Goal: Task Accomplishment & Management: Manage account settings

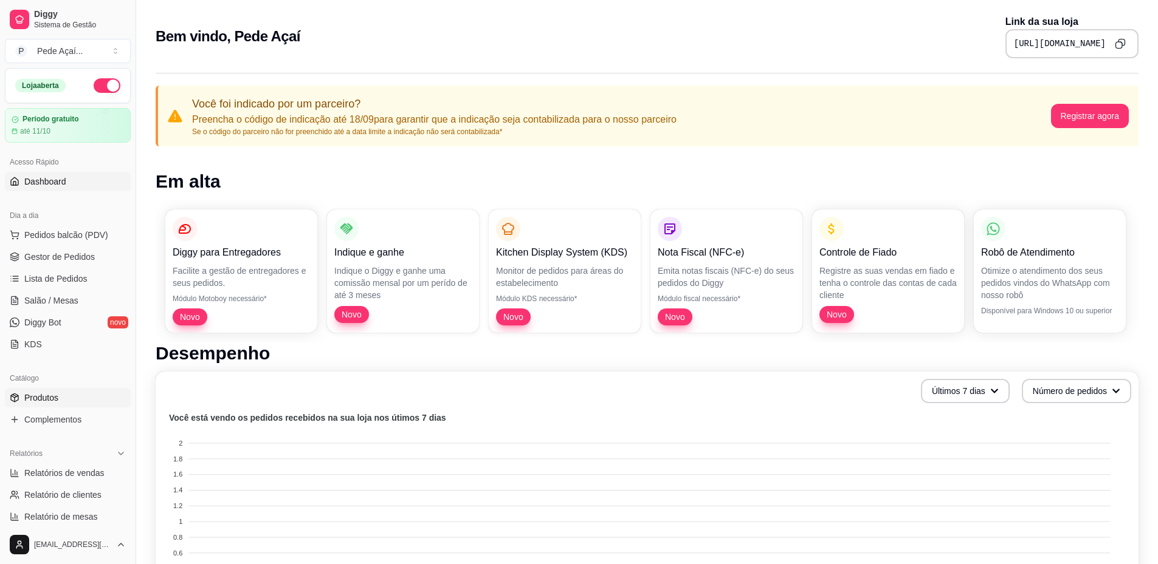
click at [57, 403] on span "Produtos" at bounding box center [41, 398] width 34 height 12
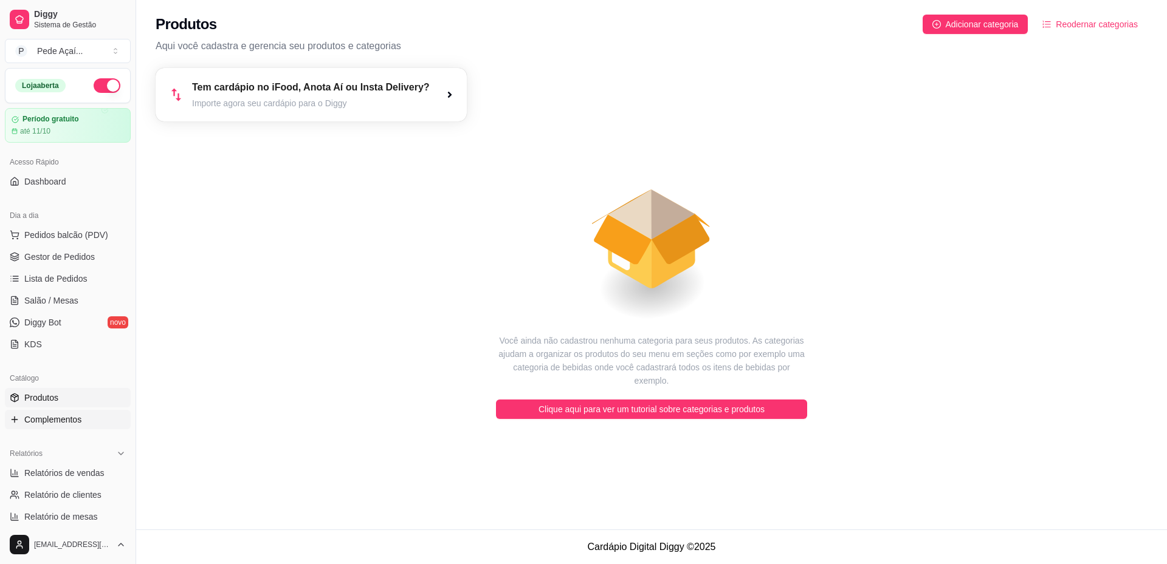
click at [52, 416] on span "Complementos" at bounding box center [52, 420] width 57 height 12
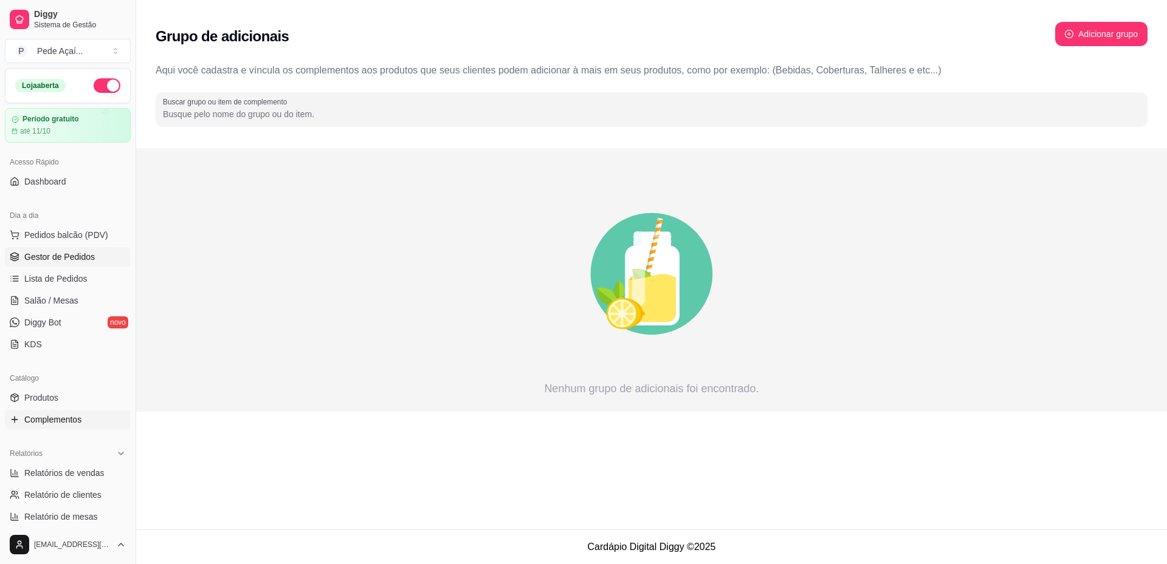
click at [70, 256] on span "Gestor de Pedidos" at bounding box center [59, 257] width 70 height 12
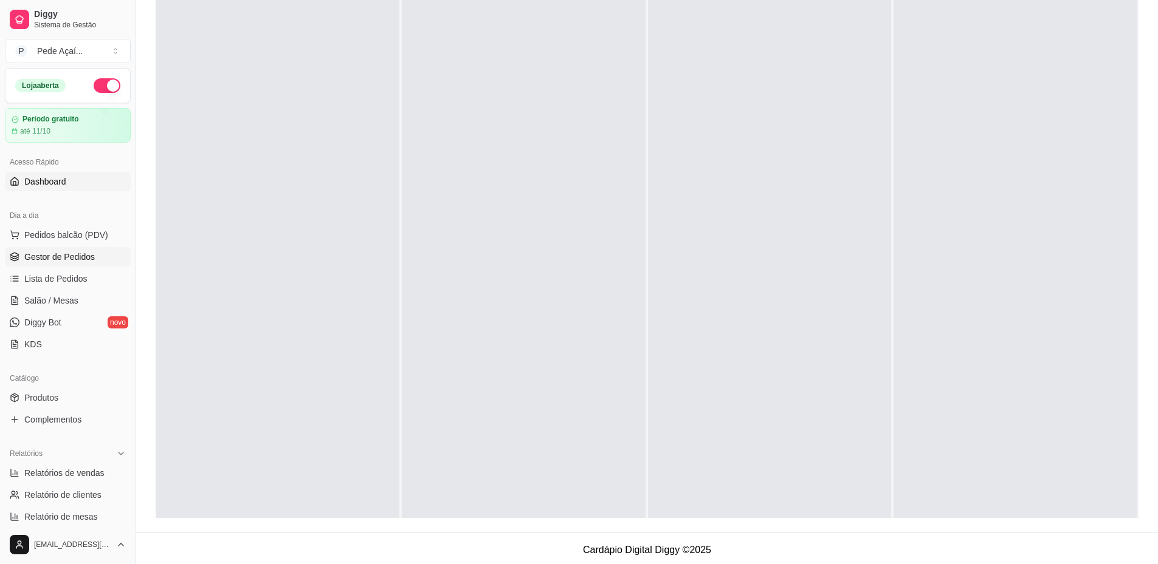
click at [45, 182] on span "Dashboard" at bounding box center [45, 182] width 42 height 12
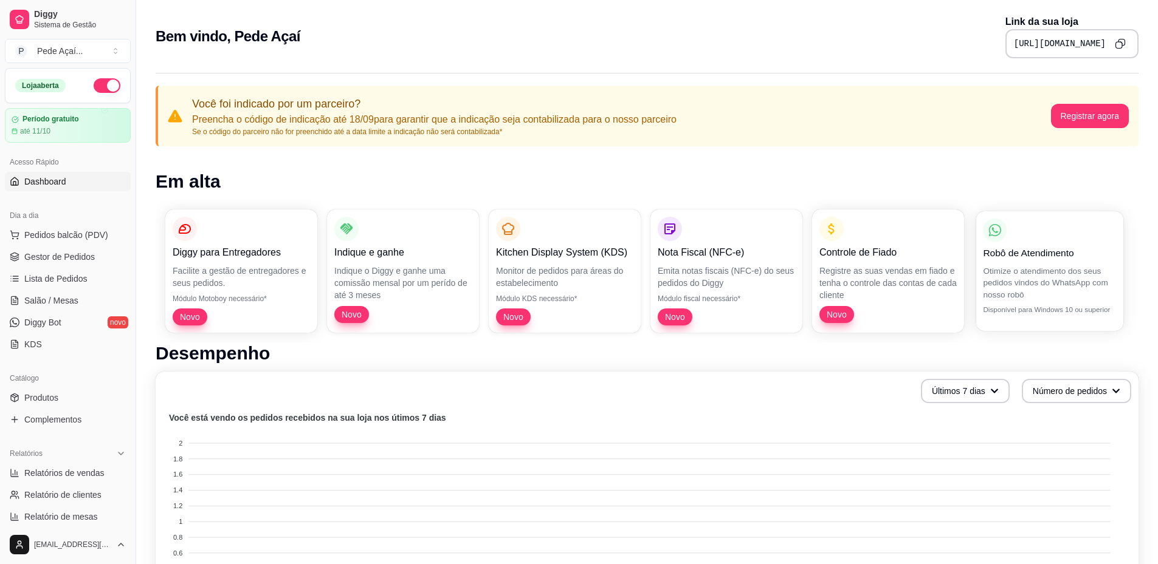
click at [1056, 270] on p "Otimize o atendimento dos seus pedidos vindos do WhatsApp com nosso robô" at bounding box center [1049, 282] width 133 height 35
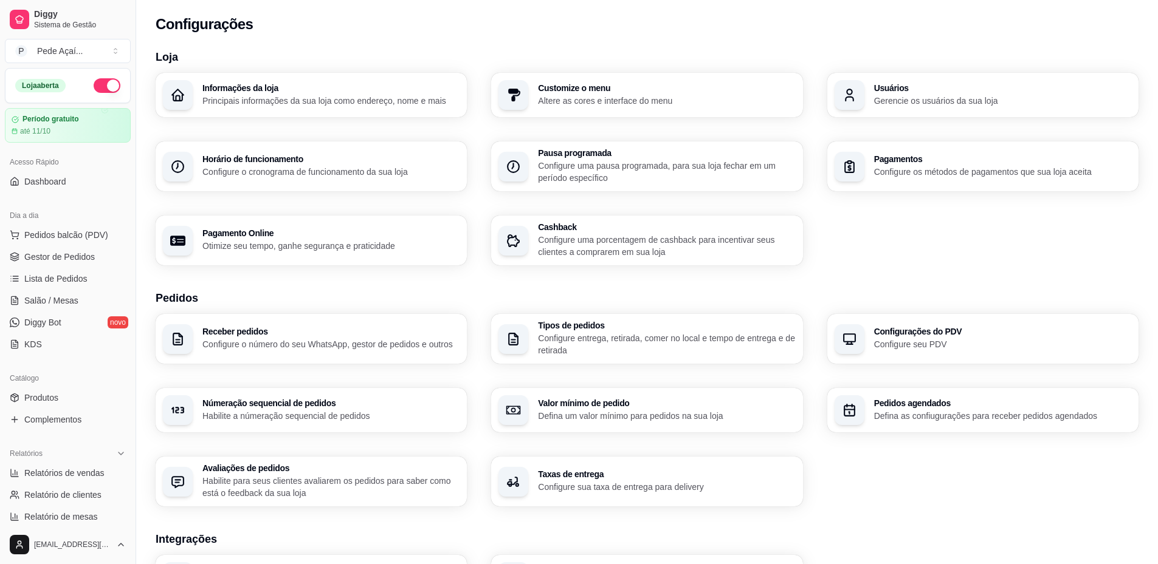
click at [266, 92] on h3 "Informações da loja" at bounding box center [330, 88] width 257 height 9
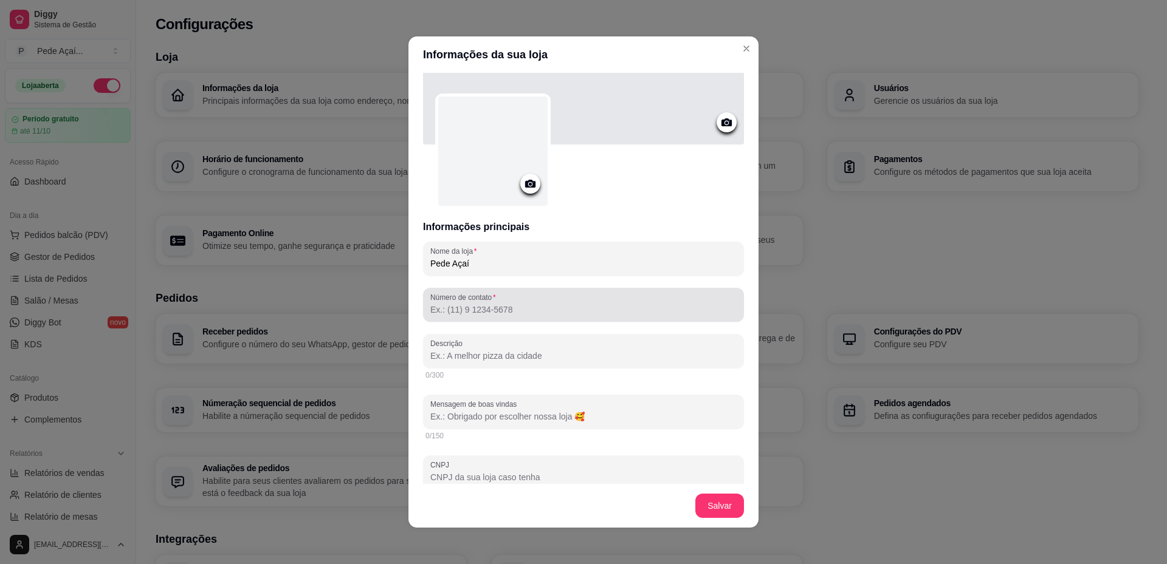
scroll to position [61, 0]
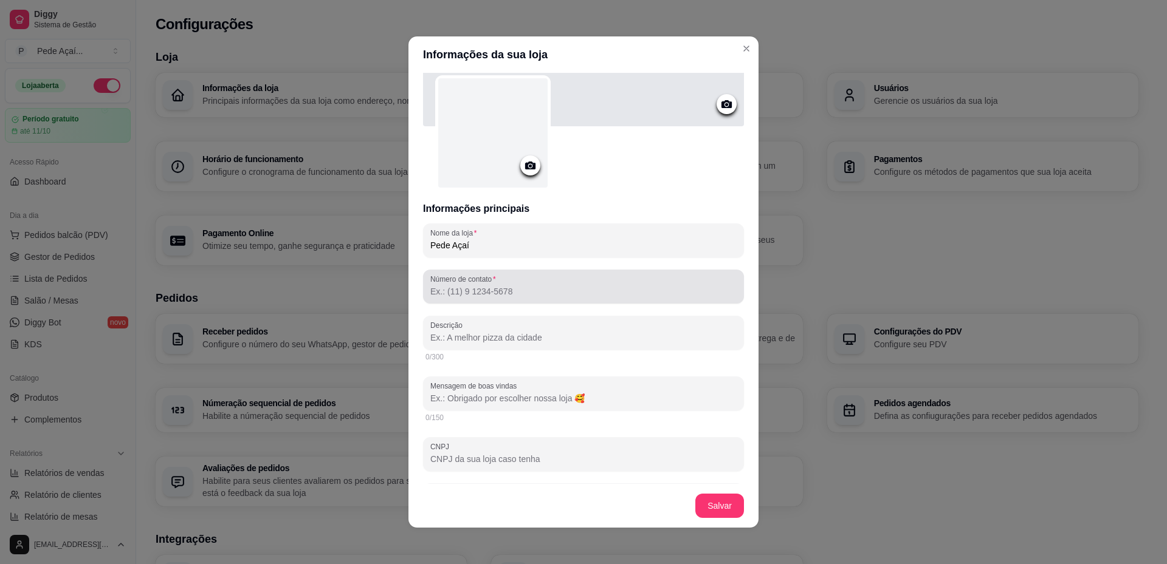
click at [513, 290] on input "Número de contato" at bounding box center [583, 292] width 306 height 12
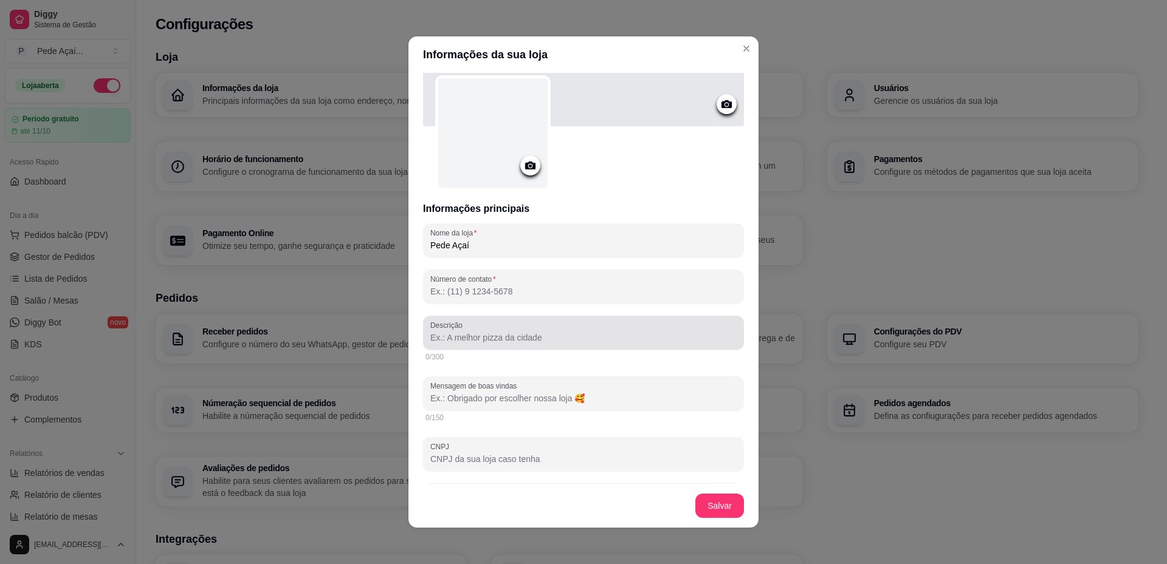
click at [496, 329] on div at bounding box center [583, 333] width 306 height 24
drag, startPoint x: 561, startPoint y: 342, endPoint x: 410, endPoint y: 342, distance: 151.9
click at [410, 342] on div "Informações principais Nome da loja Pede Açaí Número de contato Descrição Vai t…" at bounding box center [583, 278] width 350 height 411
paste input "🌴 Aqui você encontra o açaí mais gostoso da região! Com textura cremosa, sabor …"
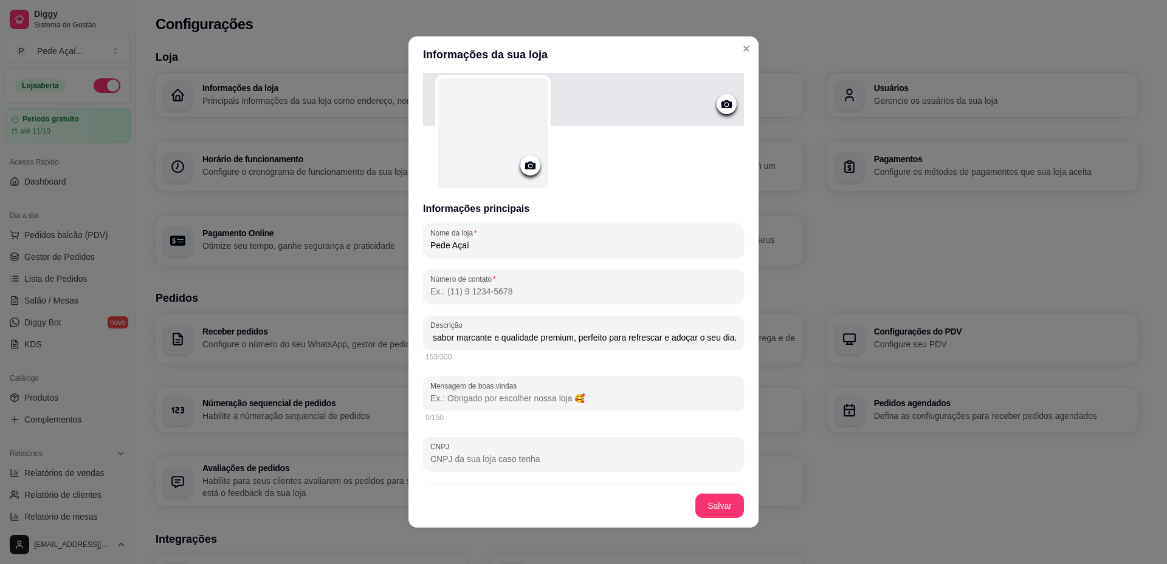
type input "🌴 Aqui você encontra o açaí mais gostoso da região! Com textura cremosa, sabor …"
click at [493, 396] on input "Mensagem de boas vindas" at bounding box center [583, 399] width 306 height 12
paste input "💜 Seja bem-vindo(a) ao Pede Açaí! Aqui cada copo é feito com carinho, qualidade…"
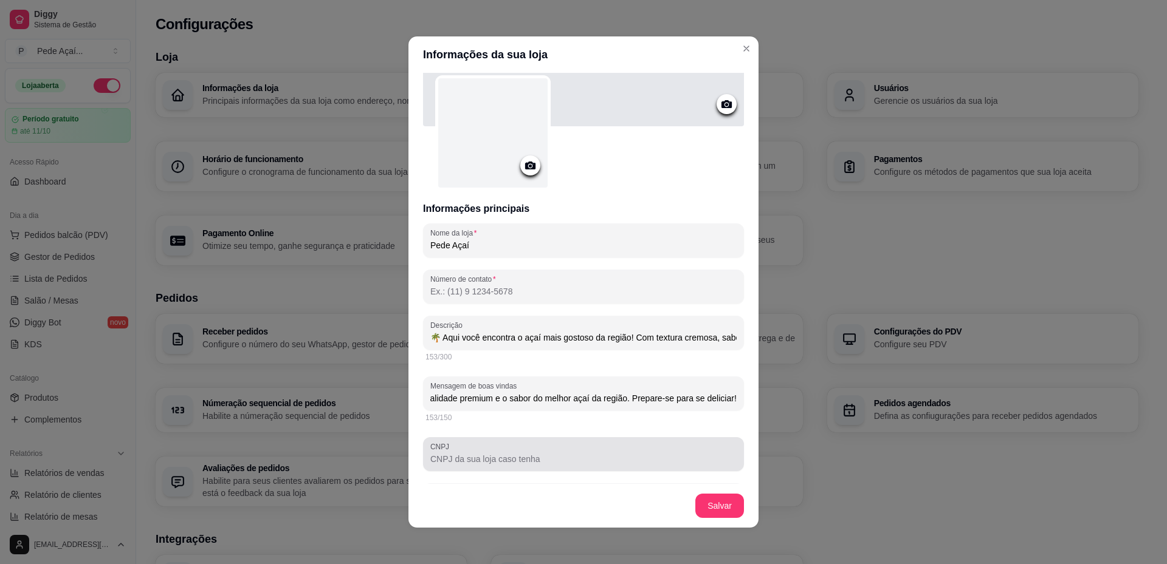
type input "💜 Seja bem-vindo(a) ao Pede Açaí! Aqui cada copo é feito com carinho, qualidade…"
click at [499, 453] on div at bounding box center [583, 454] width 306 height 24
click at [478, 462] on input "55.810.913/0016-5" at bounding box center [583, 459] width 306 height 12
type input "55.810.913/0001-65"
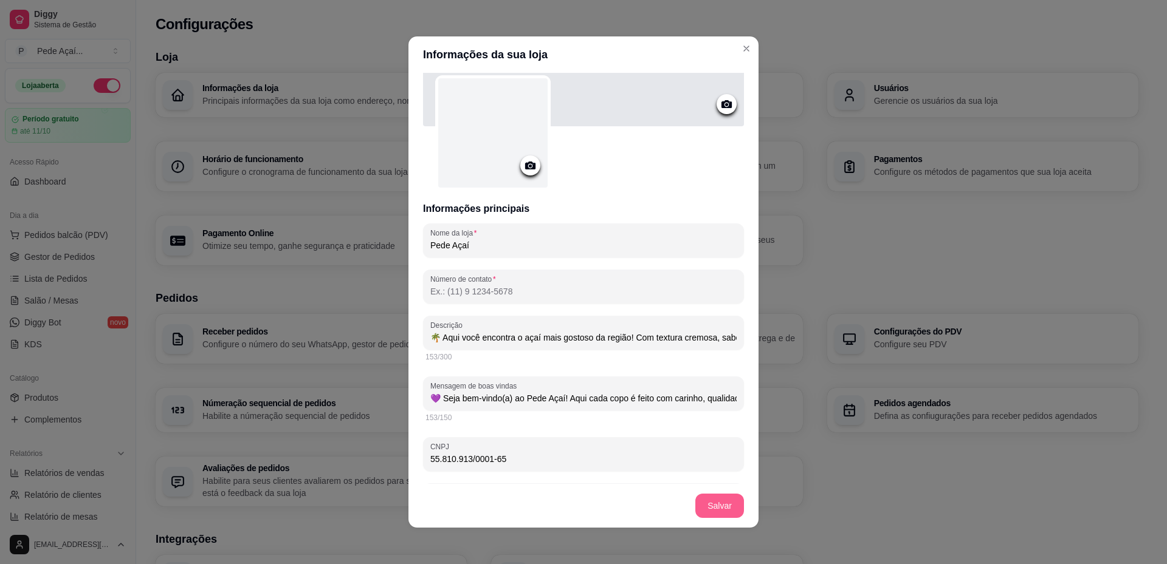
click at [714, 508] on button "Salvar" at bounding box center [719, 506] width 49 height 24
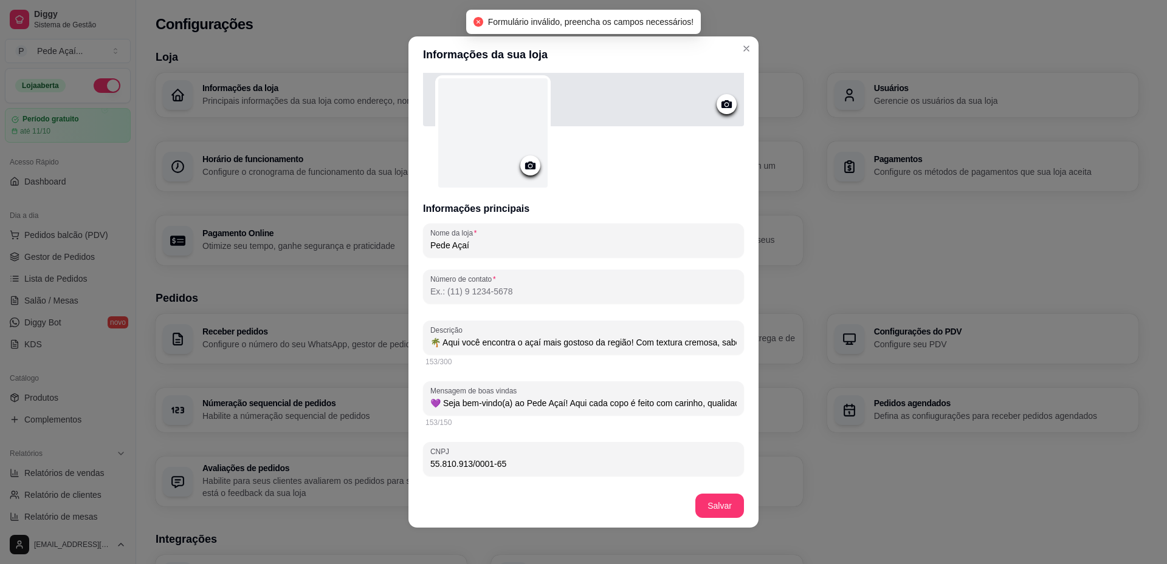
click at [491, 292] on input "Número de contato" at bounding box center [583, 292] width 306 height 12
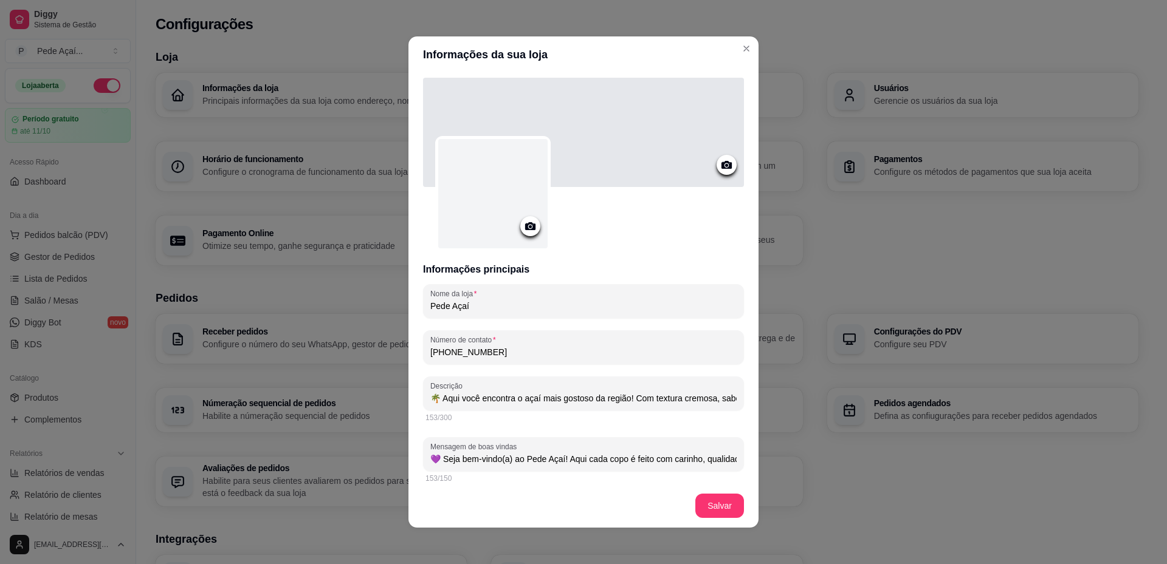
type input "[PHONE_NUMBER]"
click at [725, 164] on circle at bounding box center [726, 165] width 3 height 3
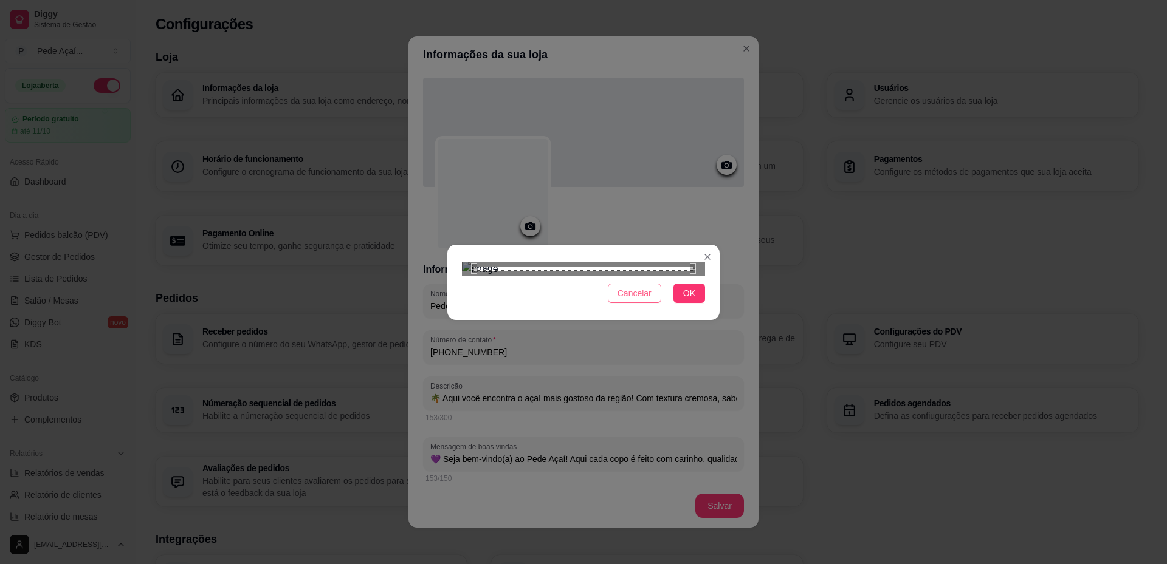
click at [650, 300] on span "Cancelar" at bounding box center [634, 293] width 34 height 13
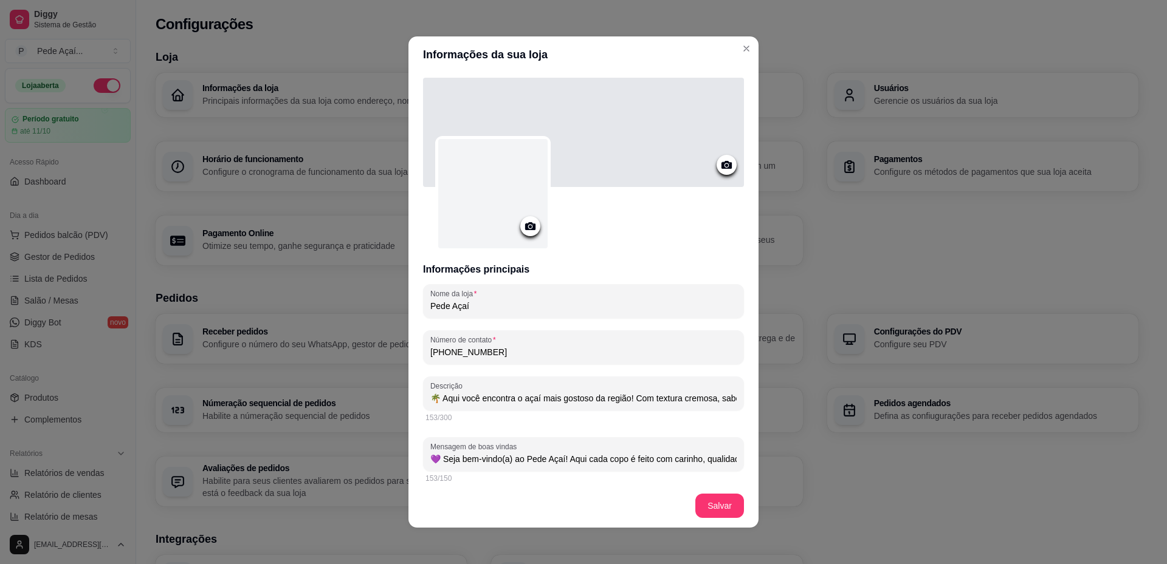
click at [725, 166] on circle at bounding box center [726, 165] width 3 height 3
click at [520, 233] on div at bounding box center [530, 226] width 20 height 20
click at [530, 225] on icon at bounding box center [530, 226] width 10 height 8
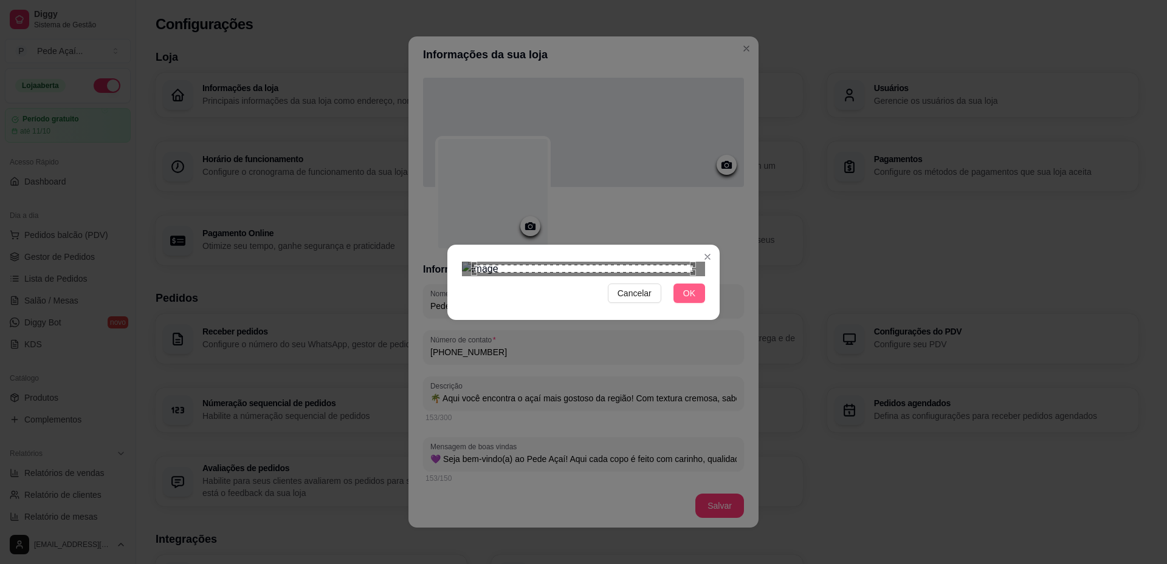
click at [684, 300] on span "OK" at bounding box center [689, 293] width 12 height 13
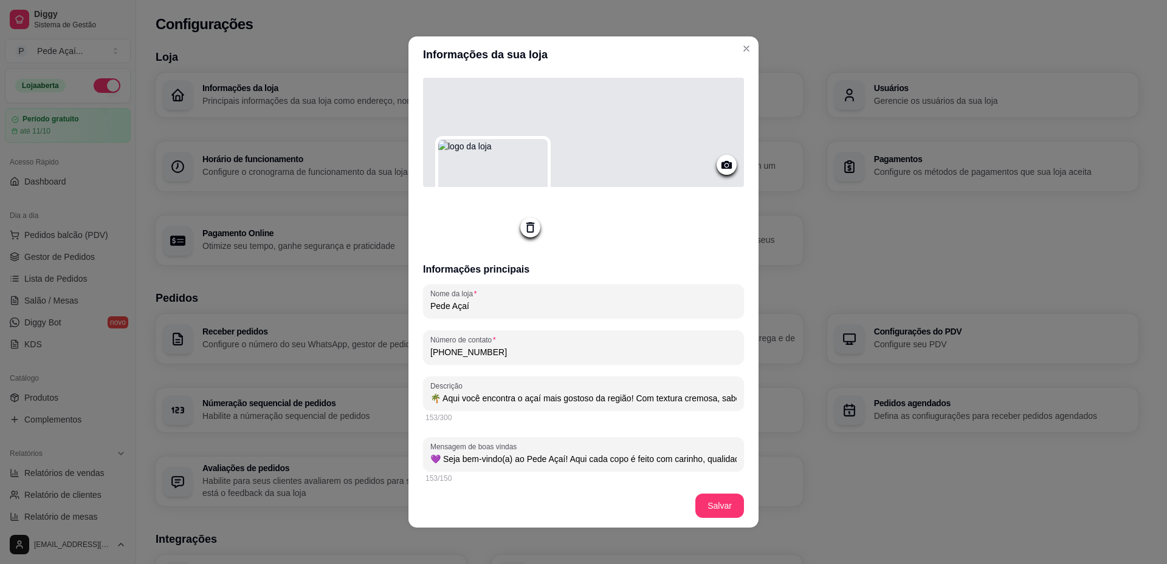
click at [725, 165] on circle at bounding box center [726, 165] width 3 height 3
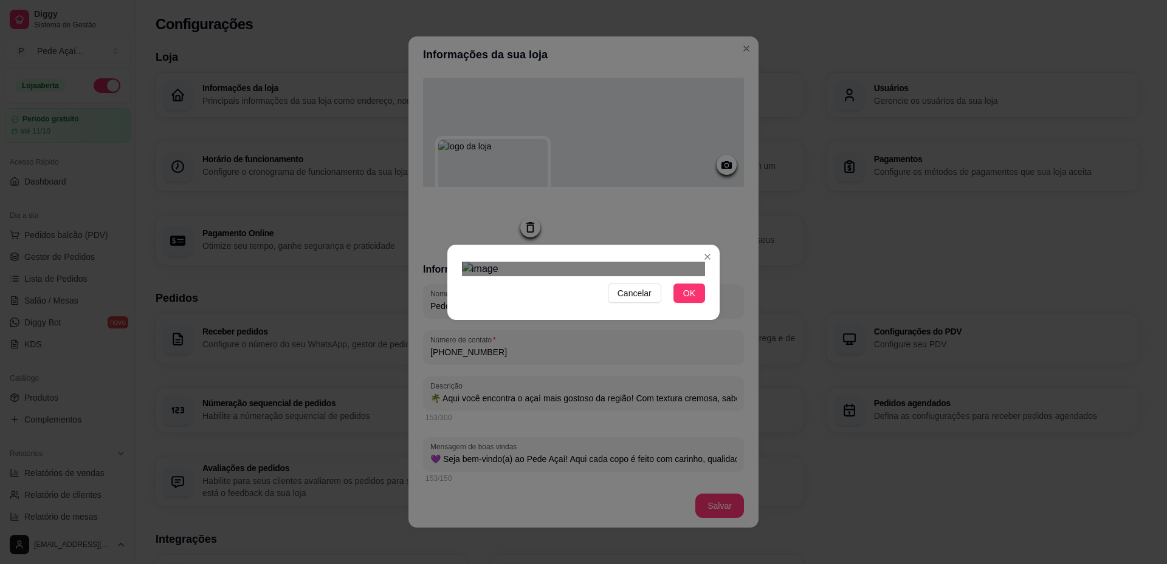
click at [710, 257] on div "Cancelar OK" at bounding box center [583, 282] width 272 height 51
click at [495, 455] on div "Use the arrow keys to move the south west drag handle to change the crop select…" at bounding box center [495, 455] width 0 height 0
click at [594, 392] on div "Use the arrow keys to move the crop selection area" at bounding box center [584, 426] width 207 height 69
click at [685, 391] on div "Use the arrow keys to move the north east drag handle to change the crop select…" at bounding box center [685, 391] width 0 height 0
click at [561, 393] on div "Use the arrow keys to move the crop selection area" at bounding box center [585, 426] width 201 height 67
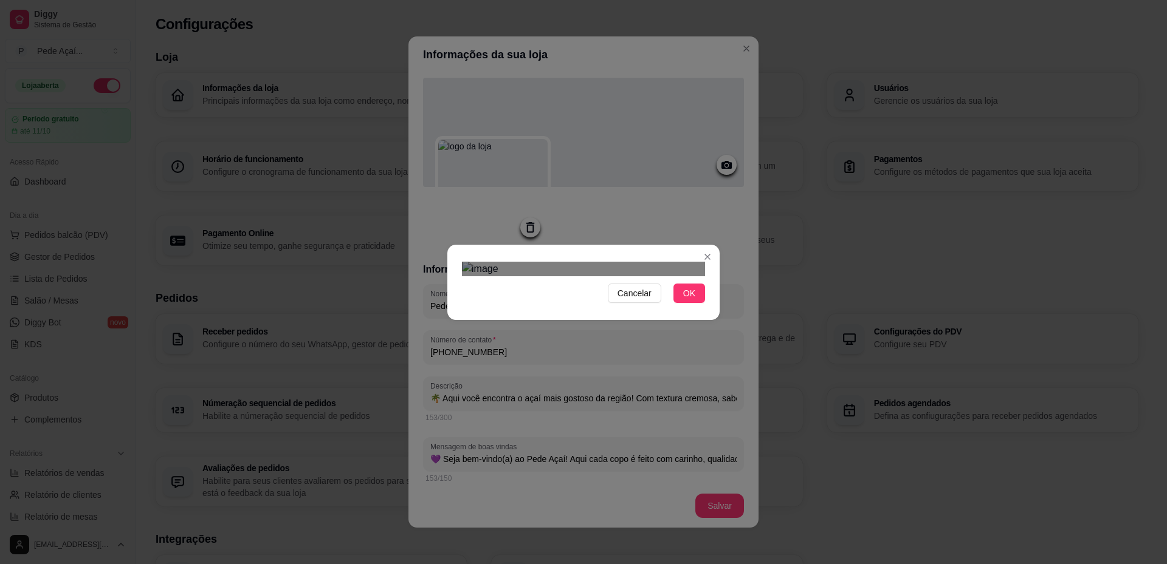
click at [684, 392] on div "Use the arrow keys to move the north east drag handle to change the crop select…" at bounding box center [684, 392] width 0 height 0
click at [611, 395] on div "Use the arrow keys to move the crop selection area" at bounding box center [582, 427] width 196 height 65
click at [690, 300] on span "OK" at bounding box center [689, 293] width 12 height 13
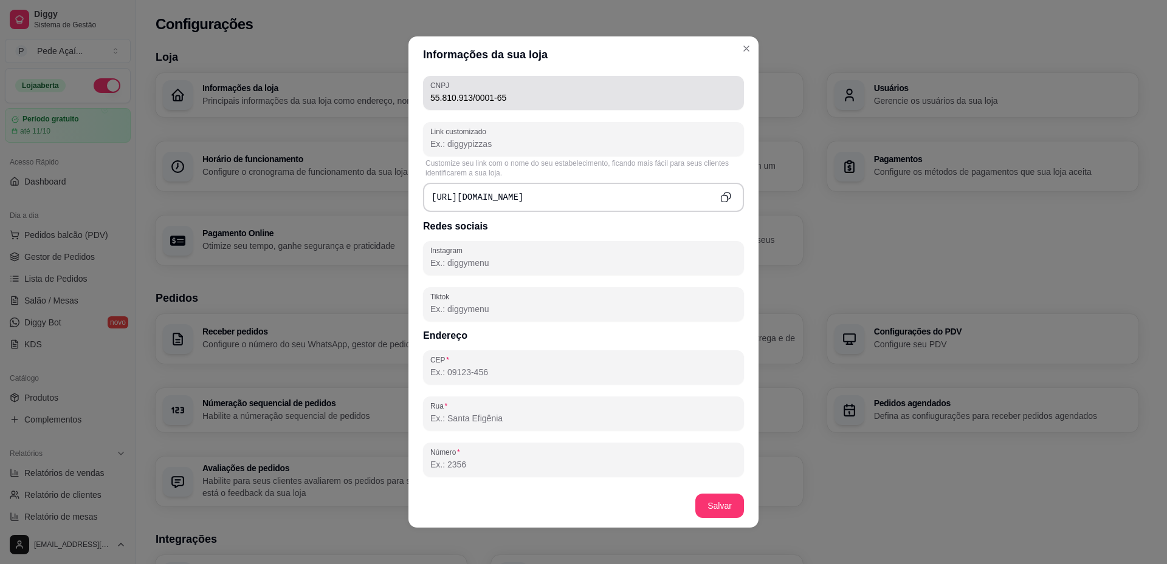
scroll to position [425, 0]
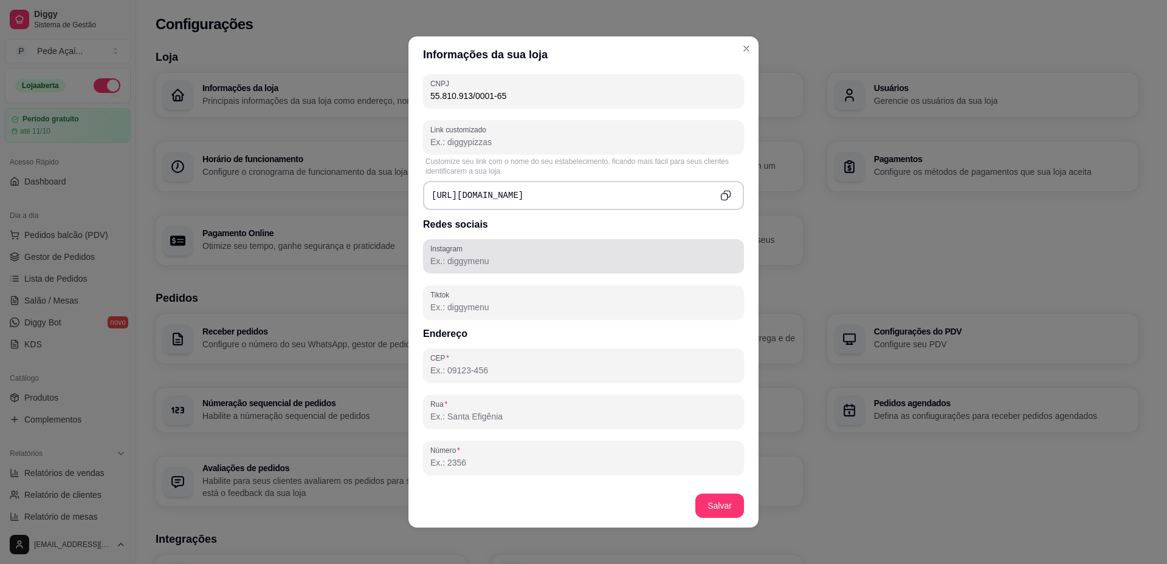
click at [555, 269] on div at bounding box center [583, 256] width 306 height 24
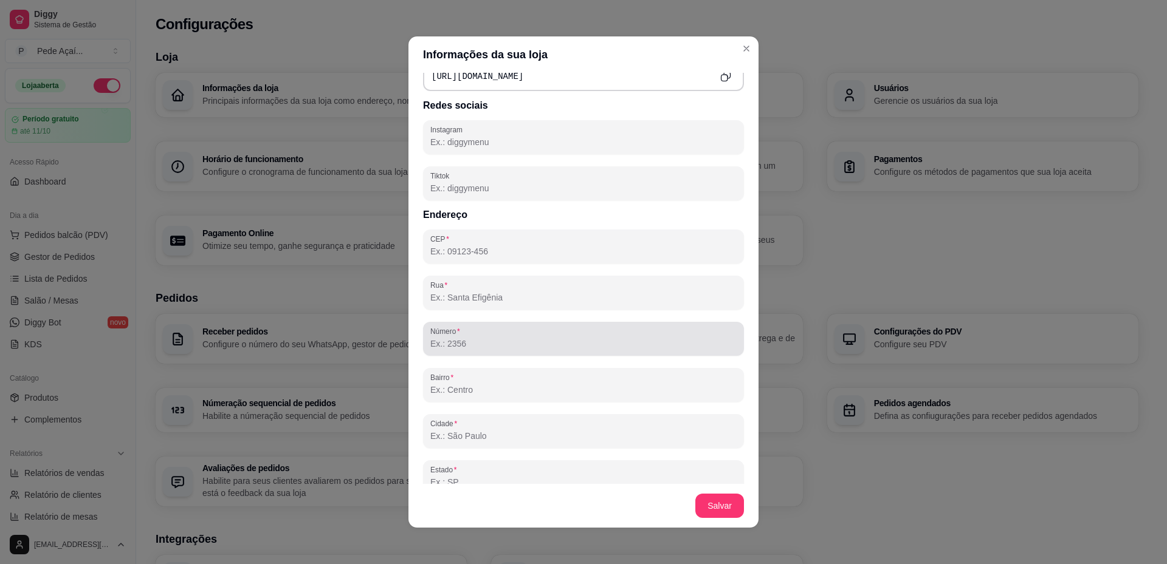
scroll to position [487, 0]
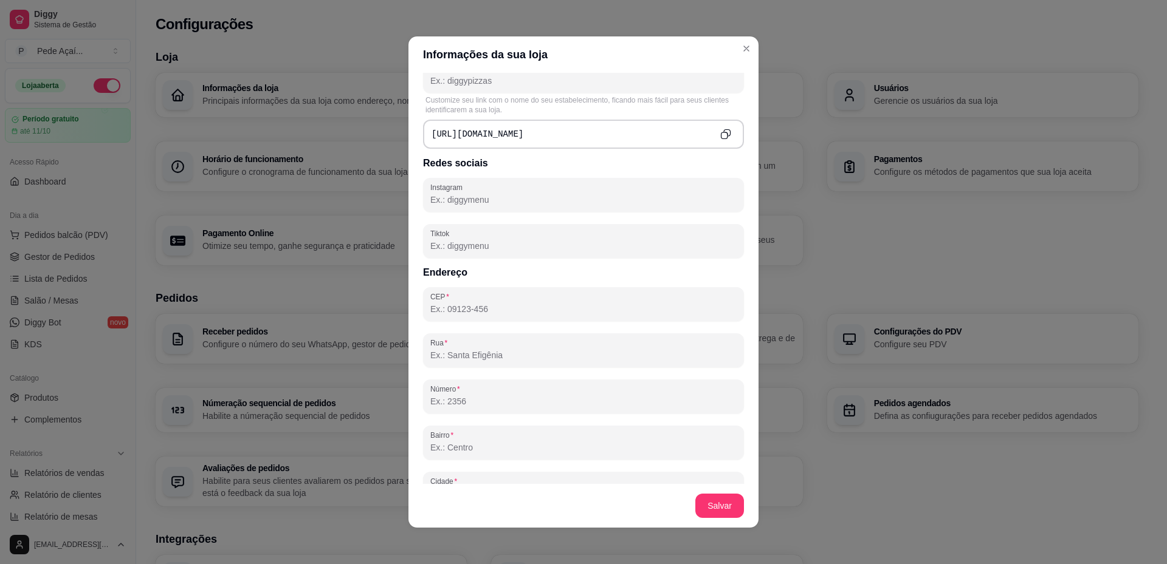
click at [518, 315] on input "CEP" at bounding box center [583, 309] width 306 height 12
click at [469, 404] on input "Número" at bounding box center [583, 402] width 306 height 12
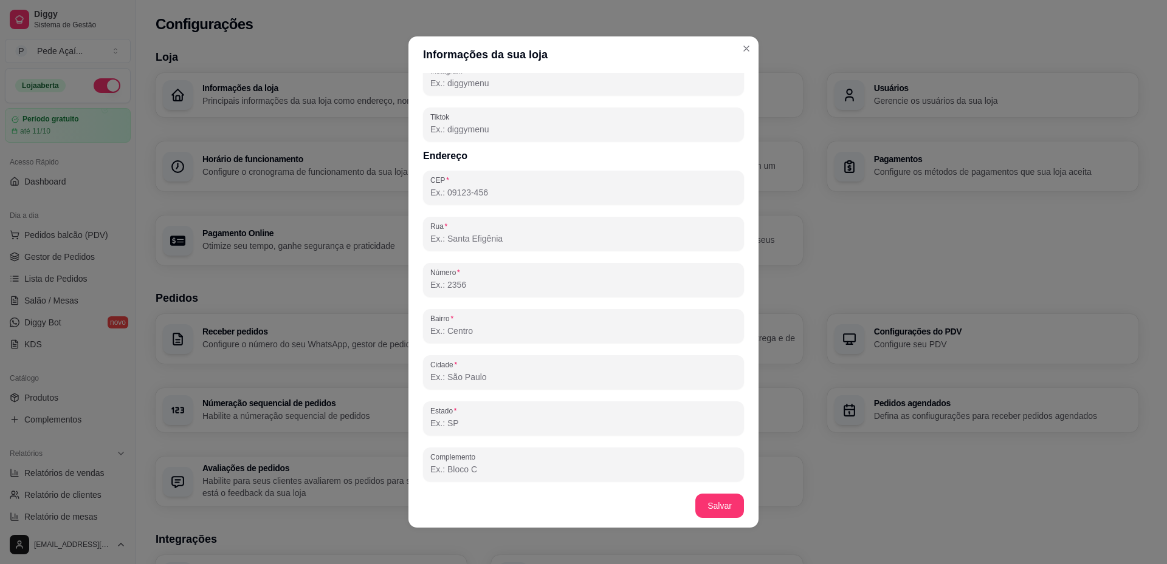
scroll to position [608, 0]
click at [498, 189] on input "CEP" at bounding box center [583, 190] width 306 height 12
click at [437, 234] on input "Rua" at bounding box center [583, 236] width 306 height 12
type input "r"
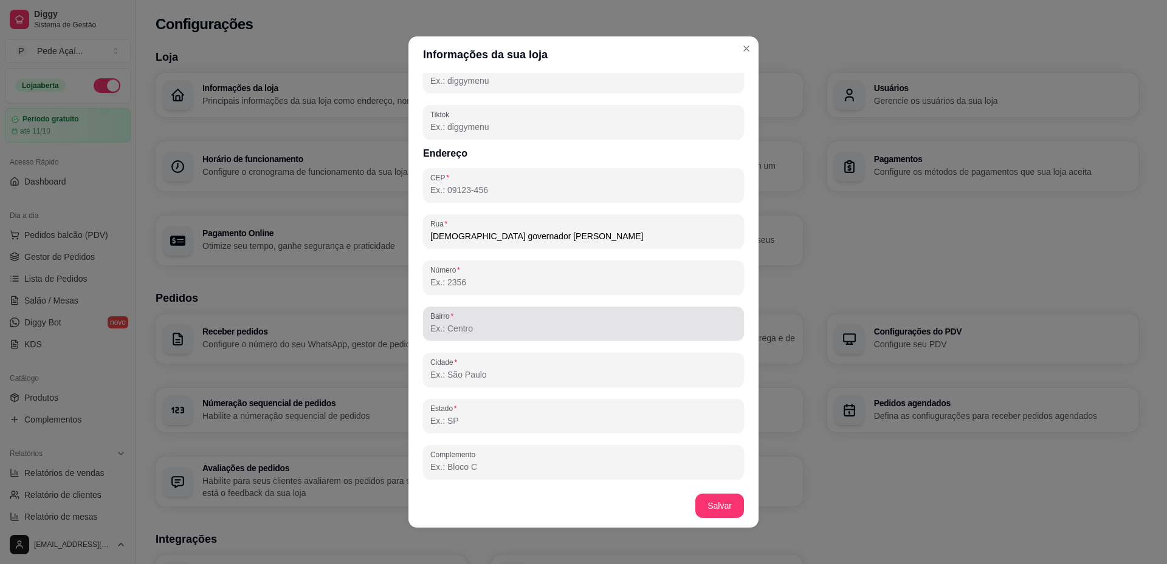
type input "[DEMOGRAPHIC_DATA] governador [PERSON_NAME]"
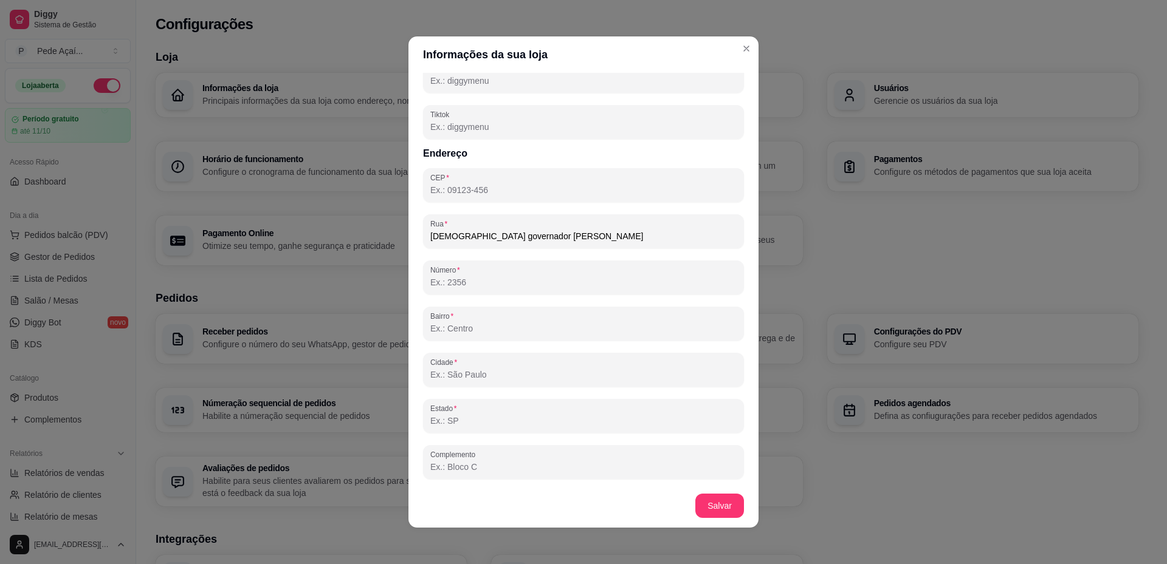
click at [494, 287] on input "Número" at bounding box center [583, 282] width 306 height 12
click at [478, 379] on input "Cidade" at bounding box center [583, 375] width 306 height 12
type input "c"
type input "Cariacica"
click at [460, 427] on div at bounding box center [583, 416] width 306 height 24
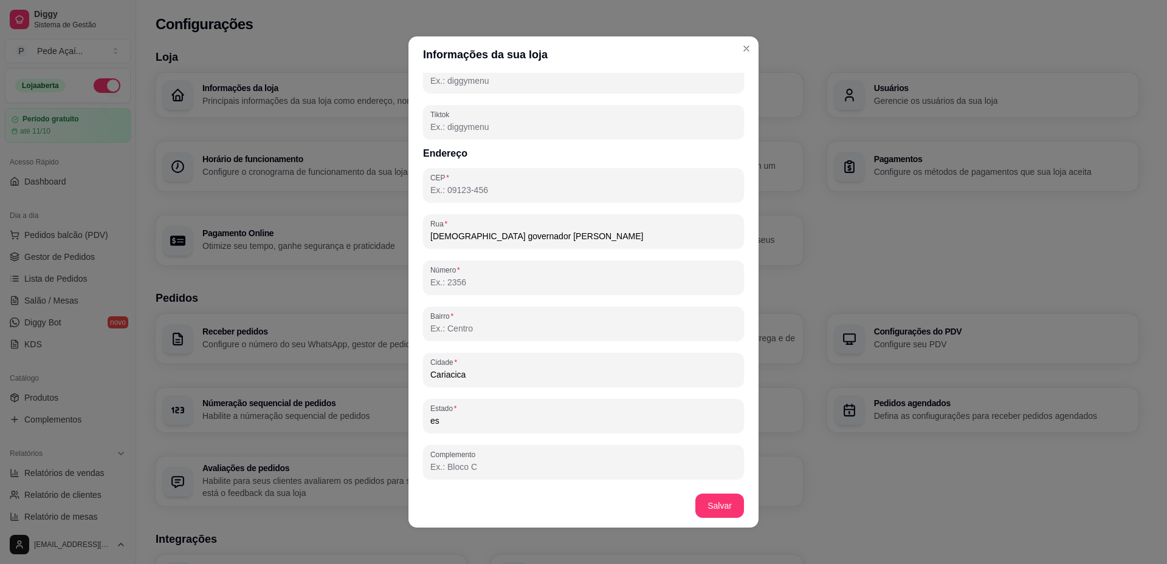
type input "e"
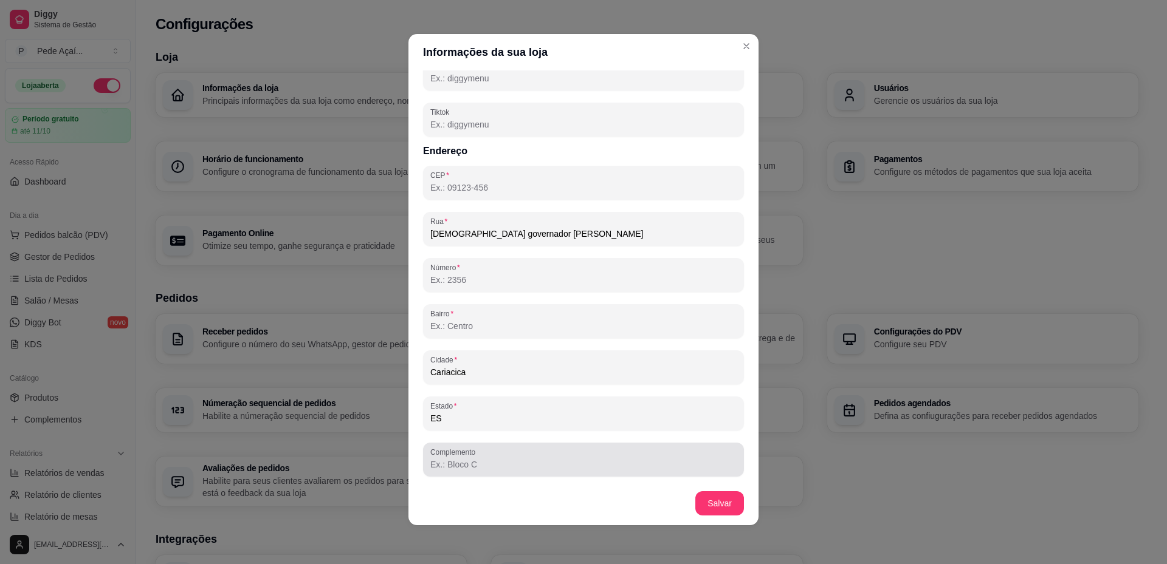
type input "ES"
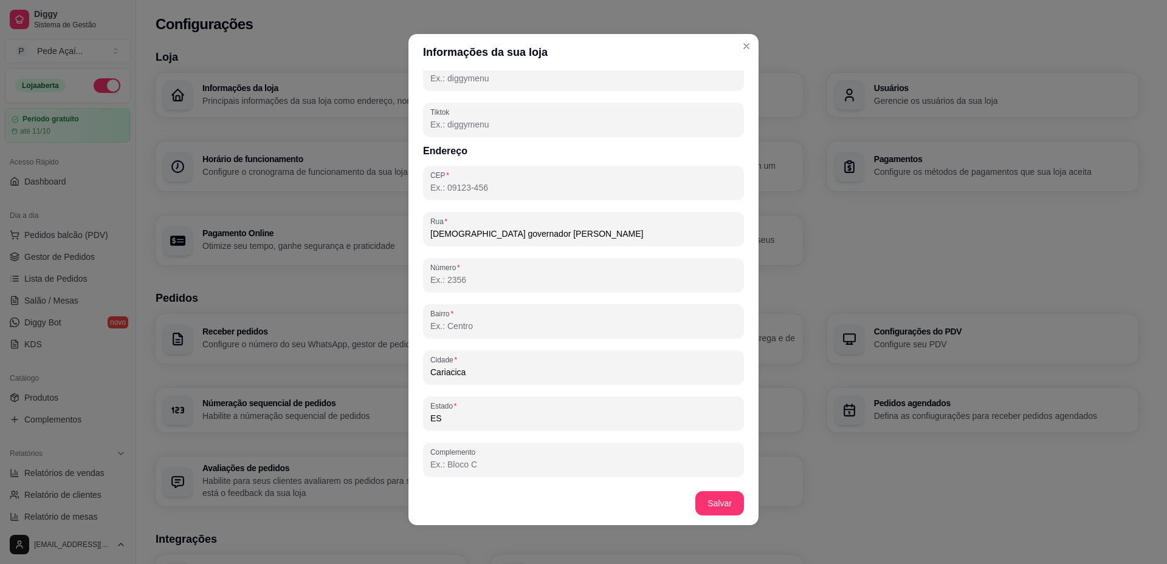
click at [446, 466] on input "Complemento" at bounding box center [583, 465] width 306 height 12
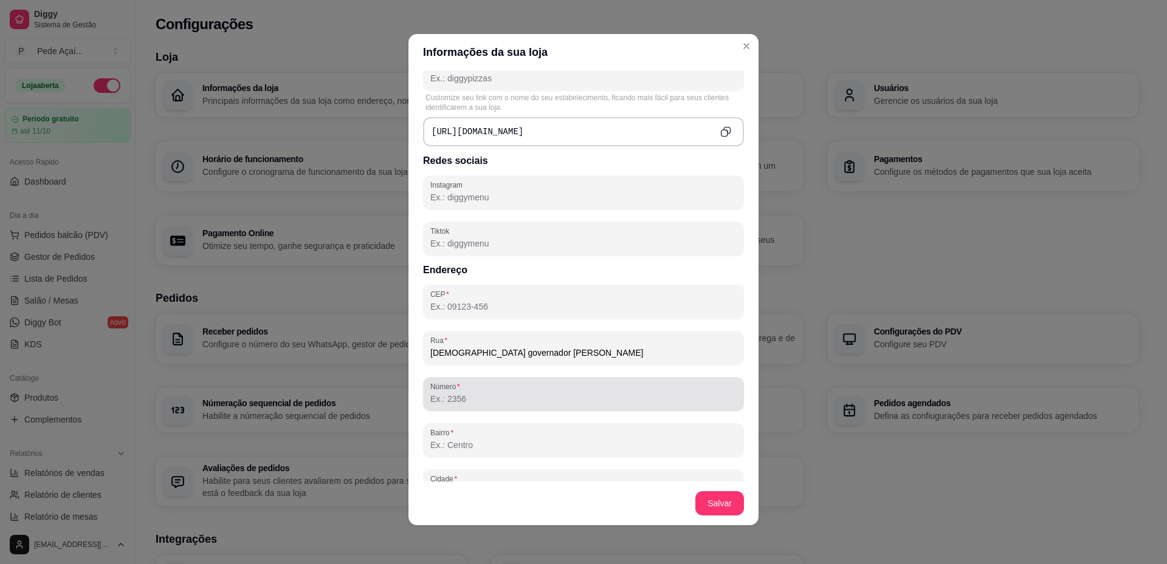
scroll to position [547, 0]
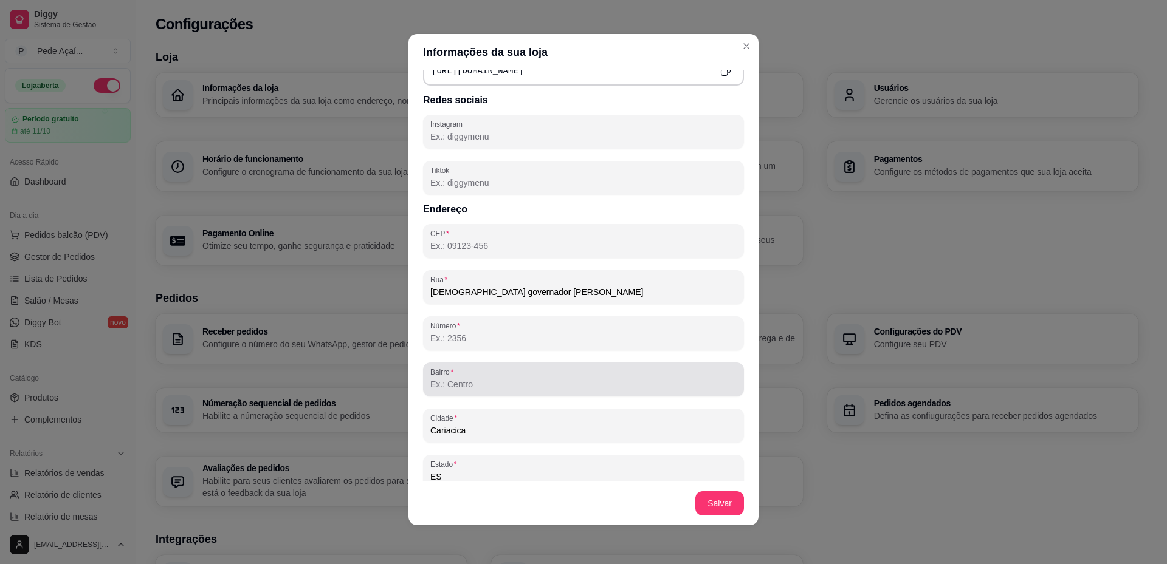
click at [487, 388] on input "Bairro" at bounding box center [583, 385] width 306 height 12
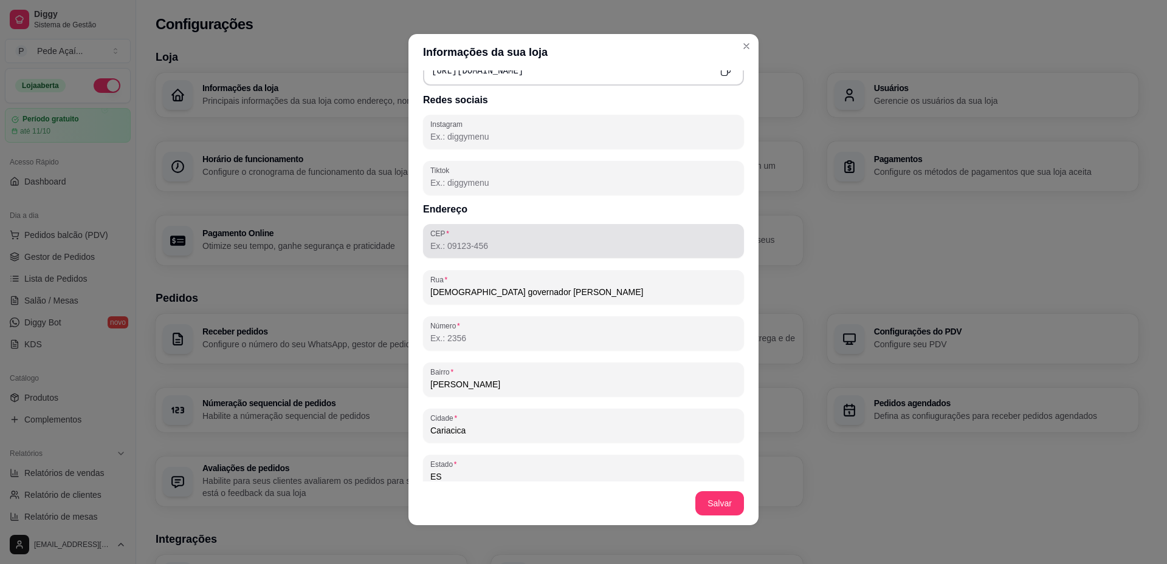
type input "[PERSON_NAME]"
click at [475, 252] on input "CEP" at bounding box center [583, 246] width 306 height 12
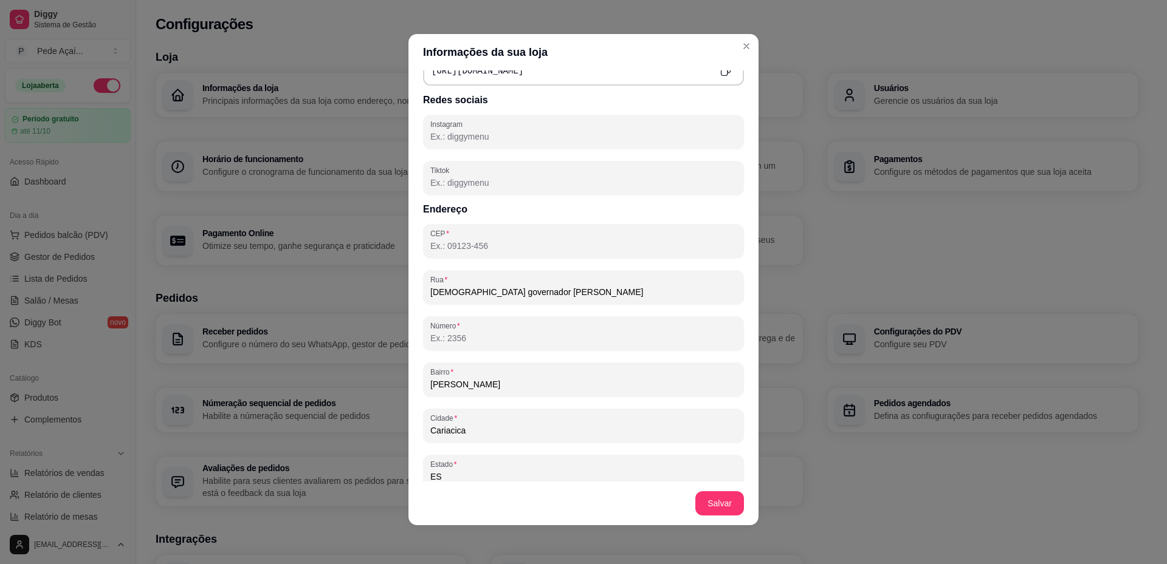
click at [525, 141] on input "Instagram" at bounding box center [583, 137] width 306 height 12
type input "/"
type input "@_pedeacaidelivery"
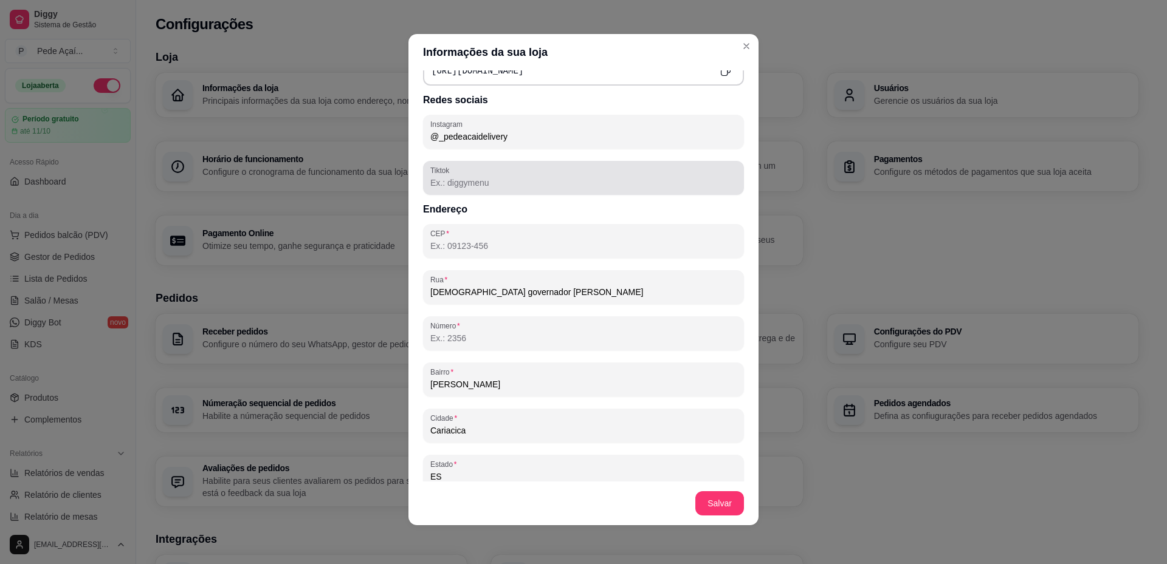
click at [490, 190] on div at bounding box center [583, 178] width 306 height 24
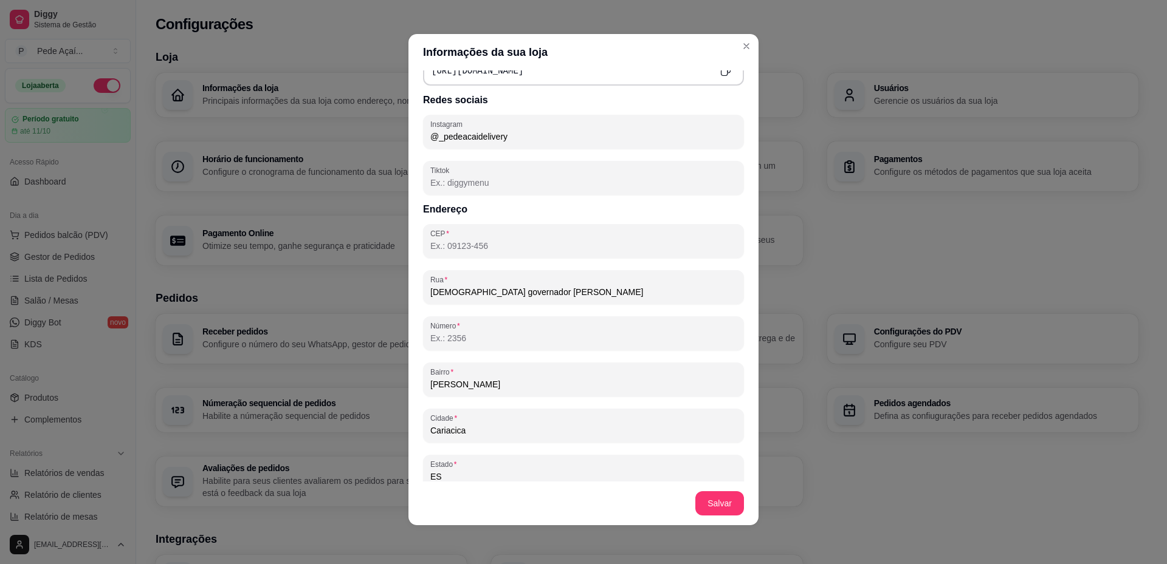
drag, startPoint x: 503, startPoint y: 139, endPoint x: 379, endPoint y: 129, distance: 125.0
click at [379, 129] on div "Informações da sua loja Informações principais Nome da loja Pede Açaí Número de…" at bounding box center [583, 282] width 1167 height 564
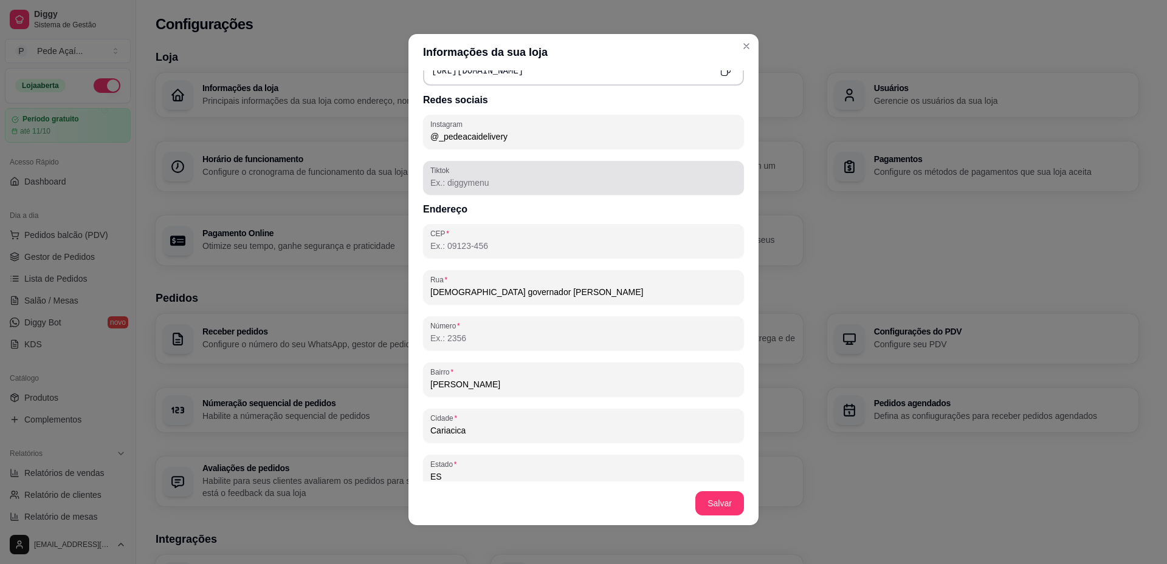
click at [481, 183] on input "Tiktok" at bounding box center [583, 183] width 306 height 12
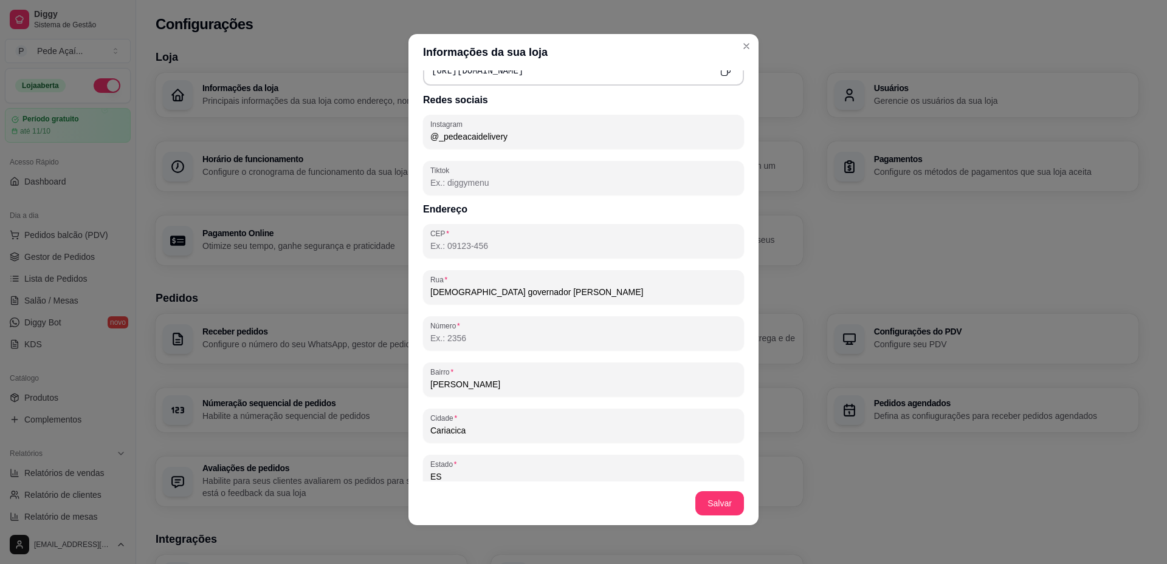
paste input "@_pedeacaidelivery"
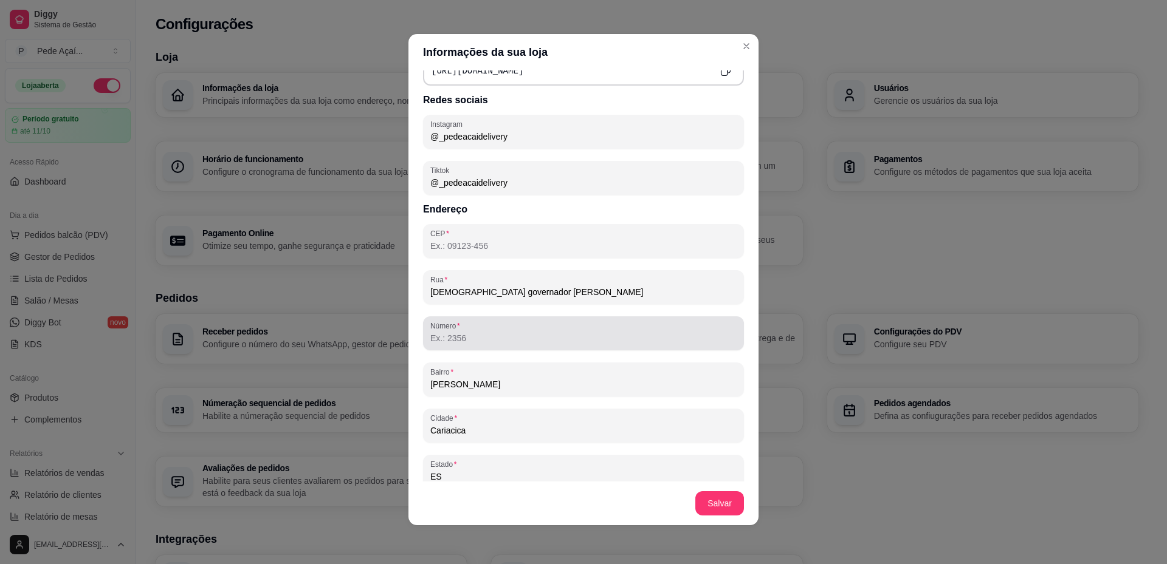
type input "@_pedeacaidelivery"
click at [487, 339] on input "Número" at bounding box center [583, 338] width 306 height 12
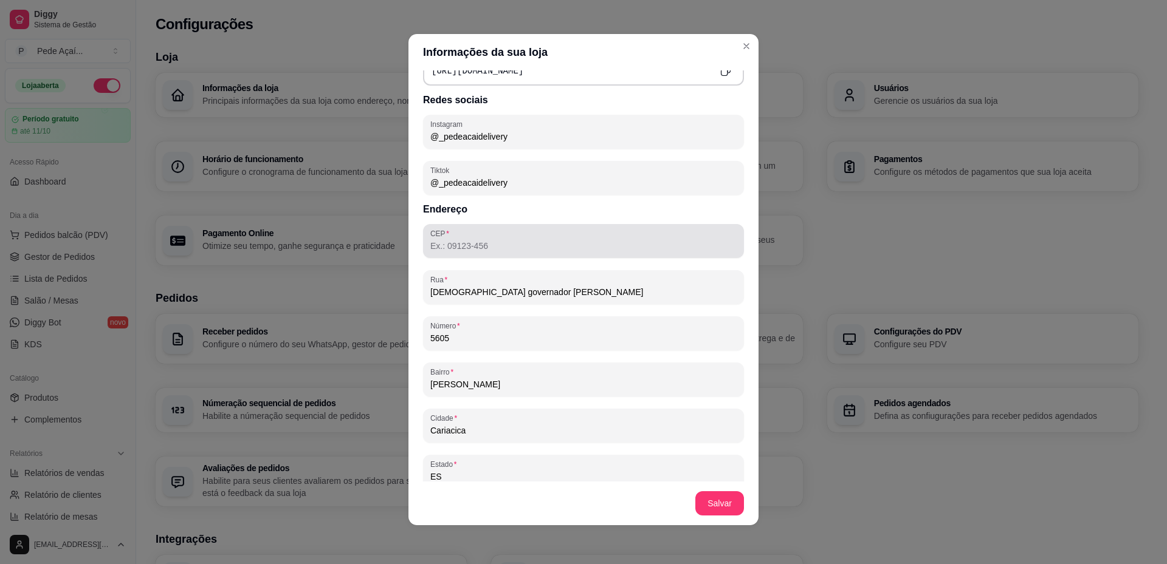
type input "5605"
click at [527, 242] on div at bounding box center [583, 241] width 306 height 24
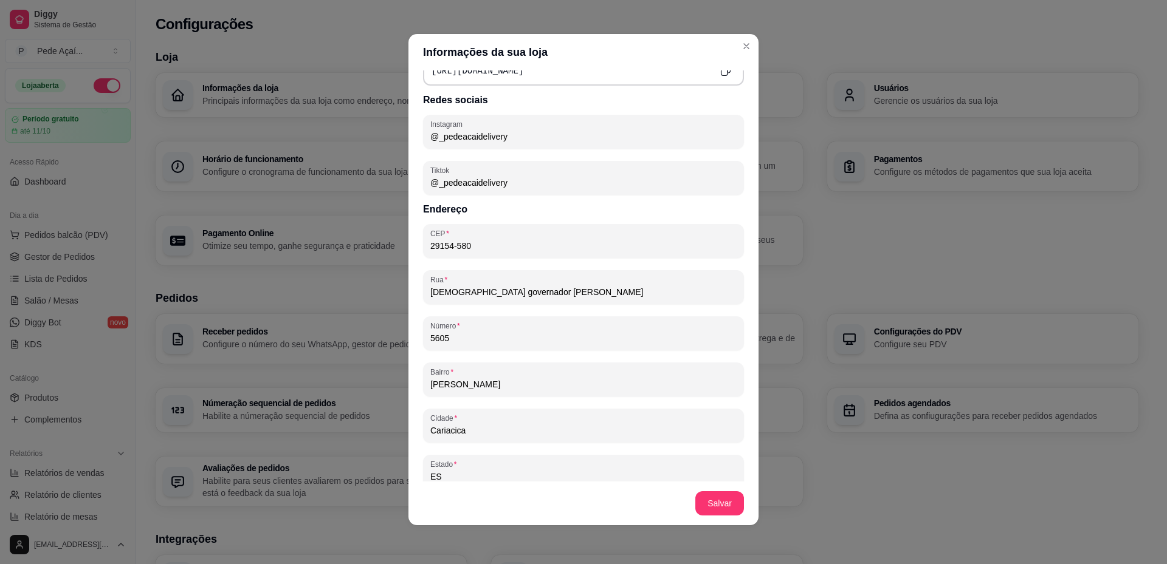
type input "29154-580"
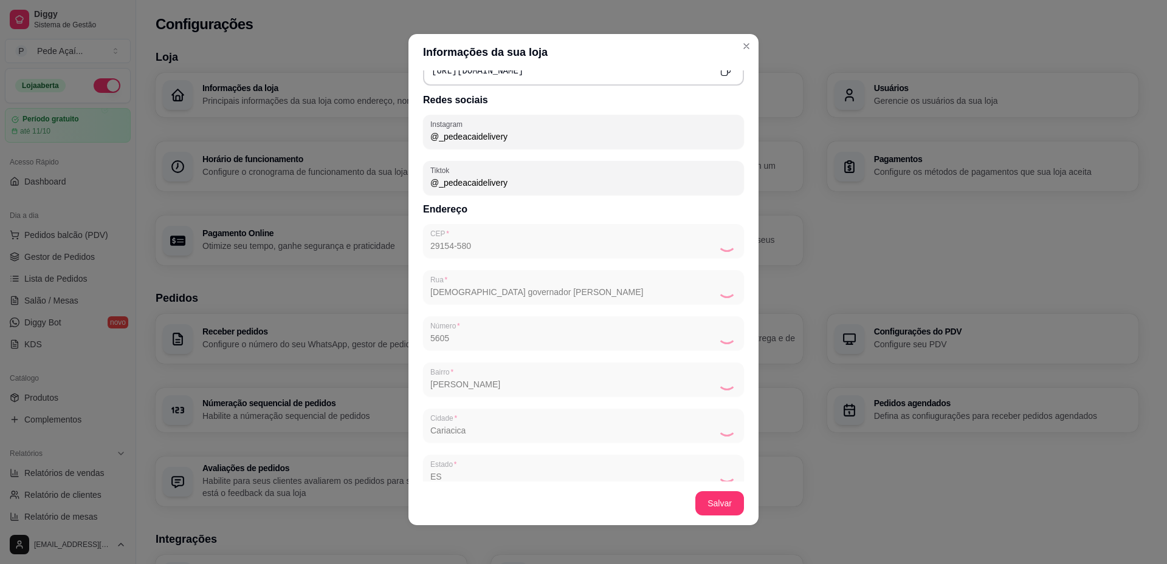
type input "Rodovia Governador [PERSON_NAME]"
type input "Tabajara"
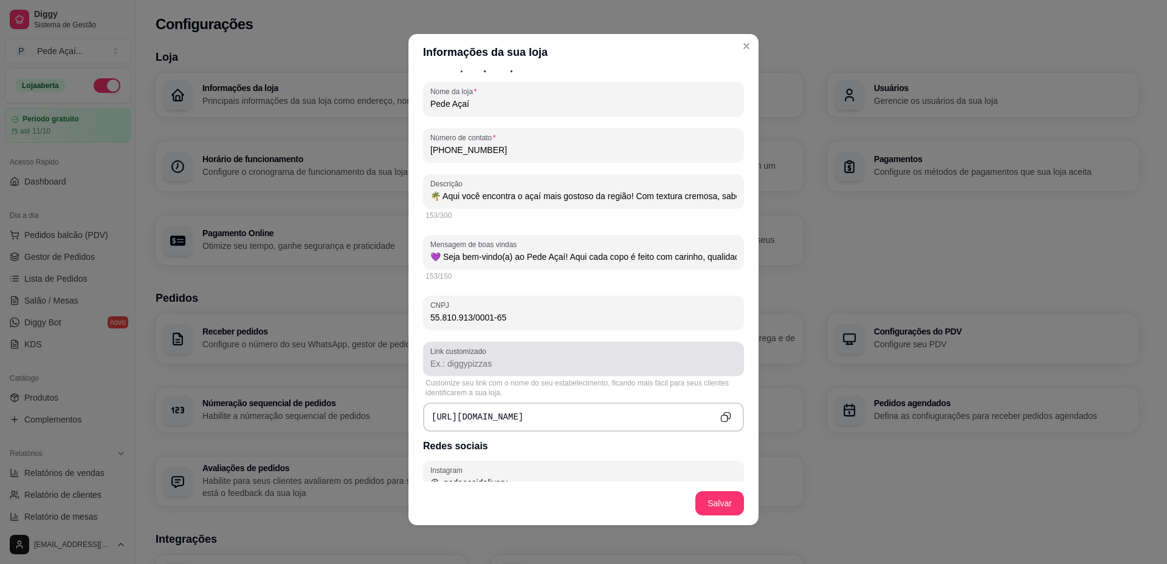
scroll to position [244, 0]
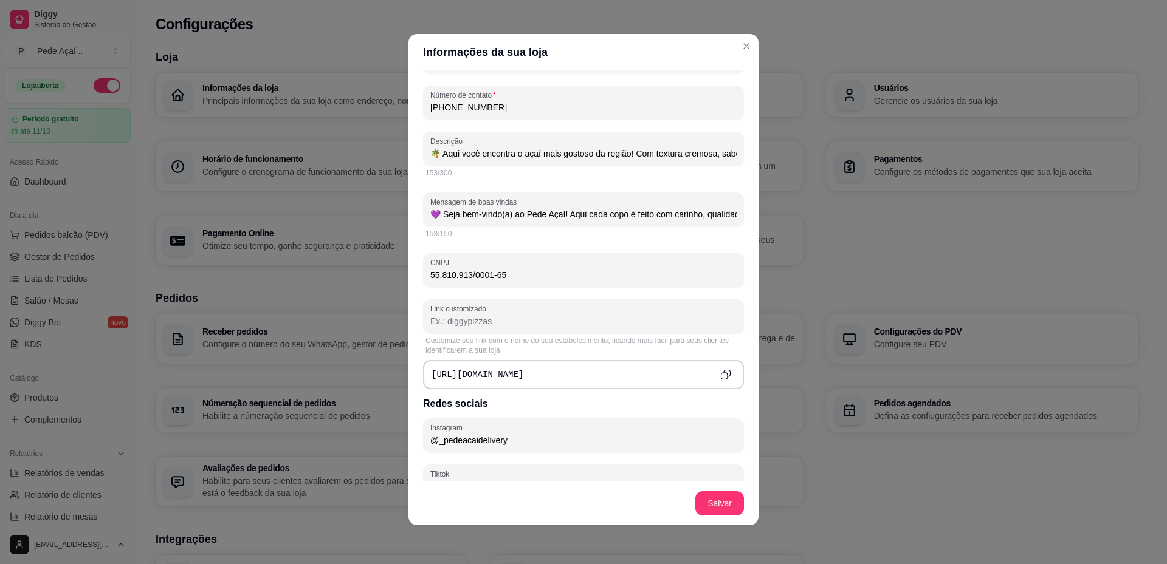
click at [516, 323] on input "Link customizado" at bounding box center [583, 321] width 306 height 12
type input "pedeacaidelivery"
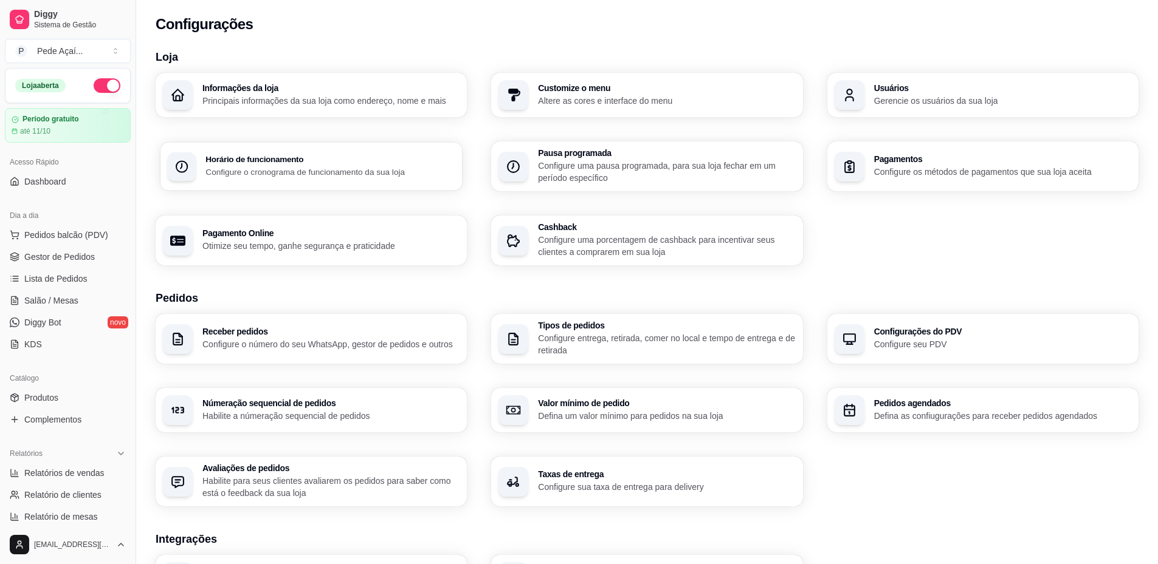
click at [287, 176] on p "Configure o cronograma de funcionamento da sua loja" at bounding box center [330, 172] width 250 height 12
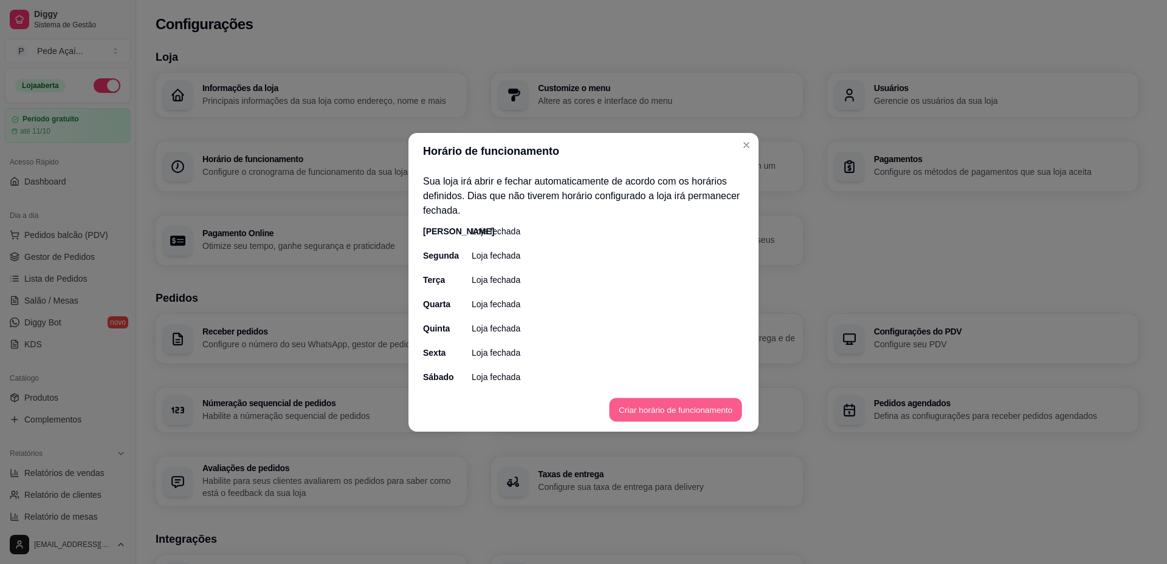
click at [642, 414] on button "Criar horário de funcionamento" at bounding box center [675, 410] width 132 height 24
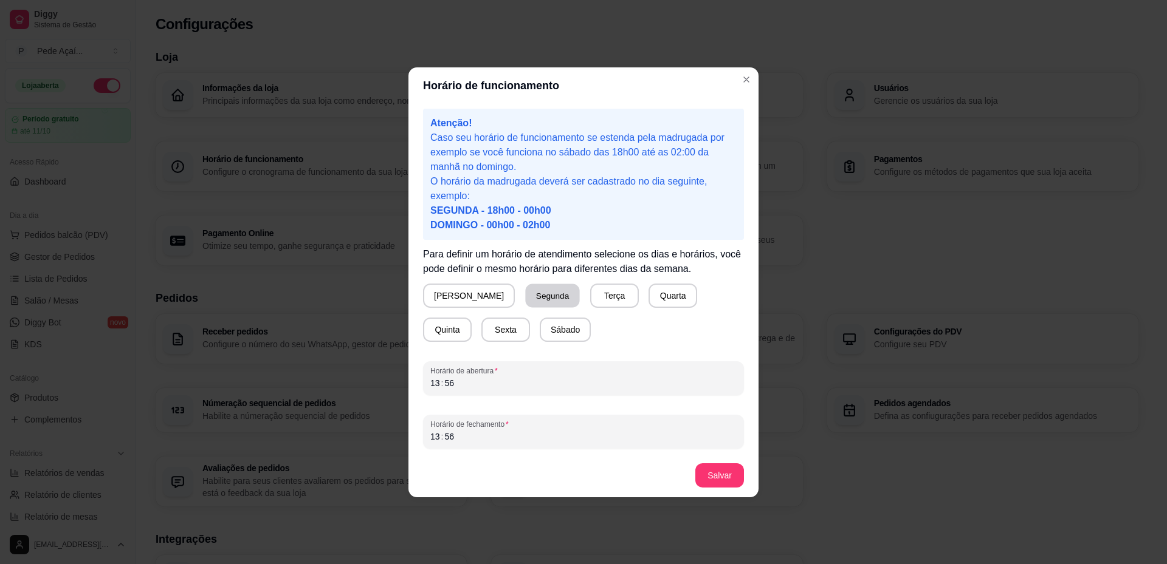
click at [526, 302] on button "Segunda" at bounding box center [553, 296] width 54 height 24
click at [588, 301] on button "Terça" at bounding box center [612, 296] width 49 height 24
click at [646, 300] on button "Quarta" at bounding box center [670, 296] width 49 height 24
click at [471, 318] on button "Quinta" at bounding box center [447, 330] width 47 height 24
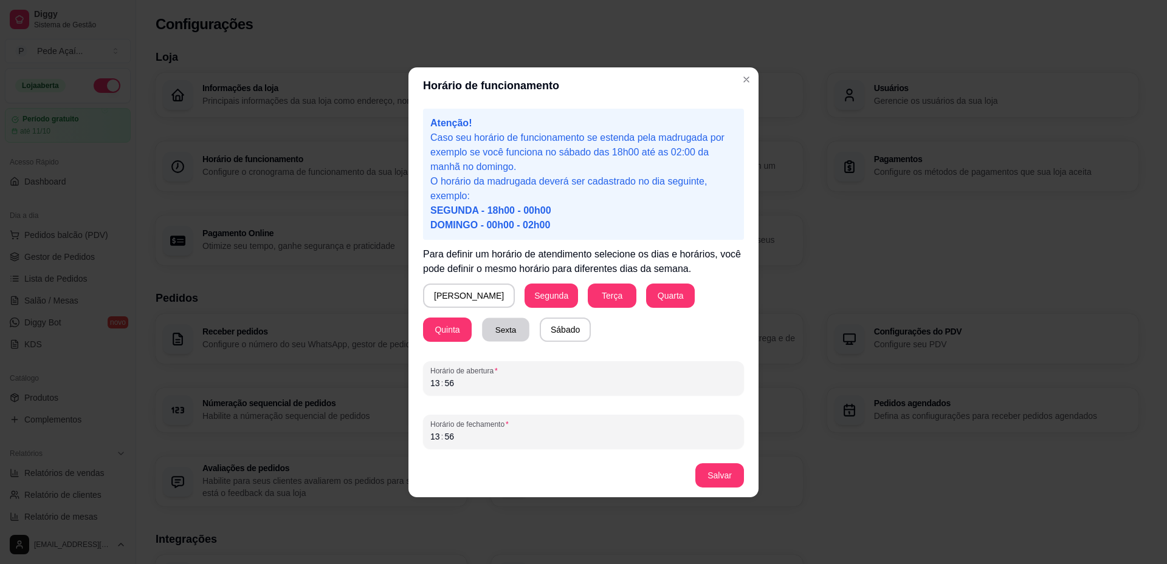
click at [482, 331] on button "Sexta" at bounding box center [505, 330] width 47 height 24
click at [540, 331] on button "Sábado" at bounding box center [565, 330] width 51 height 24
click at [420, 385] on div "Atenção! Caso seu horário de funcionamento se estenda pela madrugada por exempl…" at bounding box center [583, 279] width 350 height 350
drag, startPoint x: 431, startPoint y: 383, endPoint x: 441, endPoint y: 383, distance: 9.1
click at [441, 383] on div "Horário de abertura 13 : 56" at bounding box center [583, 379] width 321 height 34
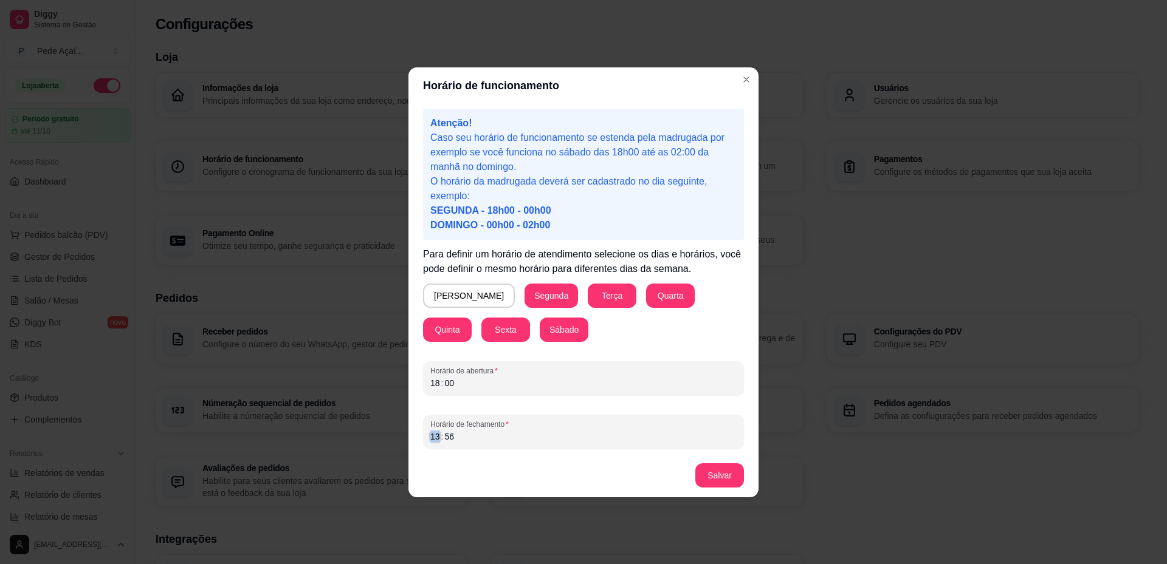
drag, startPoint x: 432, startPoint y: 436, endPoint x: 439, endPoint y: 436, distance: 7.3
click at [439, 436] on div "13 : 56" at bounding box center [583, 437] width 306 height 15
click at [707, 476] on button "Salvar" at bounding box center [719, 476] width 47 height 24
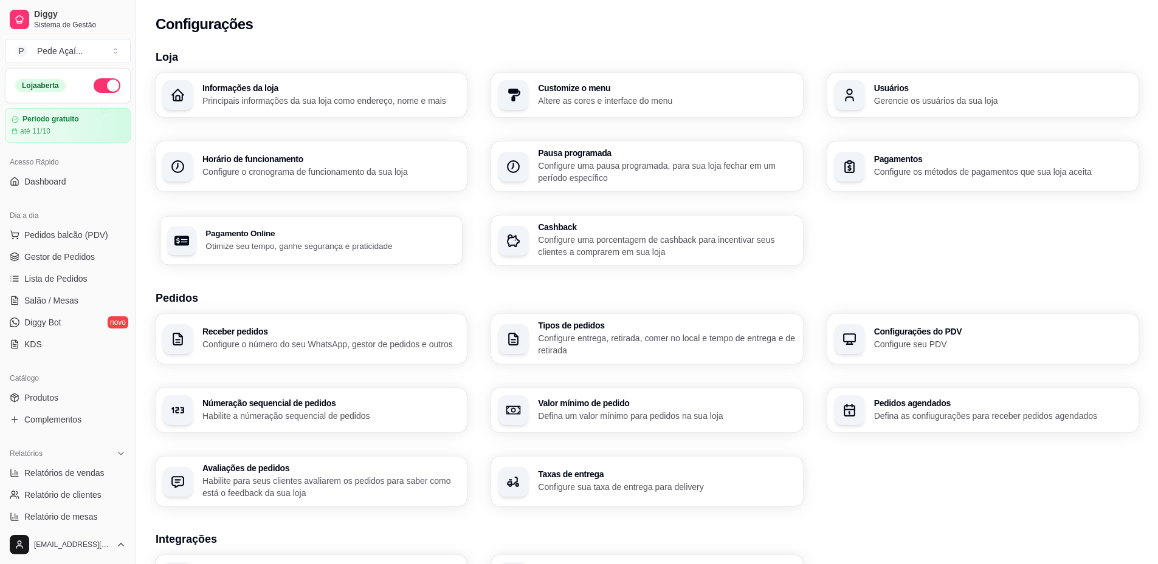
click at [306, 245] on p "Otimize seu tempo, ganhe segurança e praticidade" at bounding box center [330, 246] width 250 height 12
select select "4.98"
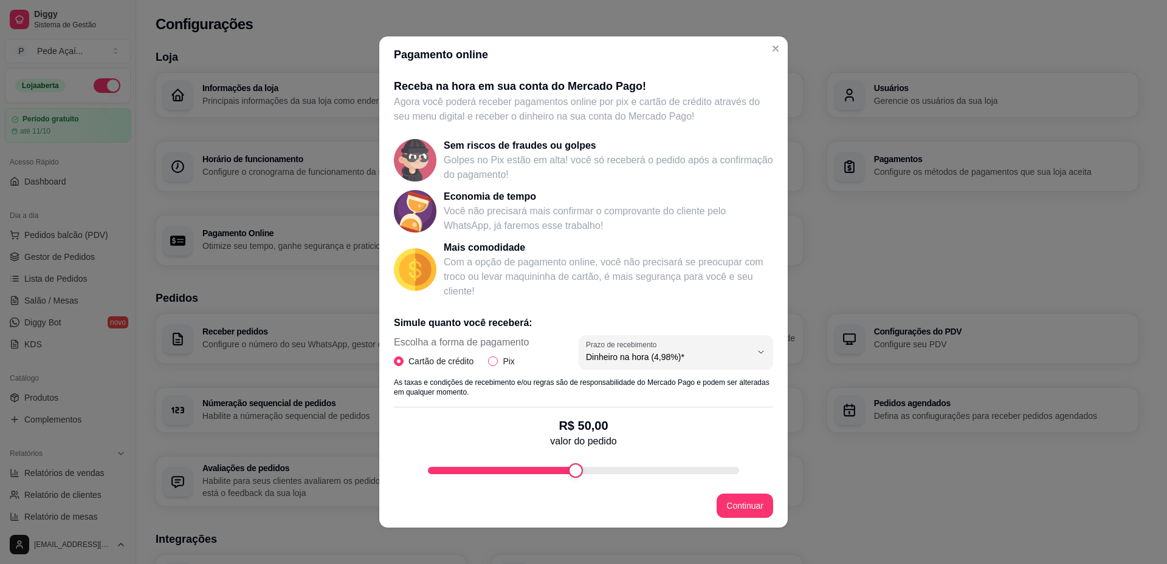
click at [488, 363] on input "Pix" at bounding box center [493, 362] width 10 height 10
radio input "true"
radio input "false"
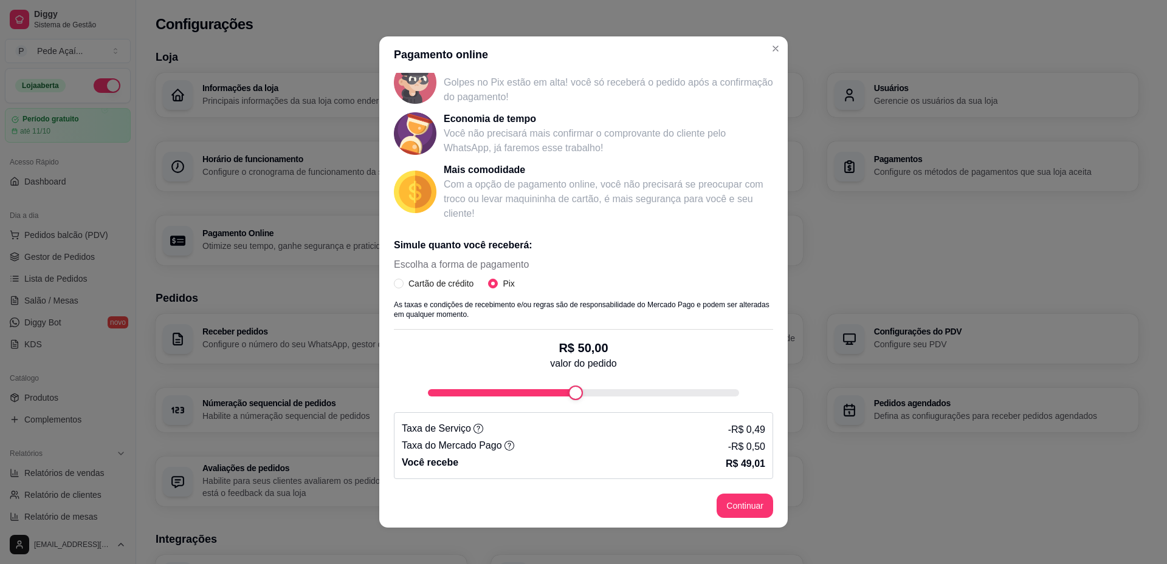
scroll to position [2, 0]
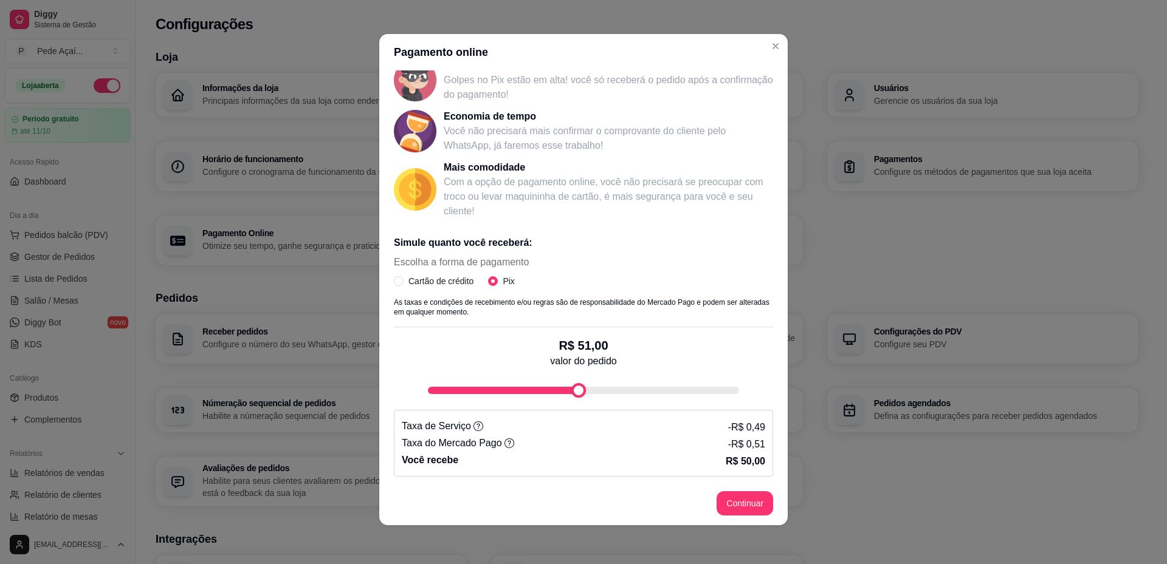
type input "50"
click at [568, 392] on div "fee-calculator" at bounding box center [575, 390] width 15 height 15
click at [394, 282] on input "Cartão de crédito" at bounding box center [399, 281] width 10 height 10
radio input "true"
radio input "false"
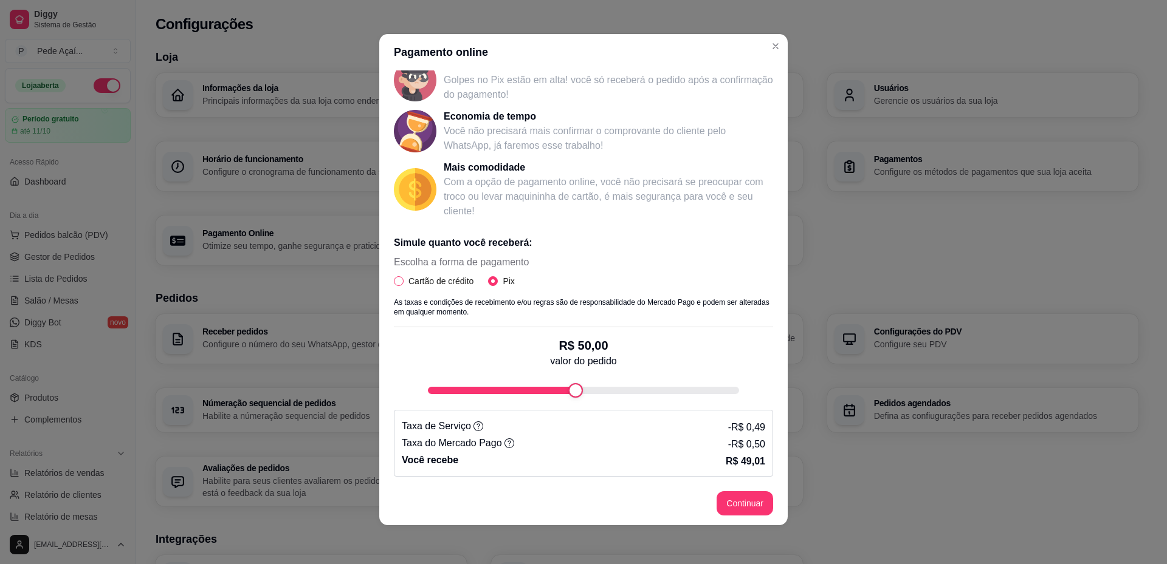
select select "4.98"
click at [737, 273] on span "Dinheiro na hora (4,98%)*" at bounding box center [668, 277] width 165 height 12
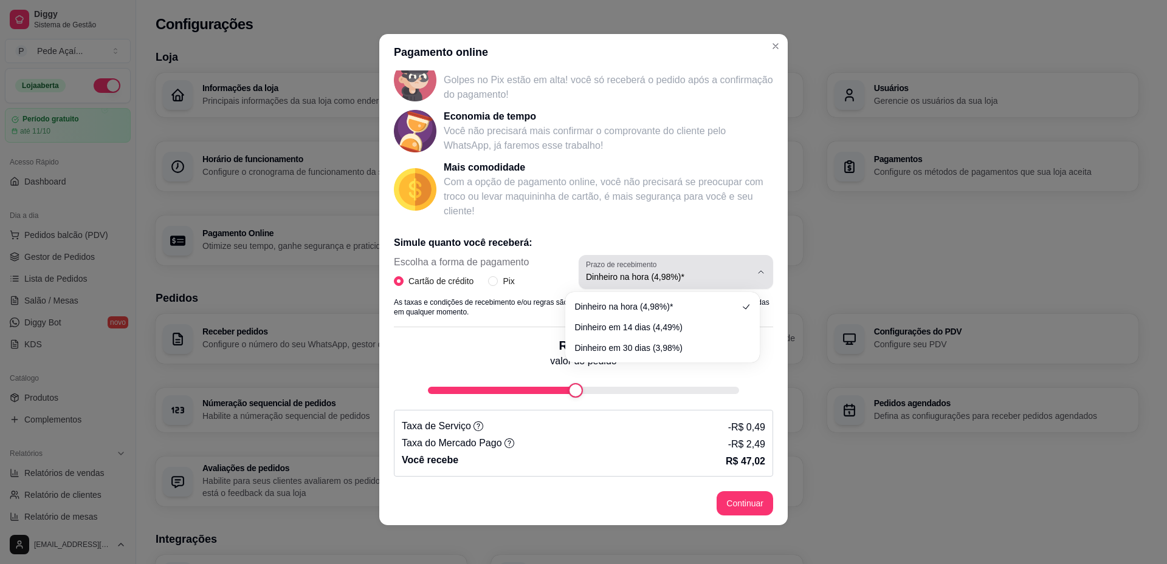
click at [756, 268] on icon "button" at bounding box center [761, 272] width 10 height 10
click at [488, 282] on input "Pix" at bounding box center [493, 281] width 10 height 10
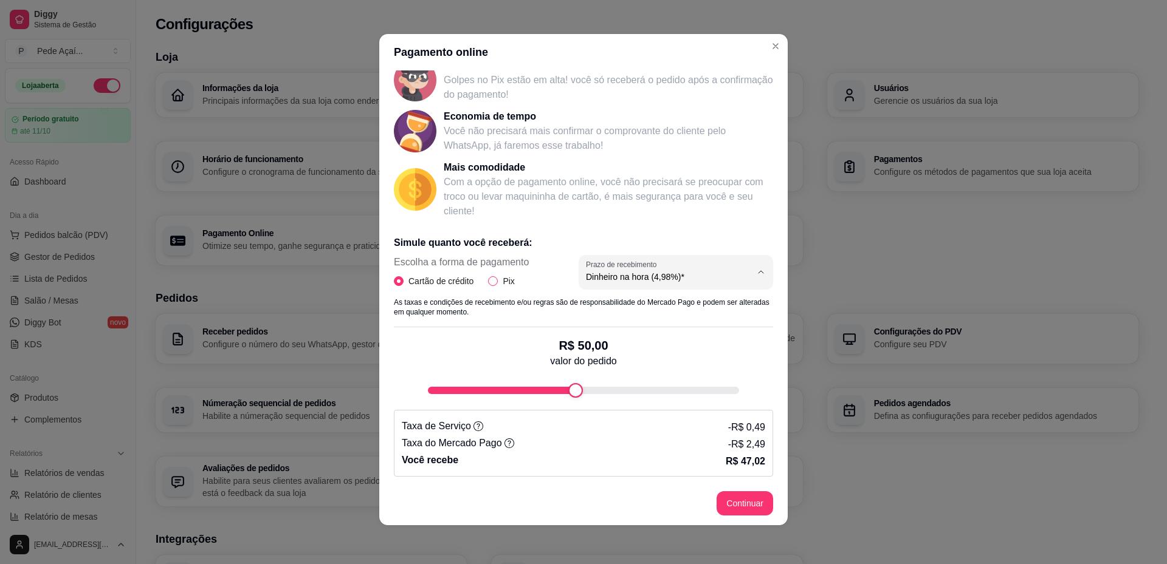
radio input "true"
radio input "false"
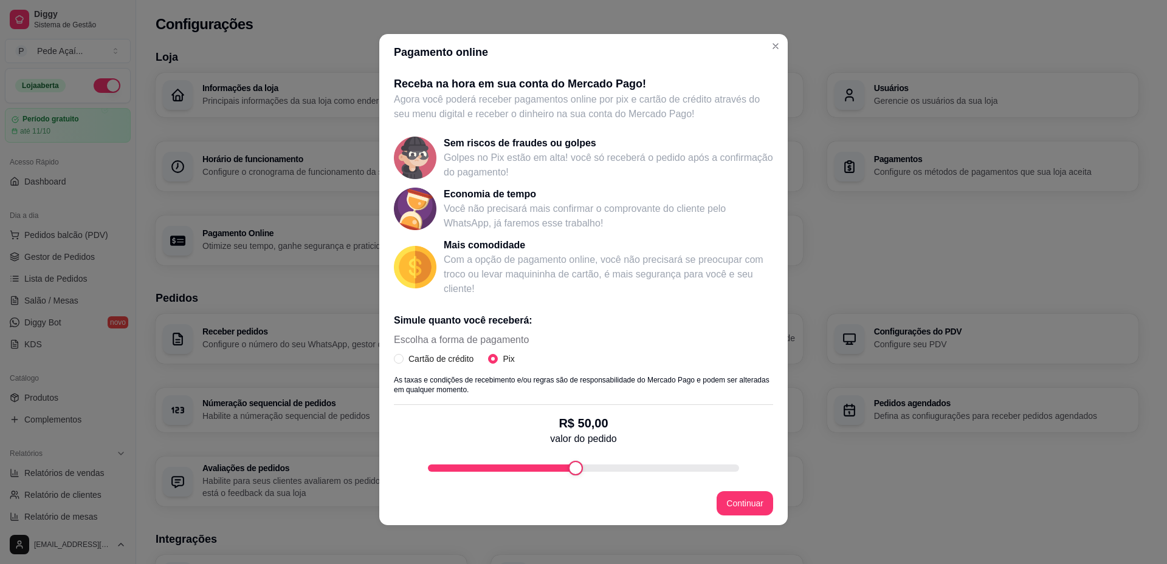
click at [472, 151] on p "Golpes no Pix estão em alta! você só receberá o pedido após a confirmação do pa…" at bounding box center [608, 165] width 329 height 29
click at [724, 503] on button "Continuar" at bounding box center [744, 504] width 57 height 24
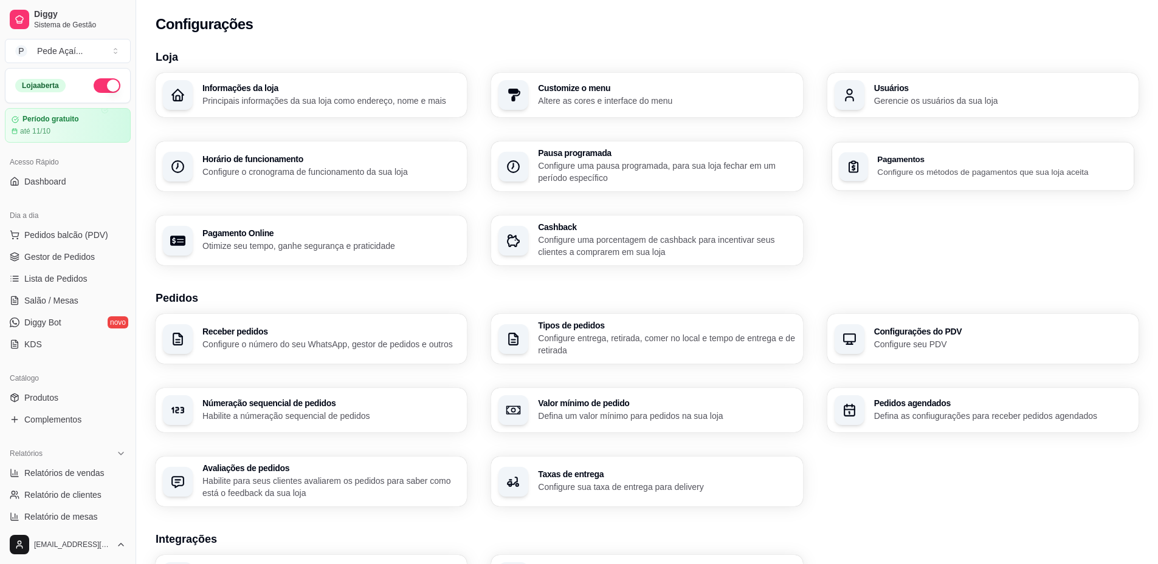
click at [932, 173] on p "Configure os métodos de pagamentos que sua loja aceita" at bounding box center [1002, 172] width 250 height 12
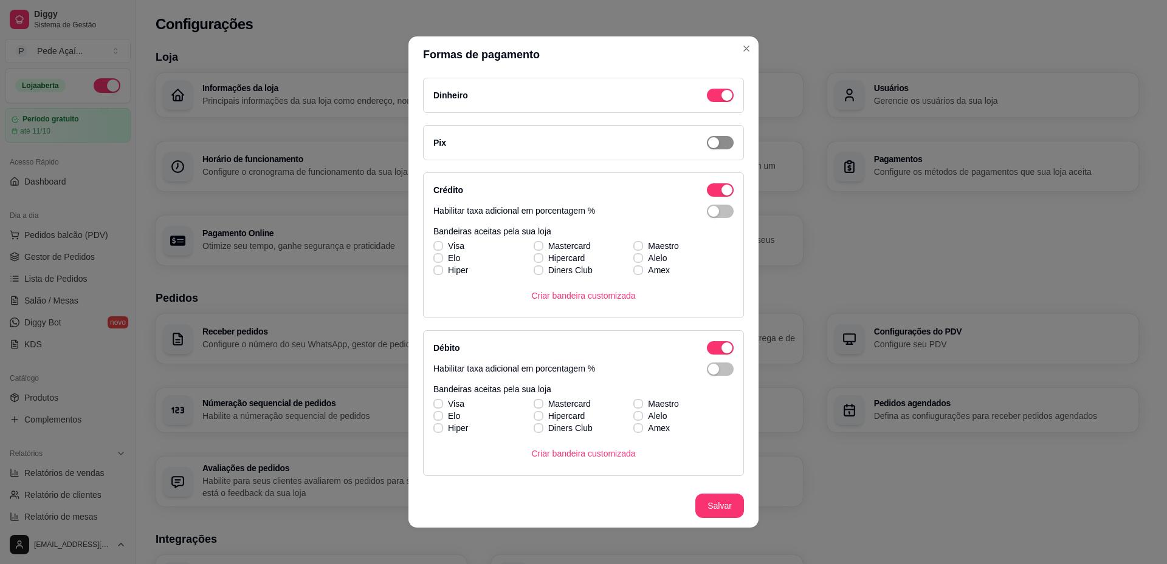
click at [710, 142] on span "button" at bounding box center [720, 142] width 27 height 13
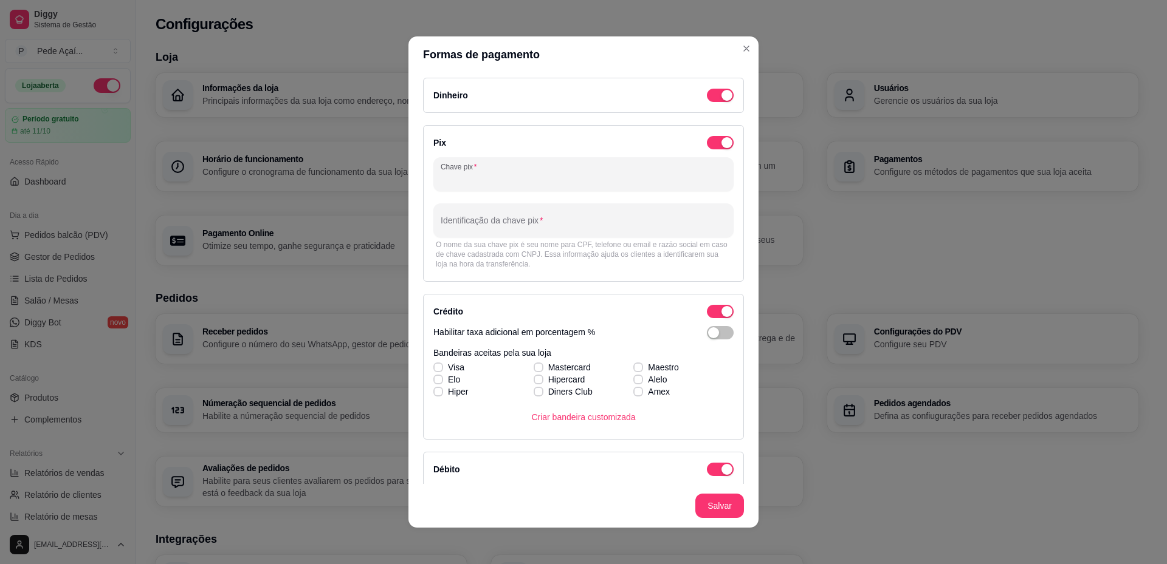
click at [504, 180] on input "Chave pix" at bounding box center [584, 179] width 286 height 12
type input "5581091300165"
click at [534, 219] on input "Identificação da chave pix" at bounding box center [584, 225] width 286 height 12
type input "j"
type input "Joneston [PERSON_NAME]"
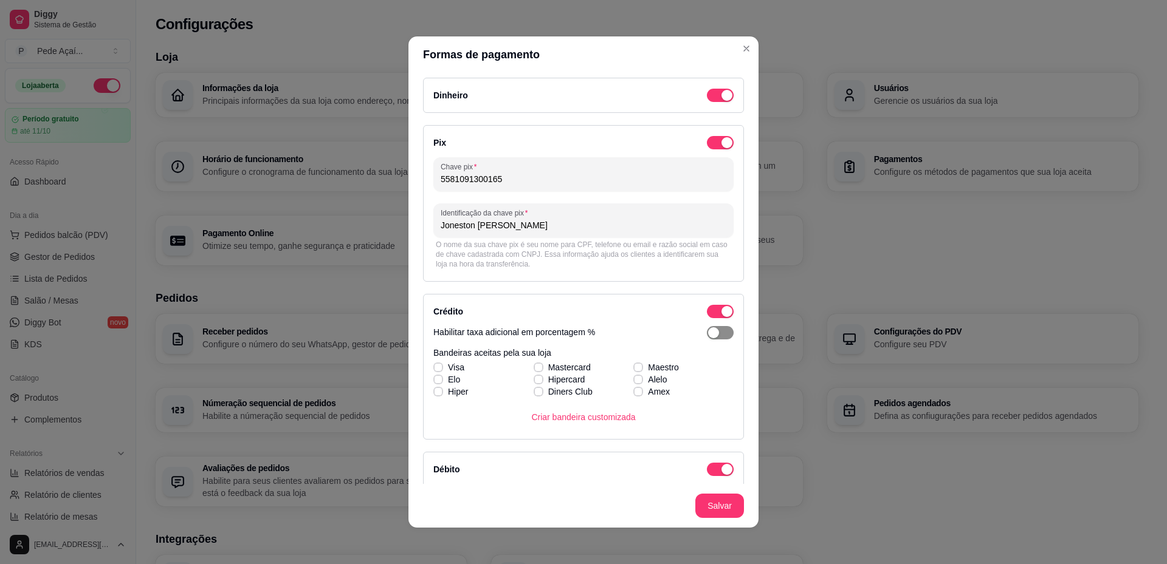
click at [707, 337] on span "button" at bounding box center [720, 332] width 27 height 13
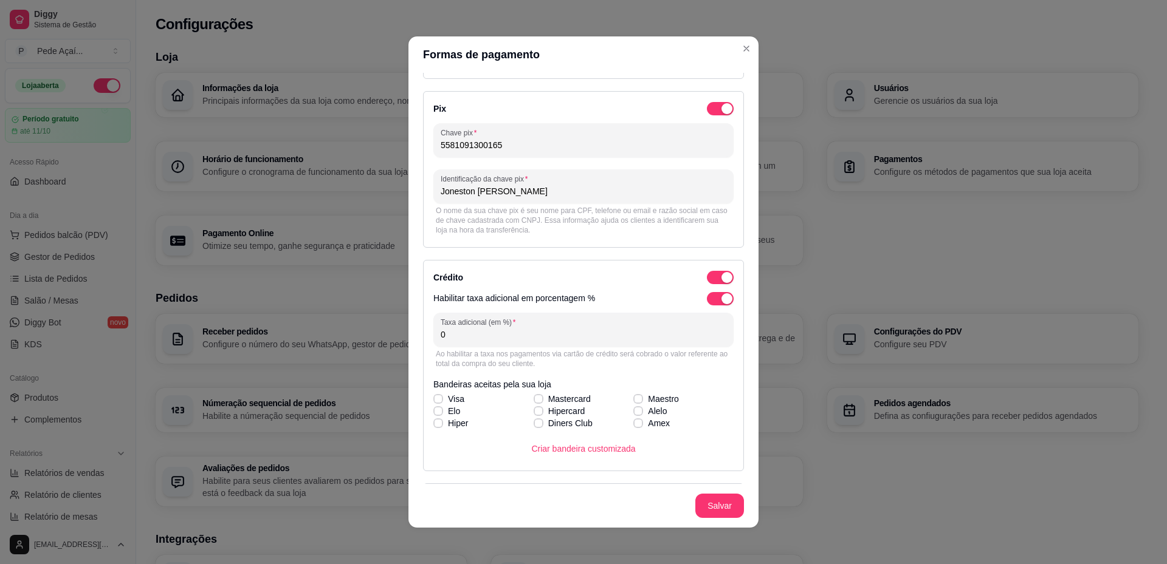
scroll to position [61, 0]
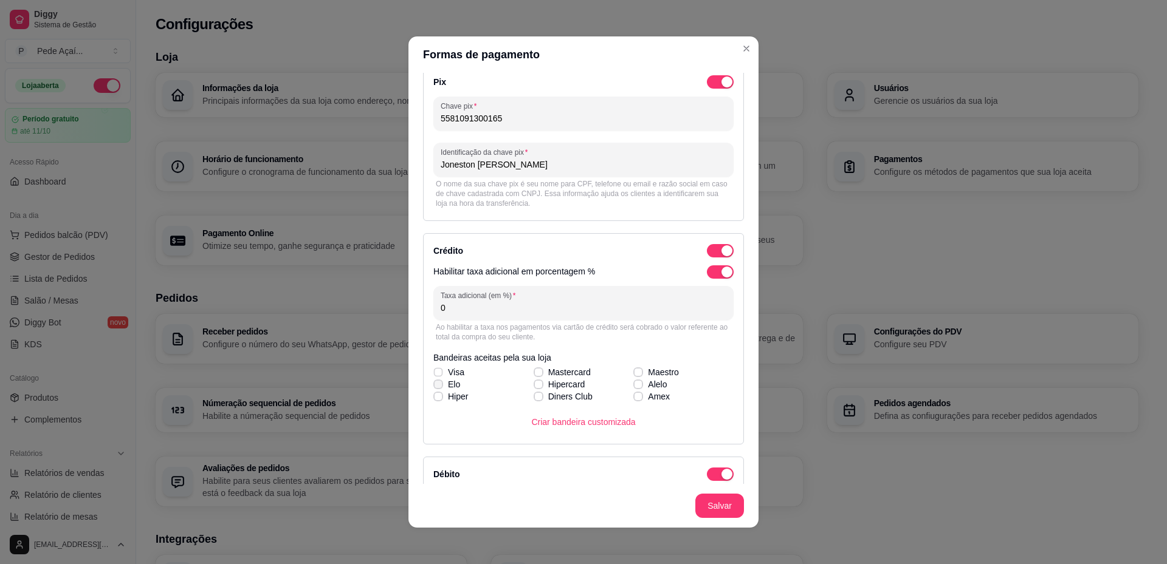
click at [433, 374] on div "Visa Mastercard Maestro [PERSON_NAME] Alelo Hiper Diners Club Amex" at bounding box center [583, 384] width 300 height 36
click at [434, 383] on icon at bounding box center [437, 384] width 7 height 5
click at [433, 387] on input "Elo" at bounding box center [437, 391] width 8 height 8
checkbox input "true"
click at [434, 372] on icon at bounding box center [437, 372] width 7 height 5
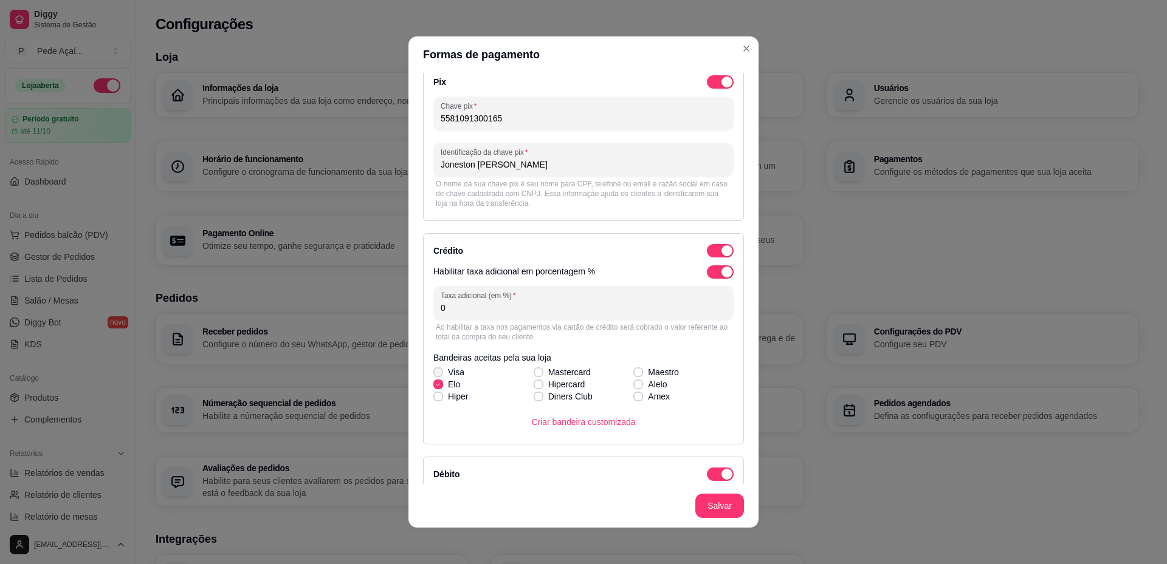
click at [434, 375] on input "Visa" at bounding box center [437, 379] width 8 height 8
checkbox input "true"
click at [434, 398] on icon at bounding box center [437, 396] width 7 height 5
click at [433, 399] on input "Hiper" at bounding box center [437, 403] width 8 height 8
checkbox input "true"
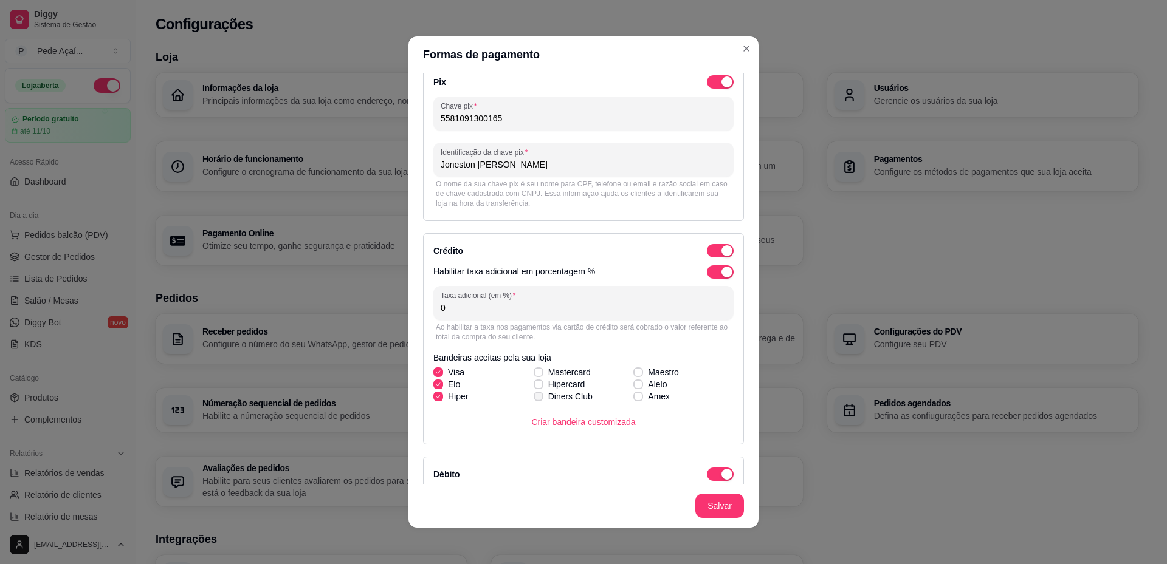
click at [533, 387] on label "Diners Club" at bounding box center [563, 397] width 69 height 22
click at [533, 399] on input "Diners Club" at bounding box center [537, 403] width 8 height 8
click at [533, 394] on span at bounding box center [538, 397] width 10 height 10
click at [533, 399] on input "Diners Club" at bounding box center [537, 403] width 8 height 8
checkbox input "false"
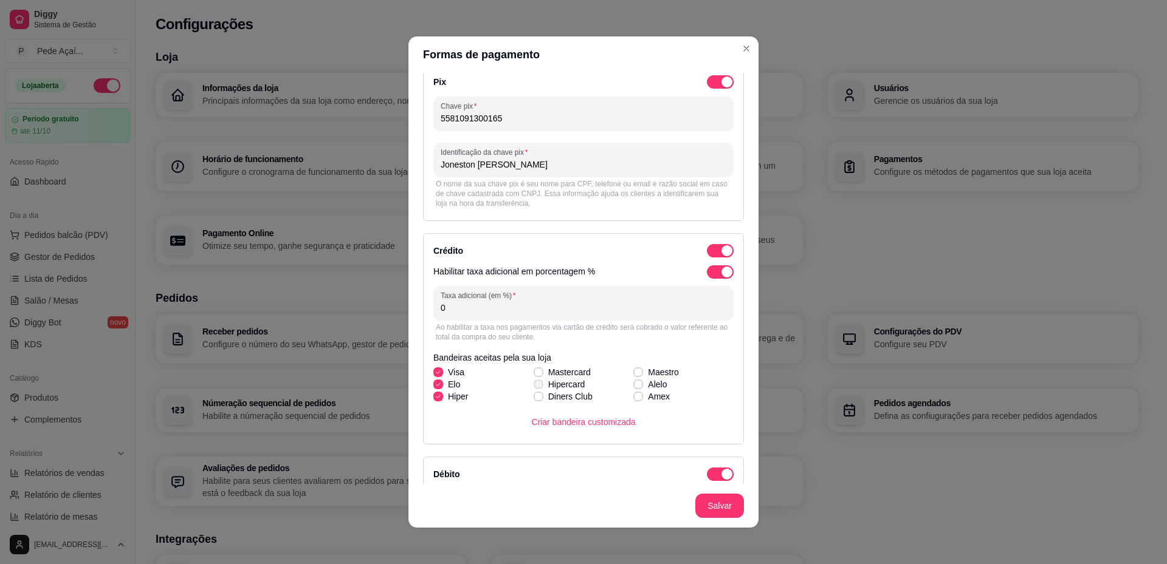
click at [535, 385] on icon at bounding box center [538, 384] width 7 height 5
click at [533, 387] on input "Hipercard" at bounding box center [537, 391] width 8 height 8
checkbox input "true"
click at [529, 374] on div "Visa Mastercard Maestro [PERSON_NAME] Alelo Hiper Diners Club Amex" at bounding box center [583, 384] width 300 height 36
click at [635, 397] on icon at bounding box center [638, 396] width 7 height 5
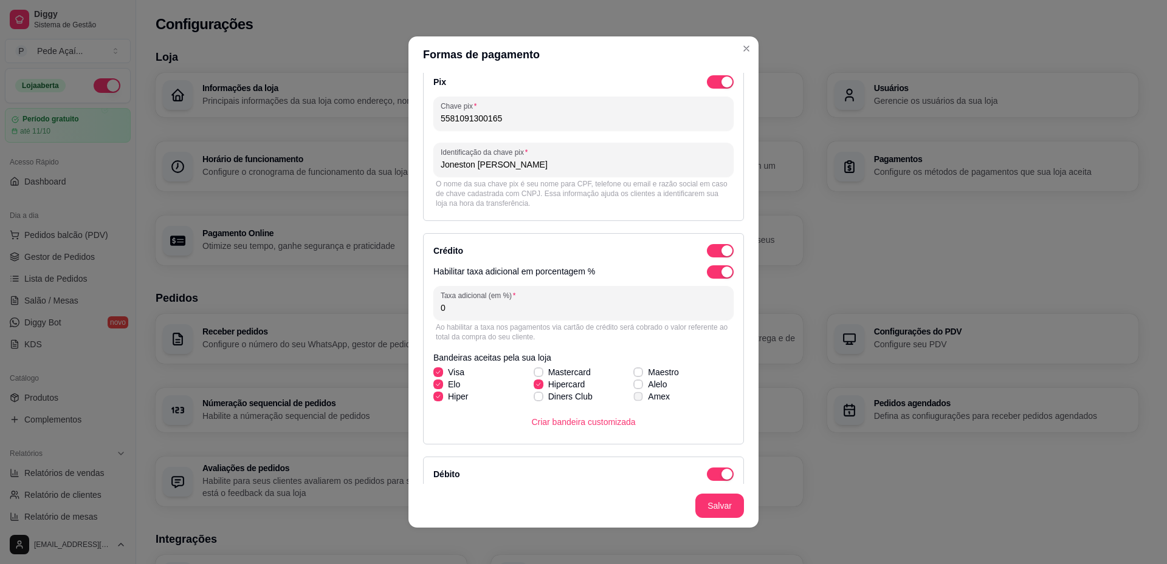
click at [633, 399] on input "Amex" at bounding box center [637, 403] width 8 height 8
checkbox input "true"
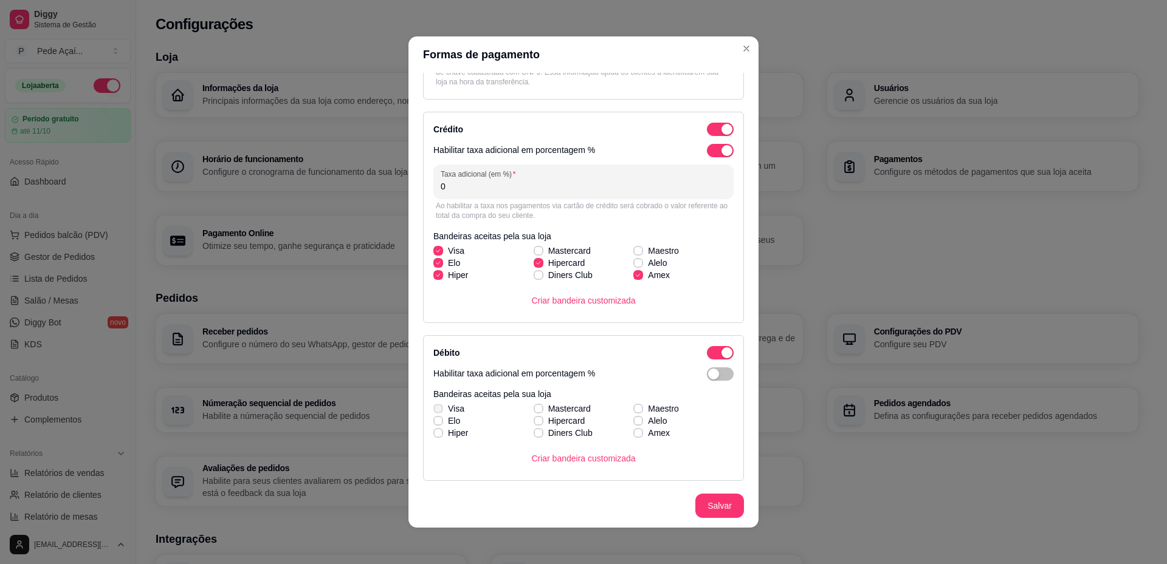
click at [433, 406] on span at bounding box center [437, 408] width 9 height 9
click at [433, 411] on input "Visa" at bounding box center [437, 415] width 8 height 8
checkbox input "true"
click at [433, 417] on span at bounding box center [438, 421] width 10 height 10
click at [433, 424] on input "Elo" at bounding box center [437, 428] width 8 height 8
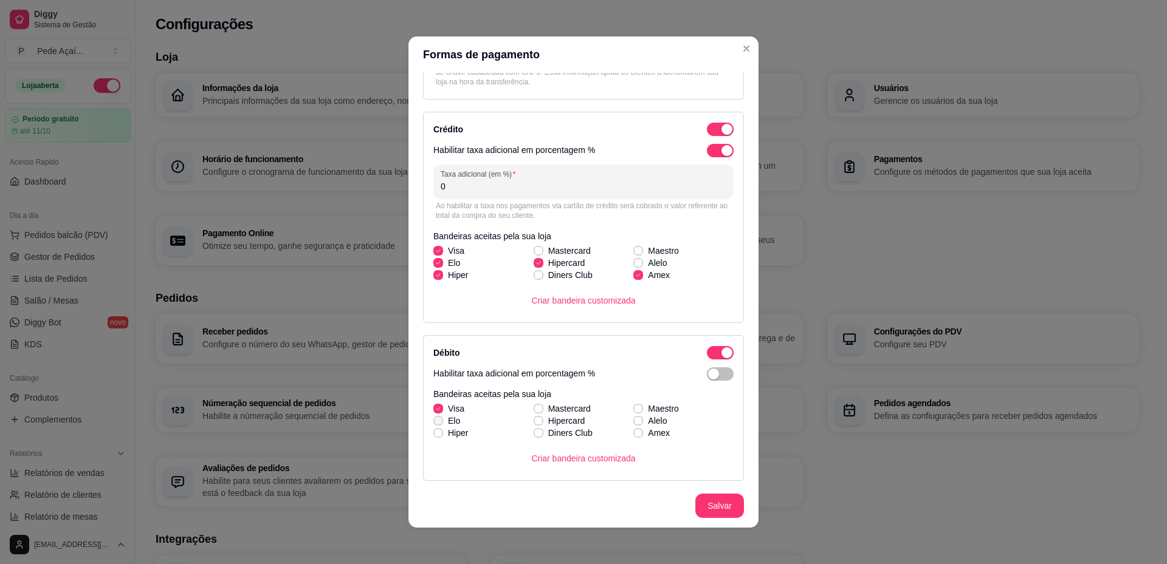
checkbox input "true"
click at [434, 433] on icon at bounding box center [437, 433] width 7 height 5
click at [433, 436] on input "Hiper" at bounding box center [437, 440] width 8 height 8
checkbox input "true"
click at [529, 411] on div "Visa Mastercard Maestro [PERSON_NAME] Alelo Hiper Diners Club Amex" at bounding box center [583, 421] width 300 height 36
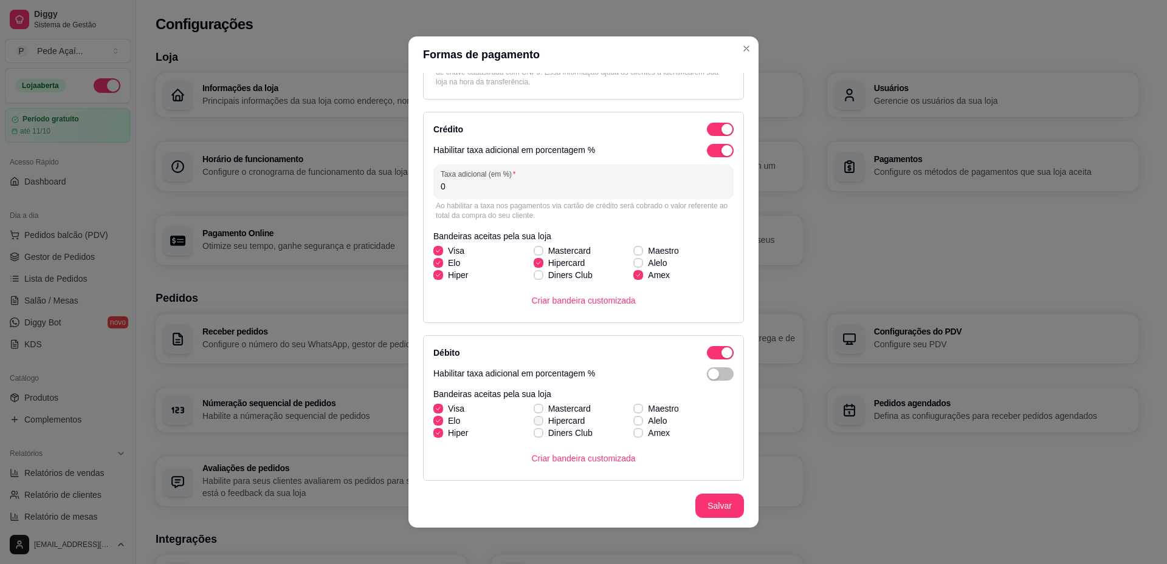
click at [535, 419] on icon at bounding box center [538, 421] width 7 height 5
click at [533, 424] on input "Hipercard" at bounding box center [537, 428] width 8 height 8
checkbox input "true"
click at [533, 406] on span at bounding box center [537, 408] width 9 height 9
click at [533, 411] on input "Mastercard" at bounding box center [537, 415] width 8 height 8
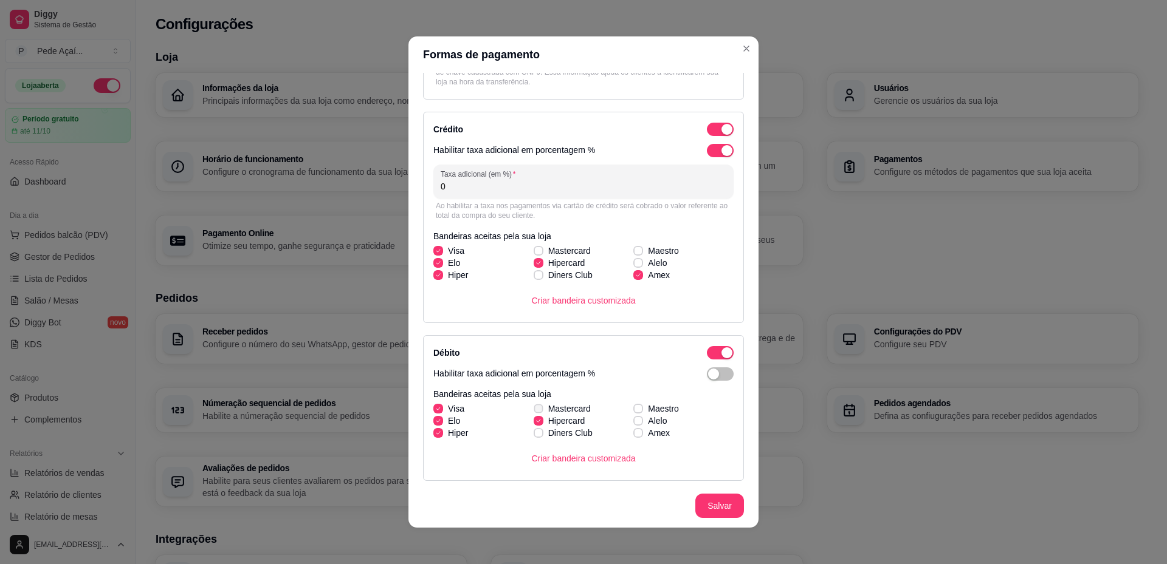
checkbox input "true"
click at [635, 432] on icon at bounding box center [638, 433] width 7 height 5
click at [633, 436] on input "Amex" at bounding box center [637, 440] width 8 height 8
checkbox input "true"
click at [708, 374] on div "button" at bounding box center [713, 374] width 11 height 11
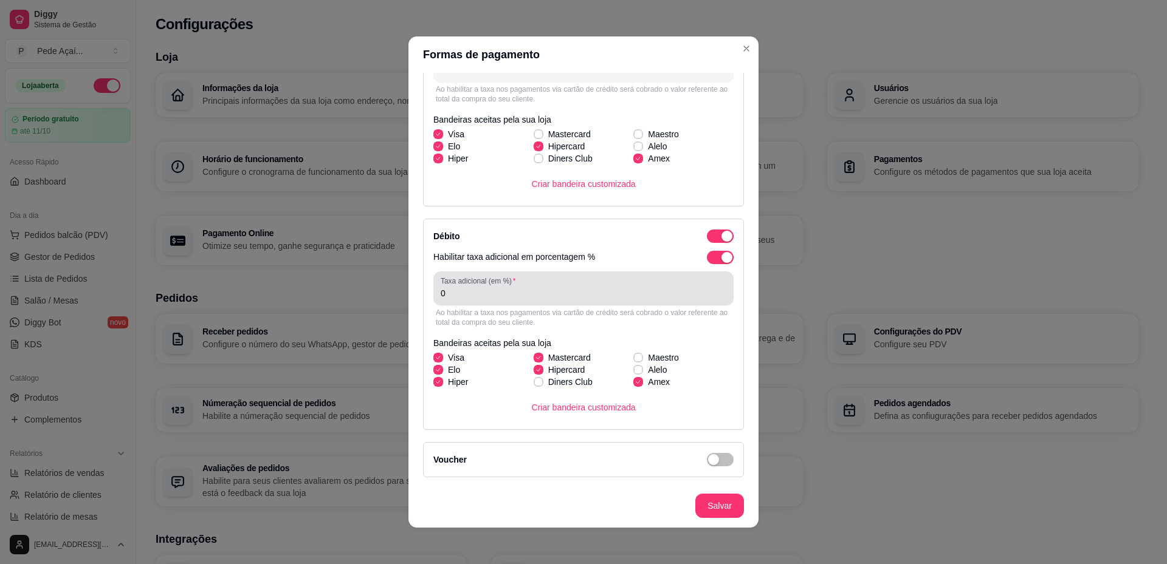
scroll to position [304, 0]
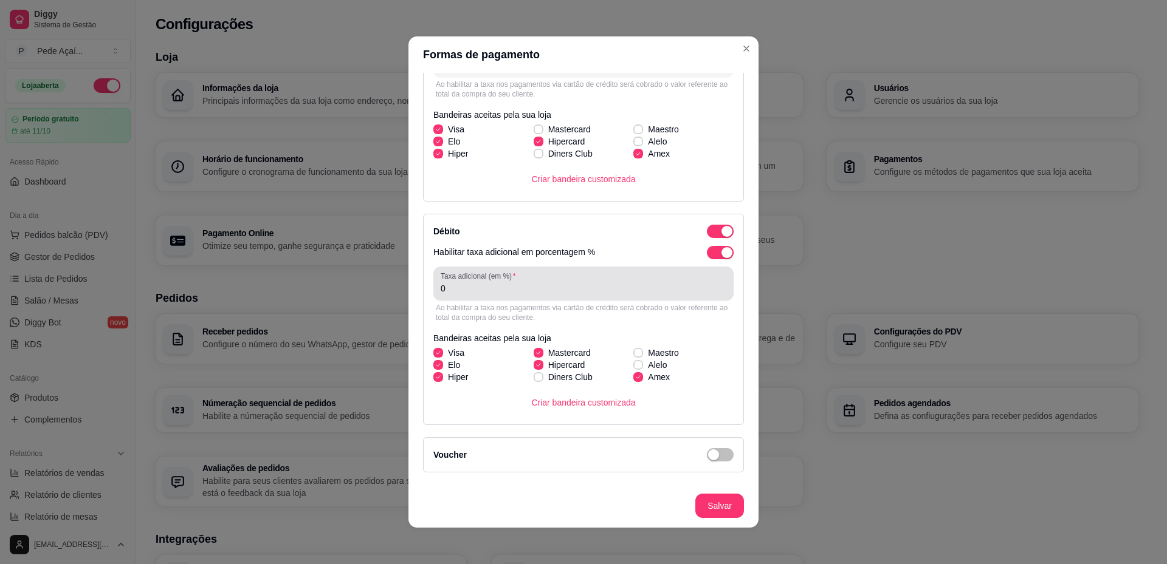
click at [506, 295] on div "0" at bounding box center [584, 284] width 286 height 24
click at [721, 249] on div "button" at bounding box center [726, 252] width 11 height 11
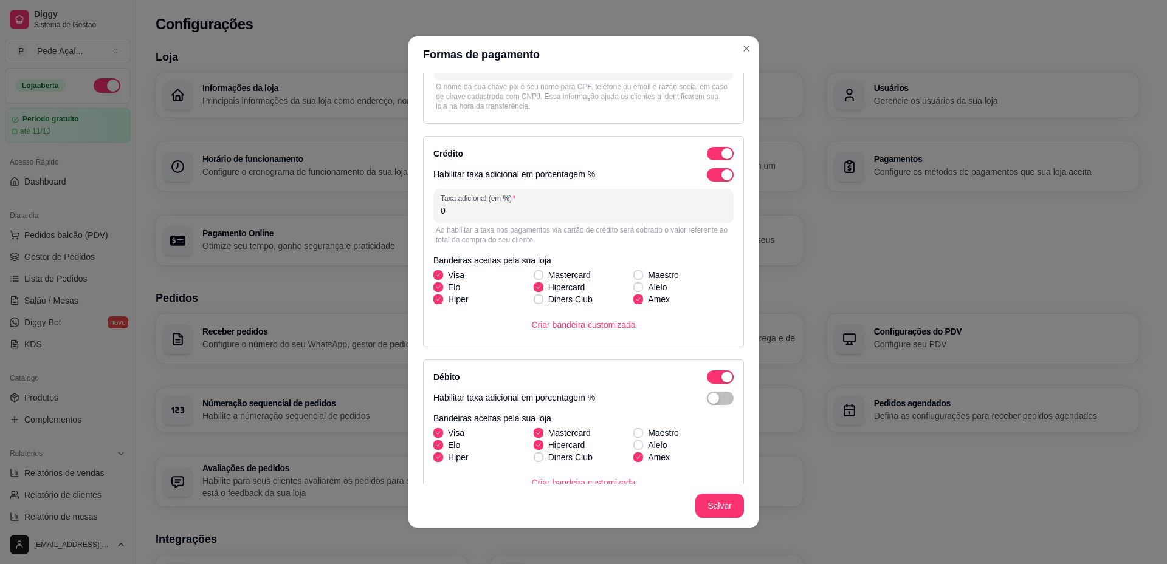
scroll to position [157, 0]
click at [707, 177] on span "button" at bounding box center [720, 175] width 27 height 13
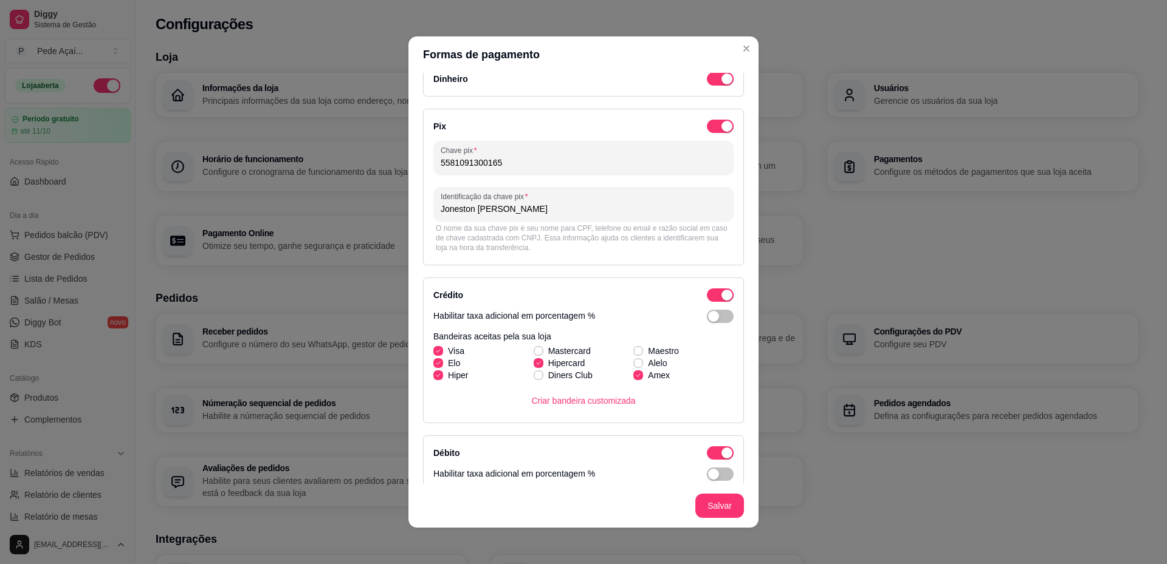
scroll to position [0, 0]
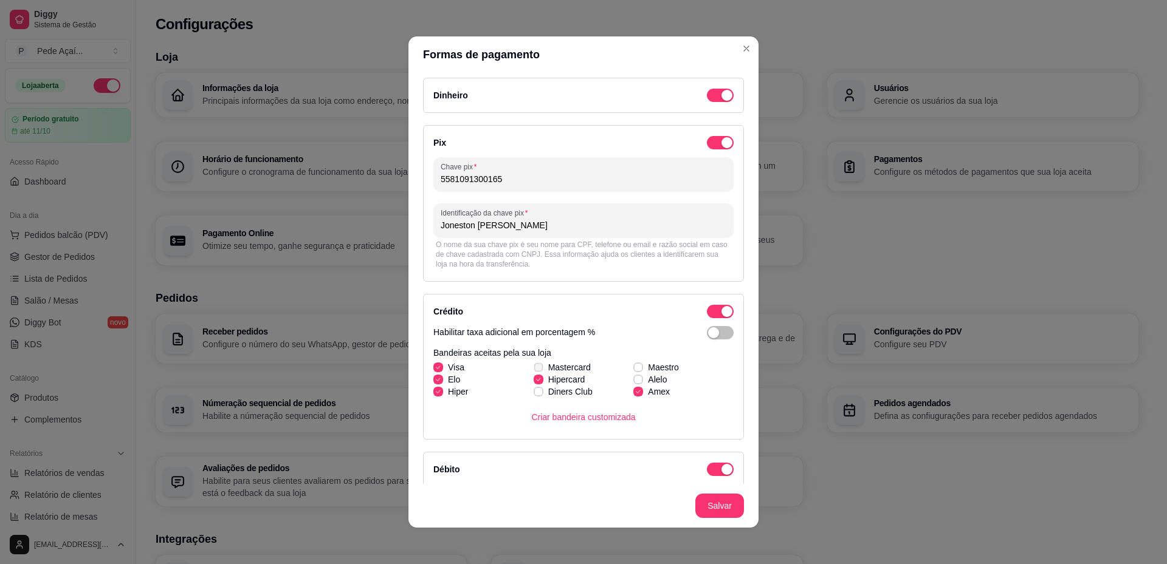
click at [535, 366] on icon at bounding box center [538, 367] width 7 height 5
click at [533, 370] on input "Mastercard" at bounding box center [537, 374] width 8 height 8
checkbox input "true"
click at [433, 395] on span at bounding box center [438, 392] width 10 height 10
click at [433, 395] on input "Hiper" at bounding box center [437, 398] width 8 height 8
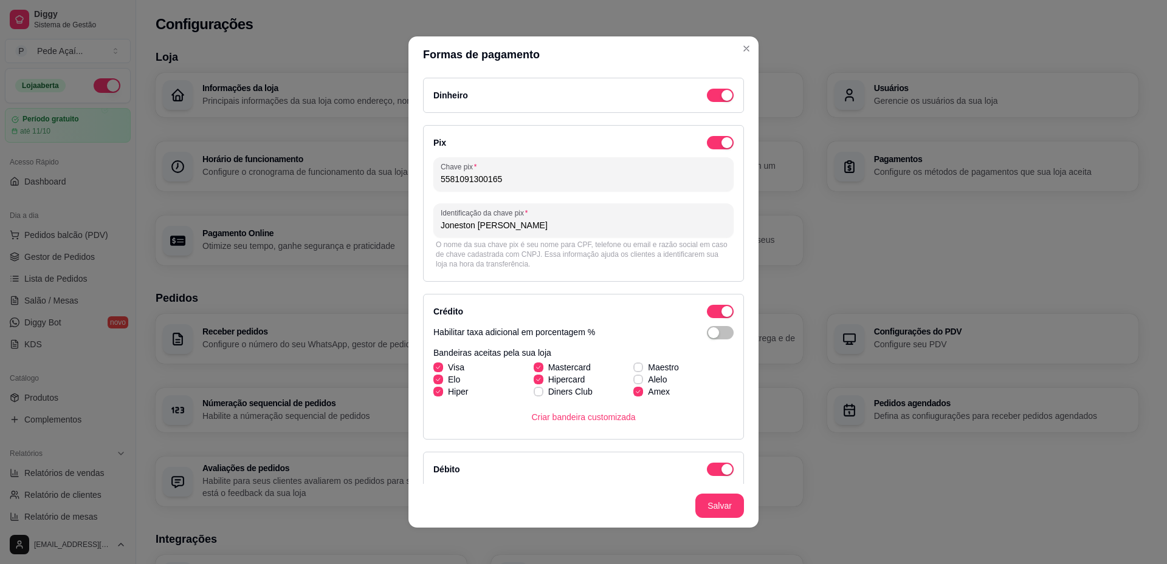
checkbox input "false"
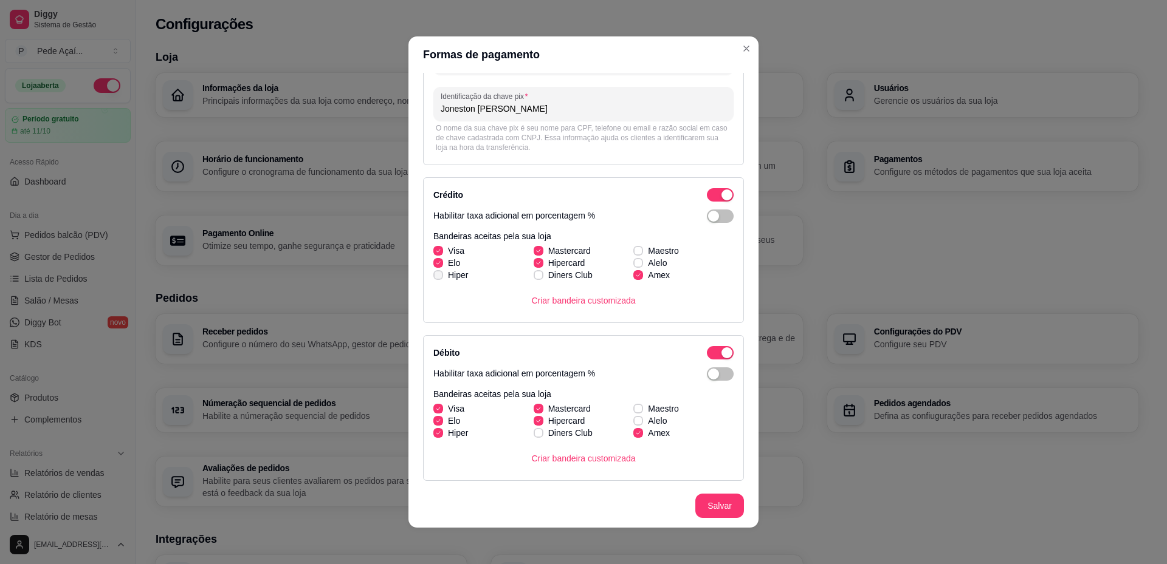
scroll to position [122, 0]
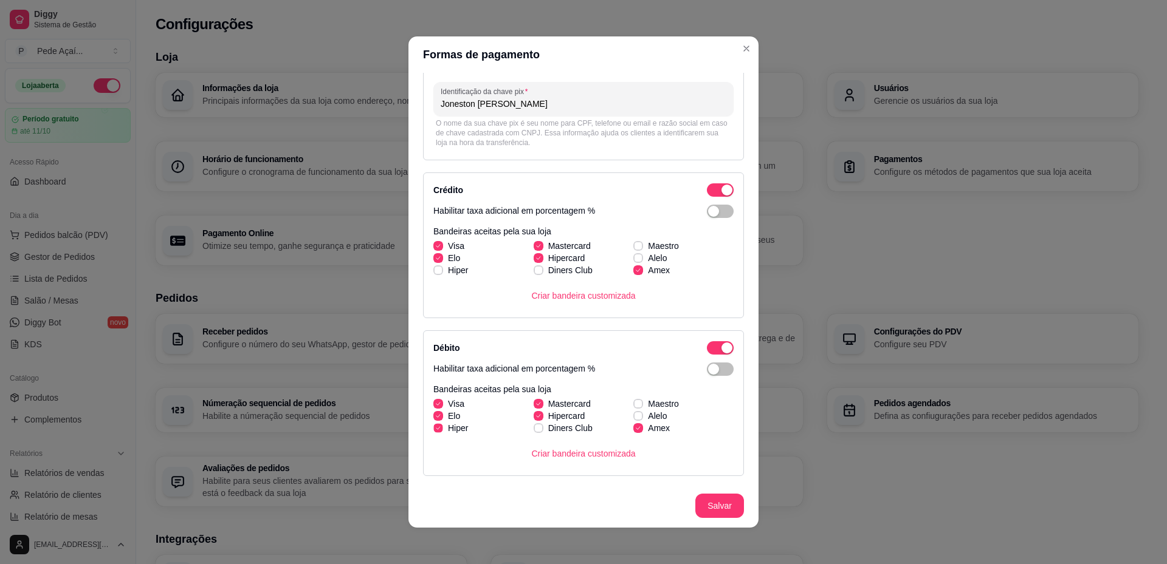
click at [436, 425] on span at bounding box center [437, 428] width 9 height 9
click at [436, 431] on input "Hiper" at bounding box center [437, 435] width 8 height 8
checkbox input "false"
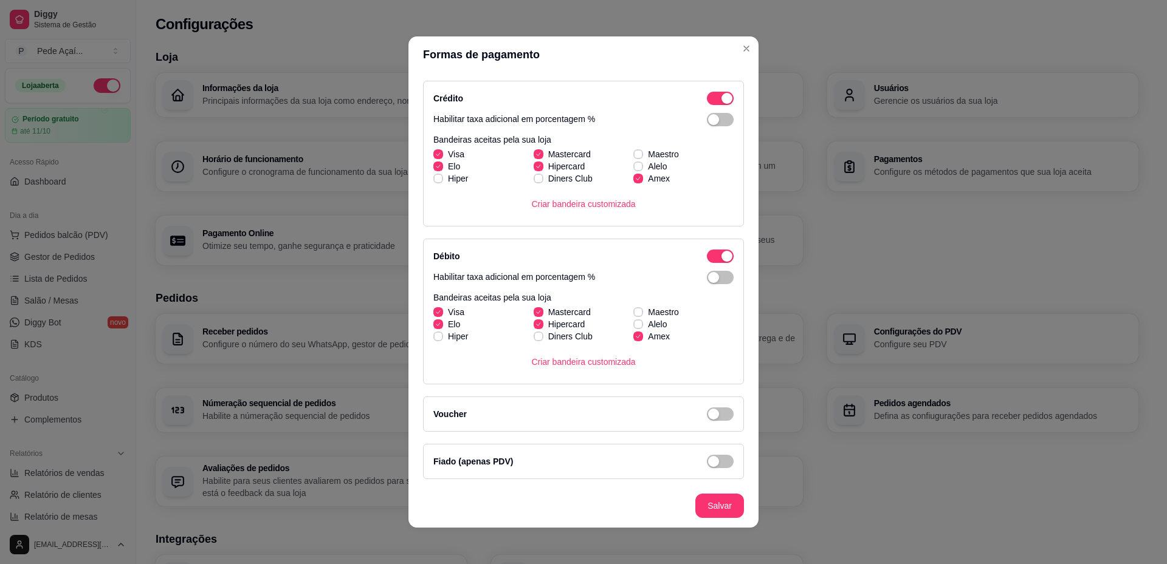
scroll to position [2, 0]
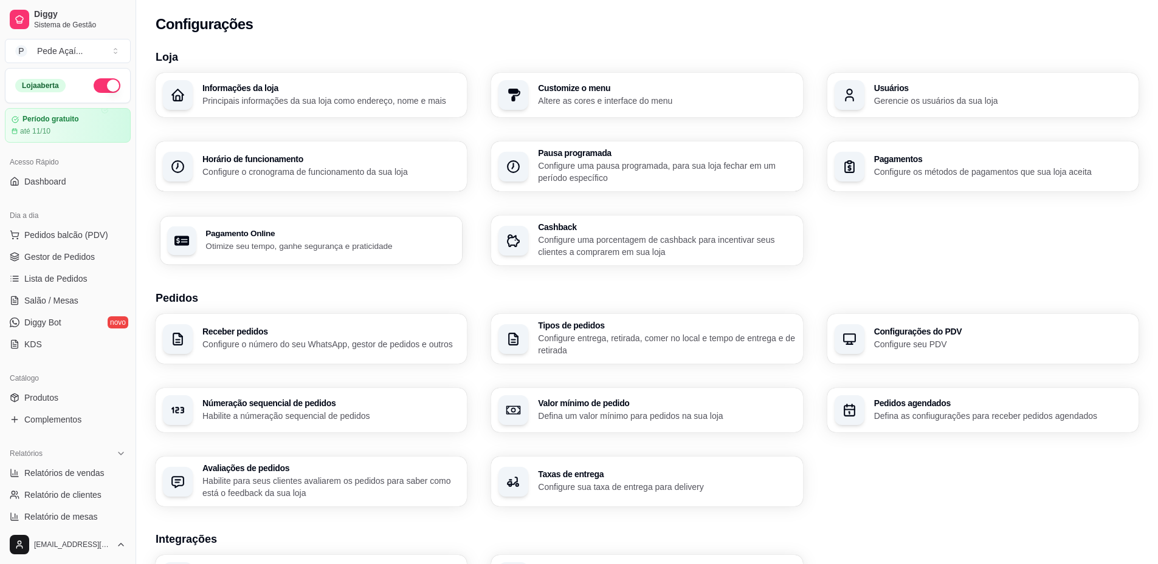
click at [307, 250] on p "Otimize seu tempo, ganhe segurança e praticidade" at bounding box center [330, 246] width 250 height 12
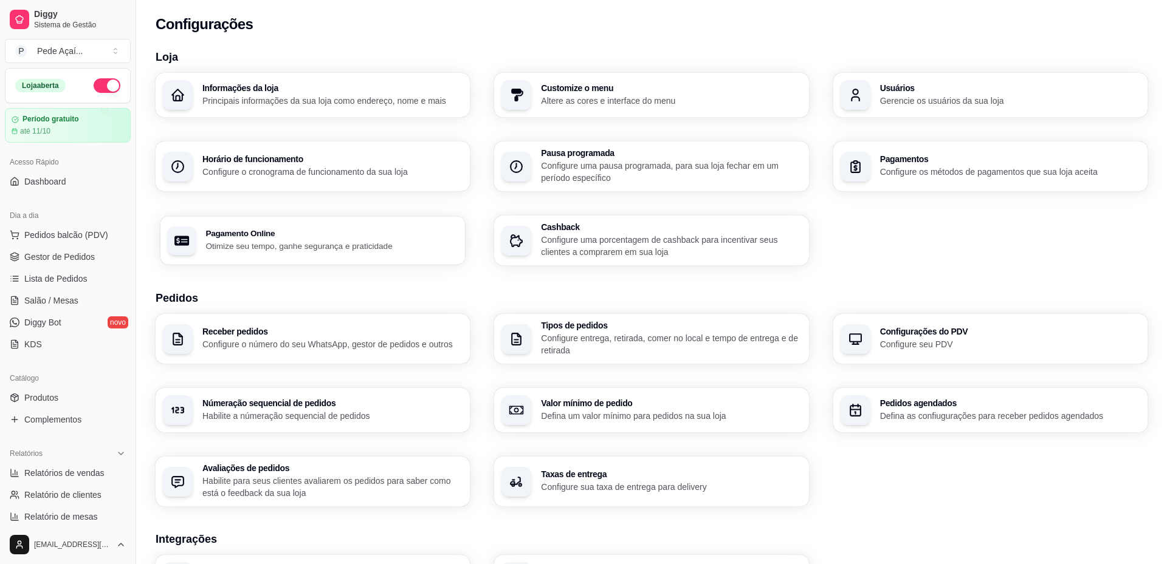
select select "4.98"
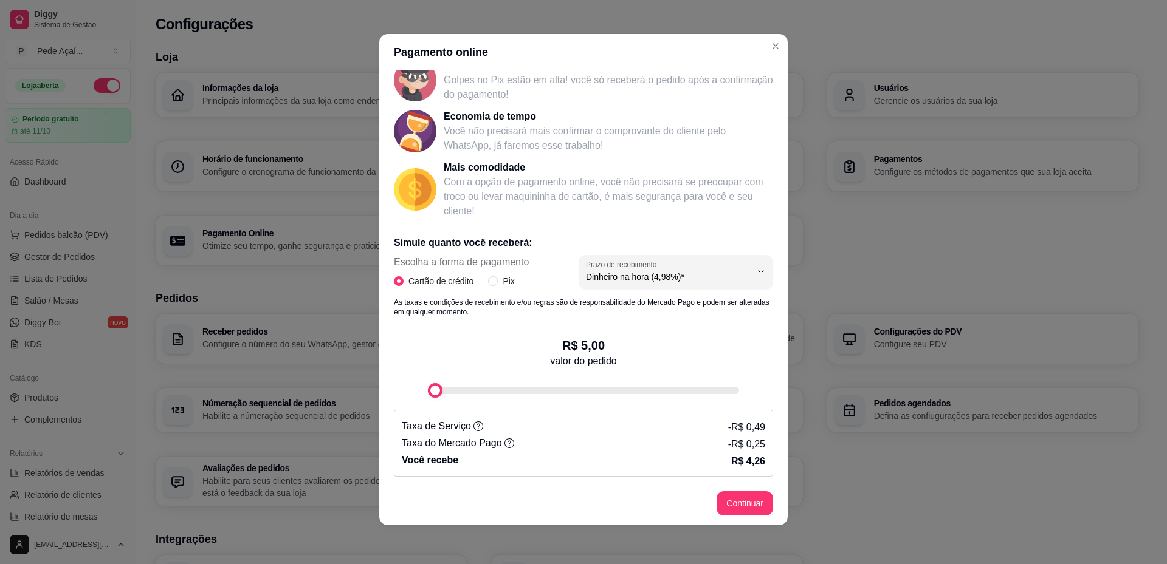
click at [379, 403] on div "Receba na hora em sua conta do Mercado Pago! Agora você poderá receber pagament…" at bounding box center [583, 275] width 408 height 411
type input "5"
click at [406, 400] on div "Simule quanto você receberá: Escolha a forma de pagamento Cartão de crédito Pix…" at bounding box center [583, 351] width 379 height 251
click at [738, 273] on button "Prazo de recebimento Dinheiro na hora (4,98%)*" at bounding box center [675, 272] width 194 height 34
click at [546, 216] on p "Com a opção de pagamento online, você não precisará se preocupar com troco ou l…" at bounding box center [608, 197] width 329 height 44
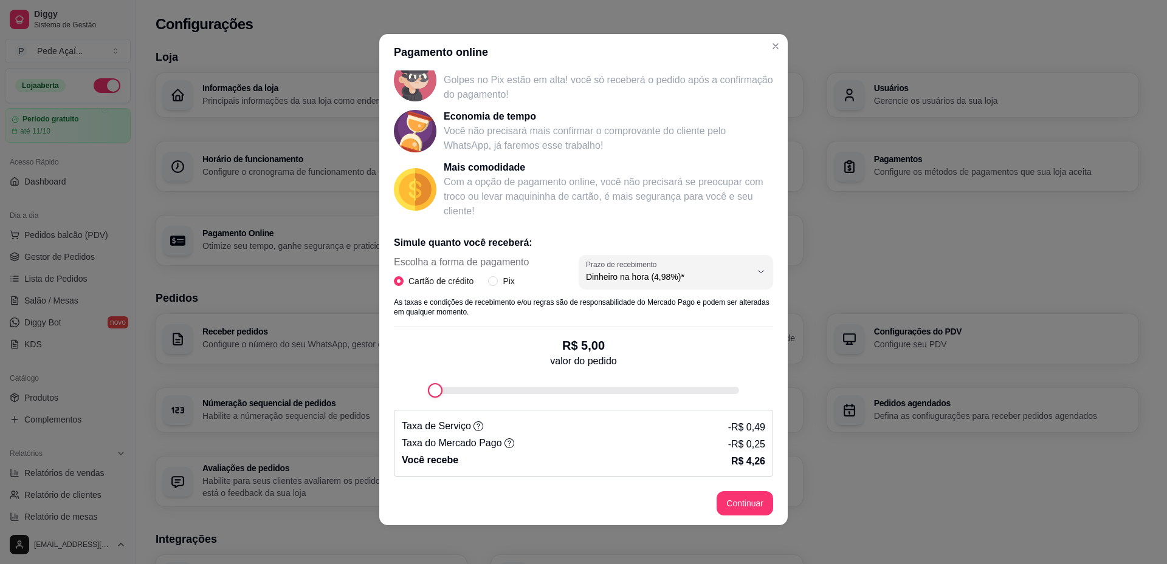
click at [507, 482] on footer "Continuar" at bounding box center [583, 504] width 408 height 44
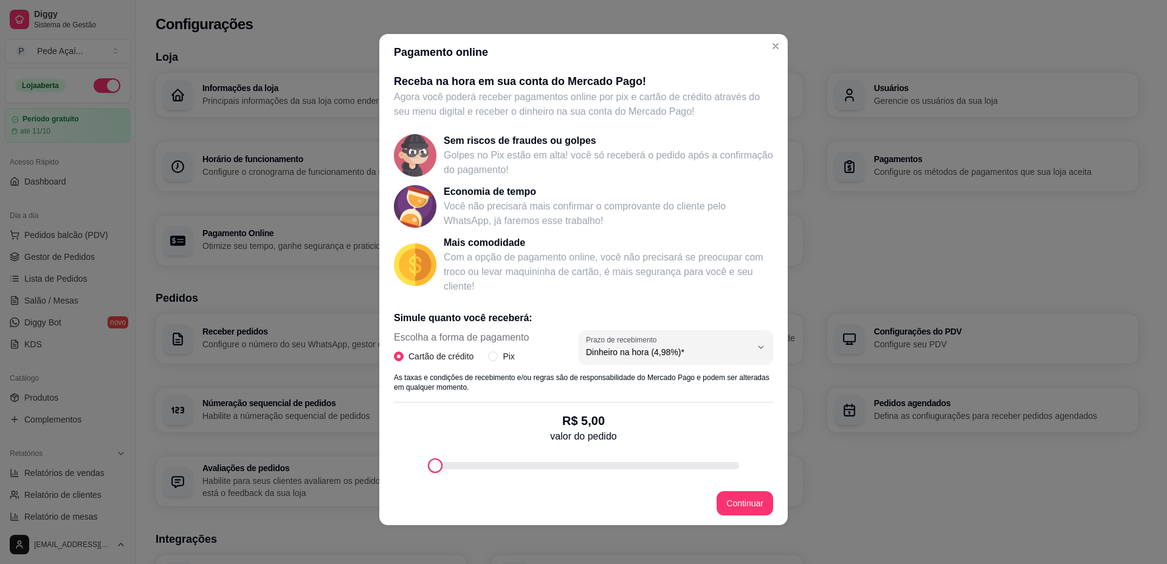
scroll to position [0, 0]
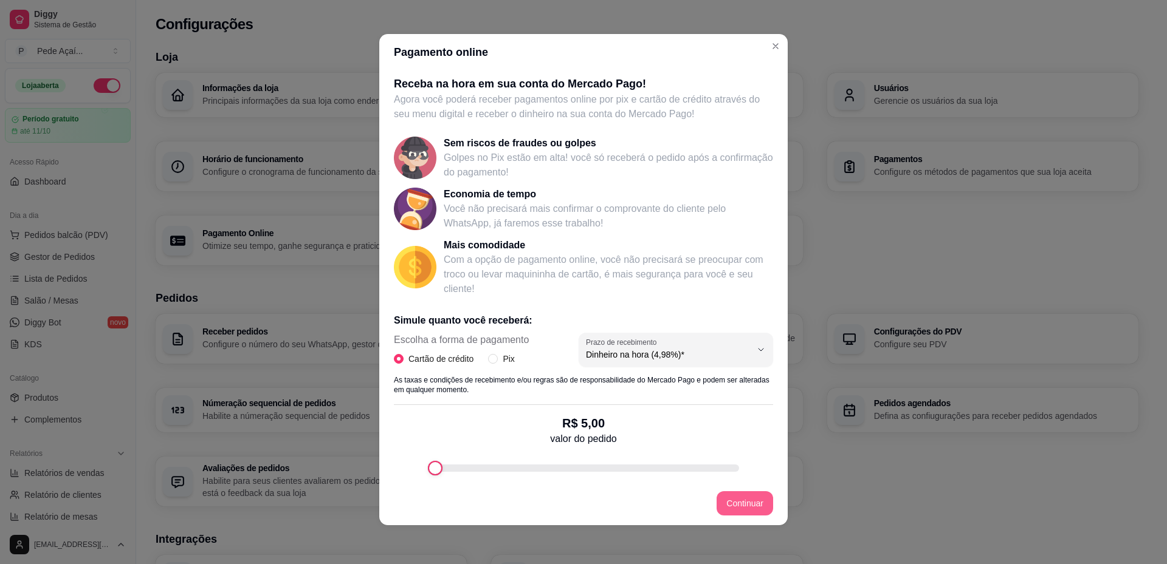
click at [733, 507] on button "Continuar" at bounding box center [744, 504] width 57 height 24
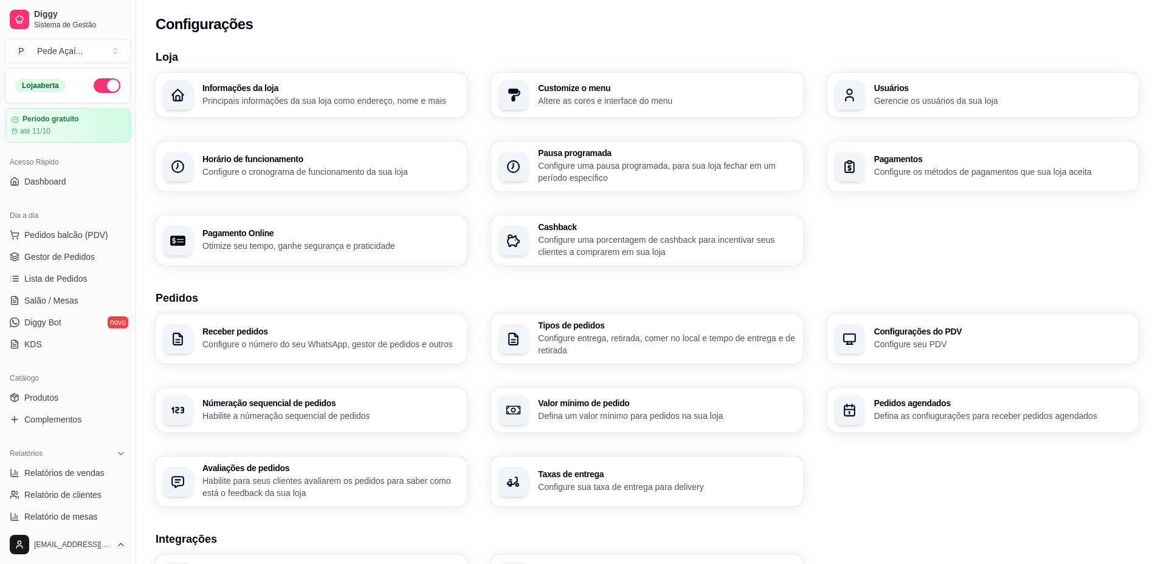
click at [643, 99] on p "Altere as cores e interface do menu" at bounding box center [666, 101] width 257 height 12
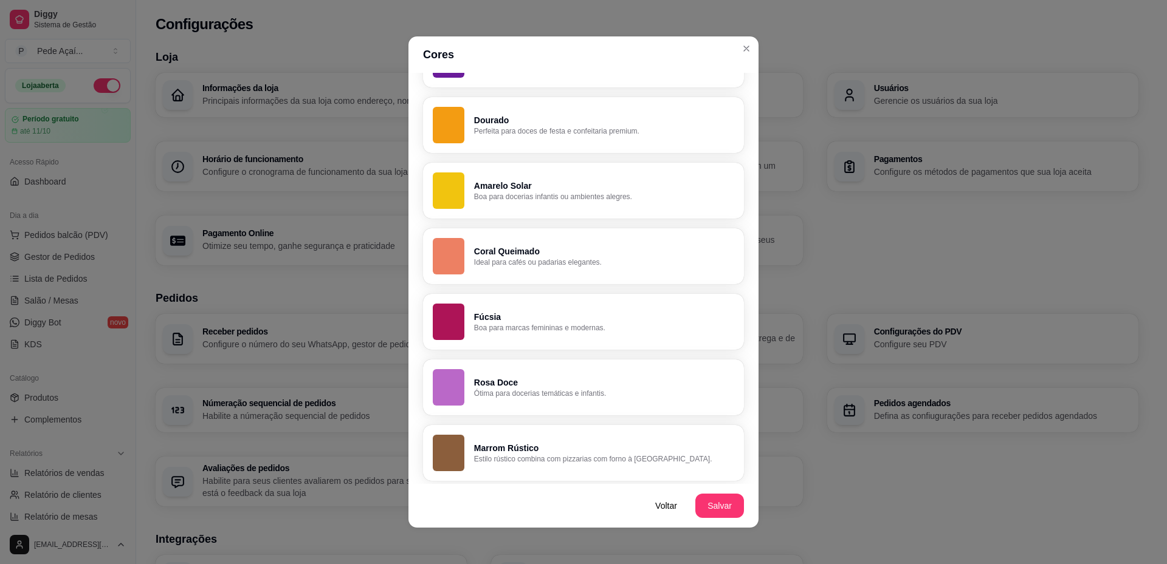
scroll to position [746, 0]
click at [605, 393] on p "Ótima para docerias temáticas e infantis." at bounding box center [604, 392] width 260 height 10
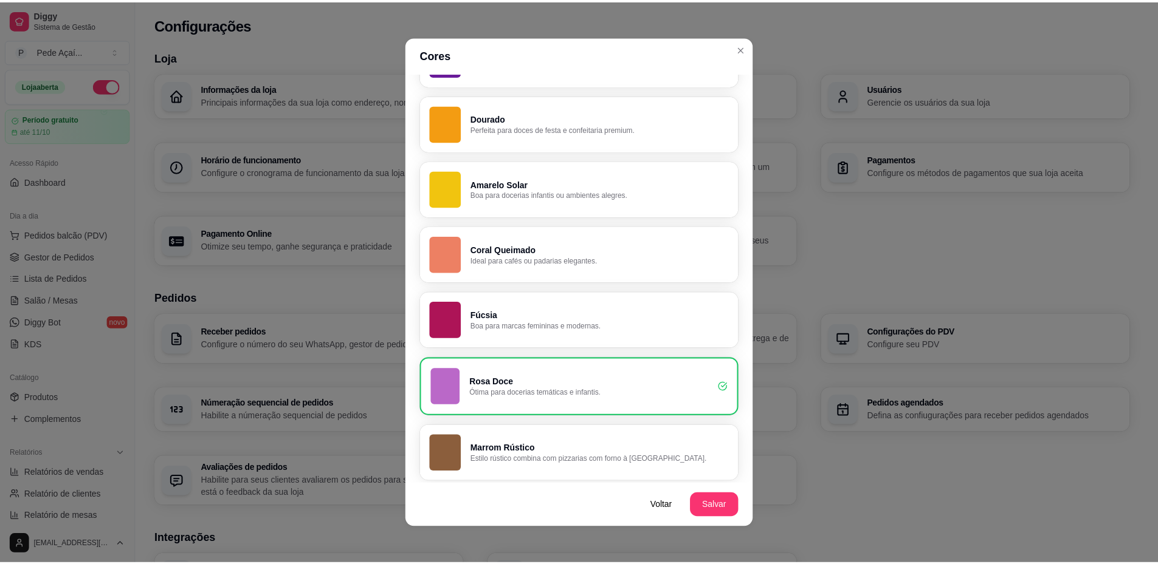
scroll to position [748, 0]
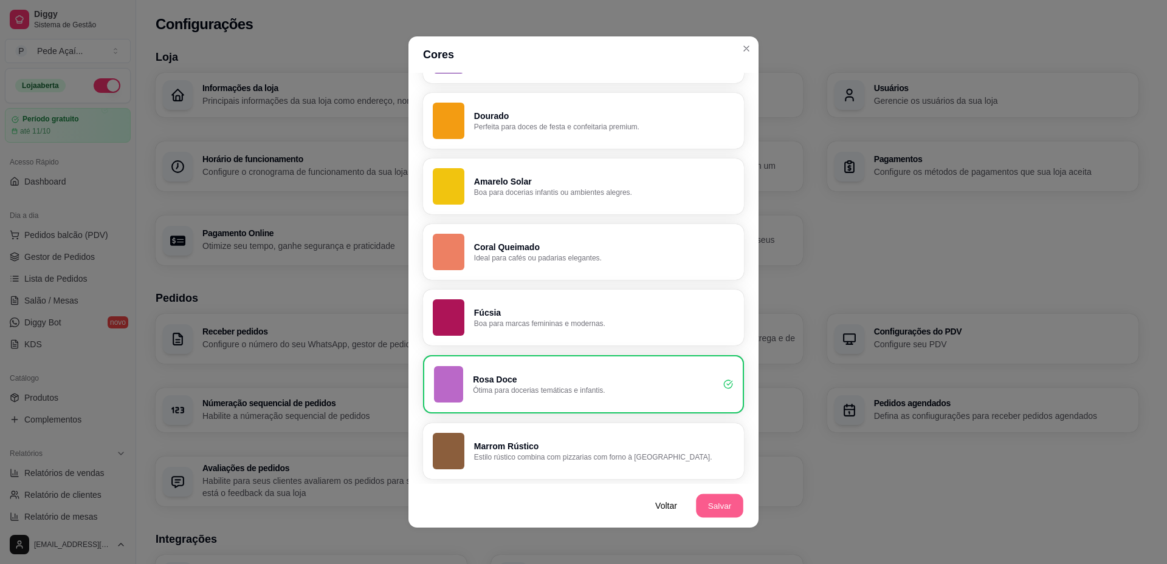
click at [730, 508] on button "Salvar" at bounding box center [719, 507] width 47 height 24
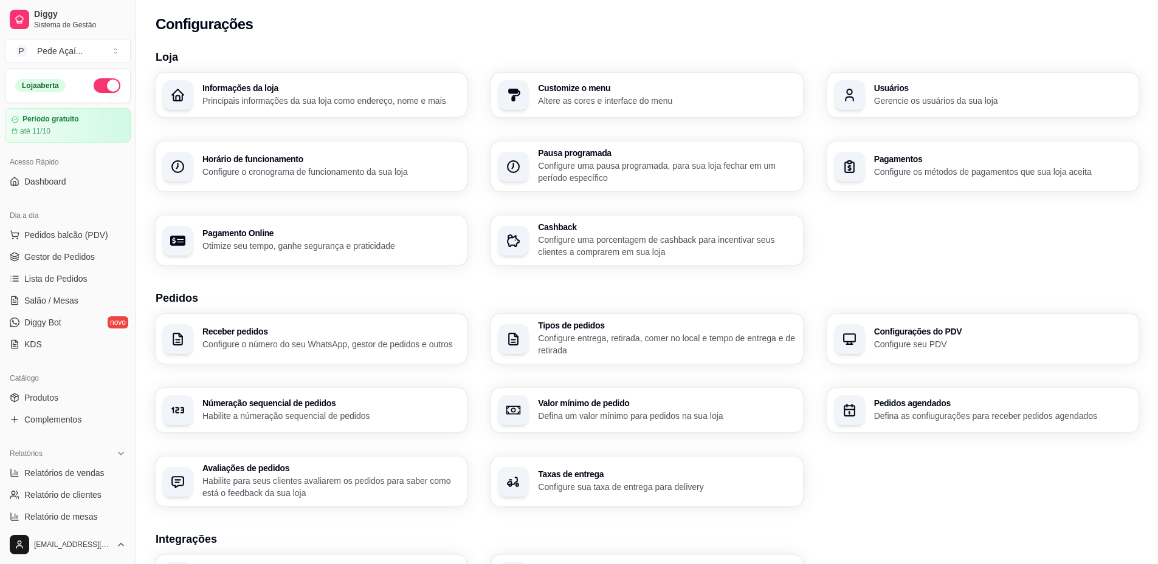
click at [698, 169] on p "Configure uma pausa programada, para sua loja fechar em um período específico" at bounding box center [666, 172] width 257 height 24
click at [631, 250] on p "Configure uma porcentagem de cashback para incentivar seus clientes a comprarem…" at bounding box center [666, 246] width 250 height 24
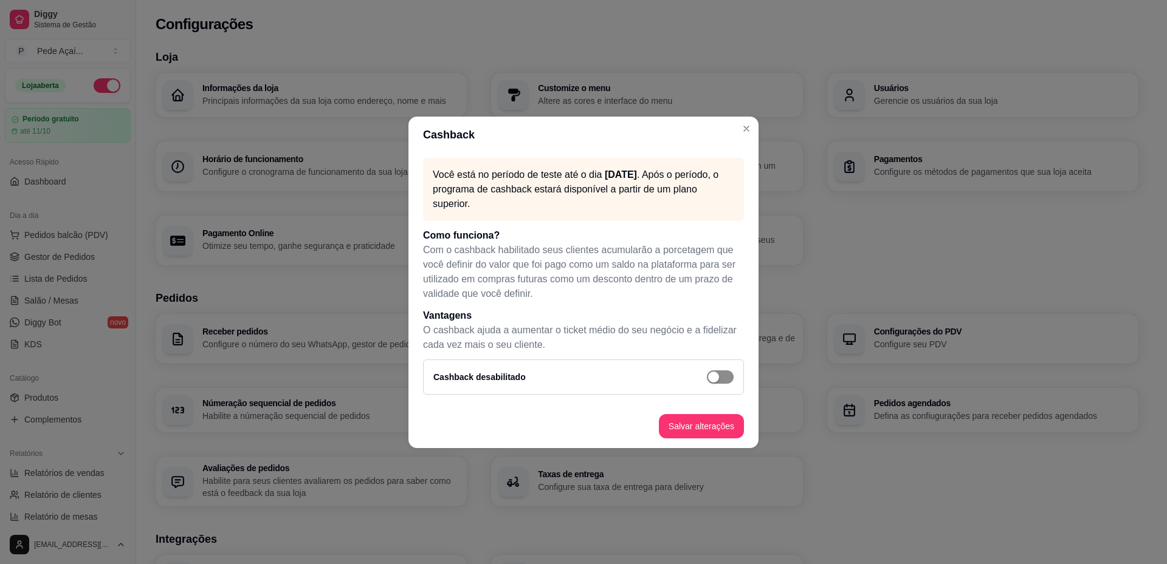
click at [715, 377] on div "button" at bounding box center [713, 377] width 11 height 11
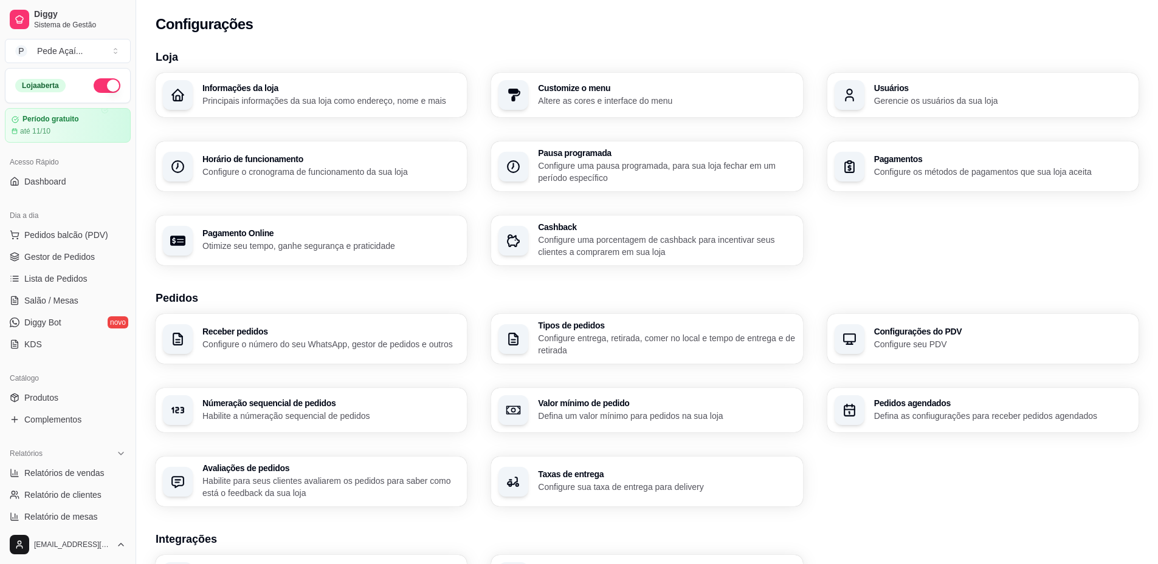
click at [923, 101] on p "Gerencie os usuários da sua loja" at bounding box center [1002, 101] width 257 height 12
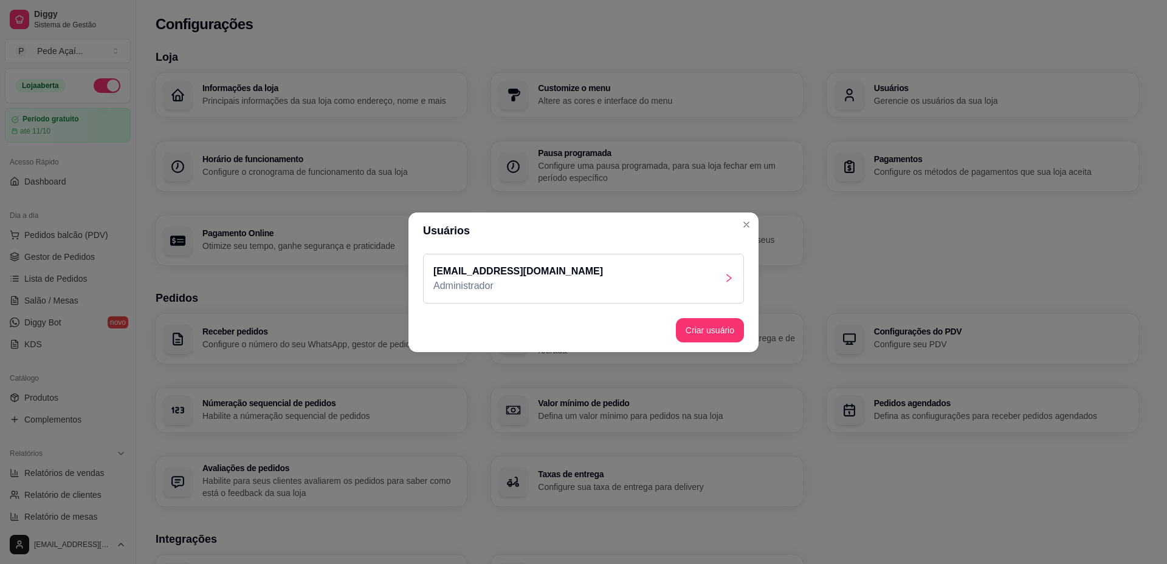
click at [719, 281] on div "[EMAIL_ADDRESS][DOMAIN_NAME] Administrador" at bounding box center [583, 279] width 321 height 50
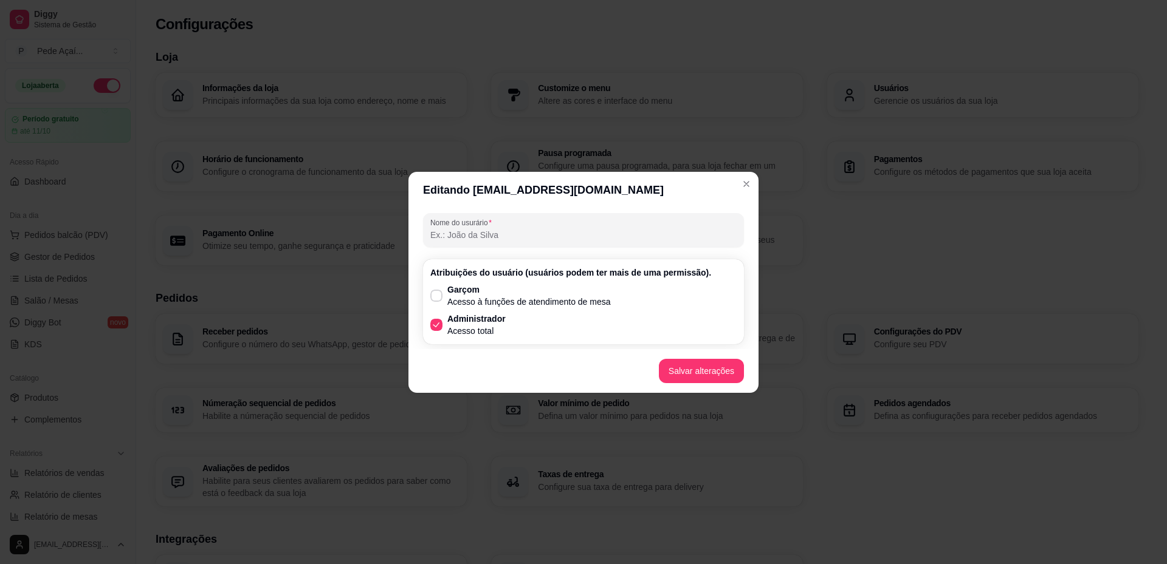
click at [525, 239] on input "Nome do usurário" at bounding box center [583, 235] width 306 height 12
type input "Joneston [PERSON_NAME]"
click at [699, 374] on button "Salvar alterações" at bounding box center [701, 371] width 85 height 24
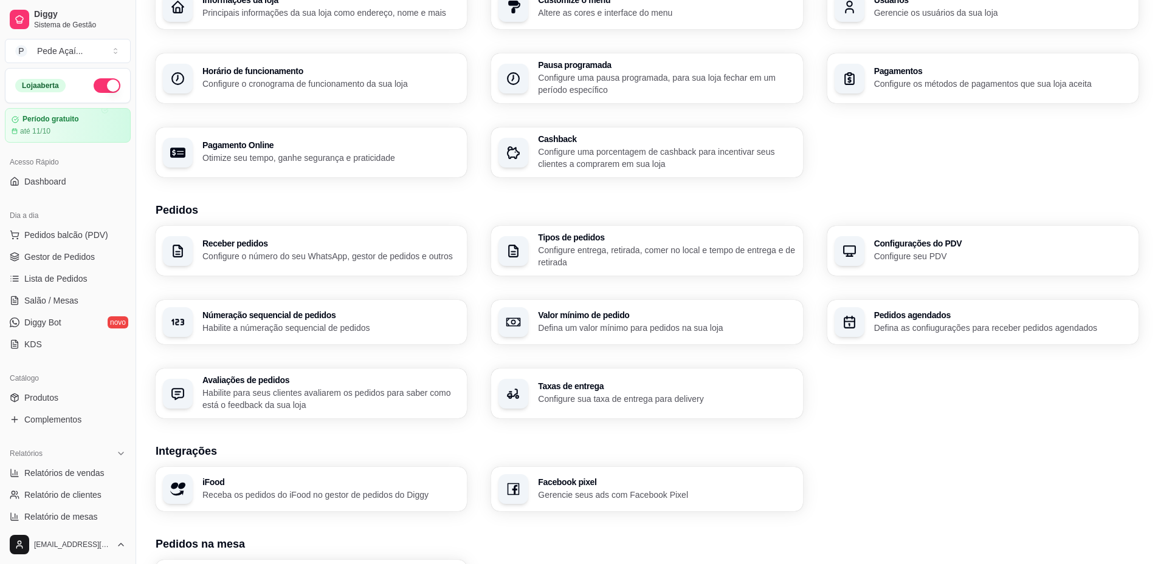
scroll to position [122, 0]
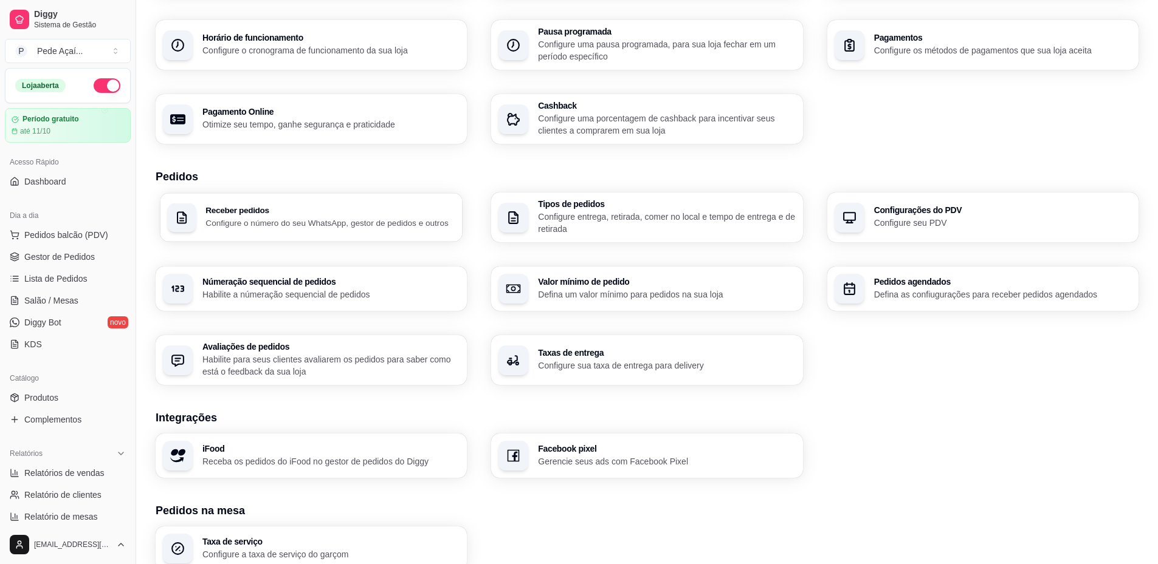
click at [233, 228] on p "Configure o número do seu WhatsApp, gestor de pedidos e outros" at bounding box center [330, 223] width 250 height 12
click at [642, 218] on p "Configure entrega, retirada, comer no local e tempo de entrega e de retirada" at bounding box center [666, 223] width 250 height 24
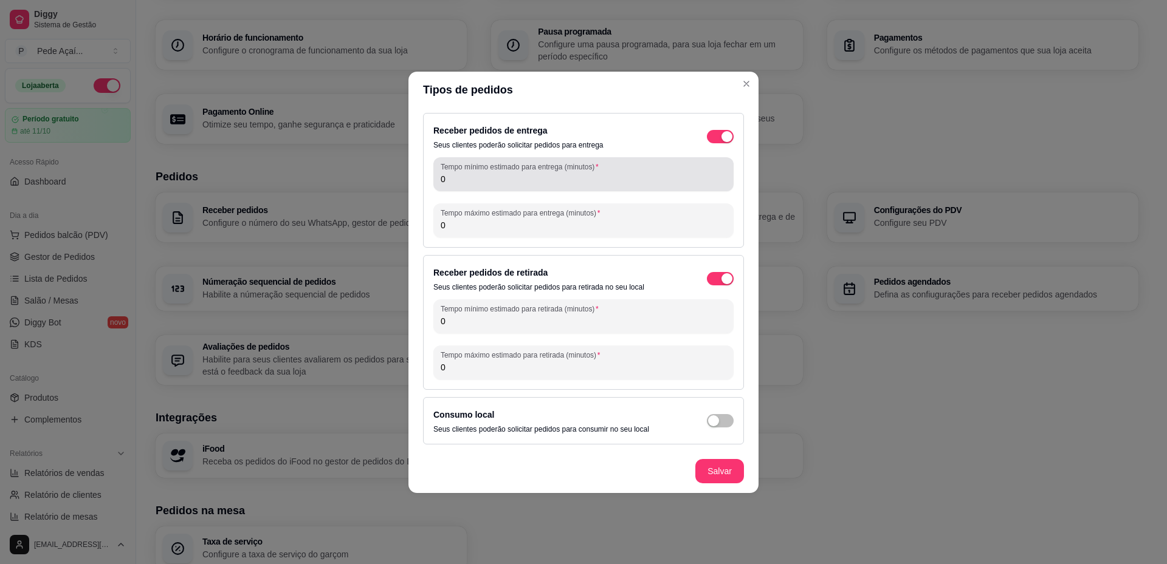
click at [501, 179] on input "0" at bounding box center [584, 179] width 286 height 12
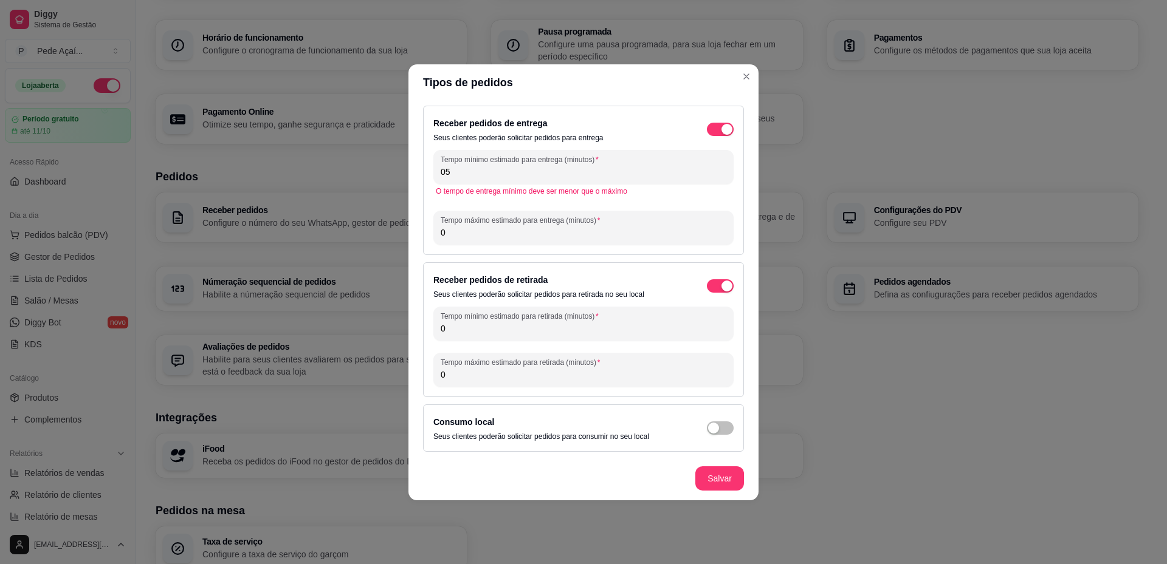
type input "0"
click at [474, 229] on input "0" at bounding box center [584, 233] width 286 height 12
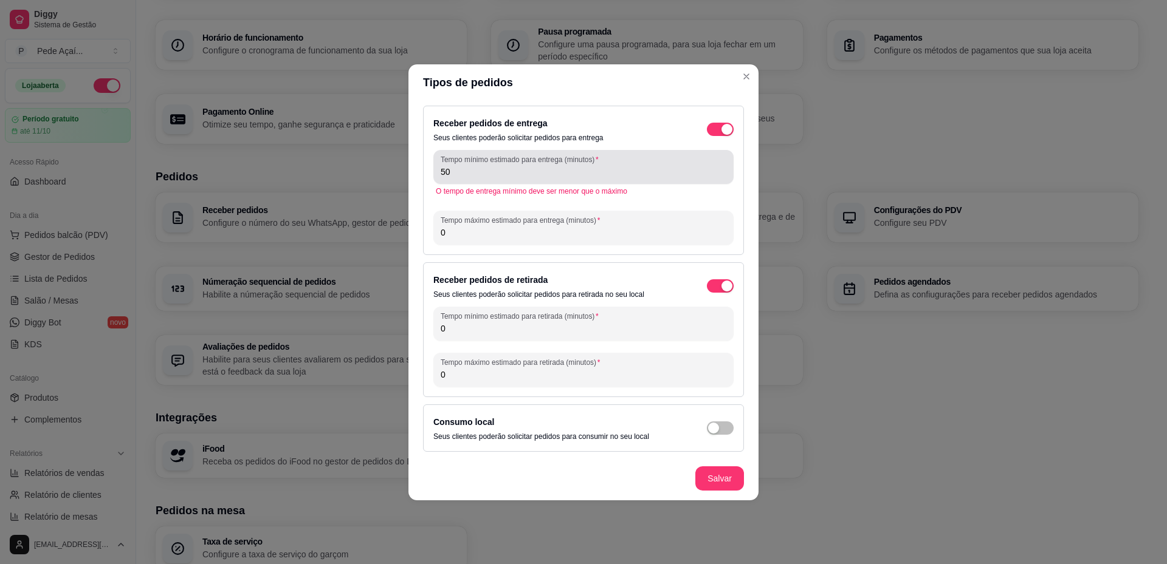
click at [485, 179] on div "50" at bounding box center [584, 167] width 286 height 24
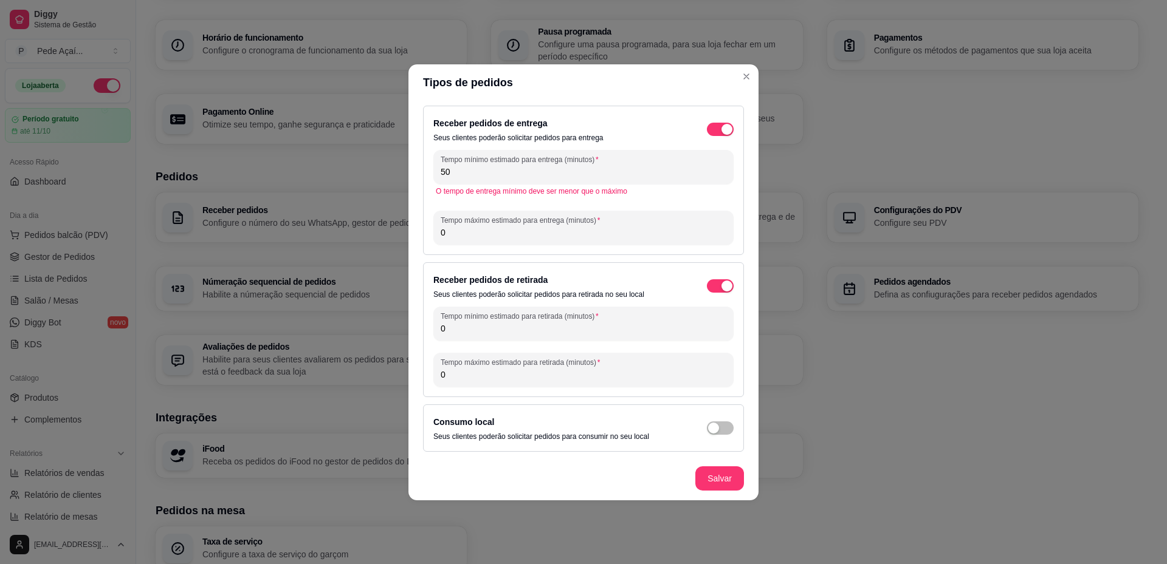
type input "5"
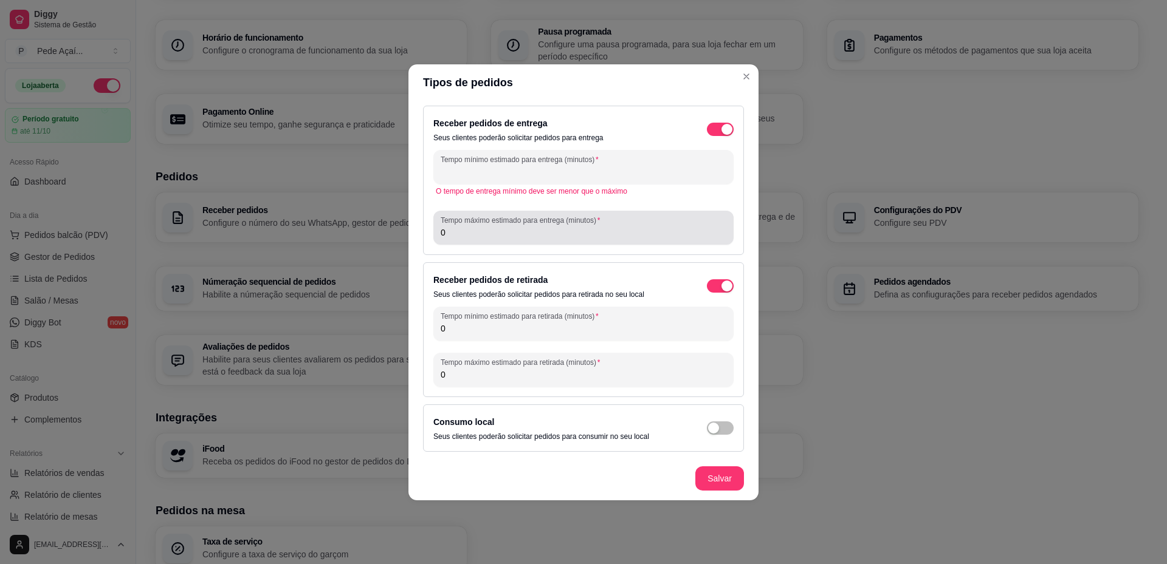
click at [487, 234] on input "0" at bounding box center [584, 233] width 286 height 12
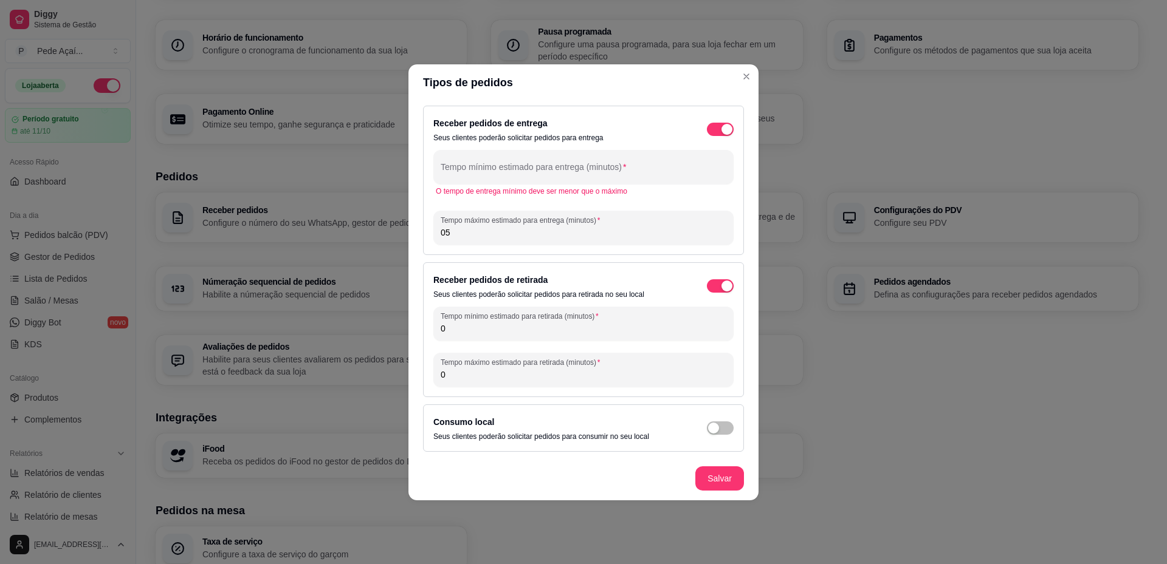
type input "0"
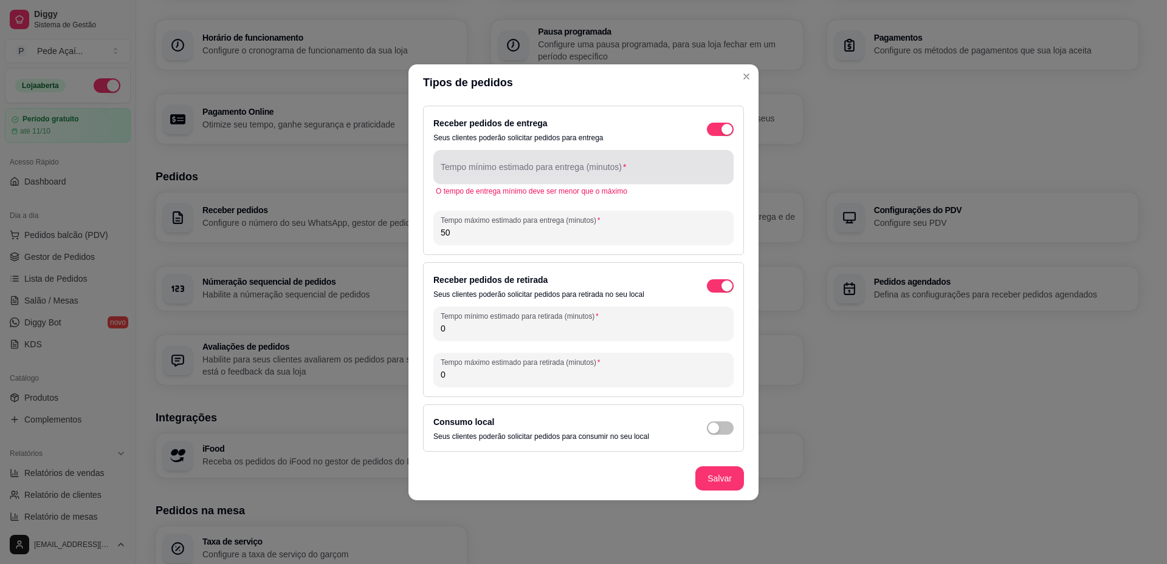
type input "50"
click at [478, 168] on input "Tempo mínimo estimado para entrega (minutos)" at bounding box center [584, 172] width 286 height 12
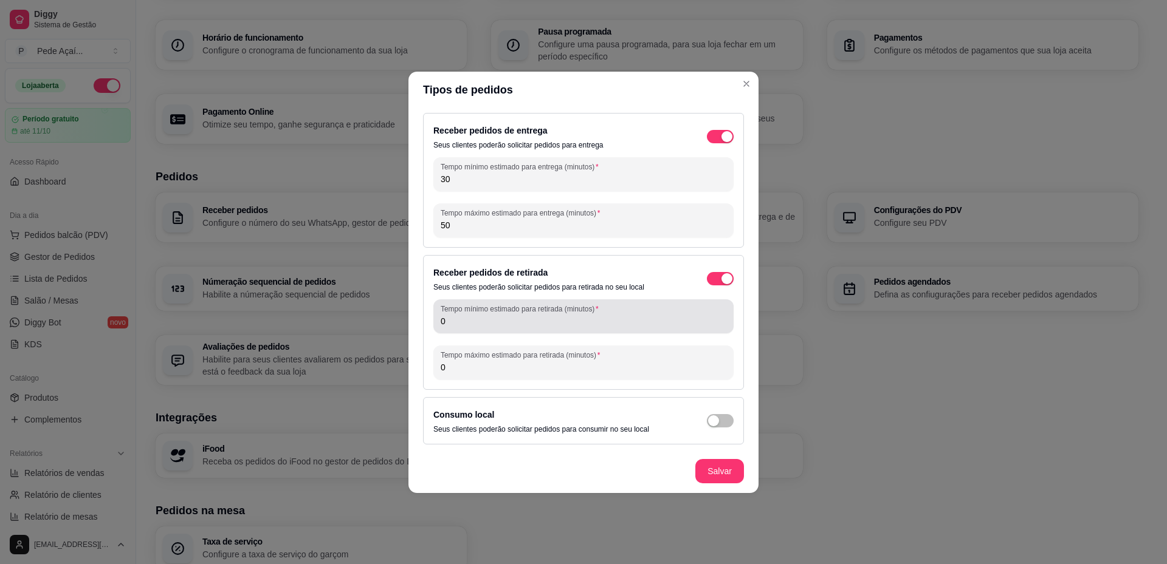
type input "30"
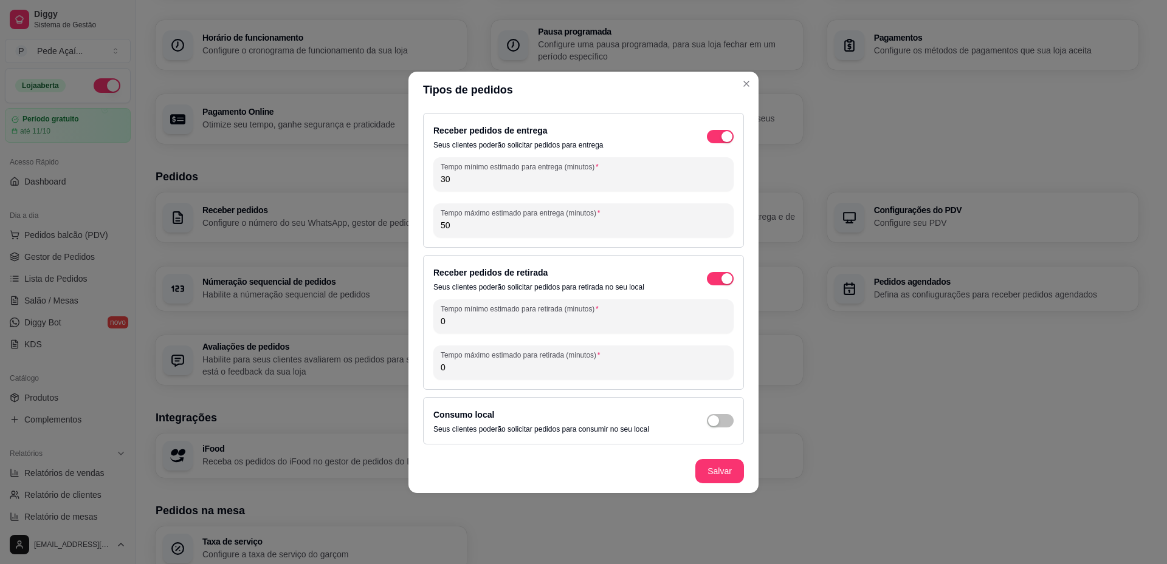
click at [467, 322] on input "0" at bounding box center [584, 321] width 286 height 12
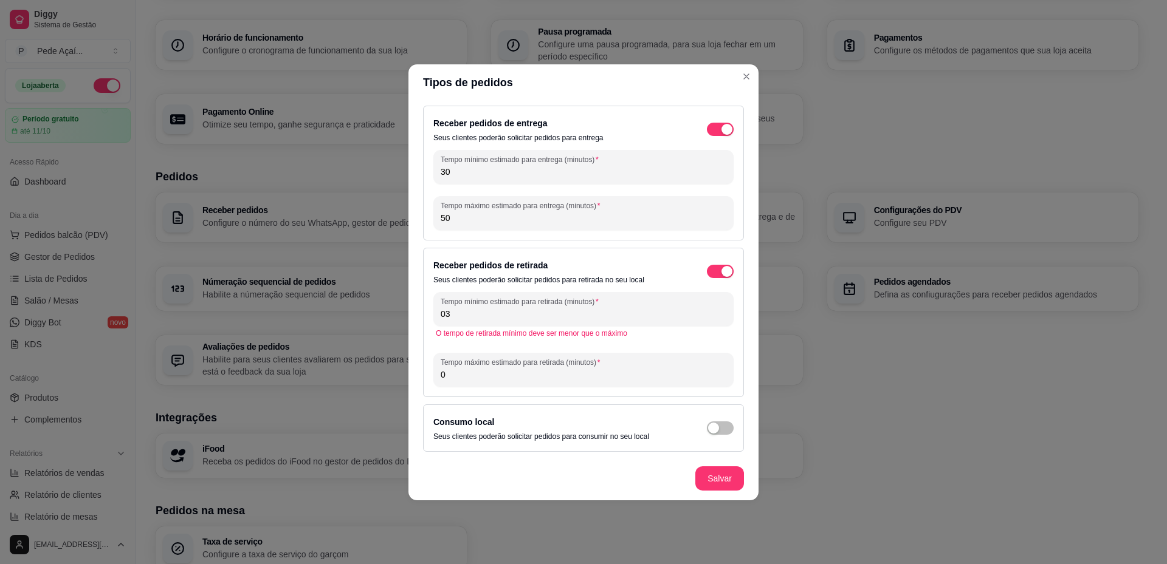
type input "0"
type input "30"
click at [462, 376] on input "0" at bounding box center [584, 375] width 286 height 12
type input "50"
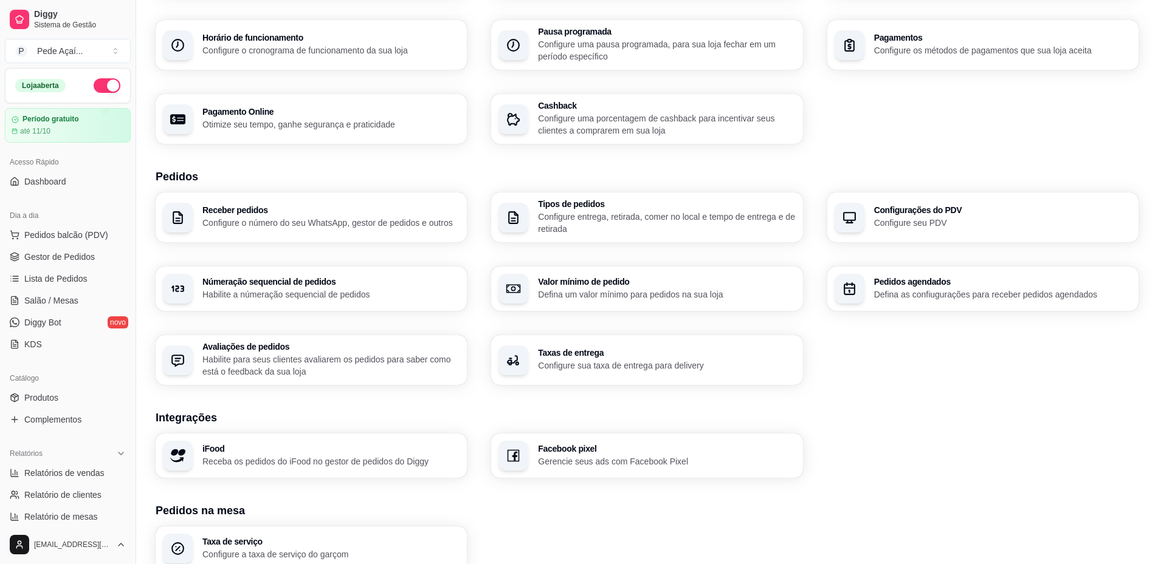
click at [909, 225] on p "Configure seu PDV" at bounding box center [1002, 223] width 257 height 12
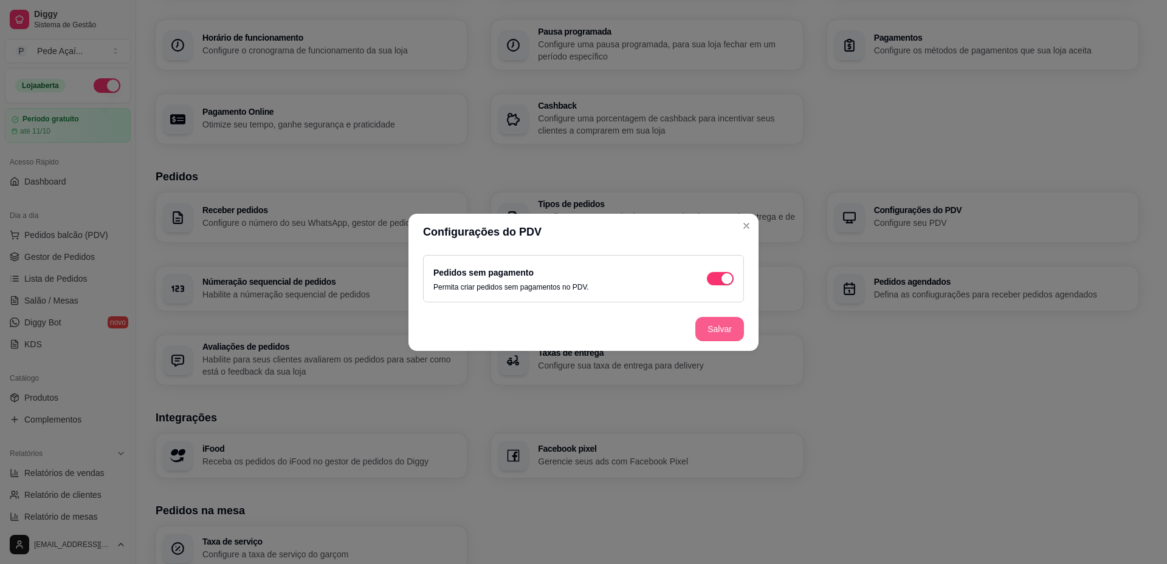
click at [720, 329] on button "Salvar" at bounding box center [719, 329] width 49 height 24
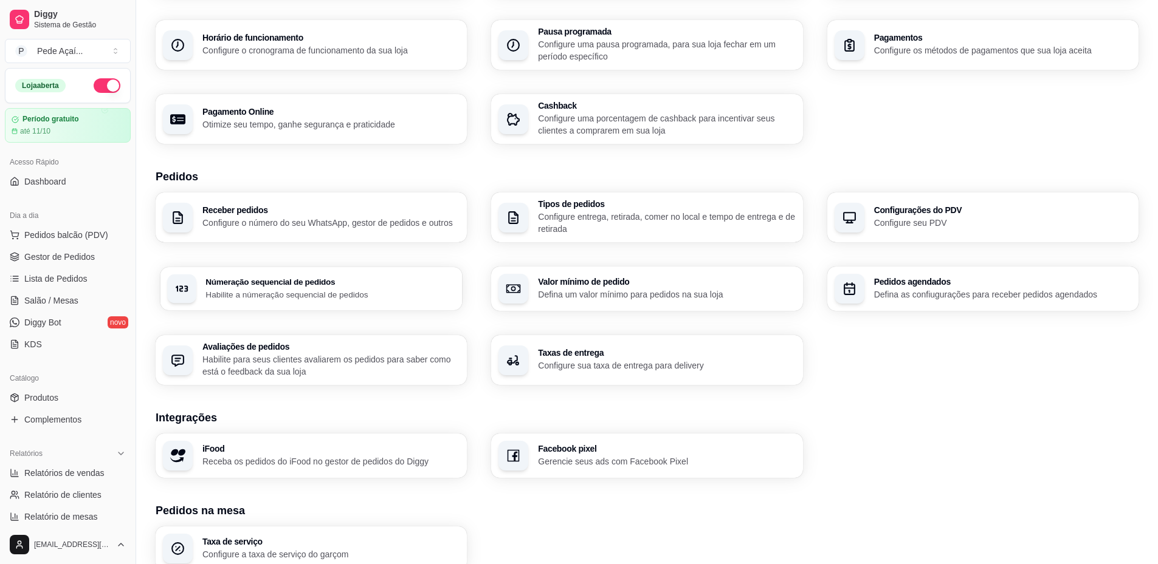
click at [303, 295] on p "Habilite a númeração sequencial de pedidos" at bounding box center [330, 295] width 250 height 12
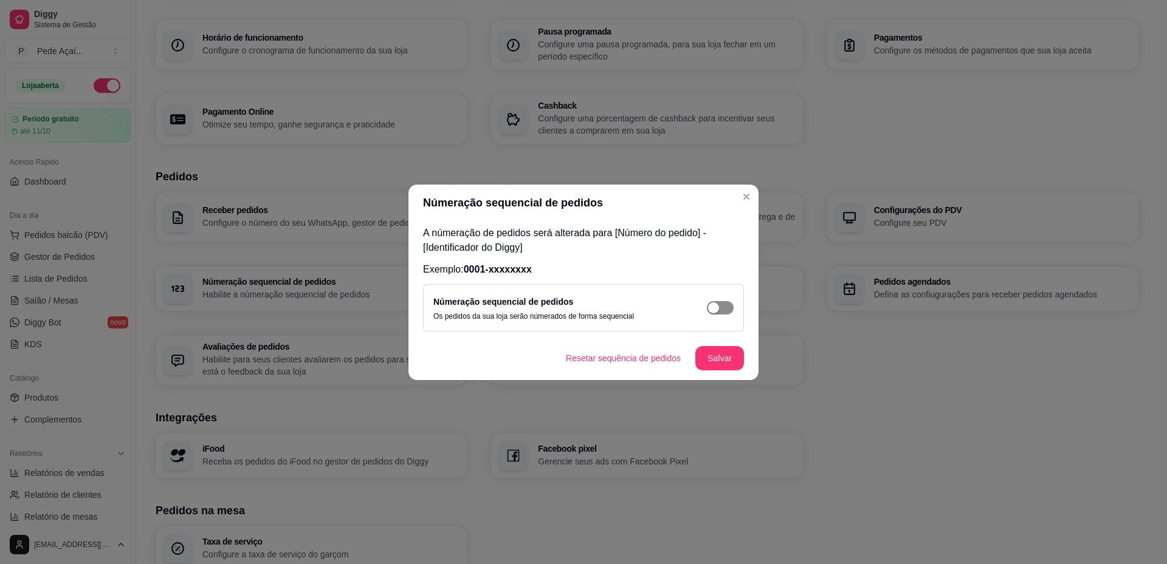
click at [724, 308] on span "button" at bounding box center [720, 307] width 27 height 13
click at [722, 364] on button "Salvar" at bounding box center [719, 358] width 49 height 24
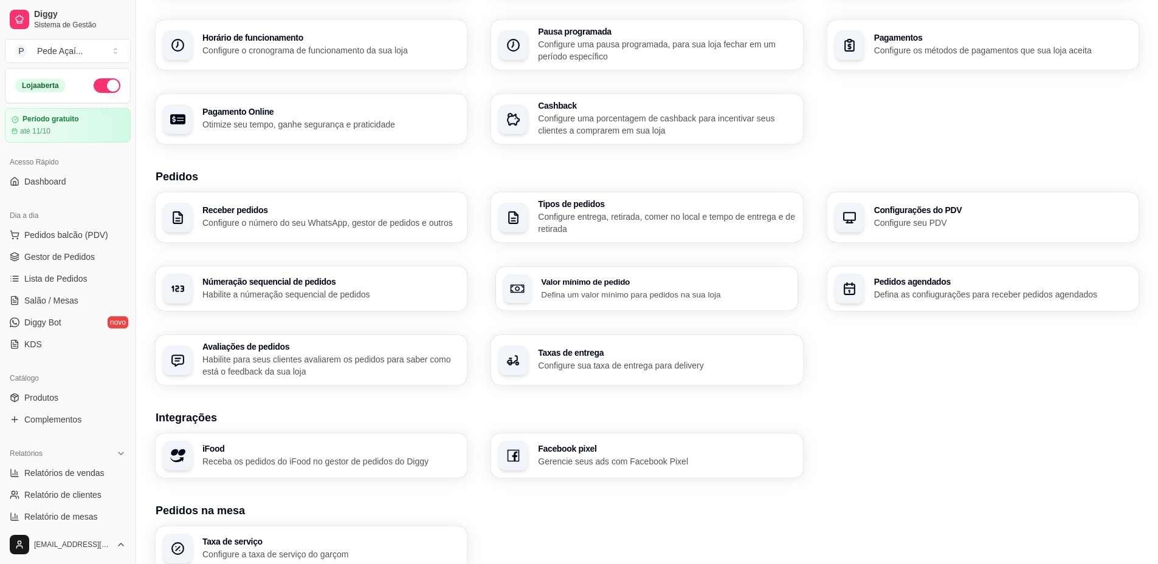
click at [632, 295] on p "Defina um valor mínimo para pedidos na sua loja" at bounding box center [666, 295] width 250 height 12
click at [910, 297] on p "Defina as confiugurações para receber pedidos agendados" at bounding box center [1002, 295] width 257 height 12
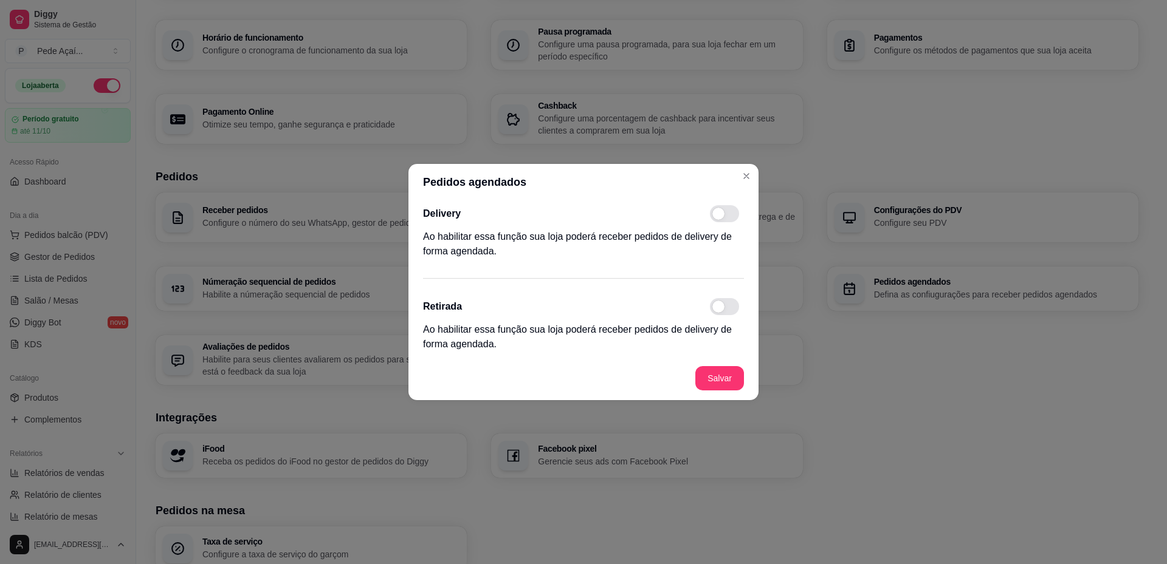
click at [735, 219] on span at bounding box center [724, 213] width 29 height 17
click at [717, 219] on input "checkbox" at bounding box center [713, 220] width 8 height 8
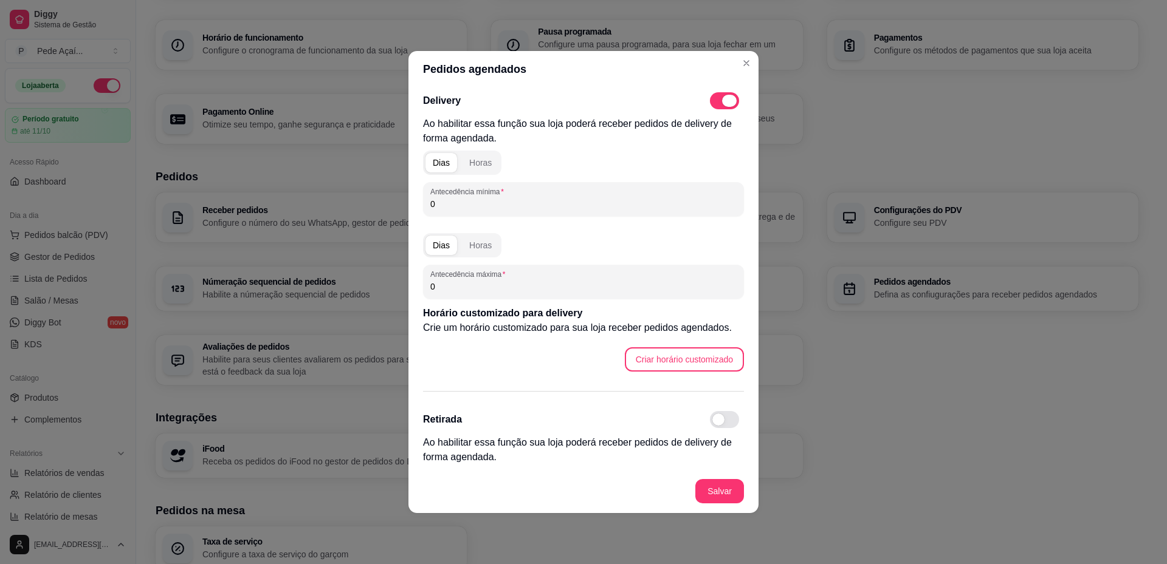
click at [727, 97] on span at bounding box center [729, 101] width 15 height 12
click at [717, 103] on input "checkbox" at bounding box center [713, 107] width 8 height 8
checkbox input "false"
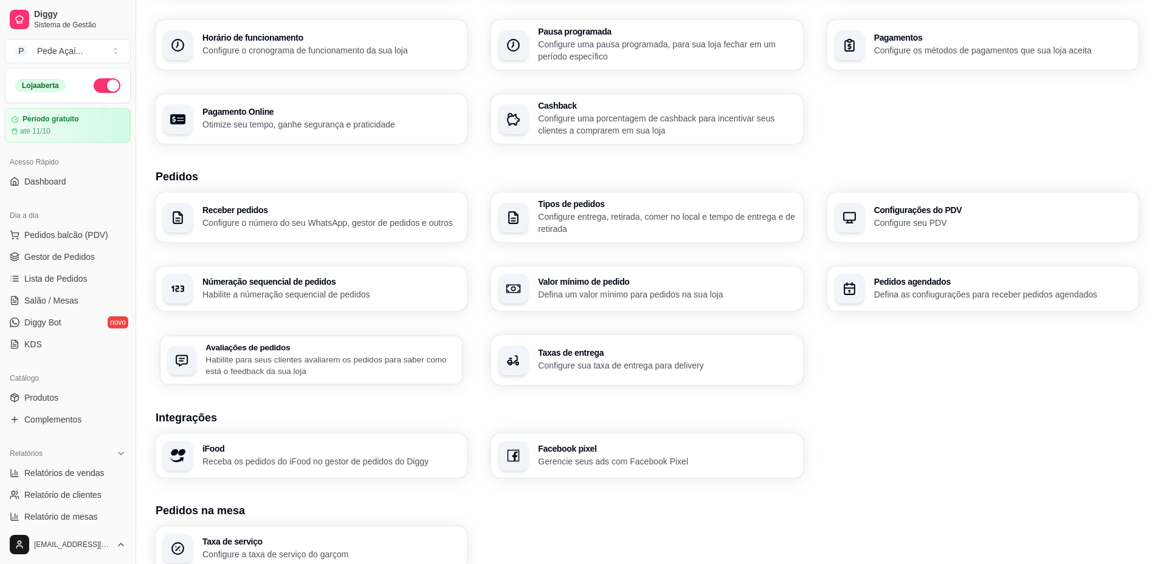
click at [313, 357] on p "Habilite para seus clientes avaliarem os pedidos para saber como está o feedbac…" at bounding box center [330, 366] width 250 height 24
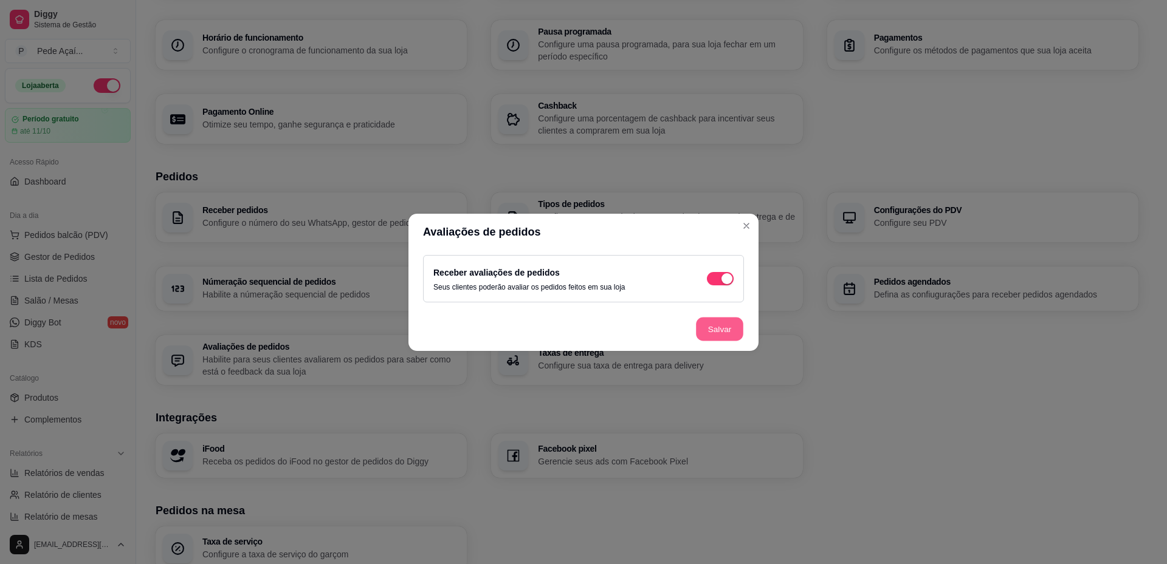
click at [733, 333] on button "Salvar" at bounding box center [719, 329] width 47 height 24
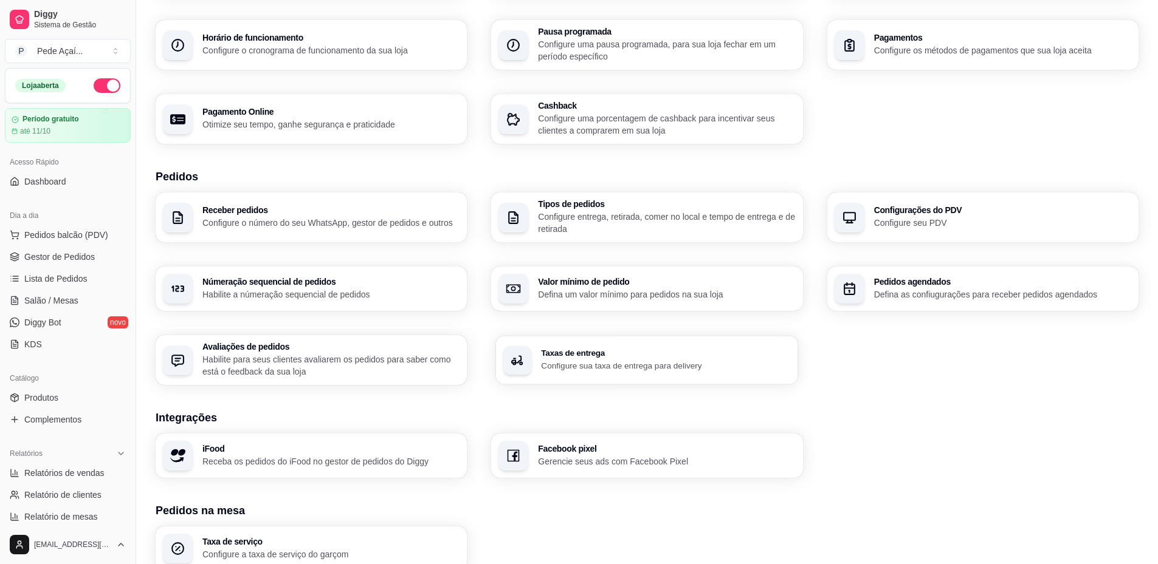
click at [682, 366] on p "Configure sua taxa de entrega para delivery" at bounding box center [666, 366] width 250 height 12
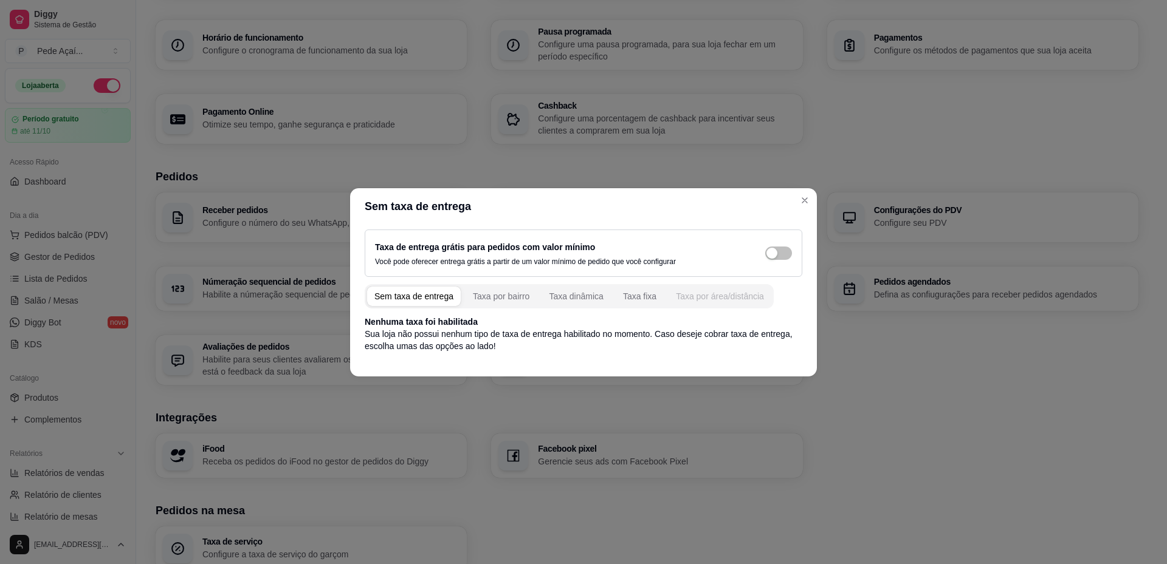
click at [741, 299] on div "Taxa por área/distância" at bounding box center [720, 296] width 88 height 12
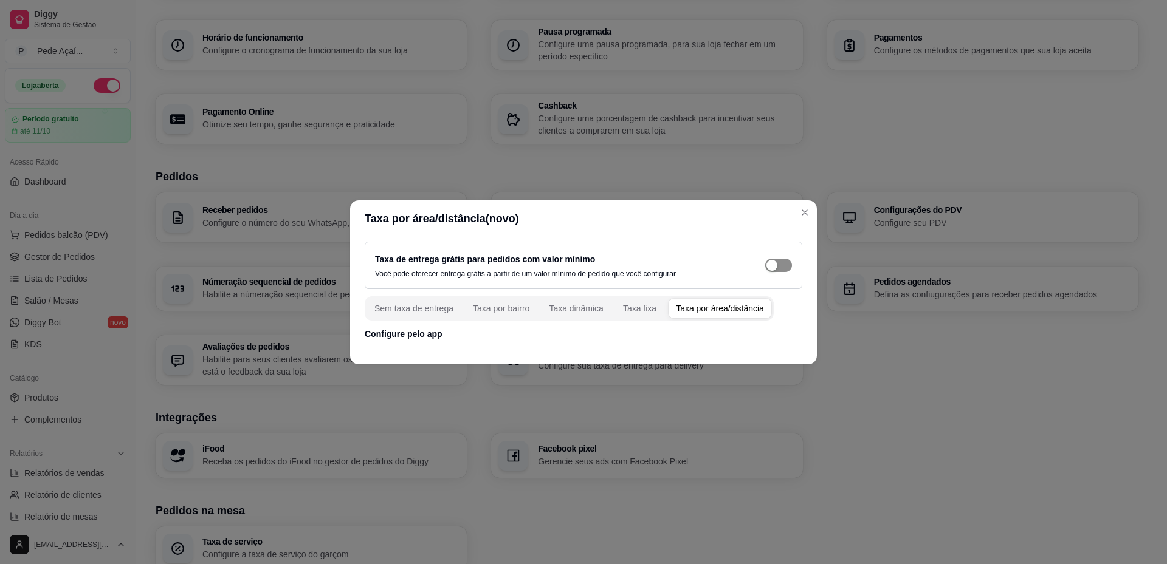
click at [773, 262] on div "button" at bounding box center [771, 265] width 11 height 11
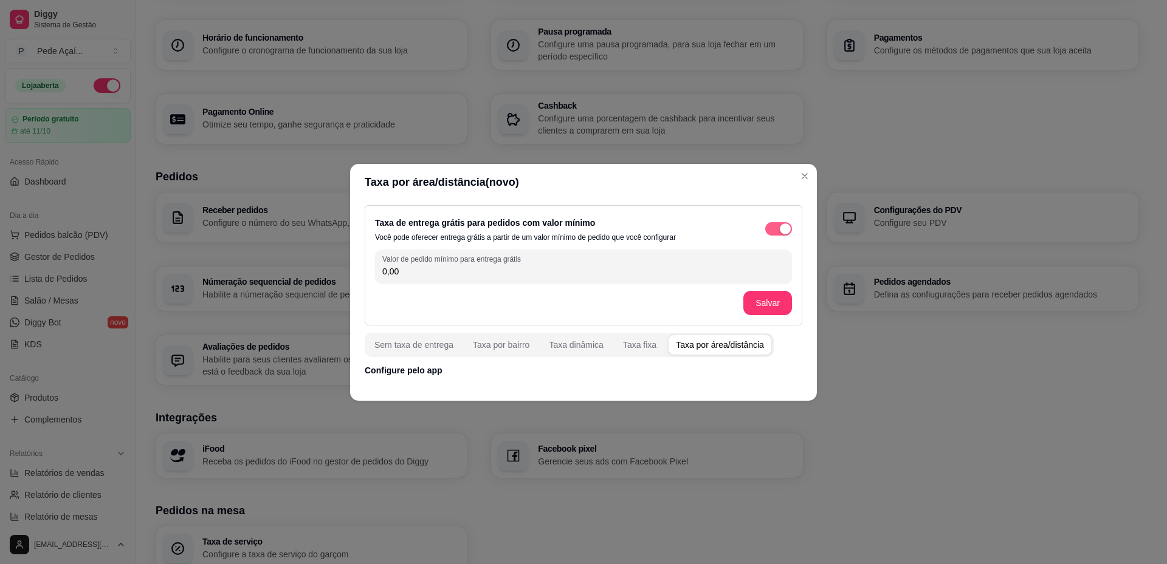
click at [783, 230] on div "button" at bounding box center [785, 229] width 11 height 11
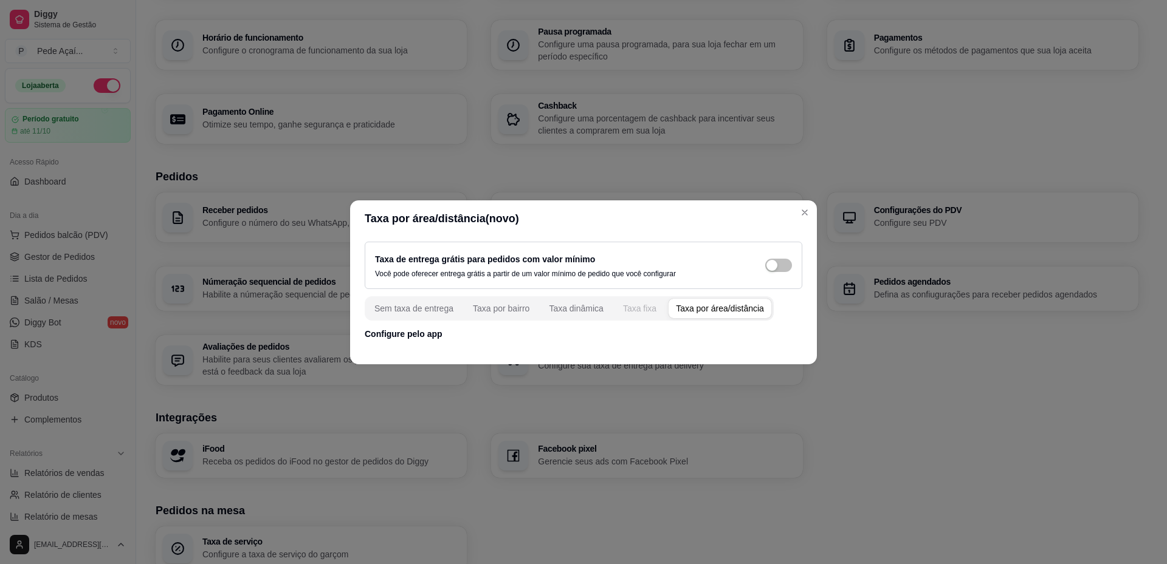
click at [616, 313] on button "Taxa fixa" at bounding box center [640, 308] width 48 height 19
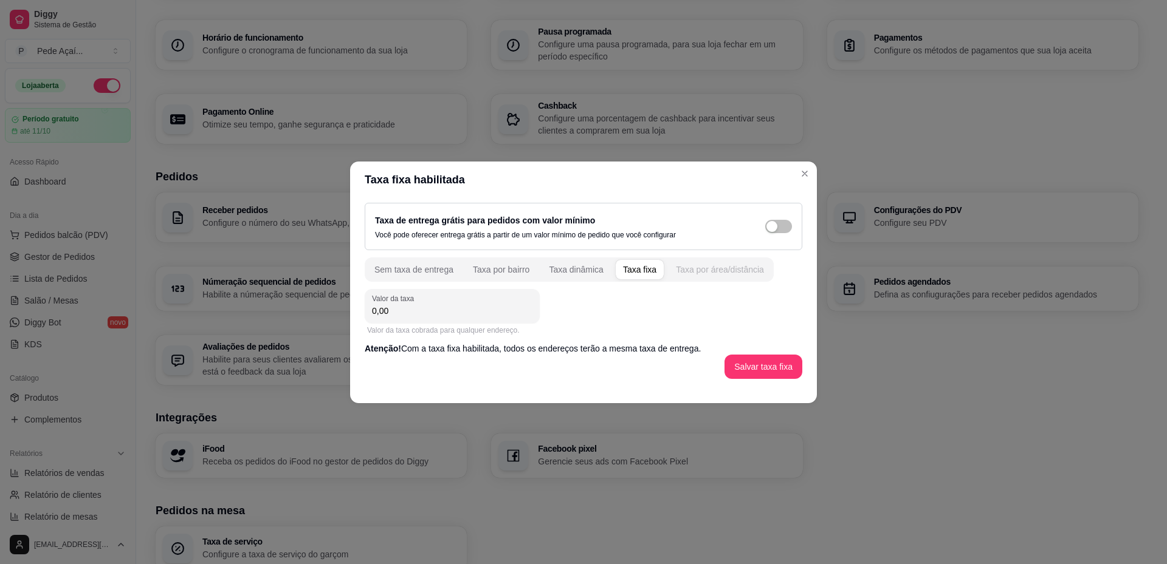
click at [720, 267] on div "Taxa por área/distância" at bounding box center [720, 270] width 88 height 12
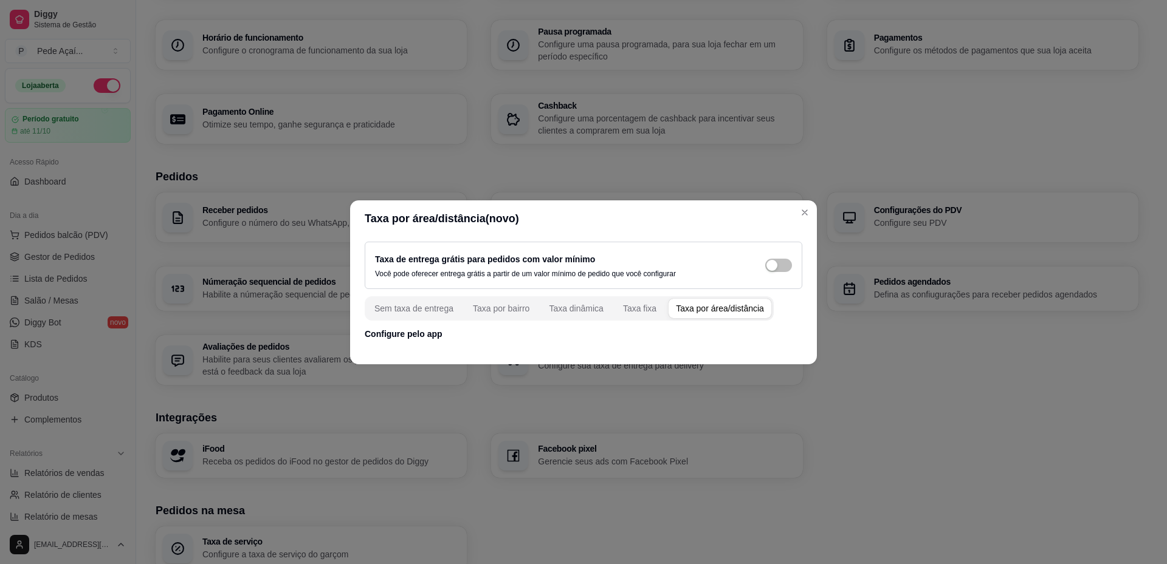
click at [383, 337] on p "Configure pelo app" at bounding box center [583, 334] width 437 height 12
click at [518, 304] on div "Taxa por bairro" at bounding box center [501, 309] width 57 height 12
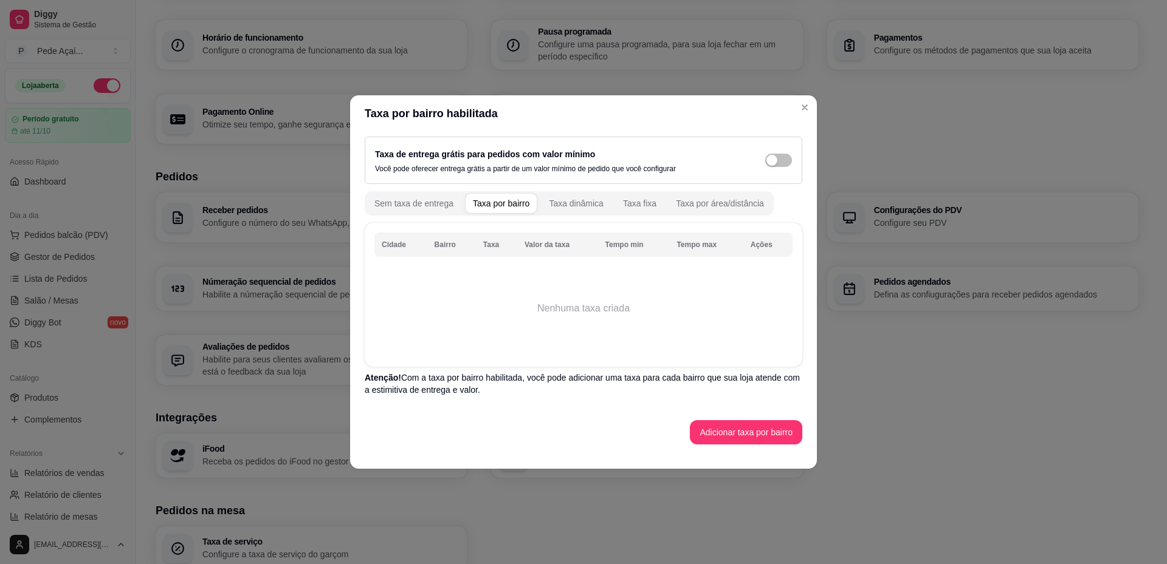
click at [396, 245] on th "Cidade" at bounding box center [400, 245] width 53 height 24
click at [443, 245] on th "Bairro" at bounding box center [451, 245] width 49 height 24
click at [527, 303] on td "Nenhuma taxa criada" at bounding box center [583, 308] width 418 height 97
click at [699, 204] on div "Taxa por área/distância" at bounding box center [720, 203] width 88 height 12
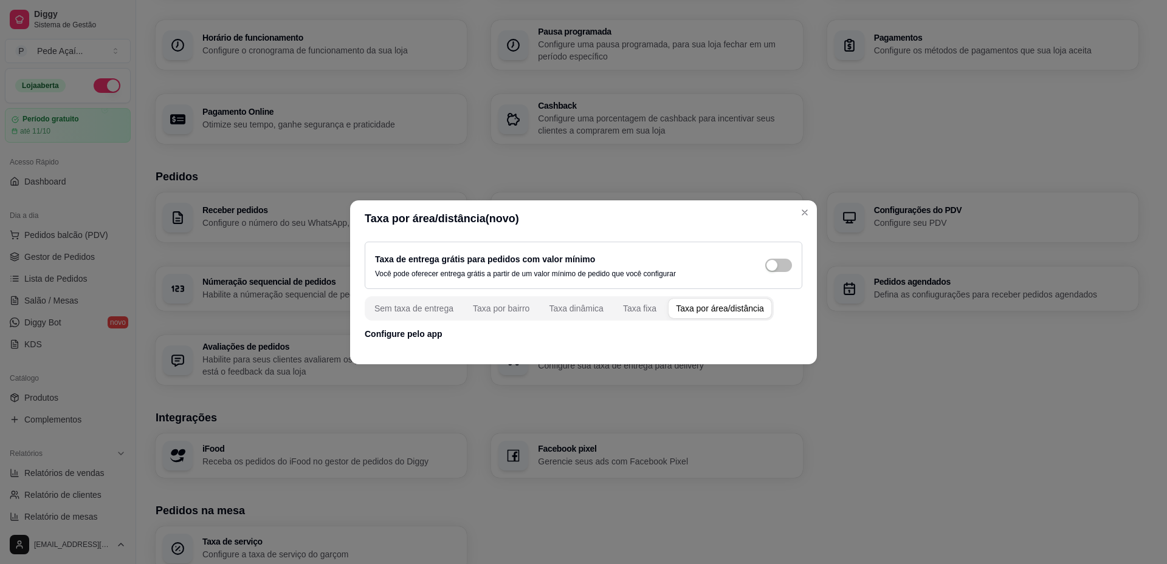
click at [417, 340] on p "Configure pelo app" at bounding box center [583, 334] width 437 height 12
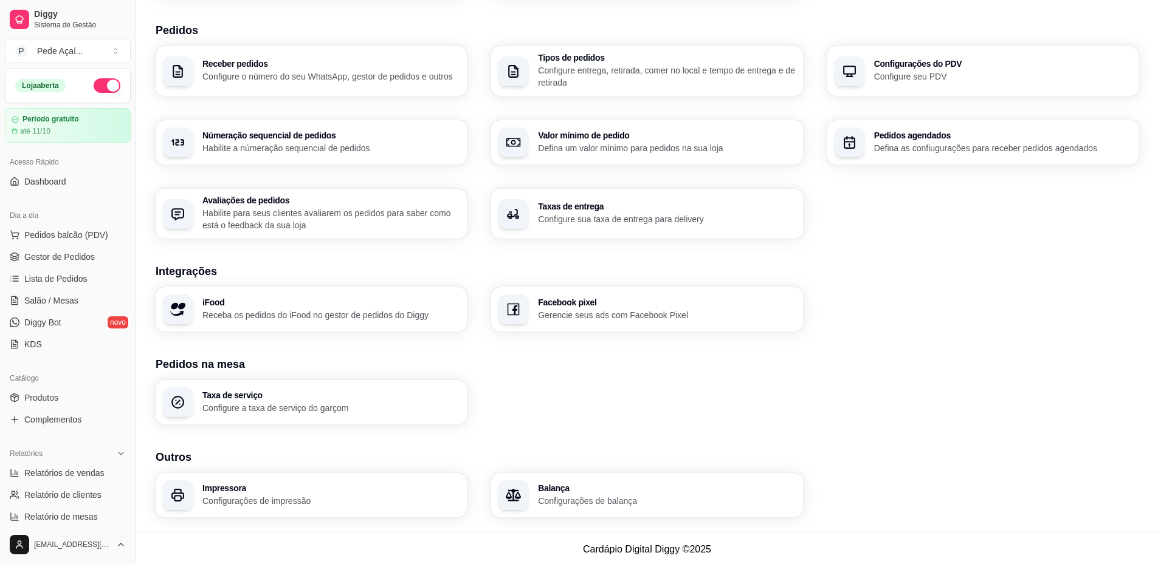
scroll to position [270, 0]
click at [318, 493] on p "Configurações de impressão" at bounding box center [330, 499] width 250 height 12
click at [599, 225] on div "Taxas de entrega Configure sua taxa de entrega para delivery" at bounding box center [647, 211] width 302 height 49
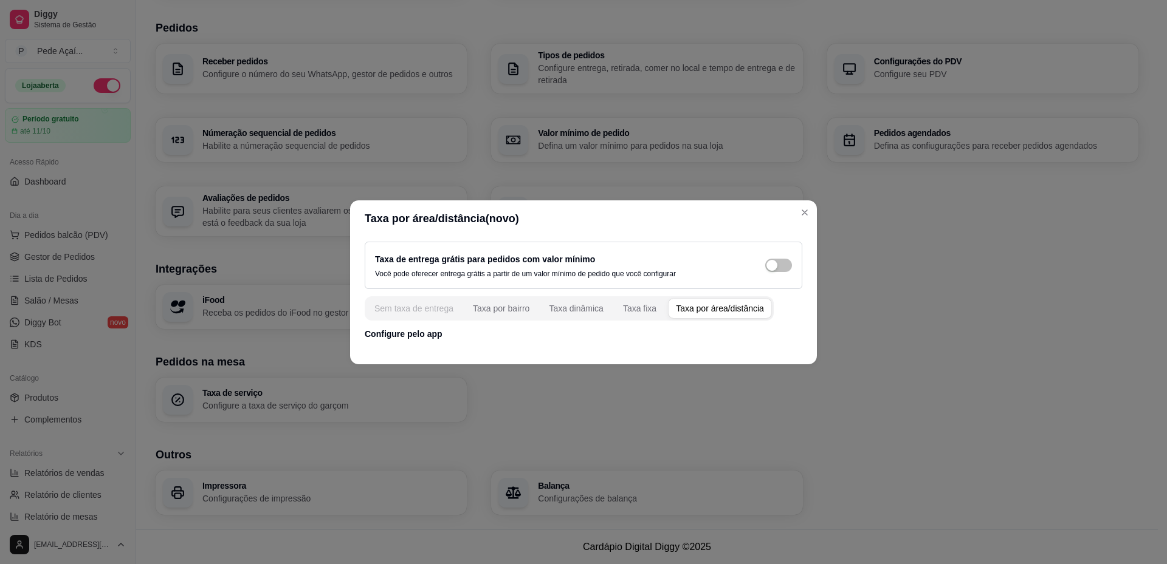
click at [406, 312] on div "Sem taxa de entrega" at bounding box center [413, 309] width 79 height 12
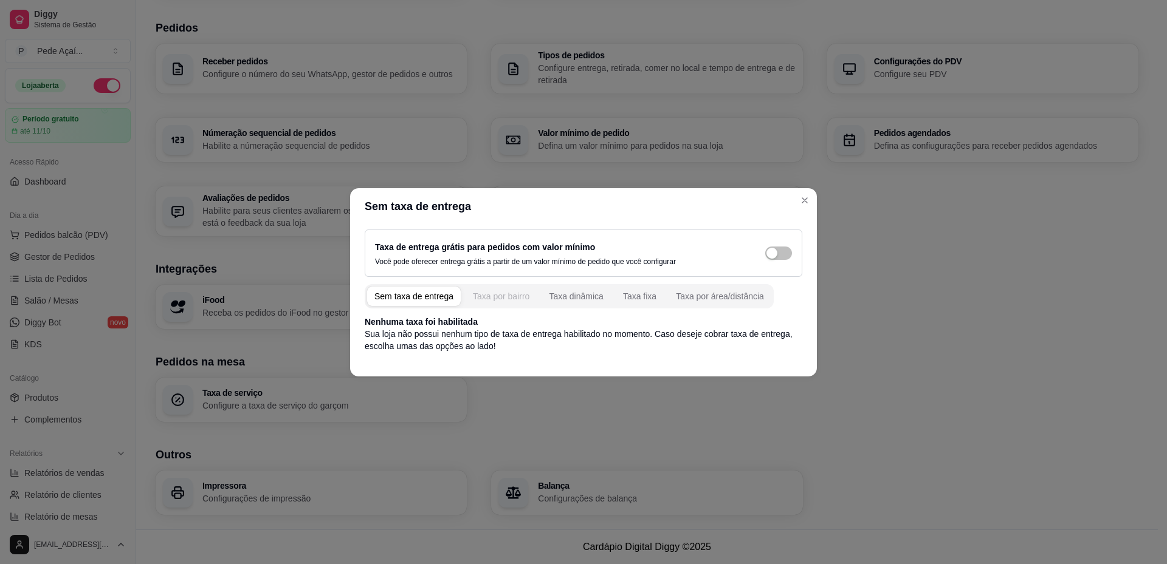
click at [490, 301] on div "Taxa por bairro" at bounding box center [501, 296] width 57 height 12
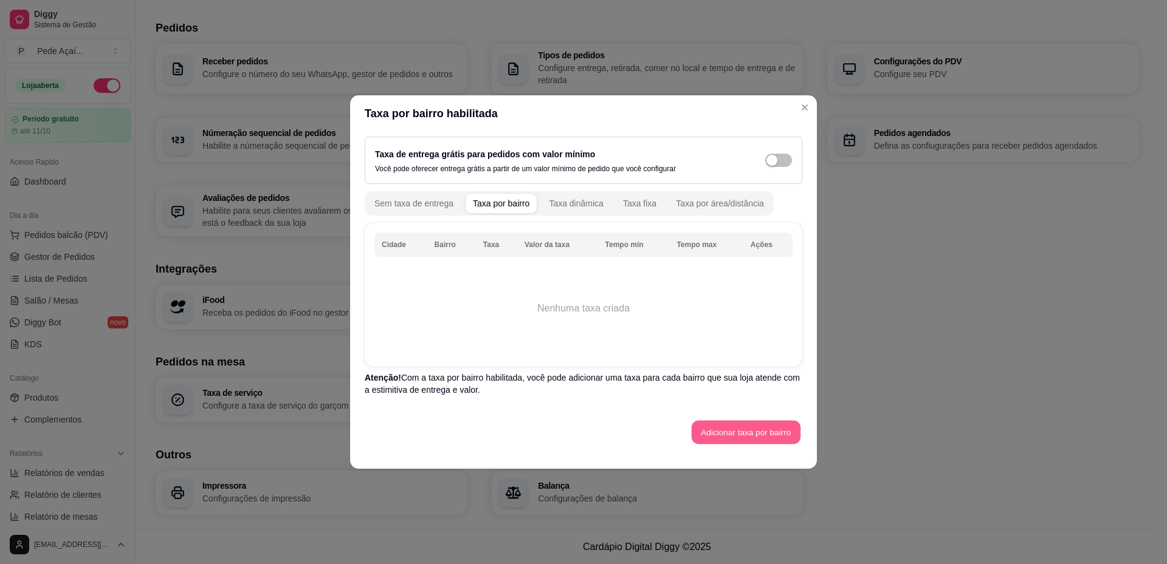
click at [761, 430] on button "Adicionar taxa por bairro" at bounding box center [745, 433] width 109 height 24
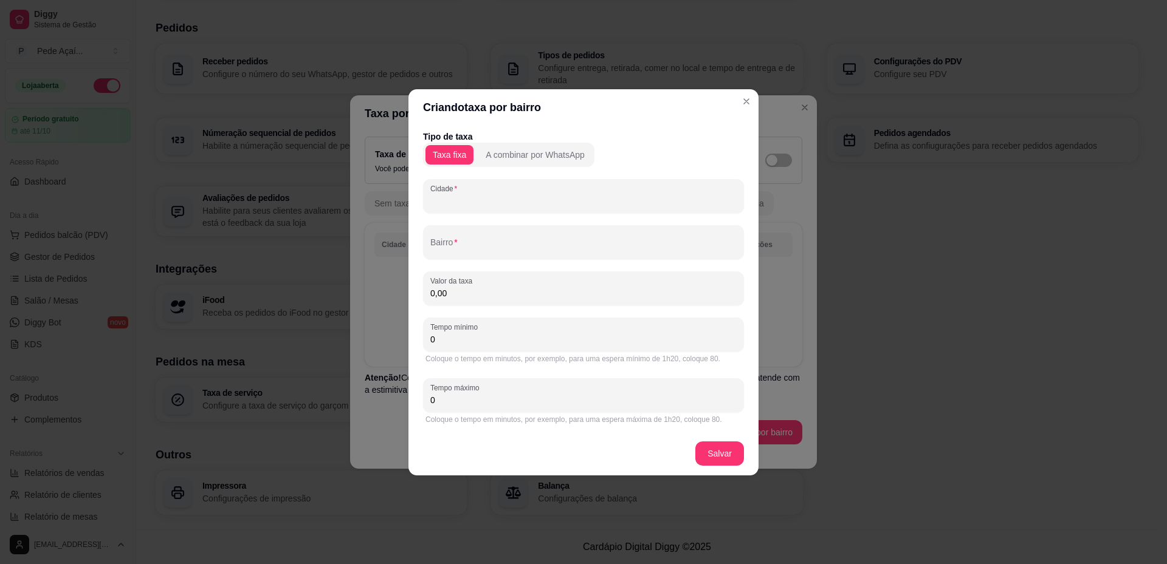
click at [479, 198] on input "Cidade" at bounding box center [583, 201] width 306 height 12
click at [464, 188] on div at bounding box center [583, 196] width 306 height 24
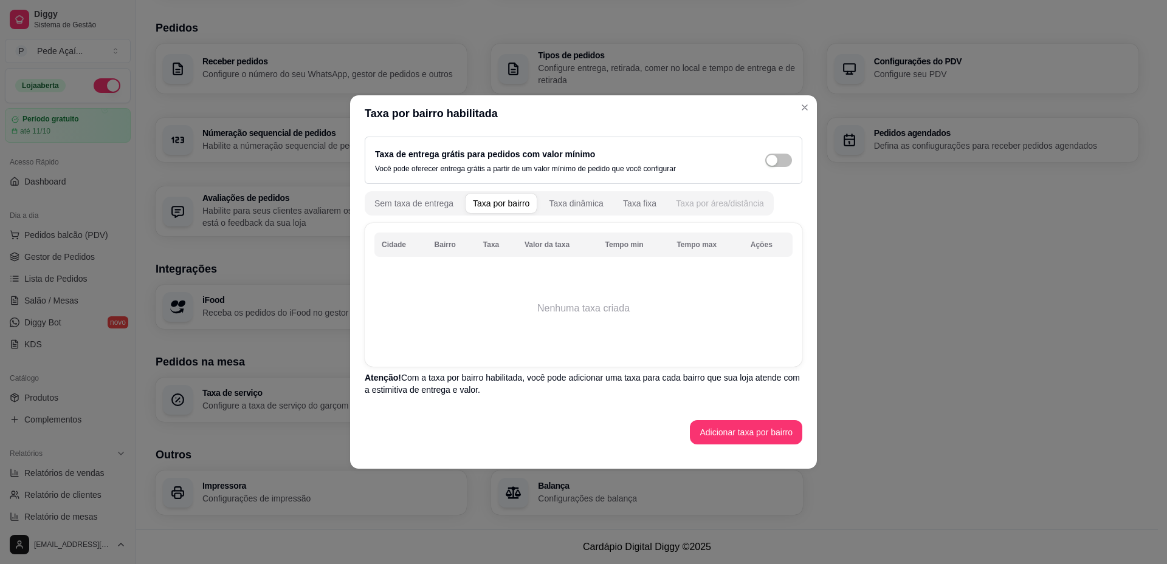
click at [733, 205] on div "Taxa por área/distância" at bounding box center [720, 203] width 88 height 12
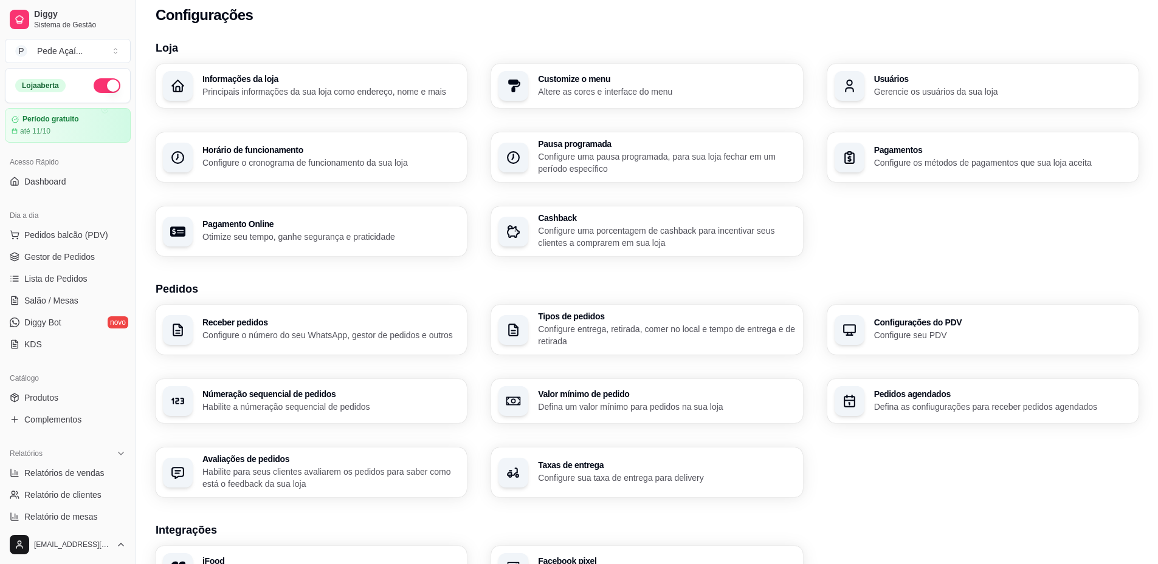
scroll to position [0, 0]
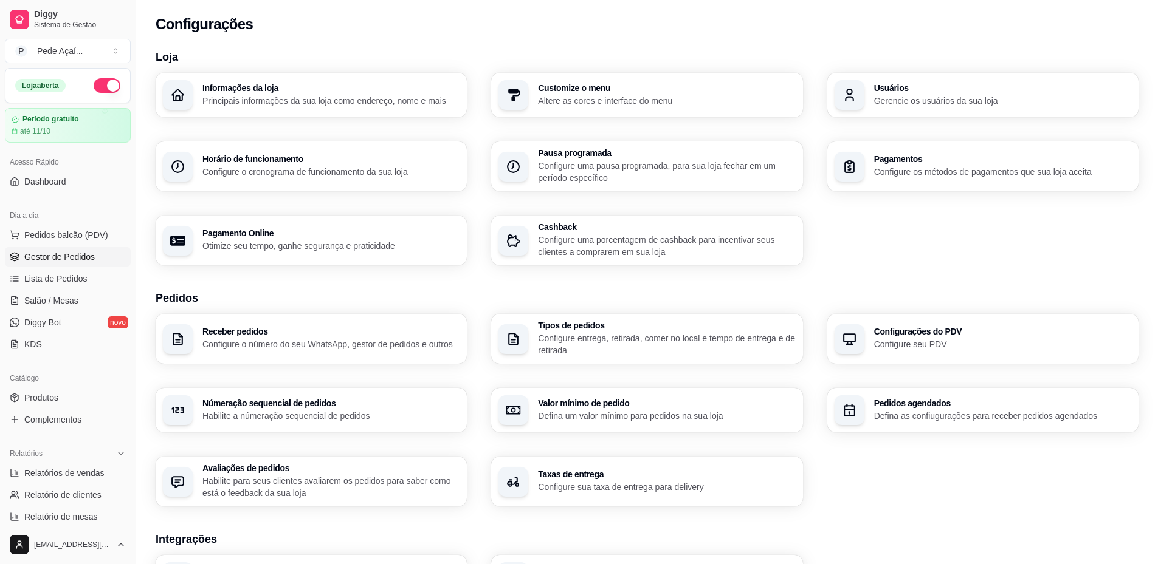
click at [53, 255] on span "Gestor de Pedidos" at bounding box center [59, 257] width 70 height 12
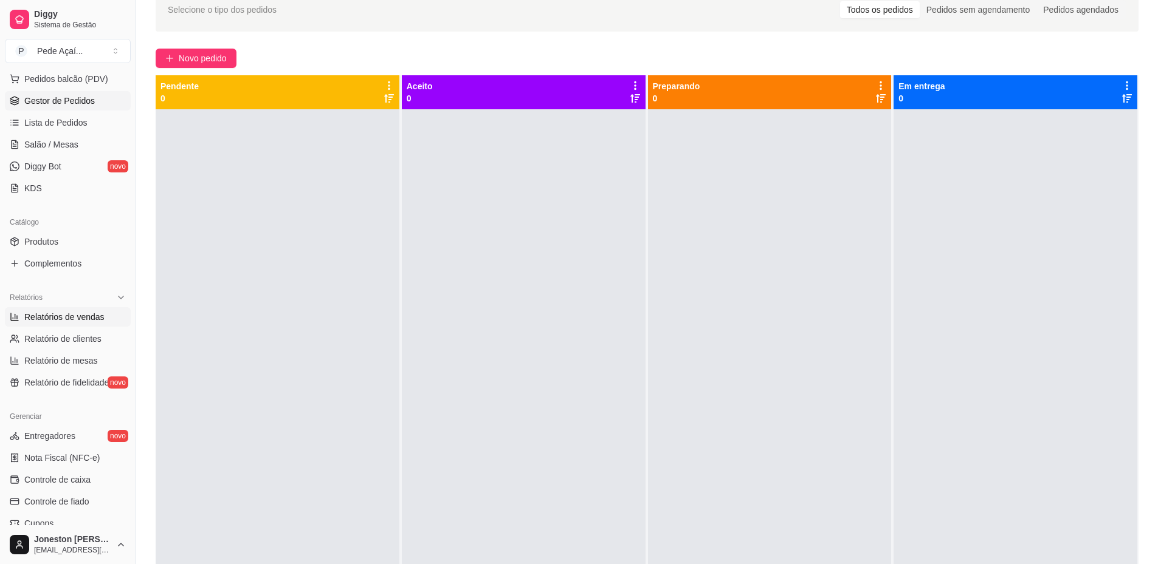
scroll to position [128, 0]
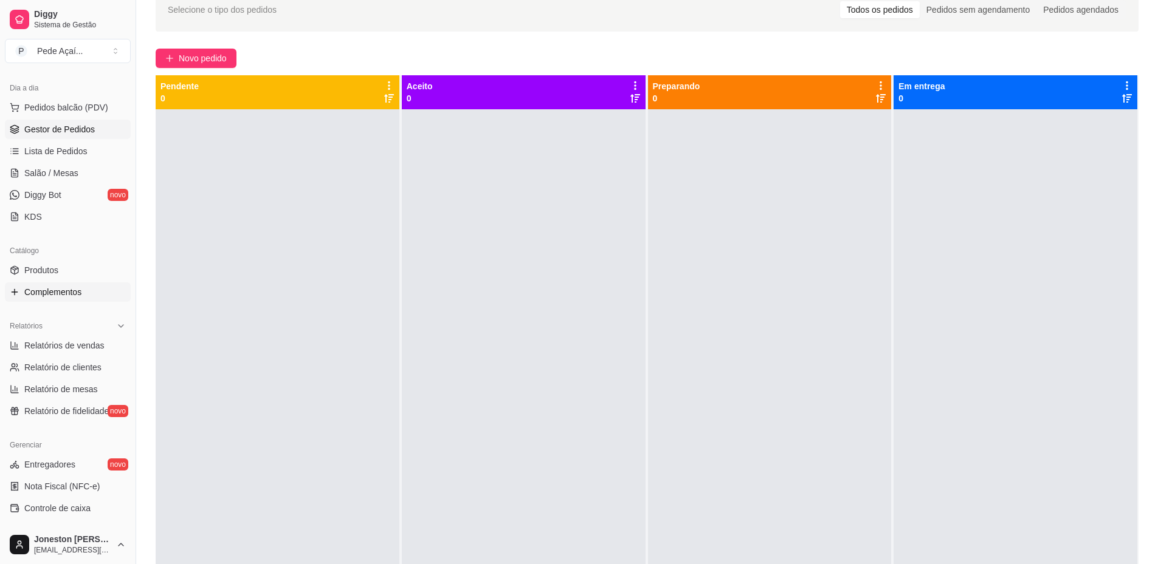
click at [55, 294] on span "Complementos" at bounding box center [52, 292] width 57 height 12
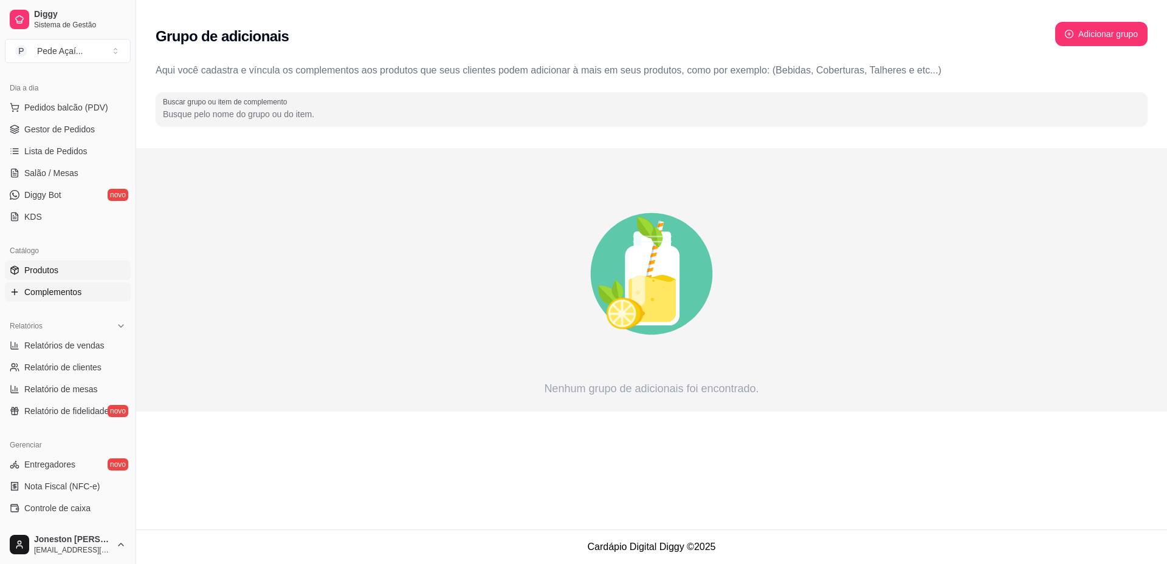
click at [67, 271] on link "Produtos" at bounding box center [68, 270] width 126 height 19
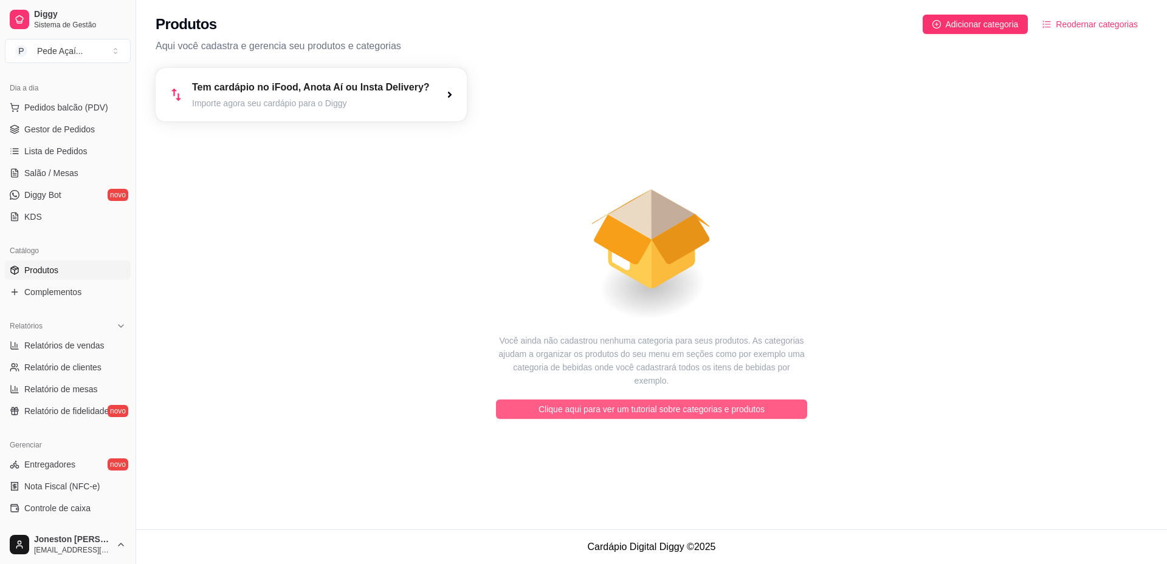
click at [605, 403] on span "Clique aqui para ver um tutorial sobre categorias e produtos" at bounding box center [651, 409] width 226 height 13
click at [632, 403] on span "Clique aqui para ver um tutorial sobre categorias e produtos" at bounding box center [651, 409] width 226 height 13
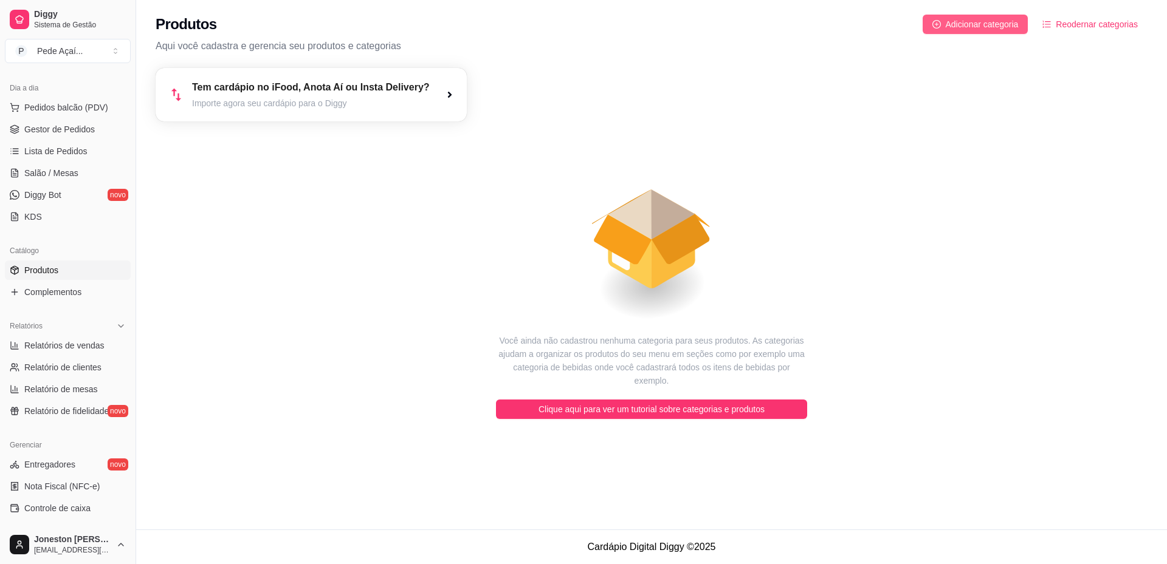
click at [953, 28] on span "Adicionar categoria" at bounding box center [981, 24] width 73 height 13
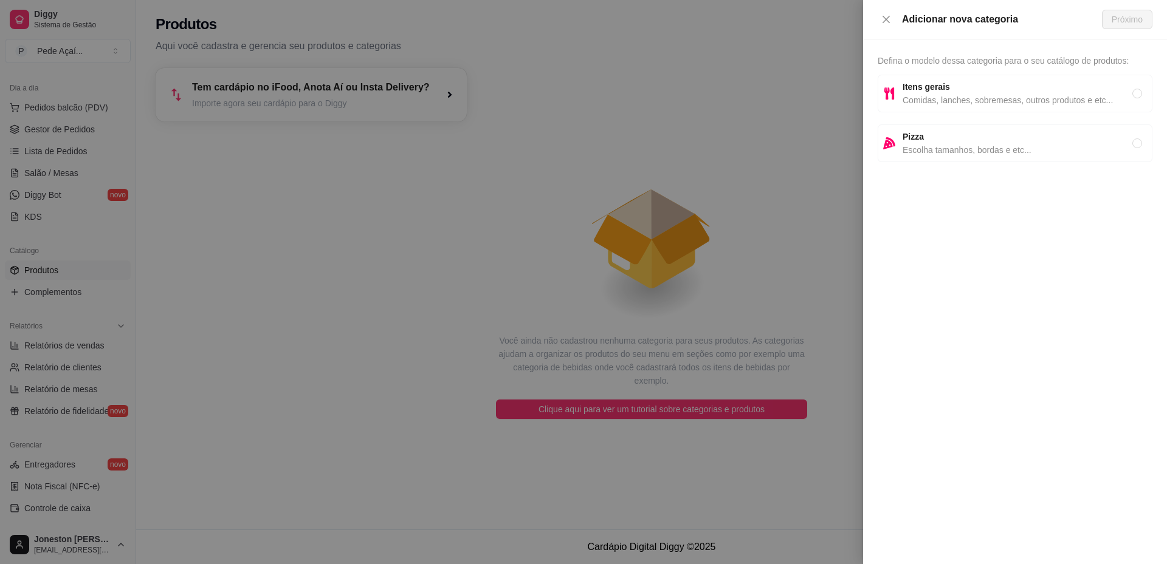
click at [1131, 95] on span "Comidas, lanches, sobremesas, outros produtos e etc..." at bounding box center [1017, 100] width 230 height 13
radio input "true"
click at [1122, 20] on span "Próximo" at bounding box center [1126, 19] width 31 height 13
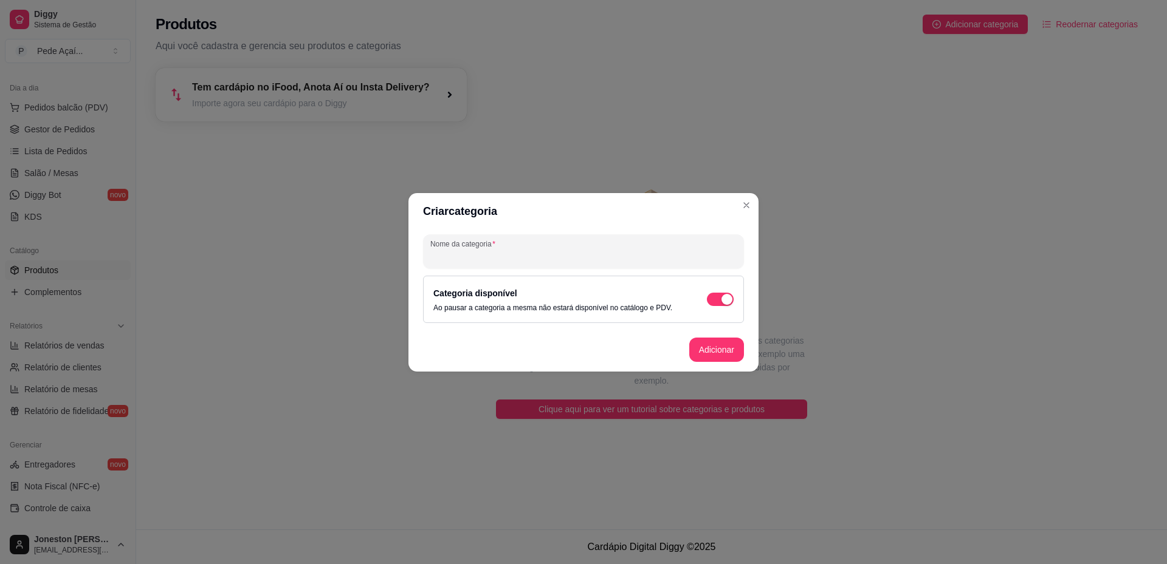
click at [570, 258] on input "Nome da categoria" at bounding box center [583, 256] width 306 height 12
type input "PEDE BARATÍSSIMO"
click at [714, 354] on button "Adicionar" at bounding box center [716, 350] width 53 height 24
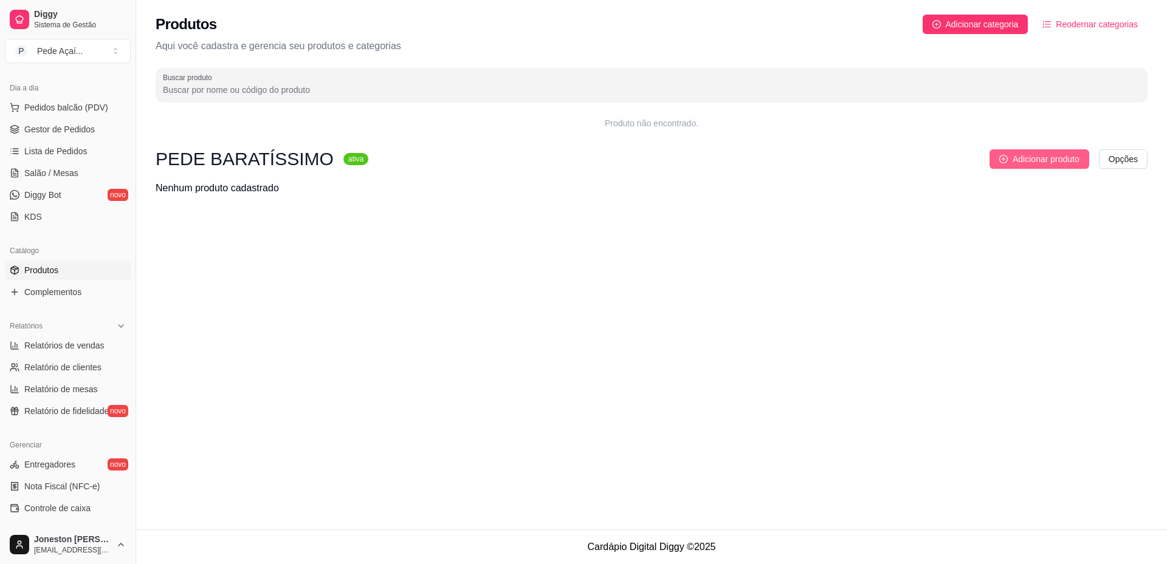
click at [1045, 161] on span "Adicionar produto" at bounding box center [1045, 159] width 67 height 13
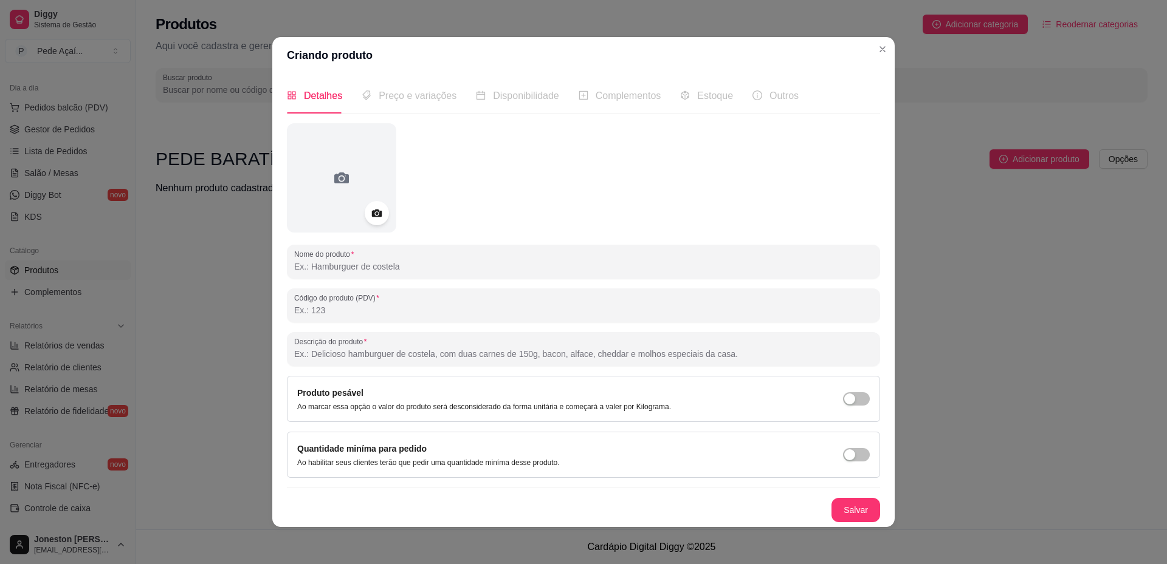
click at [311, 270] on input "Nome do produto" at bounding box center [583, 267] width 578 height 12
type input "p"
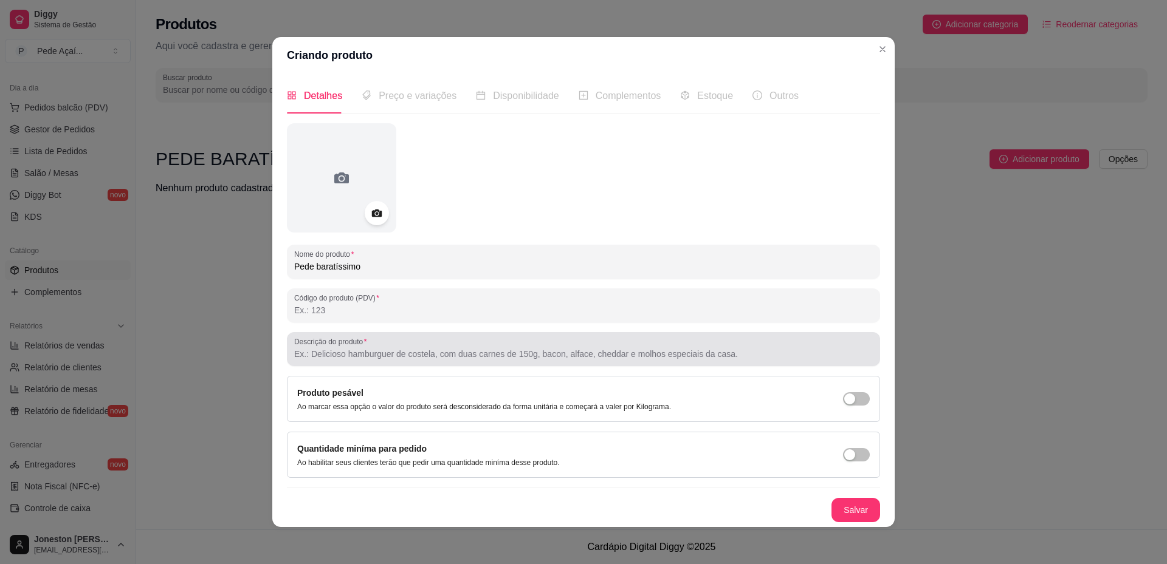
type input "Pede baratíssimo"
click at [449, 351] on input "Descrição do produto" at bounding box center [583, 354] width 578 height 12
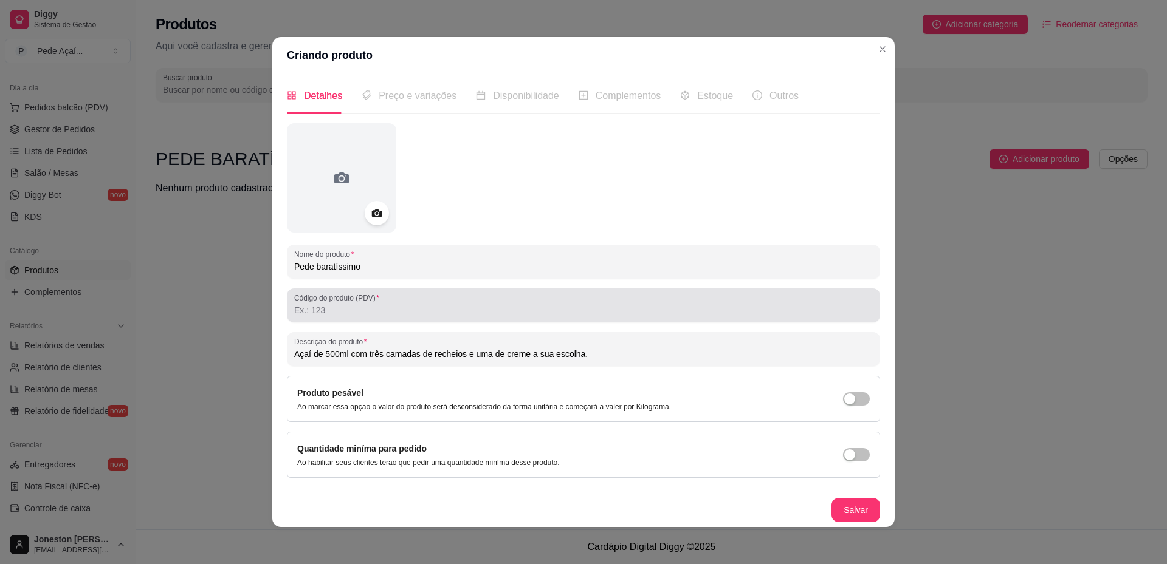
type input "Açaí de 500ml com três camadas de recheios e uma de creme a sua escolha."
click at [345, 312] on input "Código do produto (PDV)" at bounding box center [583, 310] width 578 height 12
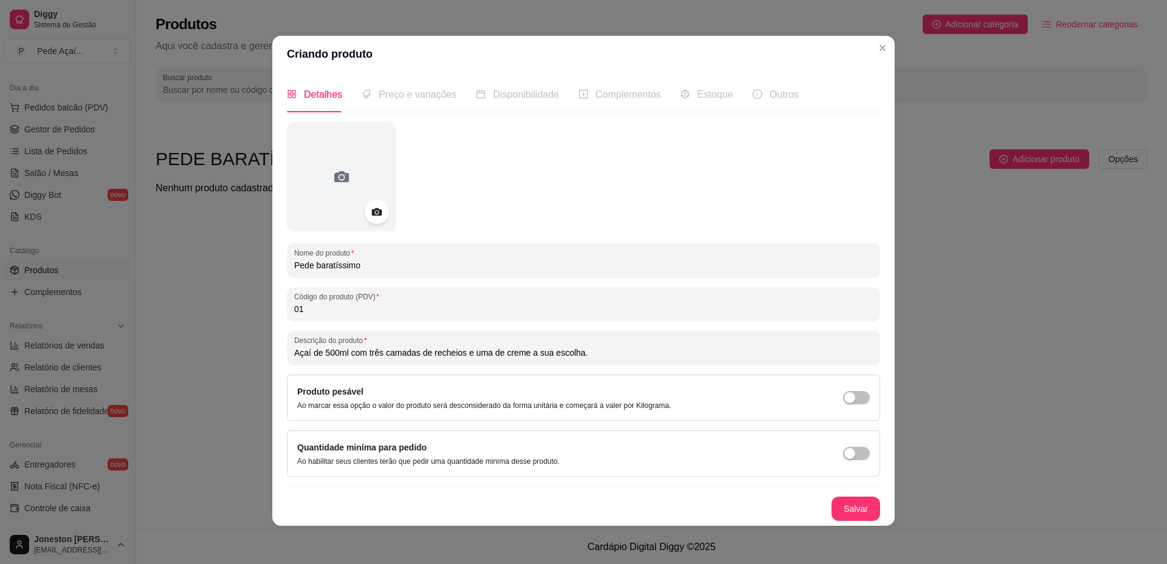
scroll to position [2, 0]
type input "01"
click at [846, 511] on button "Salvar" at bounding box center [855, 508] width 49 height 24
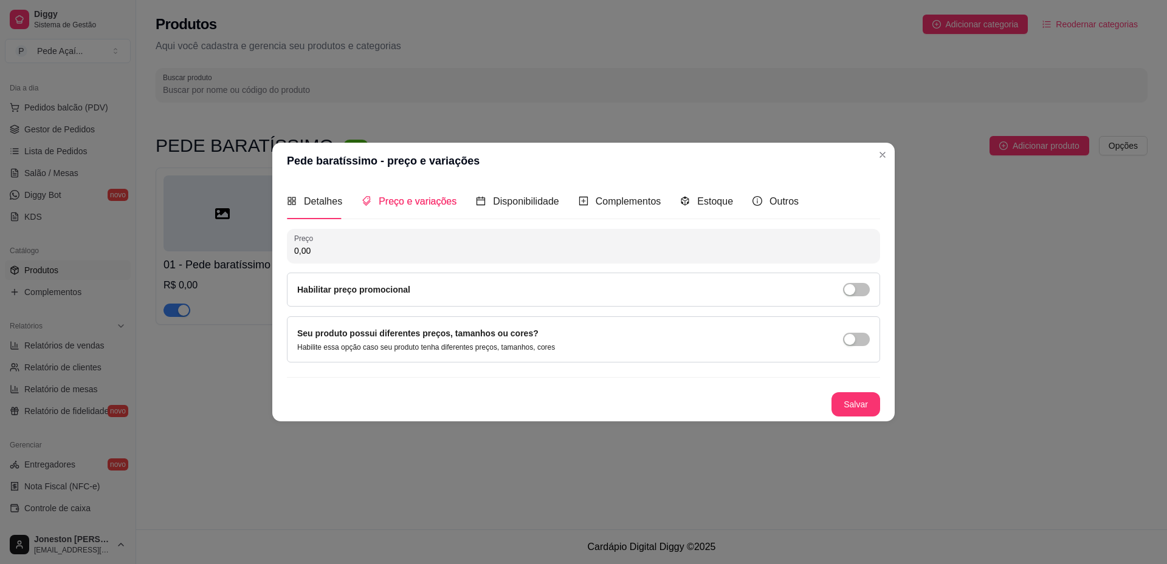
scroll to position [0, 0]
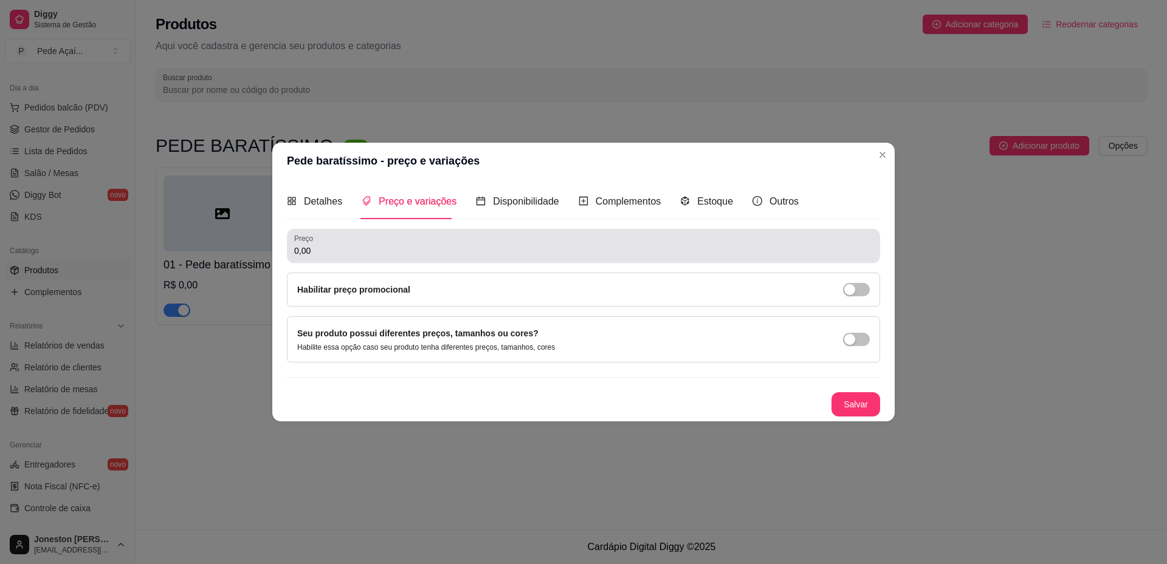
click at [411, 242] on div "0,00" at bounding box center [583, 246] width 578 height 24
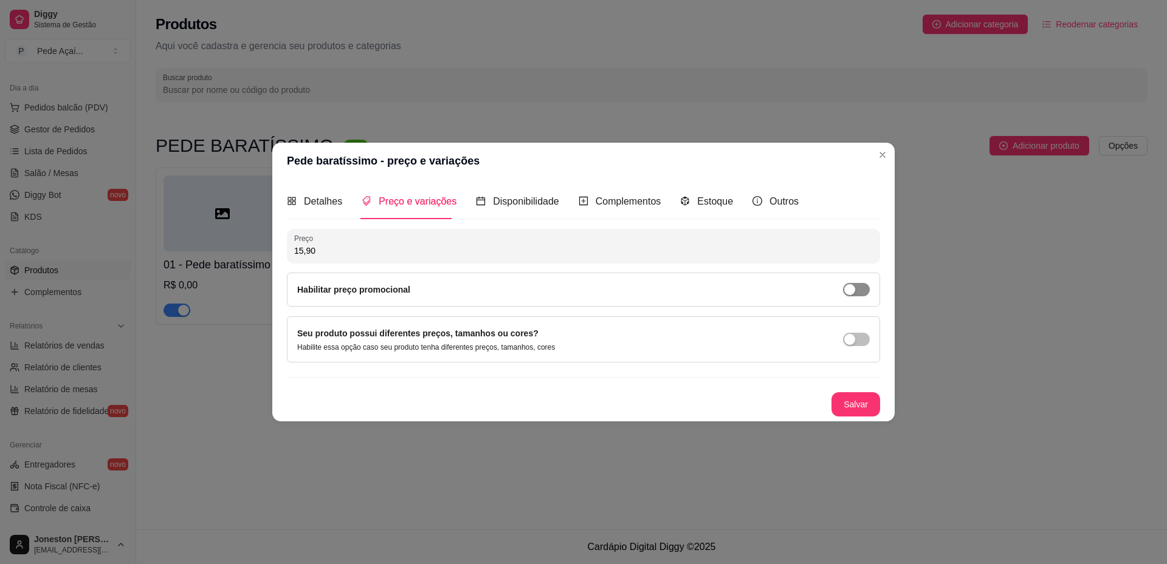
type input "15,90"
click at [861, 290] on span "button" at bounding box center [856, 289] width 27 height 13
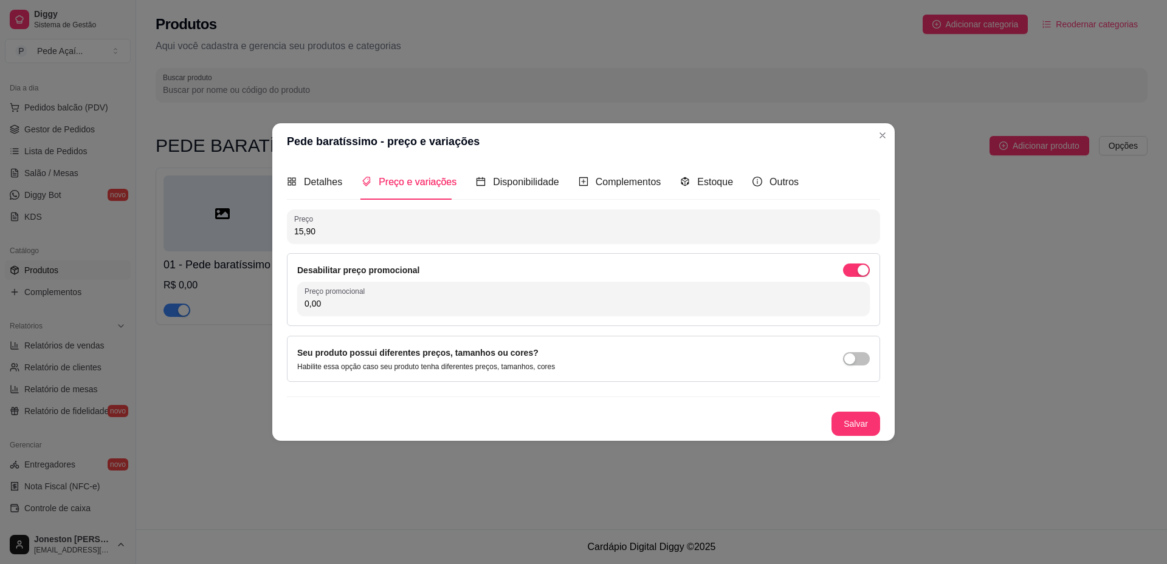
drag, startPoint x: 322, startPoint y: 233, endPoint x: 286, endPoint y: 233, distance: 35.9
click at [286, 233] on div "Detalhes Preço e variações Disponibilidade Complementos Estoque Outros Nome do …" at bounding box center [583, 300] width 622 height 281
click at [857, 268] on button "button" at bounding box center [856, 270] width 27 height 13
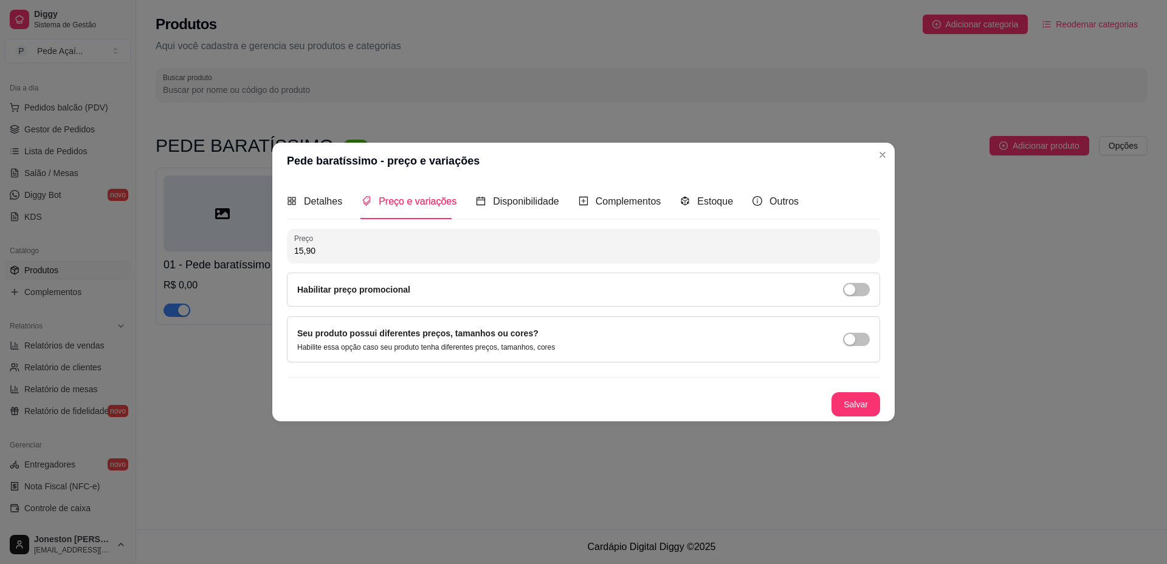
click at [355, 251] on input "15,90" at bounding box center [583, 251] width 578 height 12
click at [532, 204] on span "Disponibilidade" at bounding box center [526, 201] width 66 height 10
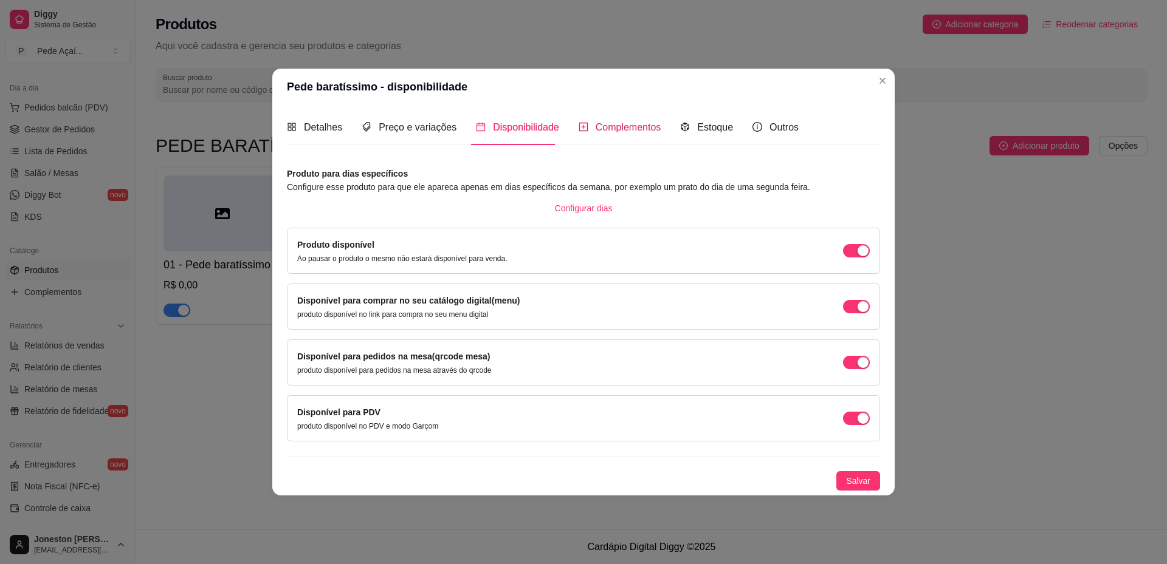
click at [628, 128] on span "Complementos" at bounding box center [628, 127] width 66 height 10
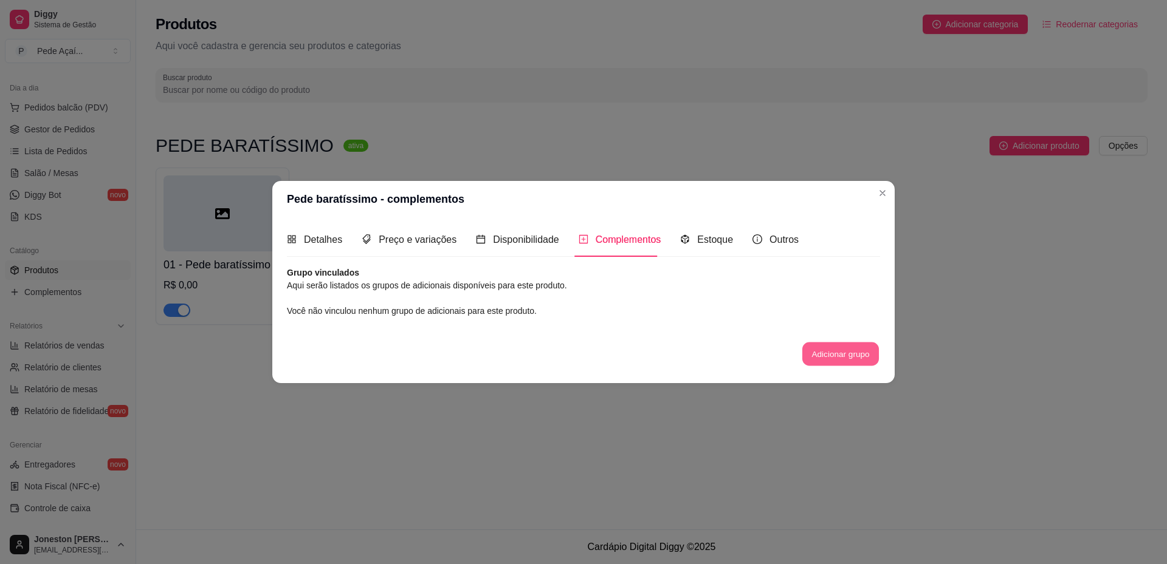
click at [837, 357] on button "Adicionar grupo" at bounding box center [840, 355] width 77 height 24
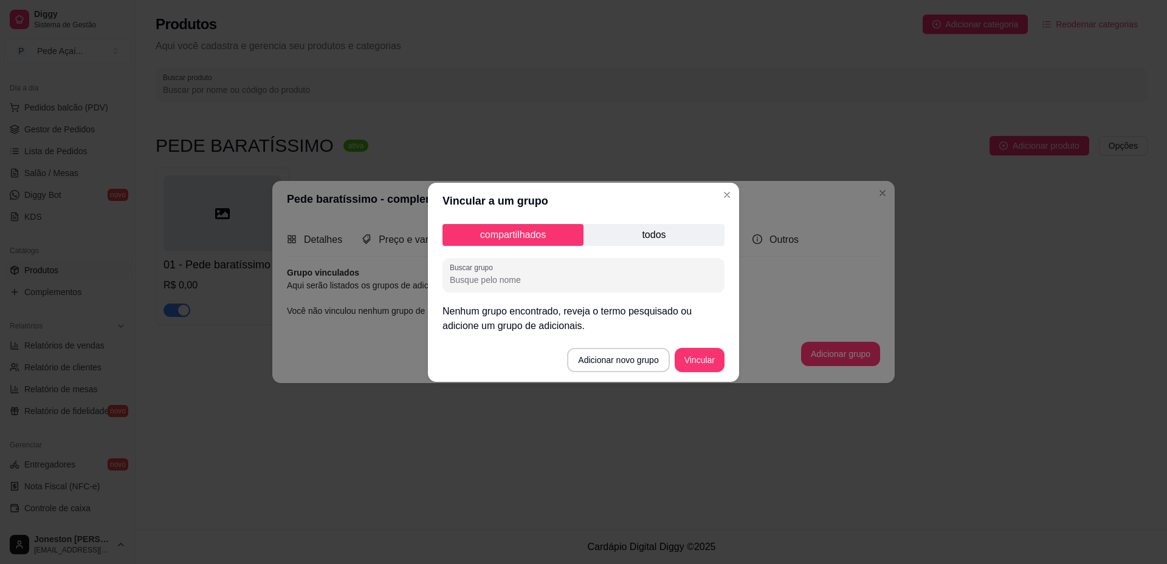
click at [530, 275] on input "Buscar grupo" at bounding box center [583, 280] width 267 height 12
type input "S"
type input "COMPLEMENTO"
click at [628, 240] on p "todos" at bounding box center [653, 235] width 141 height 22
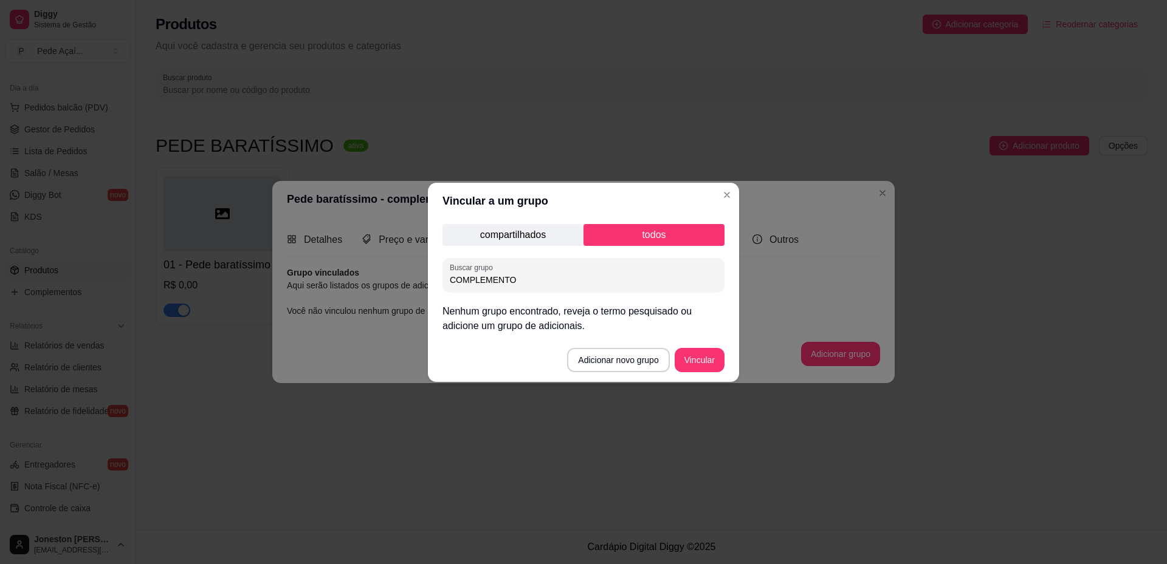
click at [538, 241] on p "compartilhados" at bounding box center [512, 235] width 141 height 22
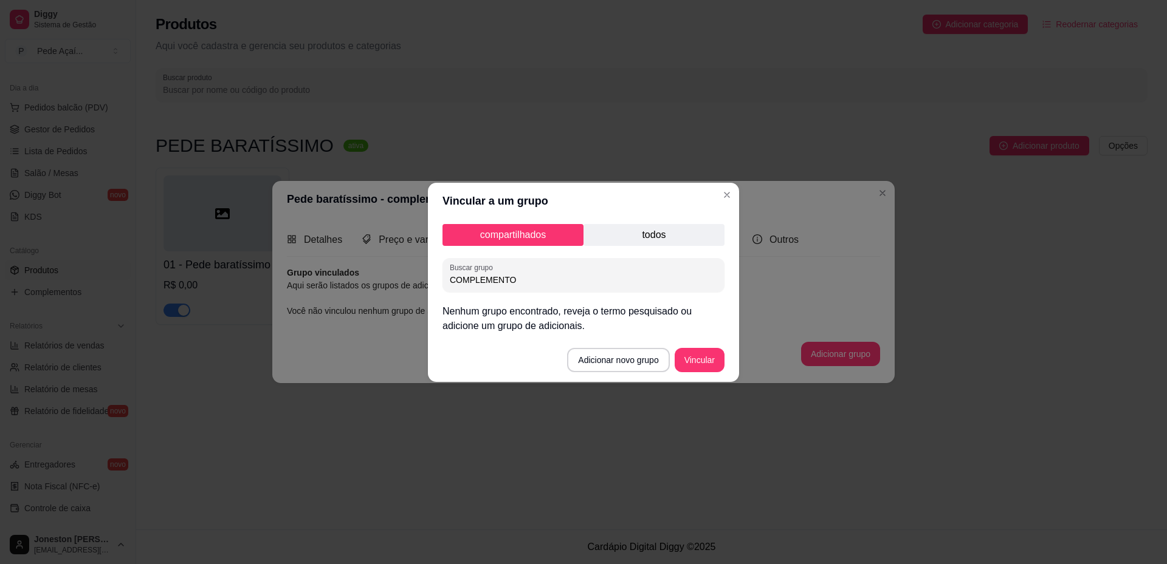
drag, startPoint x: 527, startPoint y: 274, endPoint x: 417, endPoint y: 286, distance: 110.6
click at [417, 286] on div "Vincular a um grupo compartilhados todos Buscar grupo COMPLEMENTO Nenhum grupo …" at bounding box center [583, 282] width 1167 height 564
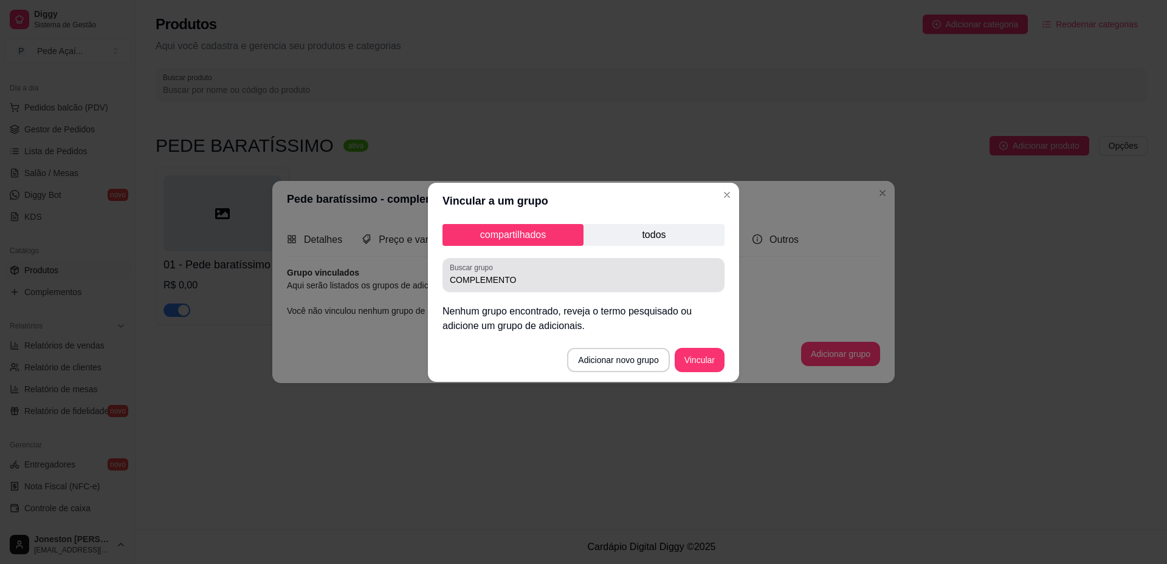
click at [592, 287] on div "Buscar grupo COMPLEMENTO" at bounding box center [583, 275] width 282 height 34
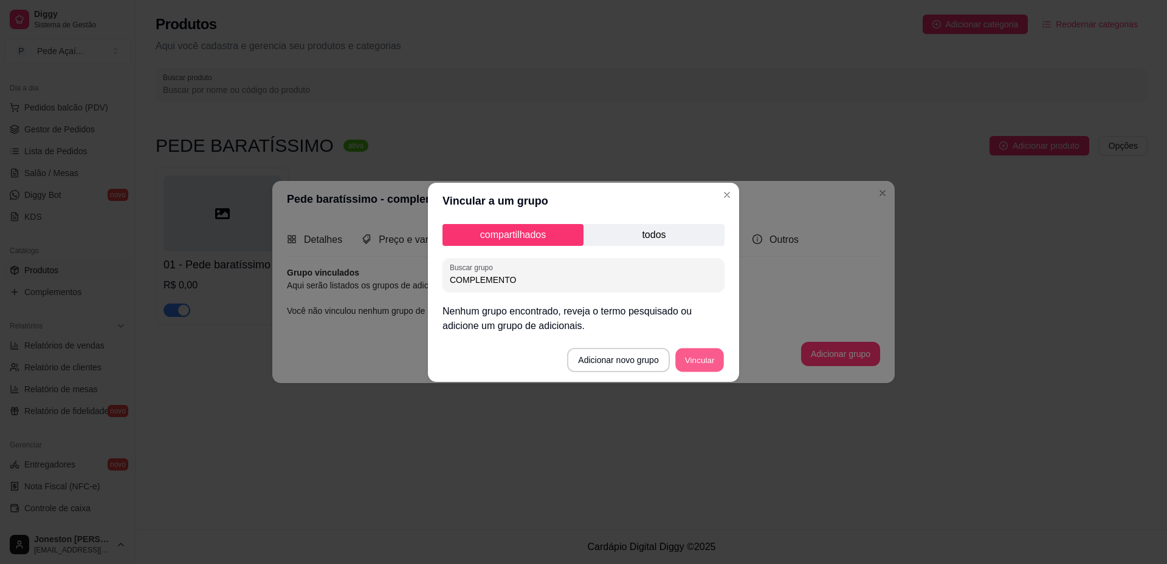
click at [691, 365] on button "Vincular" at bounding box center [699, 360] width 49 height 24
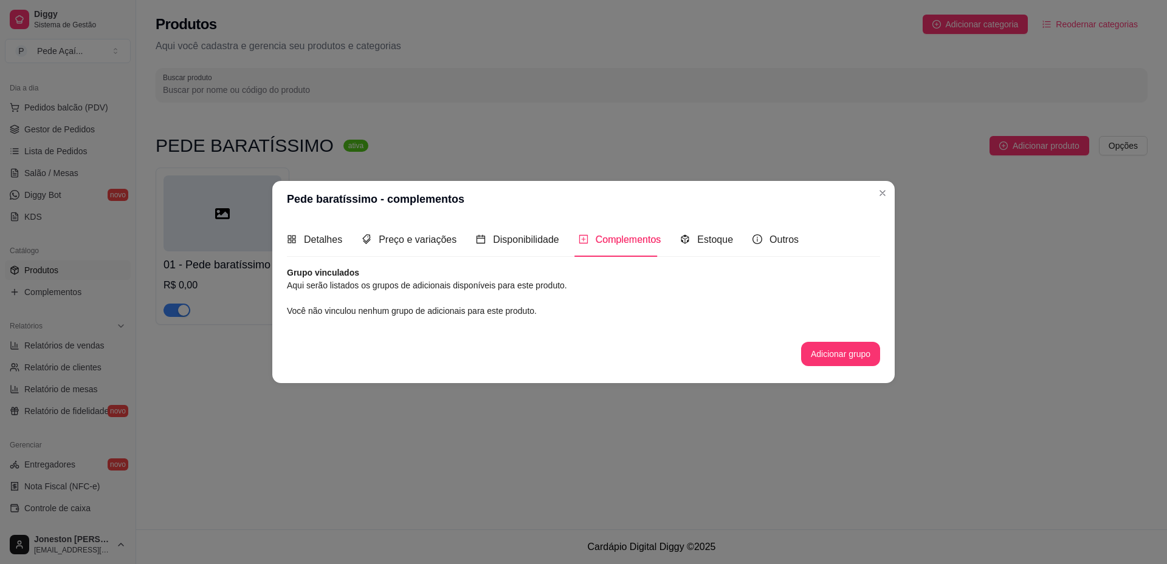
click at [614, 245] on span "Complementos" at bounding box center [628, 240] width 66 height 10
click at [624, 244] on span "Complementos" at bounding box center [628, 240] width 66 height 10
click at [828, 357] on button "Adicionar grupo" at bounding box center [840, 355] width 77 height 24
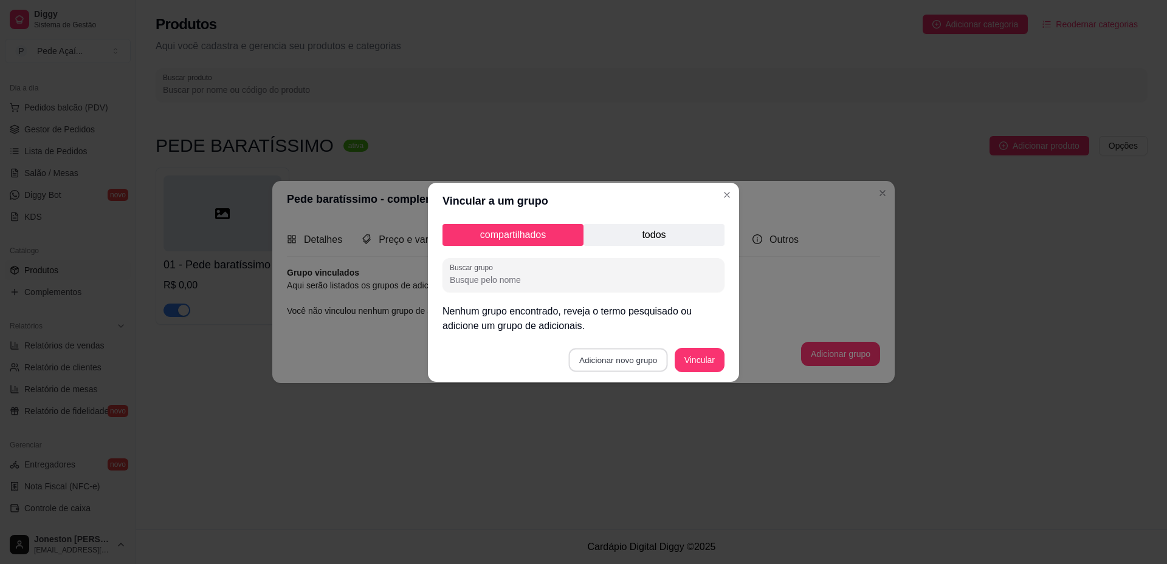
click at [608, 363] on button "Adicionar novo grupo" at bounding box center [618, 360] width 99 height 24
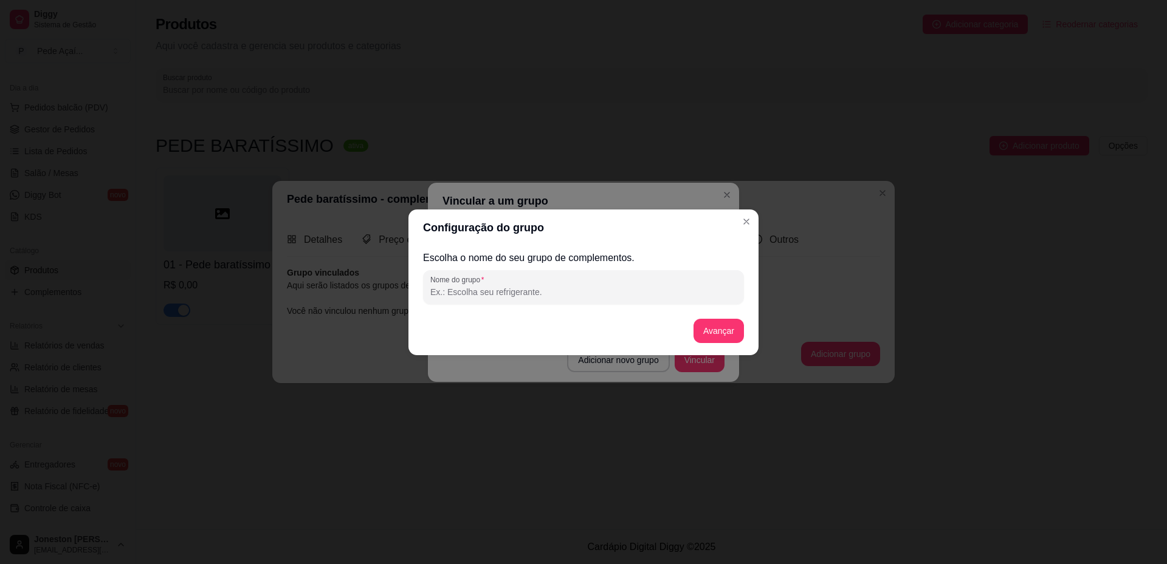
click at [476, 292] on input "Nome do grupo" at bounding box center [583, 292] width 306 height 12
type input "c"
type input "COMPLEMENTOS"
click at [727, 332] on button "Avançar" at bounding box center [718, 331] width 49 height 24
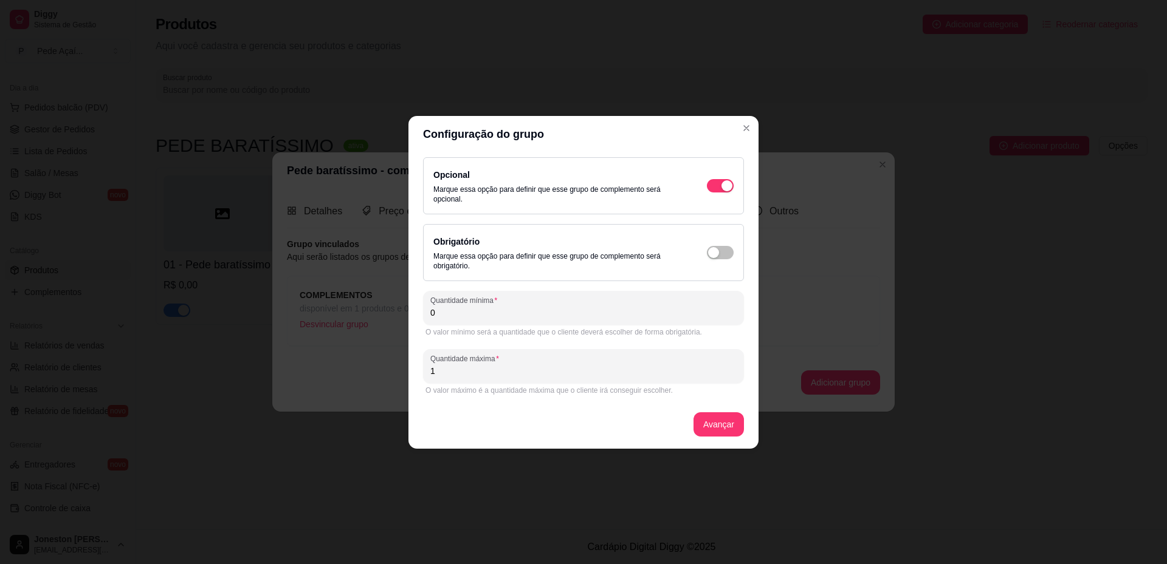
click at [461, 313] on input "0" at bounding box center [583, 313] width 306 height 12
type input "1"
click at [717, 255] on div "button" at bounding box center [713, 252] width 11 height 11
click at [708, 419] on button "Avançar" at bounding box center [718, 425] width 49 height 24
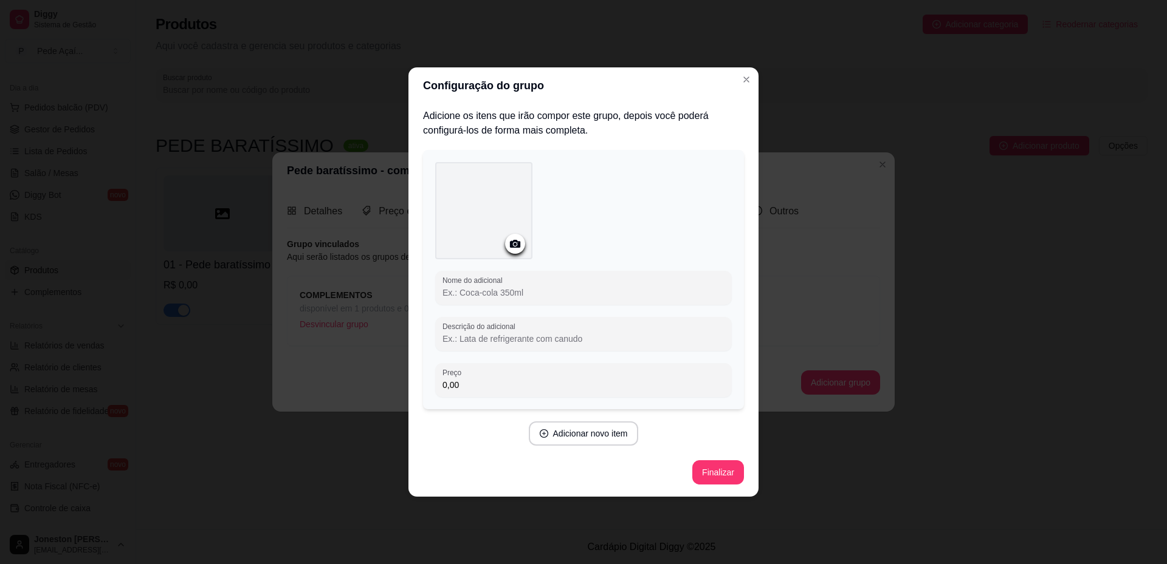
click at [546, 298] on input "Nome do adicional" at bounding box center [583, 293] width 282 height 12
type input "l"
type input "[PERSON_NAME] em pó"
click at [518, 245] on icon at bounding box center [515, 244] width 10 height 8
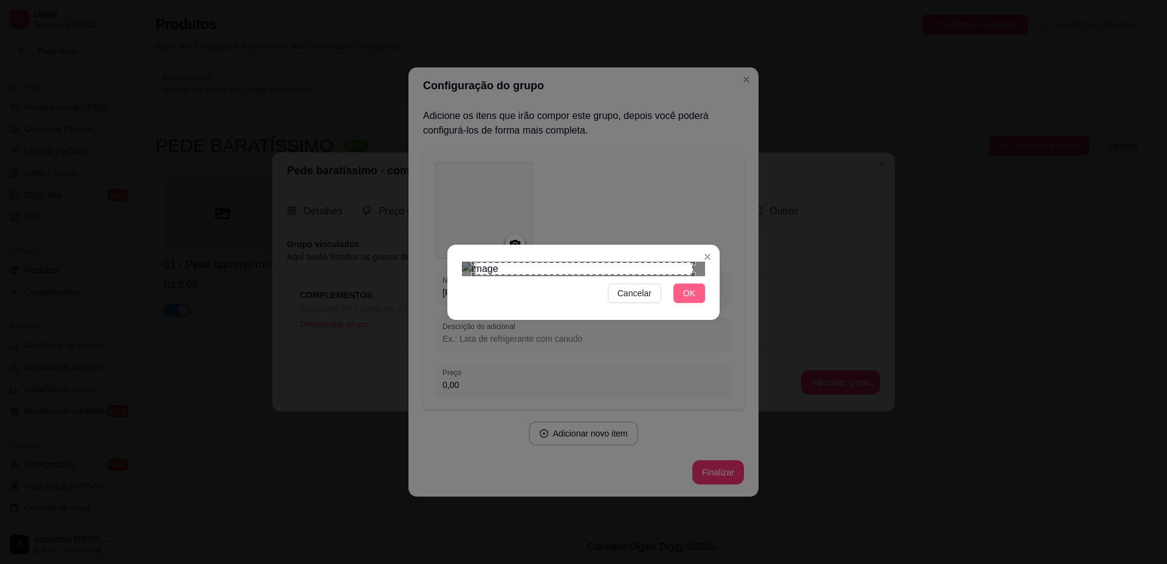
click at [687, 300] on span "OK" at bounding box center [689, 293] width 12 height 13
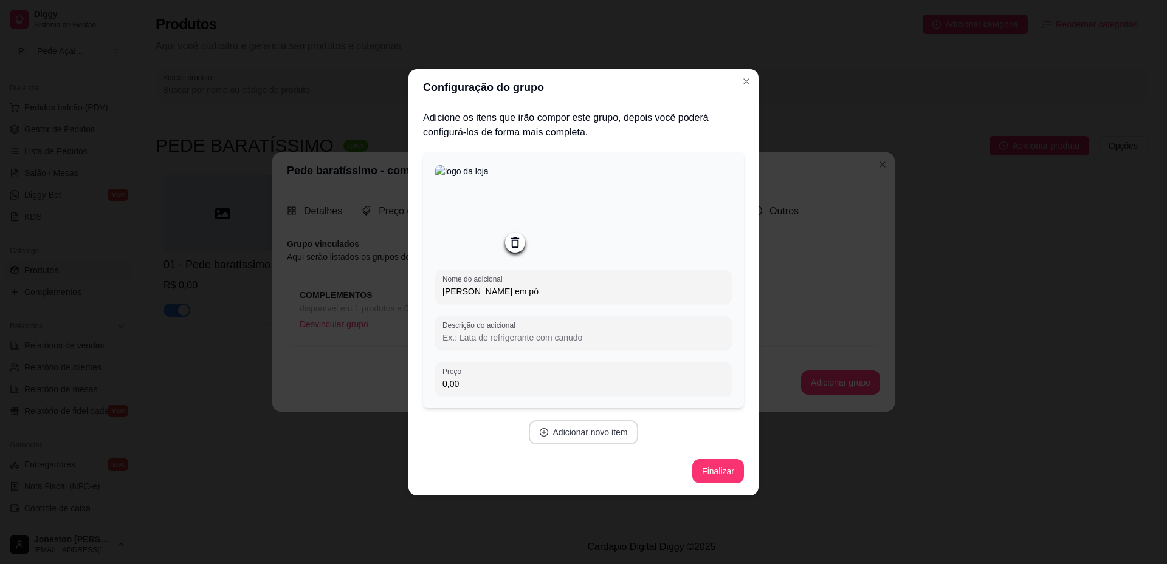
click at [571, 437] on button "Adicionar novo item" at bounding box center [584, 432] width 110 height 24
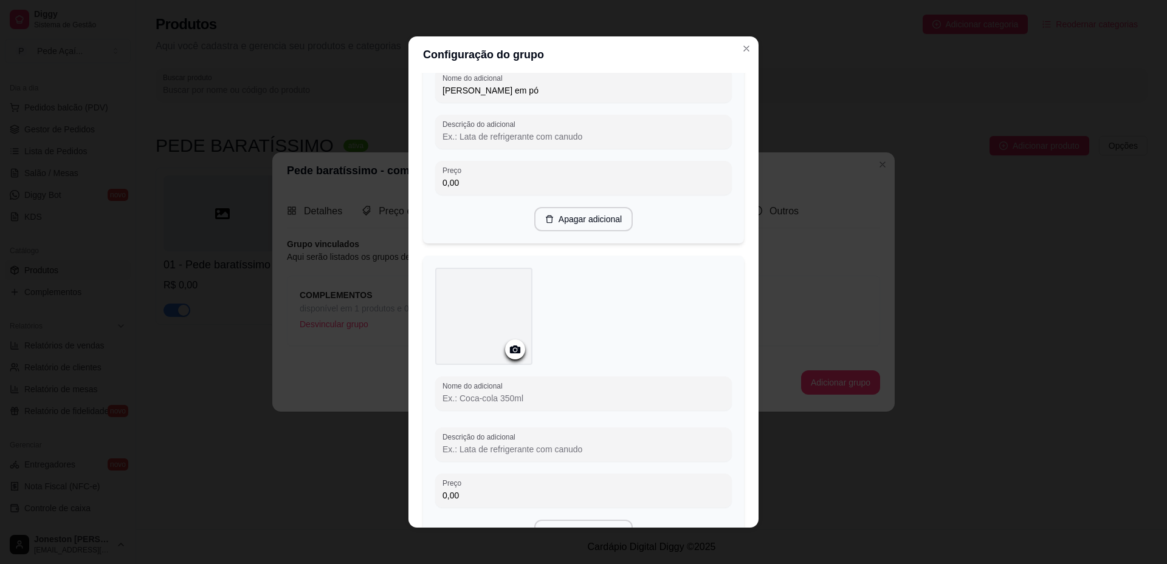
scroll to position [182, 0]
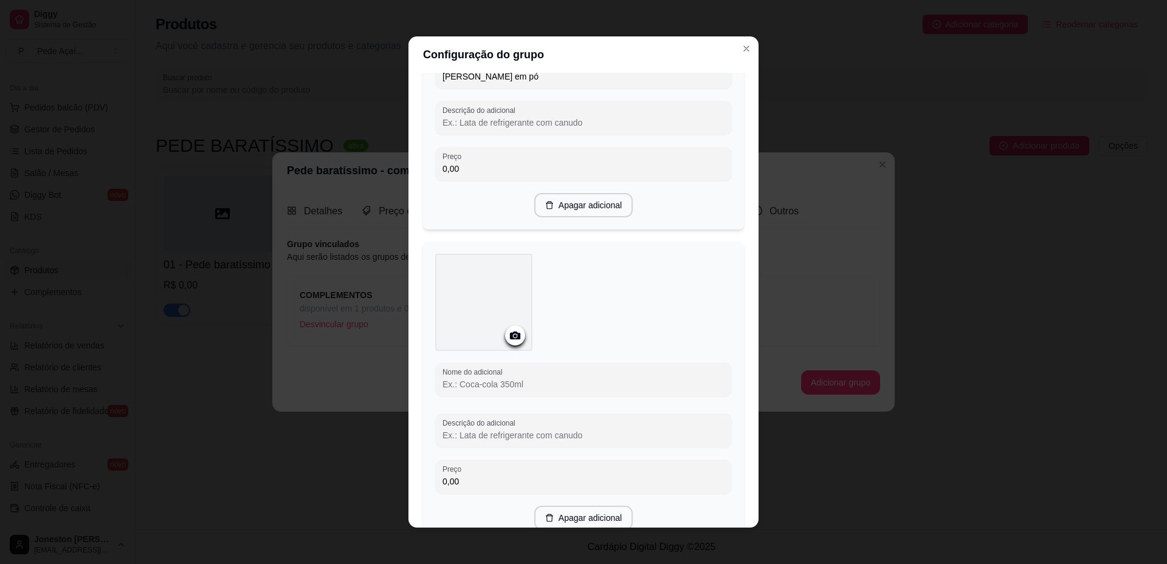
click at [510, 346] on div at bounding box center [515, 336] width 20 height 20
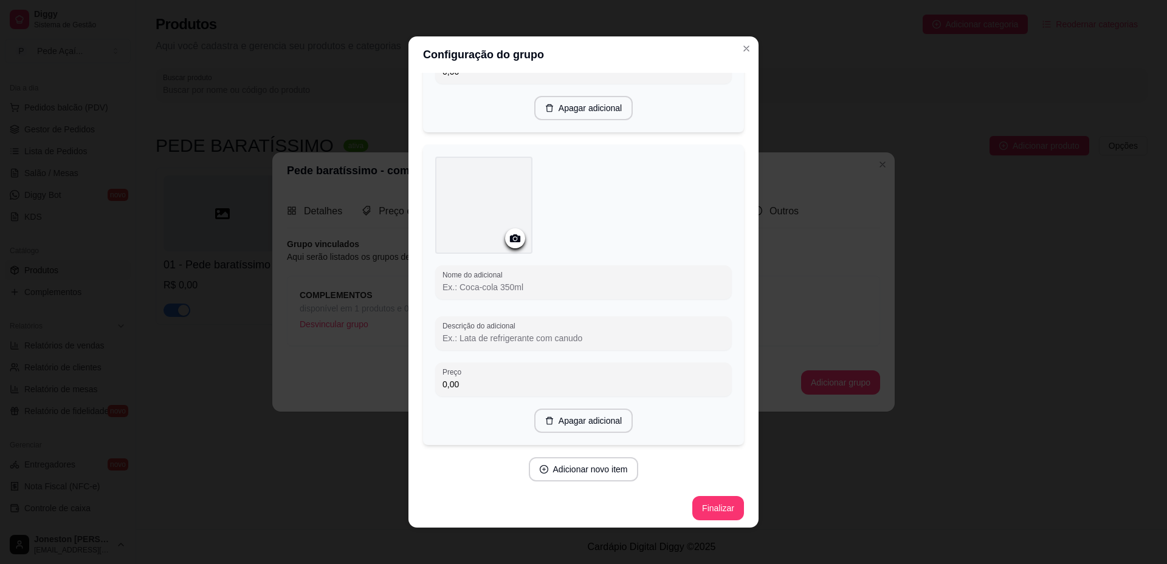
scroll to position [286, 0]
click at [510, 234] on icon at bounding box center [515, 234] width 10 height 8
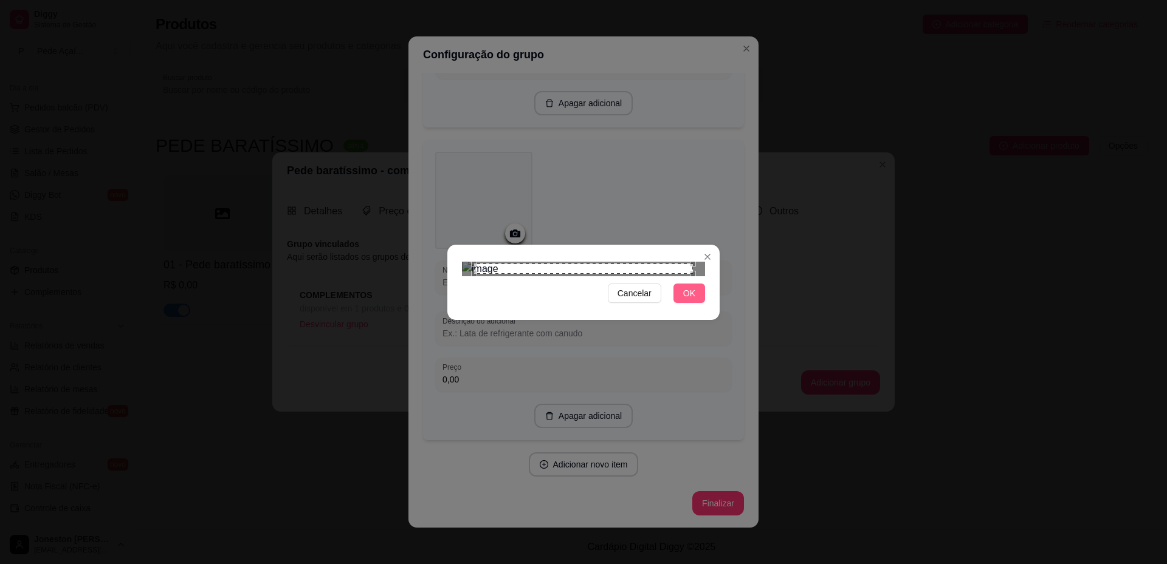
click at [688, 300] on span "OK" at bounding box center [689, 293] width 12 height 13
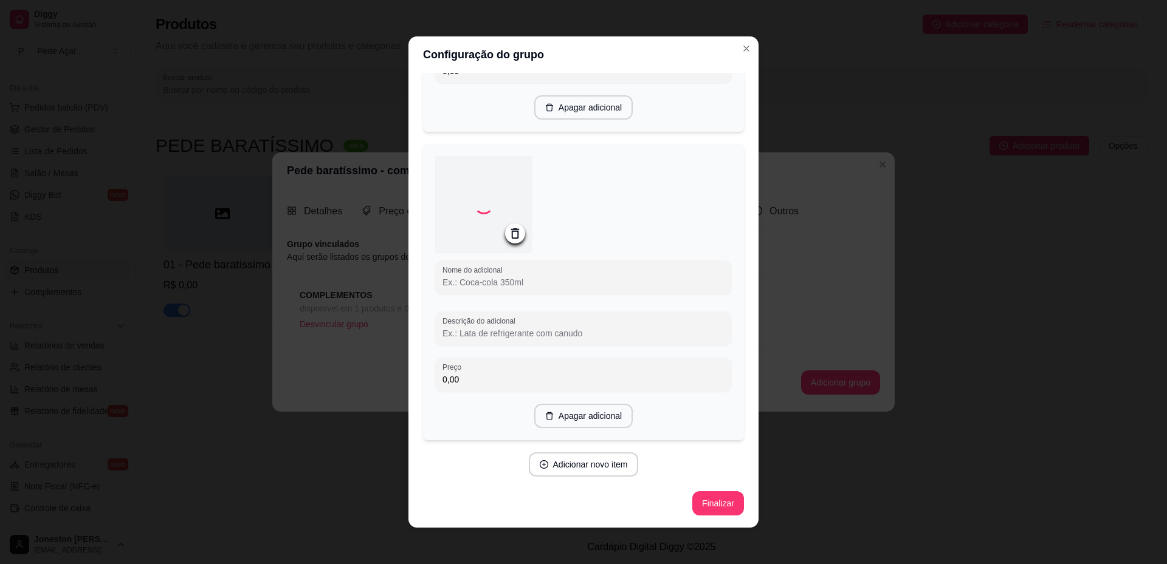
scroll to position [283, 0]
click at [505, 279] on input "Nome do adicional" at bounding box center [583, 282] width 282 height 12
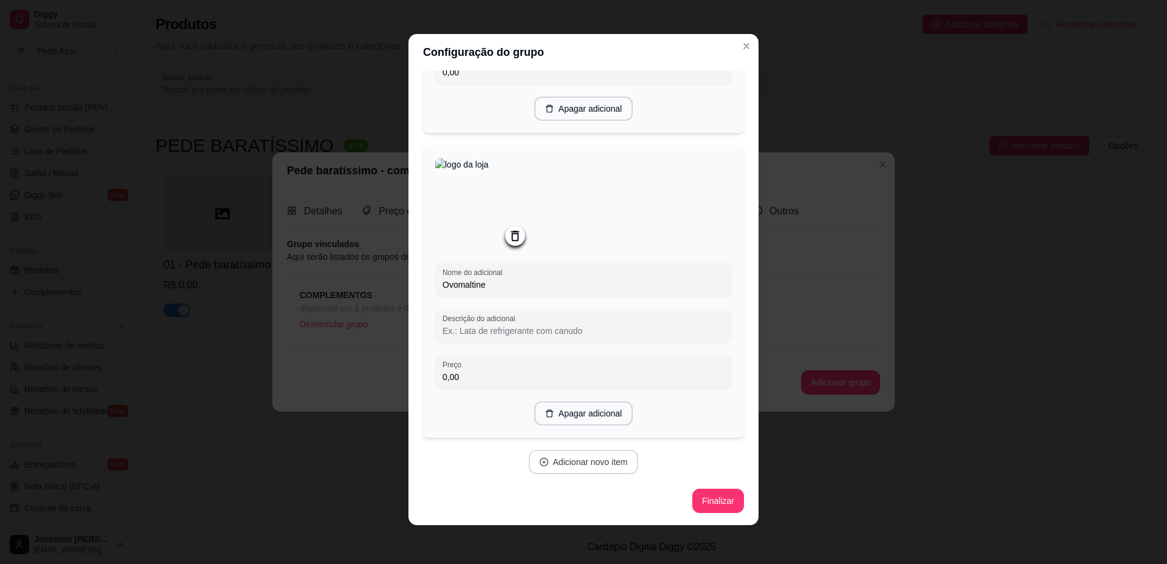
type input "Ovomaltine"
click at [590, 469] on button "Adicionar novo item" at bounding box center [583, 463] width 107 height 24
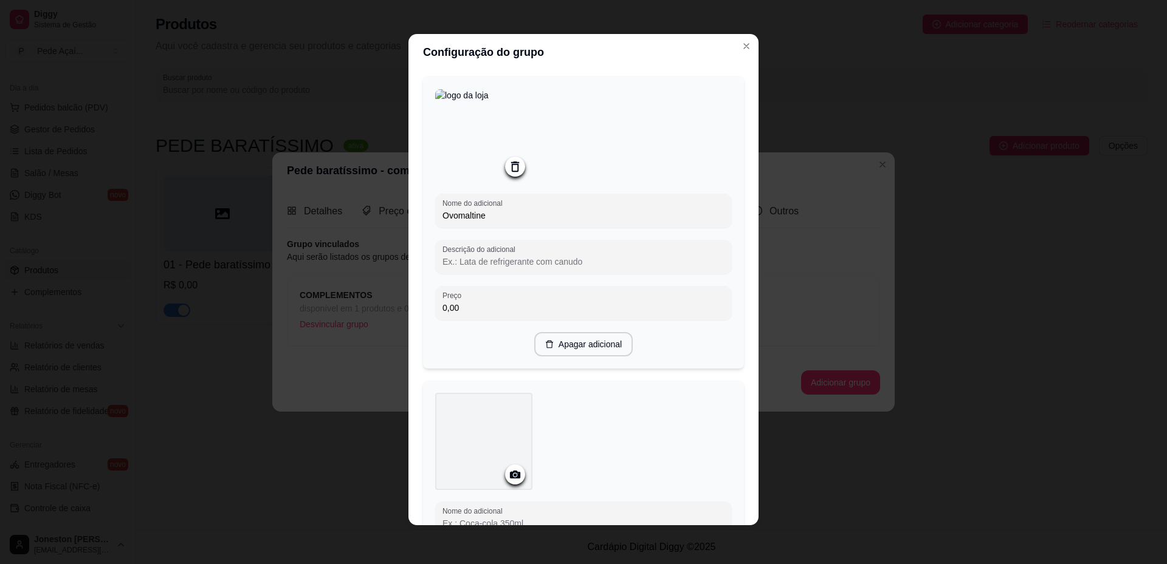
scroll to position [403, 0]
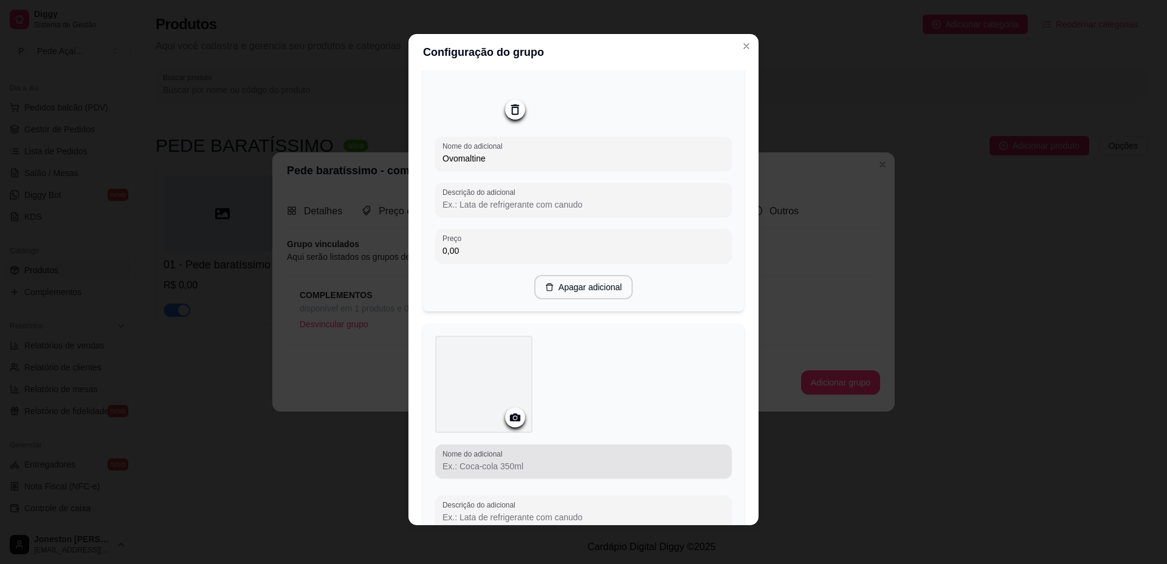
click at [544, 459] on div at bounding box center [583, 462] width 282 height 24
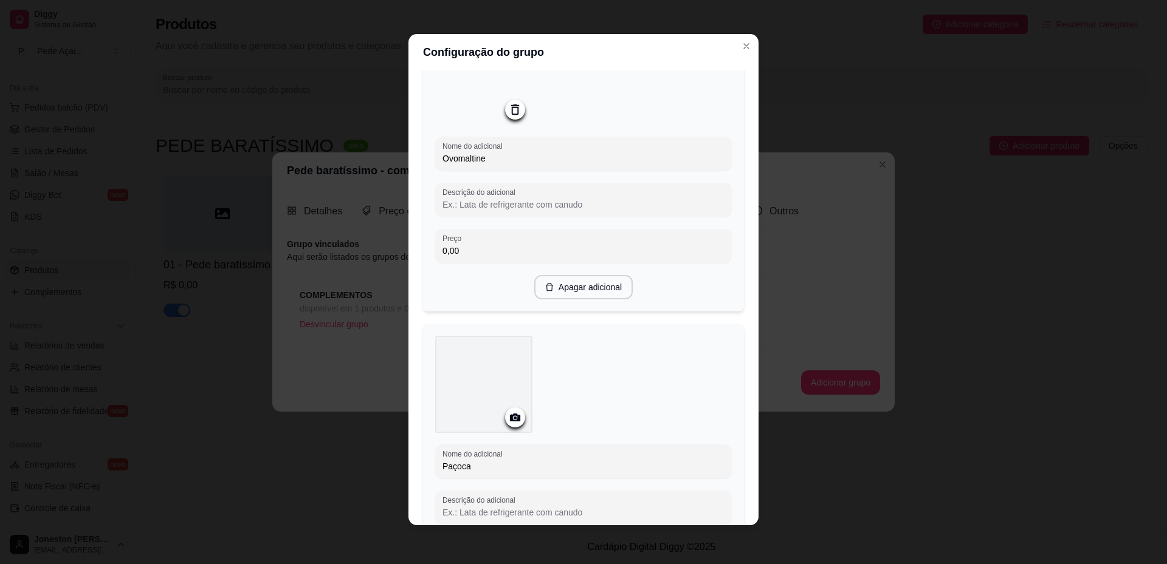
type input "Paçoca"
click at [510, 424] on icon at bounding box center [515, 418] width 14 height 14
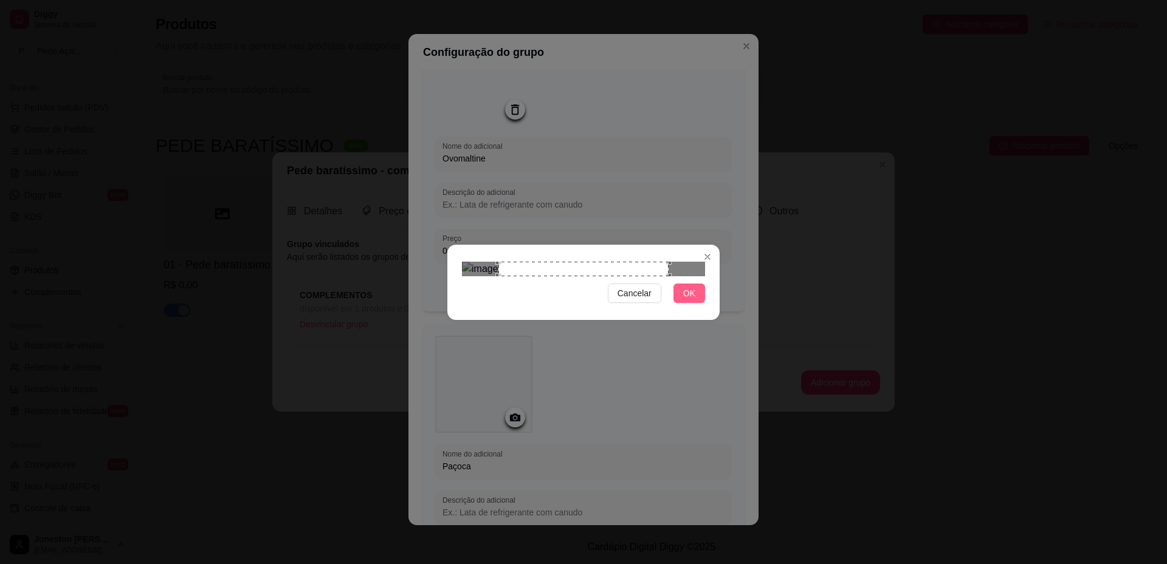
click at [690, 300] on span "OK" at bounding box center [689, 293] width 12 height 13
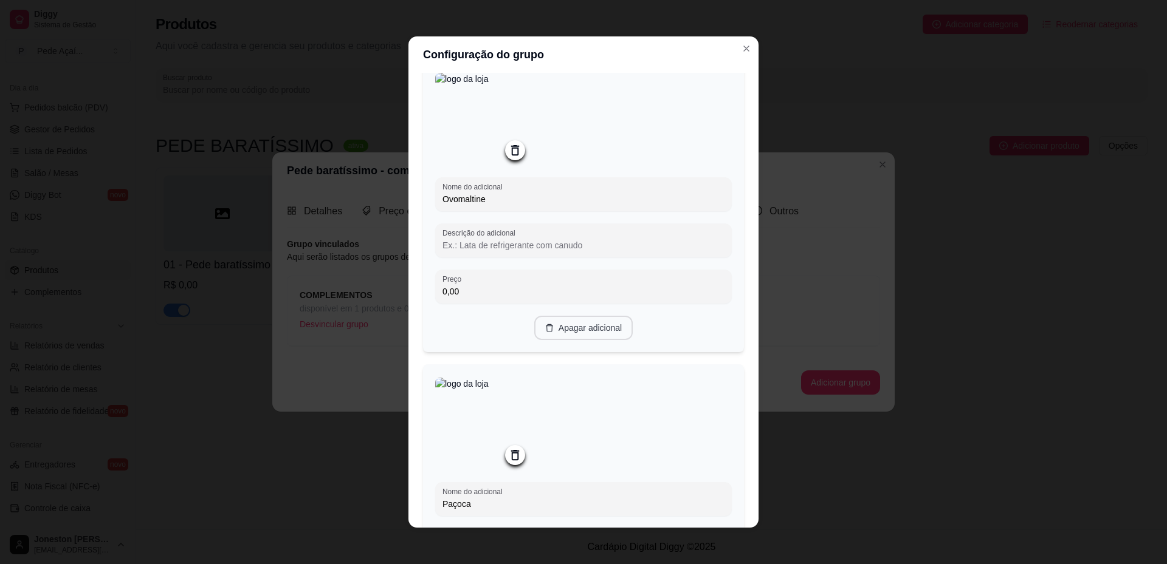
scroll to position [589, 0]
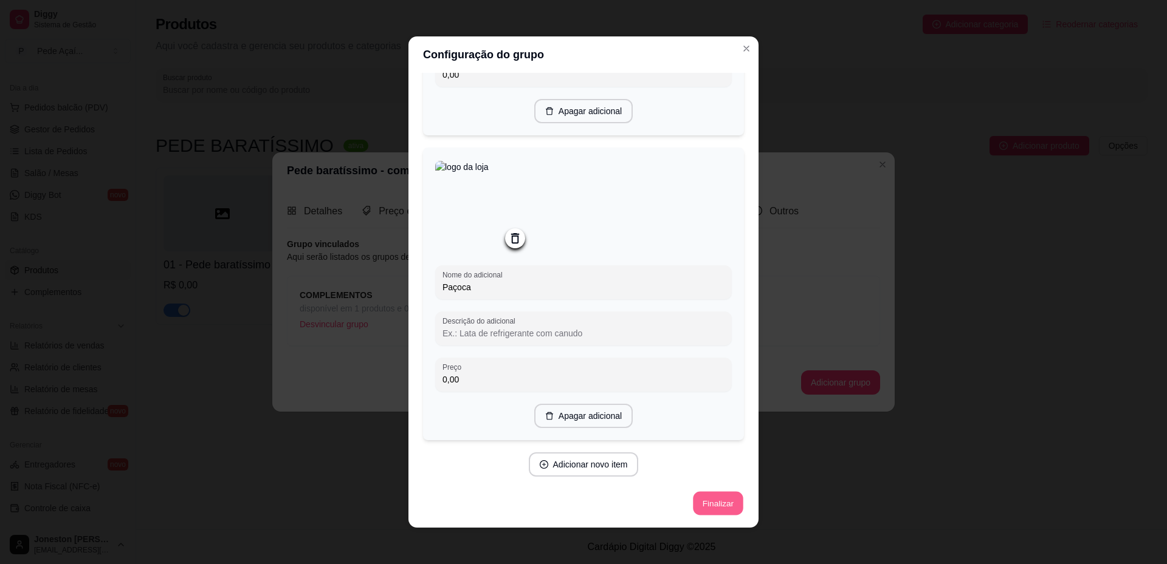
click at [705, 511] on button "Finalizar" at bounding box center [718, 504] width 50 height 24
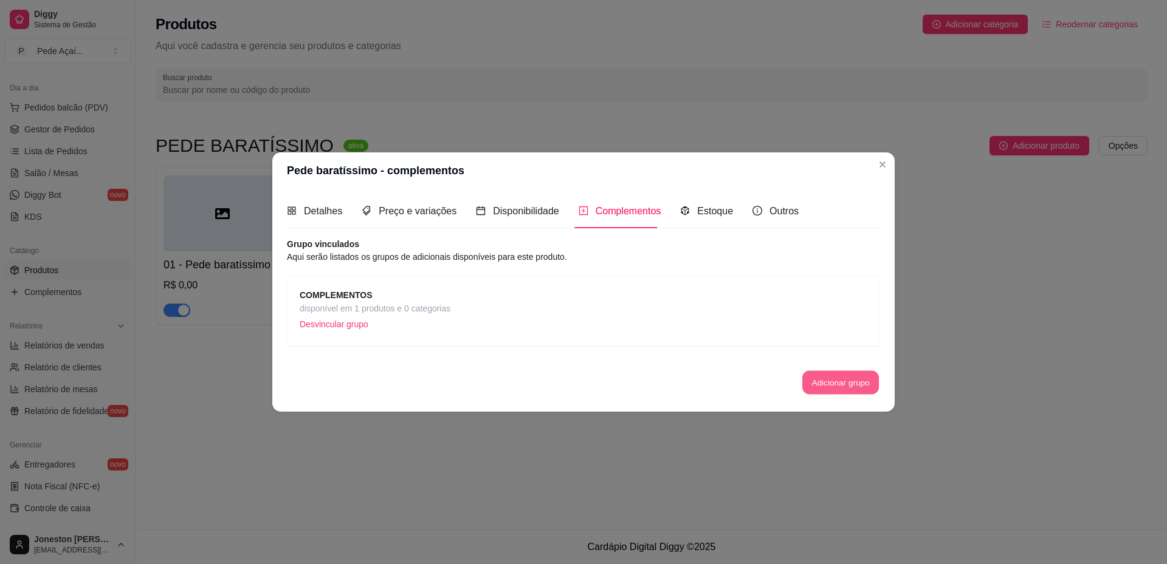
click at [834, 381] on button "Adicionar grupo" at bounding box center [840, 383] width 77 height 24
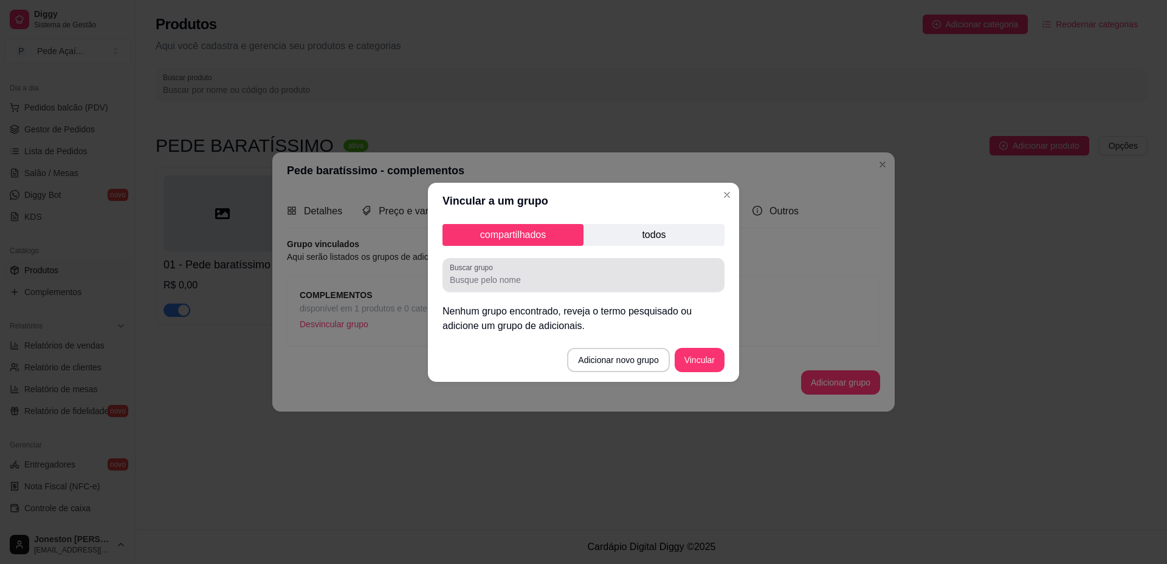
click at [543, 280] on input "Buscar grupo" at bounding box center [583, 280] width 267 height 12
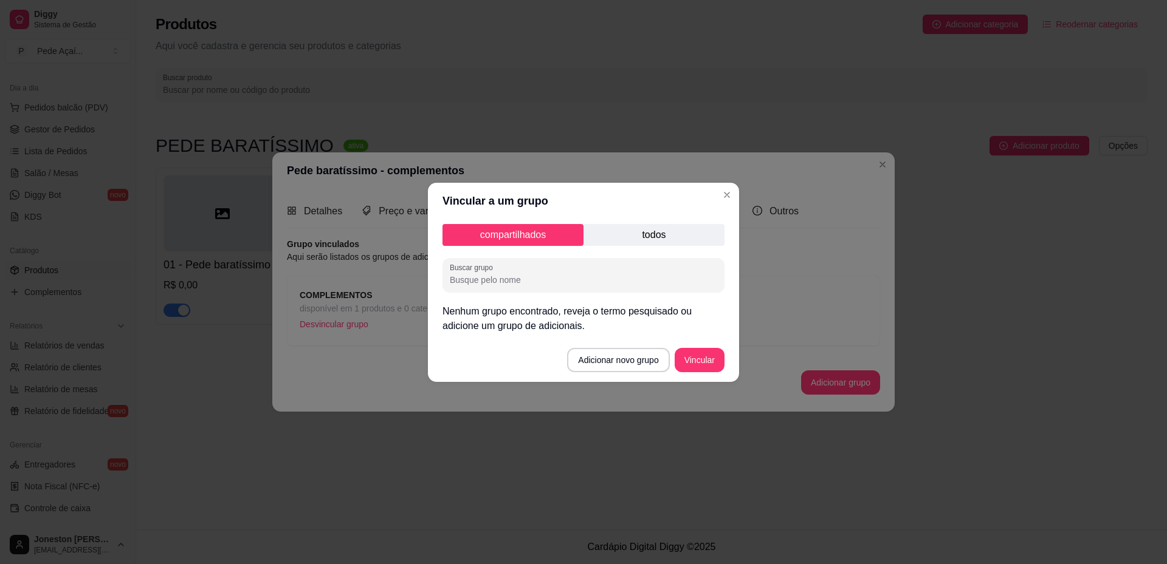
click at [664, 229] on p "todos" at bounding box center [653, 235] width 141 height 22
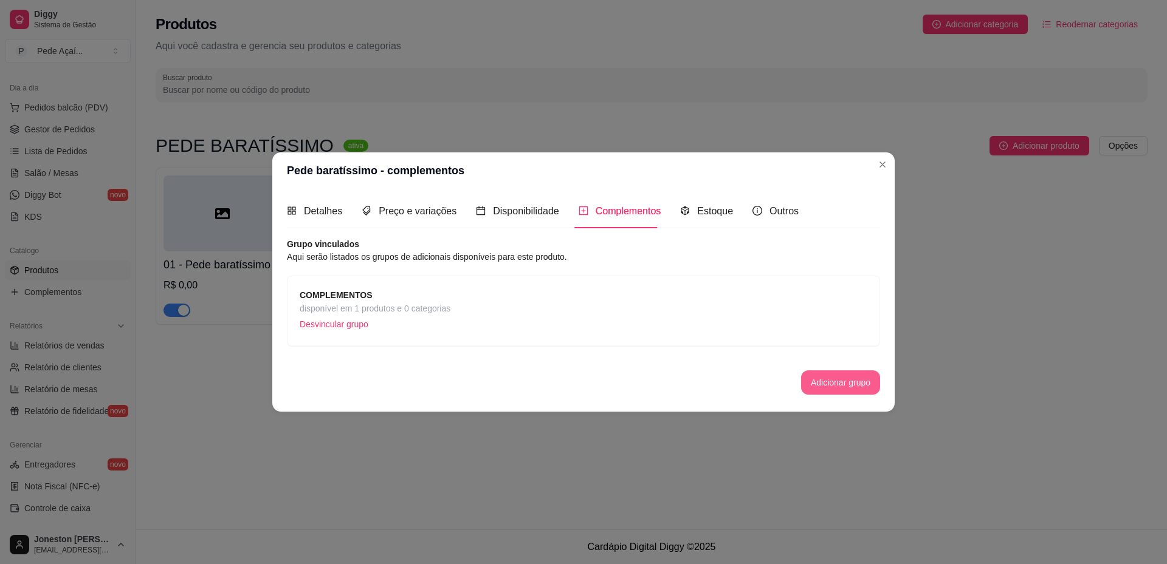
click at [832, 386] on button "Adicionar grupo" at bounding box center [840, 383] width 79 height 24
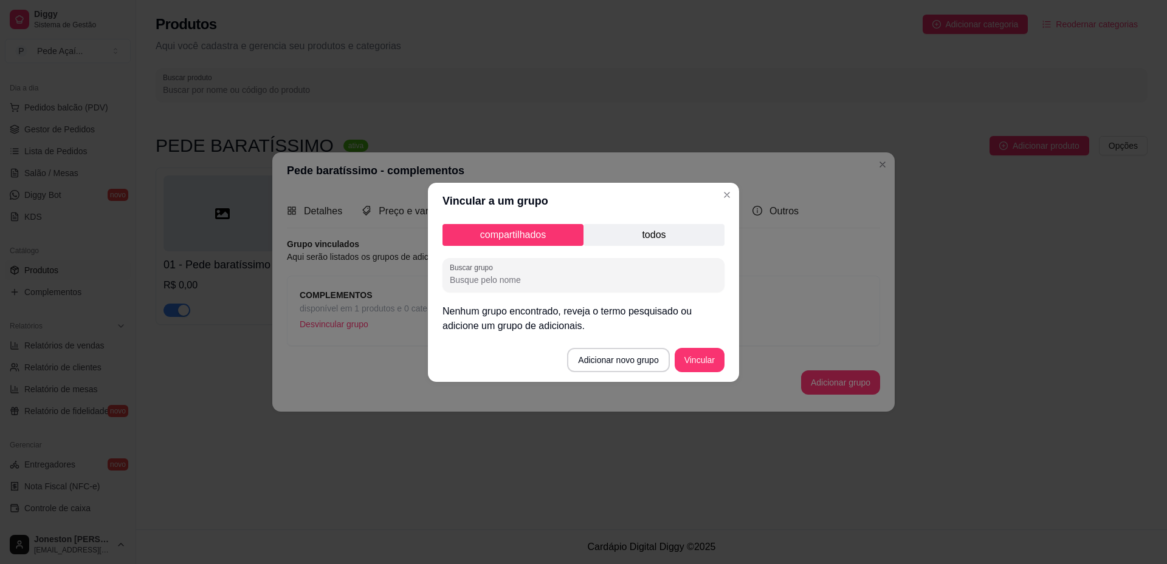
click at [624, 233] on p "todos" at bounding box center [653, 235] width 141 height 22
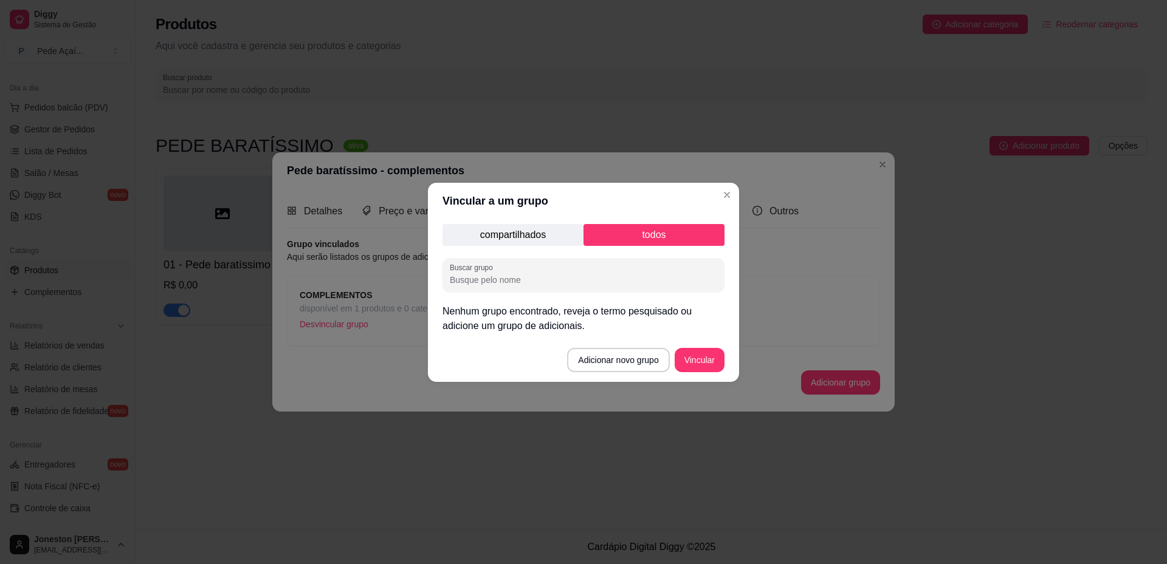
click at [516, 235] on p "compartilhados" at bounding box center [512, 235] width 141 height 22
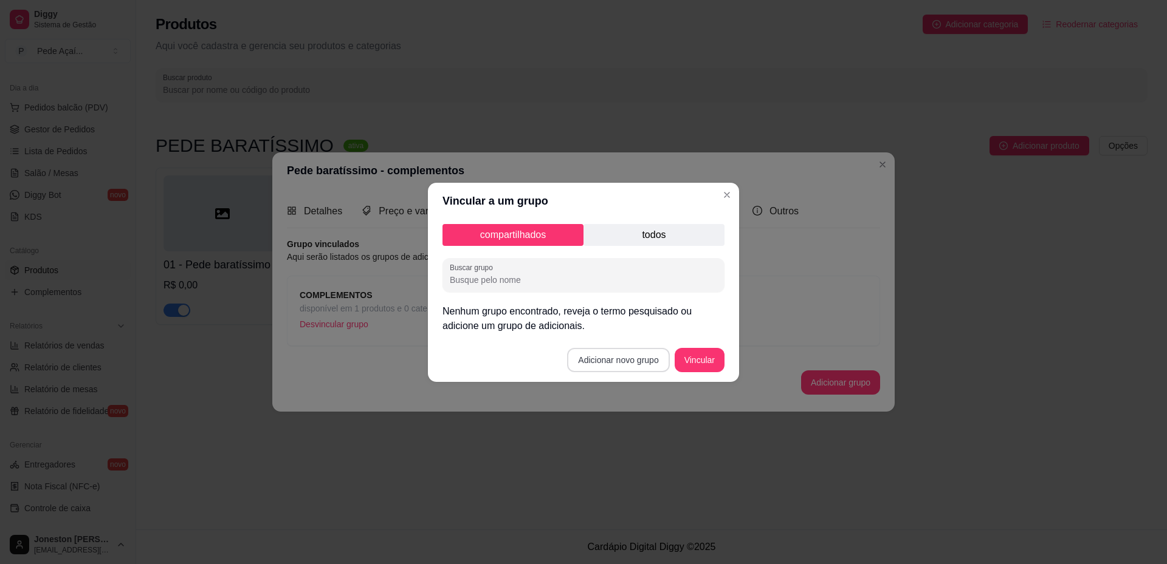
click at [614, 363] on button "Adicionar novo grupo" at bounding box center [618, 360] width 102 height 24
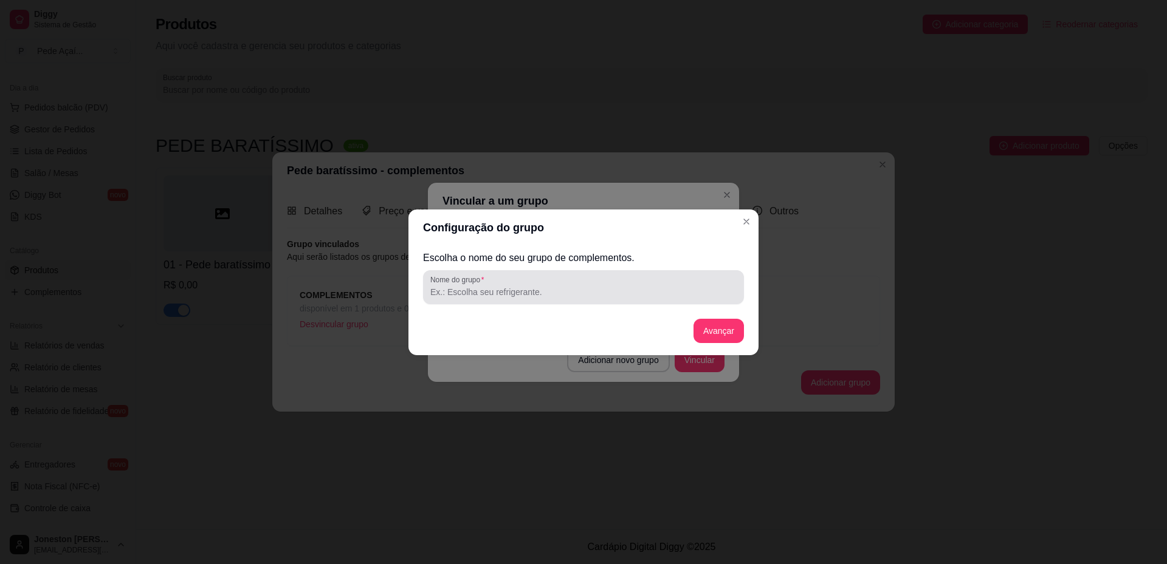
click at [521, 289] on input "Nome do grupo" at bounding box center [583, 292] width 306 height 12
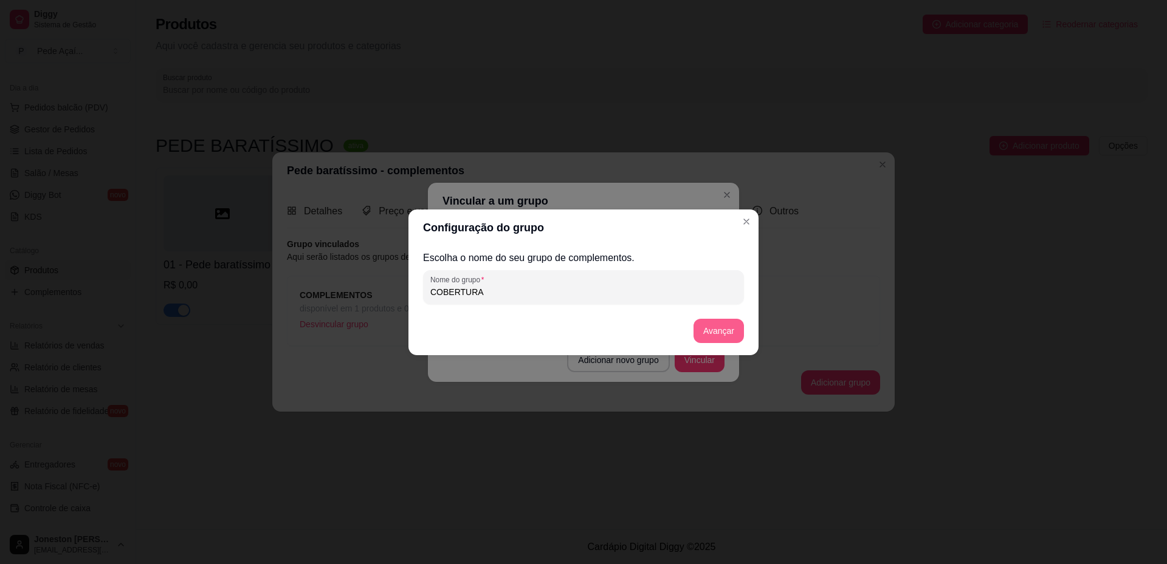
type input "COBERTURA"
click at [722, 325] on button "Avançar" at bounding box center [718, 331] width 50 height 24
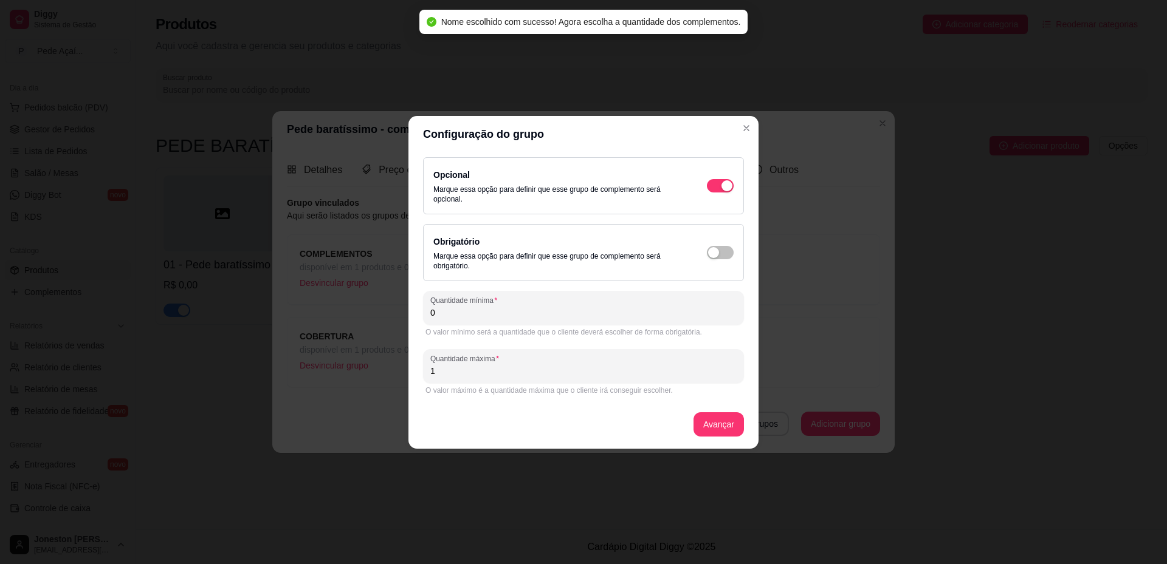
click at [516, 312] on input "0" at bounding box center [583, 313] width 306 height 12
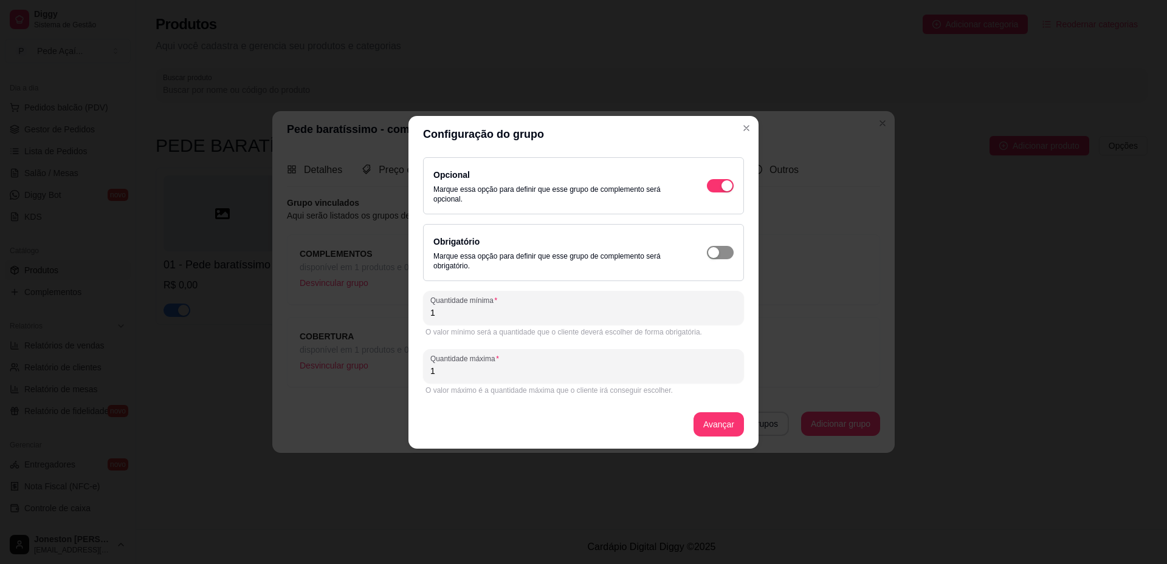
type input "1"
click at [726, 253] on span "button" at bounding box center [720, 252] width 27 height 13
click at [721, 425] on button "Avançar" at bounding box center [718, 425] width 50 height 24
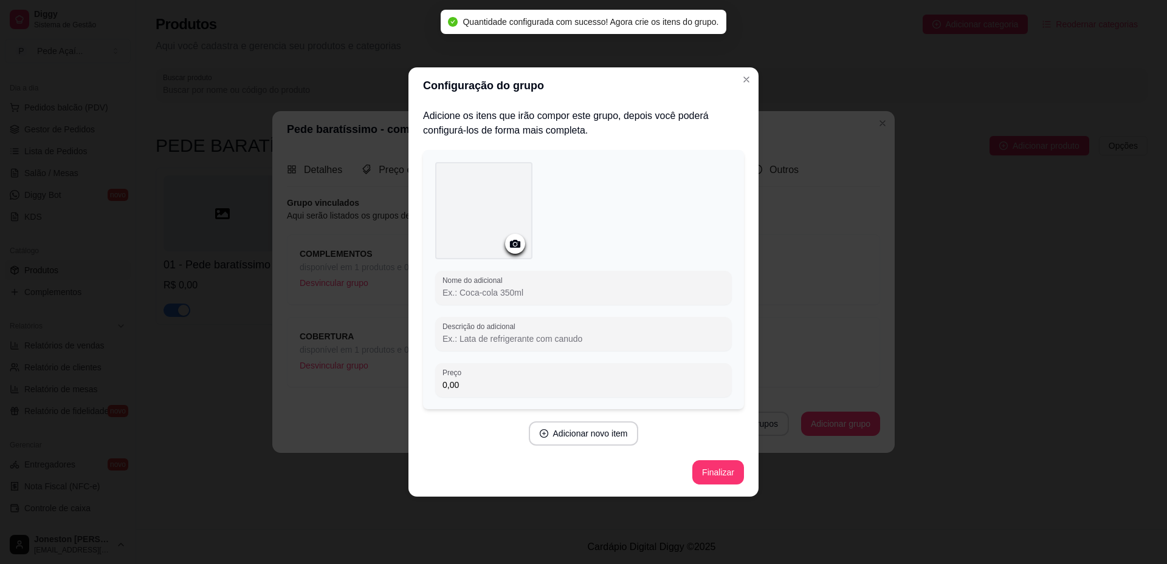
click at [529, 292] on input "Nome do adicional" at bounding box center [583, 293] width 282 height 12
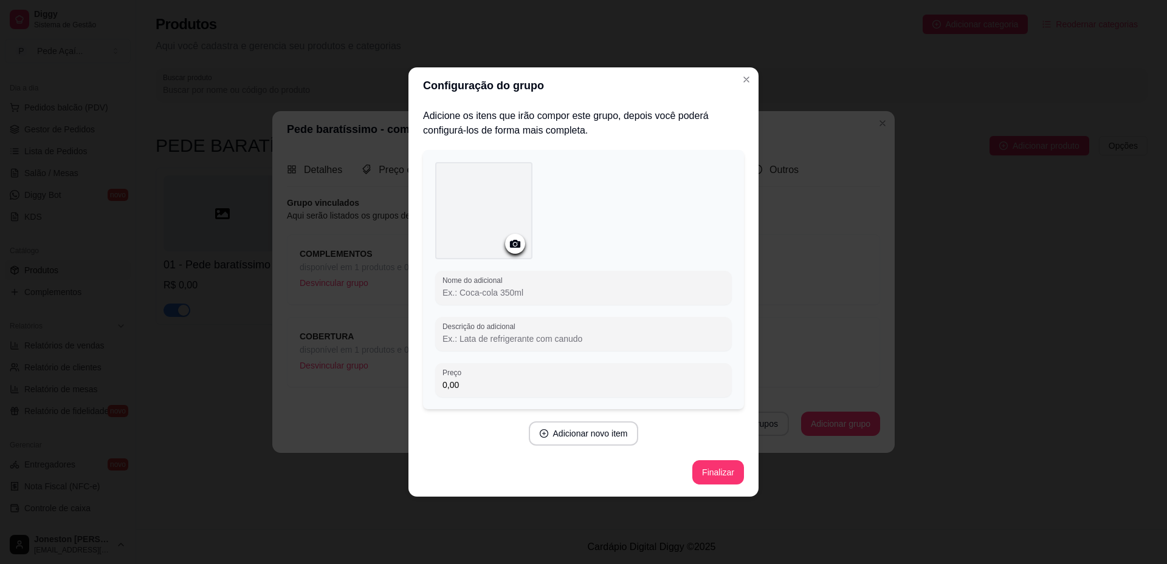
type input "m"
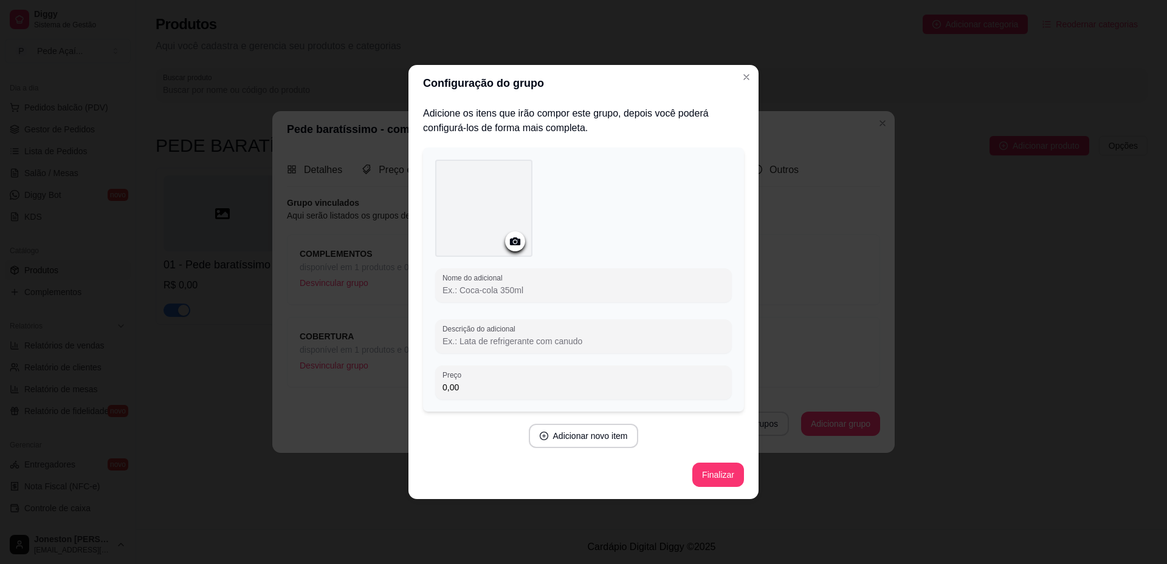
type input "l"
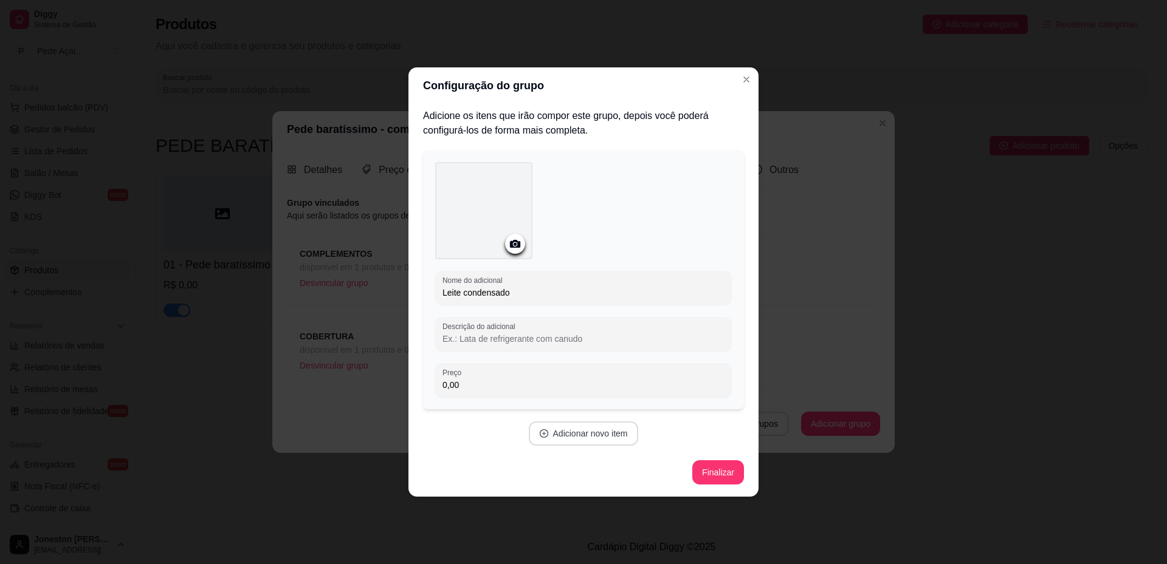
type input "Leite condensado"
click at [583, 430] on button "Adicionar novo item" at bounding box center [584, 434] width 110 height 24
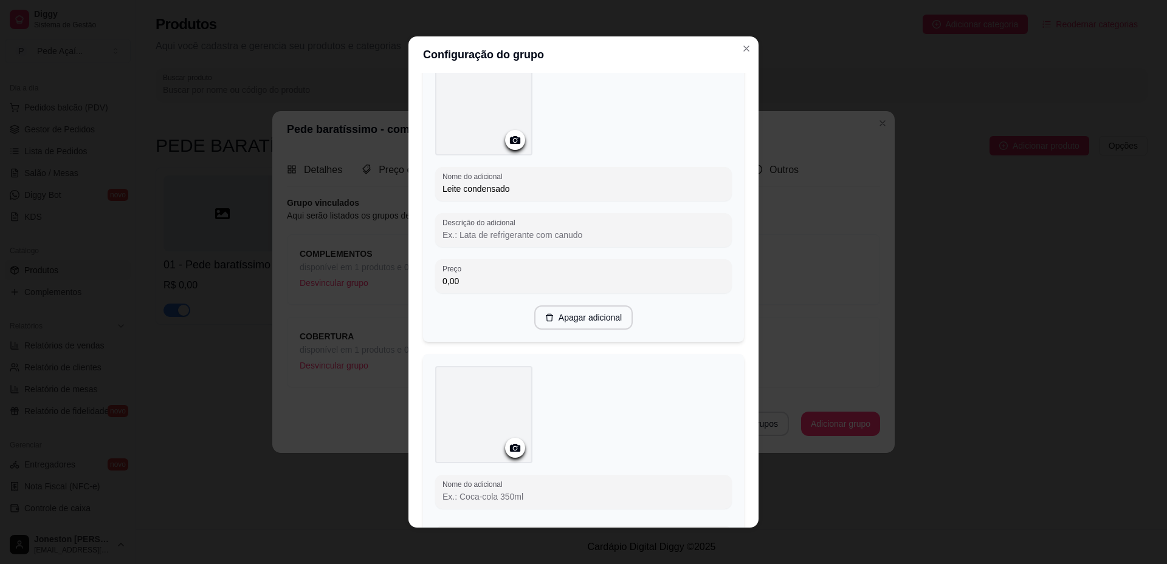
scroll to position [243, 0]
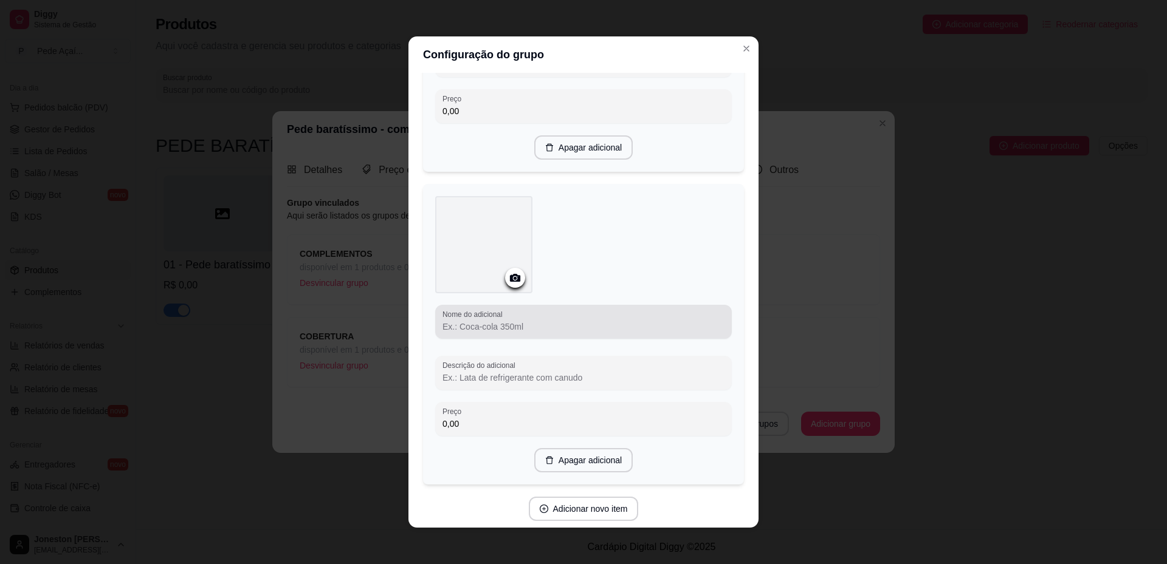
click at [492, 326] on input "Nome do adicional" at bounding box center [583, 327] width 282 height 12
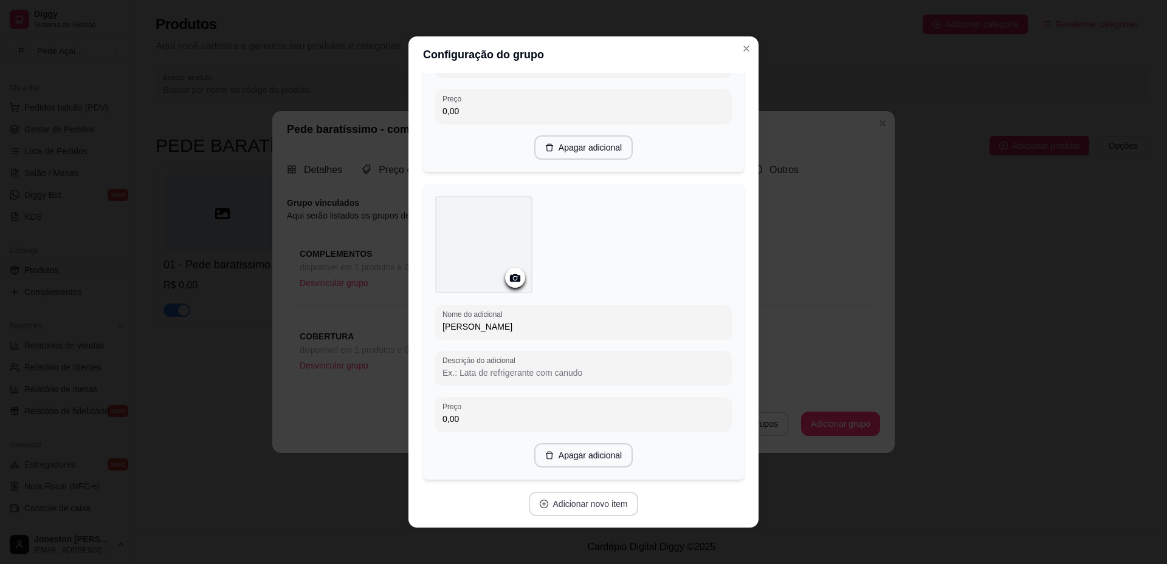
type input "[PERSON_NAME]"
click at [560, 508] on button "Adicionar novo item" at bounding box center [584, 504] width 110 height 24
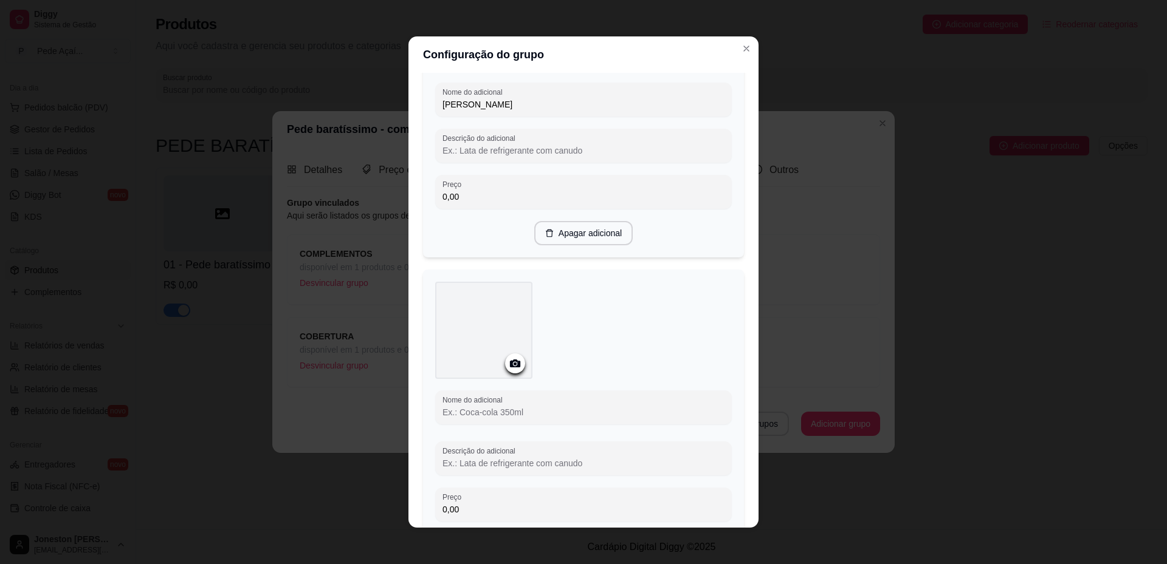
scroll to position [486, 0]
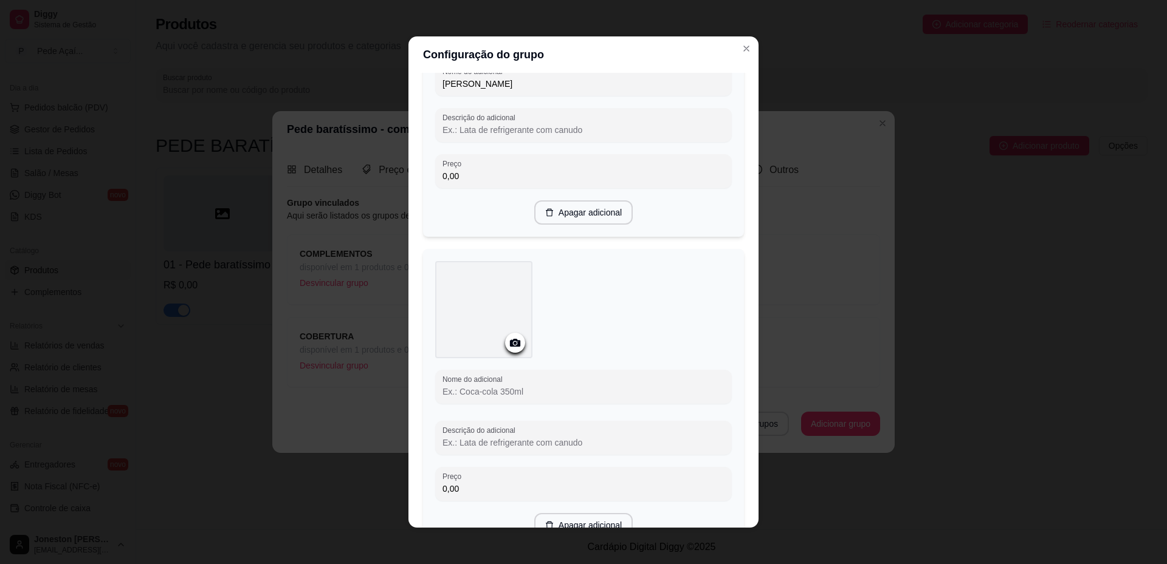
click at [505, 389] on input "Nome do adicional" at bounding box center [583, 392] width 282 height 12
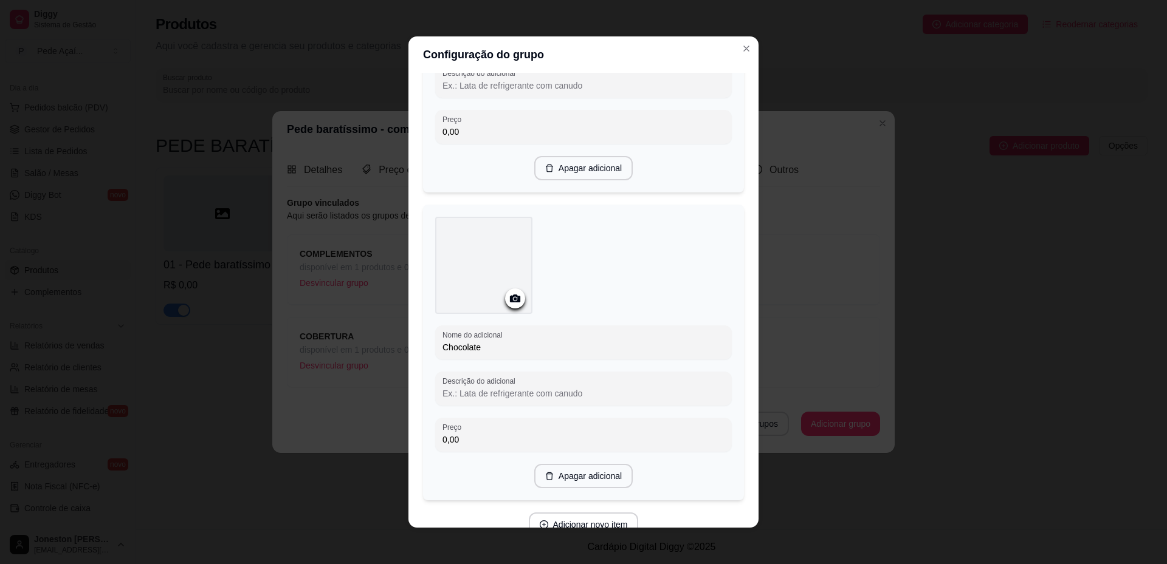
scroll to position [589, 0]
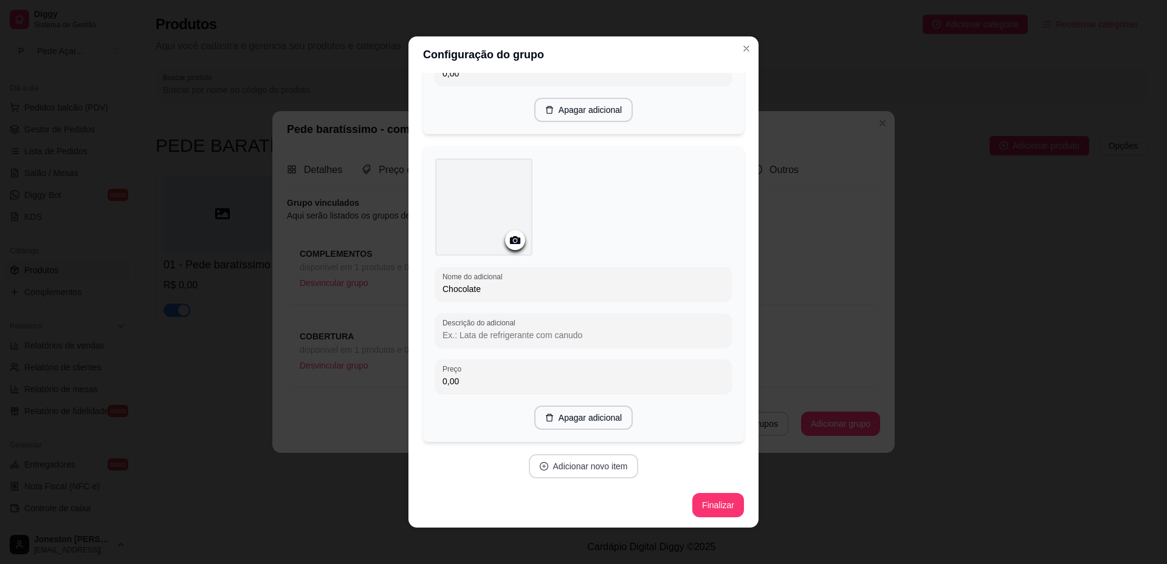
type input "Chocolate"
click at [569, 468] on button "Adicionar novo item" at bounding box center [584, 467] width 110 height 24
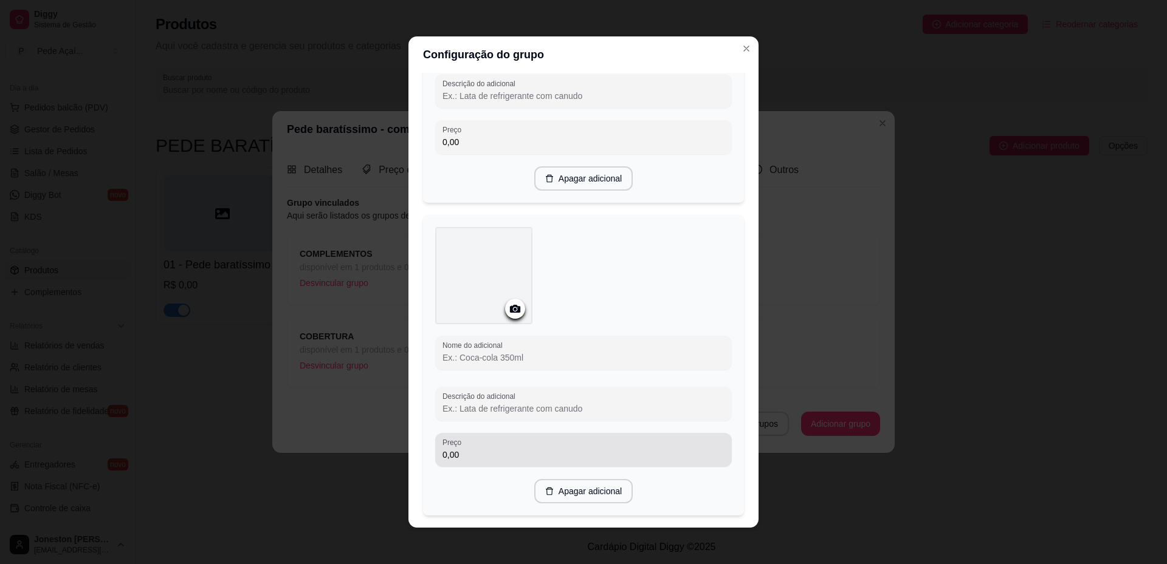
scroll to position [832, 0]
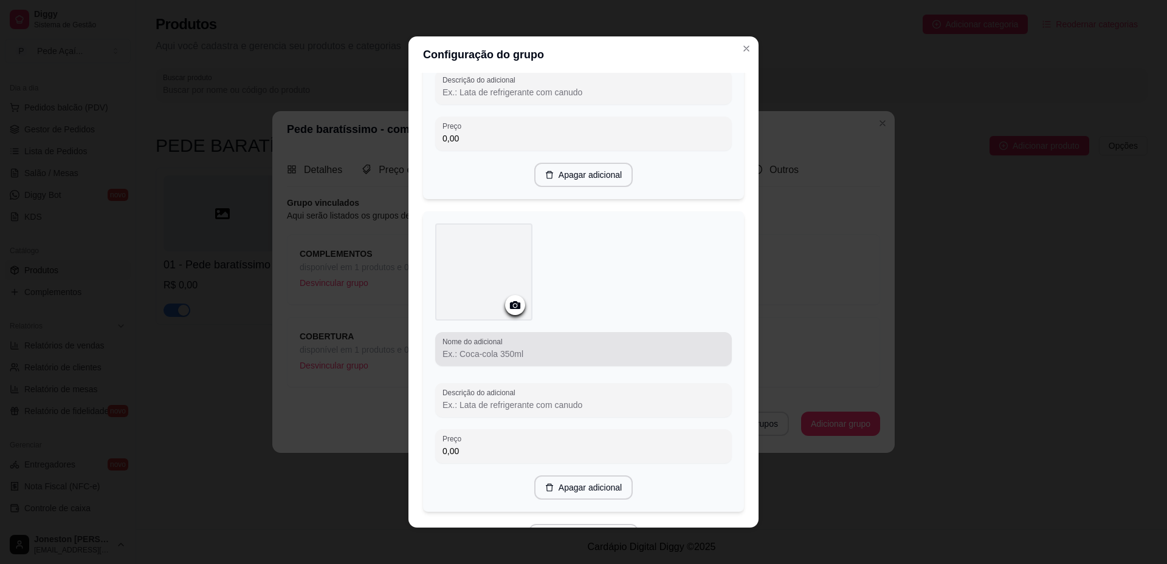
click at [509, 351] on input "Nome do adicional" at bounding box center [583, 354] width 282 height 12
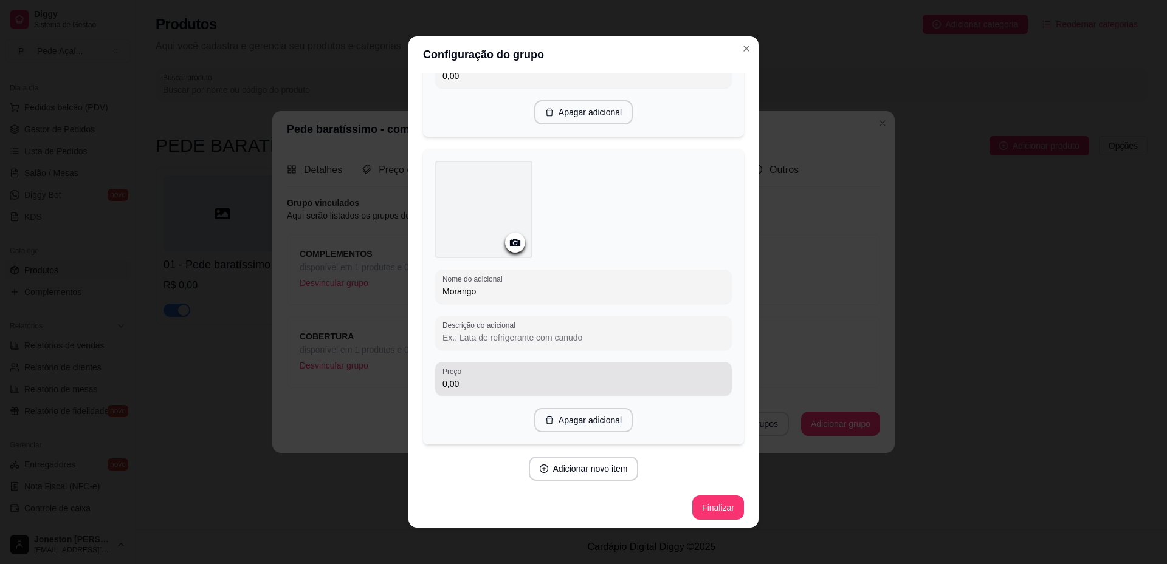
scroll to position [896, 0]
type input "Morango"
click at [546, 466] on button "Adicionar novo item" at bounding box center [584, 467] width 110 height 24
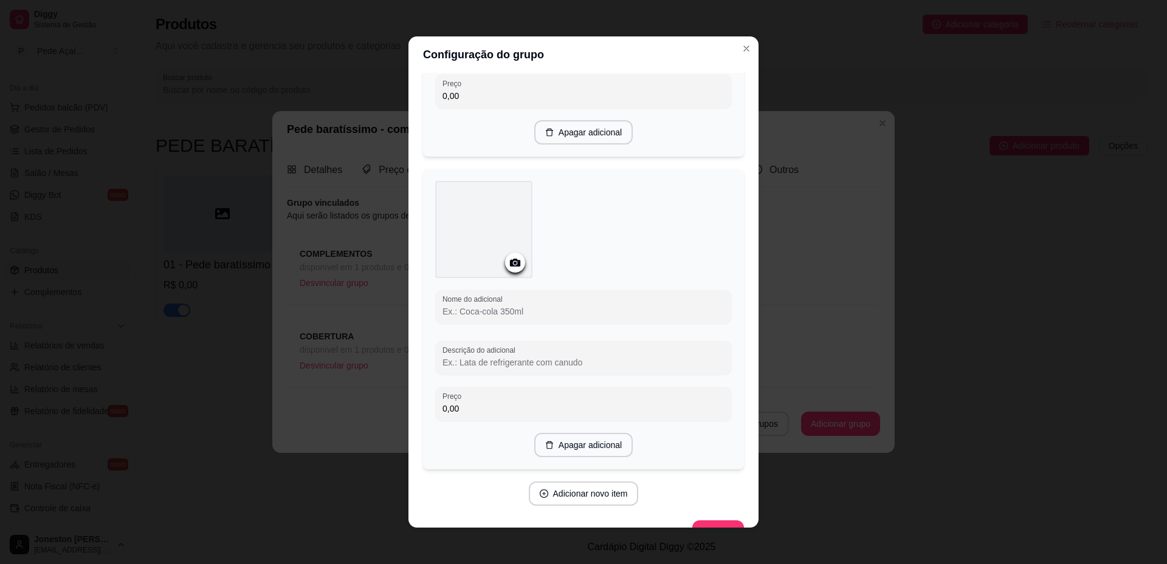
scroll to position [1200, 0]
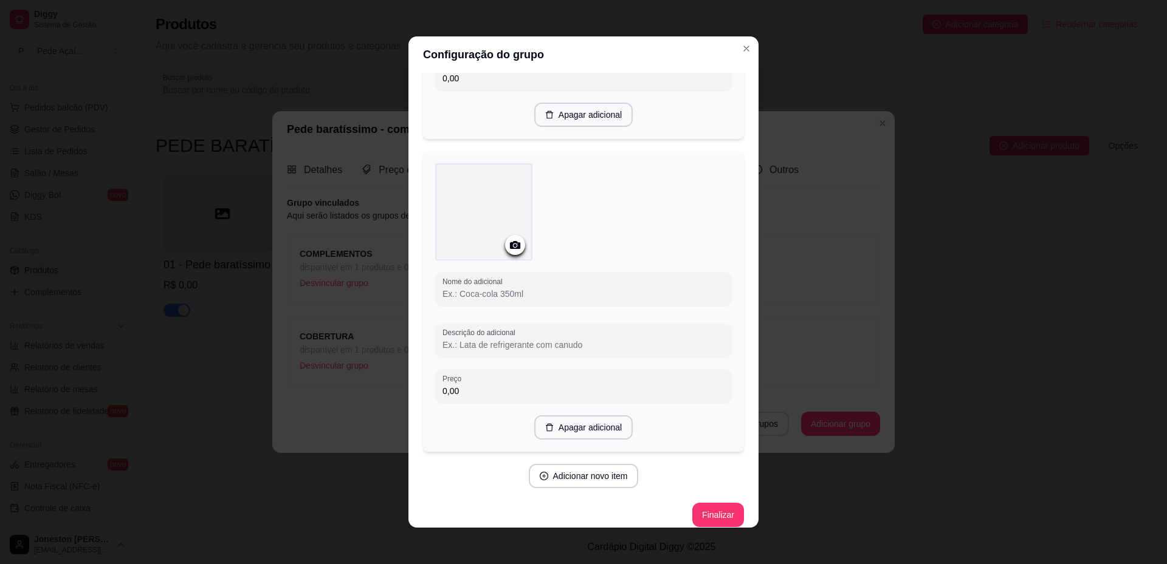
click at [488, 288] on input "Nome do adicional" at bounding box center [583, 294] width 282 height 12
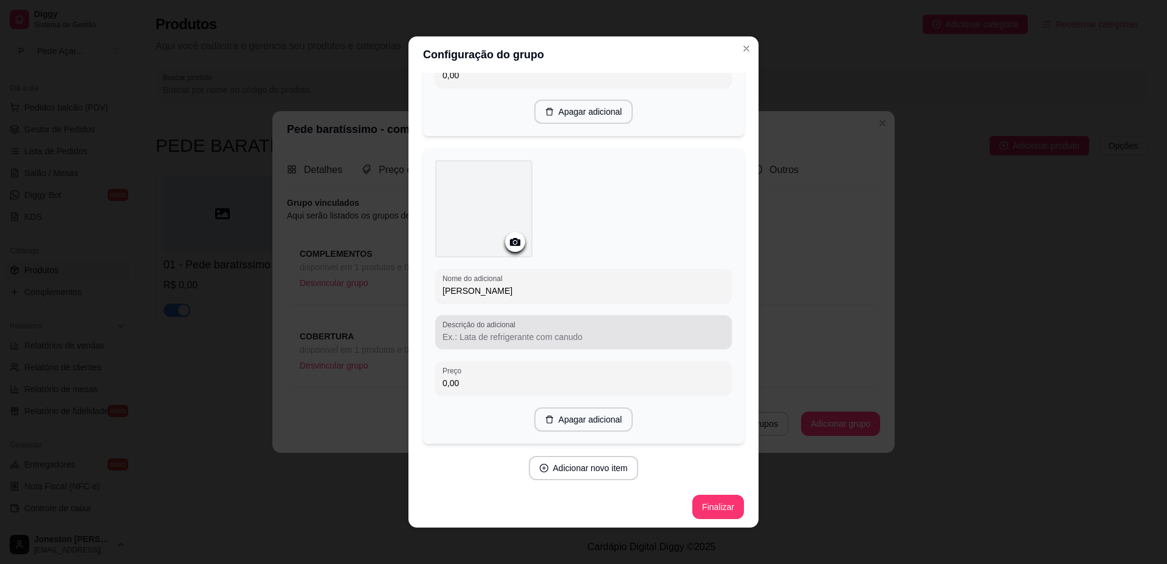
scroll to position [1204, 0]
type input "[PERSON_NAME]"
click at [577, 473] on button "Adicionar novo item" at bounding box center [583, 468] width 107 height 24
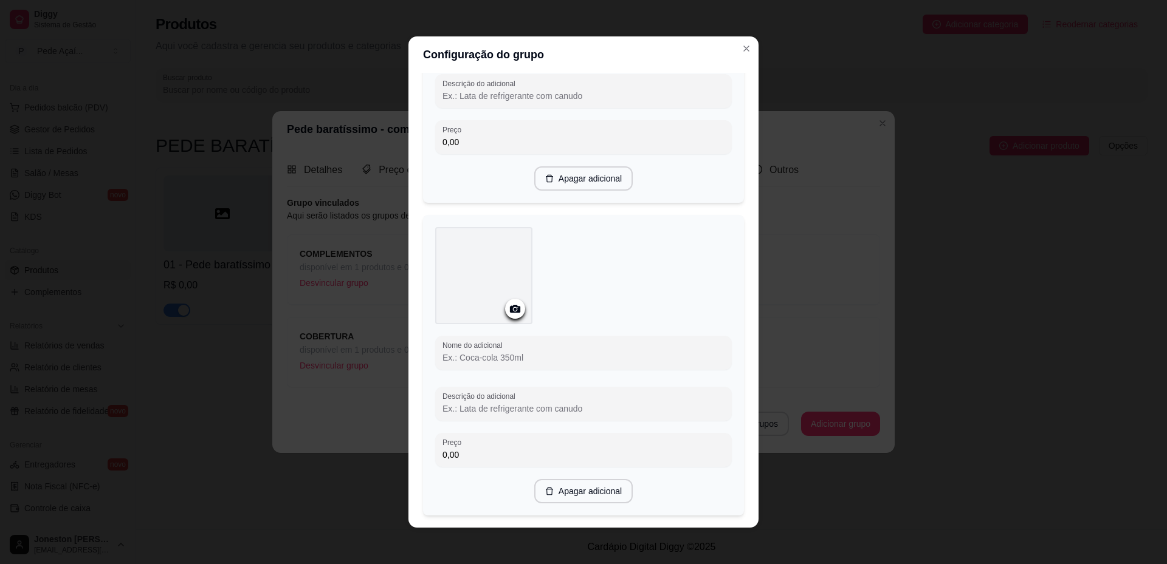
scroll to position [1447, 0]
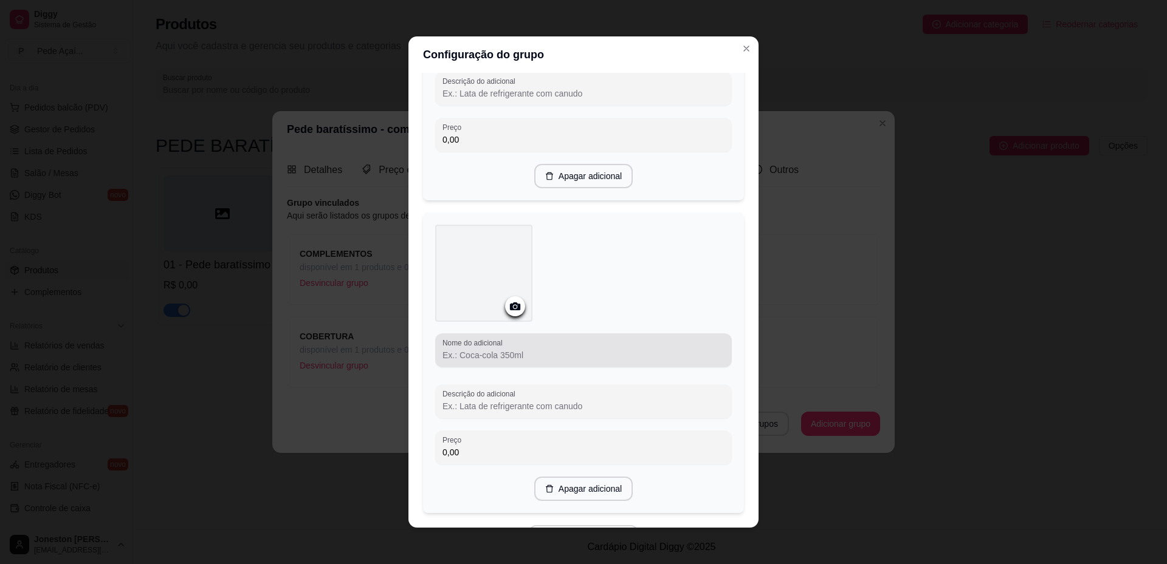
click at [518, 354] on input "Nome do adicional" at bounding box center [583, 355] width 282 height 12
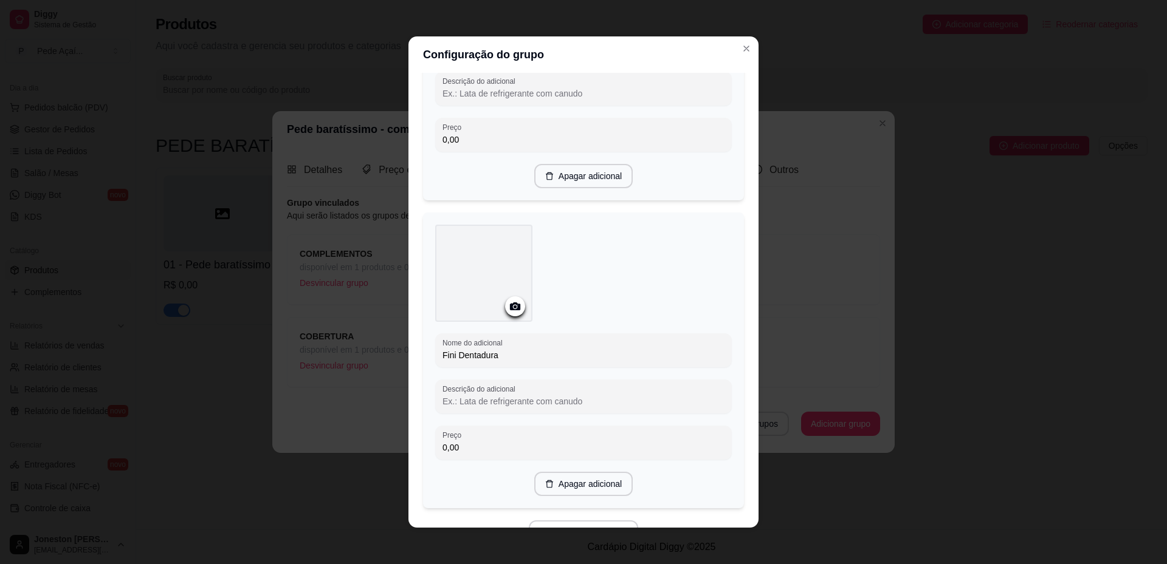
scroll to position [1511, 0]
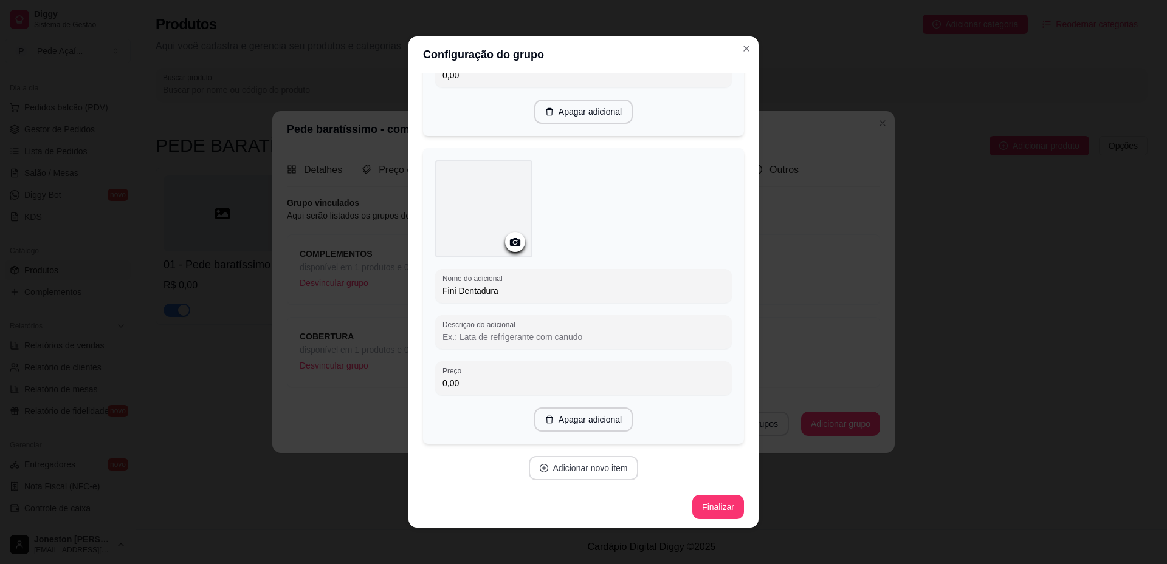
type input "Fini Dentadura"
click at [553, 458] on button "Adicionar novo item" at bounding box center [583, 469] width 107 height 24
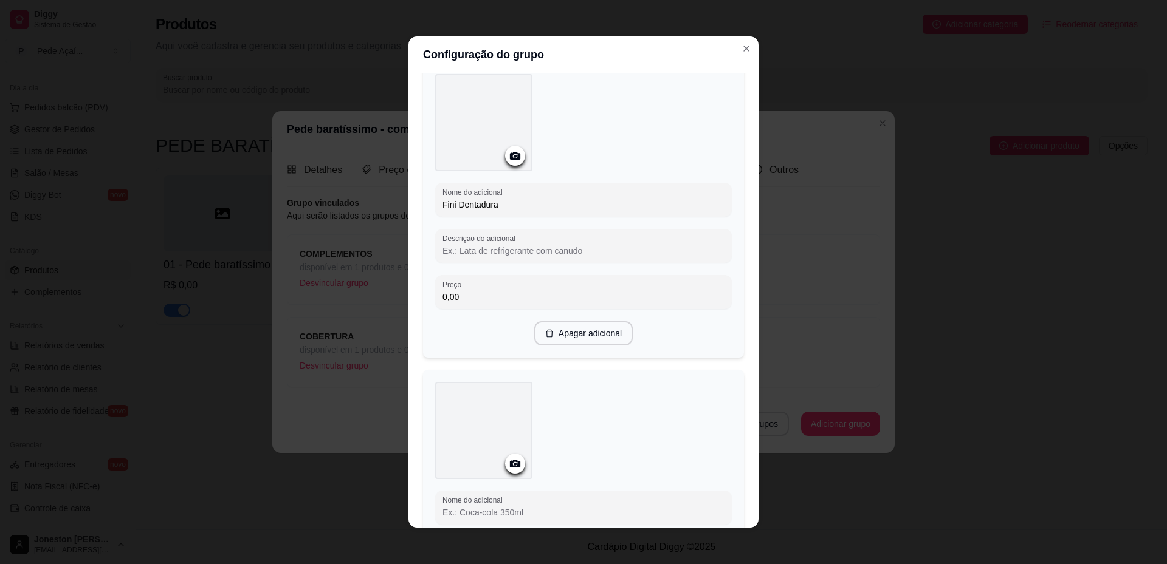
scroll to position [1815, 0]
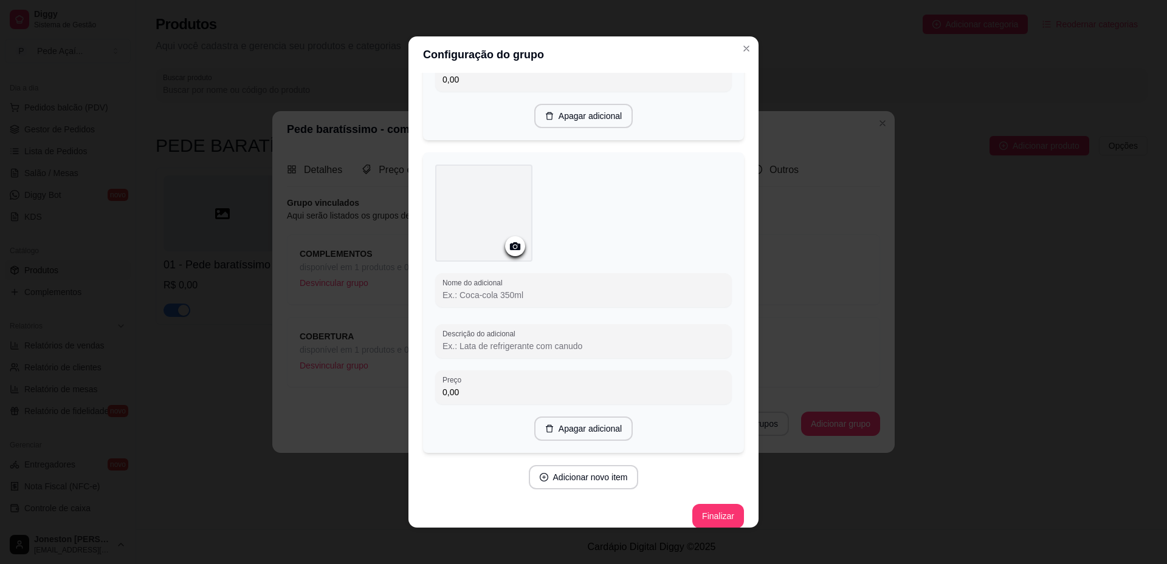
click at [521, 293] on input "Nome do adicional" at bounding box center [583, 295] width 282 height 12
type input "Banana Caramelada"
click at [578, 465] on button "Adicionar novo item" at bounding box center [583, 473] width 107 height 24
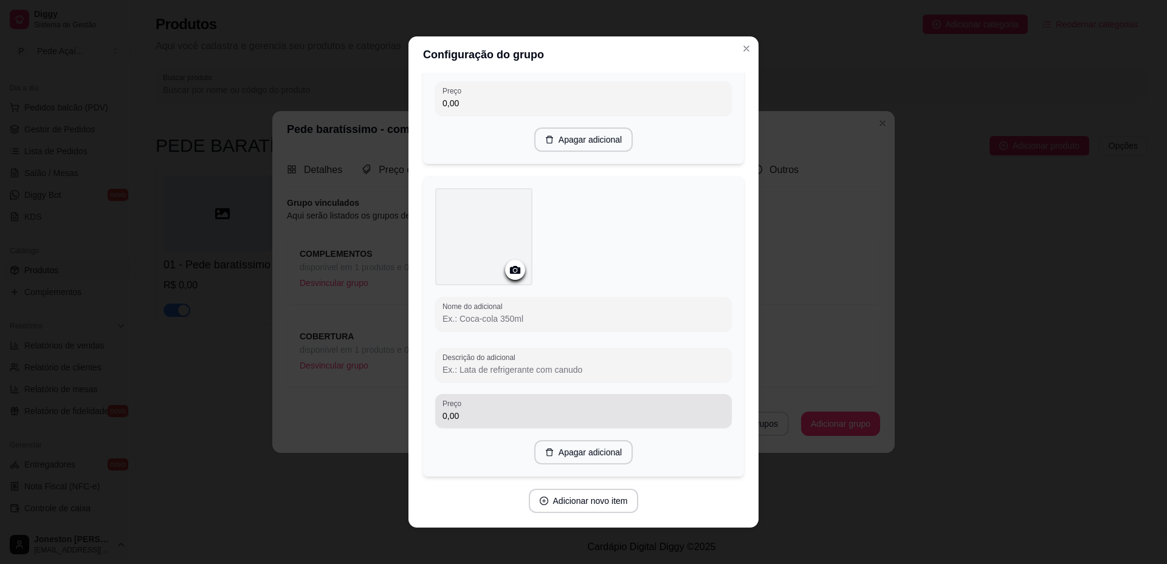
scroll to position [2119, 0]
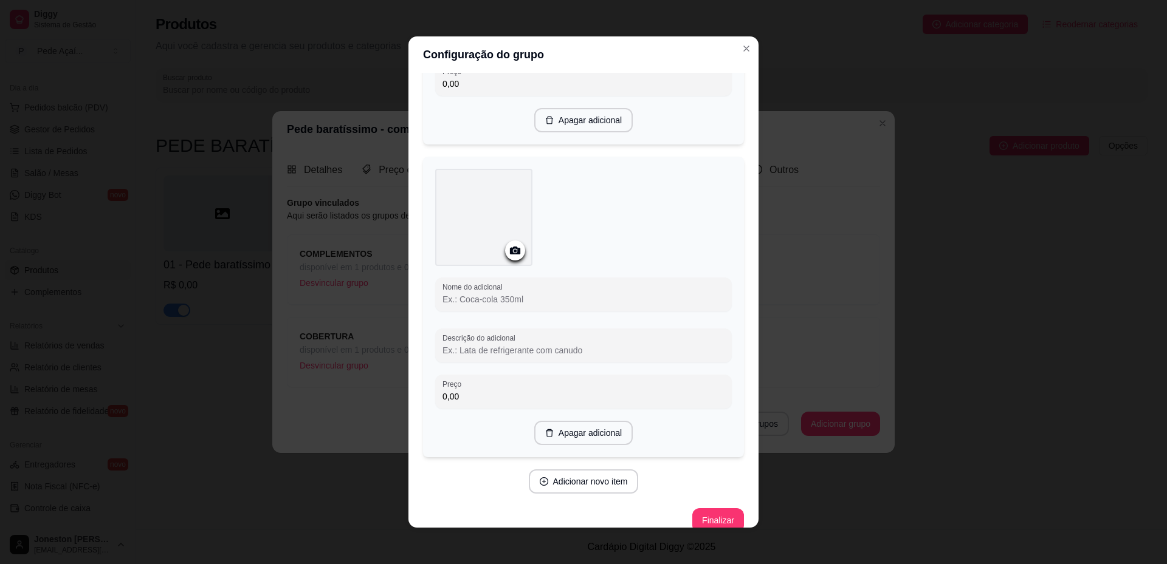
click at [515, 293] on input "Nome do adicional" at bounding box center [583, 299] width 282 height 12
type input "Blue"
click at [575, 475] on button "Adicionar novo item" at bounding box center [583, 477] width 107 height 24
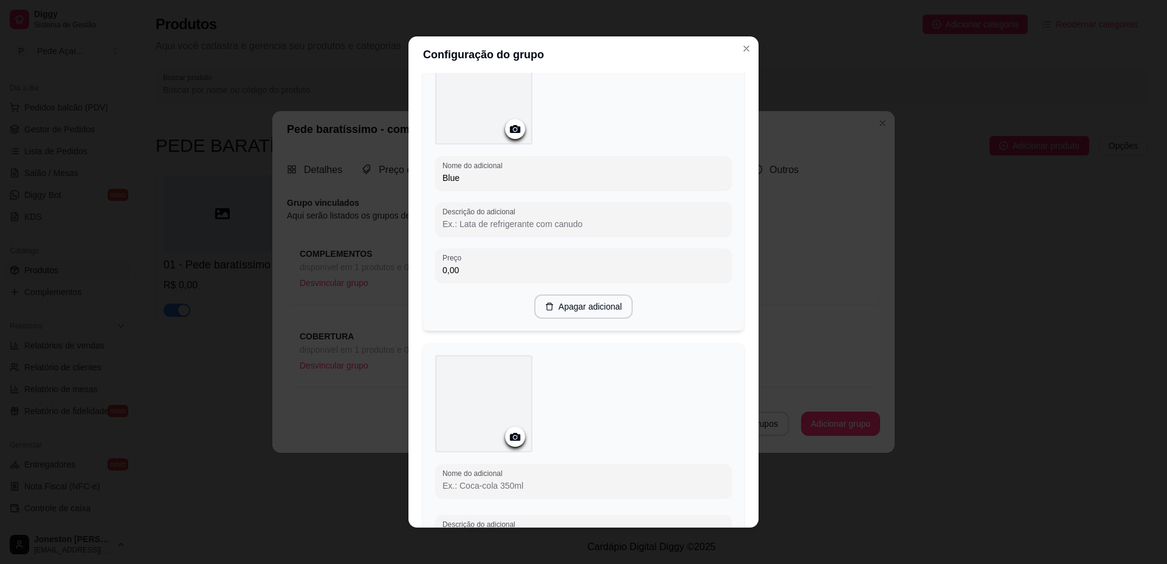
scroll to position [2301, 0]
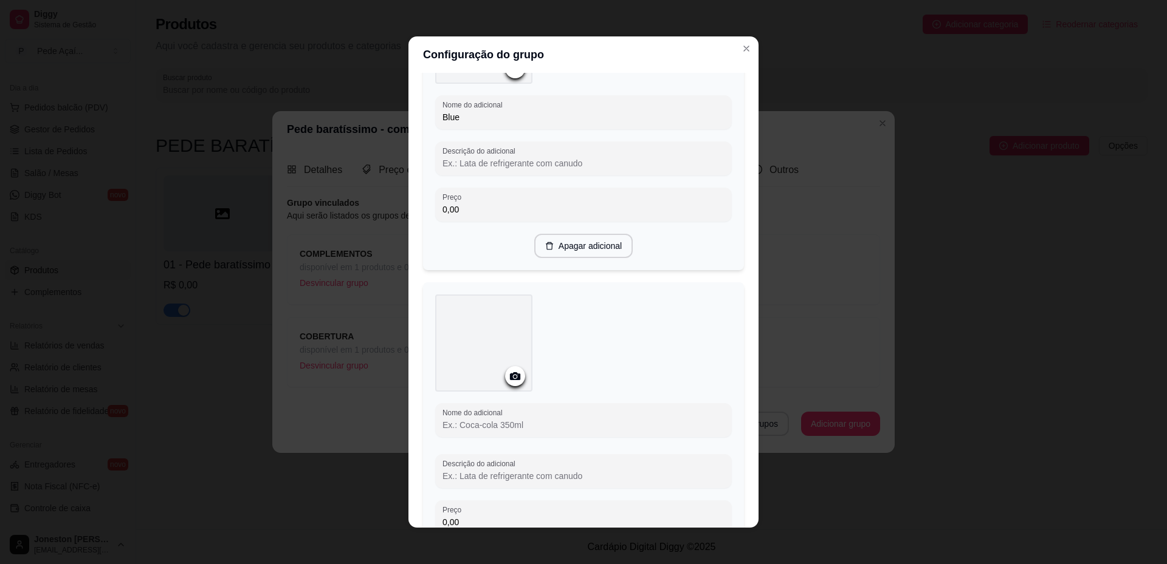
click at [504, 419] on input "Nome do adicional" at bounding box center [583, 425] width 282 height 12
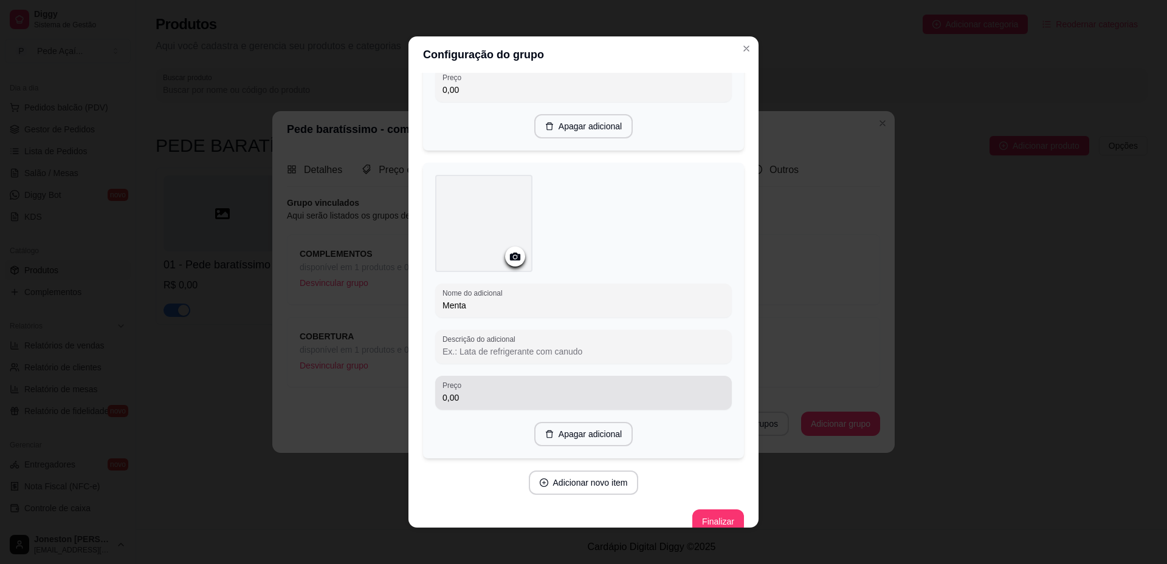
scroll to position [2434, 0]
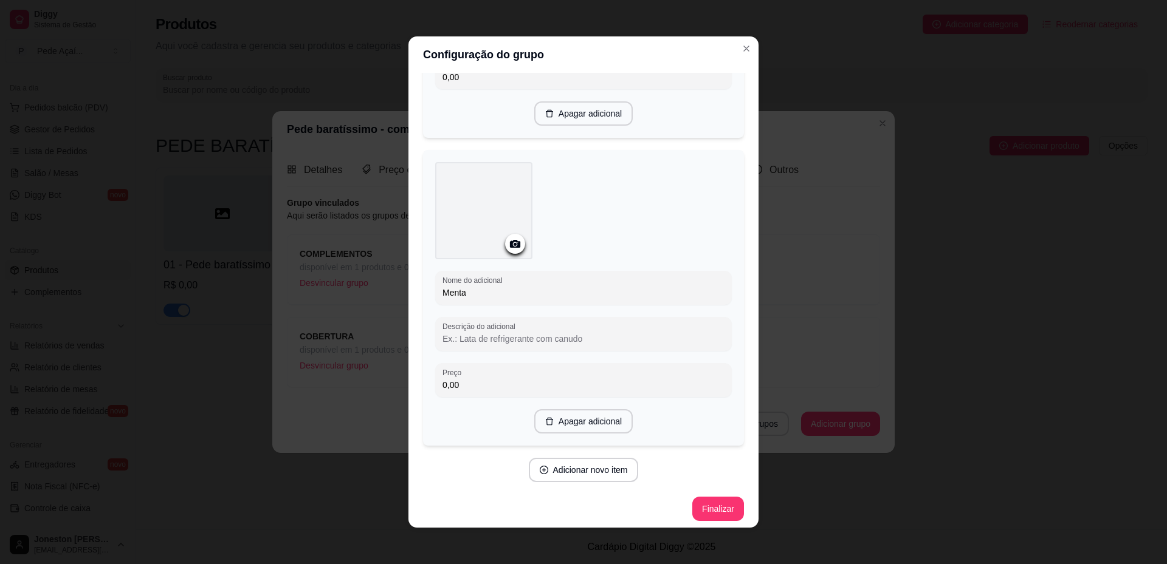
type input "Menta"
click at [585, 466] on button "Adicionar novo item" at bounding box center [583, 471] width 107 height 24
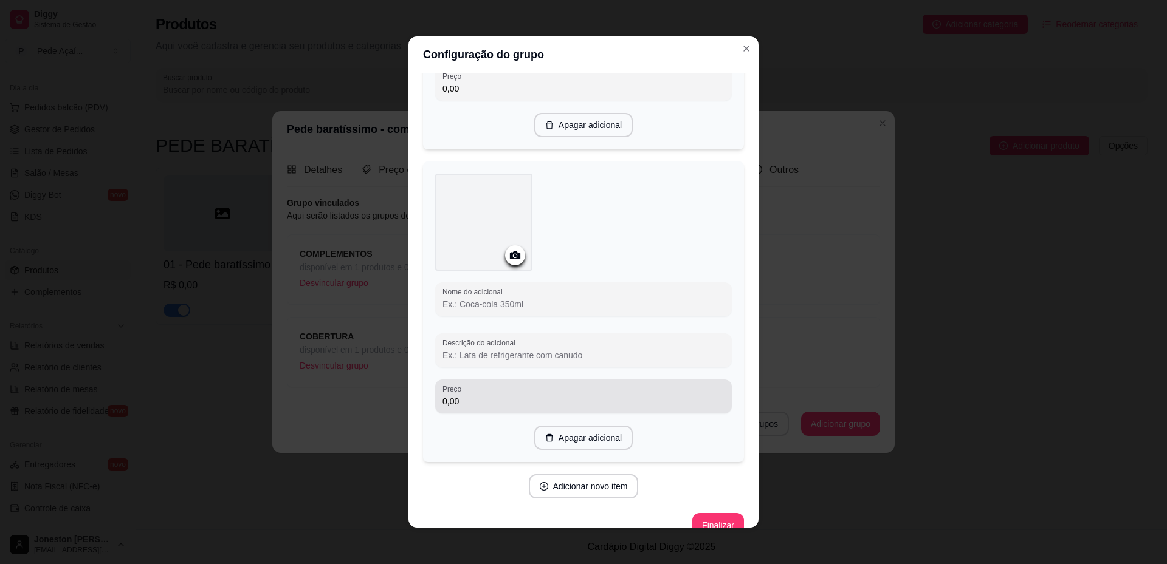
scroll to position [2737, 0]
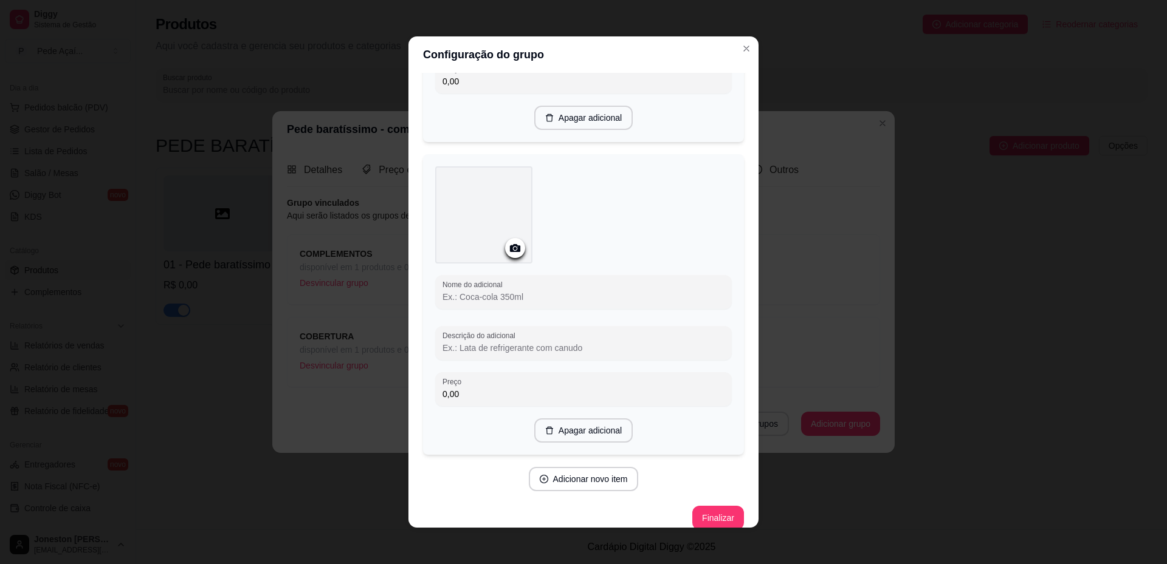
click at [506, 293] on input "Nome do adicional" at bounding box center [583, 297] width 282 height 12
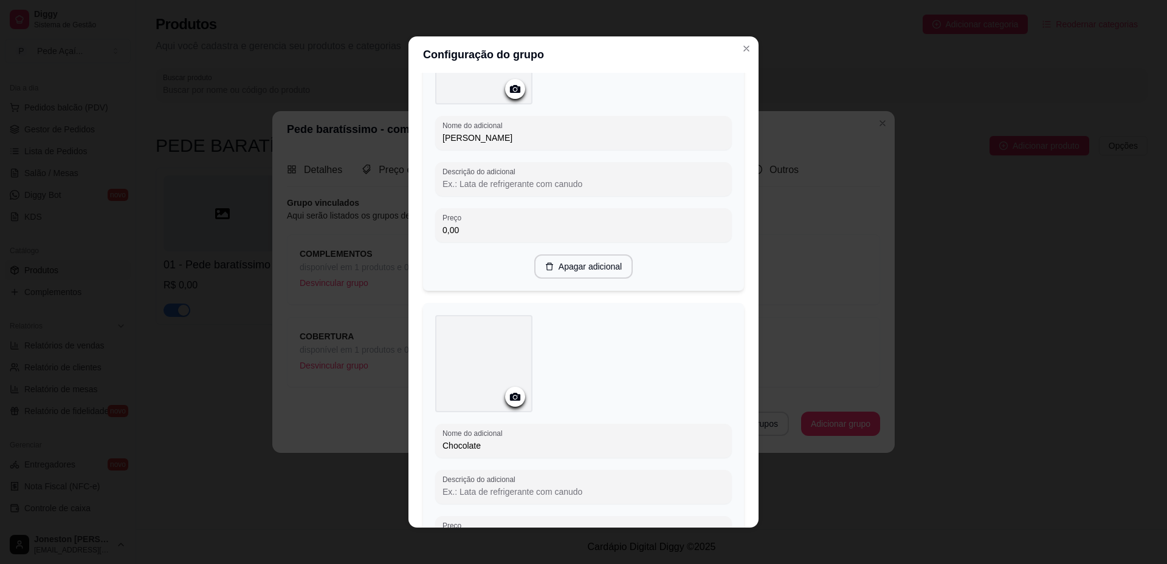
scroll to position [0, 0]
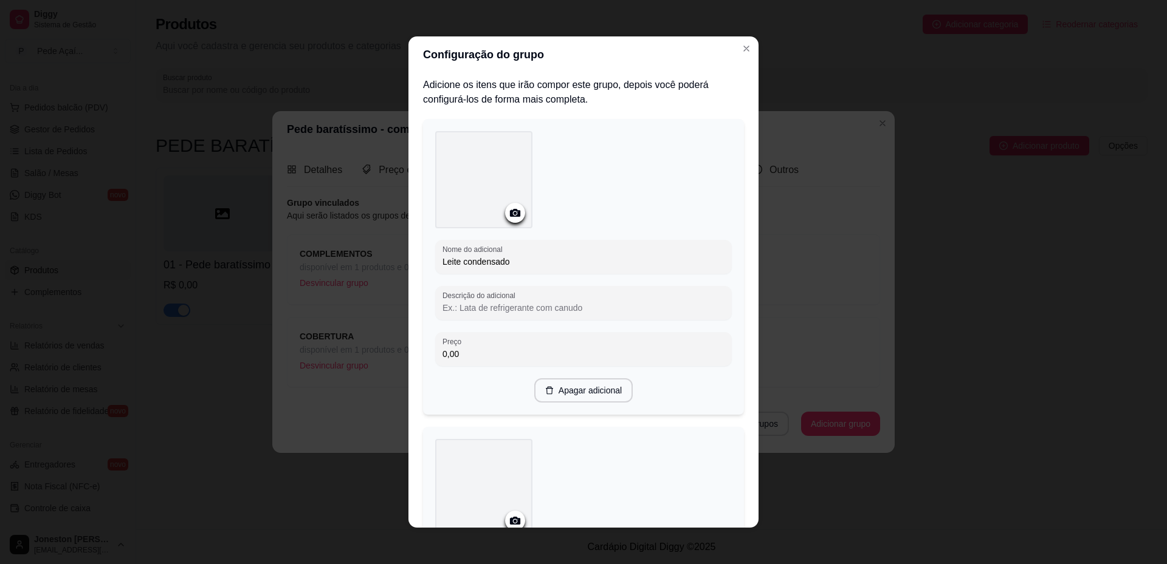
type input "Sem cobertura"
click at [514, 209] on icon at bounding box center [515, 213] width 14 height 14
click at [514, 211] on icon at bounding box center [515, 213] width 10 height 8
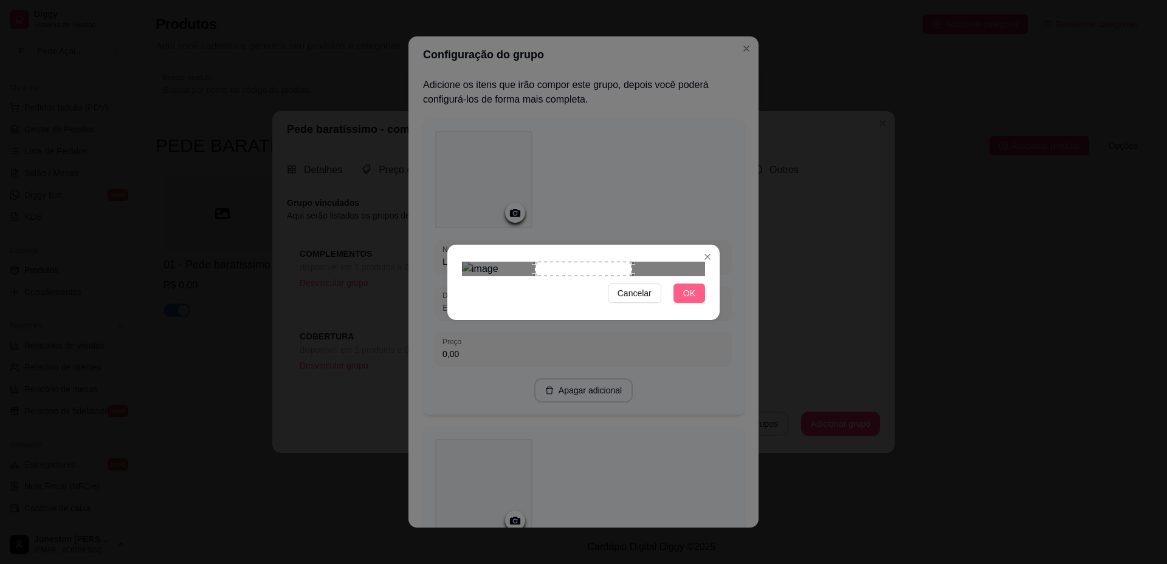
click at [689, 300] on span "OK" at bounding box center [689, 293] width 12 height 13
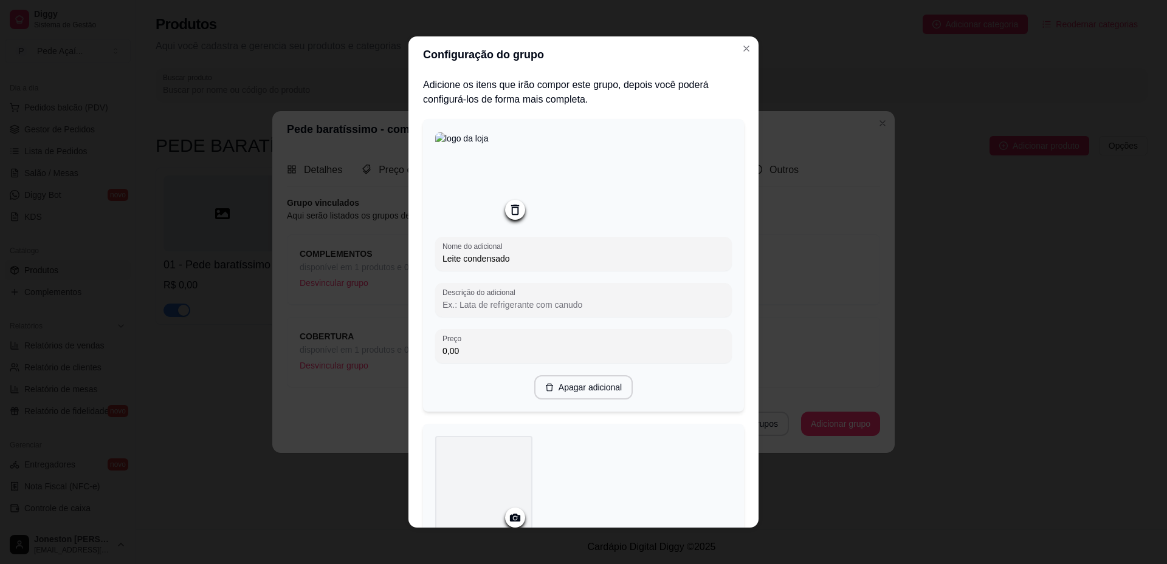
scroll to position [243, 0]
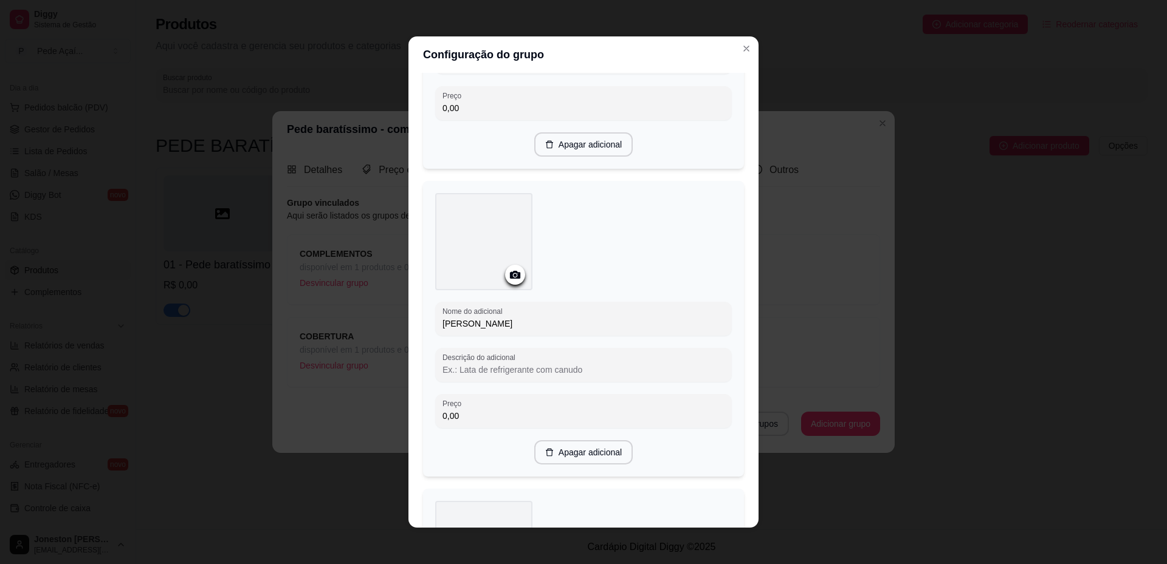
click at [513, 275] on icon at bounding box center [515, 275] width 10 height 8
click at [508, 281] on icon at bounding box center [515, 275] width 14 height 14
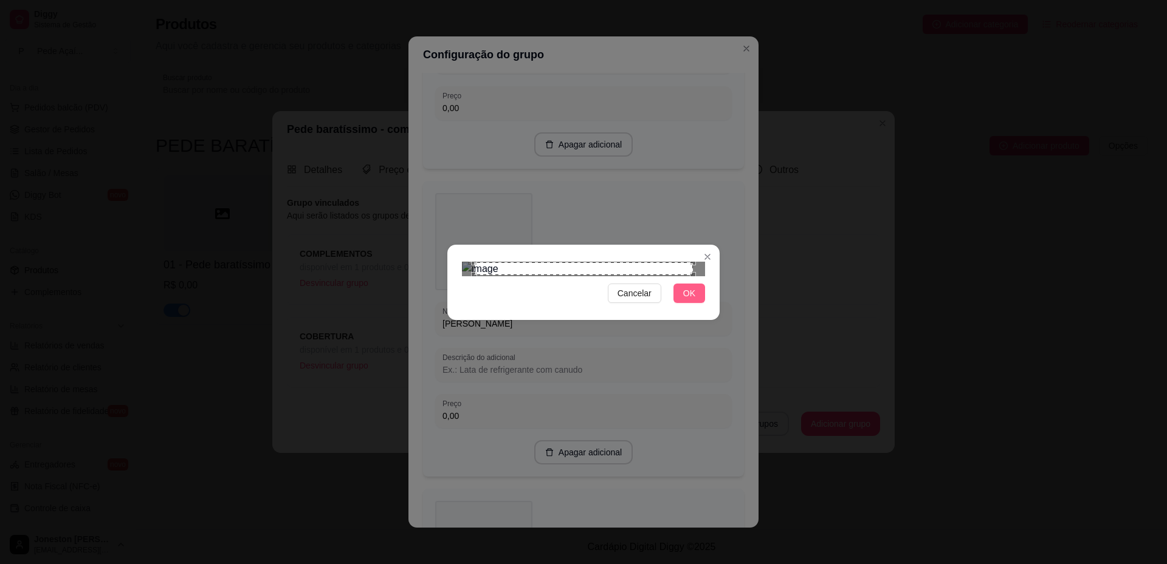
click at [696, 303] on button "OK" at bounding box center [689, 293] width 32 height 19
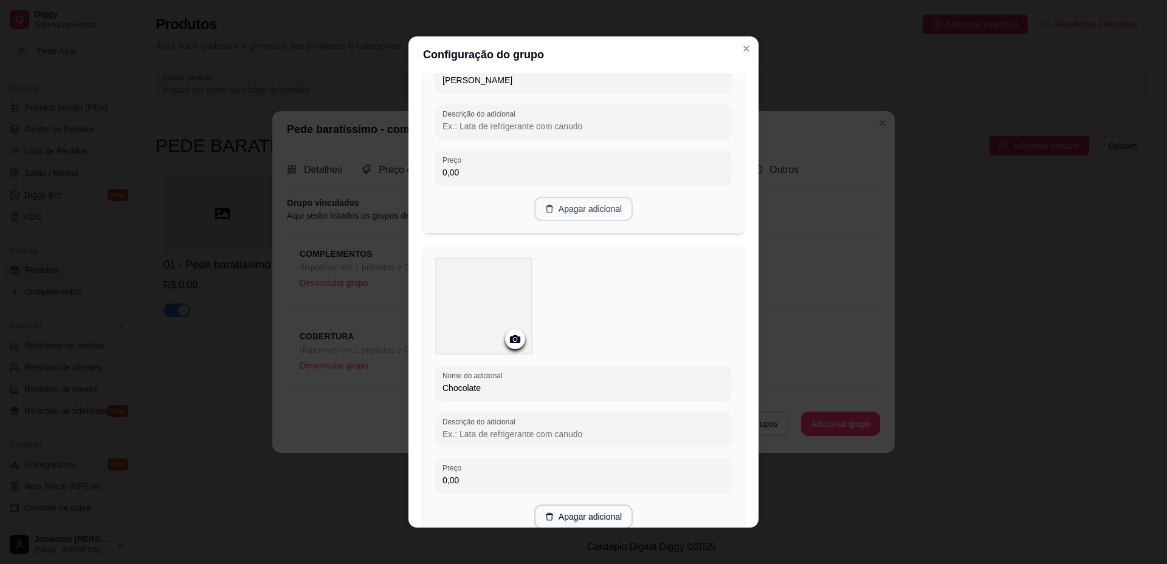
scroll to position [486, 0]
click at [510, 344] on icon at bounding box center [515, 337] width 14 height 14
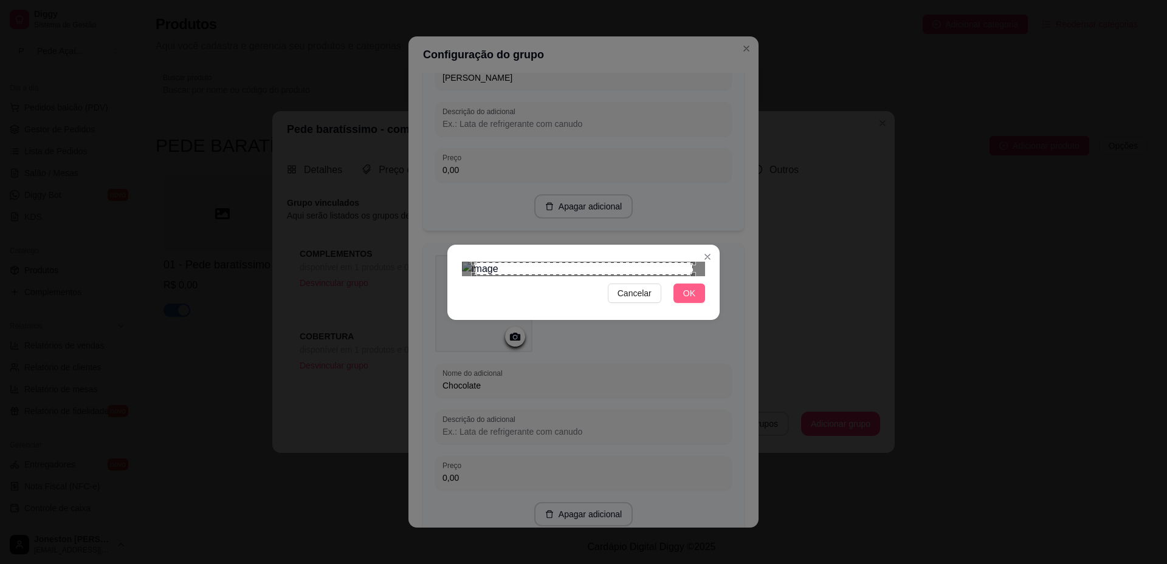
click at [688, 300] on span "OK" at bounding box center [689, 293] width 12 height 13
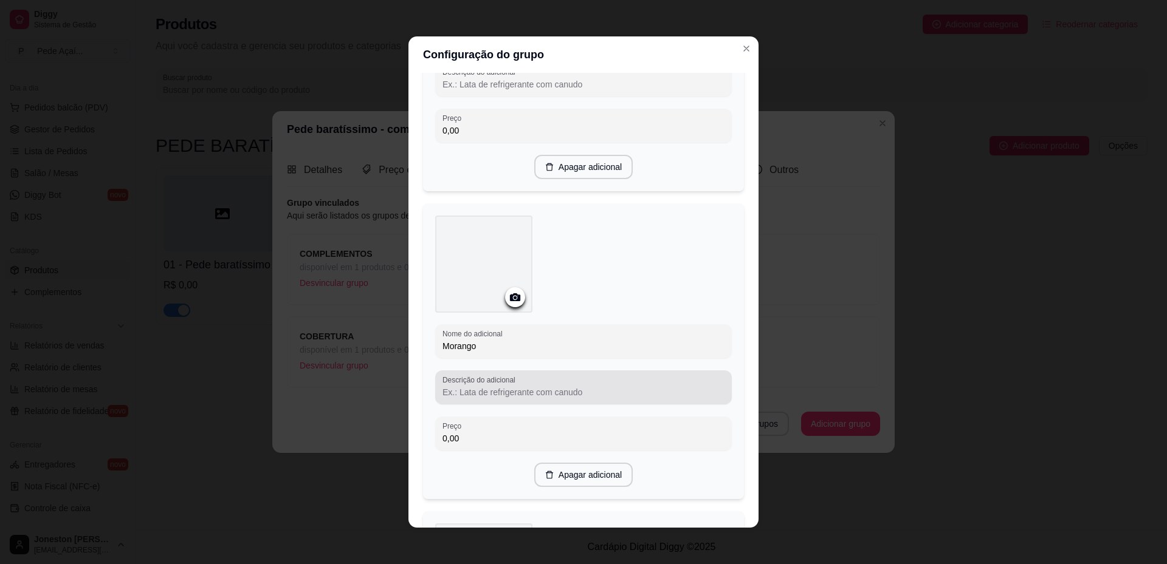
scroll to position [911, 0]
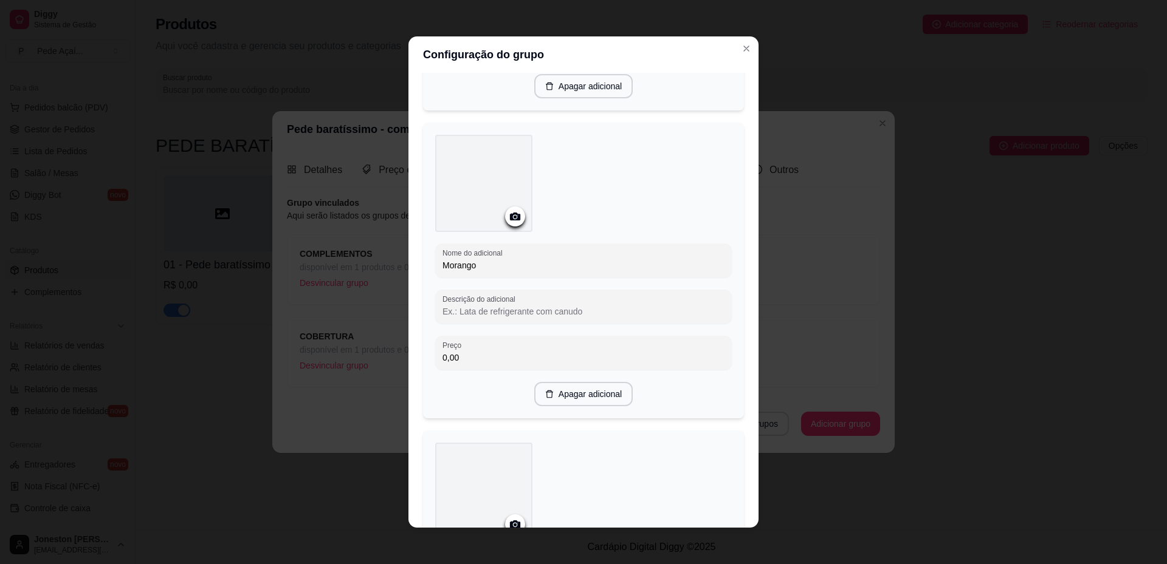
click at [513, 221] on icon at bounding box center [515, 217] width 10 height 8
click at [510, 221] on icon at bounding box center [515, 217] width 10 height 8
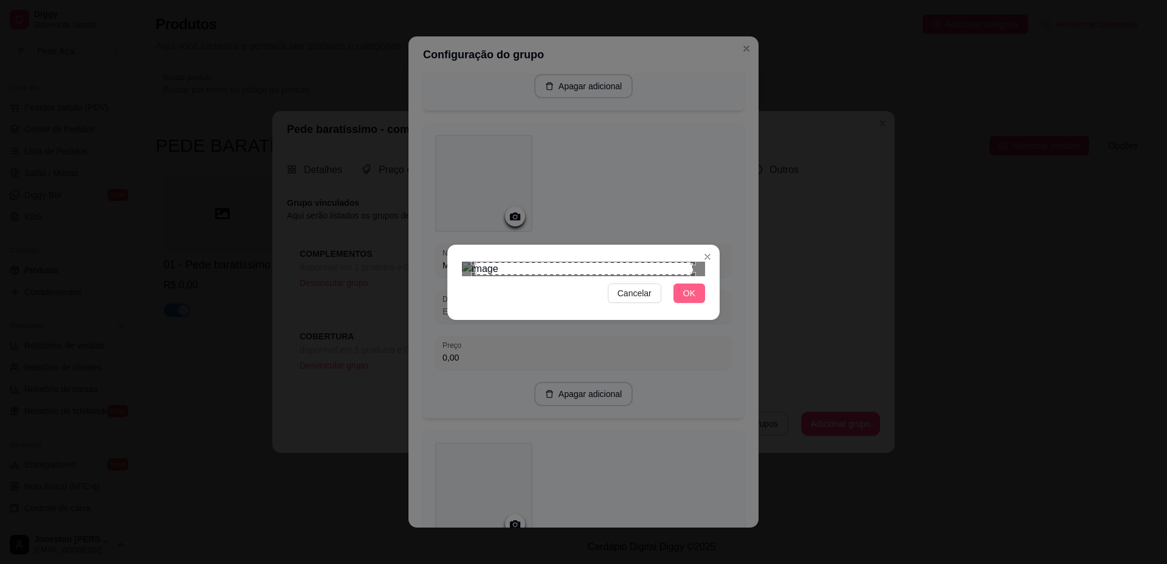
click at [695, 303] on button "OK" at bounding box center [689, 293] width 32 height 19
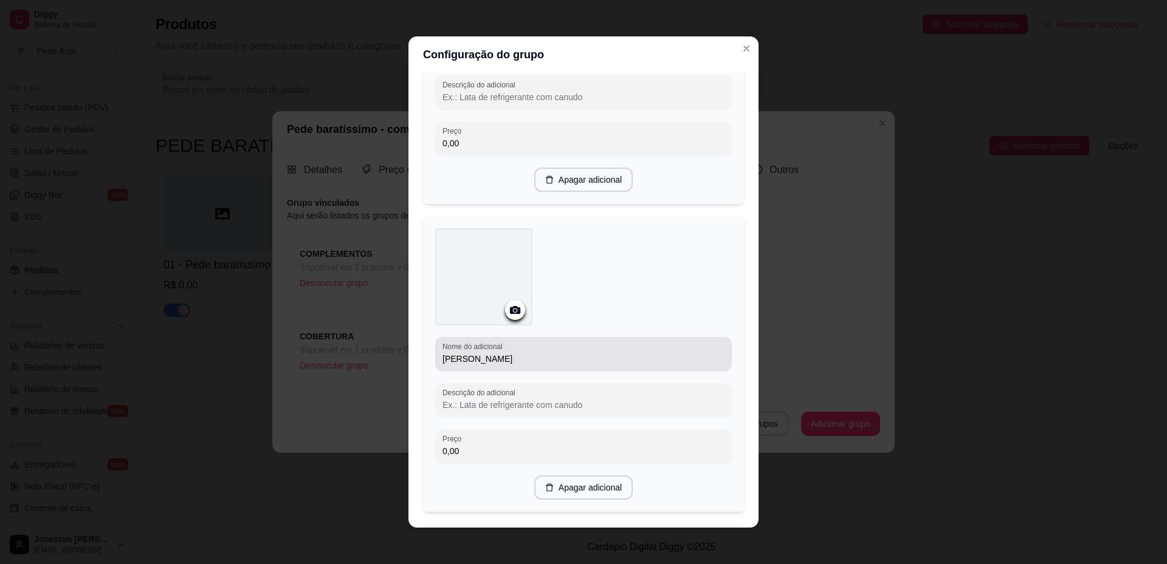
scroll to position [1158, 0]
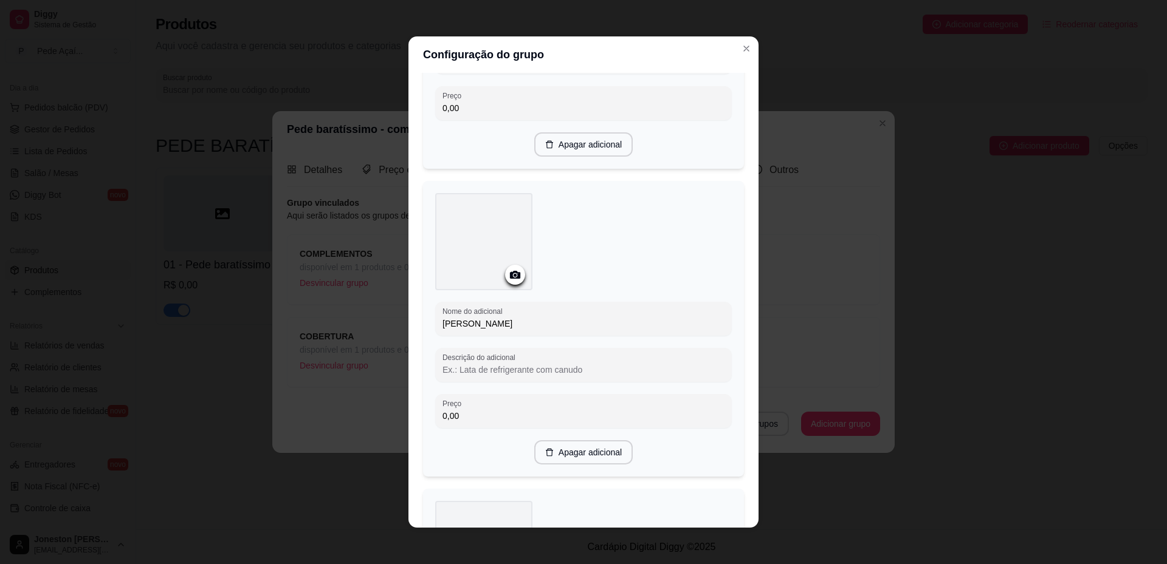
click at [518, 285] on div at bounding box center [515, 275] width 20 height 20
click at [513, 279] on icon at bounding box center [515, 275] width 10 height 8
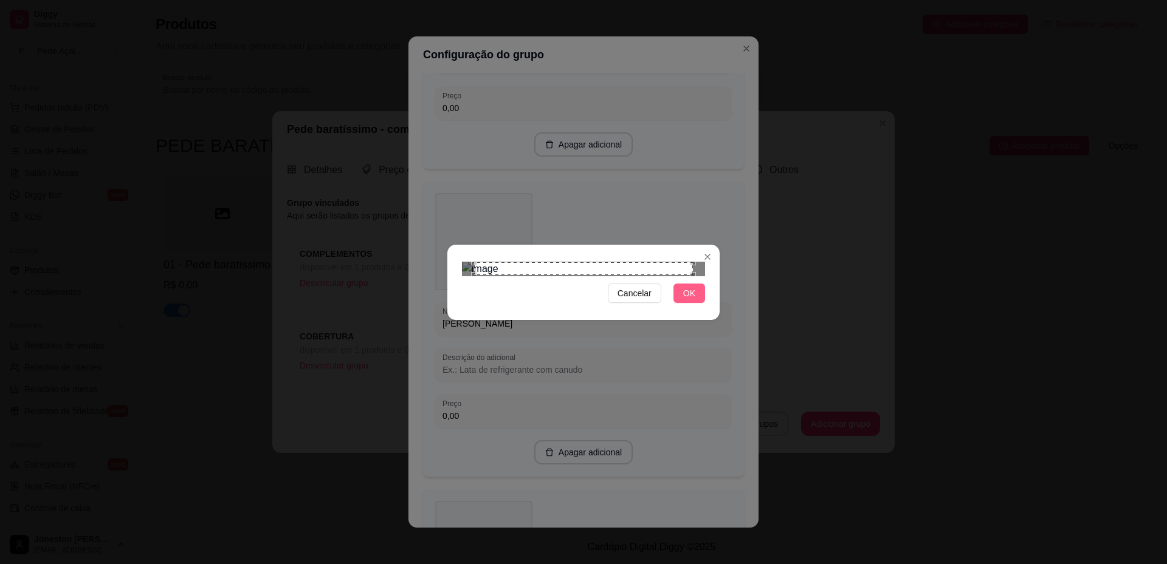
click at [691, 300] on span "OK" at bounding box center [689, 293] width 12 height 13
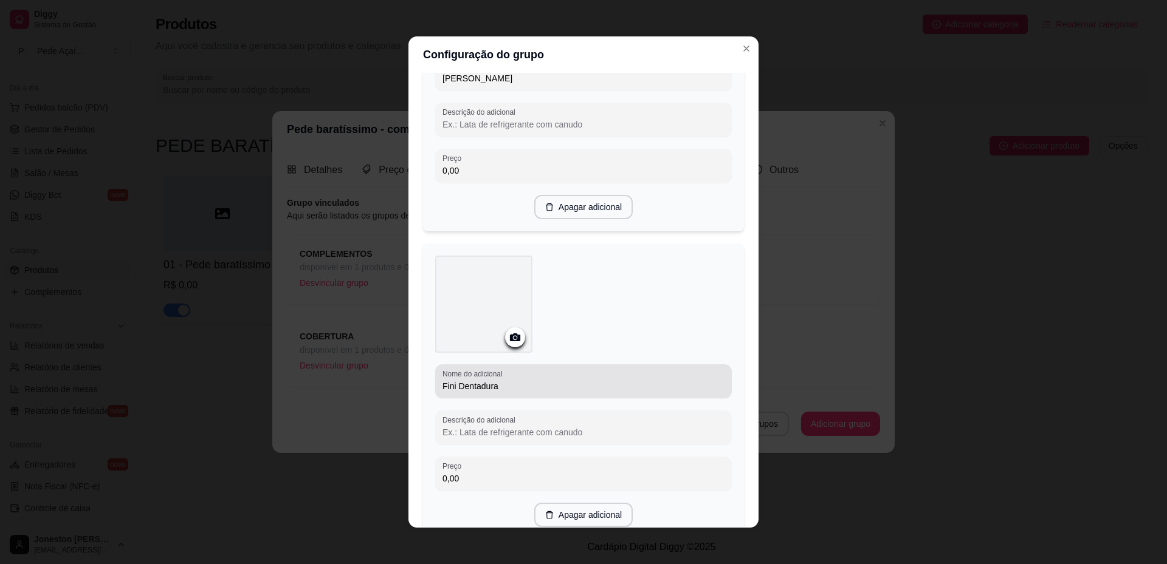
scroll to position [1401, 0]
click at [511, 347] on div at bounding box center [515, 337] width 20 height 20
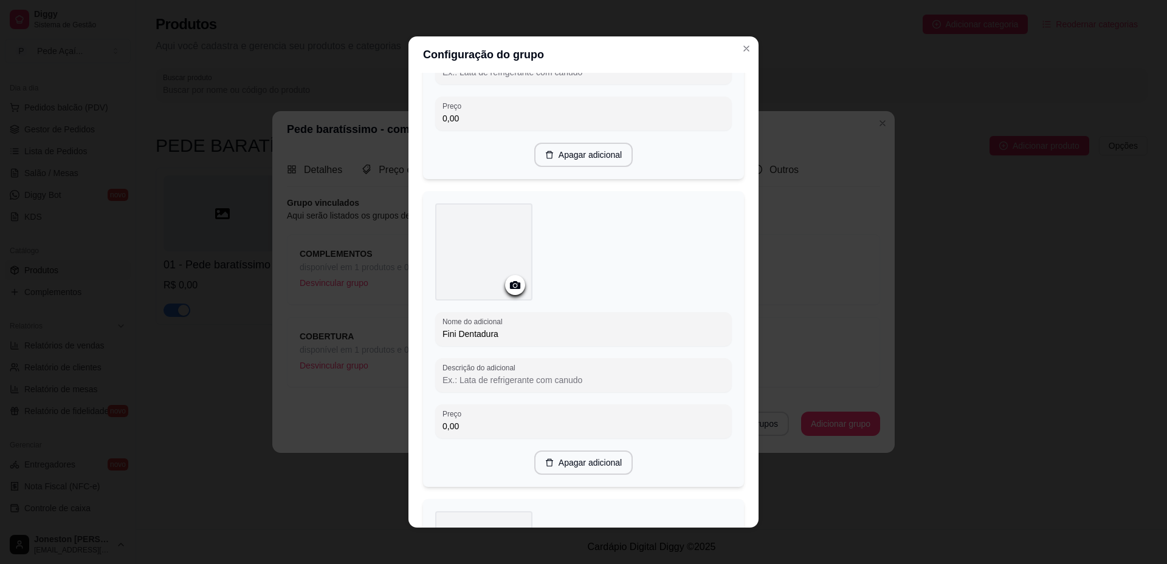
scroll to position [1523, 0]
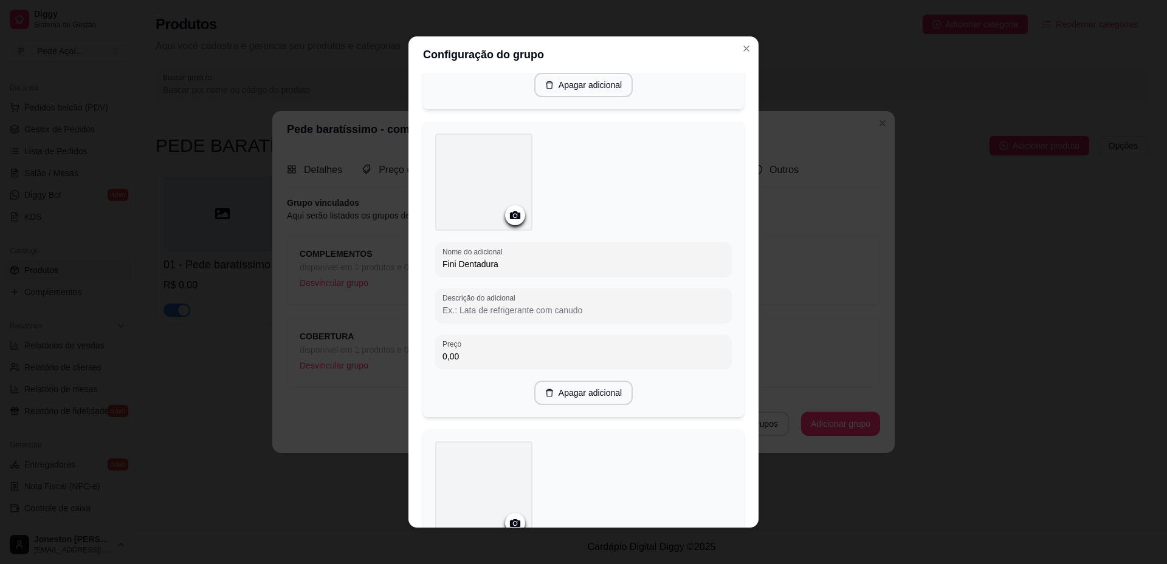
click at [510, 219] on icon at bounding box center [515, 215] width 10 height 8
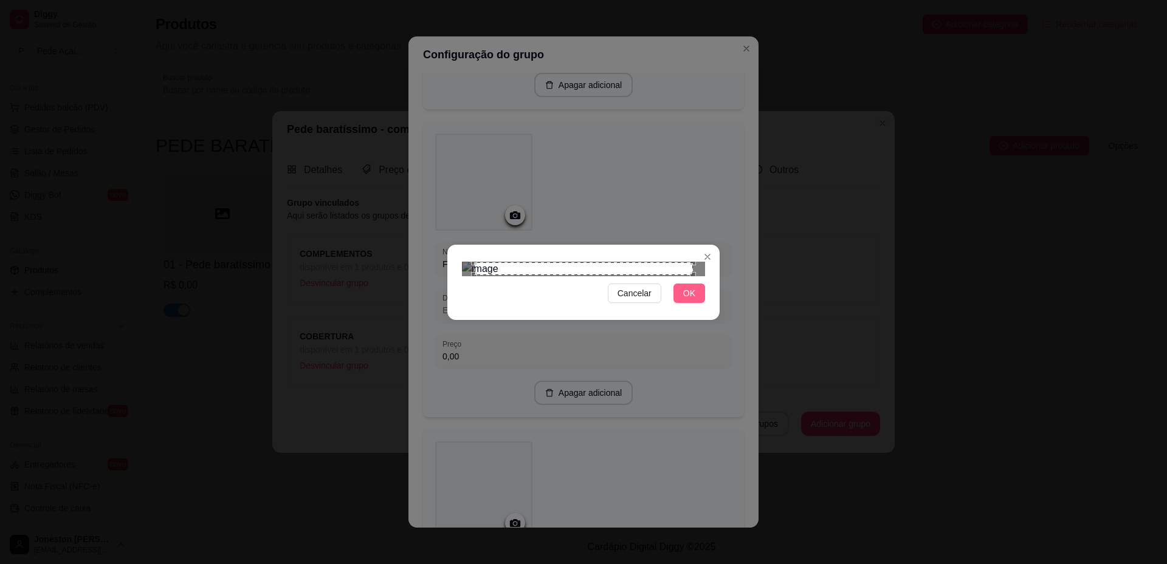
click at [689, 300] on span "OK" at bounding box center [689, 293] width 12 height 13
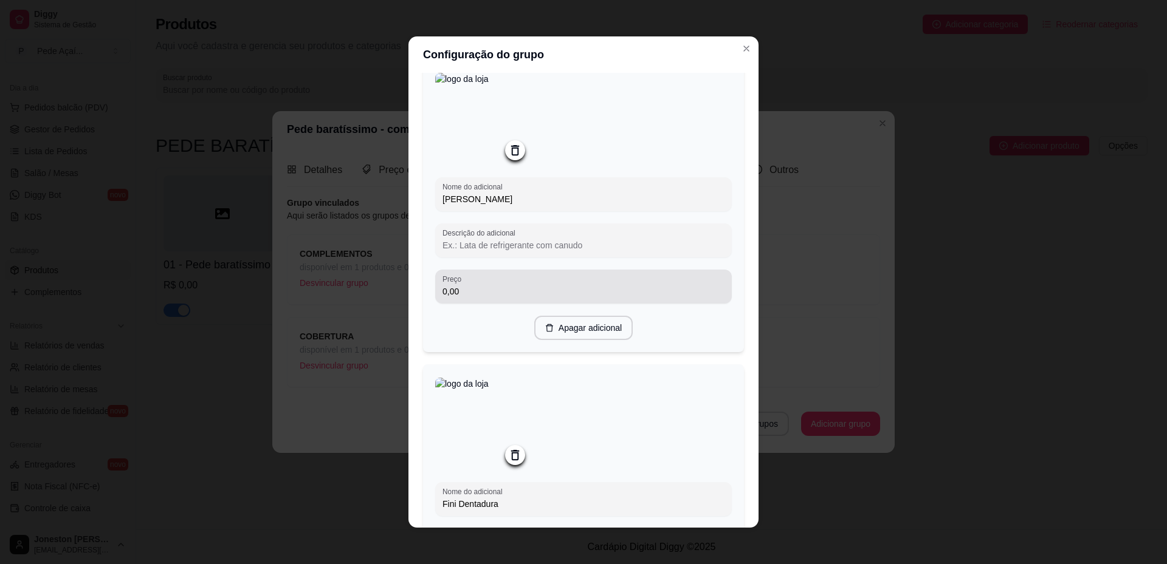
scroll to position [1219, 0]
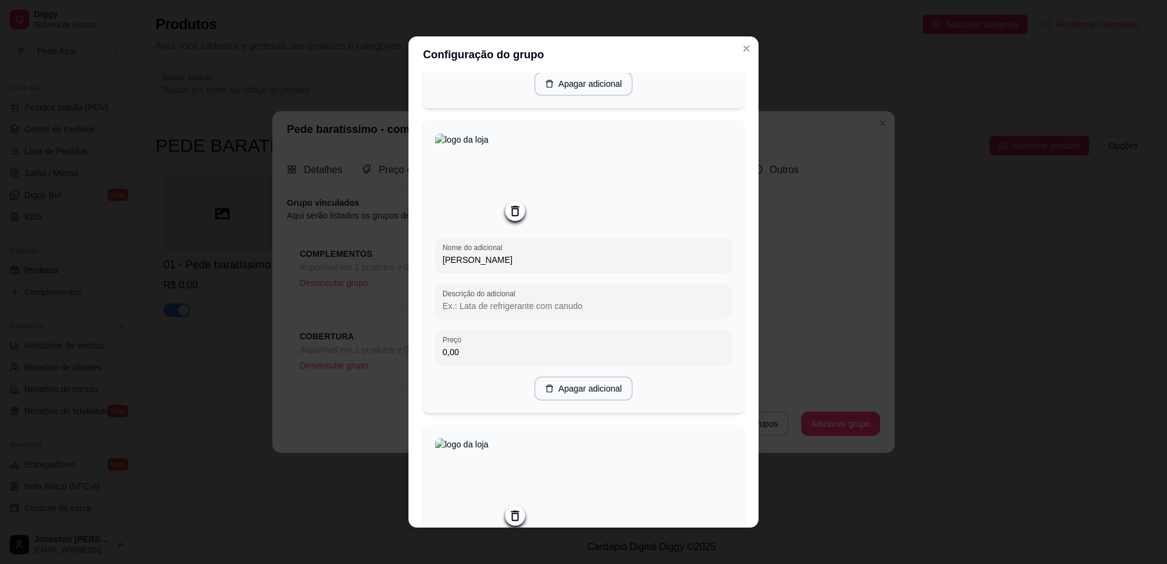
click at [512, 218] on icon at bounding box center [515, 211] width 14 height 14
click at [513, 216] on circle at bounding box center [514, 214] width 3 height 3
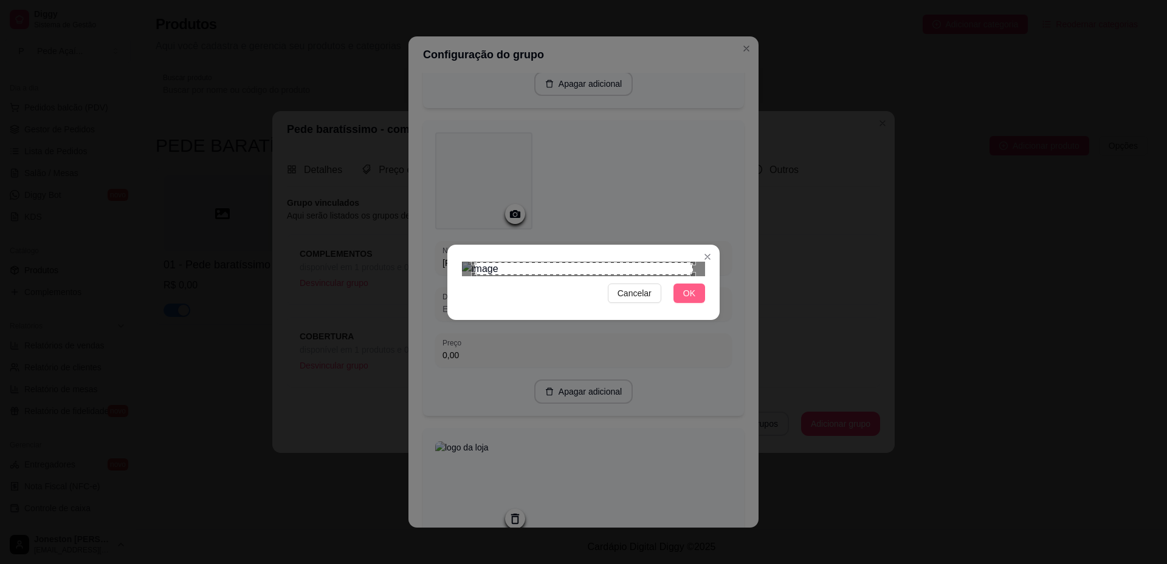
click at [686, 300] on span "OK" at bounding box center [689, 293] width 12 height 13
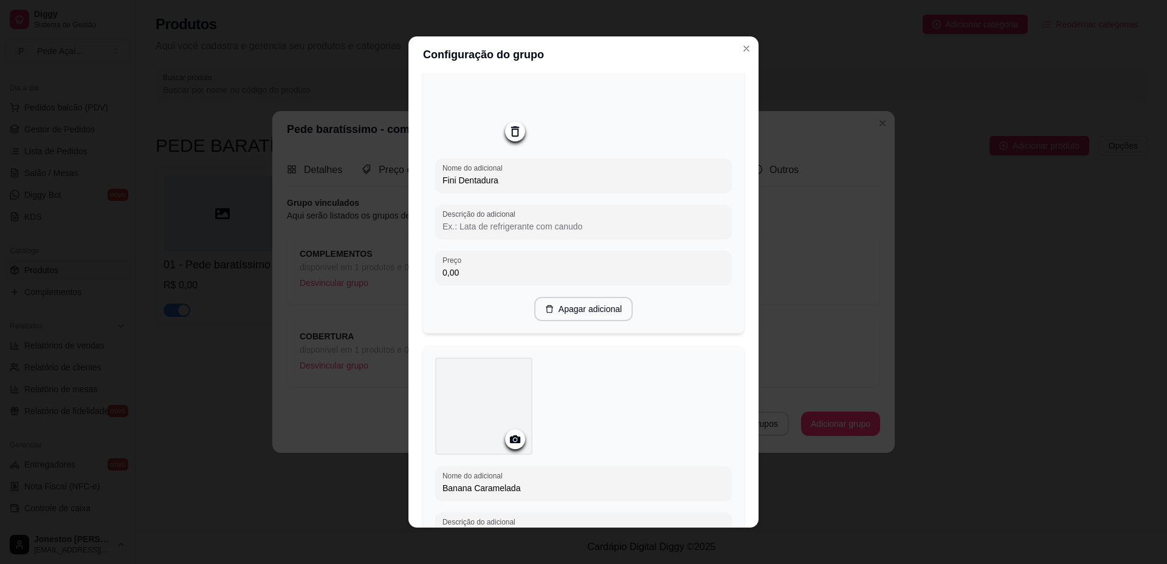
scroll to position [1705, 0]
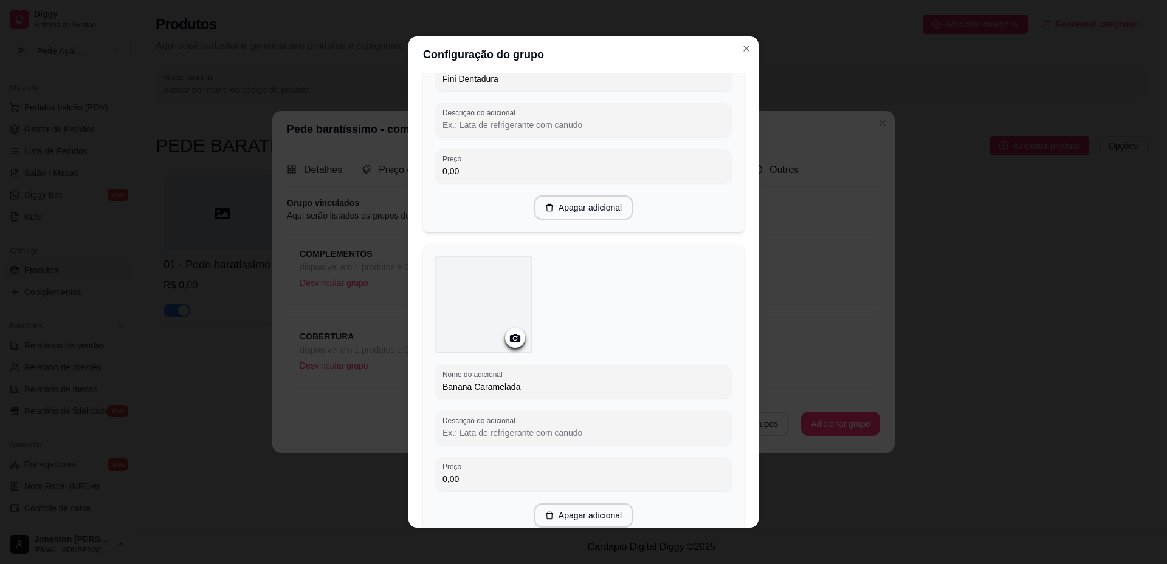
click at [516, 348] on div at bounding box center [515, 338] width 20 height 20
click at [513, 340] on circle at bounding box center [514, 338] width 3 height 3
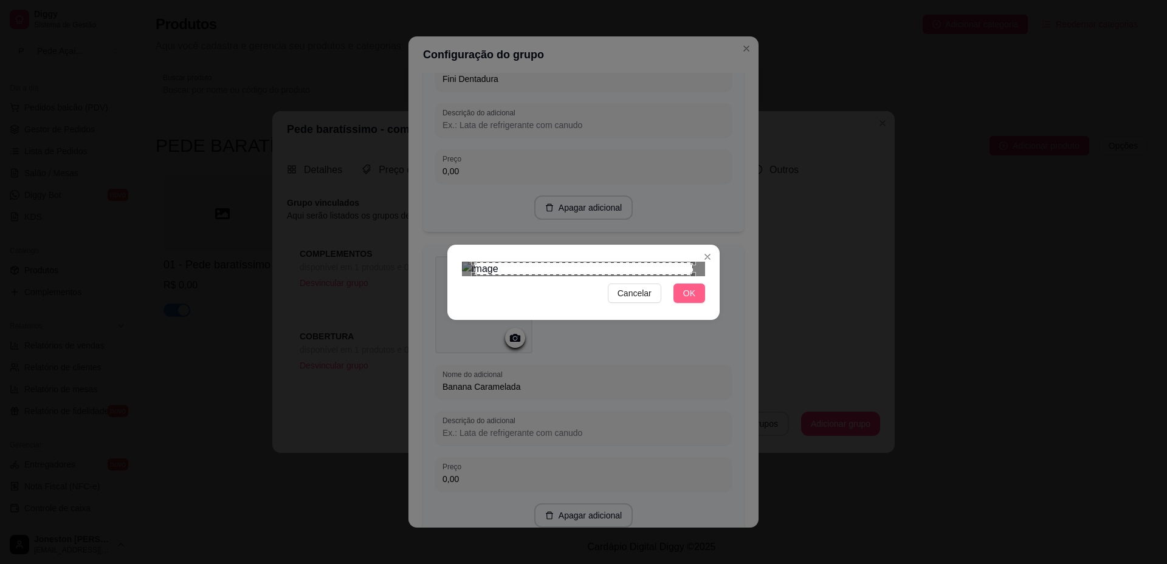
click at [687, 300] on span "OK" at bounding box center [689, 293] width 12 height 13
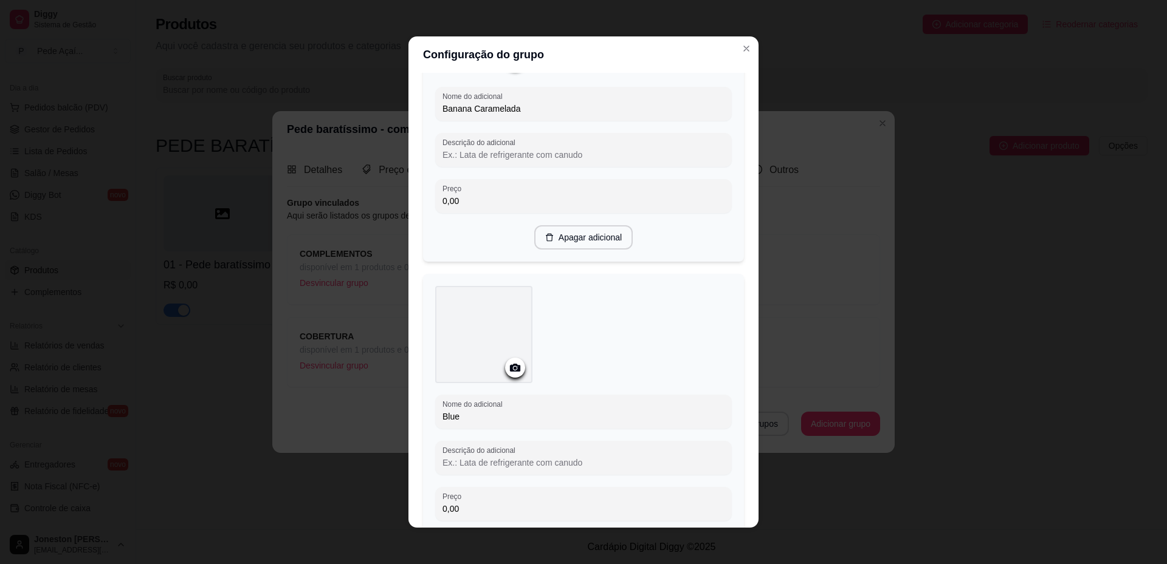
scroll to position [2009, 0]
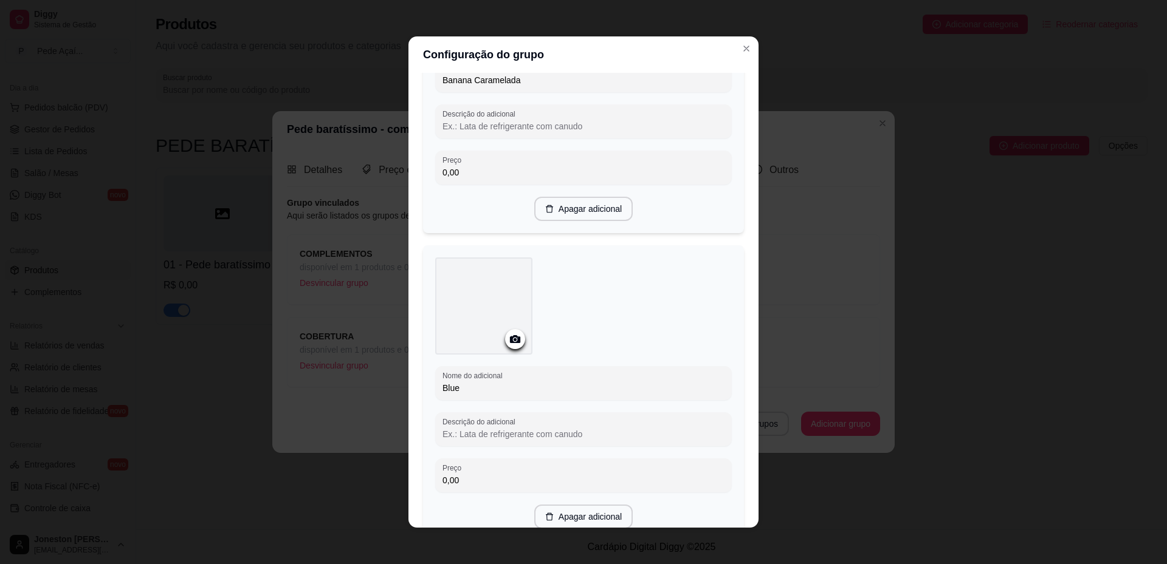
click at [513, 341] on circle at bounding box center [514, 339] width 3 height 3
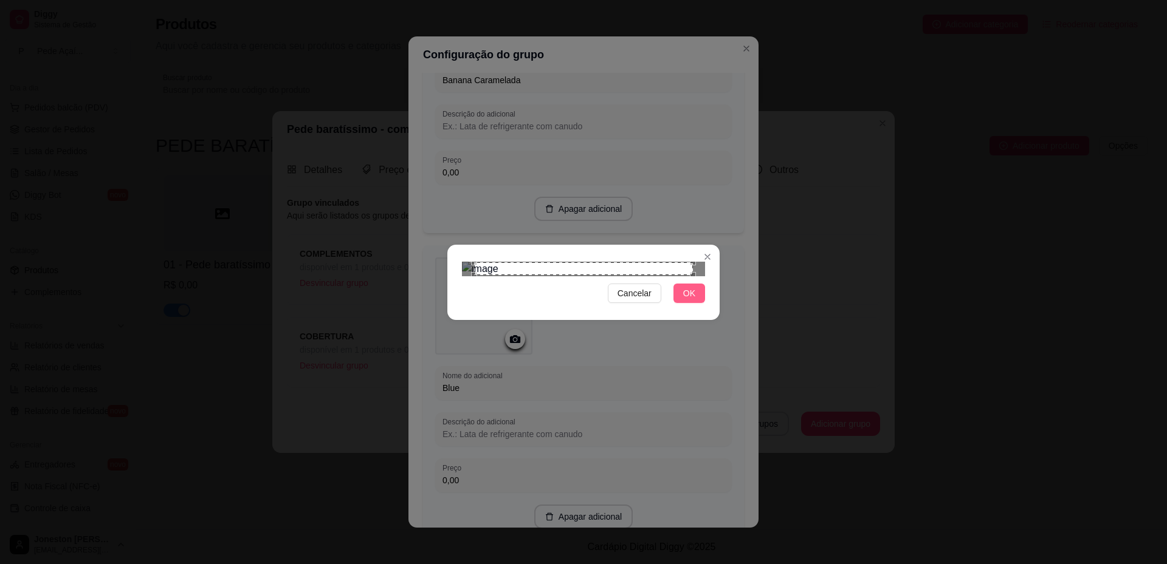
click at [678, 303] on button "OK" at bounding box center [689, 293] width 32 height 19
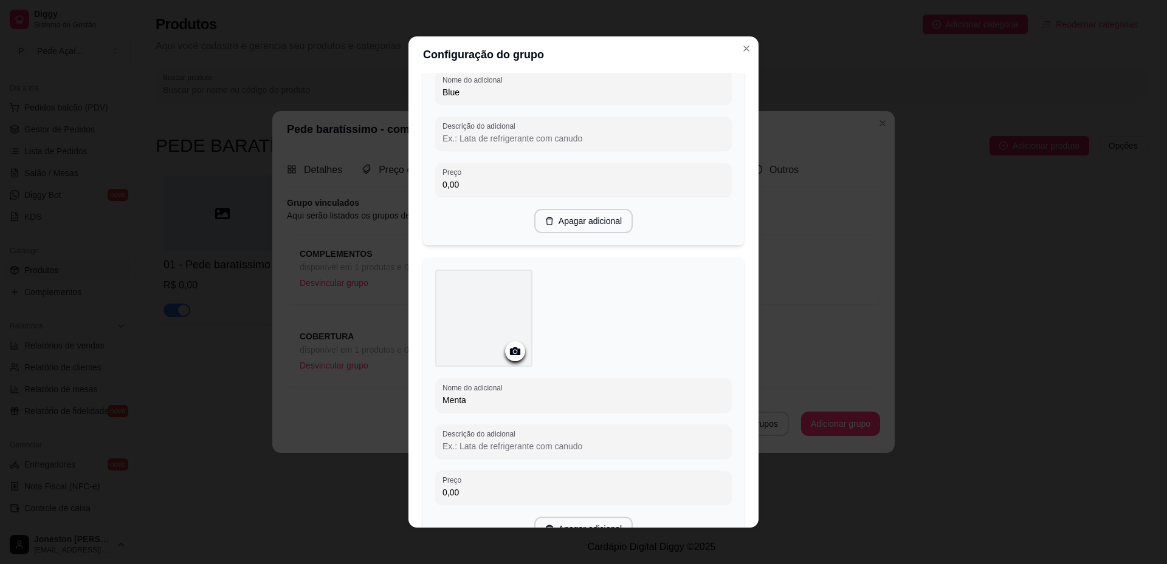
scroll to position [2313, 0]
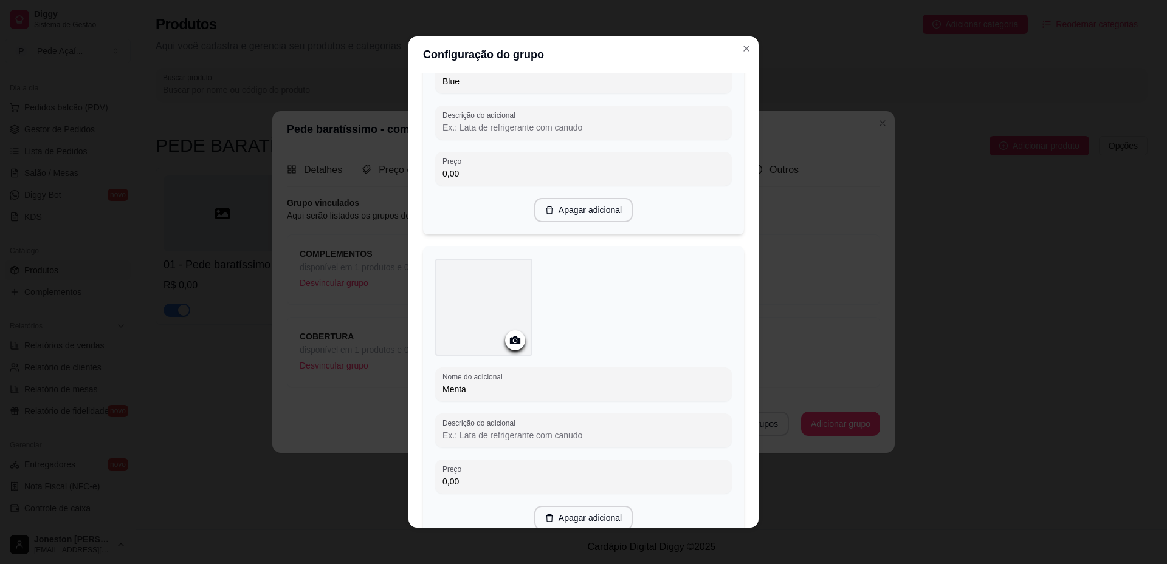
click at [510, 345] on icon at bounding box center [515, 341] width 10 height 8
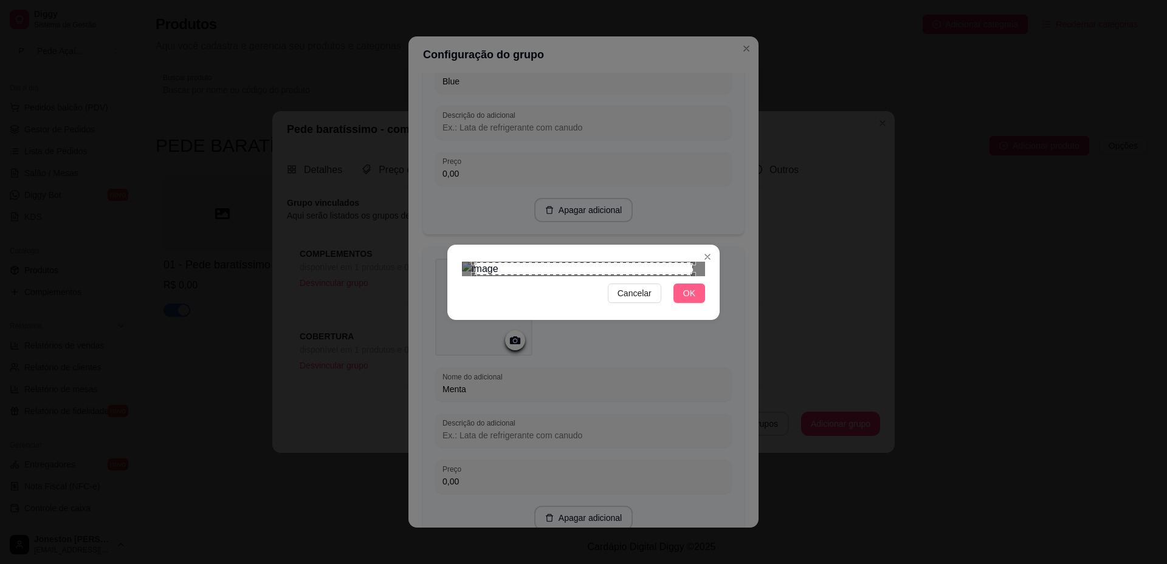
click at [691, 300] on span "OK" at bounding box center [689, 293] width 12 height 13
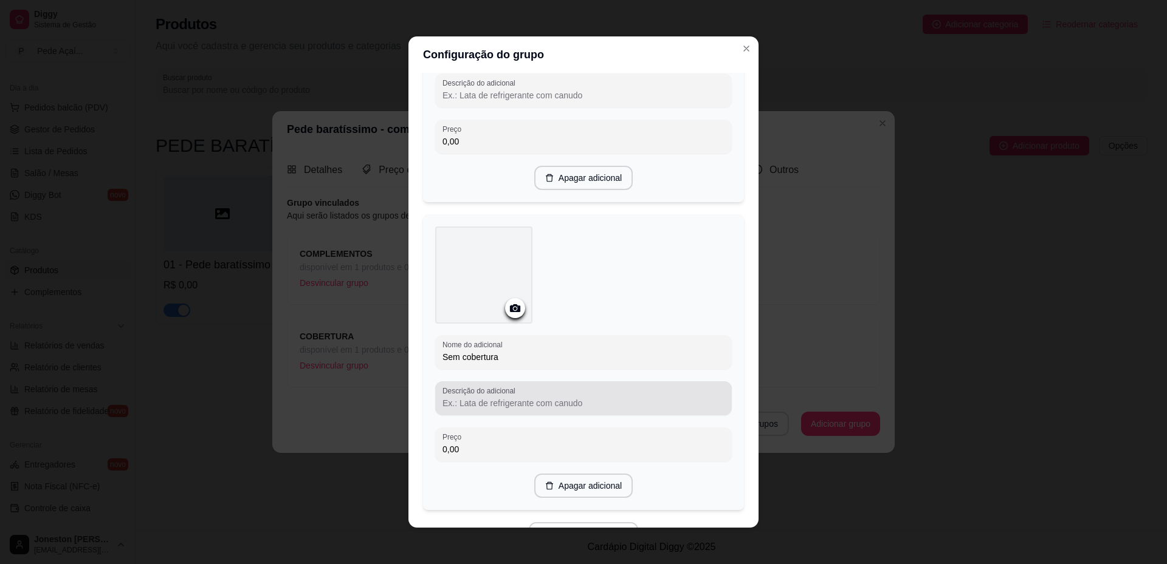
scroll to position [2677, 0]
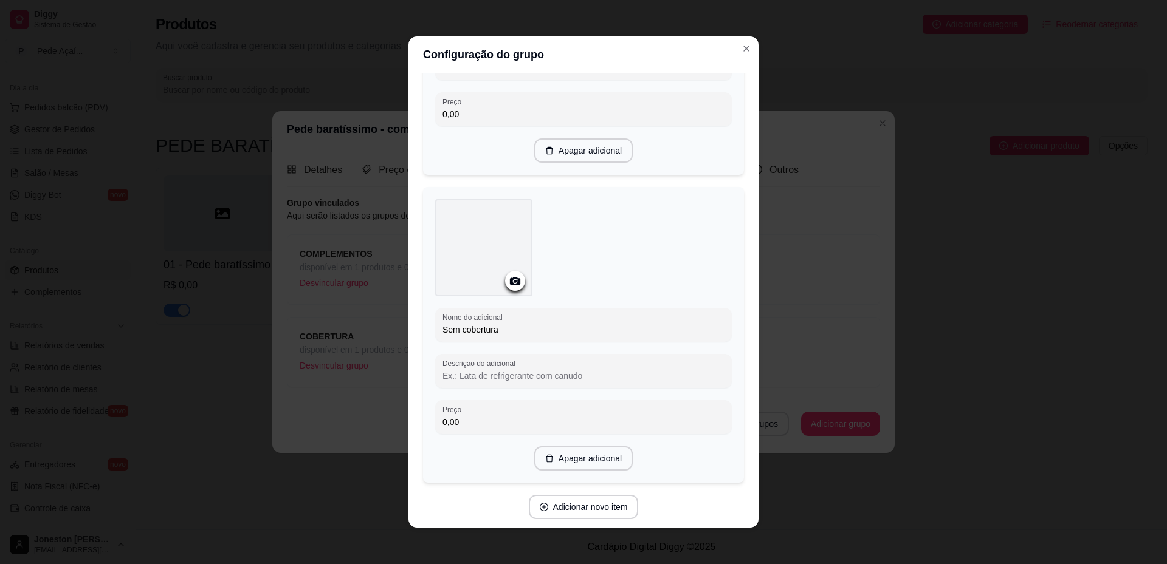
click at [513, 288] on icon at bounding box center [515, 281] width 14 height 14
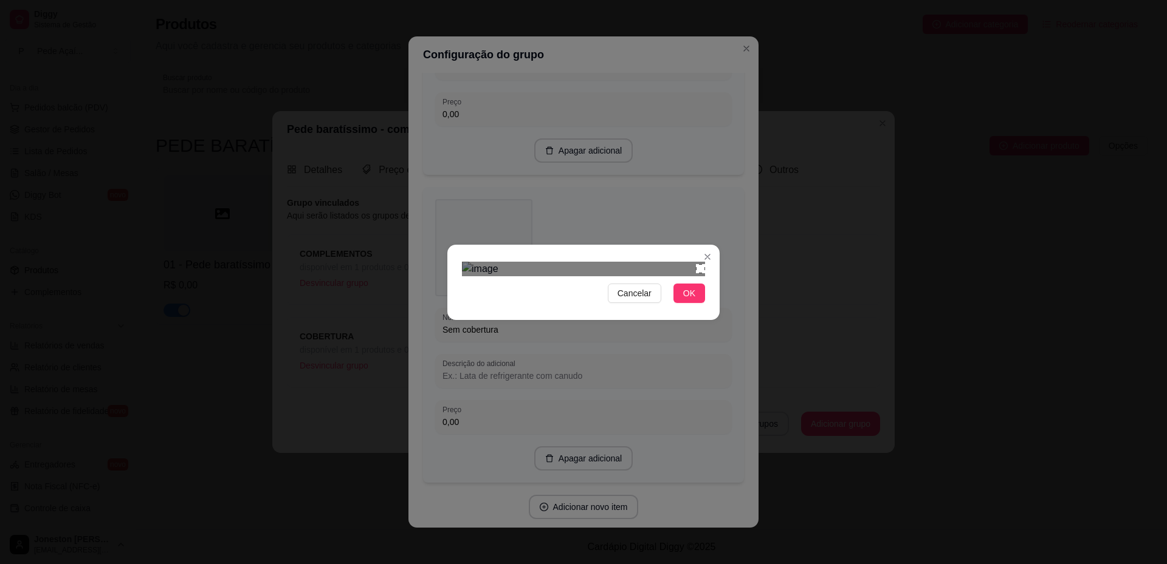
click at [712, 245] on section "Cancelar OK" at bounding box center [583, 282] width 272 height 75
click at [431, 430] on div "Cancelar OK" at bounding box center [583, 282] width 1167 height 564
click at [627, 276] on div "Use the arrow keys to move the crop selection area" at bounding box center [583, 383] width 242 height 242
click at [688, 300] on span "OK" at bounding box center [689, 293] width 12 height 13
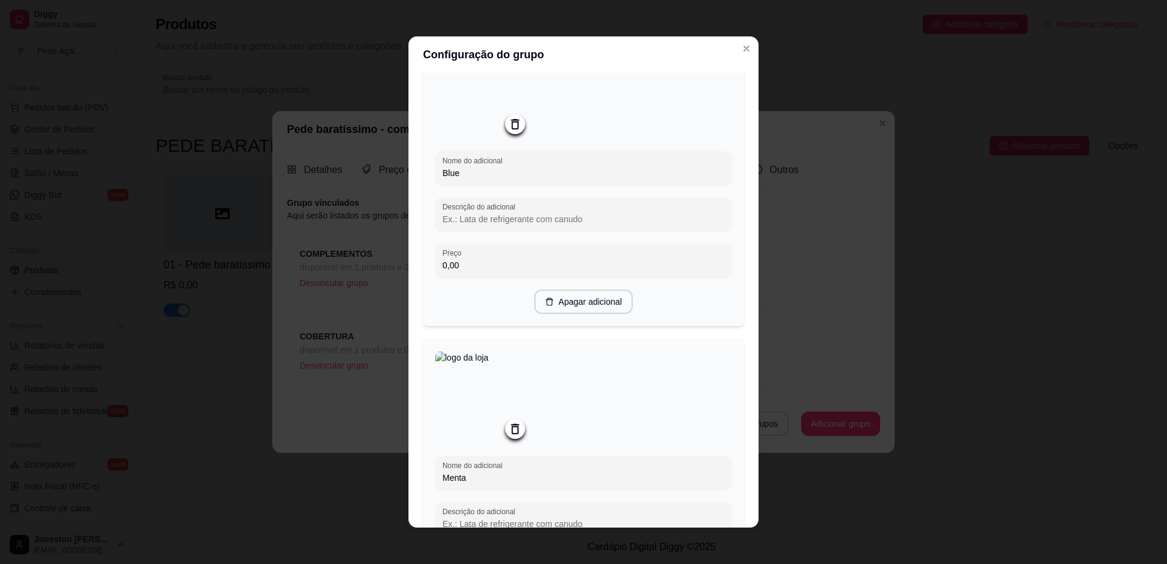
scroll to position [2376, 0]
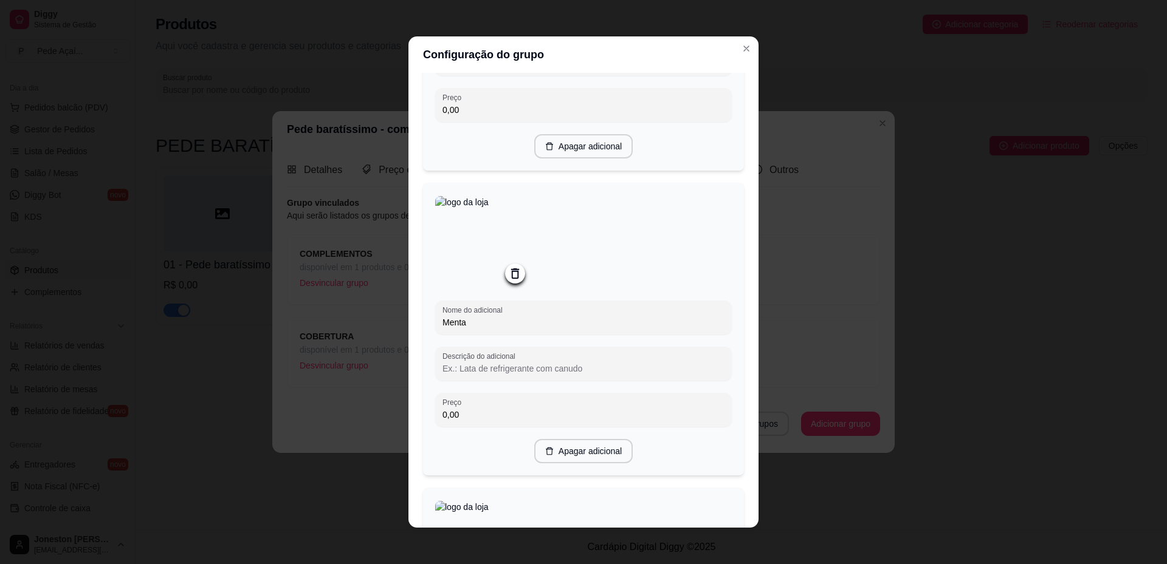
click at [510, 281] on icon at bounding box center [515, 274] width 14 height 14
click at [512, 284] on icon at bounding box center [515, 277] width 14 height 14
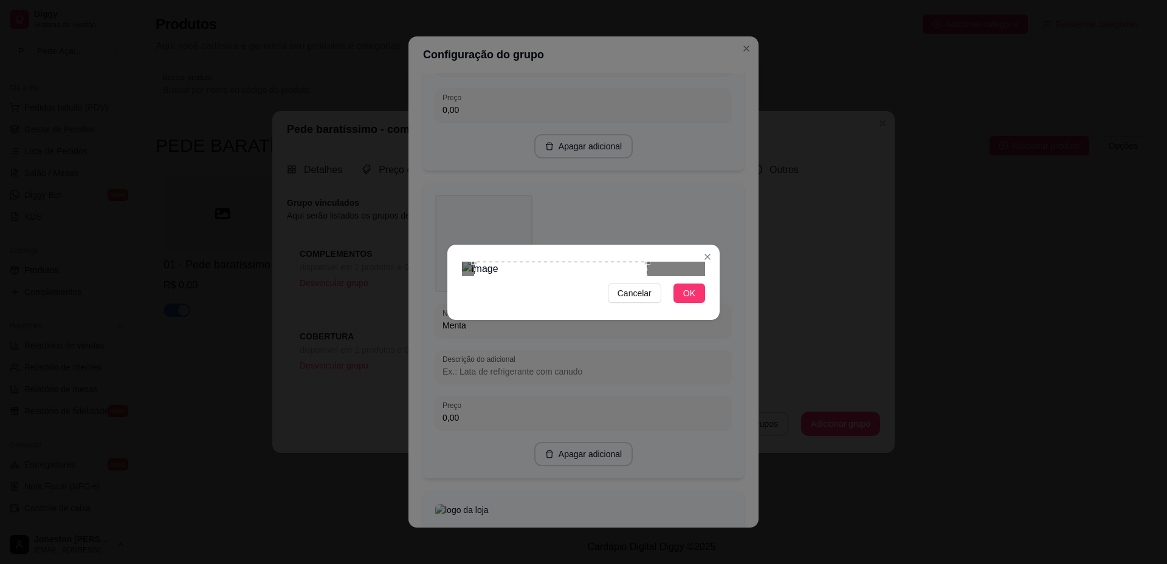
click at [651, 120] on div "Cancelar OK" at bounding box center [583, 282] width 1167 height 564
click at [556, 276] on div "Use the arrow keys to move the crop selection area" at bounding box center [550, 348] width 173 height 173
click at [682, 303] on button "OK" at bounding box center [689, 293] width 32 height 19
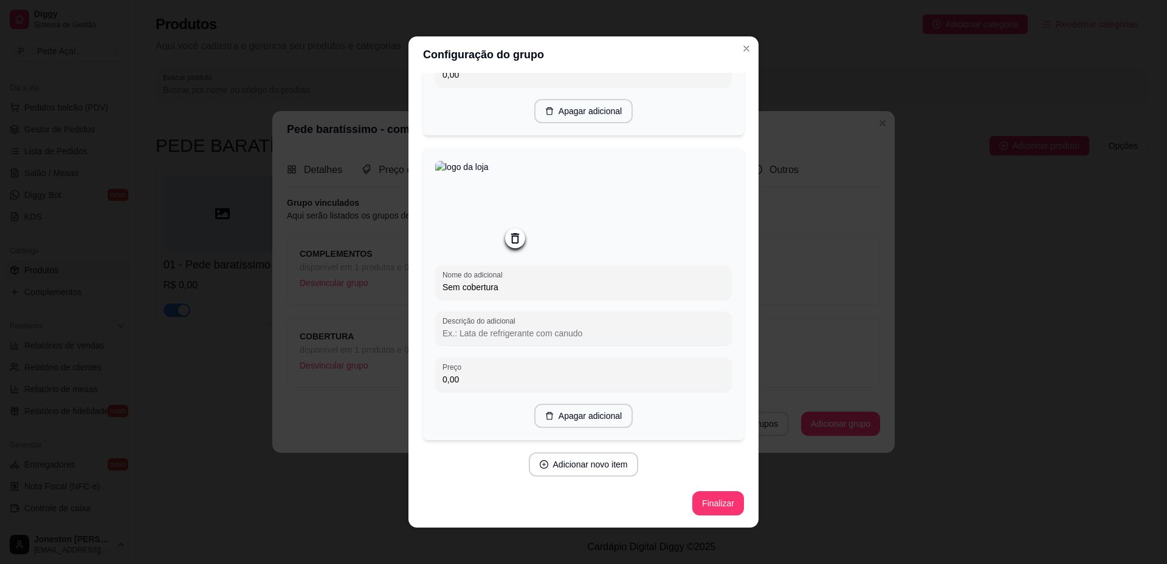
scroll to position [2741, 0]
click at [713, 507] on button "Finalizar" at bounding box center [718, 504] width 52 height 24
click at [703, 501] on button "Finalizar" at bounding box center [718, 504] width 50 height 24
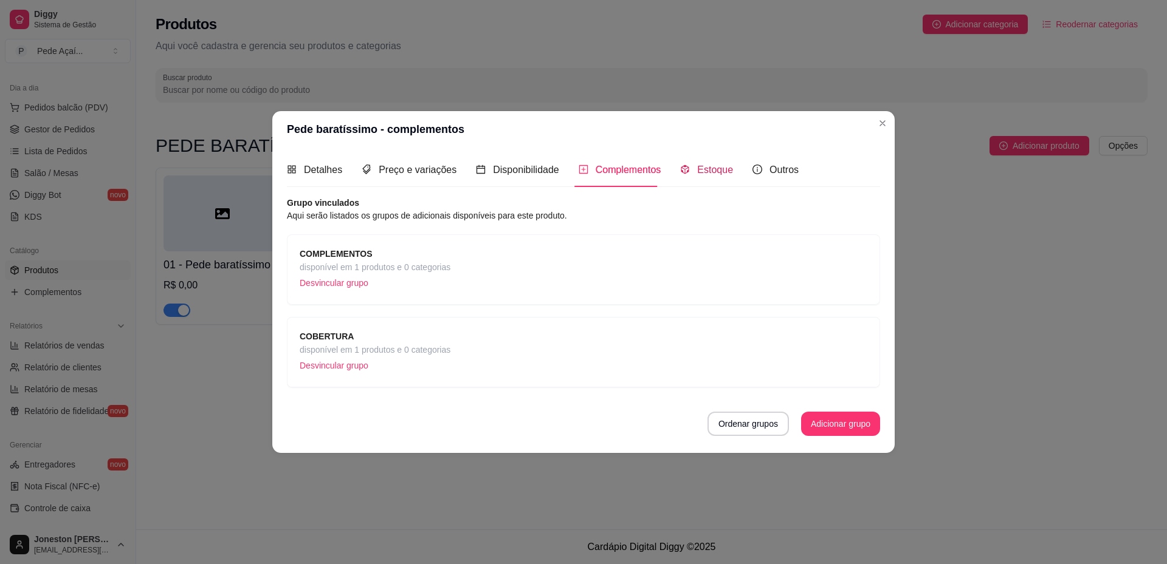
click at [727, 170] on span "Estoque" at bounding box center [715, 170] width 36 height 10
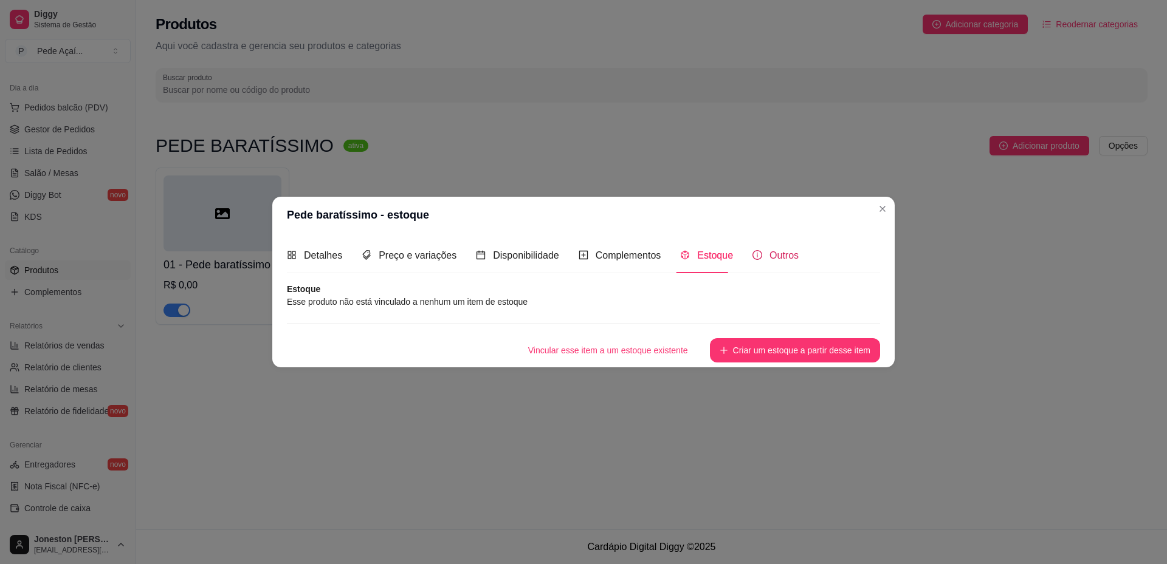
click at [772, 261] on span "Outros" at bounding box center [783, 255] width 29 height 10
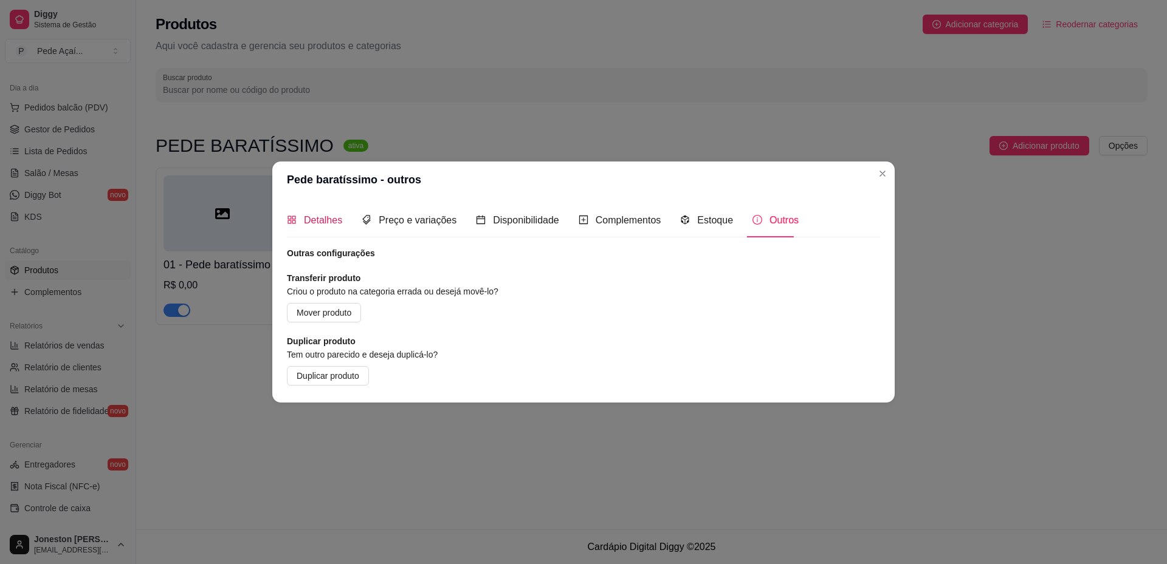
click at [323, 227] on div "Detalhes" at bounding box center [314, 220] width 55 height 15
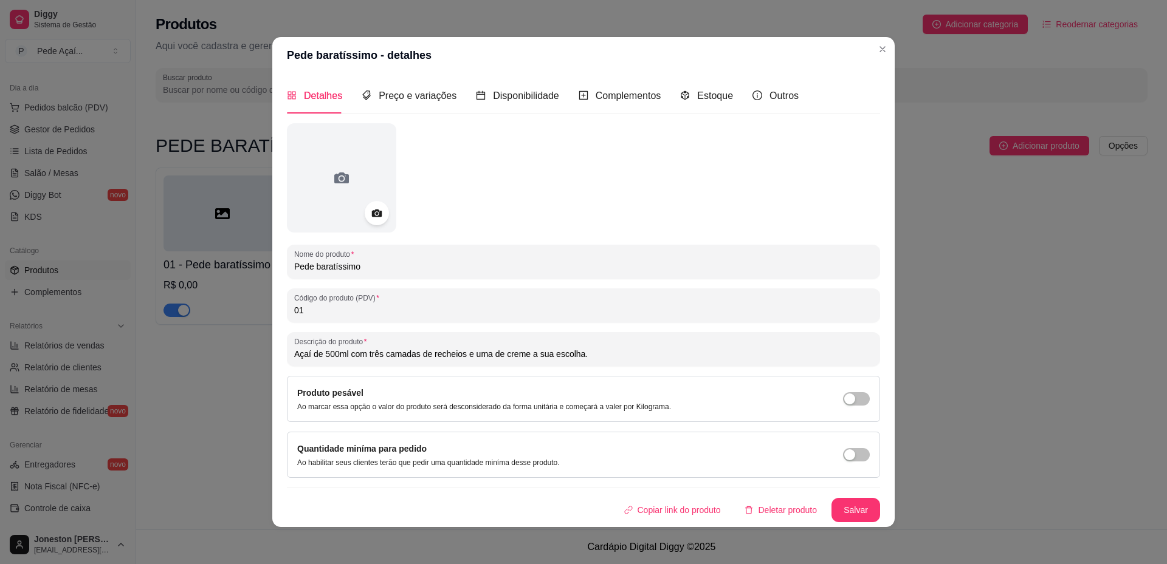
scroll to position [2, 0]
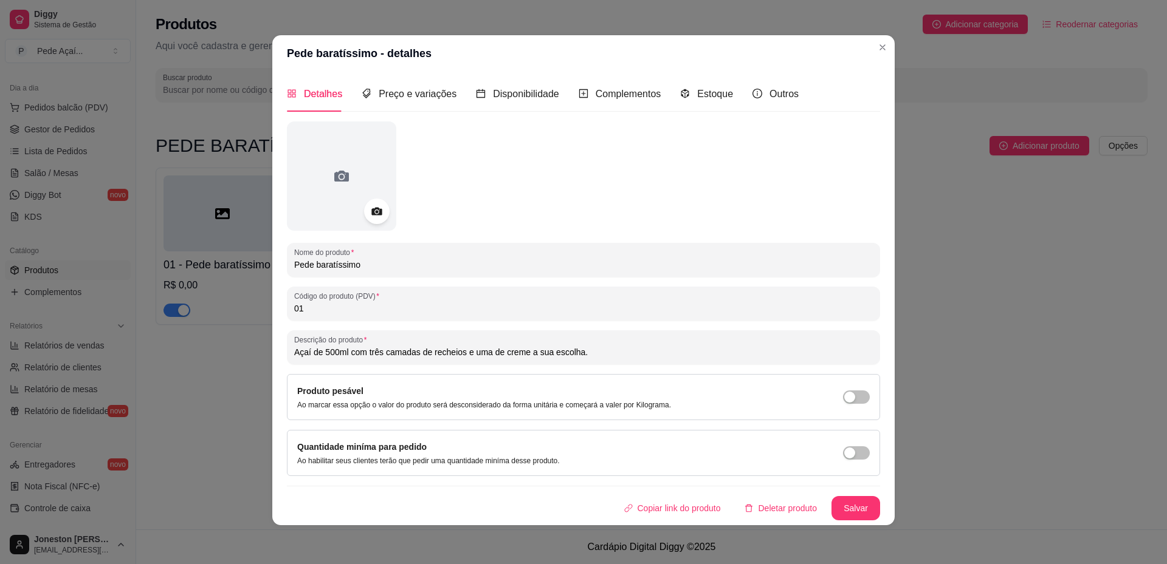
click at [375, 210] on icon at bounding box center [376, 211] width 14 height 14
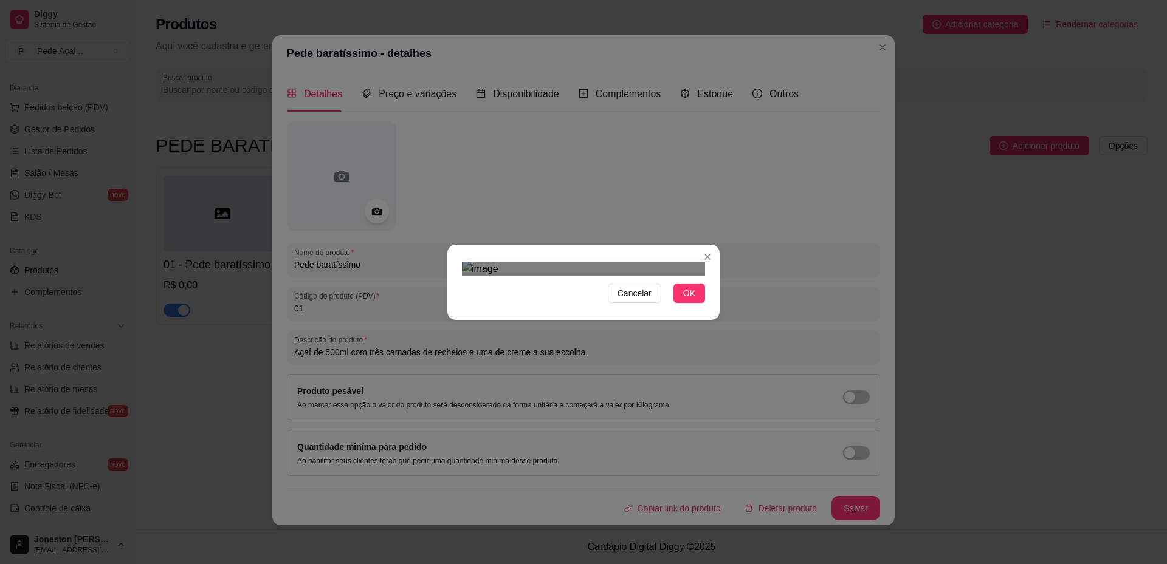
click at [619, 349] on div "Use the arrow keys to move the crop selection area" at bounding box center [577, 454] width 219 height 219
click at [686, 300] on span "OK" at bounding box center [689, 293] width 12 height 13
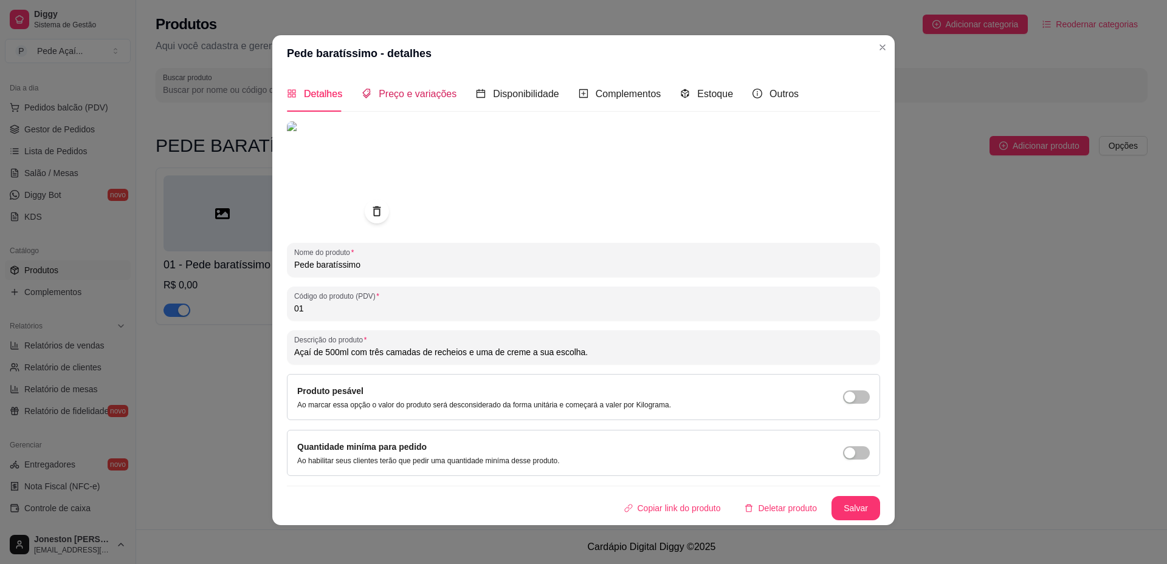
click at [400, 89] on span "Preço e variações" at bounding box center [418, 94] width 78 height 10
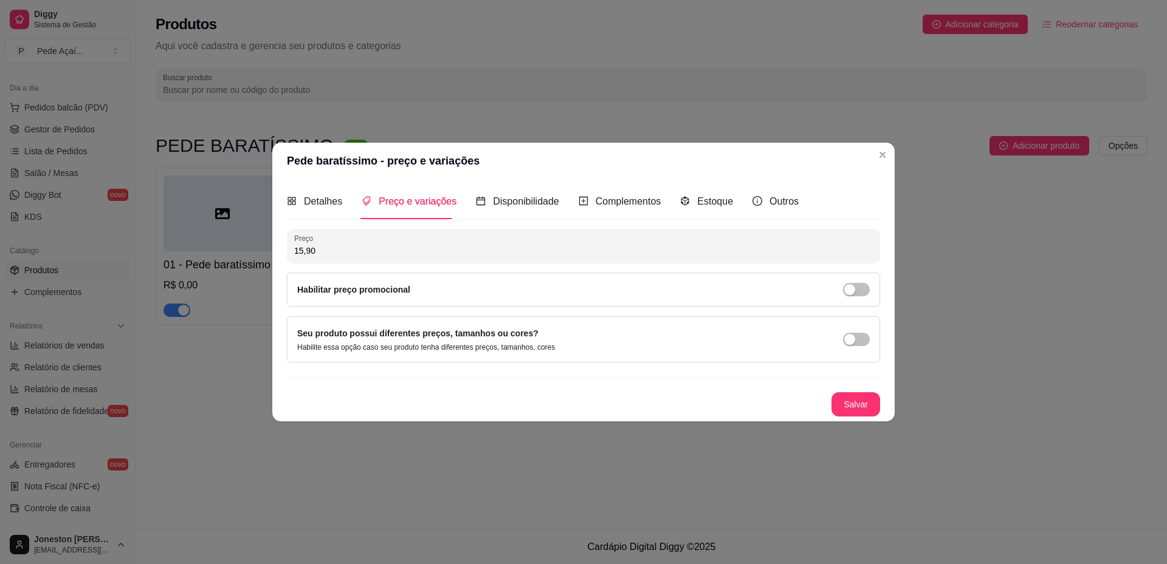
scroll to position [0, 0]
click at [313, 255] on input "15,90" at bounding box center [583, 251] width 578 height 12
type input "15,90"
click at [609, 206] on span "Complementos" at bounding box center [628, 201] width 66 height 10
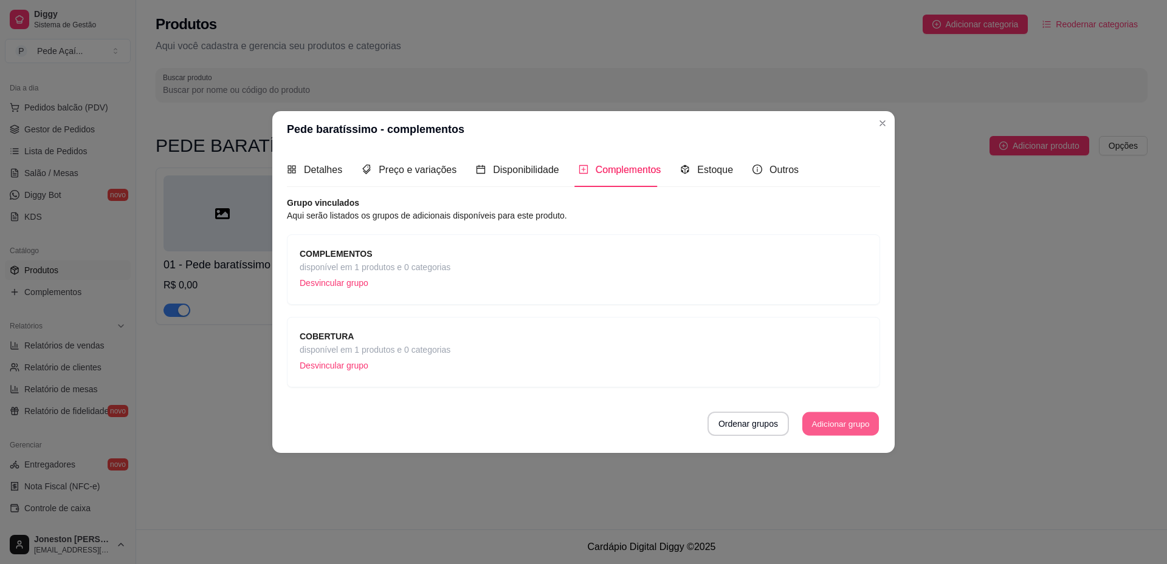
click at [816, 425] on button "Adicionar grupo" at bounding box center [840, 425] width 77 height 24
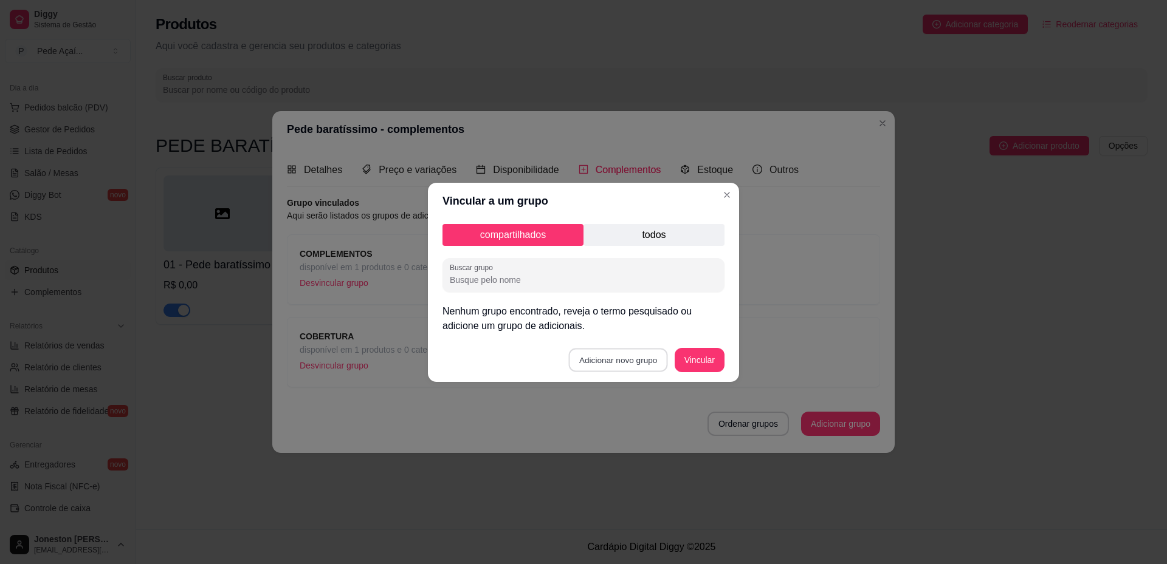
click at [611, 364] on button "Adicionar novo grupo" at bounding box center [618, 360] width 99 height 24
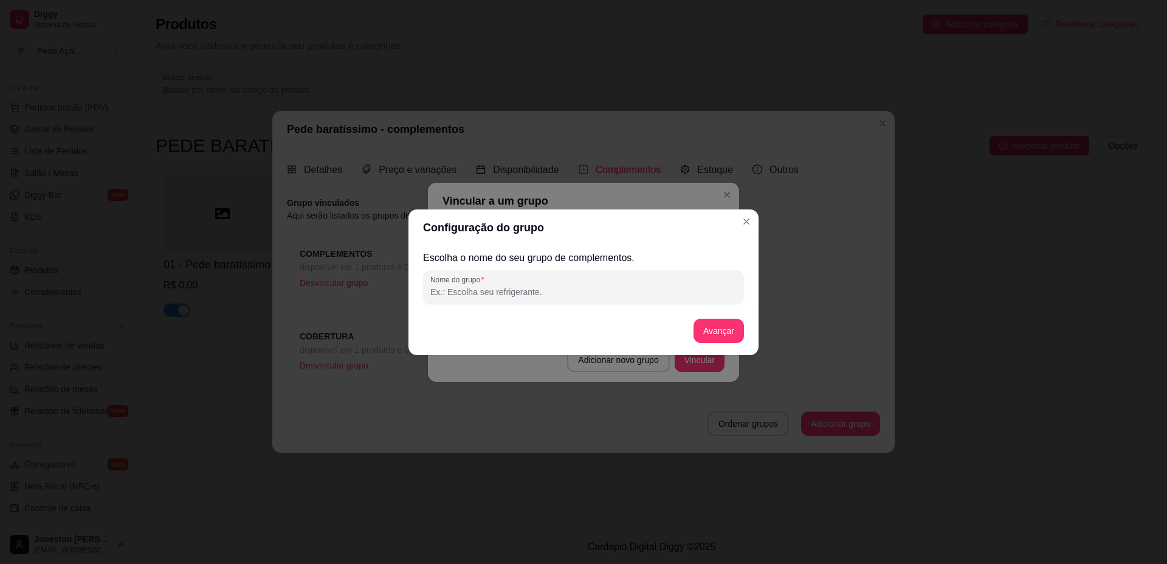
click at [486, 290] on input "Nome do grupo" at bounding box center [583, 292] width 306 height 12
type input "CREME OU SORVETE"
click at [721, 333] on button "Avançar" at bounding box center [718, 331] width 50 height 24
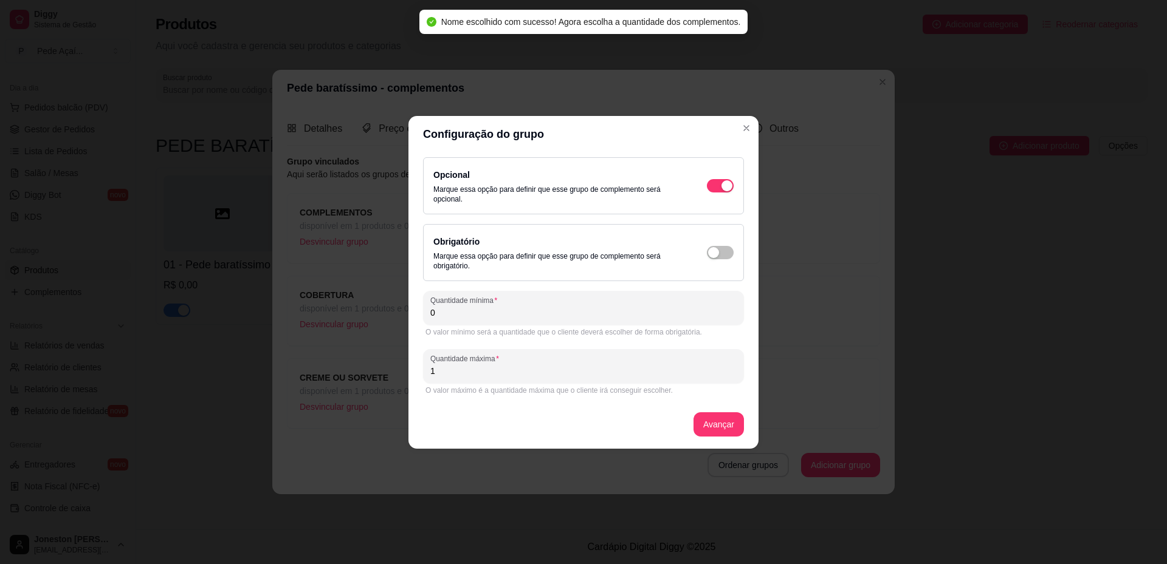
click at [449, 313] on input "0" at bounding box center [583, 313] width 306 height 12
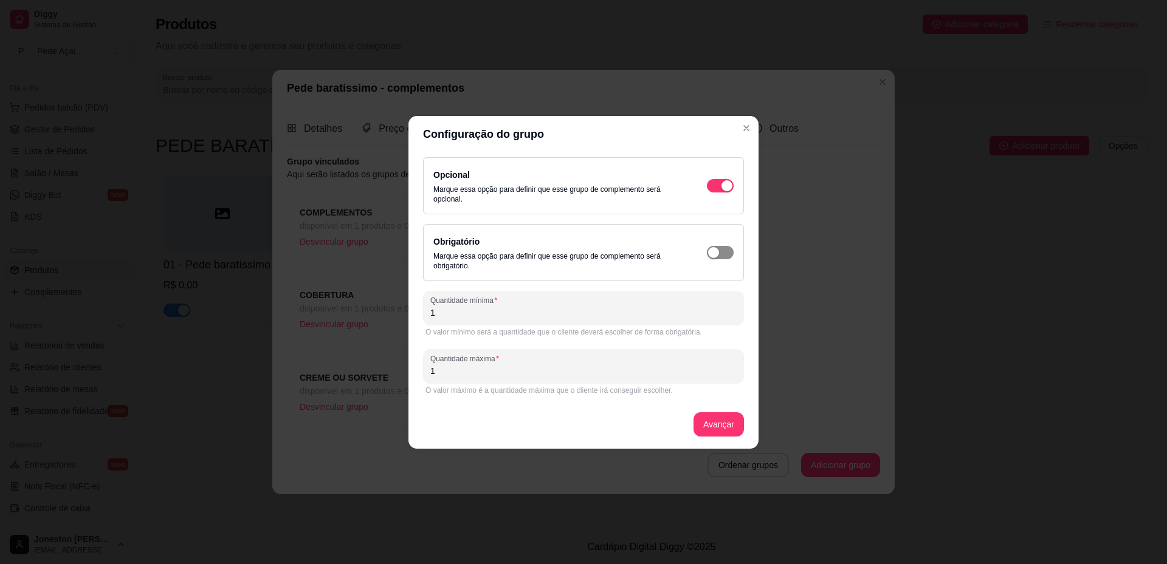
type input "1"
click at [724, 247] on span "button" at bounding box center [720, 252] width 27 height 13
click at [718, 425] on button "Avançar" at bounding box center [718, 425] width 50 height 24
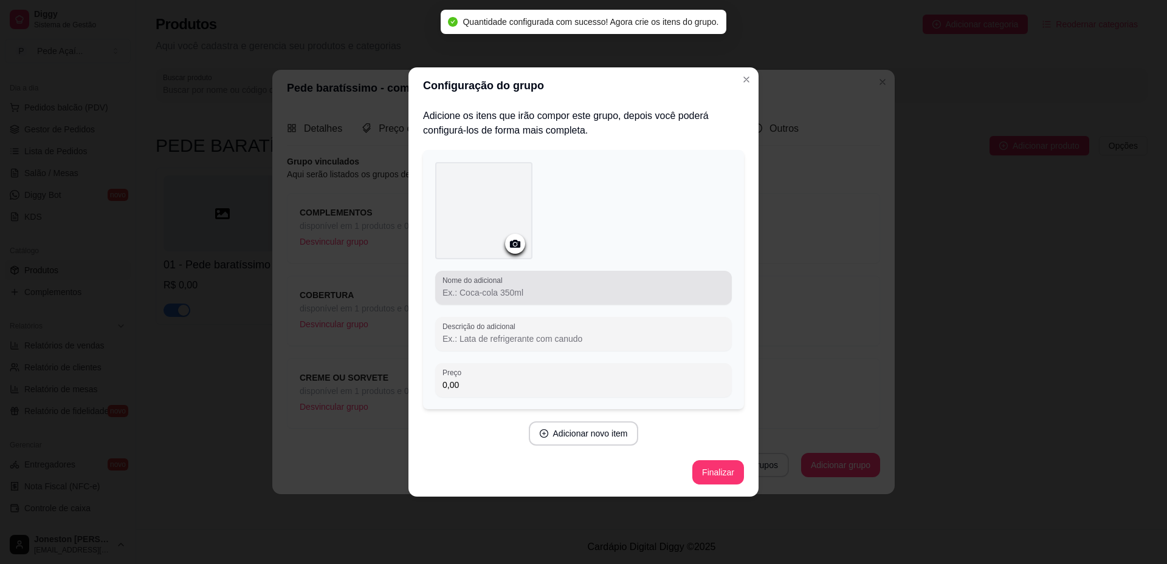
click at [502, 292] on input "Nome do adicional" at bounding box center [583, 293] width 282 height 12
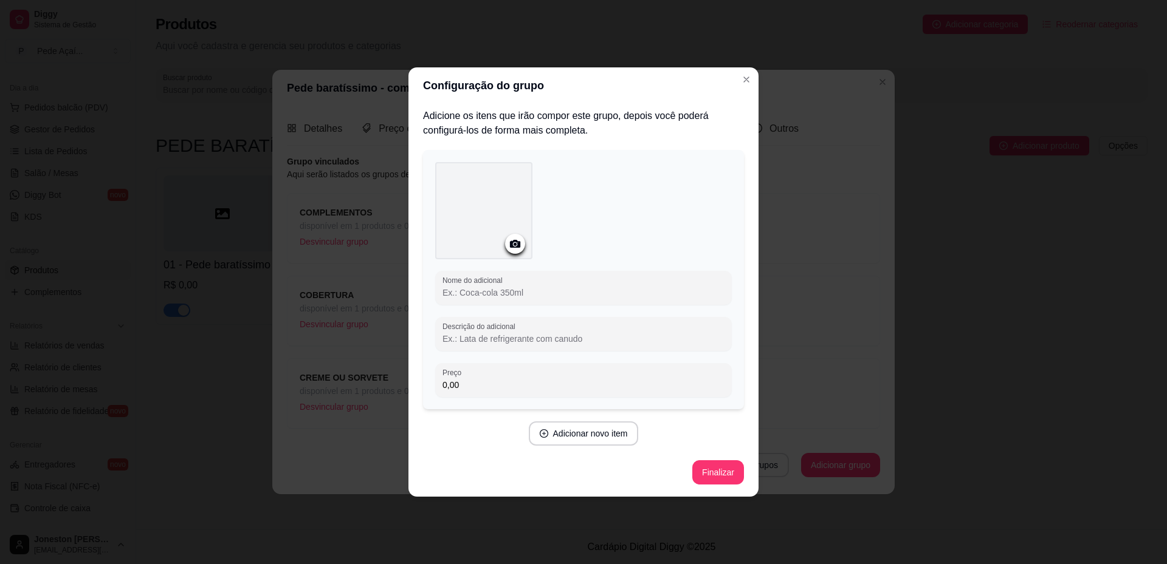
type input "c"
type input "Creme de Cupuaçu"
click at [571, 434] on button "Adicionar novo item" at bounding box center [584, 434] width 110 height 24
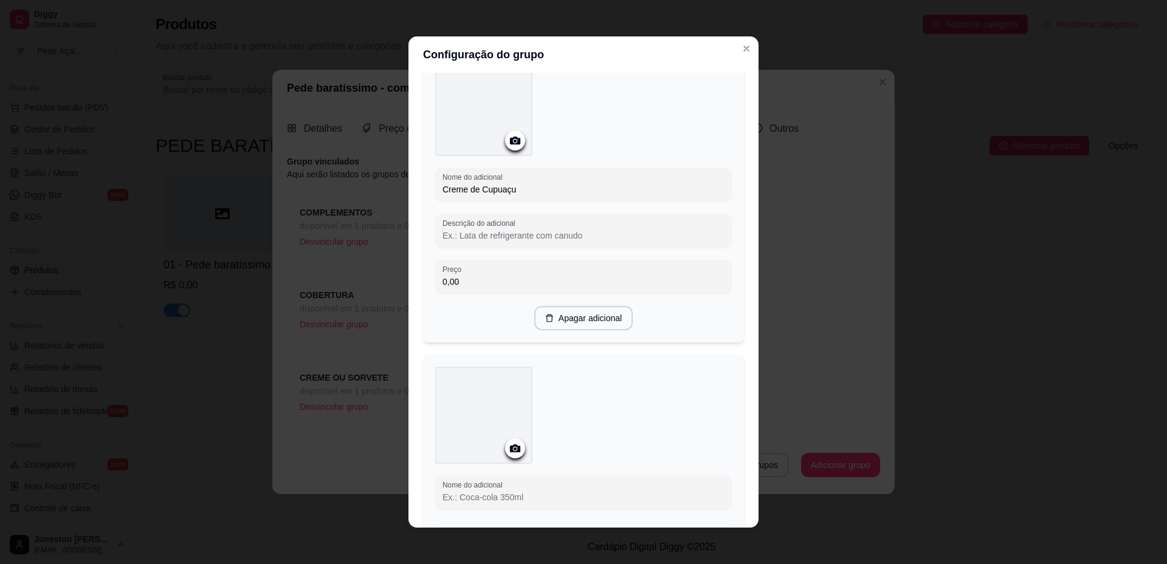
scroll to position [182, 0]
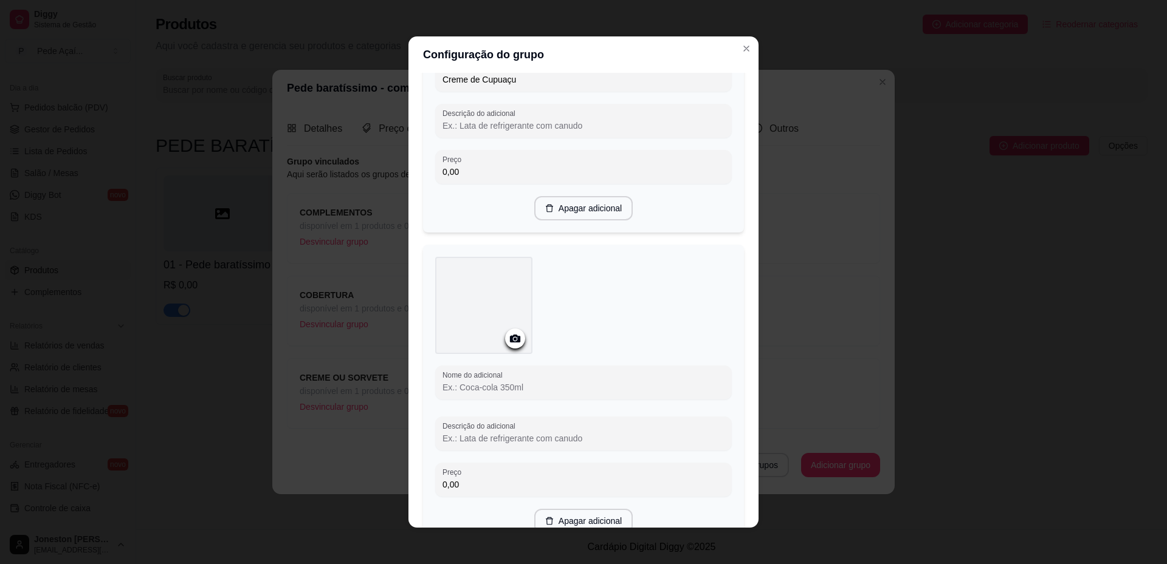
click at [488, 389] on input "Nome do adicional" at bounding box center [583, 388] width 282 height 12
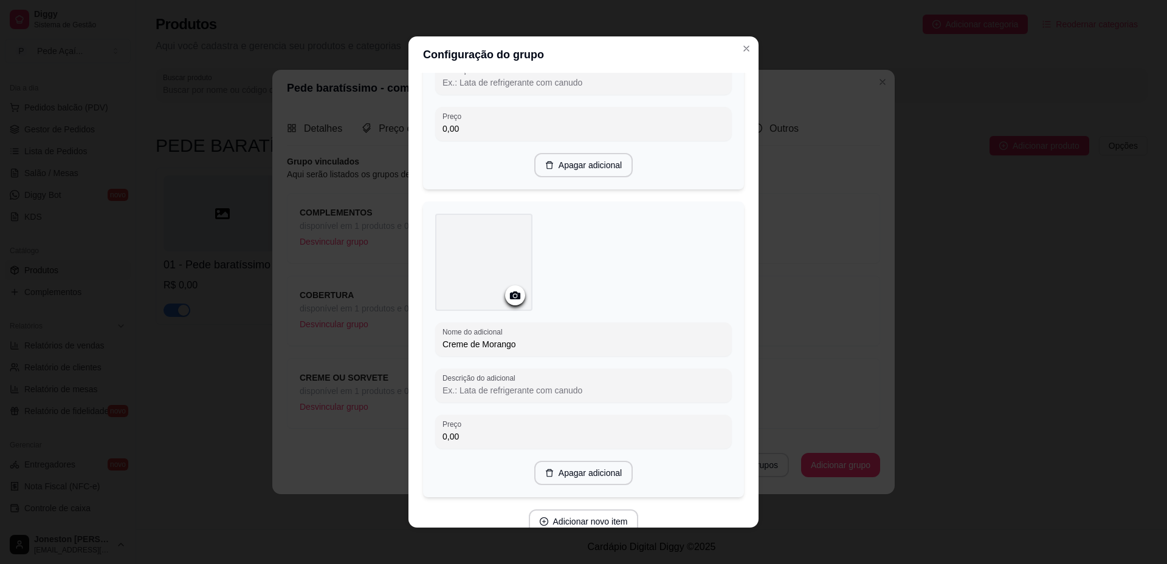
scroll to position [281, 0]
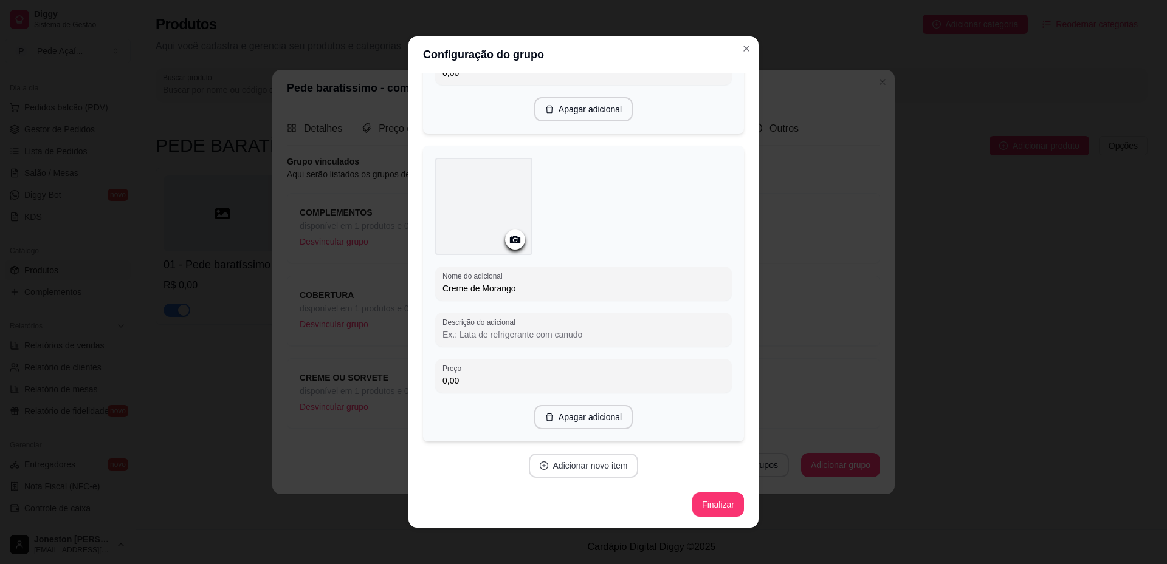
type input "Creme de Morango"
click at [582, 465] on button "Adicionar novo item" at bounding box center [584, 466] width 110 height 24
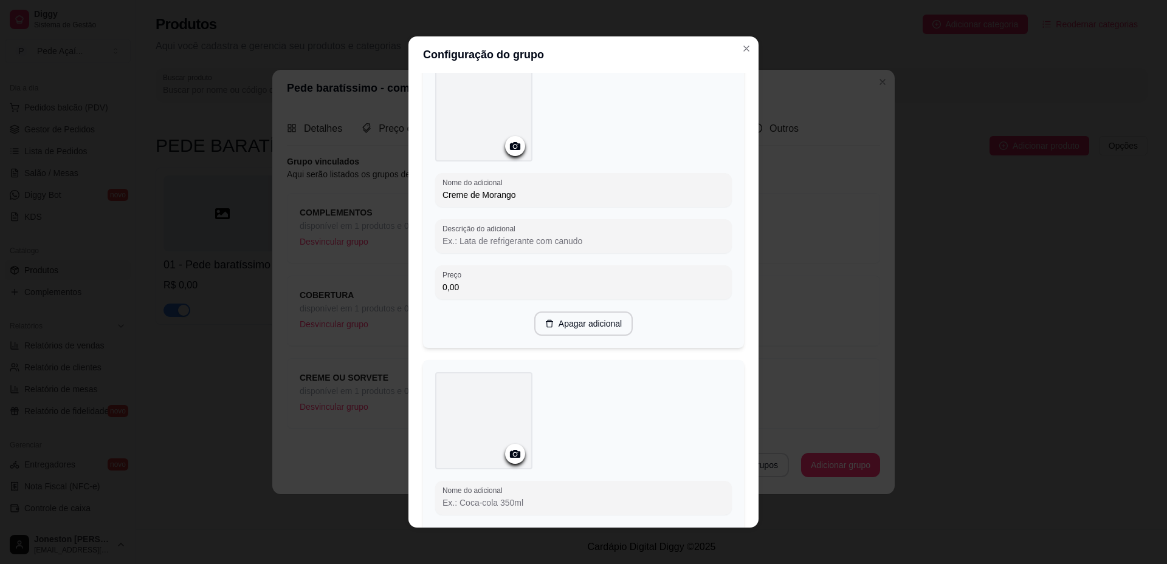
scroll to position [524, 0]
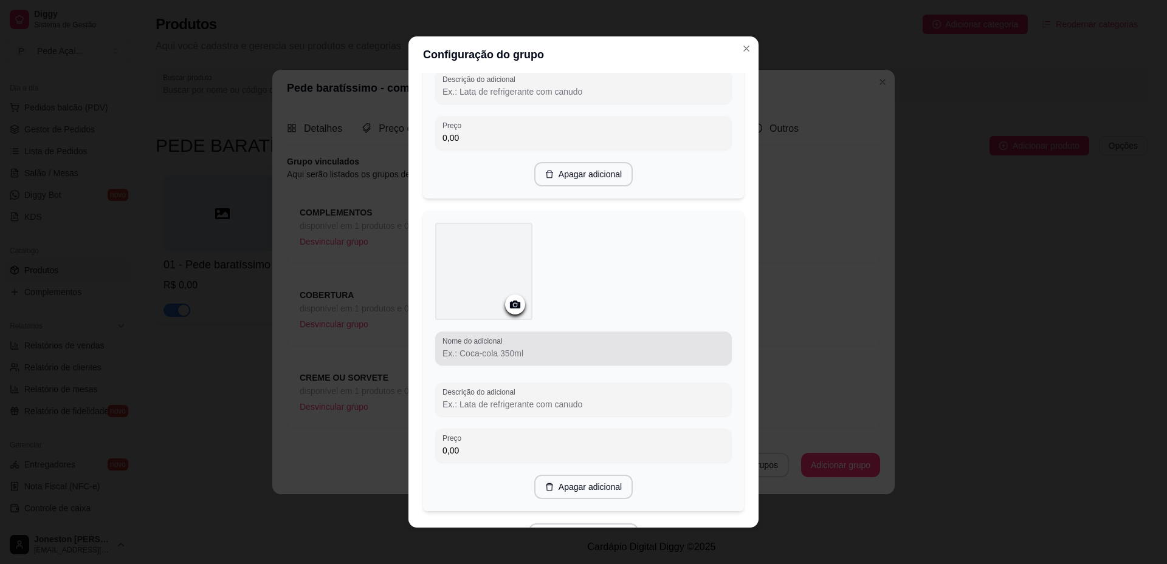
click at [498, 355] on input "Nome do adicional" at bounding box center [583, 354] width 282 height 12
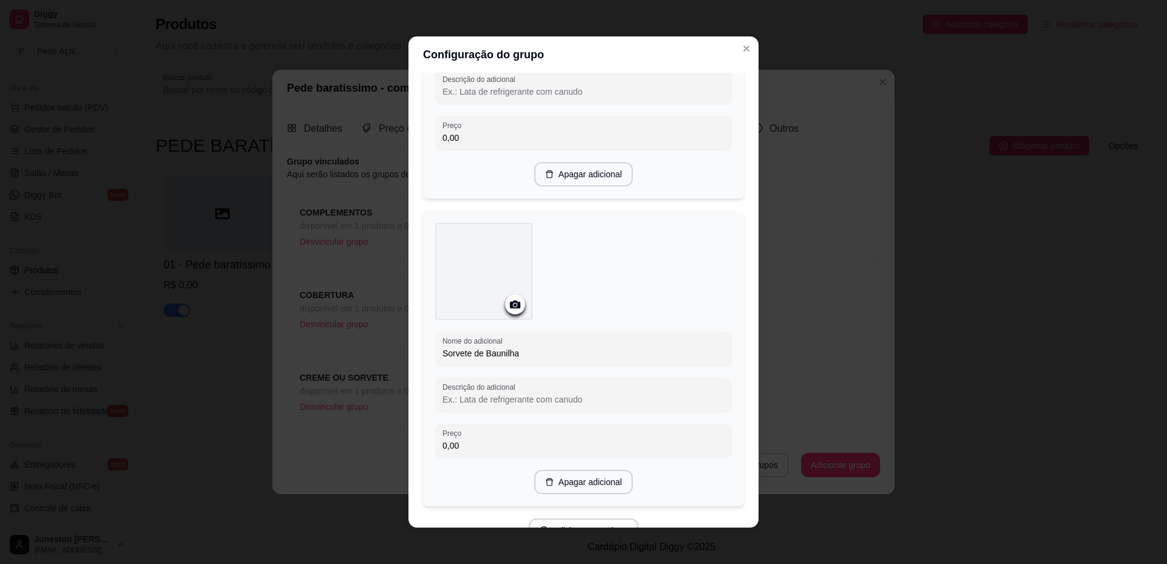
scroll to position [221, 0]
type input "Sorvete de Baunilha"
click at [508, 303] on icon at bounding box center [515, 300] width 14 height 14
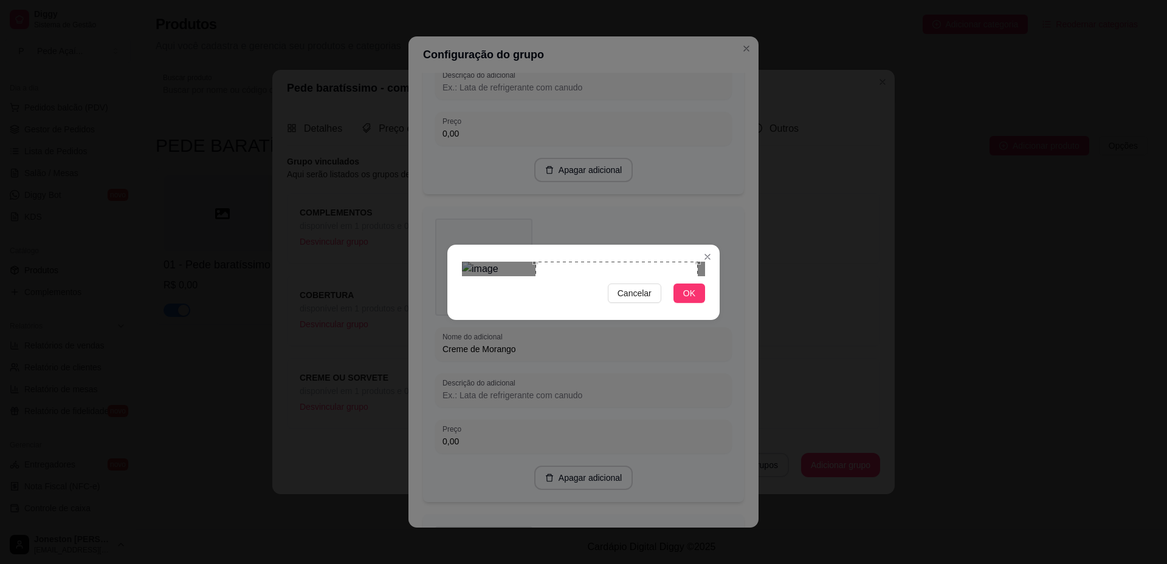
click at [634, 290] on div "Use the arrow keys to move the crop selection area" at bounding box center [616, 343] width 162 height 162
click at [693, 300] on span "OK" at bounding box center [689, 293] width 12 height 13
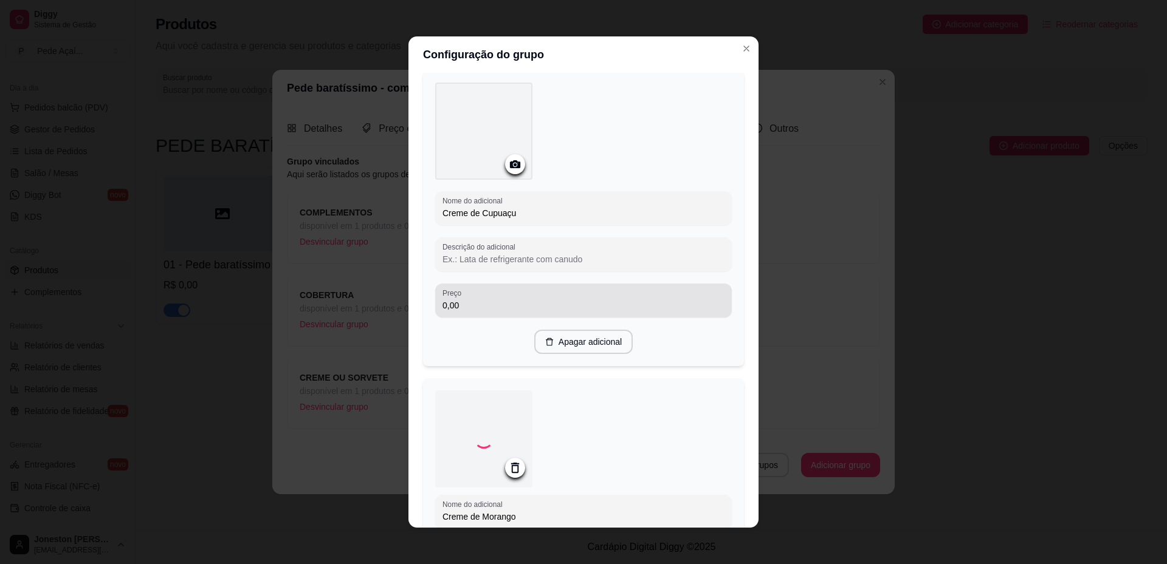
scroll to position [0, 0]
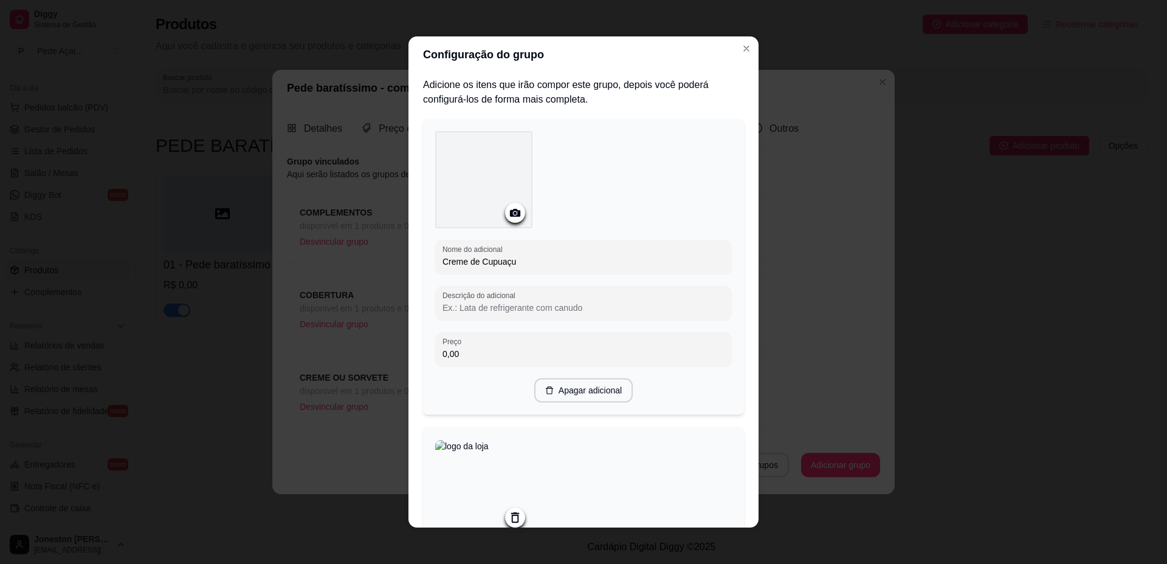
click at [513, 212] on circle at bounding box center [514, 213] width 3 height 3
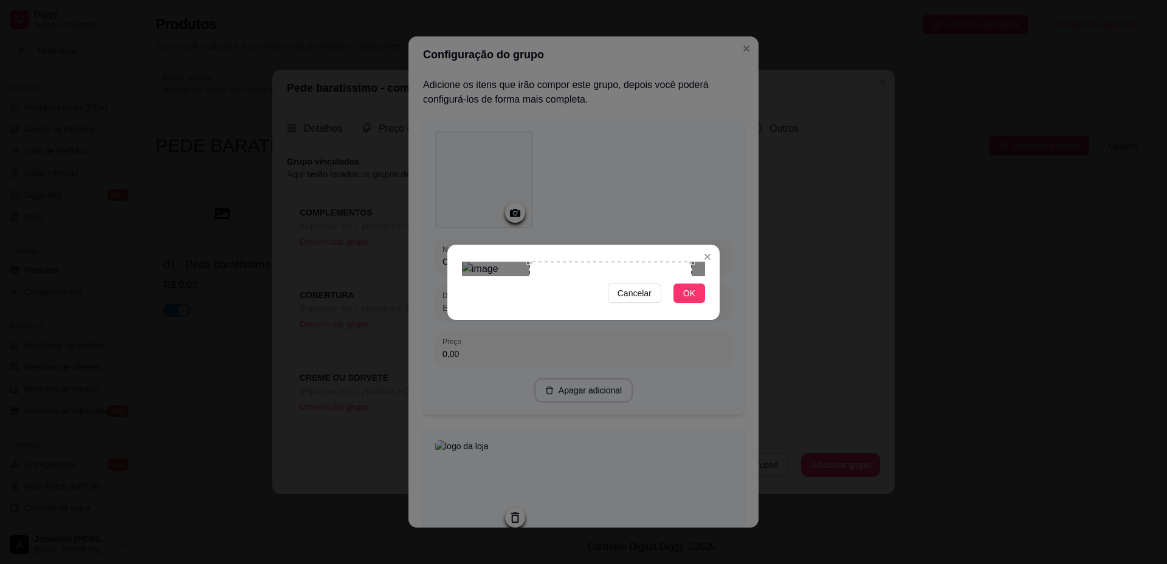
click at [668, 311] on div "Use the arrow keys to move the crop selection area" at bounding box center [610, 343] width 162 height 162
click at [690, 300] on span "OK" at bounding box center [689, 293] width 12 height 13
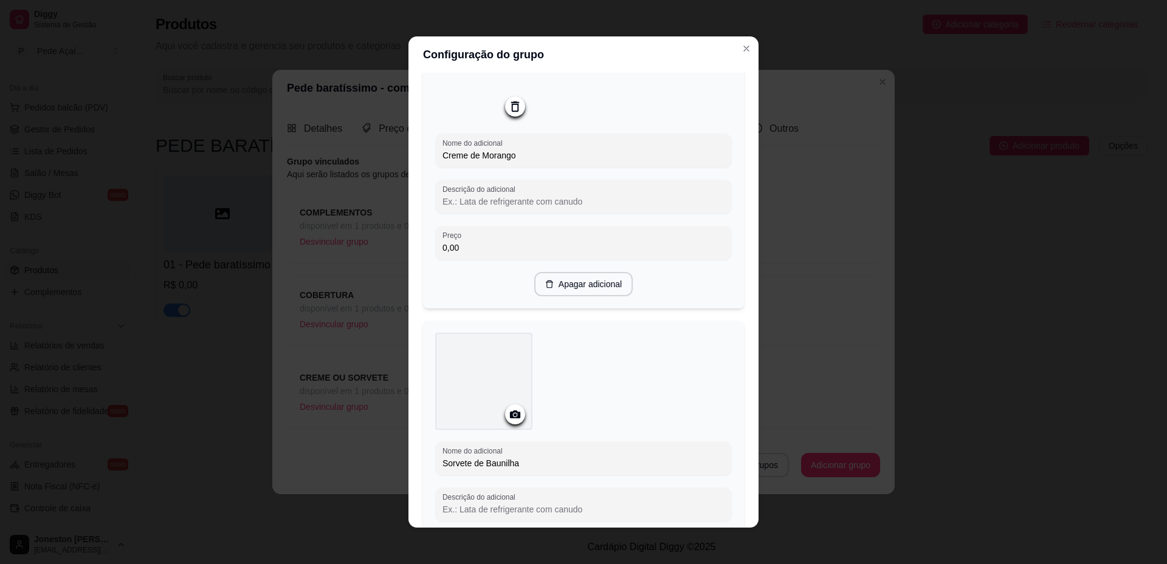
scroll to position [425, 0]
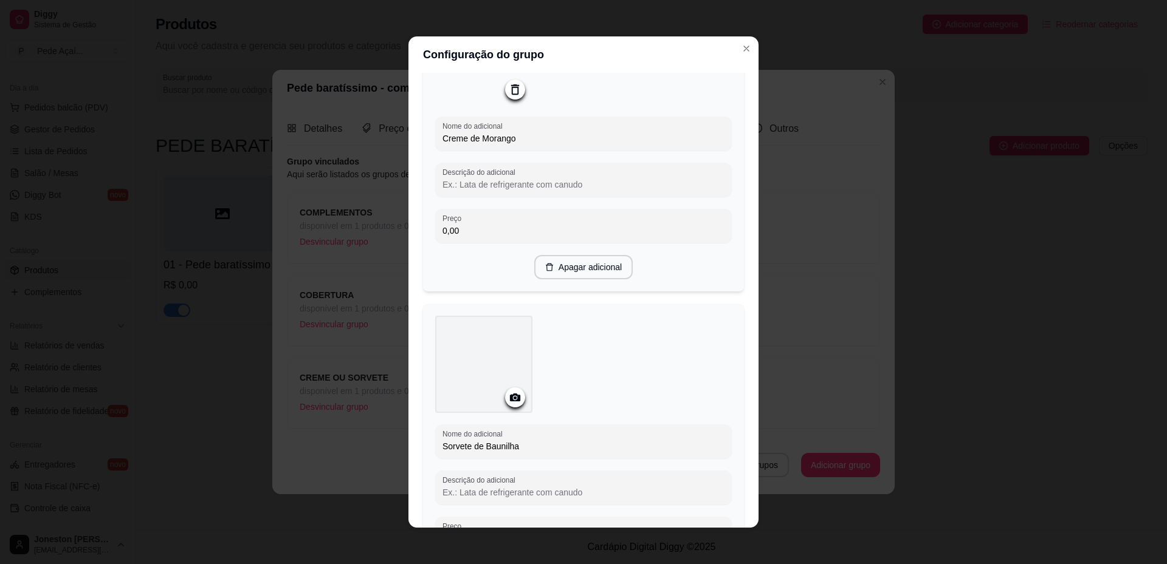
click at [510, 408] on div at bounding box center [515, 398] width 20 height 20
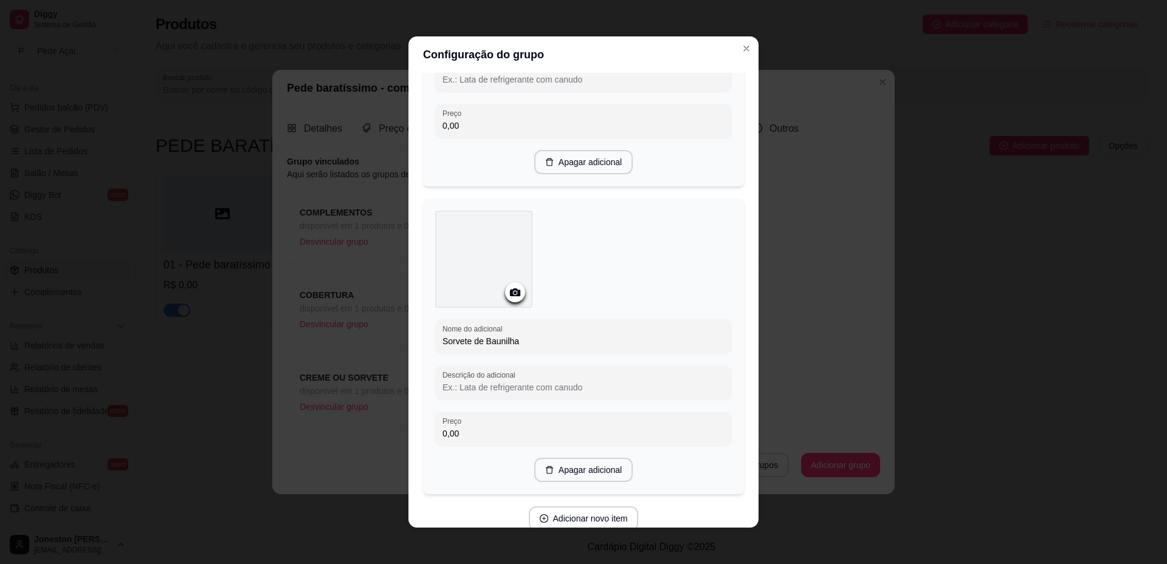
scroll to position [547, 0]
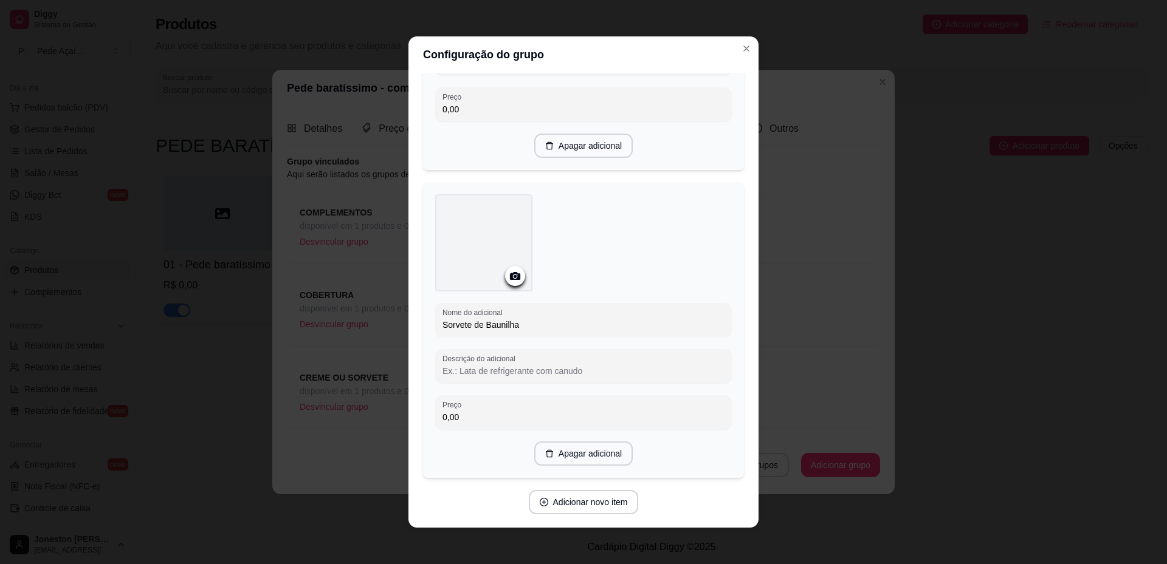
click at [510, 278] on icon at bounding box center [515, 276] width 10 height 8
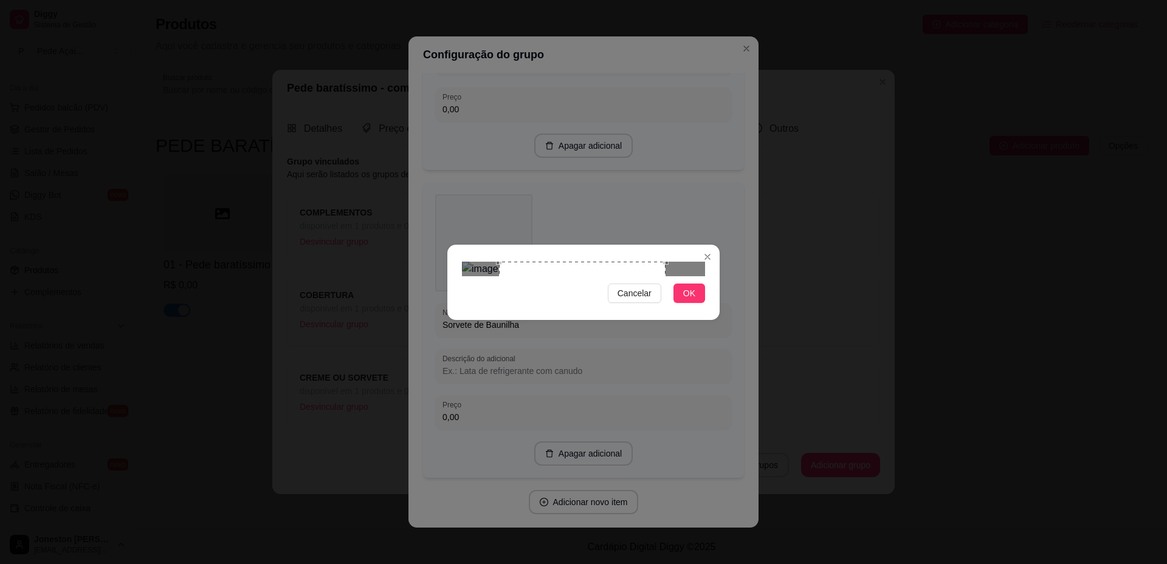
click at [616, 309] on div "Use the arrow keys to move the crop selection area" at bounding box center [582, 345] width 166 height 166
click at [690, 300] on span "OK" at bounding box center [689, 293] width 12 height 13
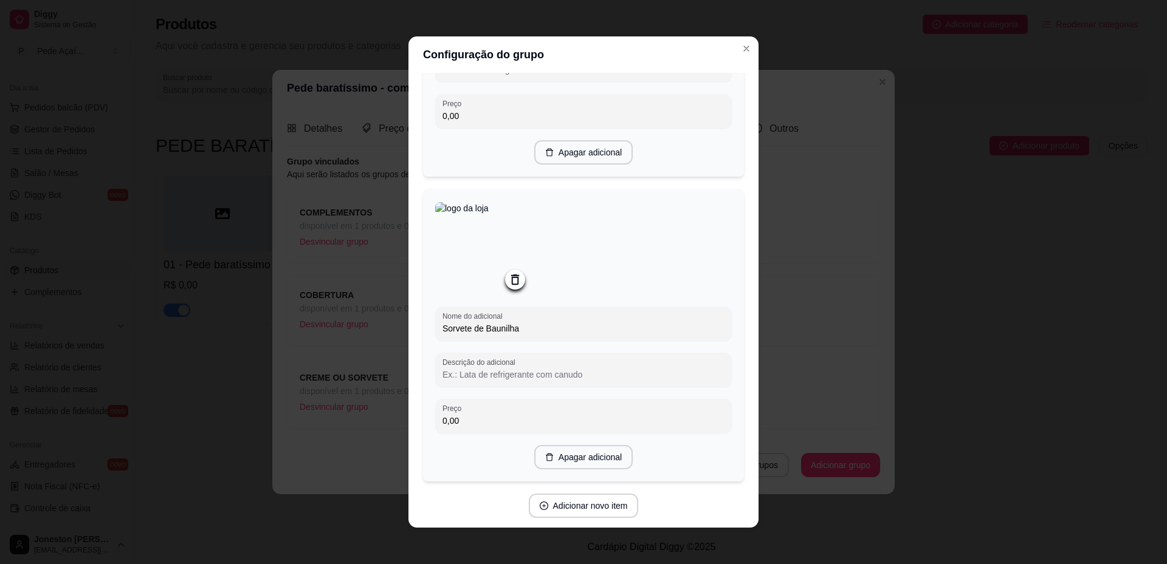
scroll to position [589, 0]
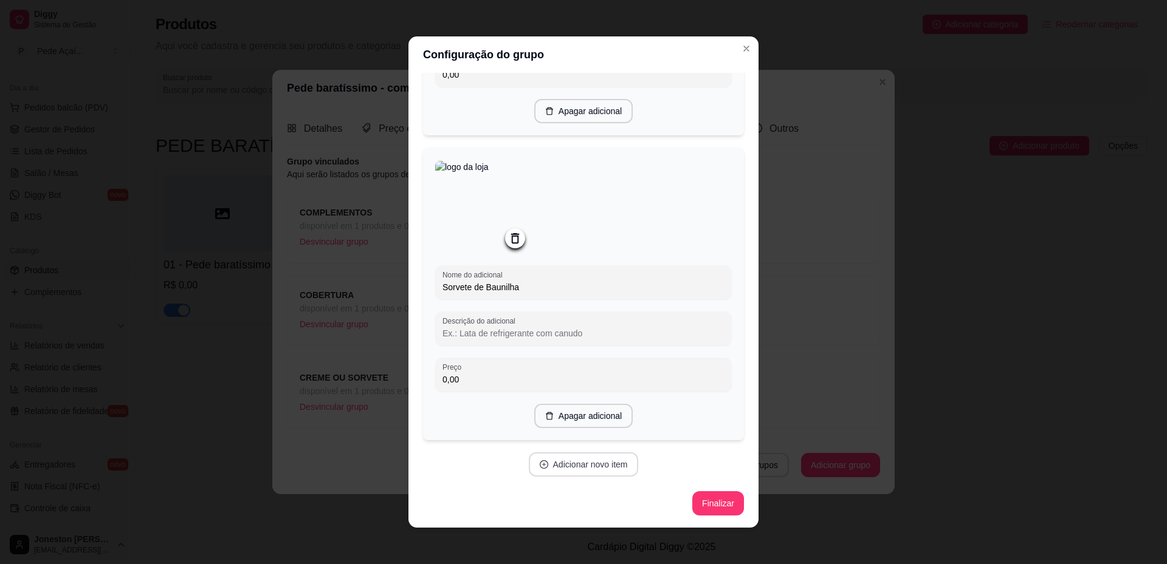
click at [588, 465] on button "Adicionar novo item" at bounding box center [584, 465] width 110 height 24
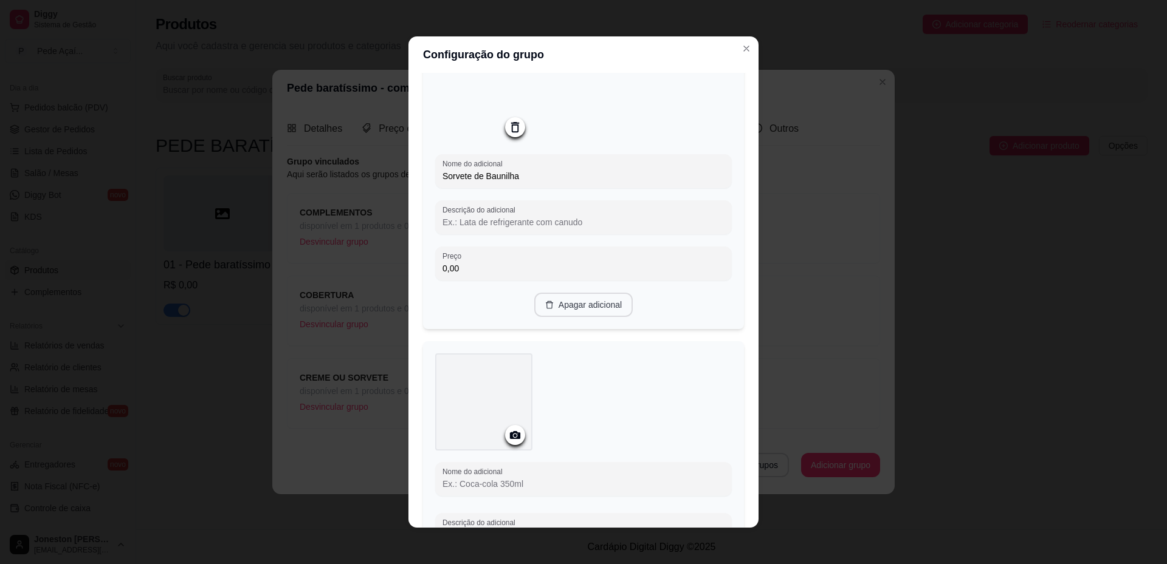
scroll to position [901, 0]
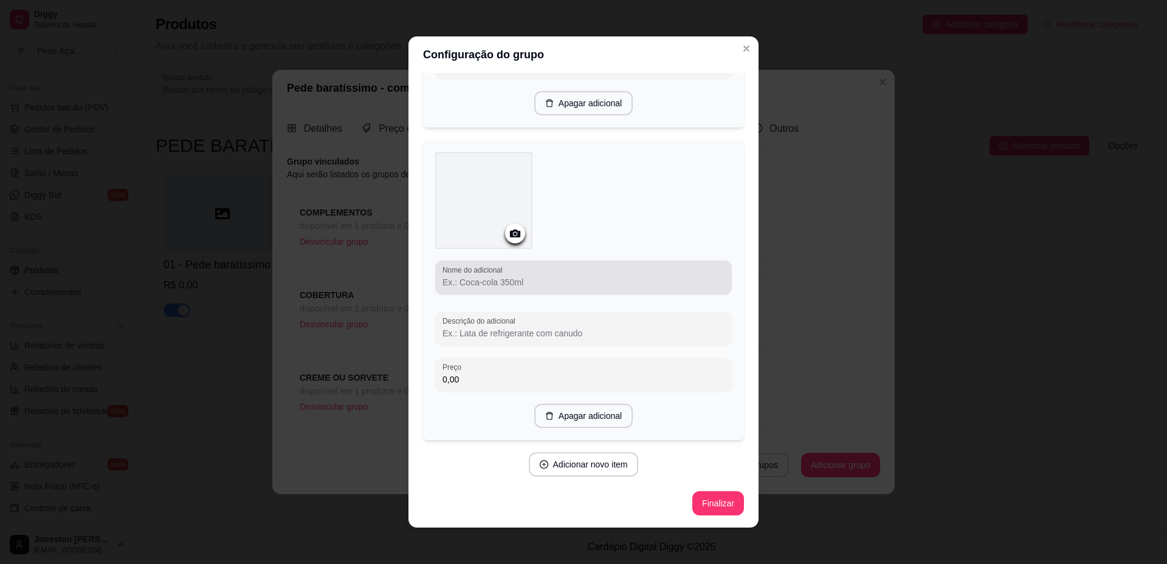
click at [509, 290] on div "Nome do adicional" at bounding box center [583, 278] width 297 height 34
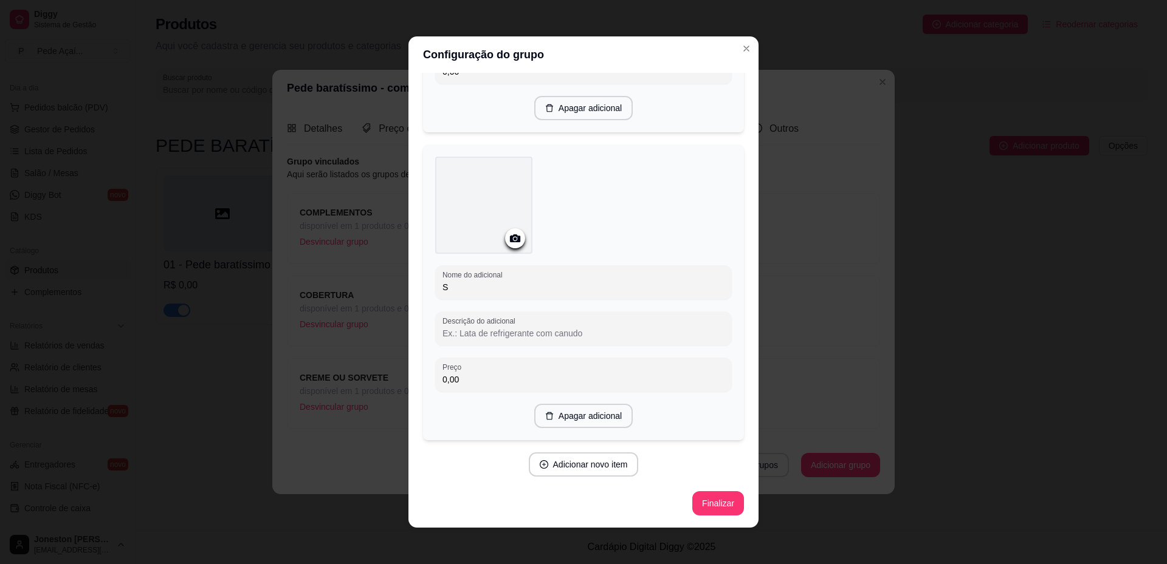
scroll to position [896, 0]
type input "S"
type input "N"
type input "Sem Creme/Sorvete"
click at [510, 233] on icon at bounding box center [515, 239] width 14 height 14
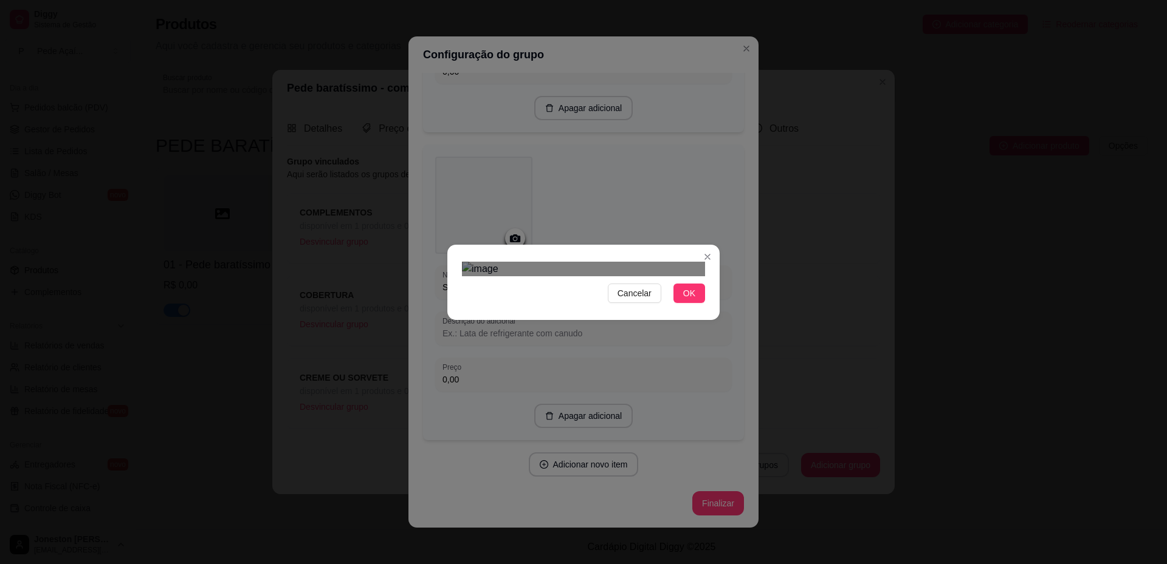
click at [466, 386] on div "Use the arrow keys to move the crop selection area" at bounding box center [572, 395] width 219 height 219
click at [720, 130] on div "Cancelar OK" at bounding box center [583, 282] width 1167 height 564
click at [696, 303] on button "OK" at bounding box center [689, 293] width 32 height 19
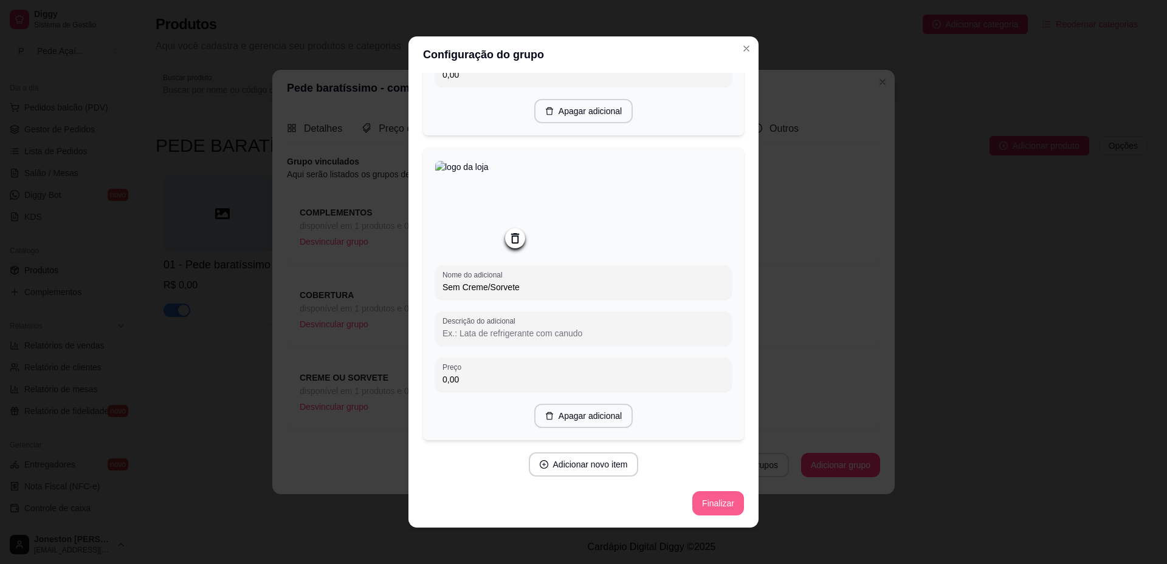
click at [703, 504] on button "Finalizar" at bounding box center [718, 504] width 52 height 24
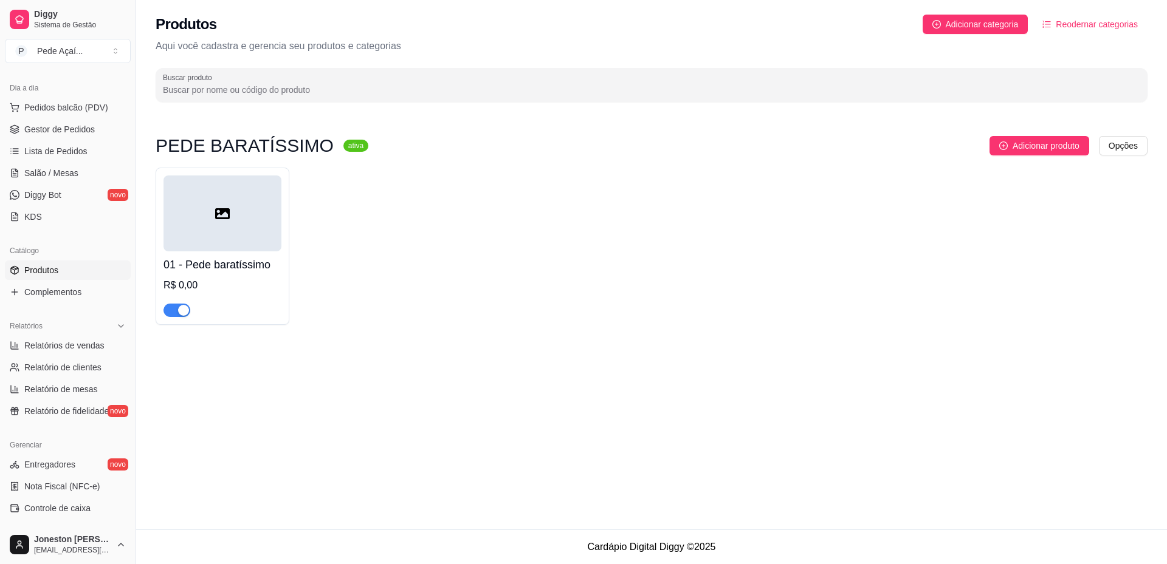
click at [216, 223] on div at bounding box center [222, 214] width 118 height 76
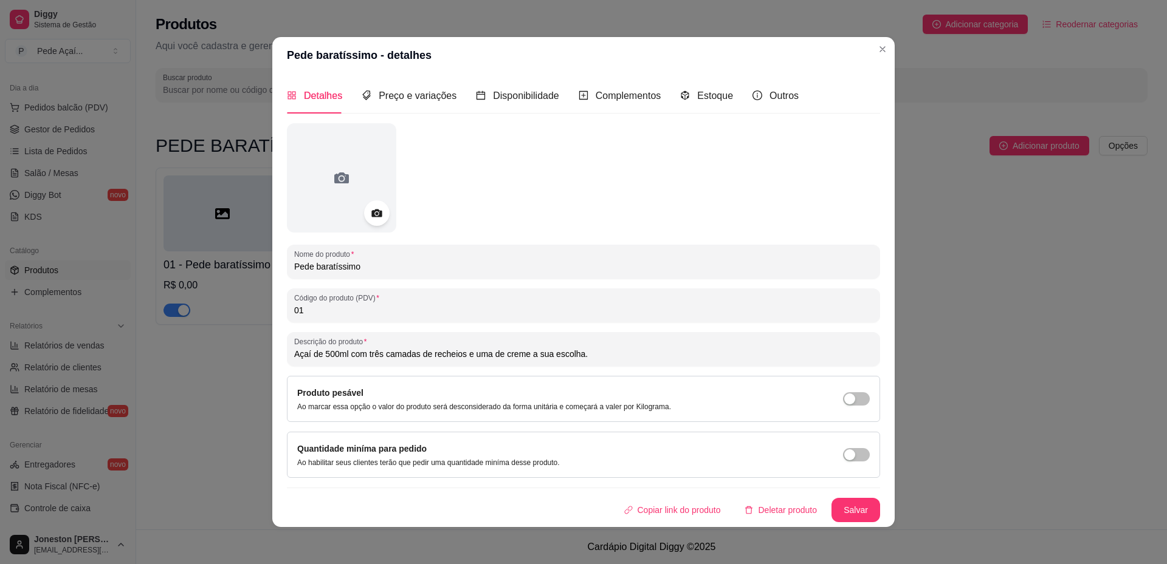
click at [369, 218] on icon at bounding box center [376, 213] width 14 height 14
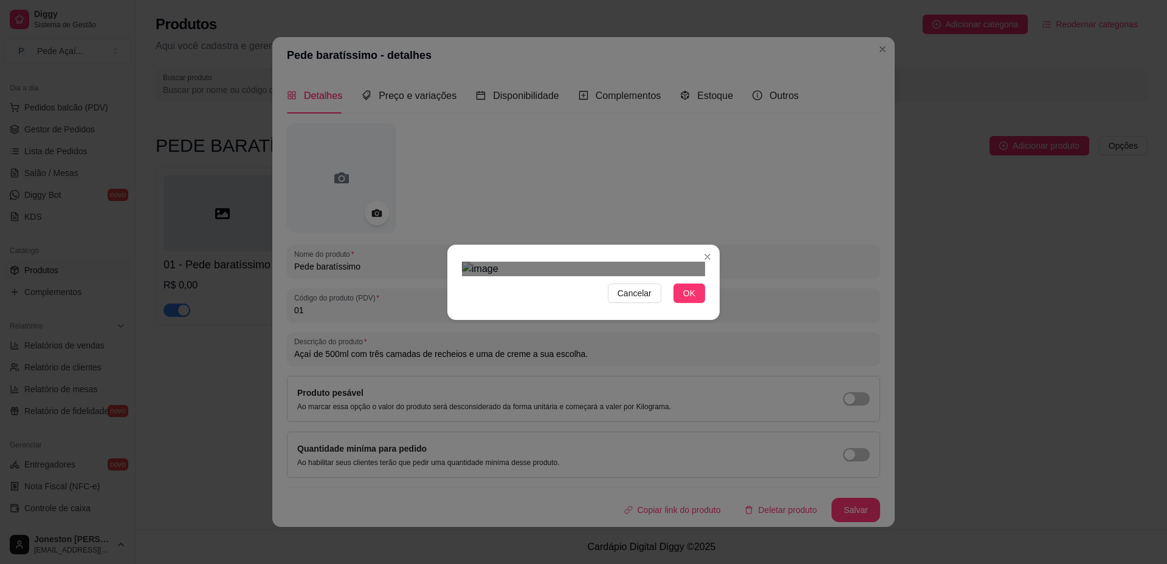
click at [569, 346] on div "Use the arrow keys to move the crop selection area" at bounding box center [585, 455] width 219 height 219
click at [680, 303] on button "OK" at bounding box center [689, 293] width 32 height 19
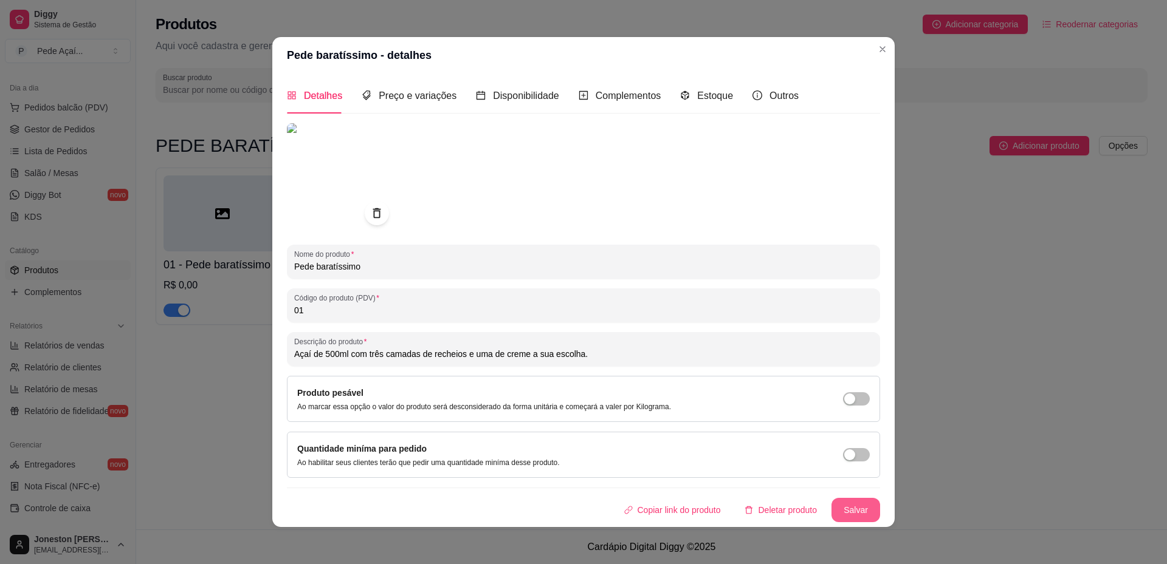
click at [846, 508] on button "Salvar" at bounding box center [855, 510] width 49 height 24
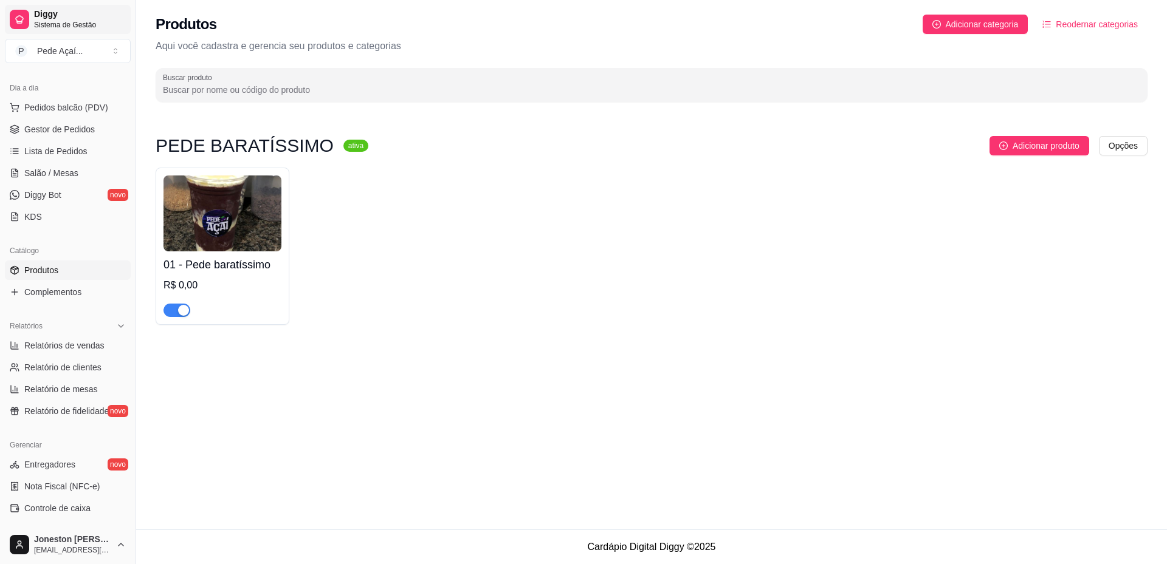
click at [69, 21] on span "Sistema de Gestão" at bounding box center [80, 25] width 92 height 10
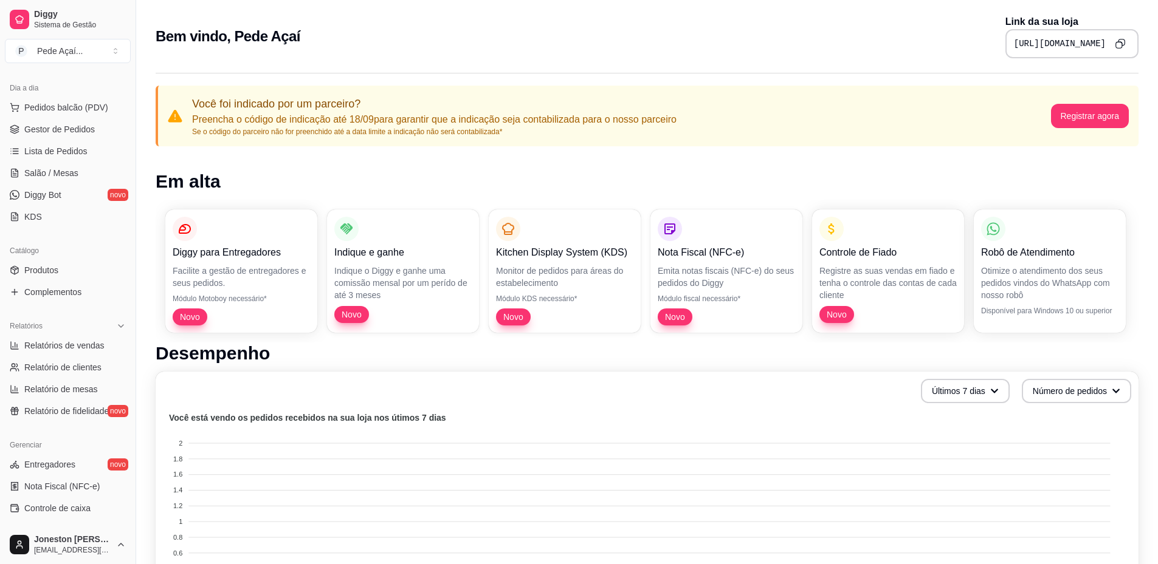
click at [1119, 43] on icon "Copy to clipboard" at bounding box center [1119, 43] width 10 height 10
click at [52, 292] on span "Complementos" at bounding box center [52, 292] width 57 height 12
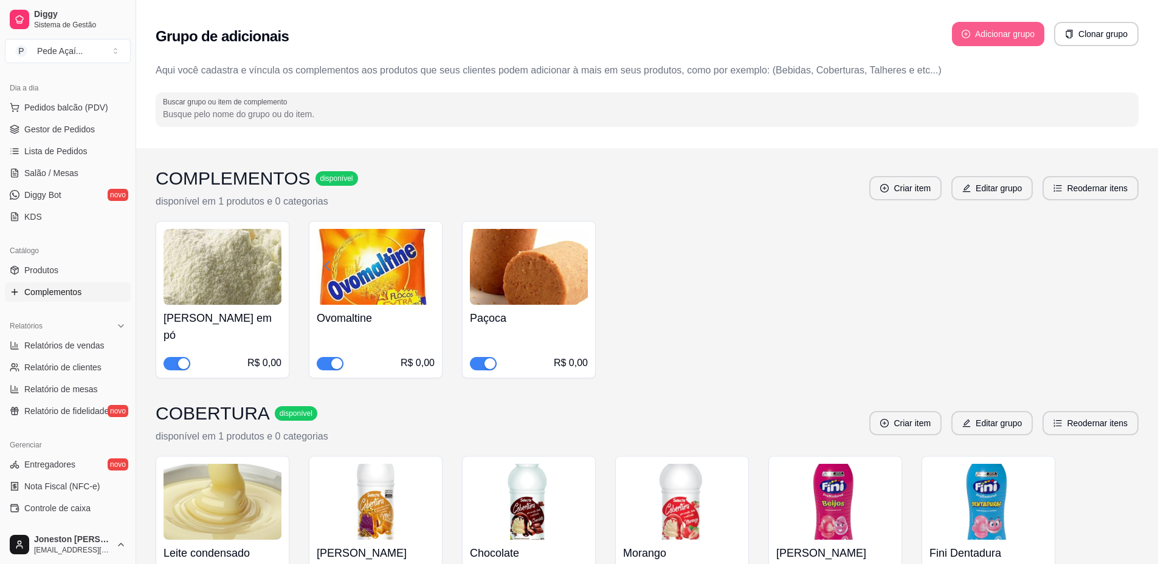
click at [989, 30] on button "Adicionar grupo" at bounding box center [998, 34] width 92 height 24
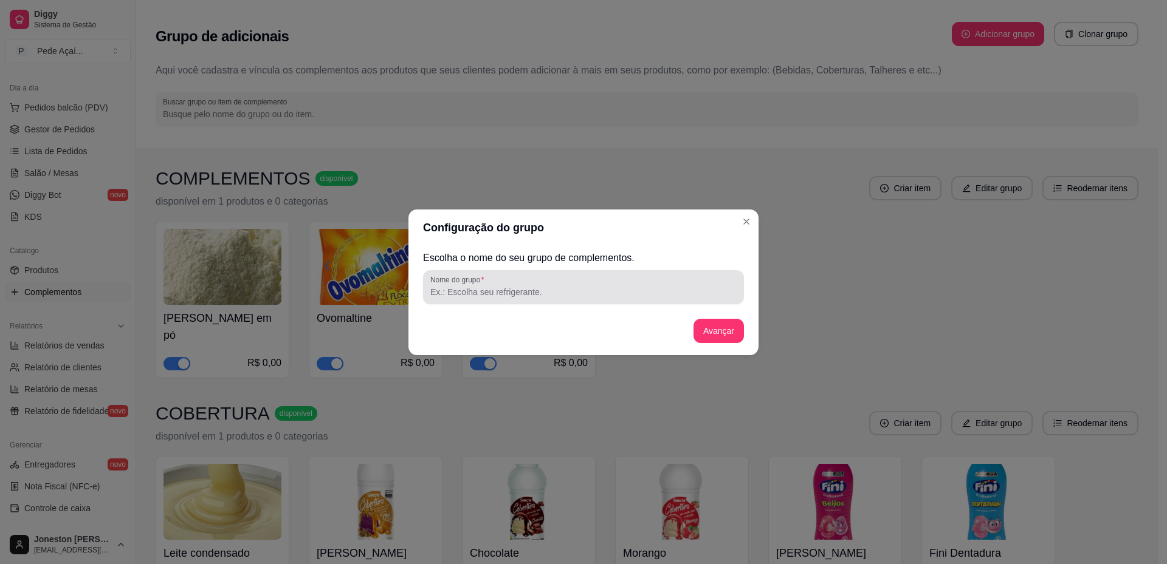
click at [518, 284] on div at bounding box center [583, 287] width 306 height 24
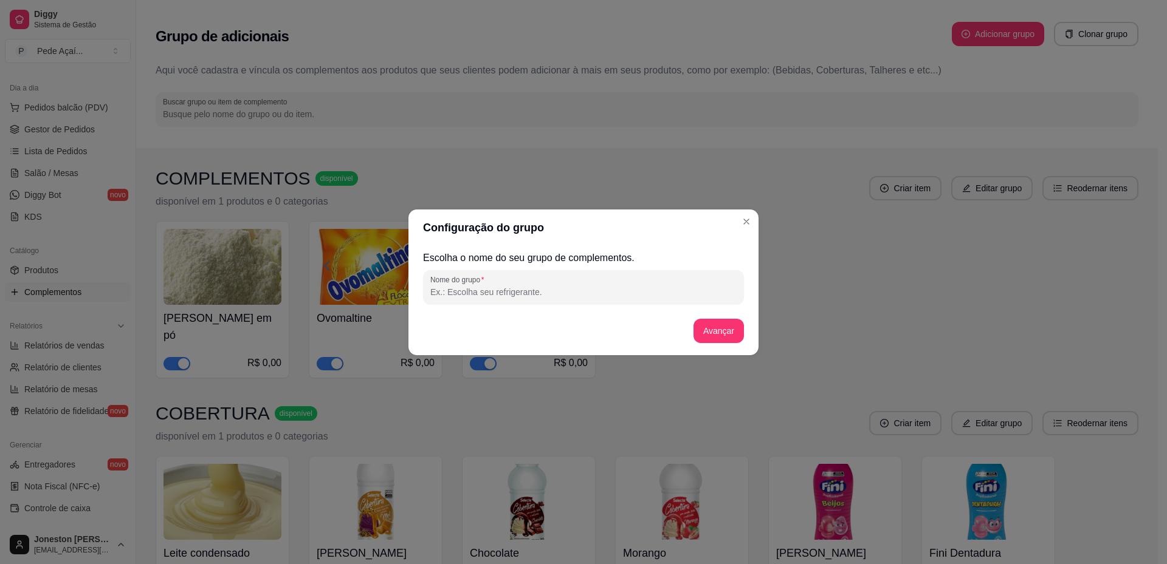
type input "c"
click at [503, 293] on input "COMPLEMENTO" at bounding box center [583, 292] width 306 height 12
click at [505, 294] on input "COMPLEMENTO" at bounding box center [583, 292] width 306 height 12
drag, startPoint x: 506, startPoint y: 291, endPoint x: 379, endPoint y: 299, distance: 126.6
click at [379, 299] on div "Configuração do grupo Escolha o nome do seu grupo de complementos. Nome do grup…" at bounding box center [583, 282] width 1167 height 564
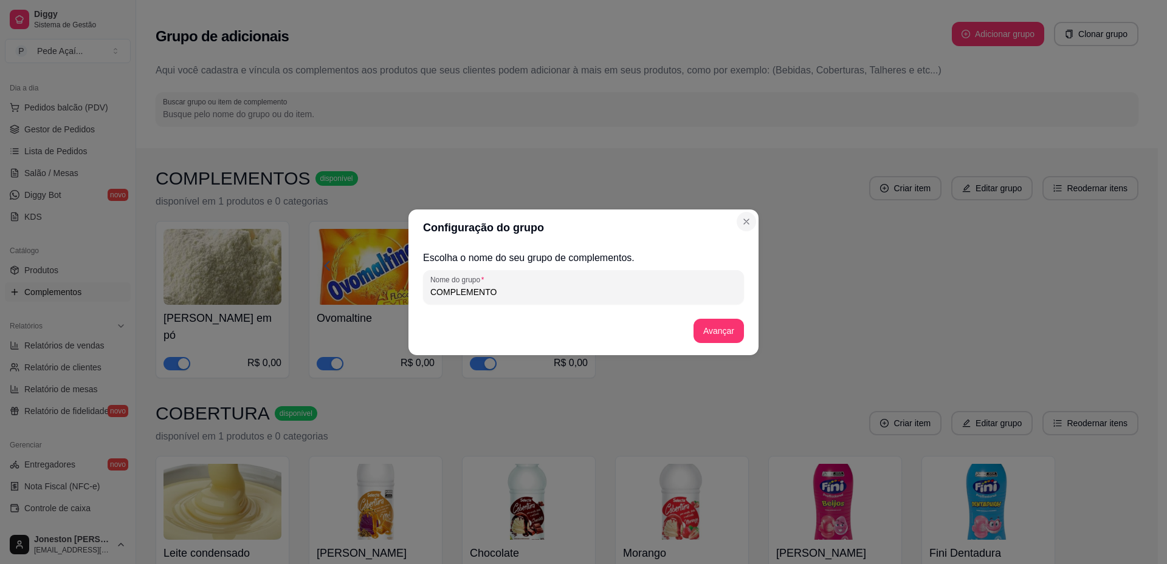
type input "COMPLEMENTO"
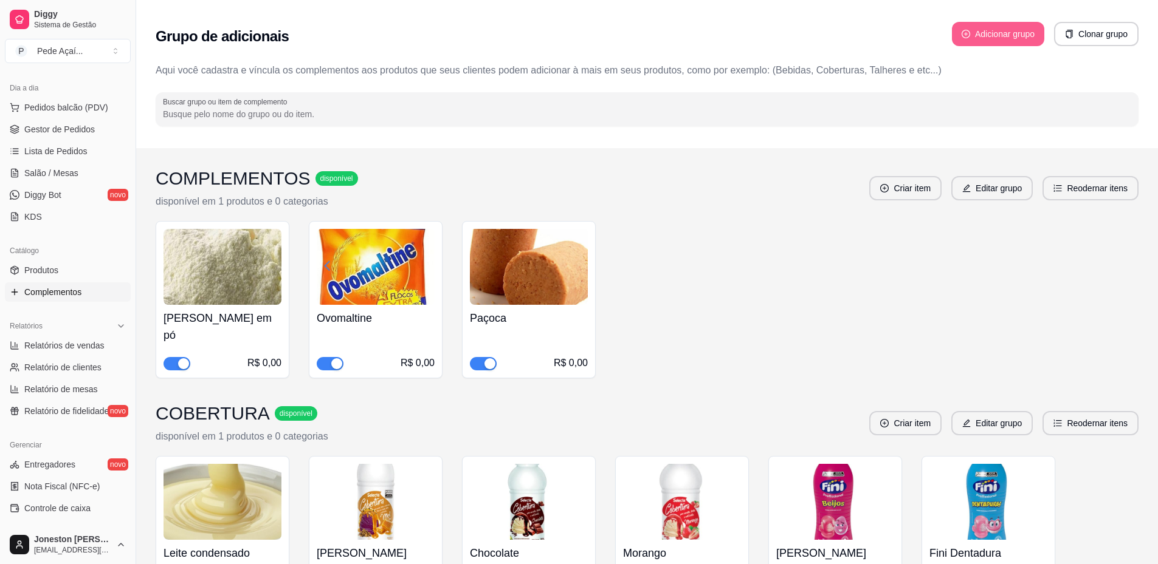
click at [1005, 27] on button "Adicionar grupo" at bounding box center [998, 34] width 92 height 24
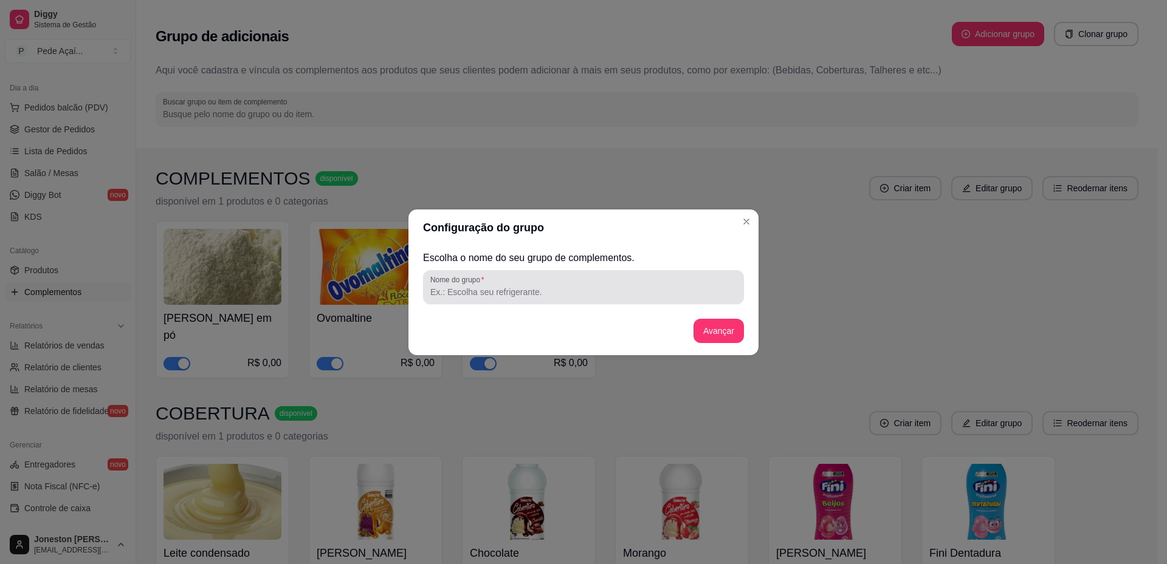
click at [478, 293] on input "Nome do grupo" at bounding box center [583, 292] width 306 height 12
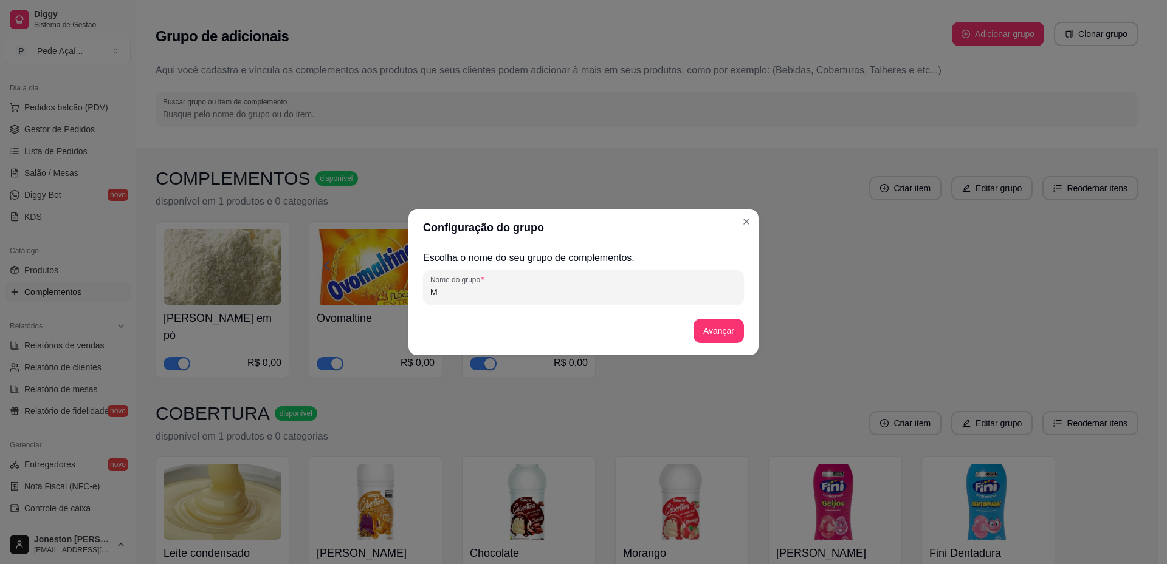
type input "Mc"
click at [410, 292] on div "Escolha o nome do seu grupo de complementos. Nome do grupo Mc Avançar" at bounding box center [583, 300] width 350 height 109
type input "c"
click at [503, 287] on input "COMPLEMENTO" at bounding box center [583, 292] width 306 height 12
click at [484, 290] on input "COMPLEMENTO" at bounding box center [583, 292] width 306 height 12
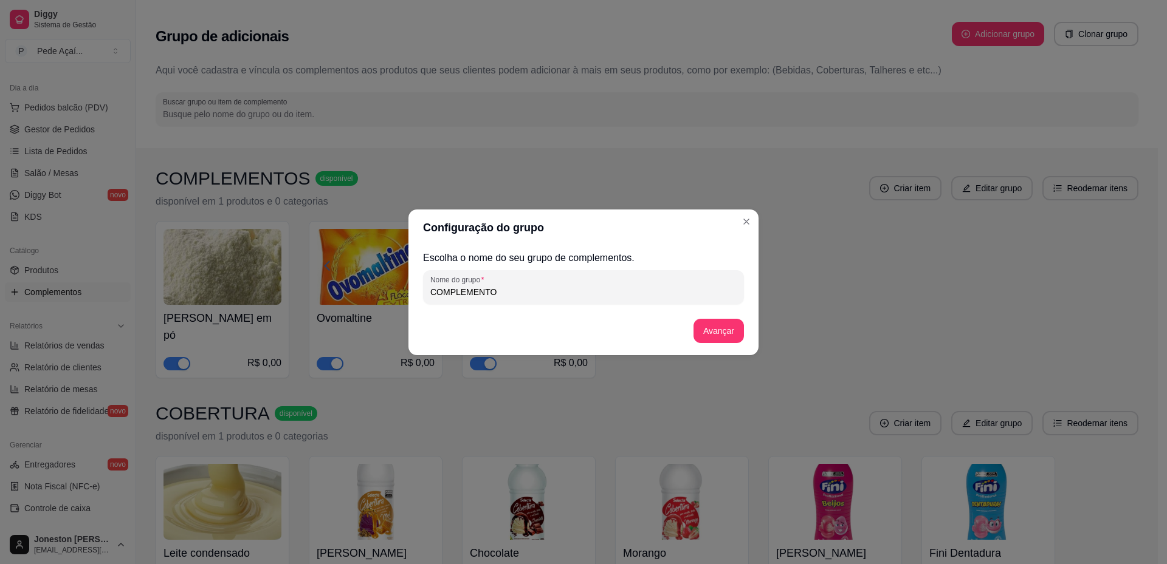
click at [491, 288] on input "COMPLEMENTO" at bounding box center [583, 292] width 306 height 12
type input "COMPLEMENTO"
click at [727, 329] on button "Avançar" at bounding box center [718, 331] width 50 height 24
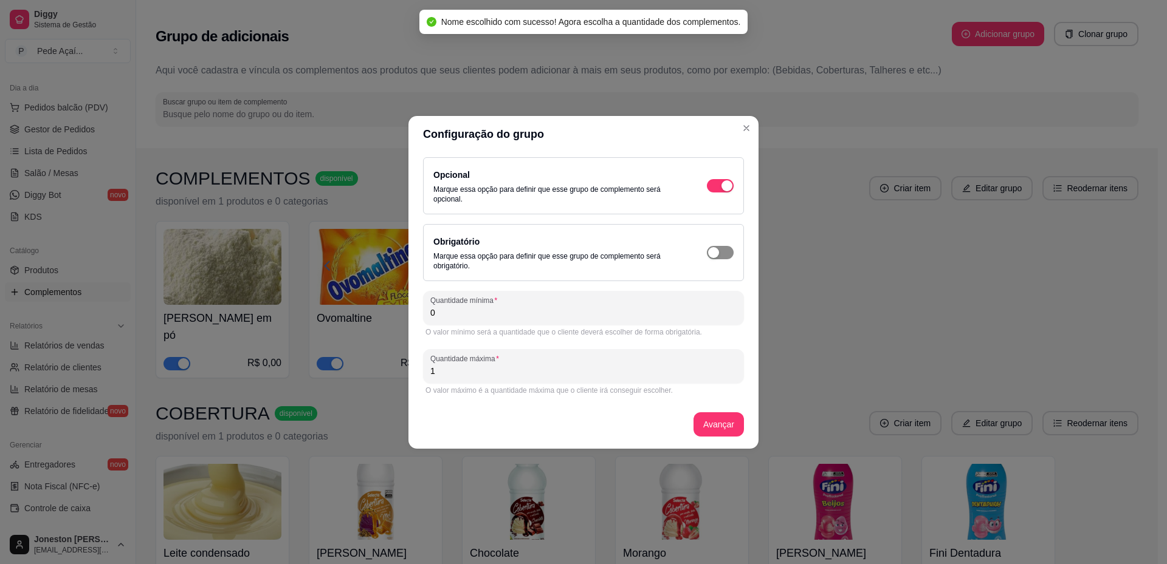
click at [719, 257] on span "button" at bounding box center [720, 252] width 27 height 13
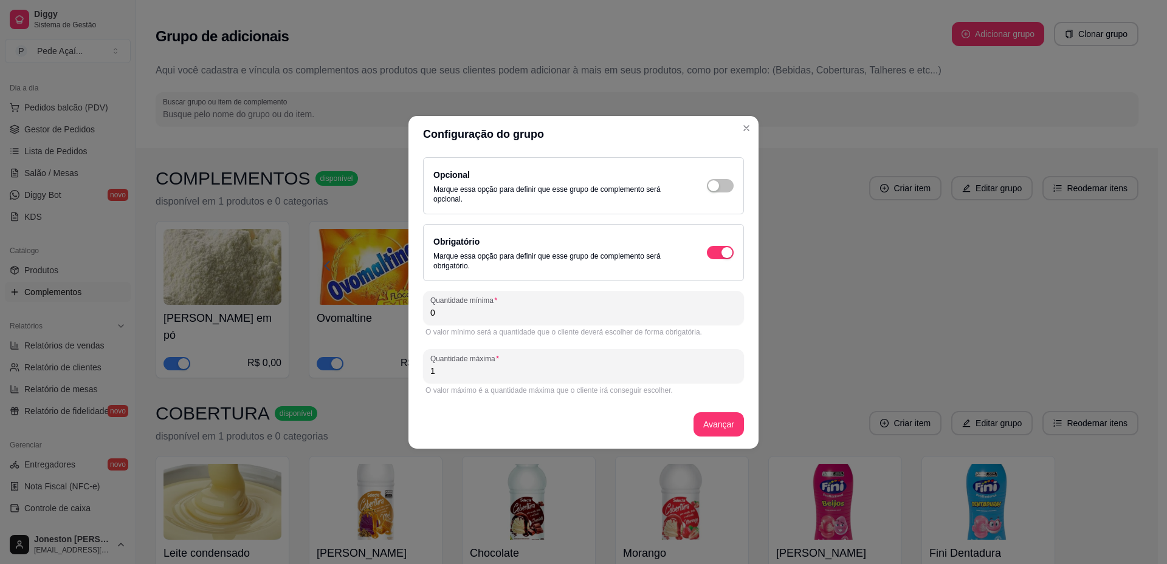
click at [451, 317] on input "0" at bounding box center [583, 313] width 306 height 12
drag, startPoint x: 452, startPoint y: 310, endPoint x: 413, endPoint y: 308, distance: 39.6
click at [413, 308] on div "Opcional Marque essa opção para definir que esse grupo de complemento será opci…" at bounding box center [583, 301] width 350 height 297
type input "1"
drag, startPoint x: 442, startPoint y: 372, endPoint x: 428, endPoint y: 368, distance: 14.6
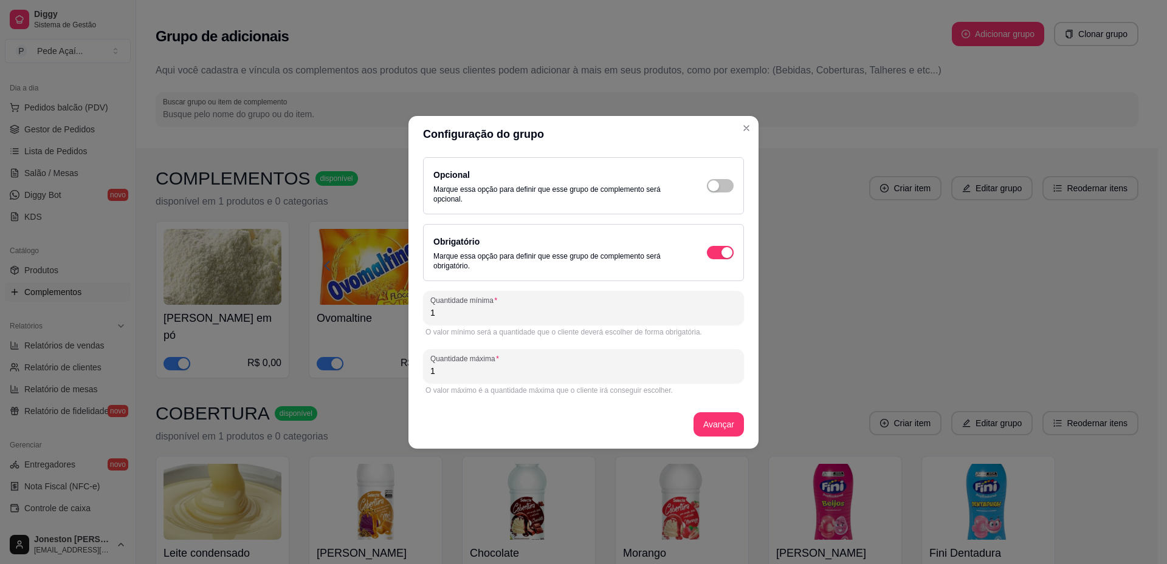
click at [428, 368] on div "Quantidade máxima 1" at bounding box center [583, 366] width 321 height 34
type input "5"
click at [716, 426] on button "Avançar" at bounding box center [718, 425] width 49 height 24
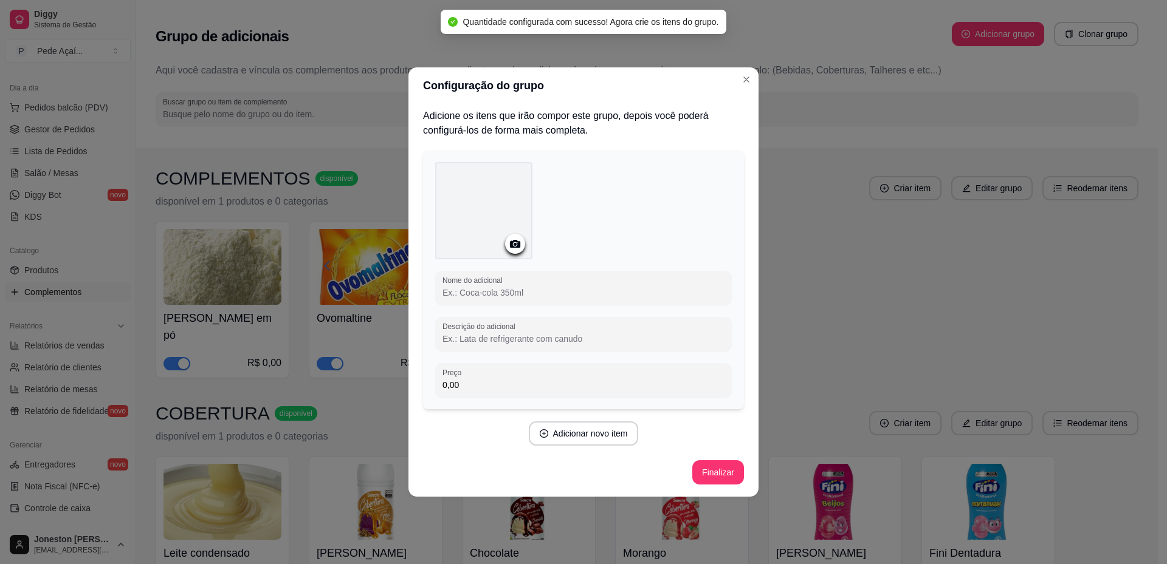
click at [484, 294] on input "Nome do adicional" at bounding box center [583, 293] width 282 height 12
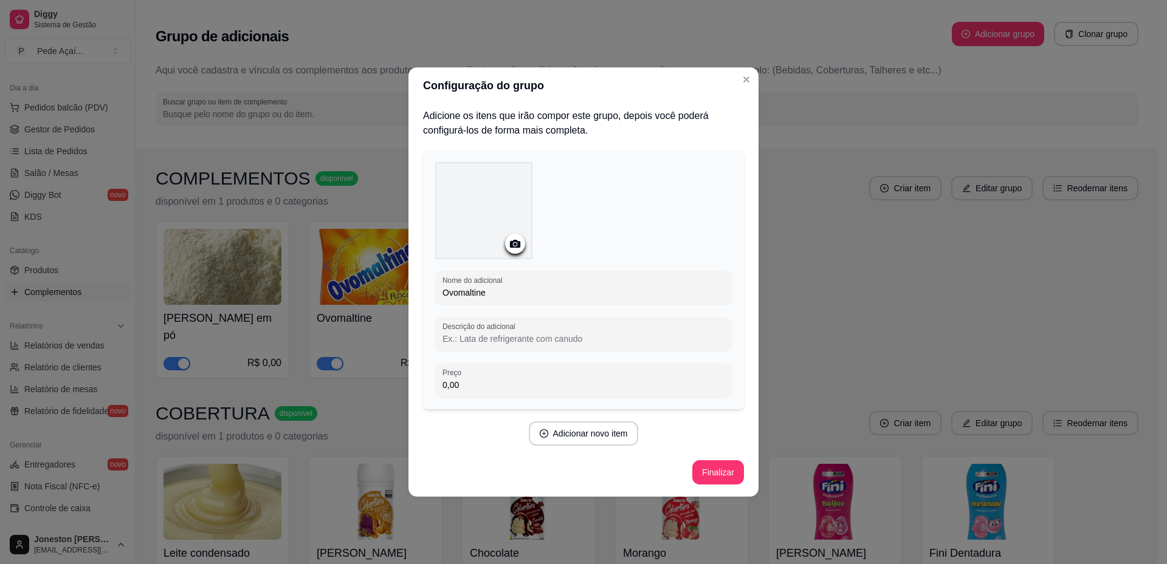
type input "Ovomaltine"
click at [517, 249] on icon at bounding box center [515, 244] width 14 height 14
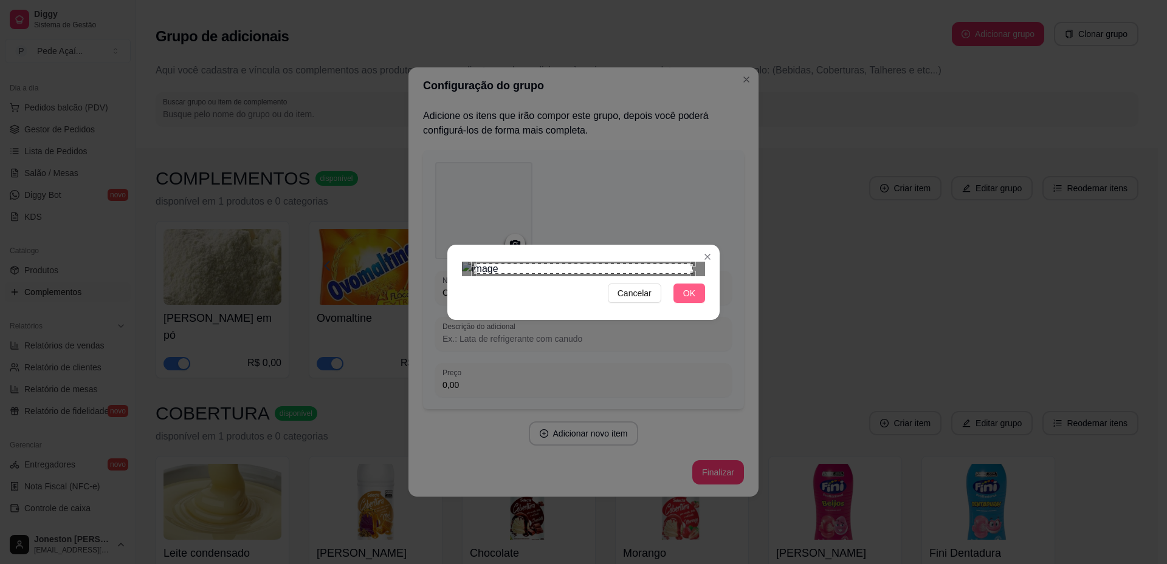
click at [693, 300] on span "OK" at bounding box center [689, 293] width 12 height 13
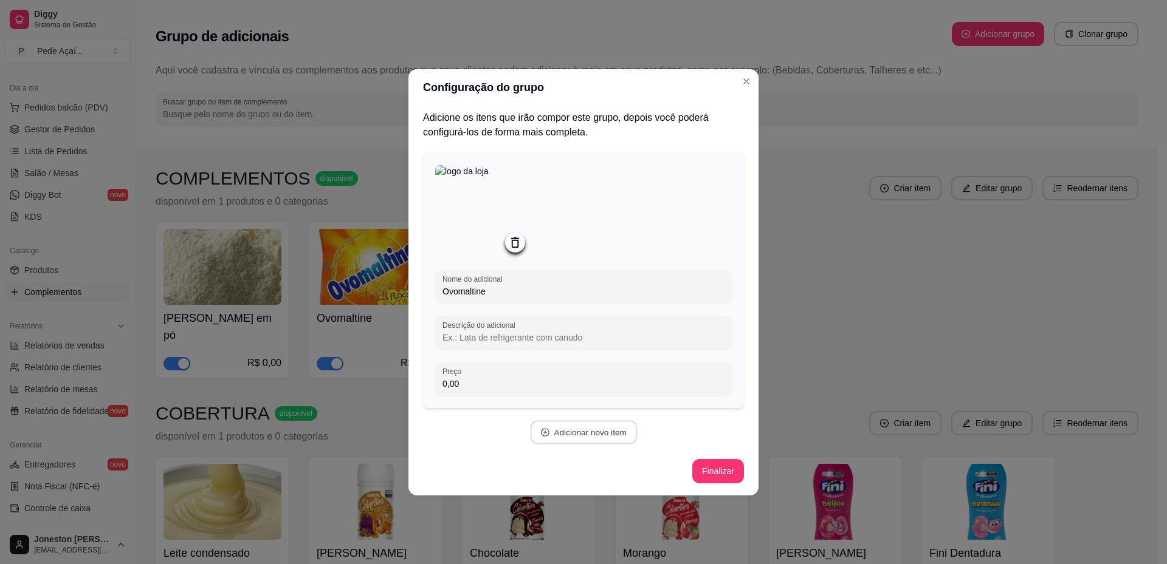
click at [575, 433] on button "Adicionar novo item" at bounding box center [583, 432] width 107 height 24
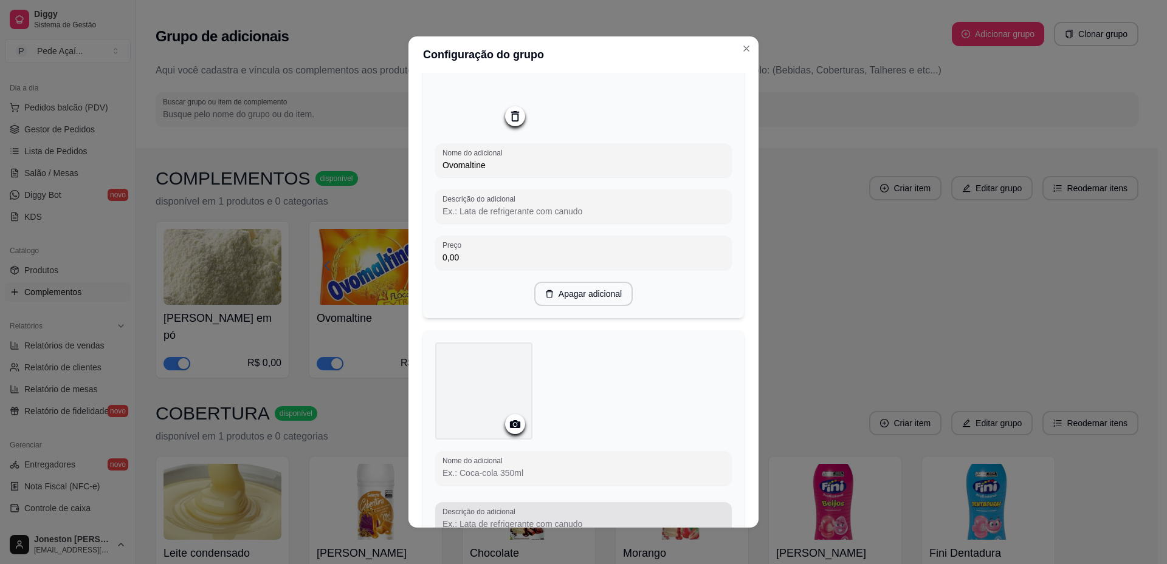
scroll to position [243, 0]
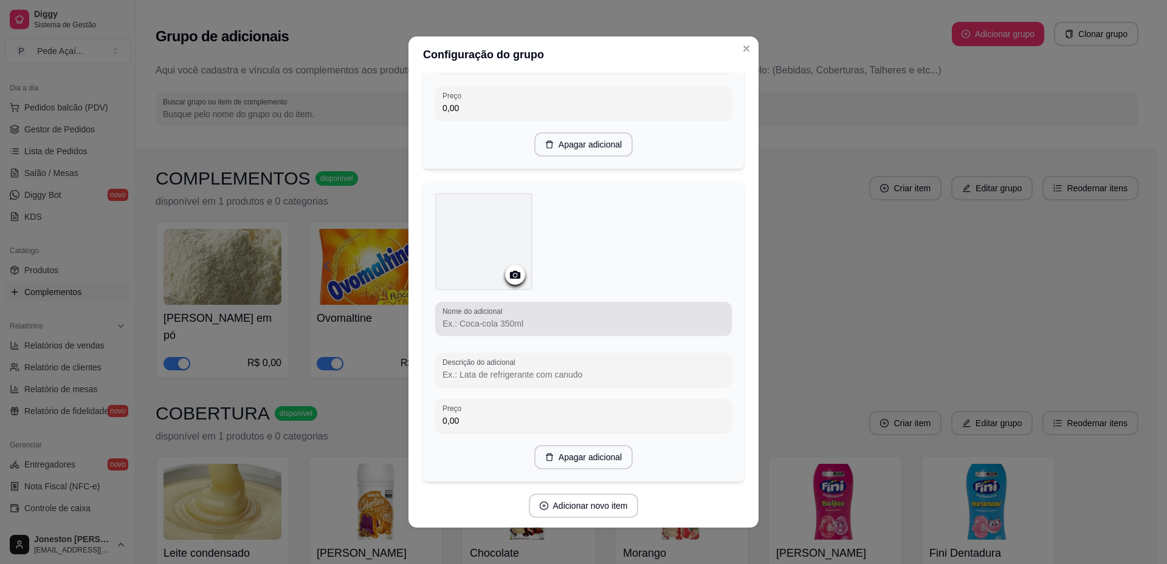
click at [475, 321] on input "Nome do adicional" at bounding box center [583, 324] width 282 height 12
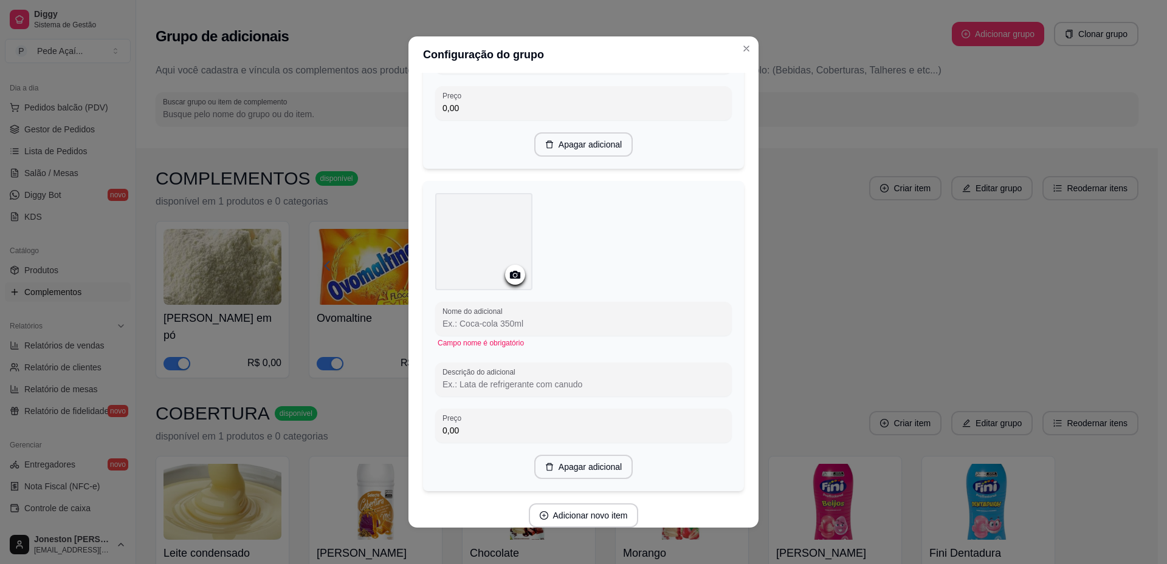
click at [508, 275] on icon at bounding box center [515, 275] width 14 height 14
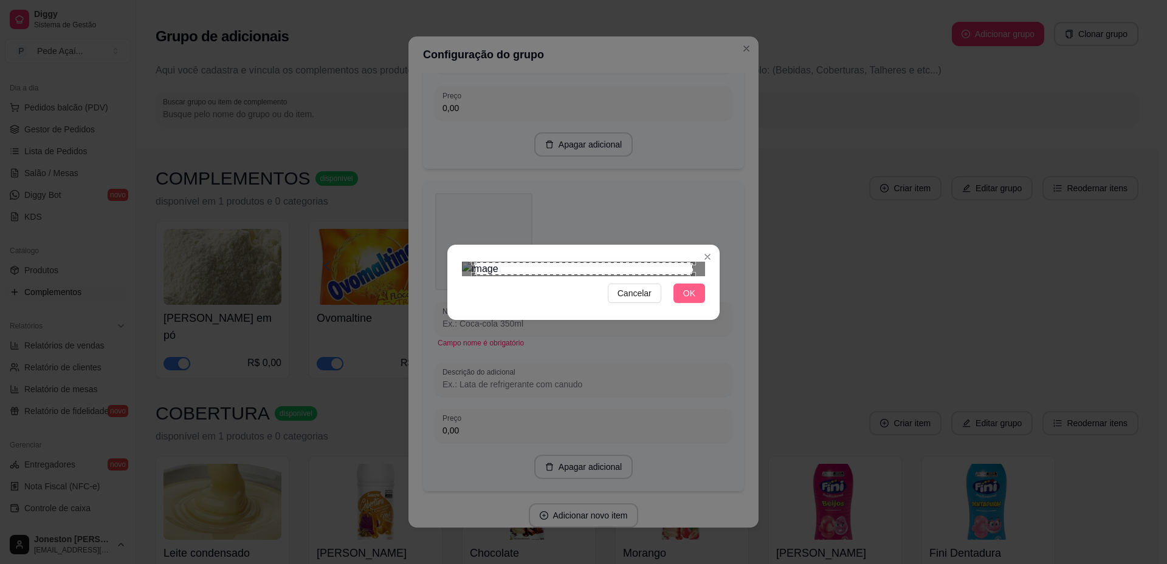
click at [694, 300] on span "OK" at bounding box center [689, 293] width 12 height 13
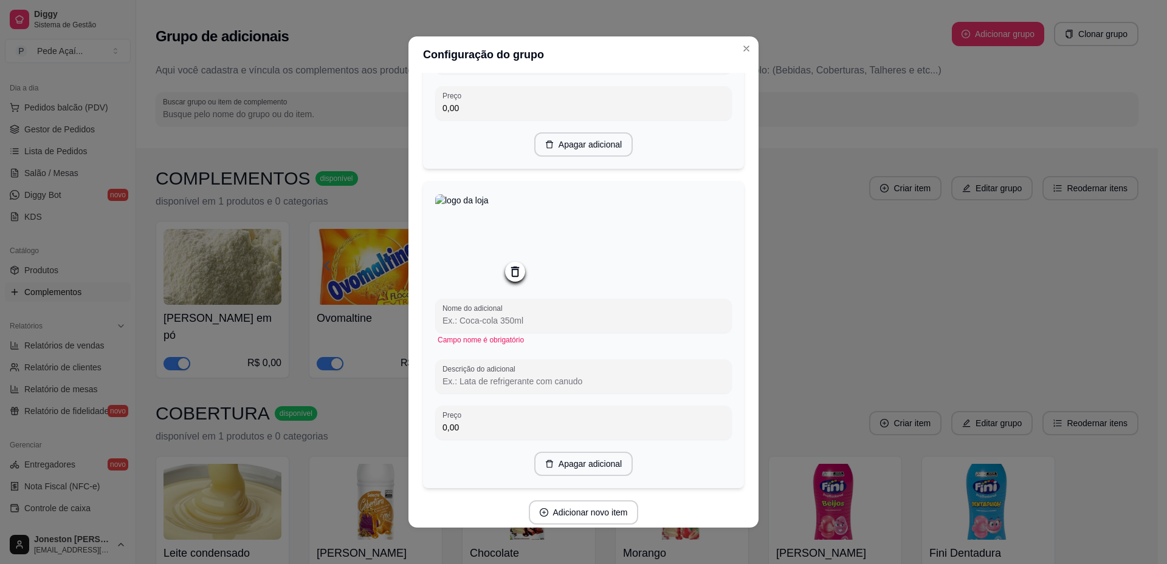
click at [537, 321] on input "Nome do adicional" at bounding box center [583, 321] width 282 height 12
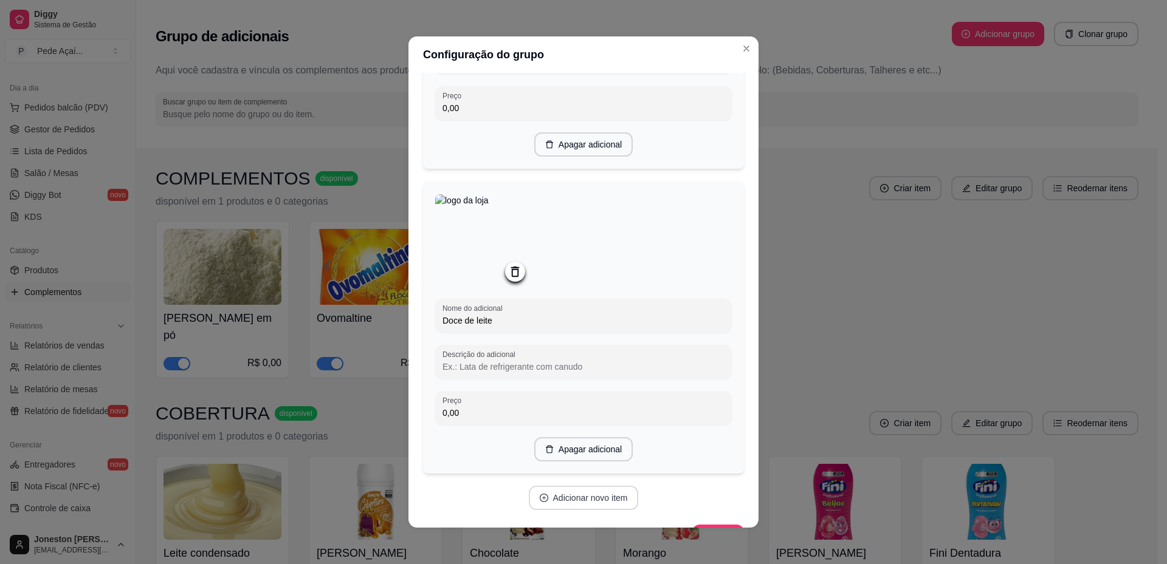
type input "Doce de leite"
click at [571, 507] on button "Adicionar novo item" at bounding box center [583, 499] width 107 height 24
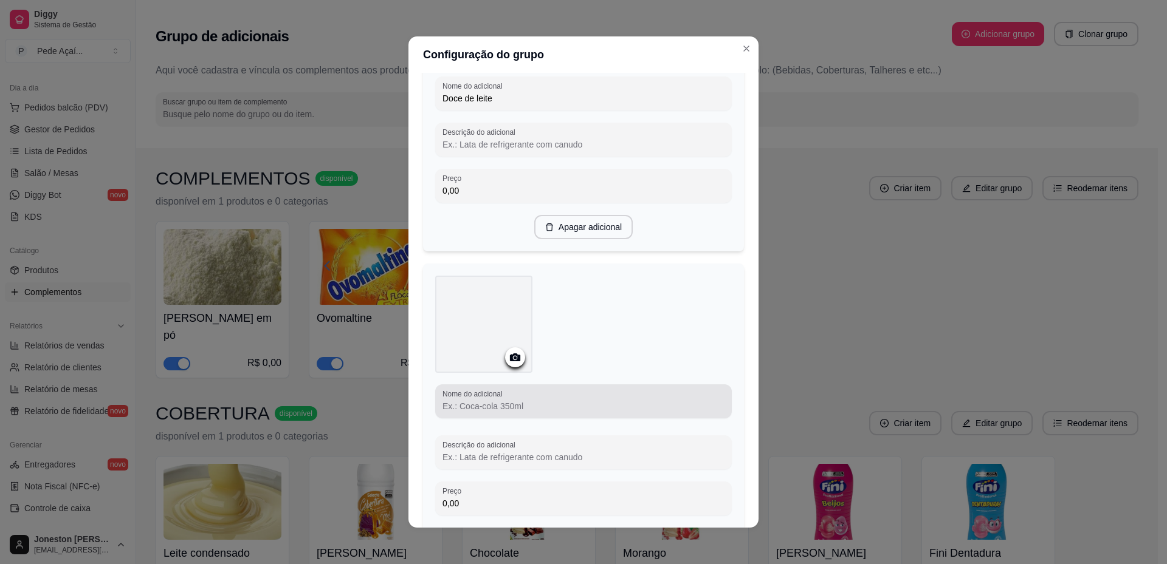
scroll to position [486, 0]
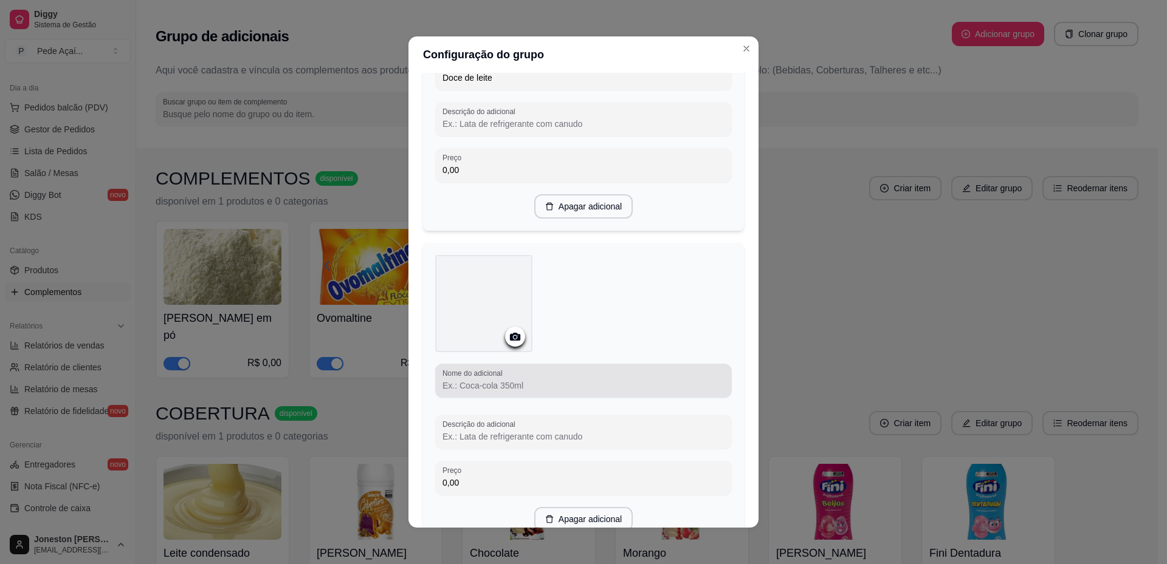
click at [481, 389] on input "Nome do adicional" at bounding box center [583, 386] width 282 height 12
click at [508, 338] on icon at bounding box center [515, 337] width 14 height 14
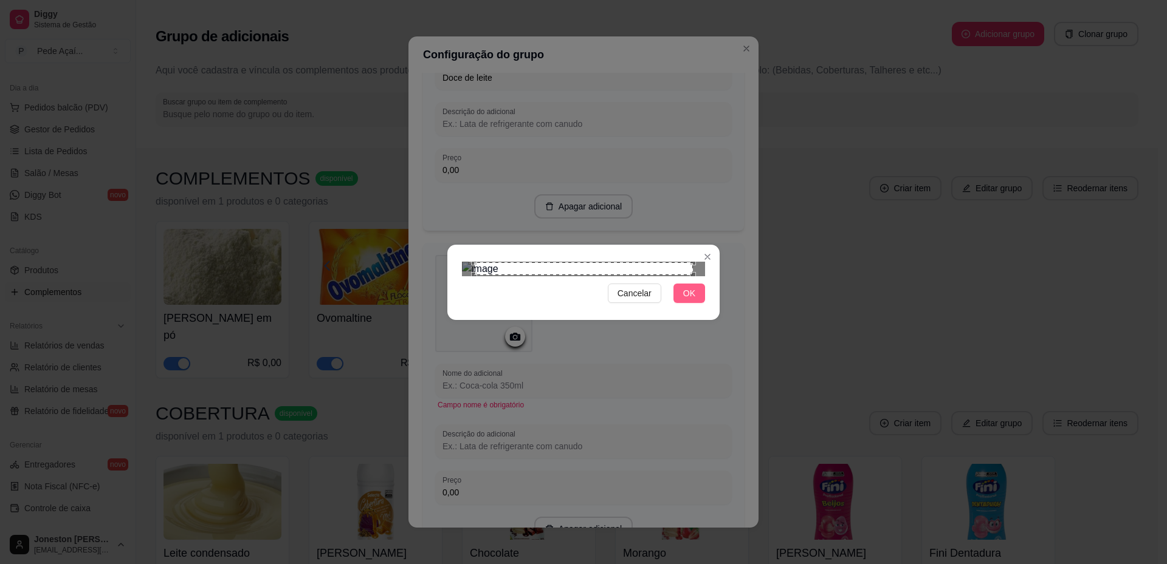
click at [681, 303] on button "OK" at bounding box center [689, 293] width 32 height 19
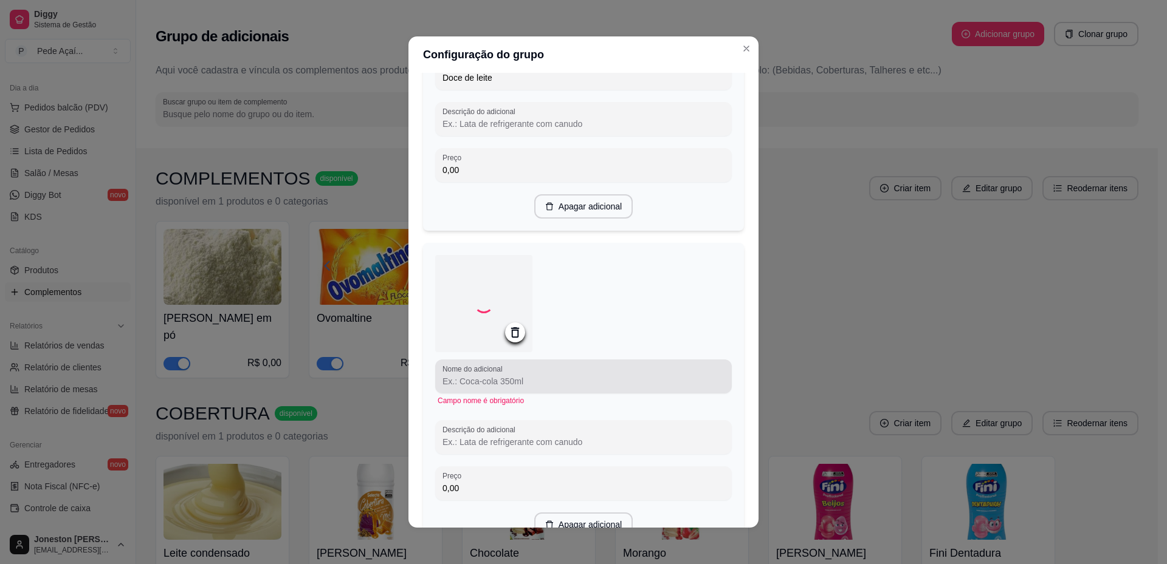
click at [497, 386] on input "Nome do adicional" at bounding box center [583, 382] width 282 height 12
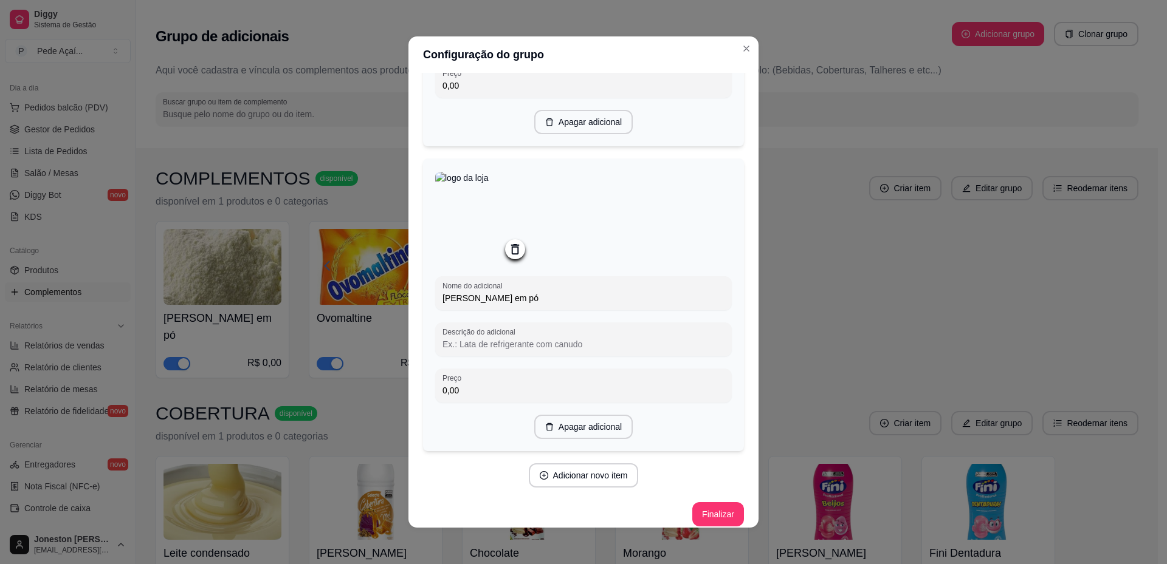
scroll to position [589, 0]
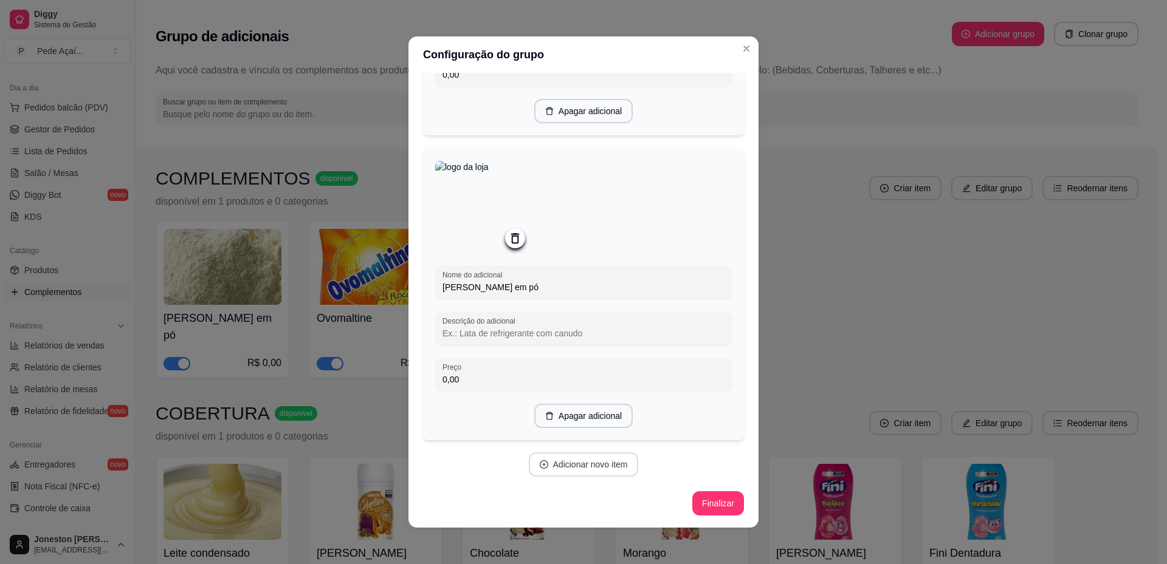
type input "[PERSON_NAME] em pó"
click at [564, 468] on button "Adicionar novo item" at bounding box center [583, 465] width 107 height 24
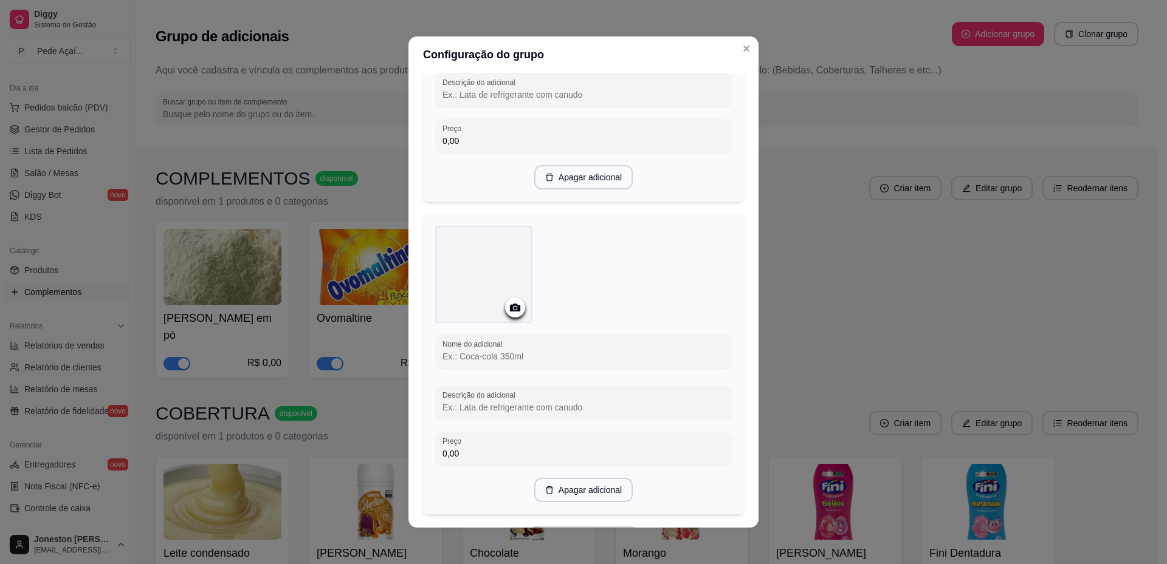
scroll to position [832, 0]
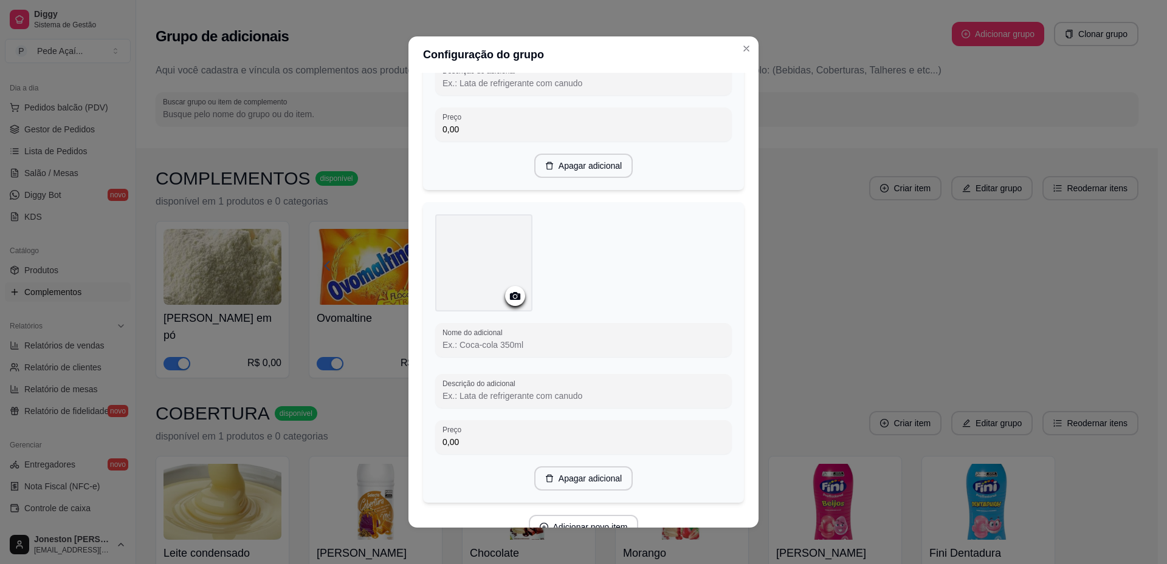
click at [512, 300] on icon at bounding box center [515, 296] width 10 height 8
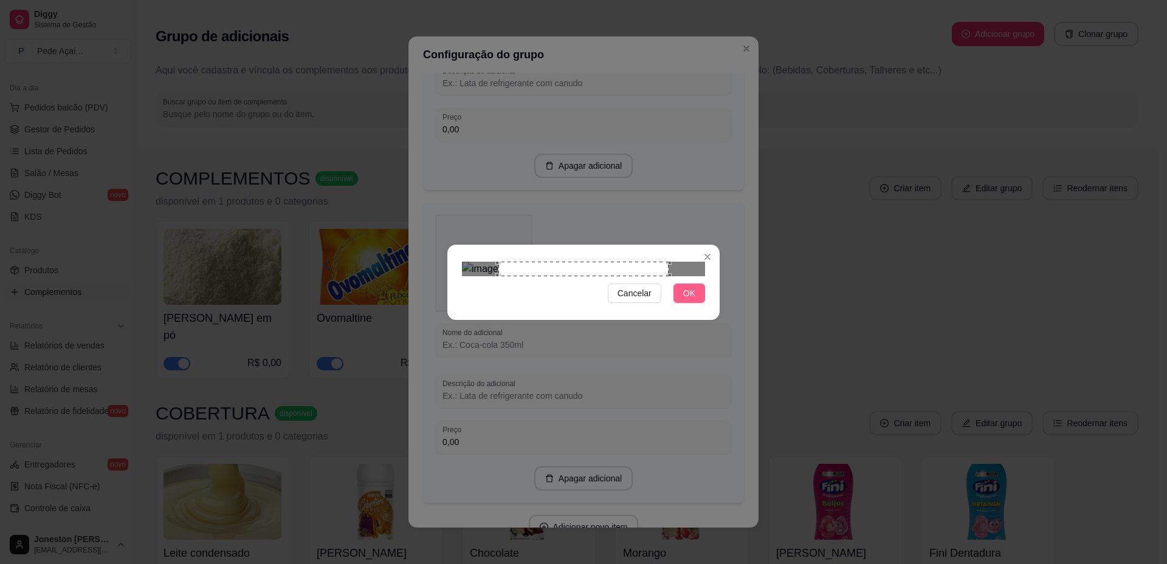
click at [684, 300] on span "OK" at bounding box center [689, 293] width 12 height 13
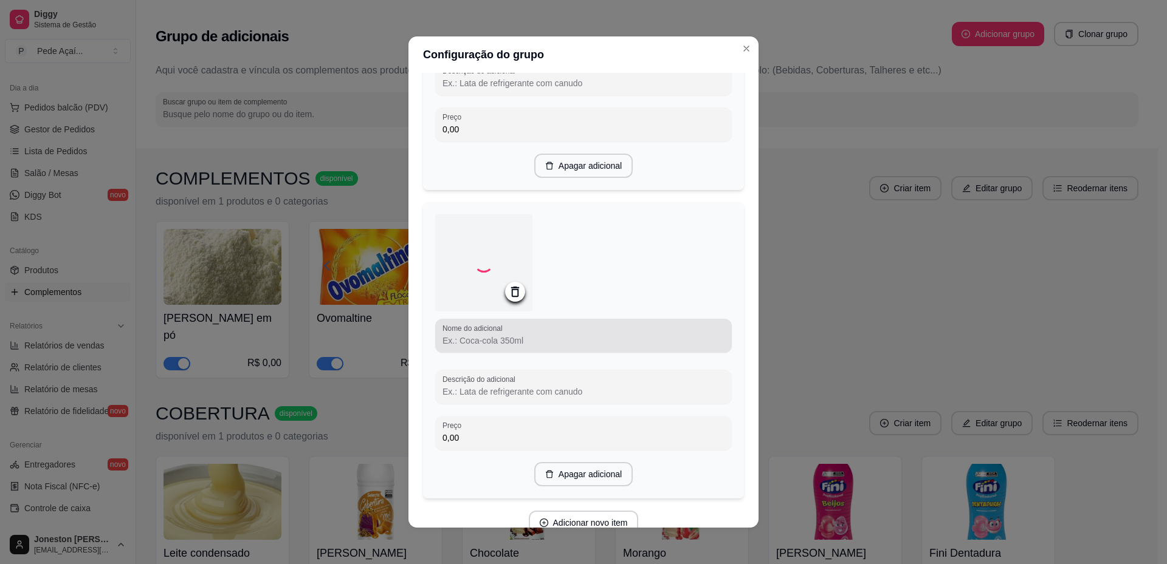
click at [576, 347] on input "Nome do adicional" at bounding box center [583, 341] width 282 height 12
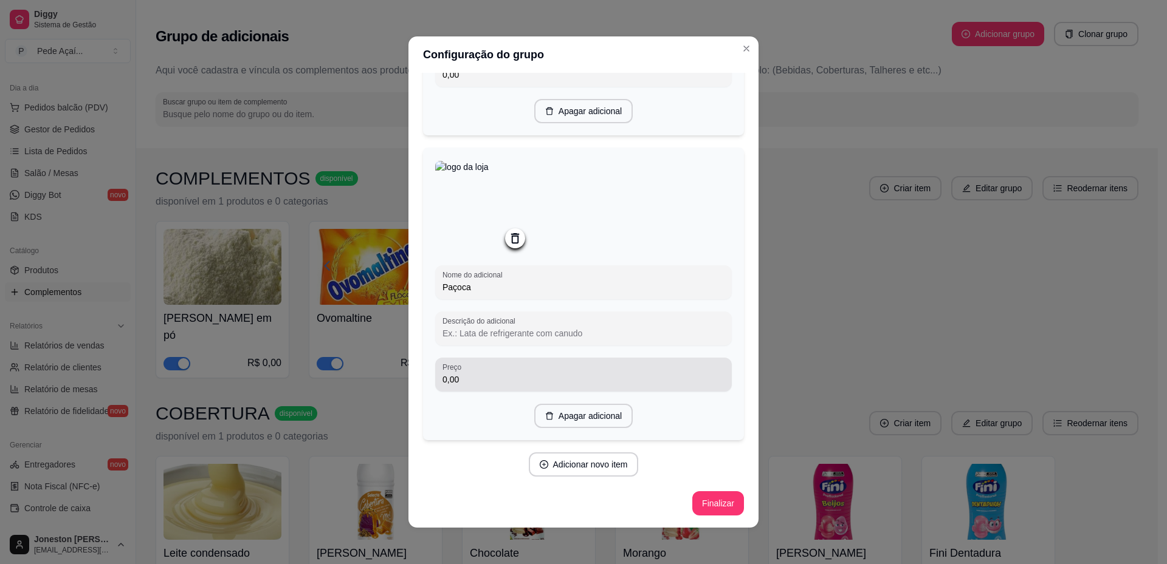
scroll to position [896, 0]
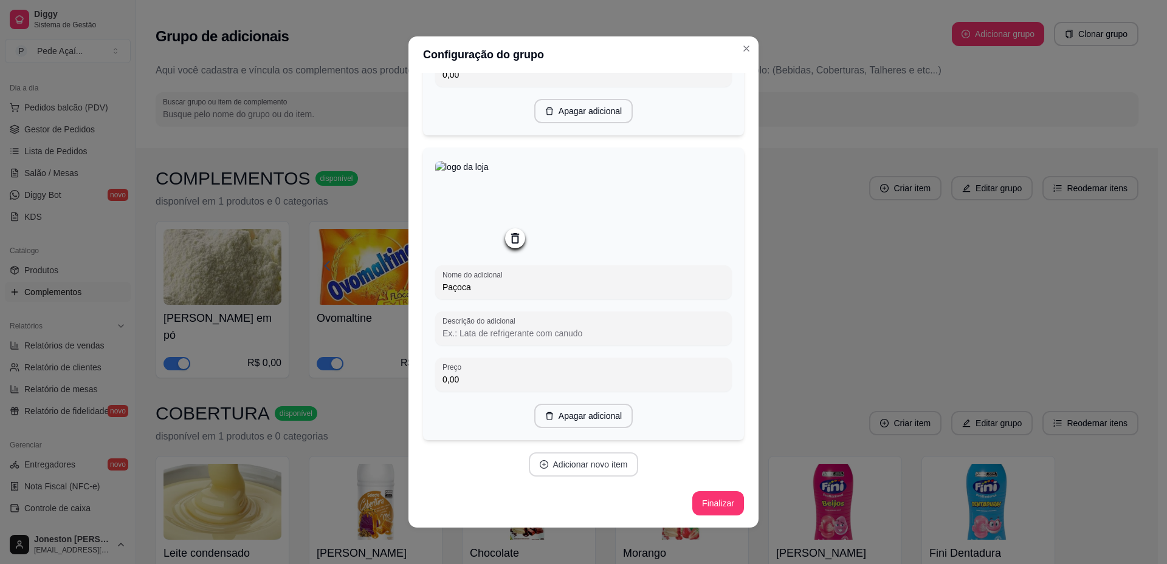
type input "Paçoca"
click at [571, 462] on button "Adicionar novo item" at bounding box center [584, 465] width 110 height 24
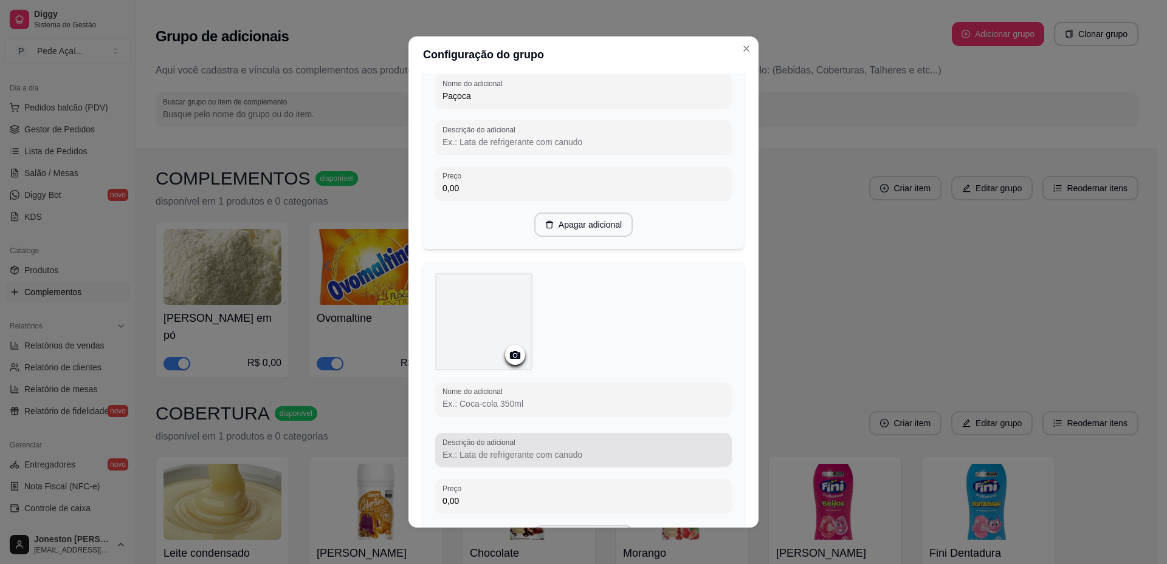
scroll to position [1079, 0]
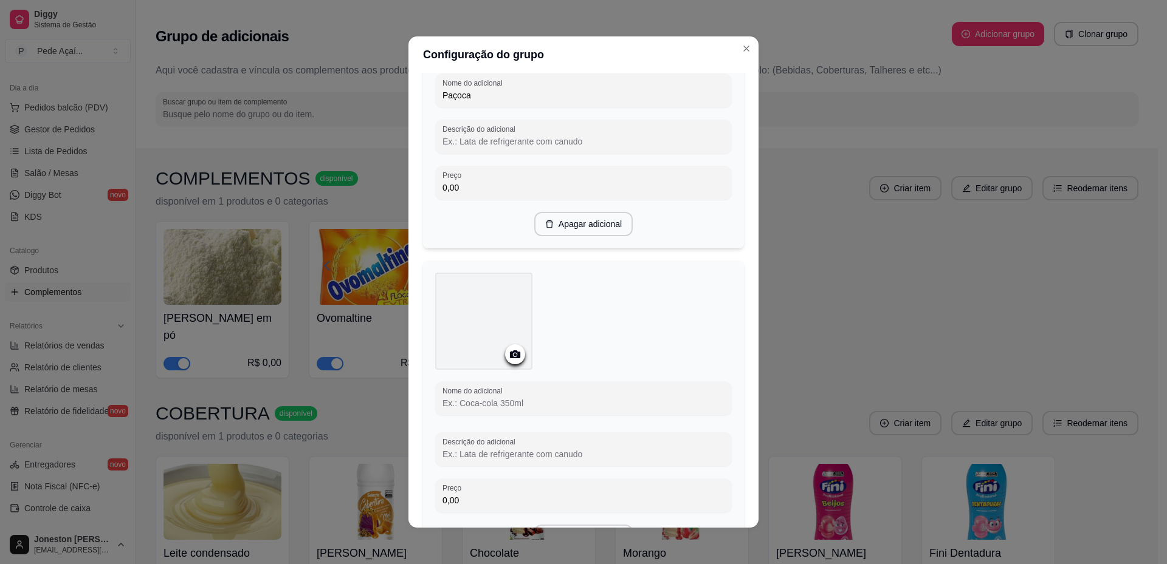
click at [510, 358] on icon at bounding box center [515, 355] width 10 height 8
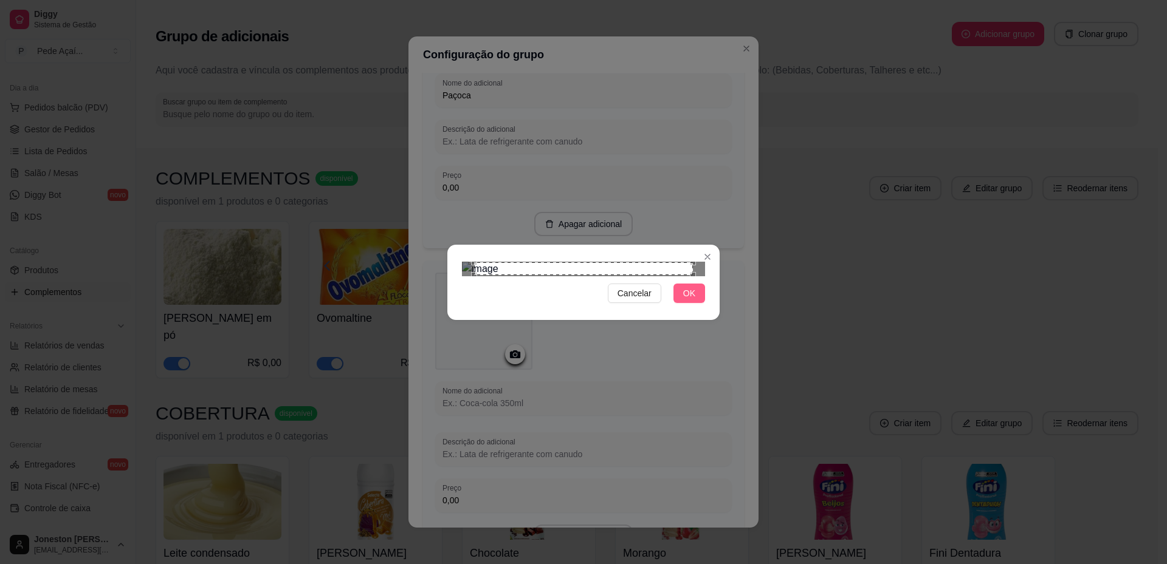
click at [679, 303] on button "OK" at bounding box center [689, 293] width 32 height 19
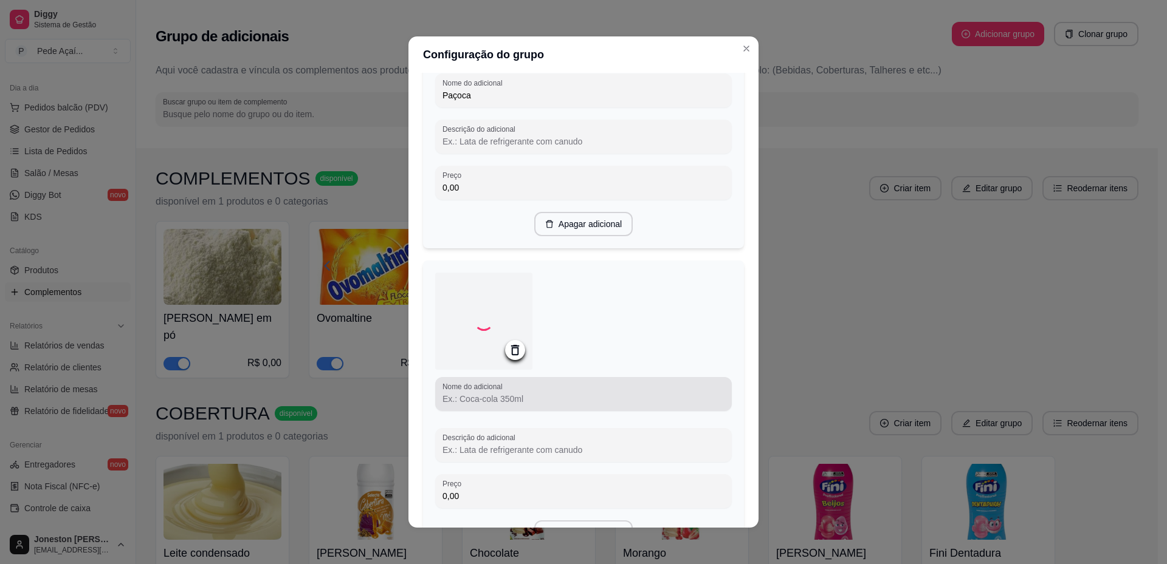
click at [479, 407] on div at bounding box center [583, 394] width 282 height 24
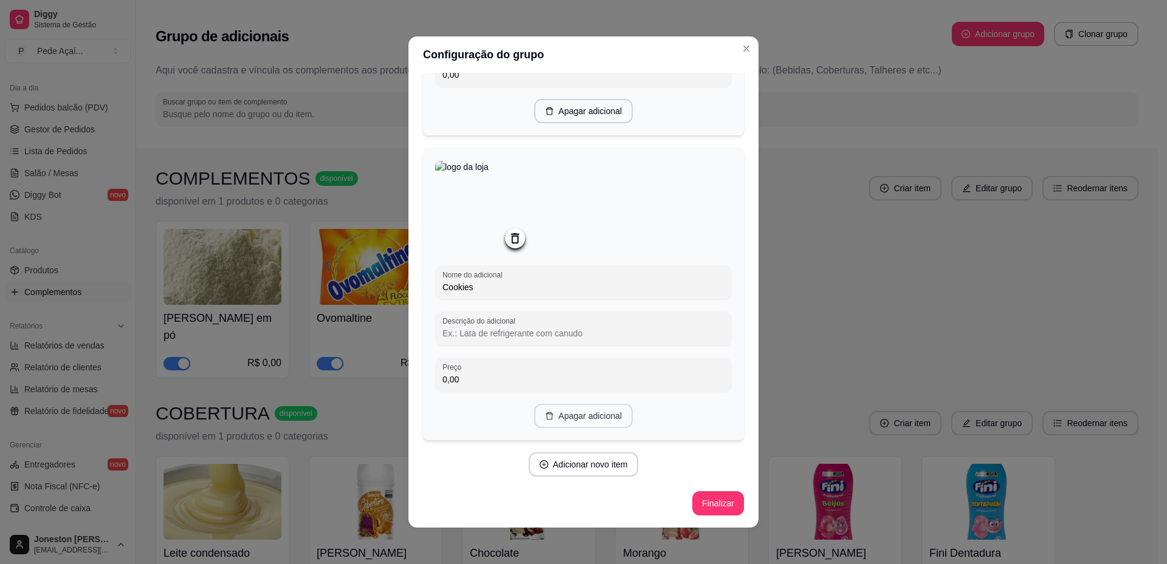
scroll to position [1204, 0]
type input "Cookies"
click at [579, 467] on button "Adicionar novo item" at bounding box center [584, 465] width 110 height 24
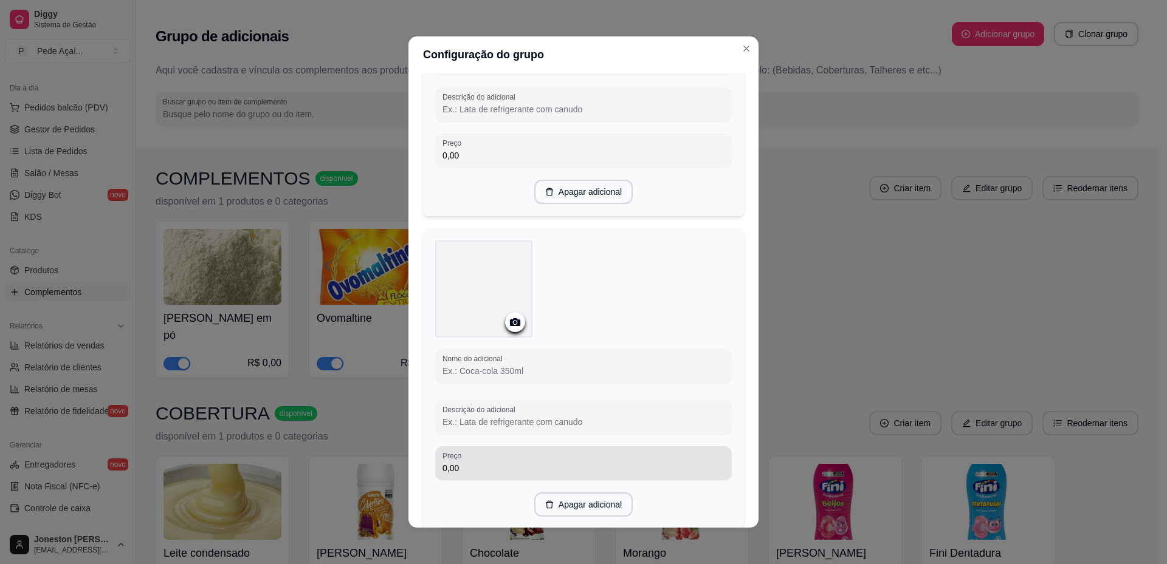
scroll to position [1447, 0]
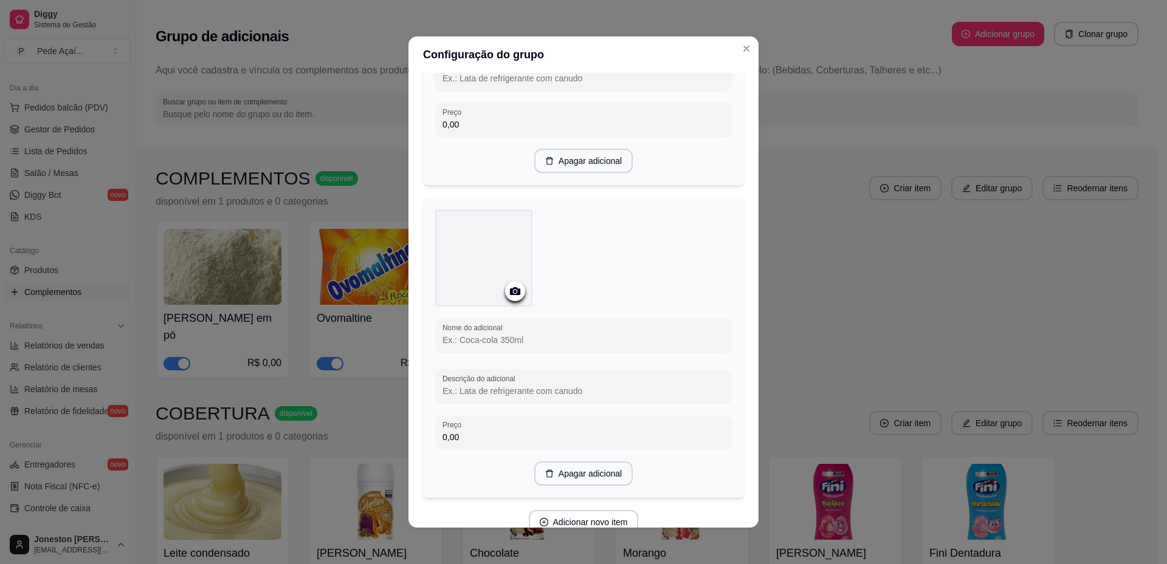
click at [484, 346] on input "Nome do adicional" at bounding box center [583, 340] width 282 height 12
click at [512, 298] on icon at bounding box center [515, 291] width 14 height 14
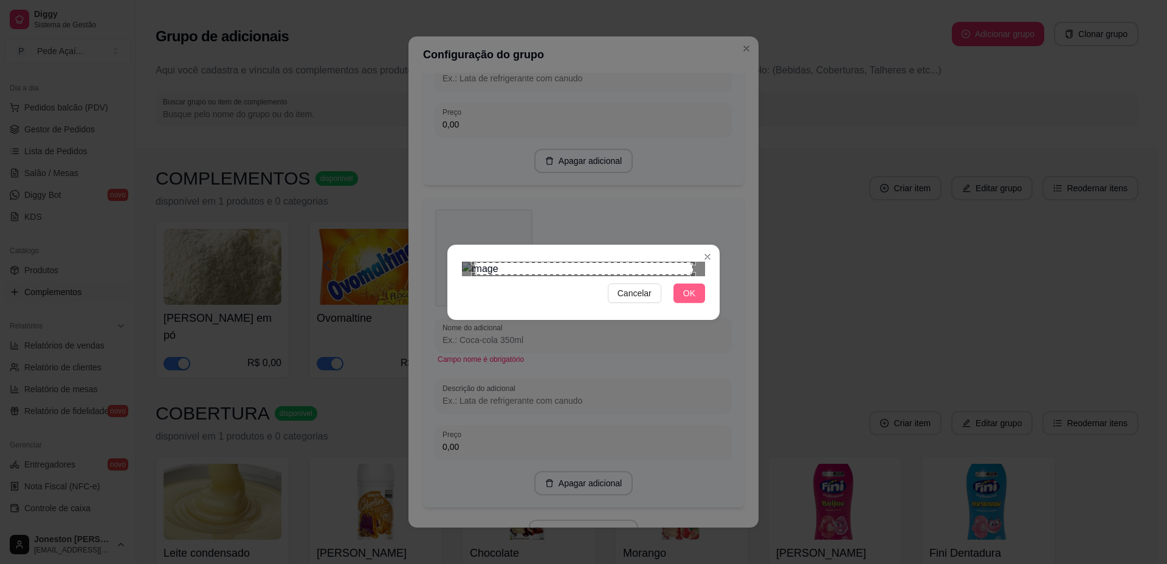
click at [694, 300] on span "OK" at bounding box center [689, 293] width 12 height 13
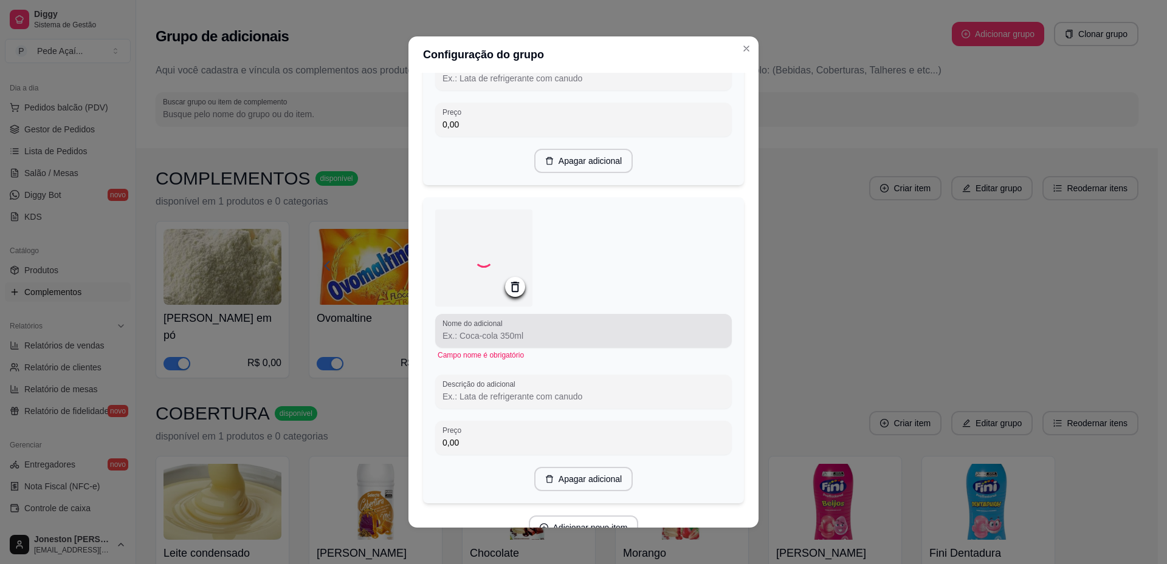
click at [521, 342] on input "Nome do adicional" at bounding box center [583, 336] width 282 height 12
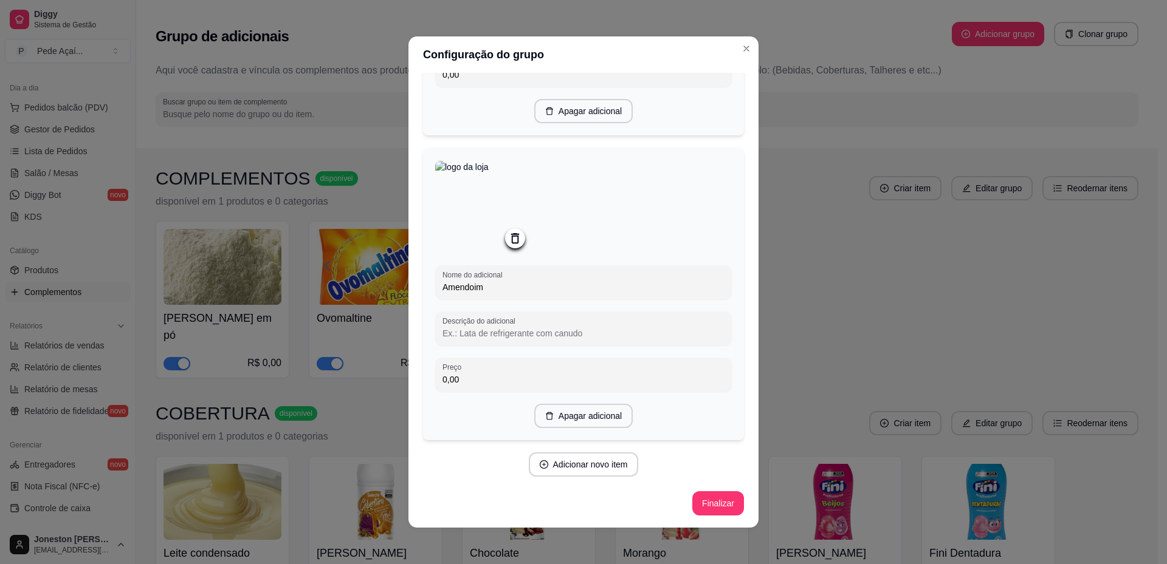
scroll to position [1511, 0]
type input "Amendoim"
click at [569, 465] on button "Adicionar novo item" at bounding box center [583, 465] width 107 height 24
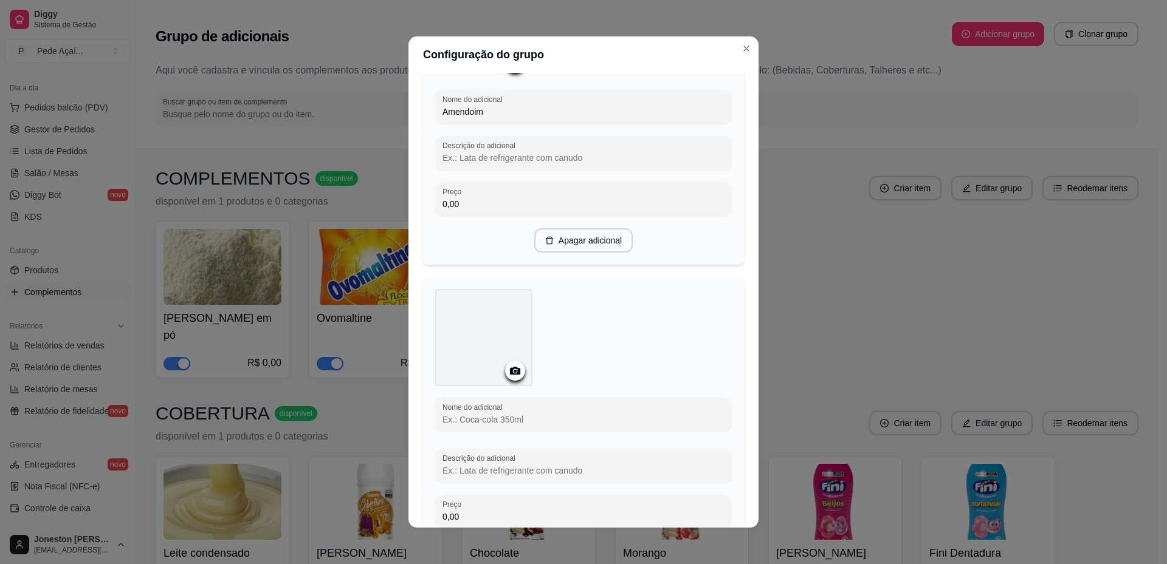
scroll to position [1693, 0]
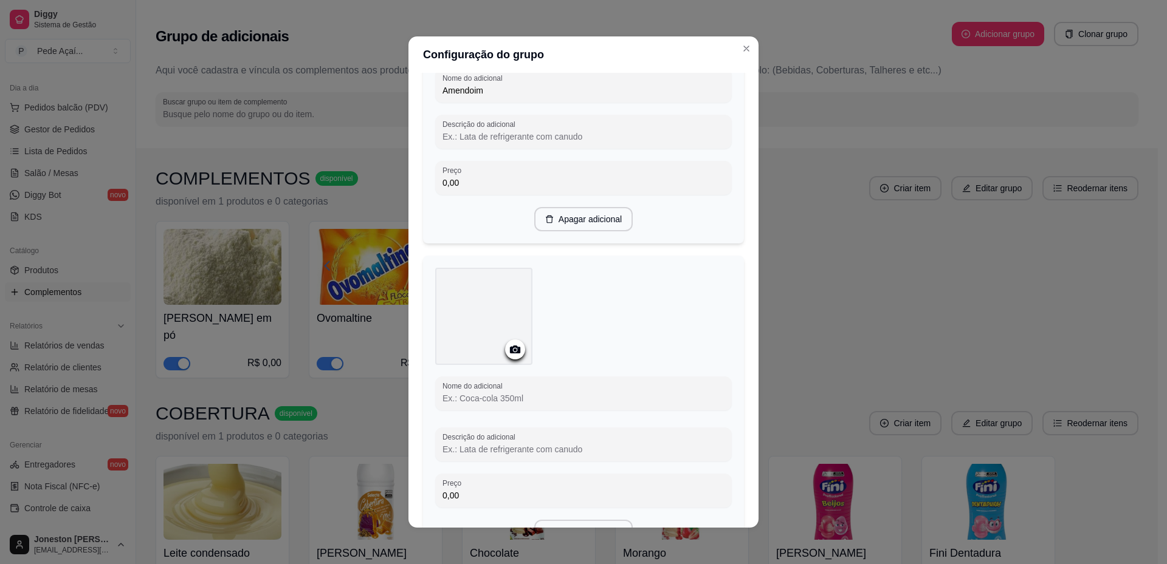
click at [510, 357] on icon at bounding box center [515, 350] width 14 height 14
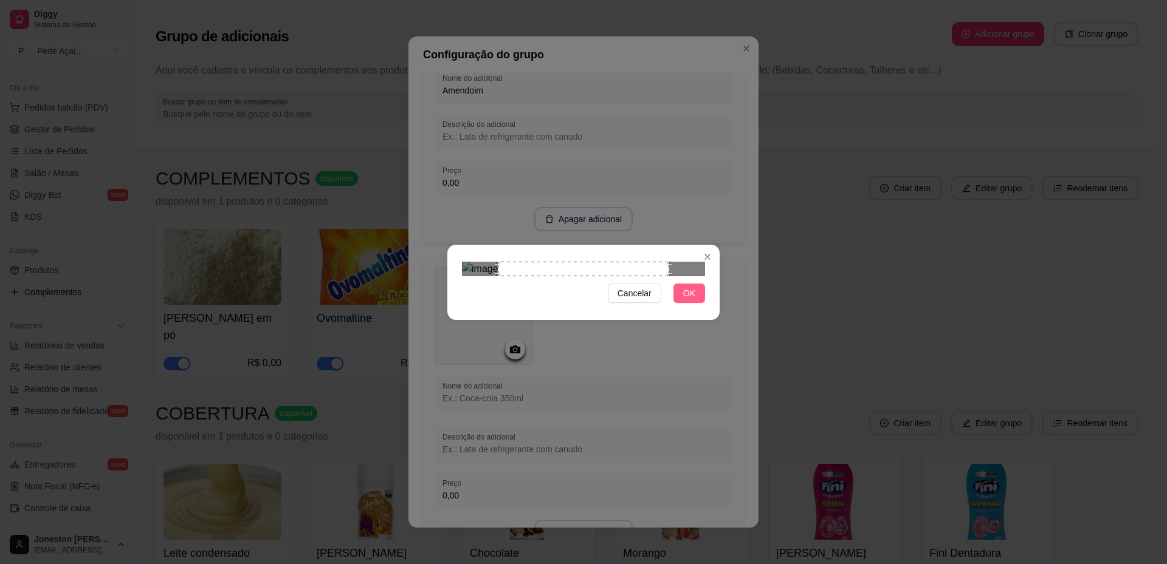
click at [678, 303] on button "OK" at bounding box center [689, 293] width 32 height 19
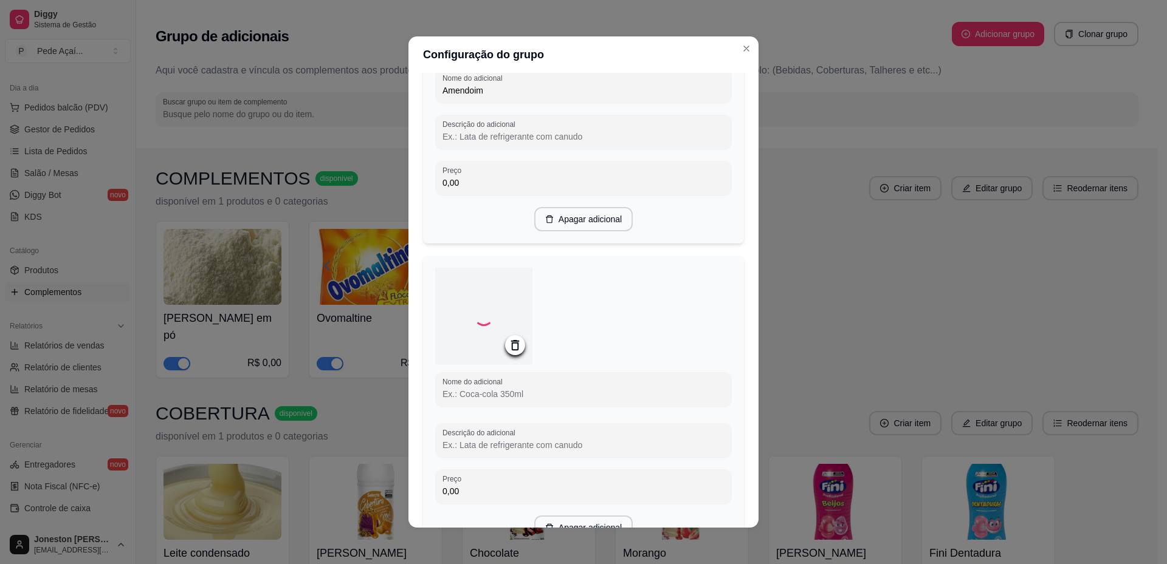
click at [521, 400] on input "Nome do adicional" at bounding box center [583, 394] width 282 height 12
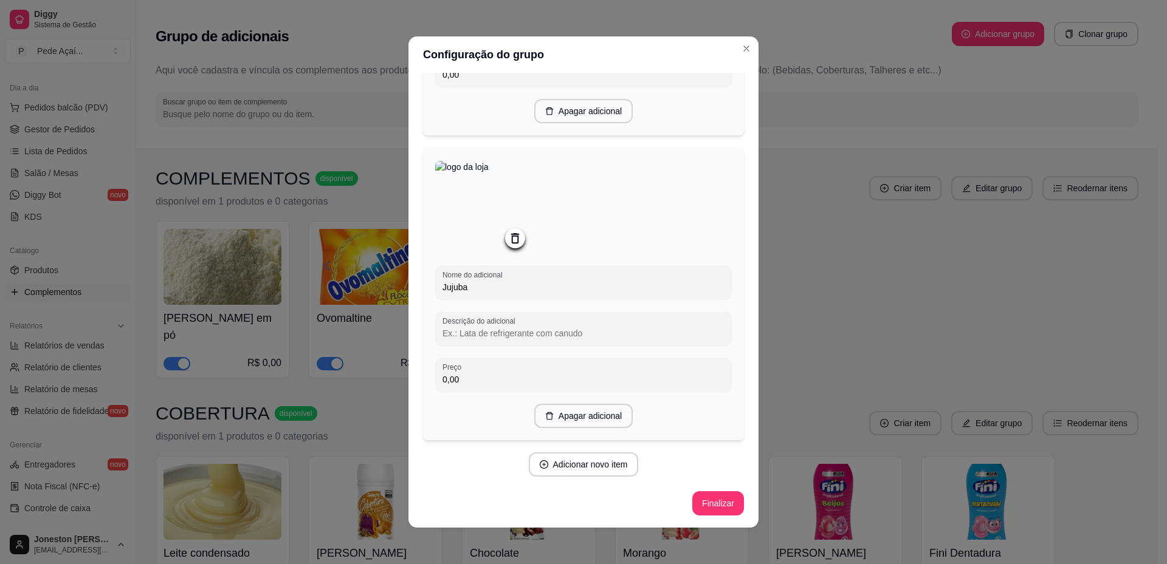
scroll to position [1819, 0]
type input "Jujuba"
click at [588, 465] on button "Adicionar novo item" at bounding box center [583, 465] width 107 height 24
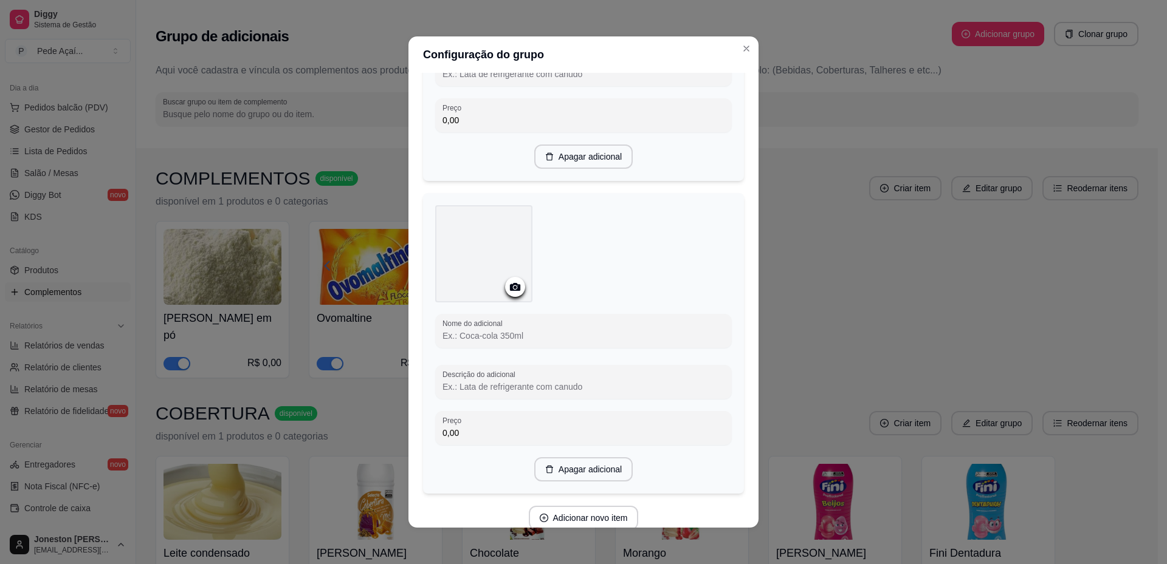
scroll to position [2062, 0]
click at [509, 343] on div at bounding box center [583, 330] width 282 height 24
click at [513, 290] on icon at bounding box center [515, 287] width 10 height 8
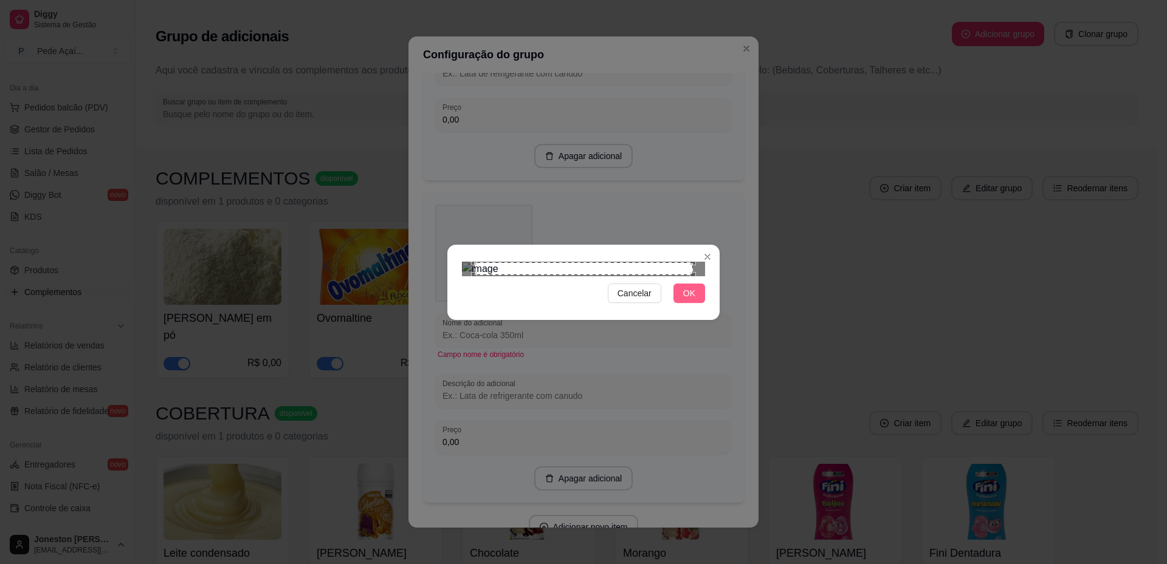
click at [691, 303] on button "OK" at bounding box center [689, 293] width 32 height 19
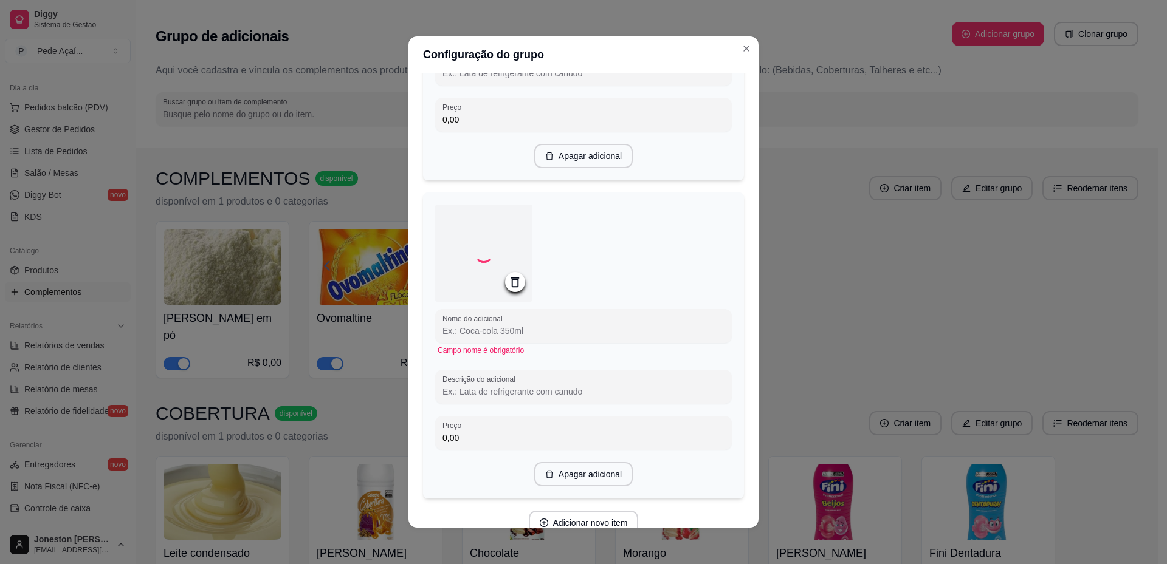
click at [498, 337] on input "Nome do adicional" at bounding box center [583, 331] width 282 height 12
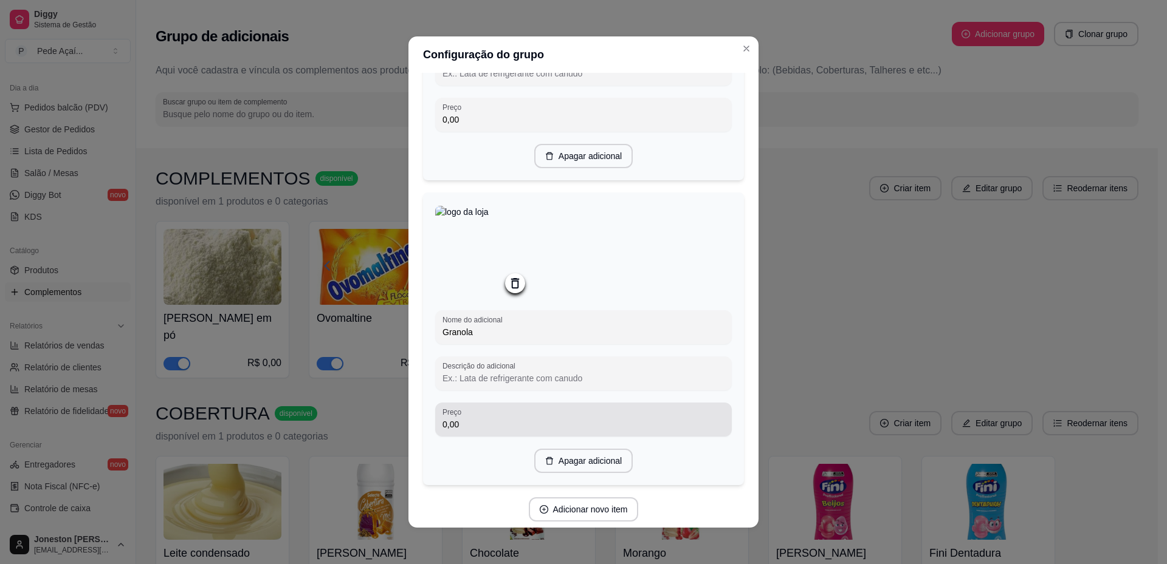
scroll to position [2122, 0]
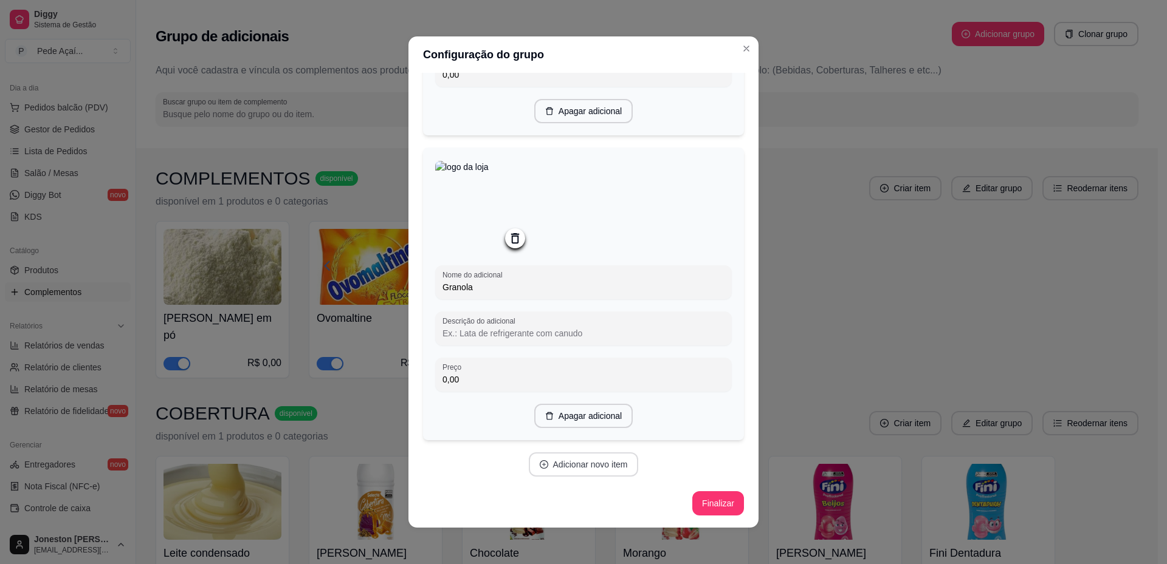
type input "Granola"
click at [574, 465] on button "Adicionar novo item" at bounding box center [583, 465] width 107 height 24
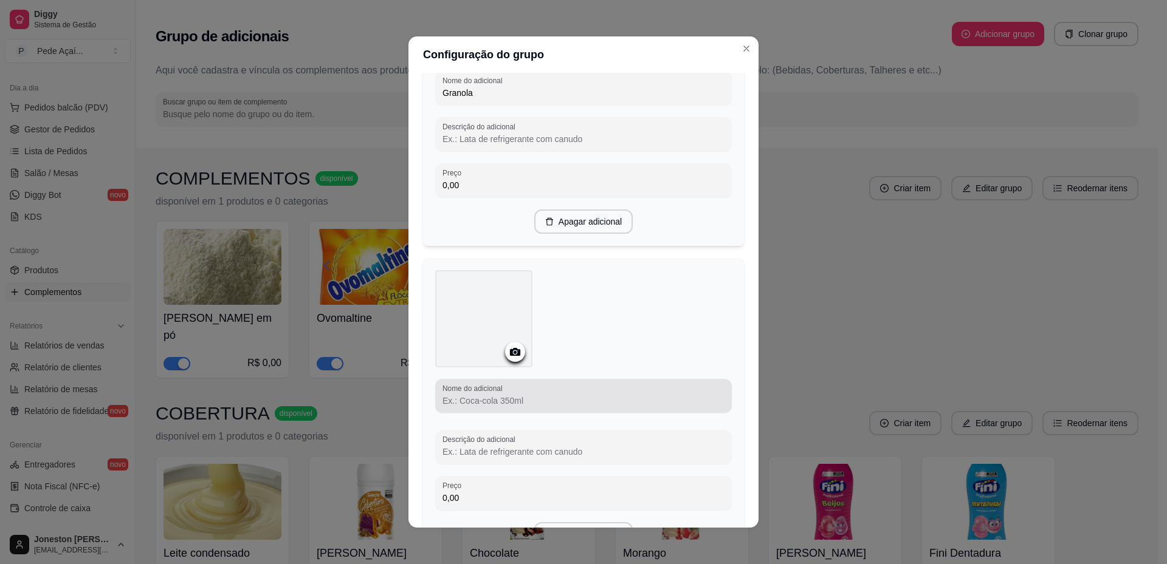
scroll to position [2305, 0]
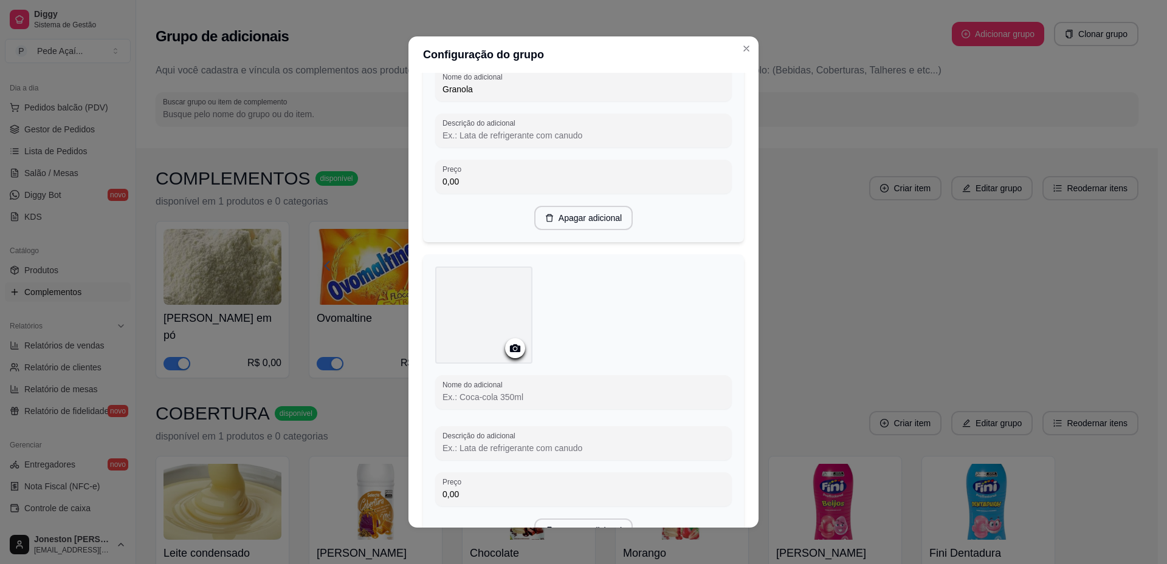
click at [510, 352] on icon at bounding box center [515, 349] width 10 height 8
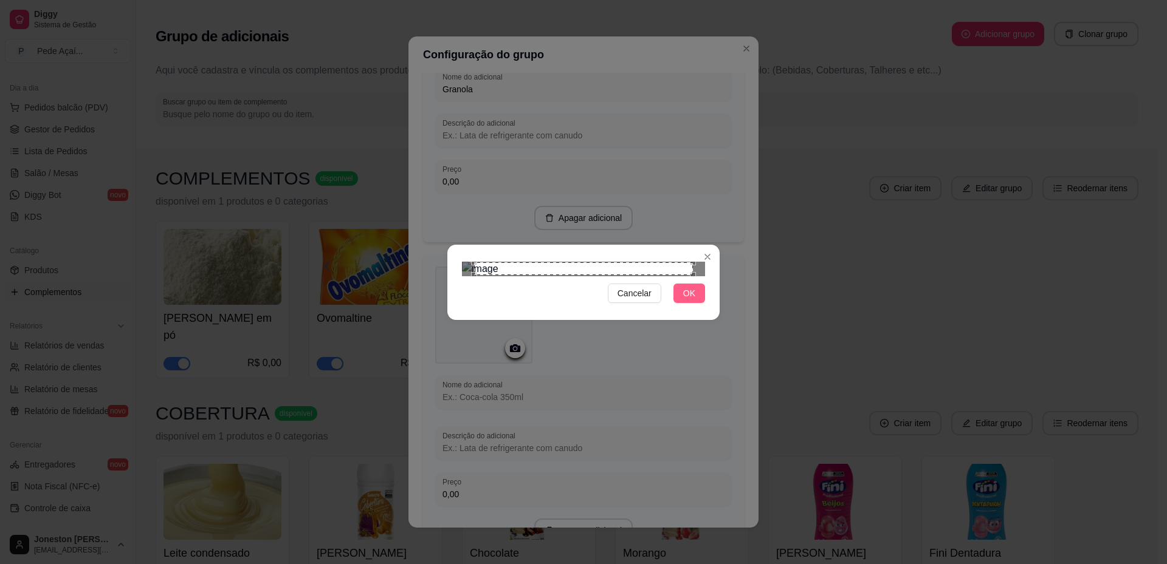
click at [696, 303] on button "OK" at bounding box center [689, 293] width 32 height 19
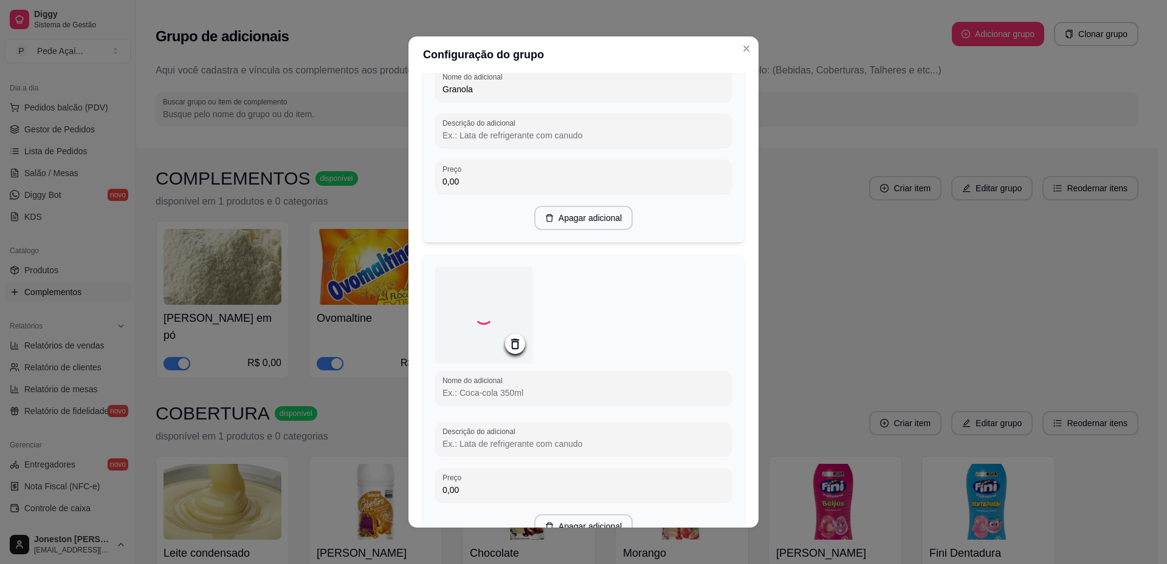
click at [484, 399] on input "Nome do adicional" at bounding box center [583, 393] width 282 height 12
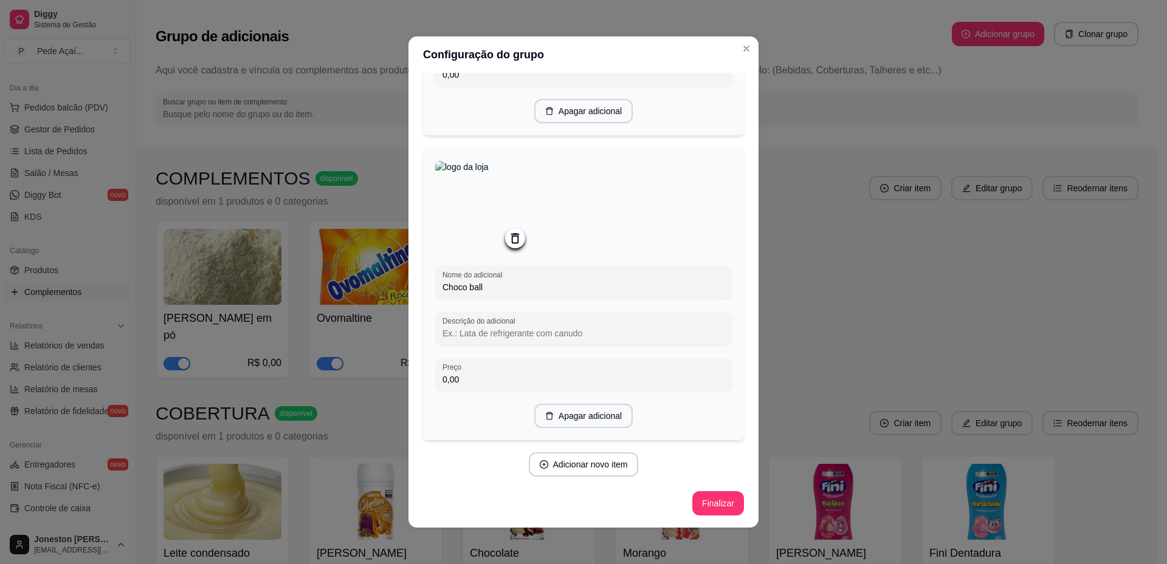
scroll to position [2434, 0]
type input "Choco ball"
click at [573, 463] on button "Adicionar novo item" at bounding box center [583, 465] width 107 height 24
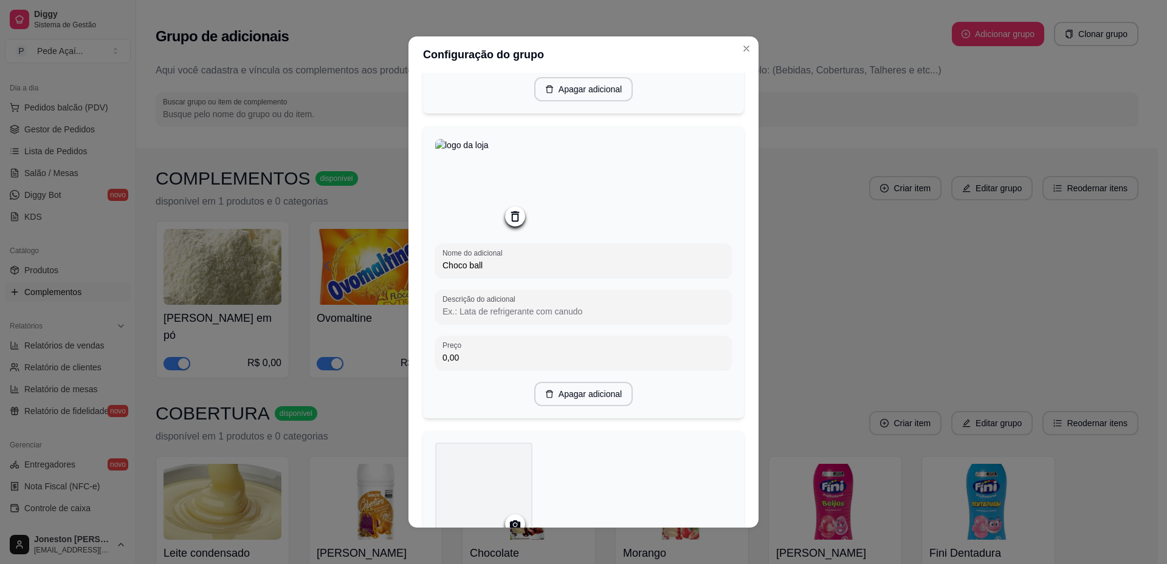
scroll to position [2677, 0]
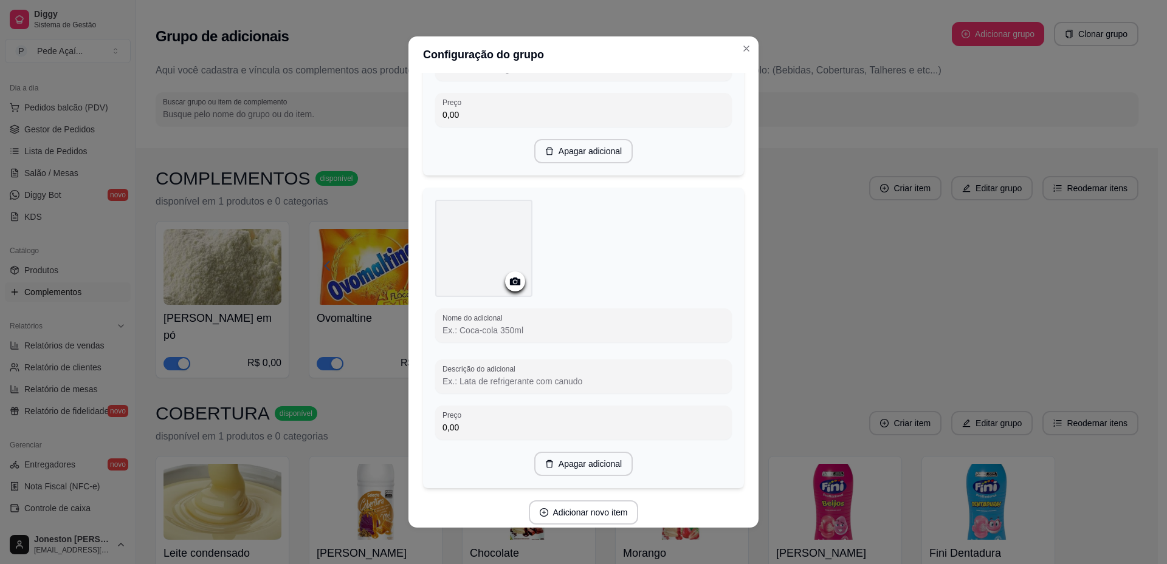
click at [511, 289] on icon at bounding box center [515, 282] width 14 height 14
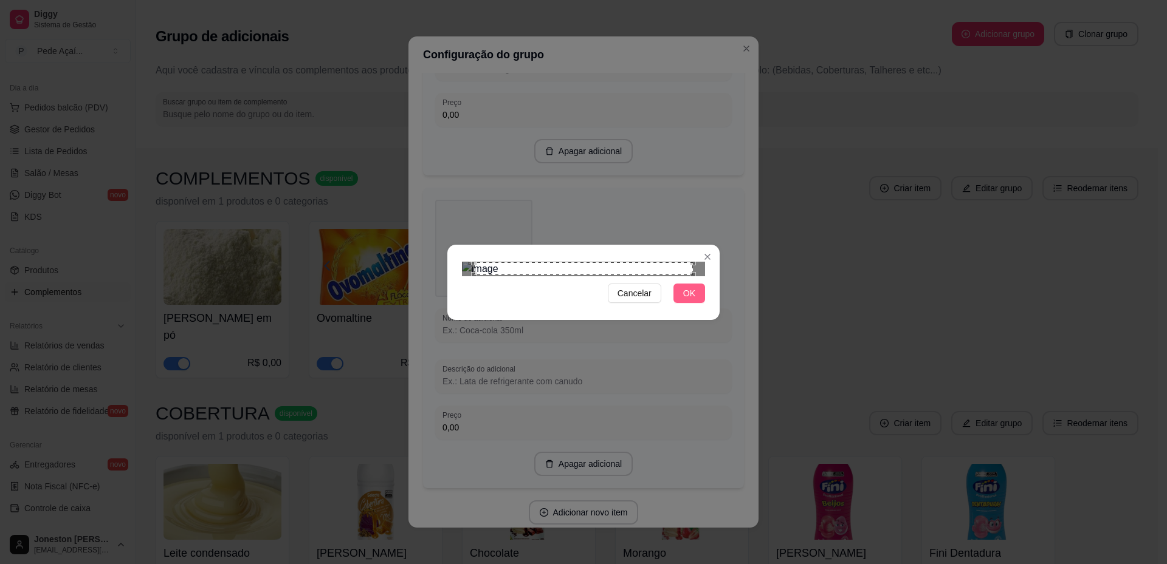
click at [691, 300] on span "OK" at bounding box center [689, 293] width 12 height 13
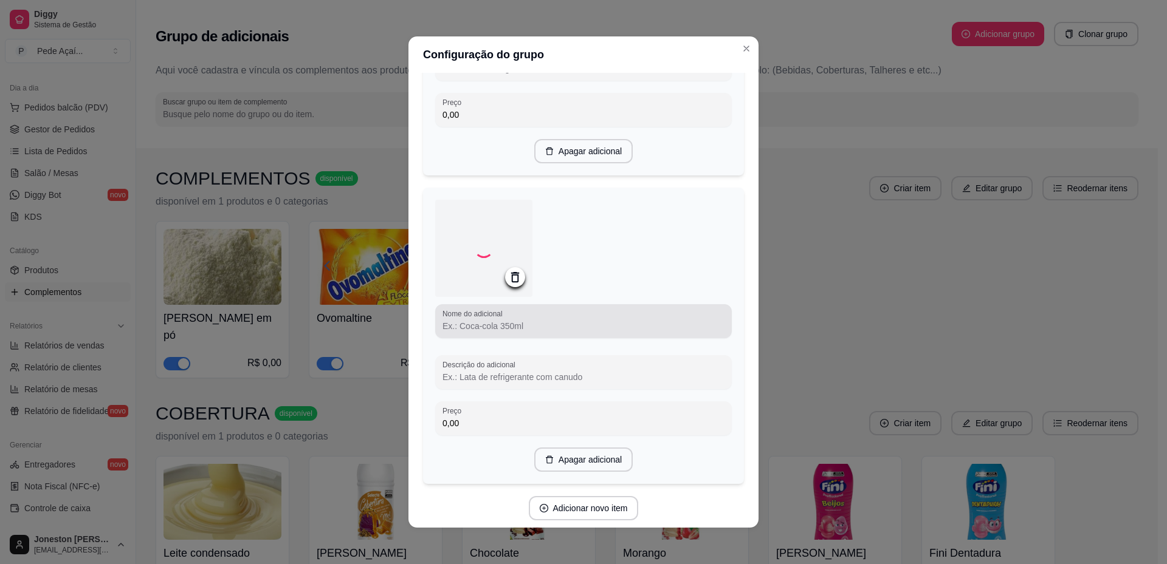
click at [565, 334] on div at bounding box center [583, 321] width 282 height 24
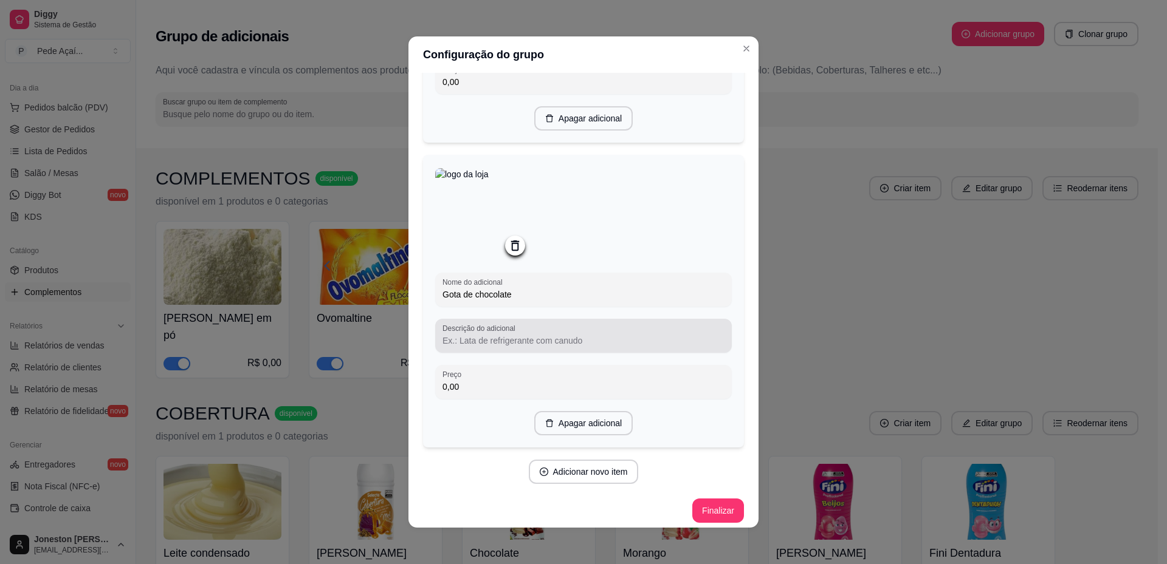
scroll to position [2741, 0]
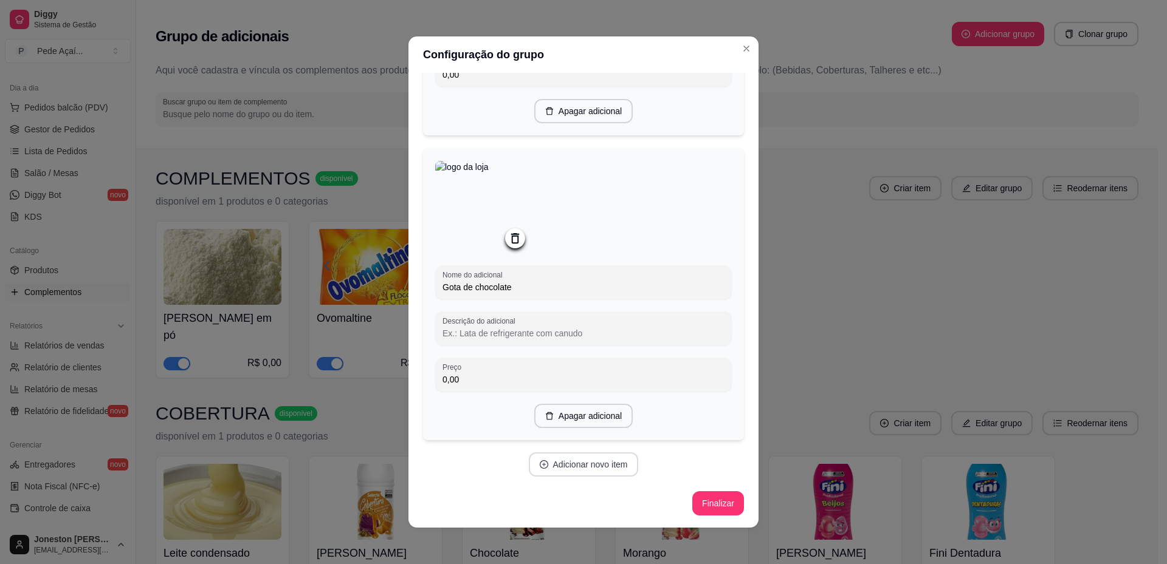
type input "Gota de chocolate"
click at [595, 465] on button "Adicionar novo item" at bounding box center [584, 465] width 110 height 24
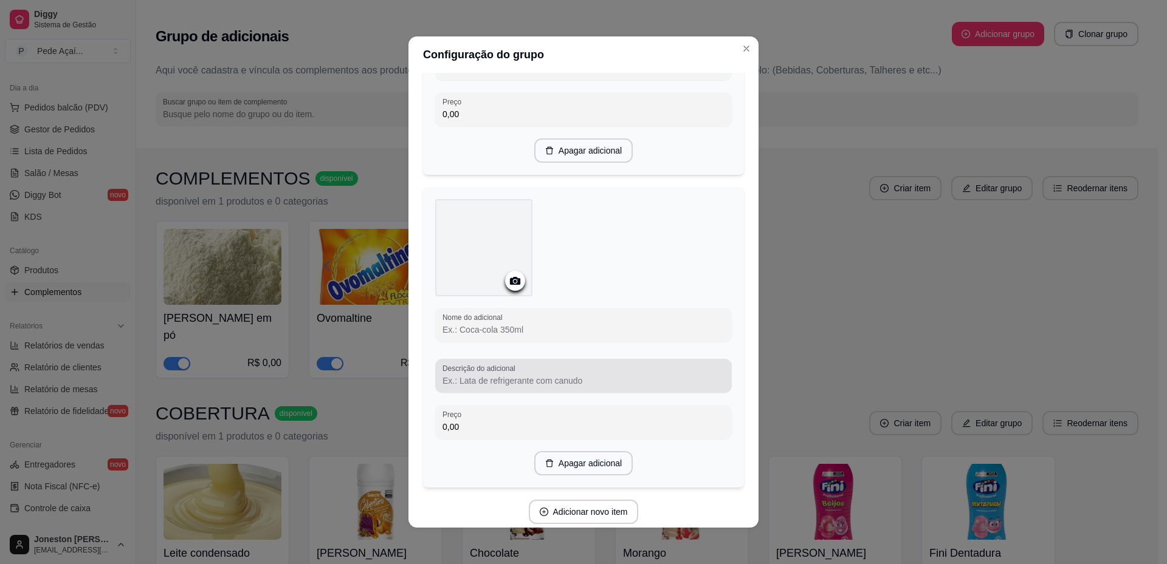
scroll to position [2984, 0]
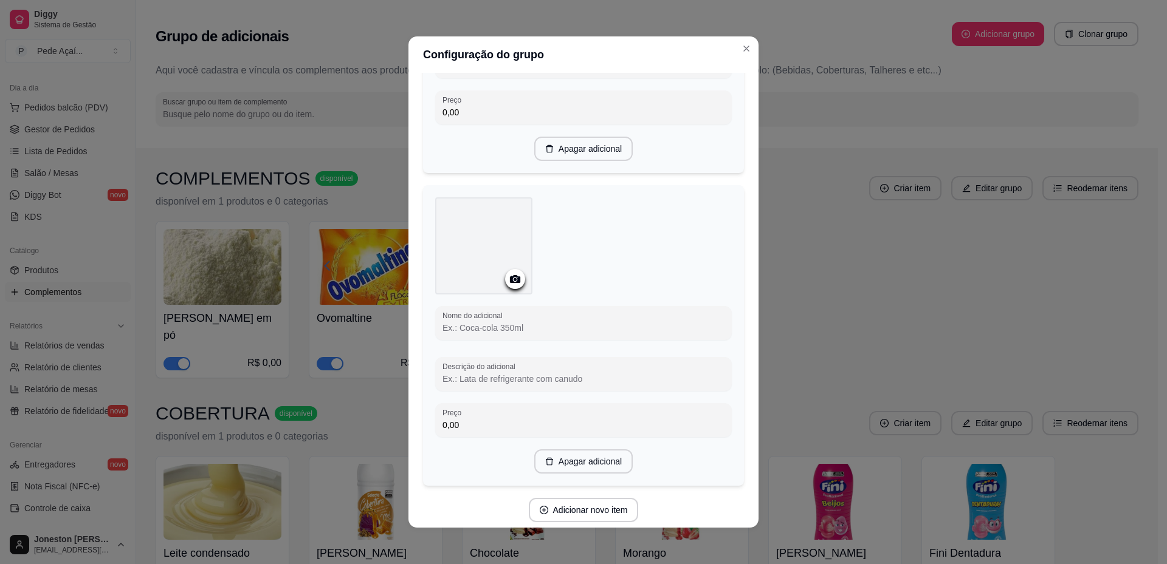
click at [513, 283] on icon at bounding box center [515, 279] width 10 height 8
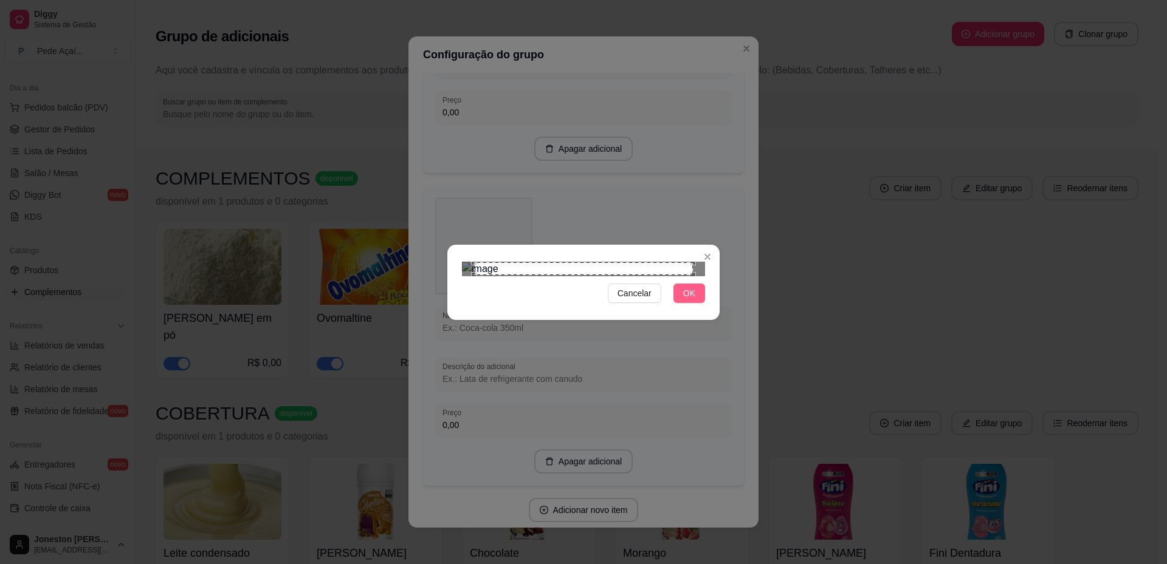
click at [697, 303] on button "OK" at bounding box center [689, 293] width 32 height 19
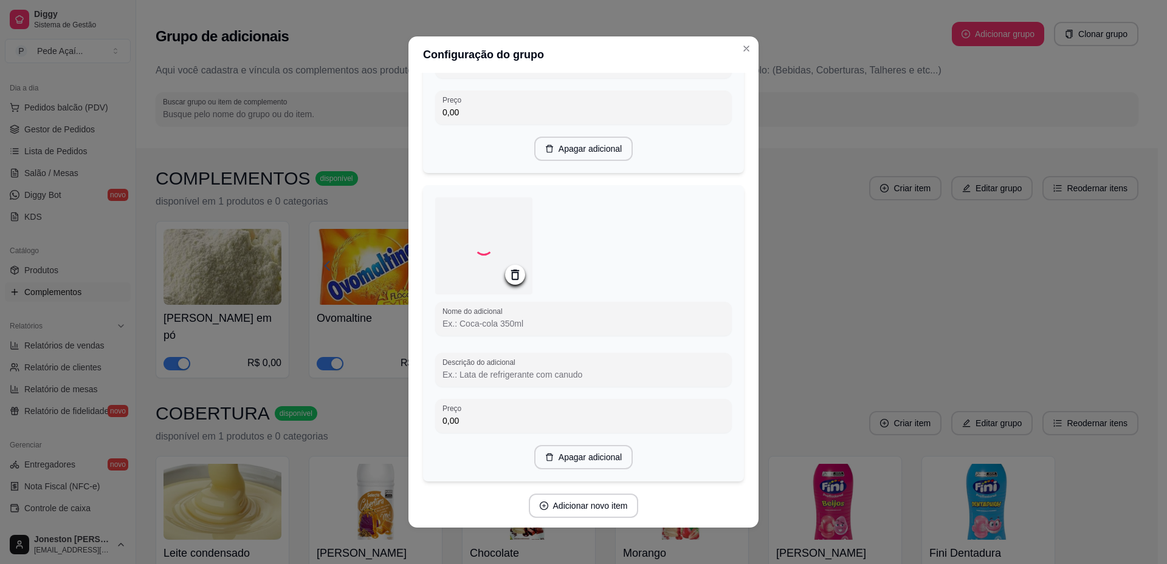
click at [504, 330] on input "Nome do adicional" at bounding box center [583, 324] width 282 height 12
type input "S"
type input "C"
type input "S"
type input "Cereal"
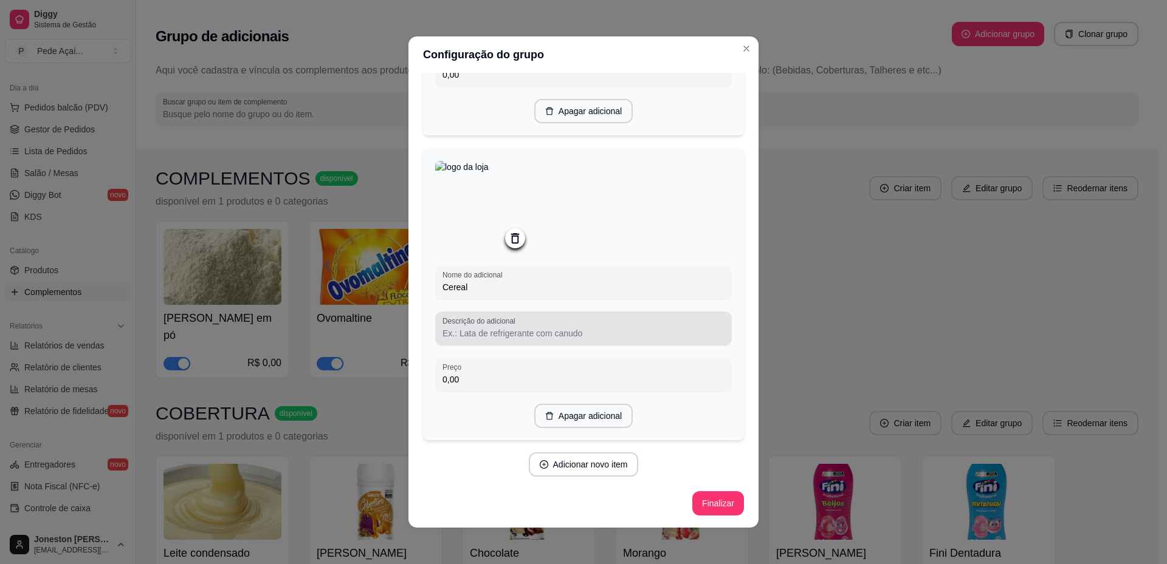
scroll to position [3048, 0]
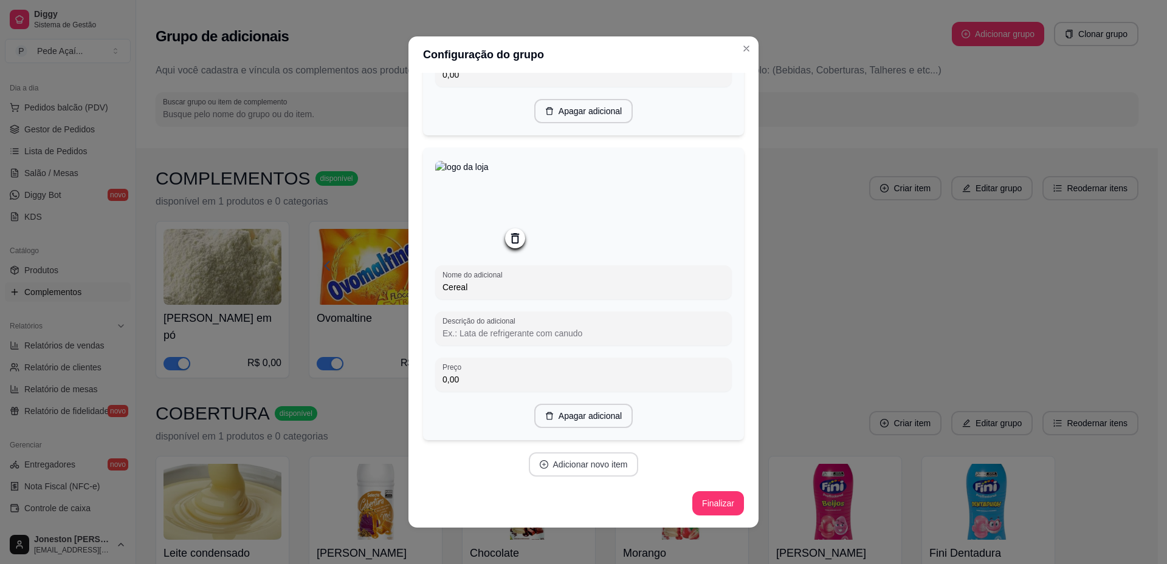
click at [591, 465] on button "Adicionar novo item" at bounding box center [584, 465] width 110 height 24
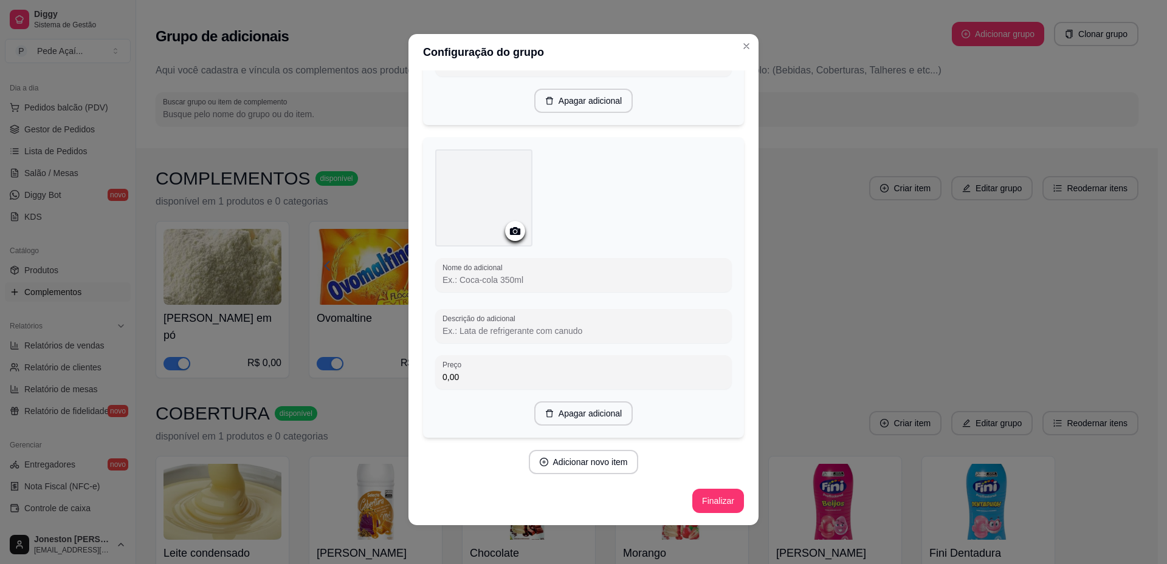
click at [518, 232] on div at bounding box center [515, 231] width 20 height 20
click at [509, 233] on icon at bounding box center [515, 231] width 14 height 14
click at [514, 234] on icon at bounding box center [515, 231] width 10 height 8
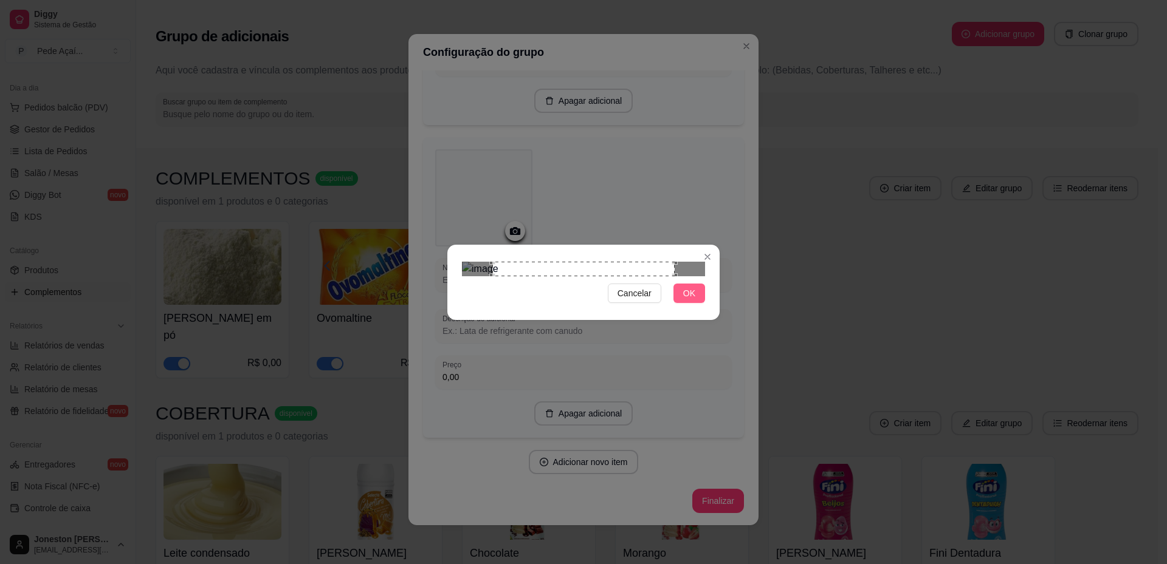
click at [682, 303] on button "OK" at bounding box center [689, 293] width 32 height 19
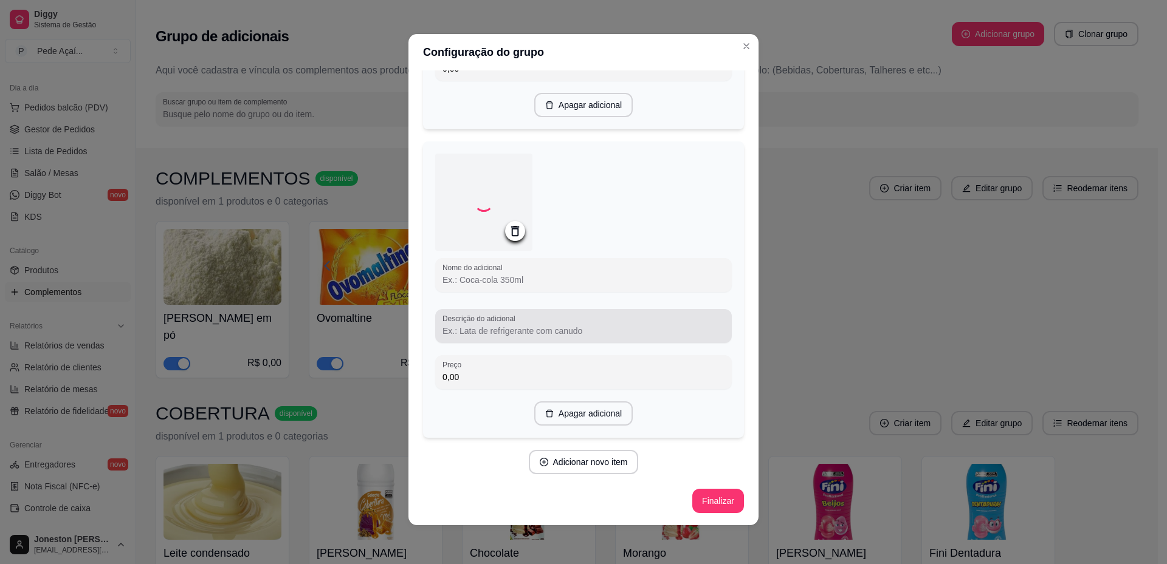
scroll to position [3357, 0]
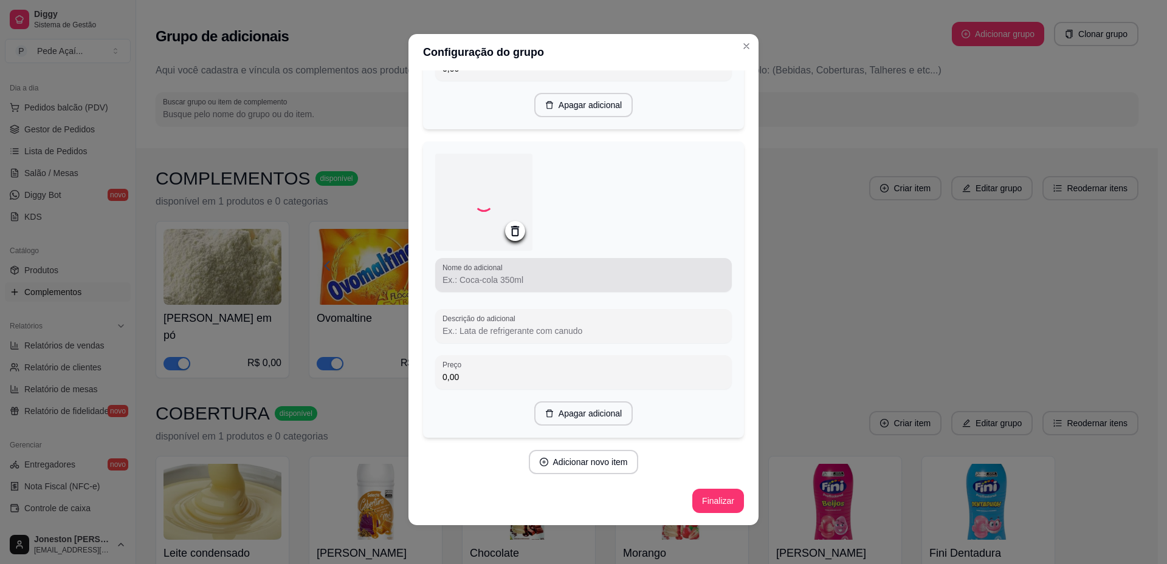
click at [485, 287] on div at bounding box center [583, 275] width 282 height 24
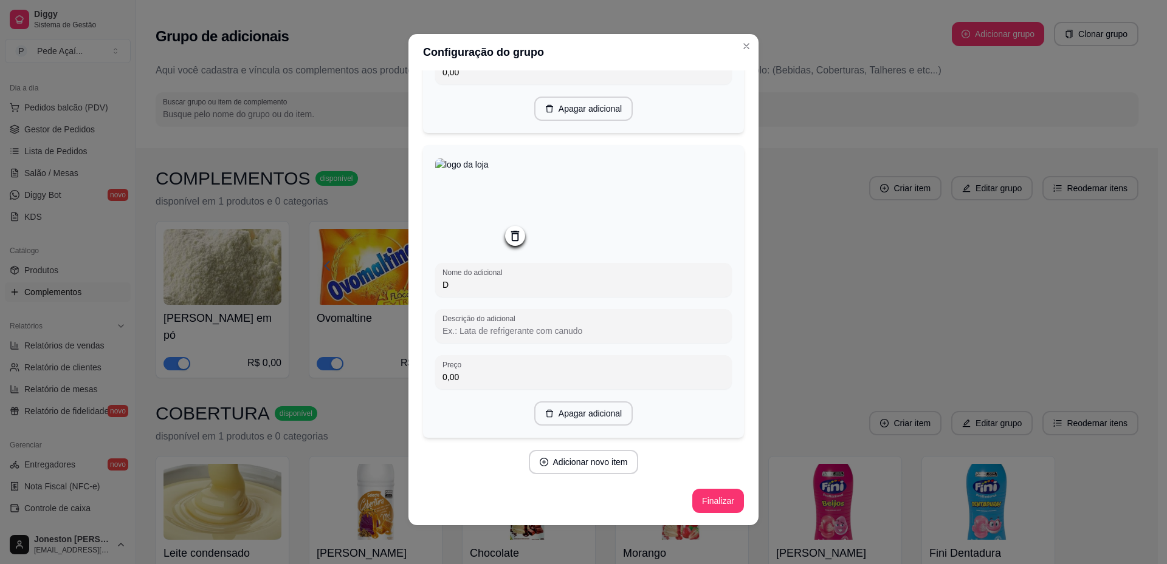
scroll to position [3356, 0]
type input "Disquete"
click at [595, 463] on button "Adicionar novo item" at bounding box center [583, 463] width 107 height 24
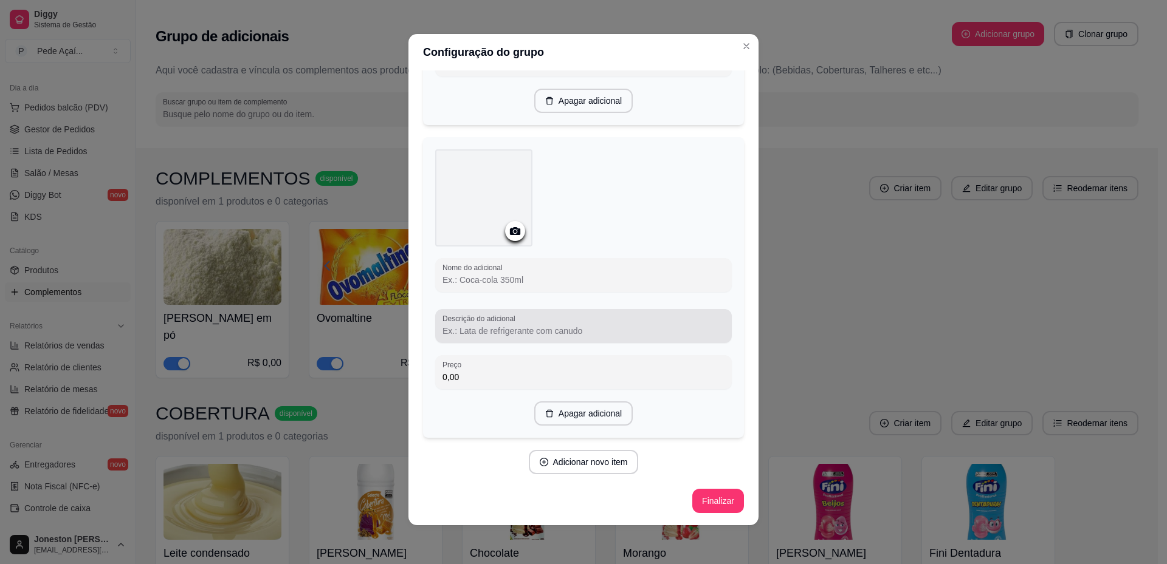
scroll to position [3668, 0]
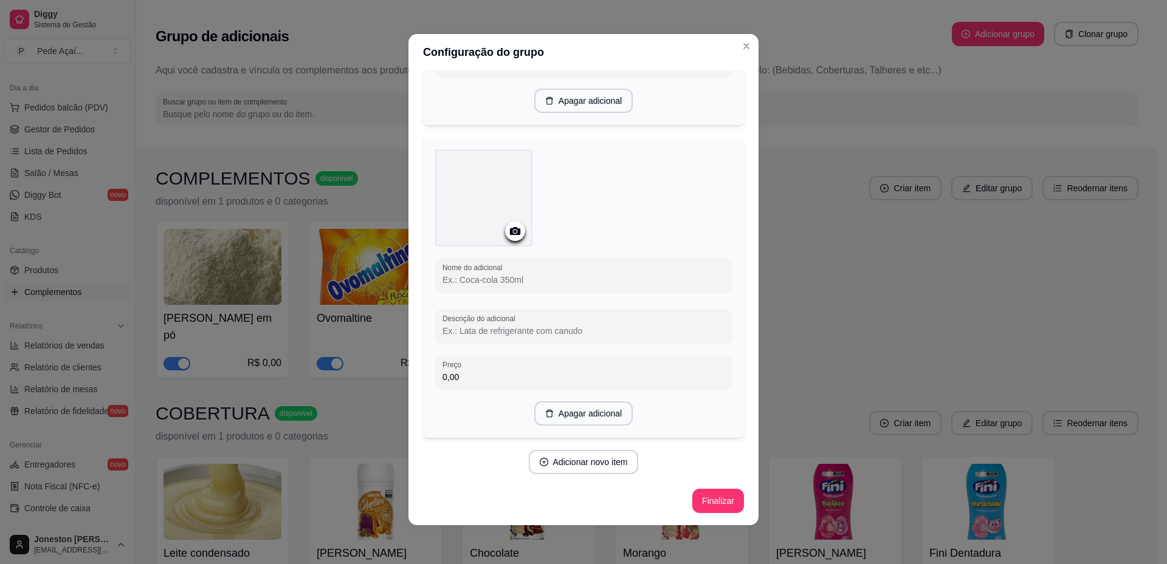
click at [509, 236] on icon at bounding box center [515, 231] width 14 height 14
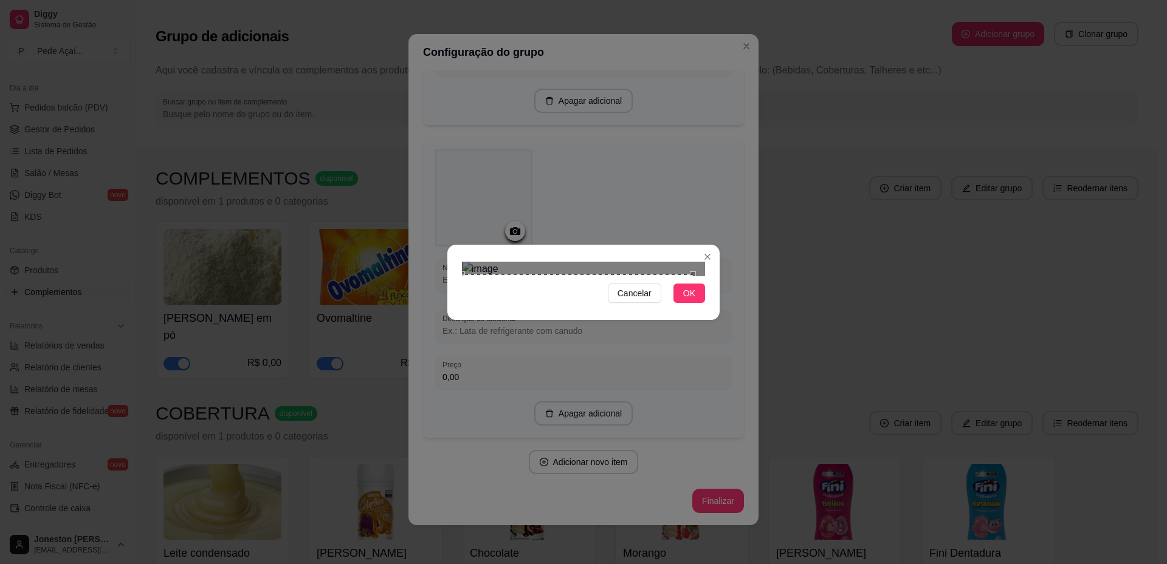
click at [451, 308] on div "Cancelar OK" at bounding box center [583, 282] width 272 height 51
click at [723, 128] on div "Cancelar OK" at bounding box center [583, 282] width 1167 height 564
click at [684, 300] on span "OK" at bounding box center [689, 293] width 12 height 13
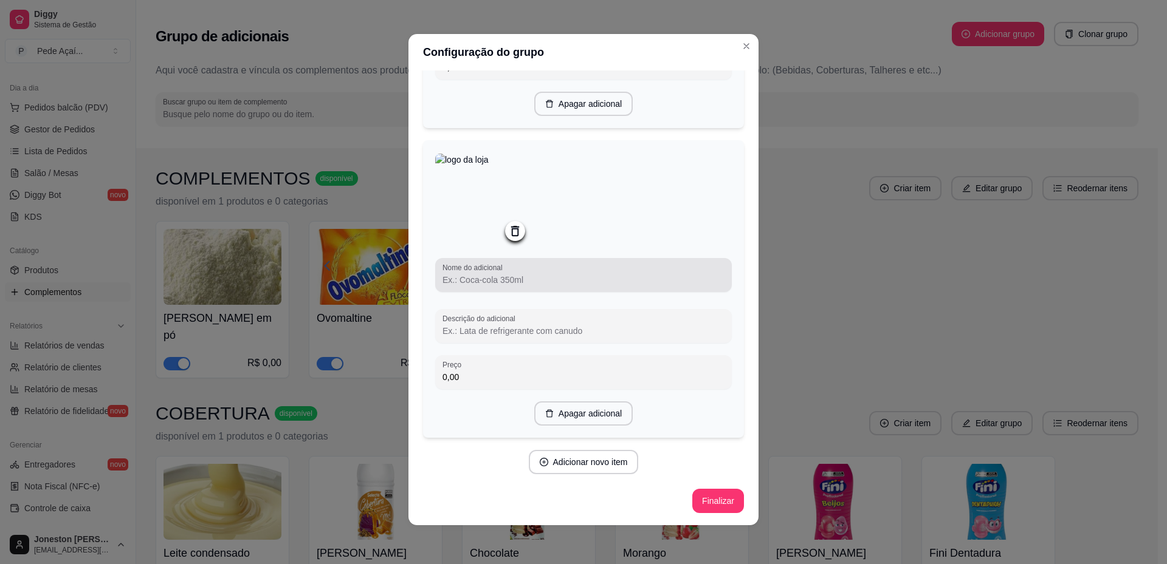
click at [485, 282] on input "Nome do adicional" at bounding box center [583, 280] width 282 height 12
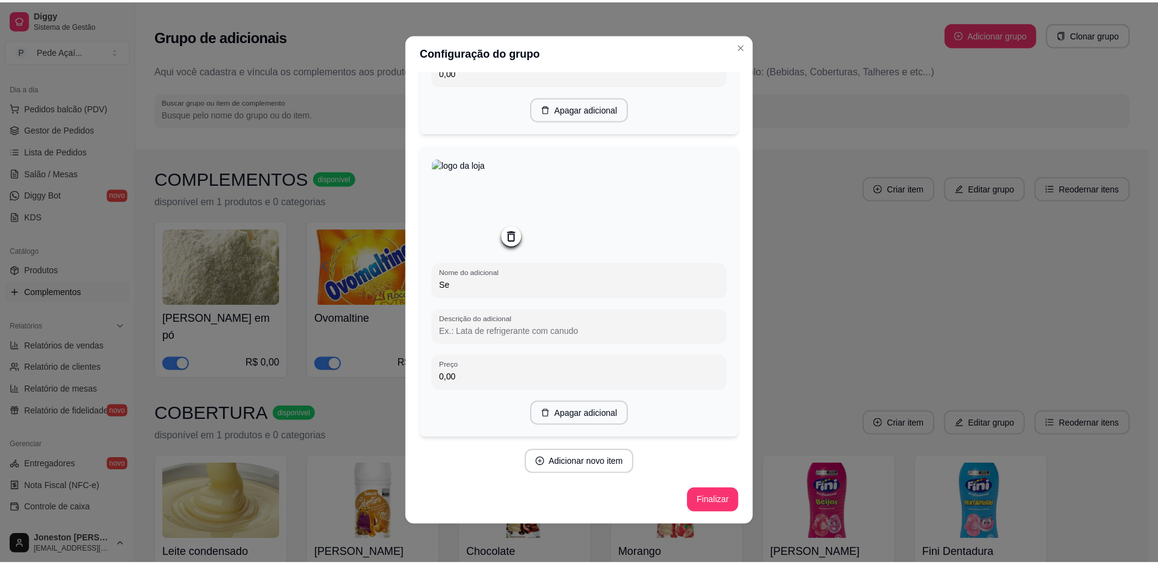
scroll to position [3663, 0]
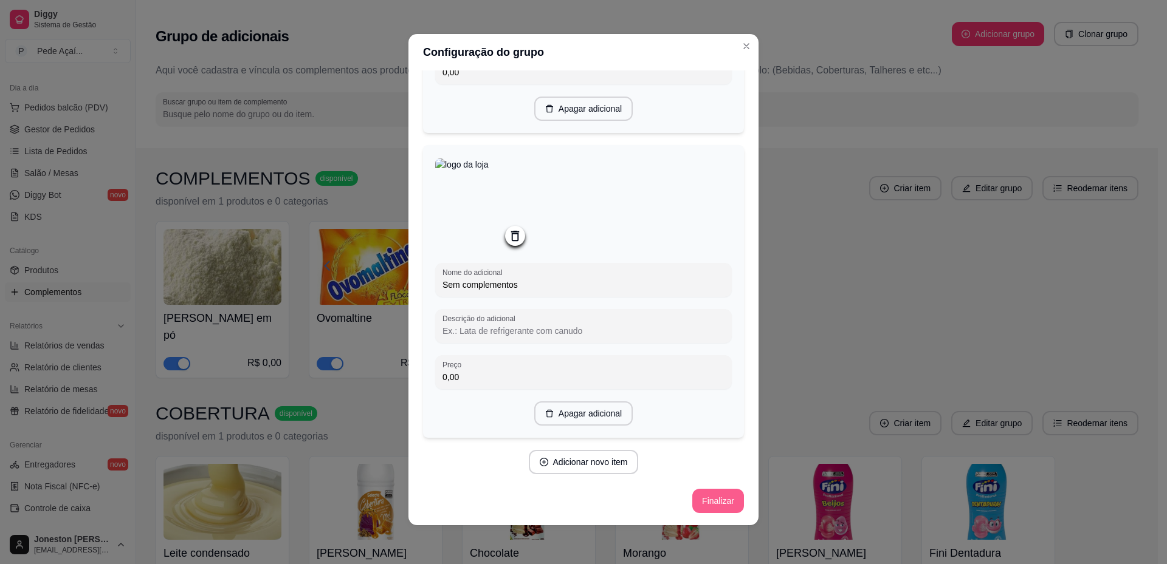
type input "Sem complementos"
click at [698, 504] on button "Finalizar" at bounding box center [718, 501] width 52 height 24
click at [741, 48] on icon "Close" at bounding box center [746, 46] width 10 height 10
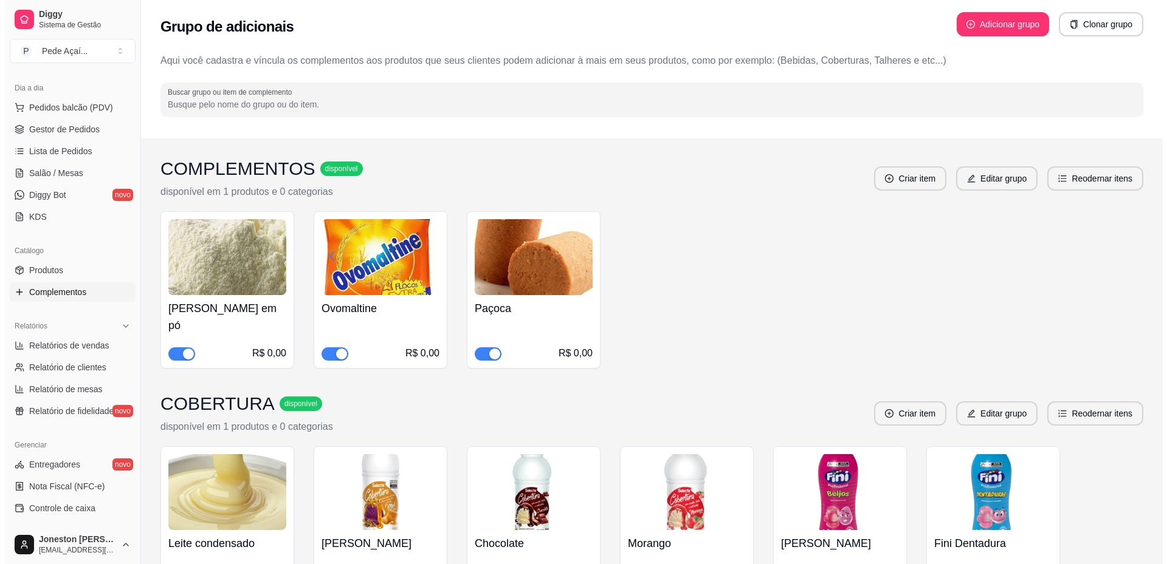
scroll to position [0, 0]
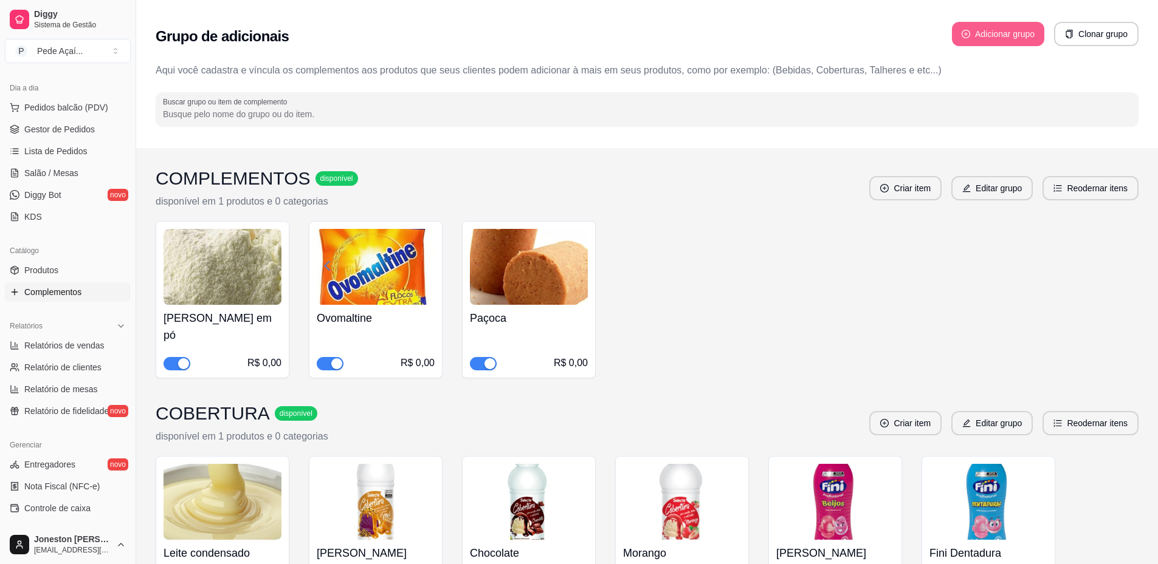
click at [995, 35] on button "Adicionar grupo" at bounding box center [998, 34] width 92 height 24
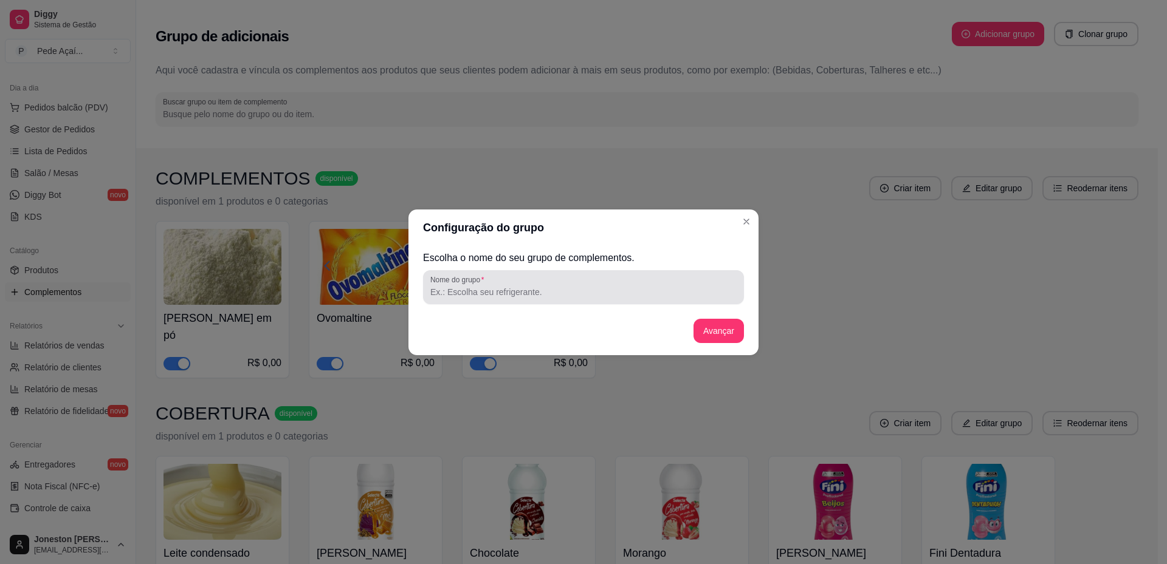
click at [642, 298] on div at bounding box center [583, 287] width 306 height 24
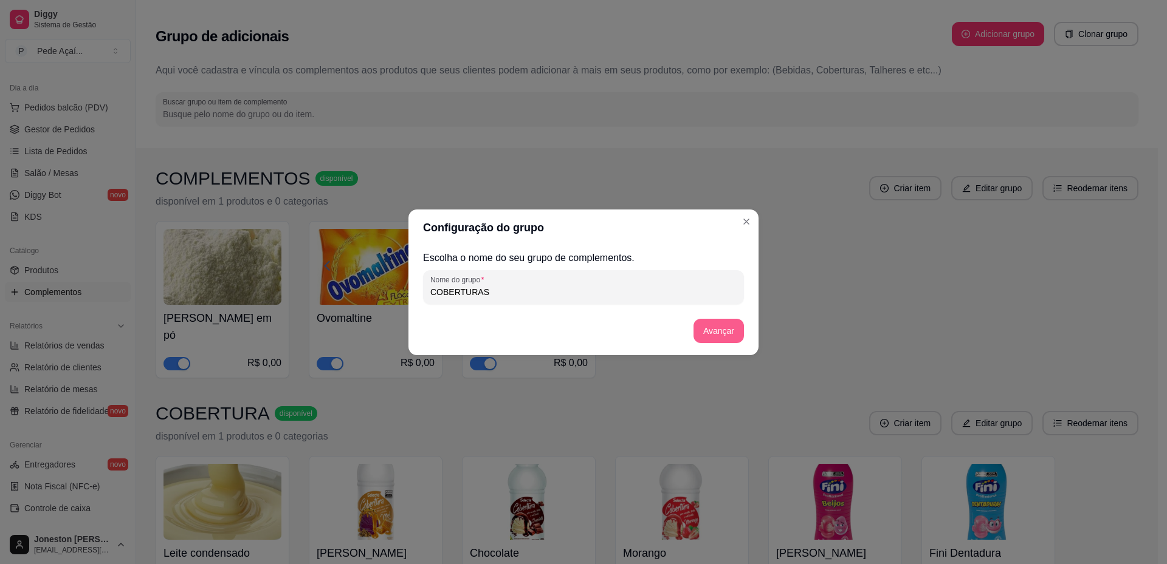
type input "COBERTURAS"
click at [732, 333] on button "Avançar" at bounding box center [718, 331] width 50 height 24
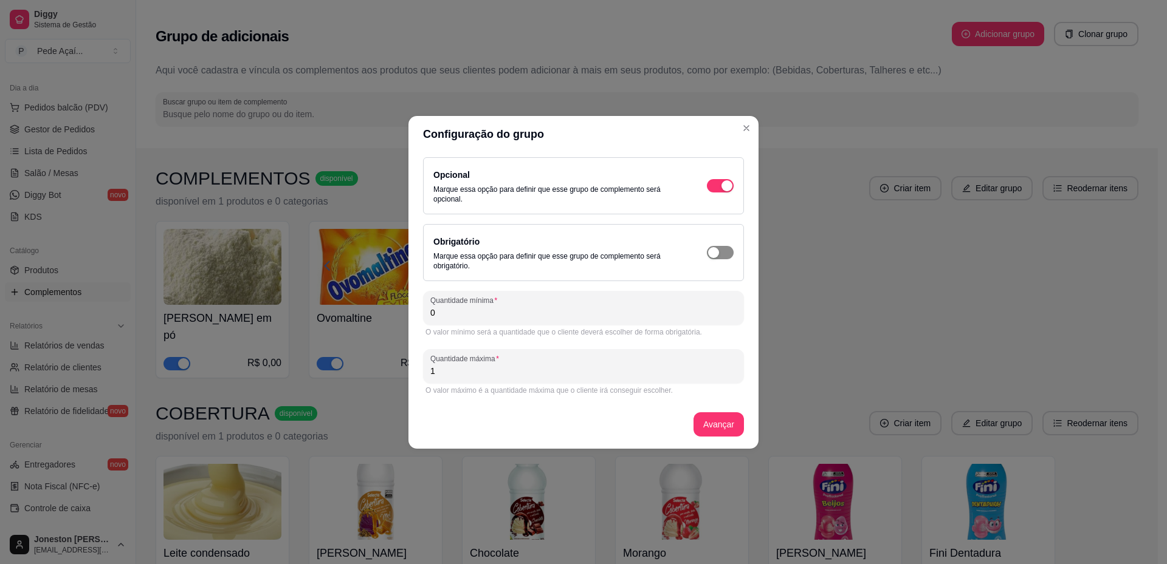
click at [727, 252] on span "button" at bounding box center [720, 252] width 27 height 13
drag, startPoint x: 441, startPoint y: 315, endPoint x: 412, endPoint y: 315, distance: 29.2
click at [413, 314] on div "Opcional Marque essa opção para definir que esse grupo de complemento será opci…" at bounding box center [583, 301] width 350 height 297
type input "1"
drag, startPoint x: 437, startPoint y: 370, endPoint x: 427, endPoint y: 369, distance: 10.4
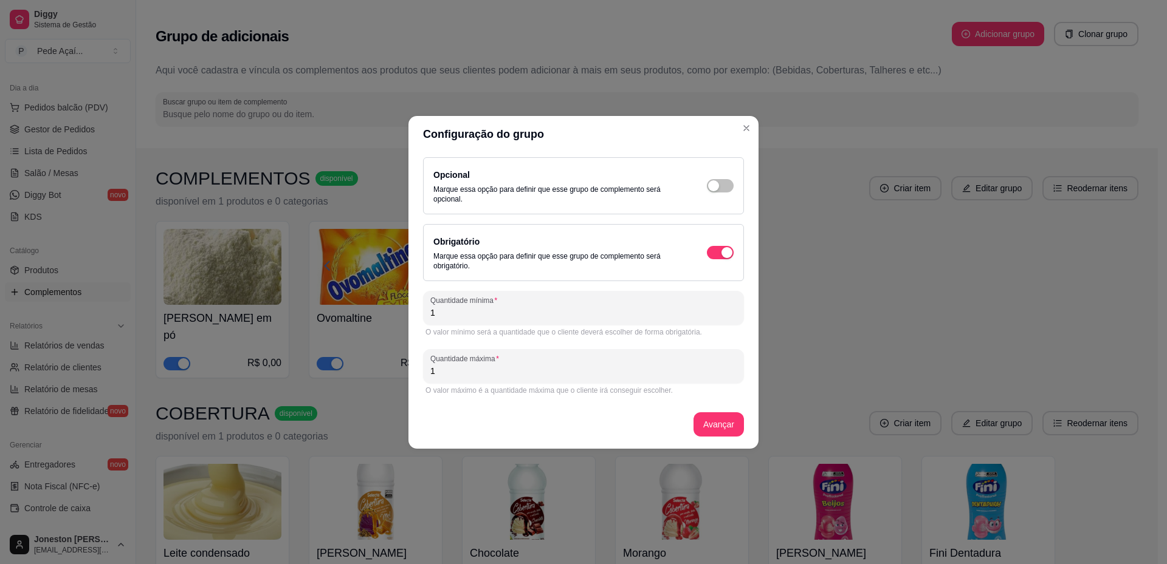
click at [427, 369] on div "Quantidade máxima 1" at bounding box center [583, 366] width 321 height 34
type input "2"
click at [721, 420] on button "Avançar" at bounding box center [718, 425] width 50 height 24
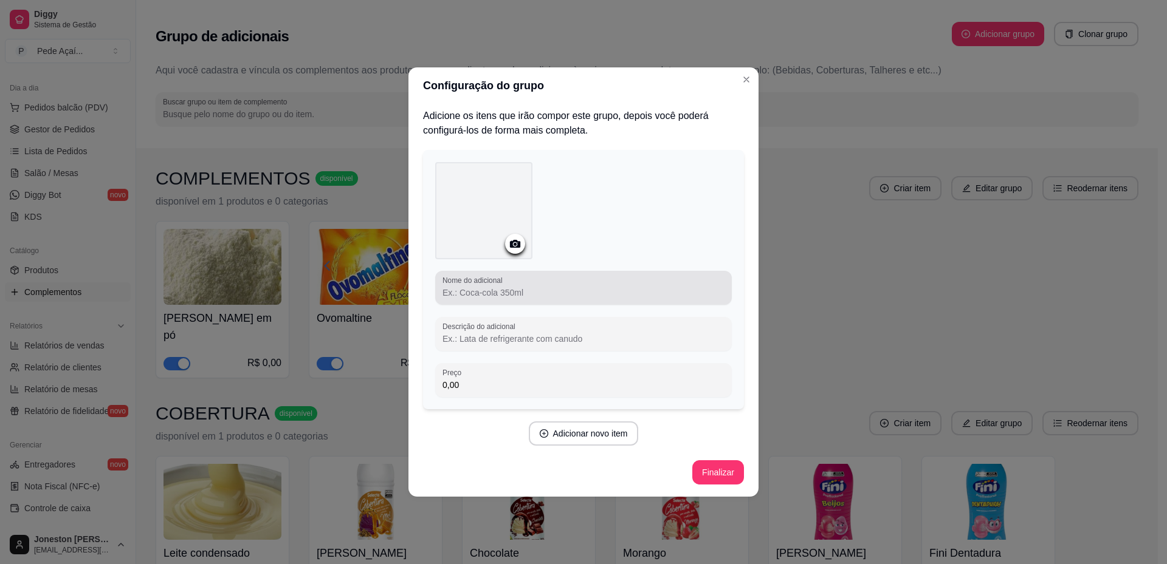
click at [487, 294] on input "Nome do adicional" at bounding box center [583, 293] width 282 height 12
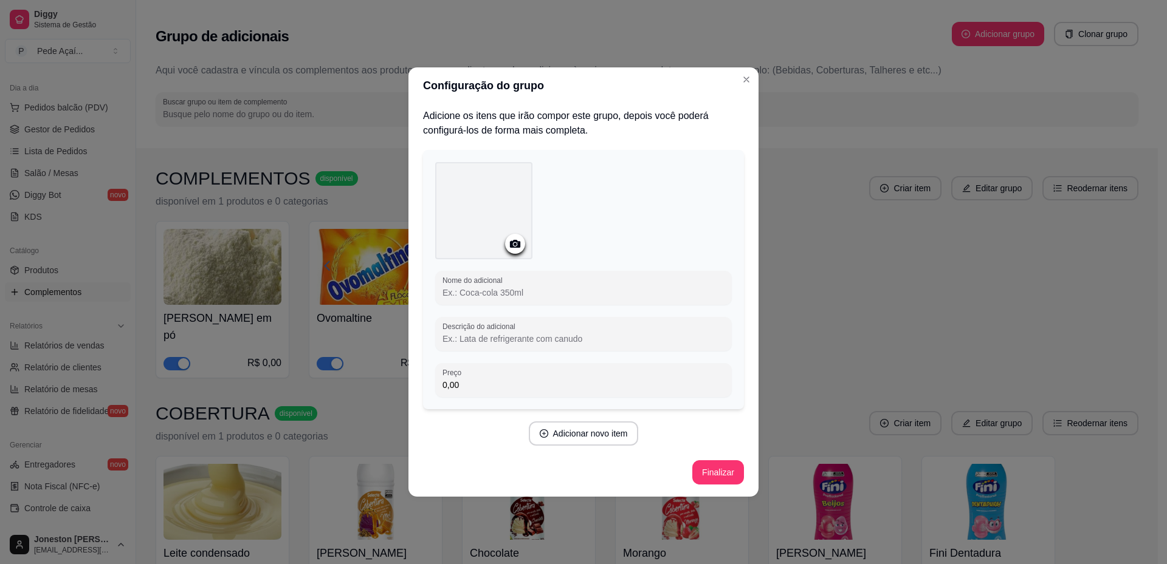
type input "c"
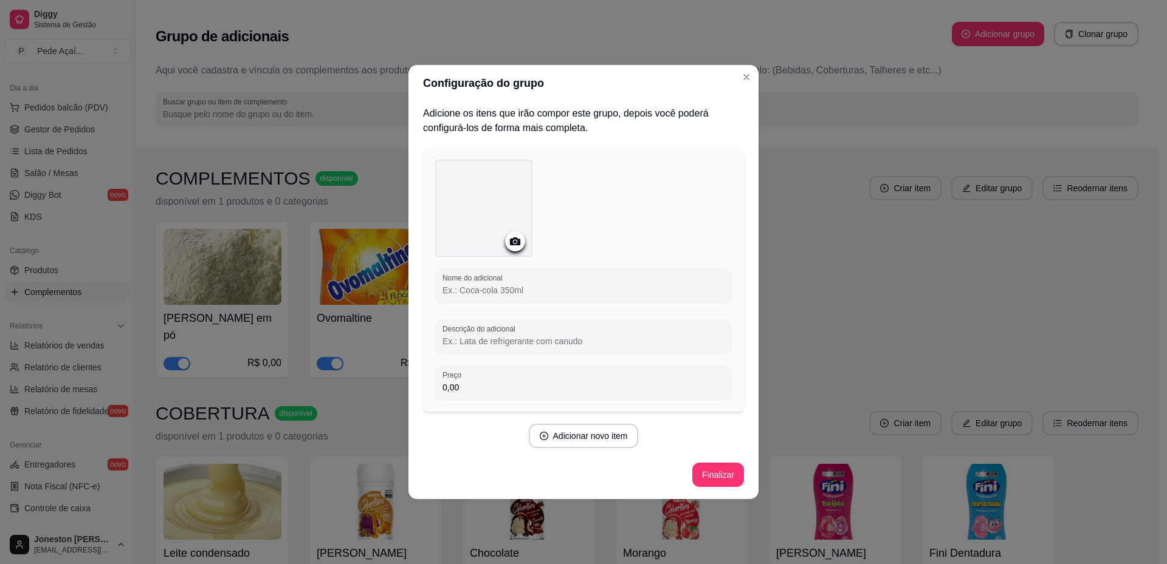
type input "c"
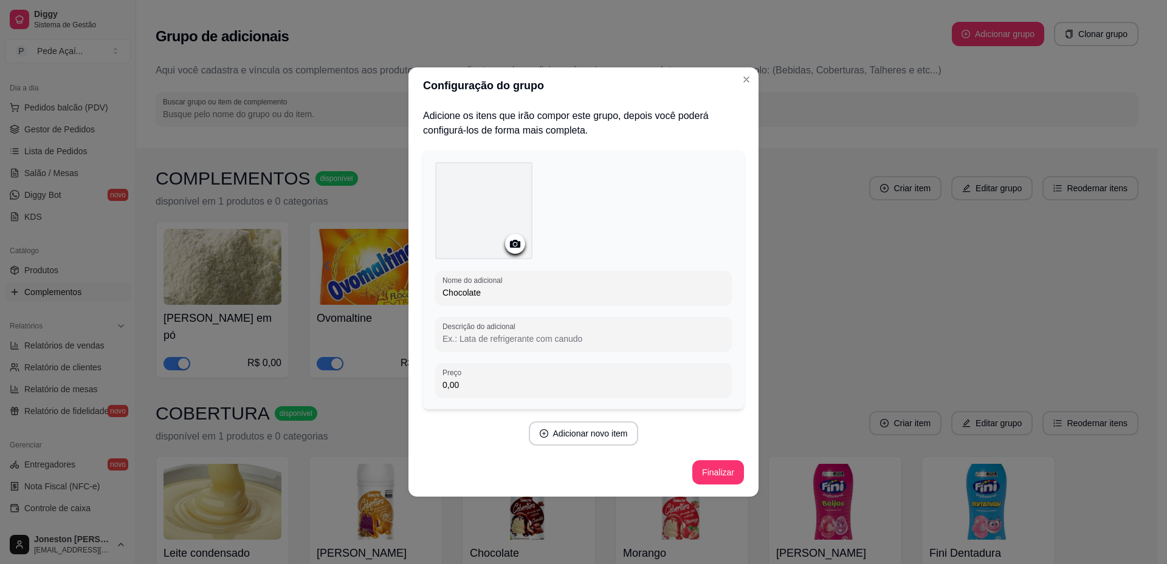
type input "Chocolate"
click at [510, 250] on icon at bounding box center [515, 244] width 14 height 14
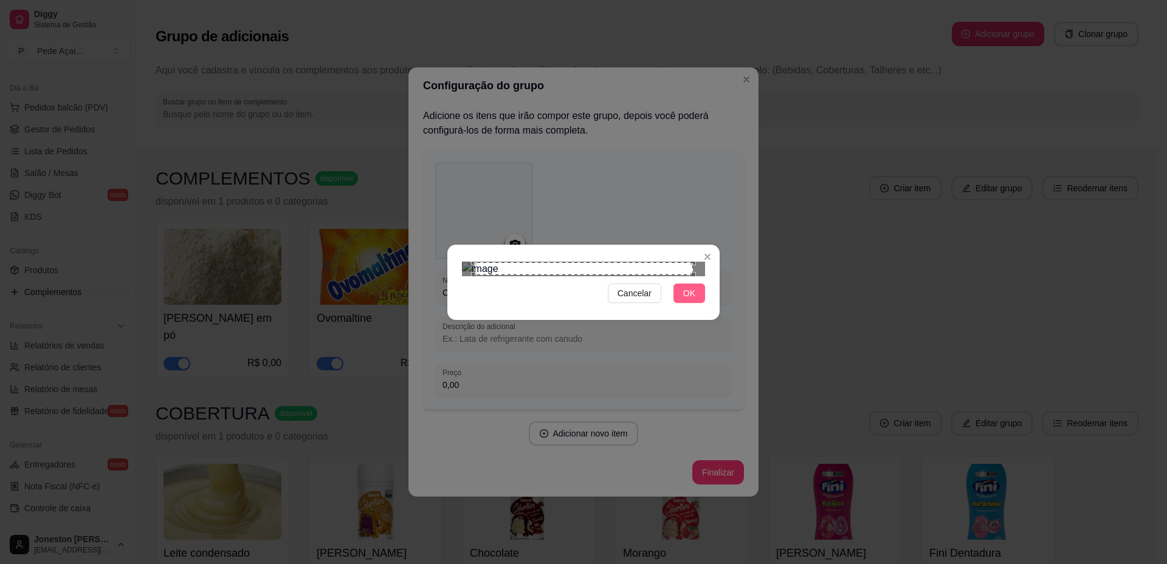
click at [687, 300] on span "OK" at bounding box center [689, 293] width 12 height 13
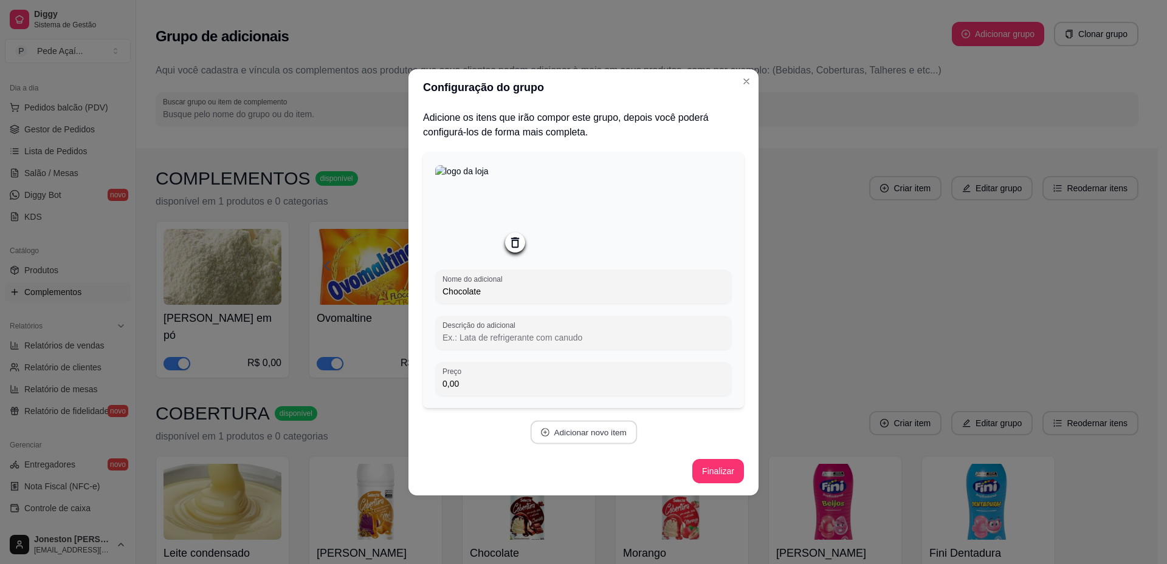
click at [583, 437] on button "Adicionar novo item" at bounding box center [583, 432] width 107 height 24
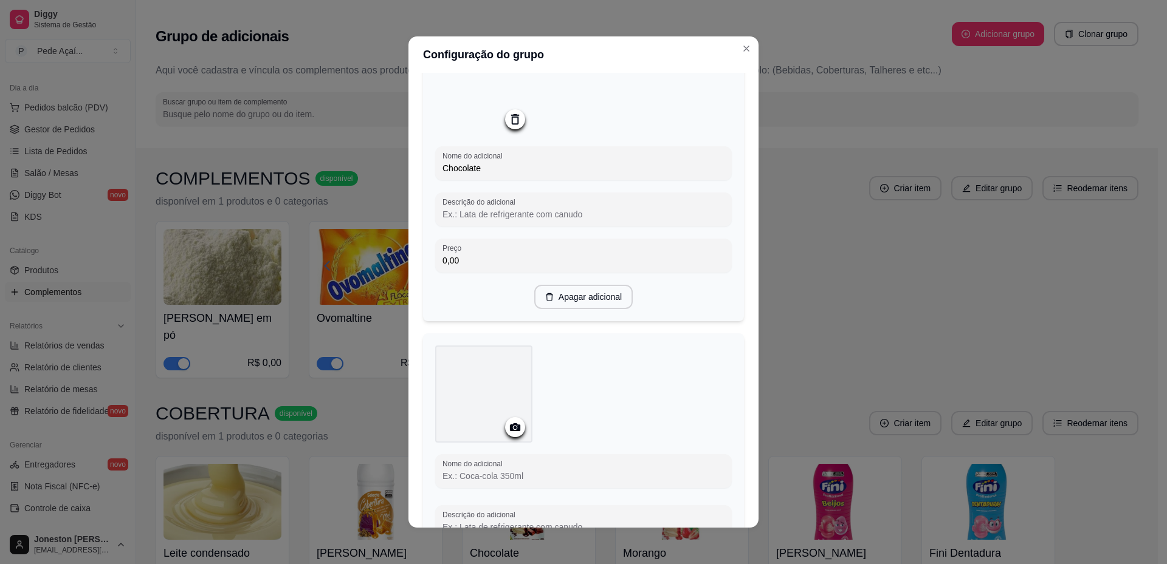
scroll to position [243, 0]
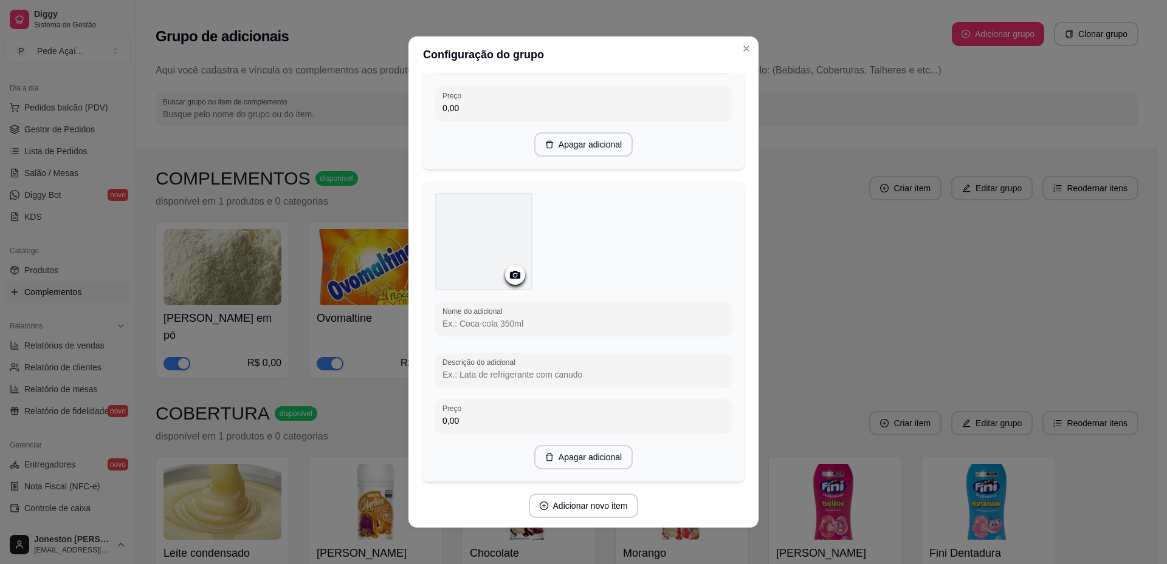
click at [508, 281] on icon at bounding box center [515, 275] width 14 height 14
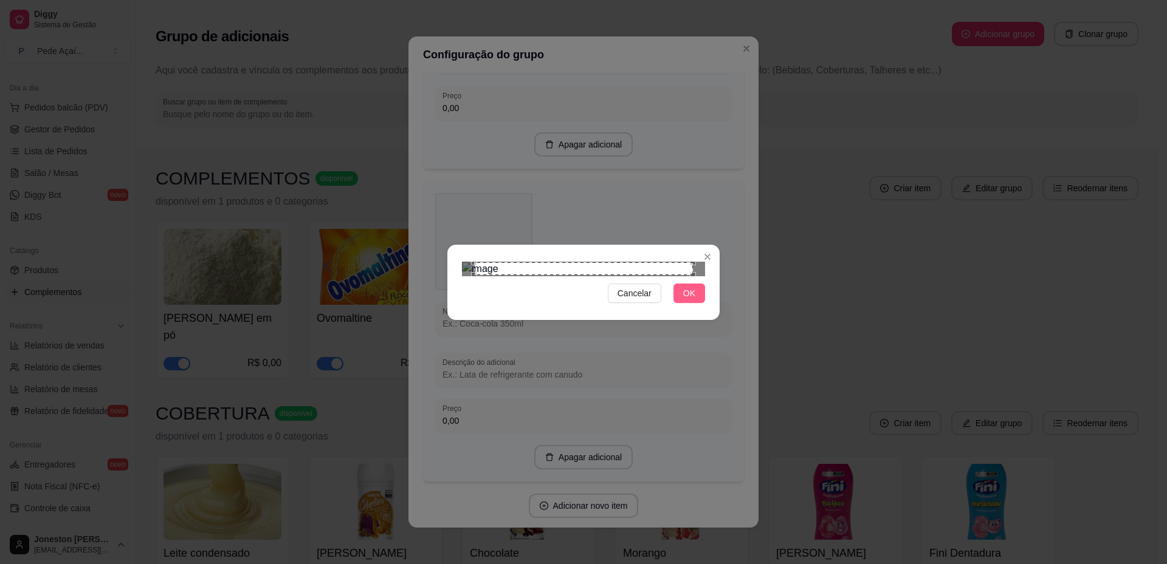
click at [688, 300] on span "OK" at bounding box center [689, 293] width 12 height 13
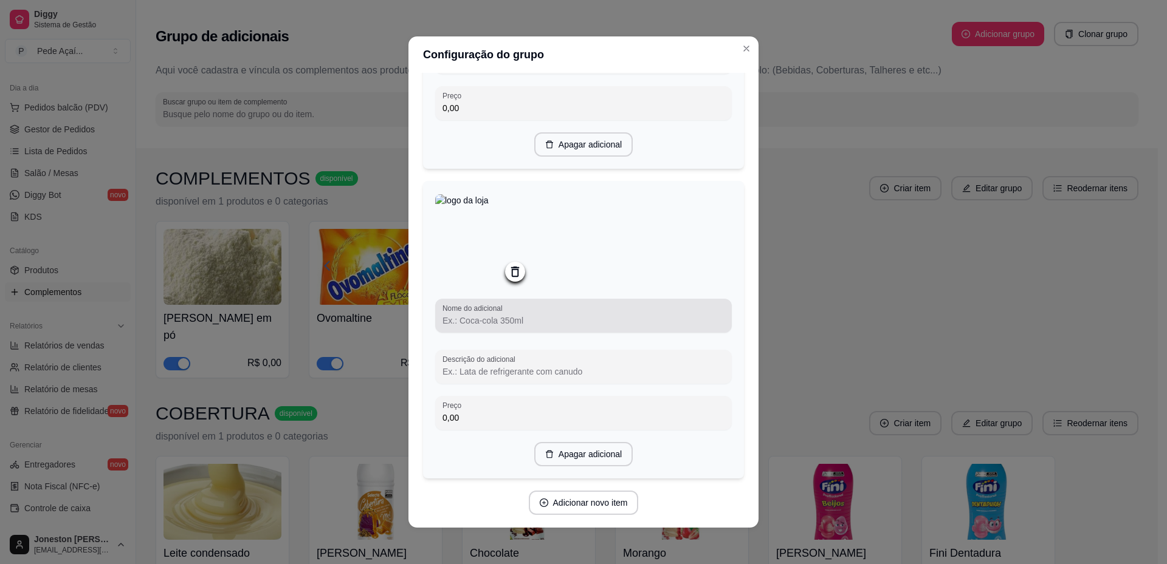
click at [481, 323] on input "Nome do adicional" at bounding box center [583, 321] width 282 height 12
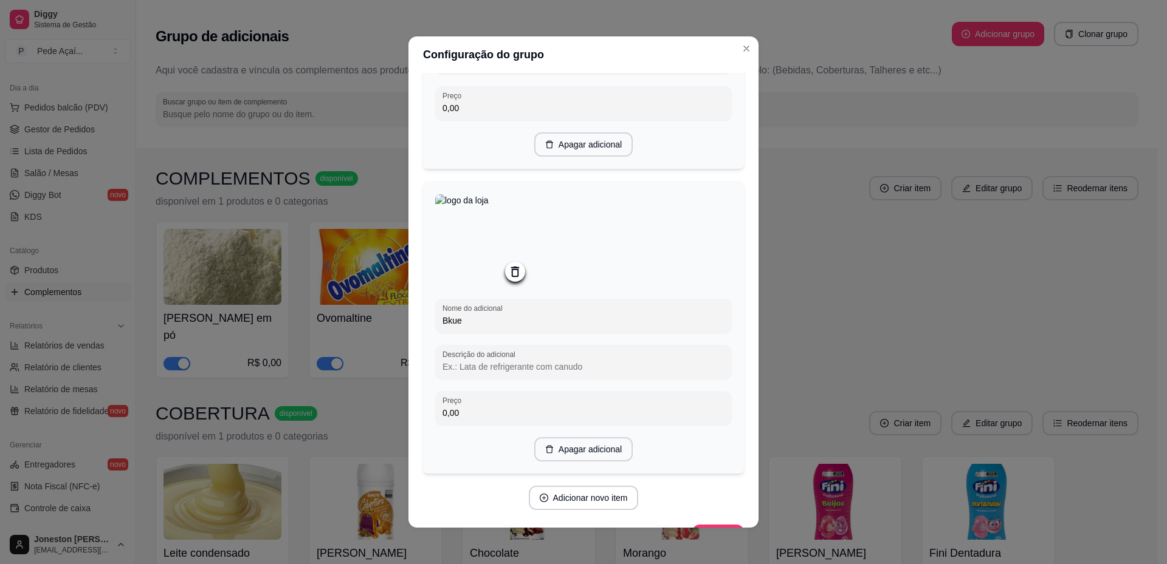
click at [445, 326] on input "Bkue" at bounding box center [583, 321] width 282 height 12
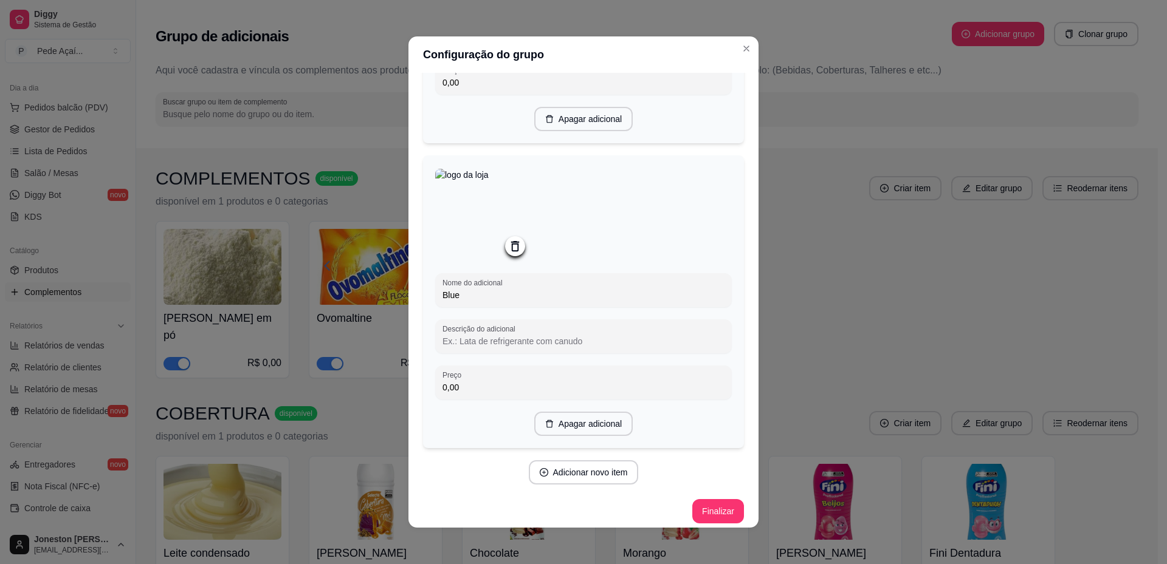
scroll to position [281, 0]
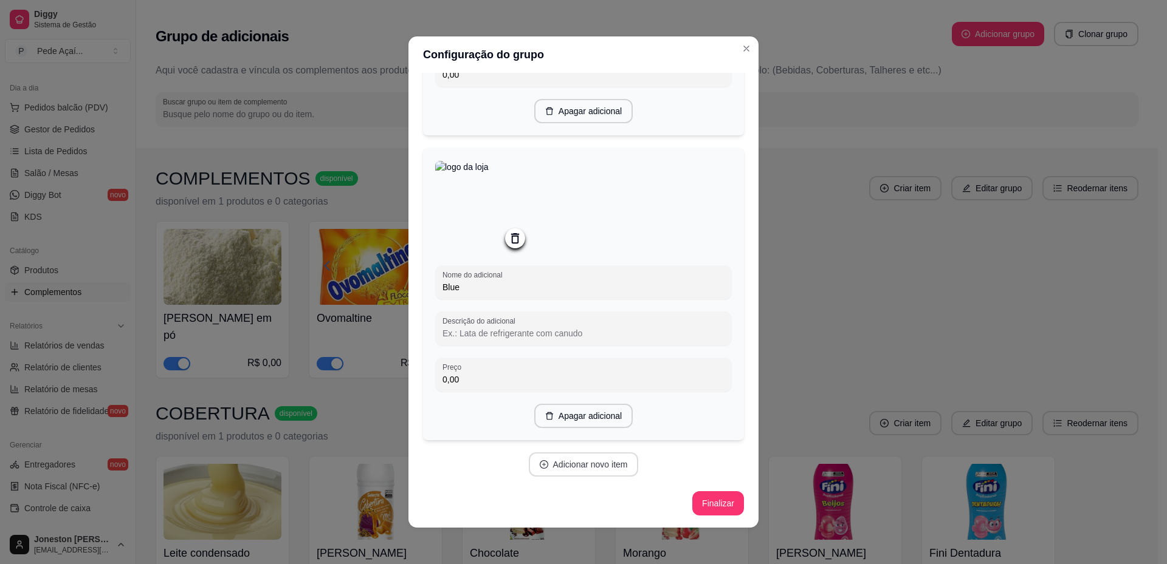
type input "Blue"
click at [581, 468] on button "Adicionar novo item" at bounding box center [584, 465] width 110 height 24
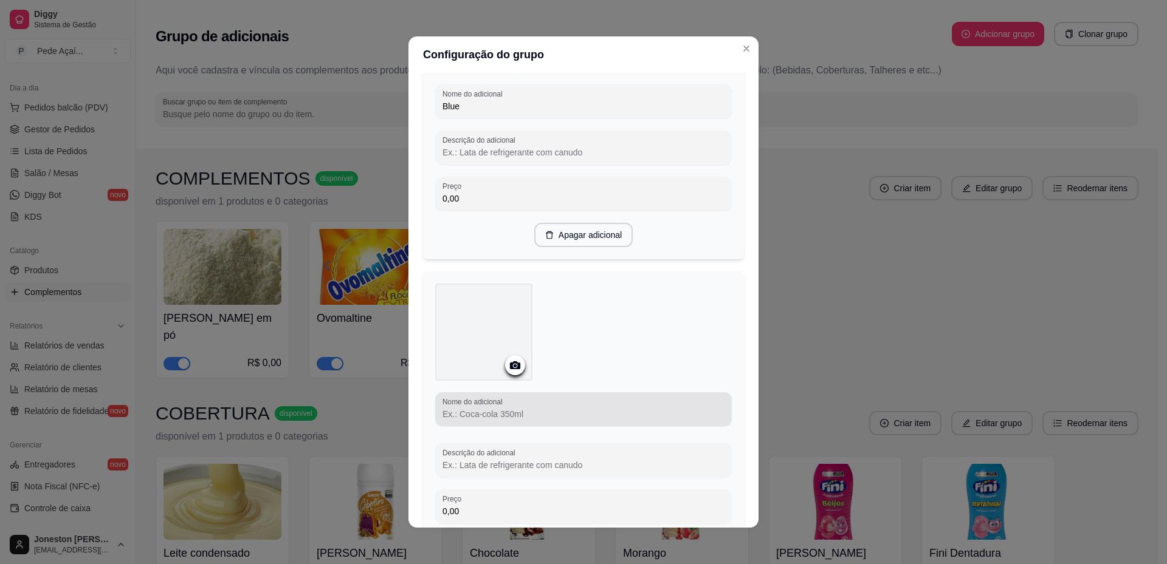
scroll to position [464, 0]
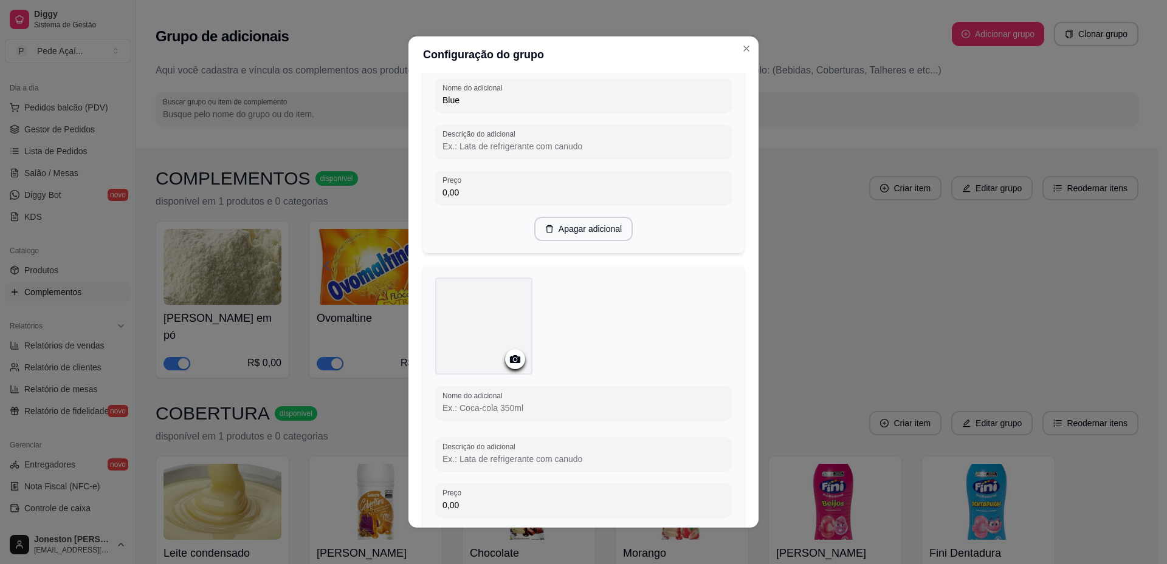
click at [508, 366] on icon at bounding box center [515, 359] width 14 height 14
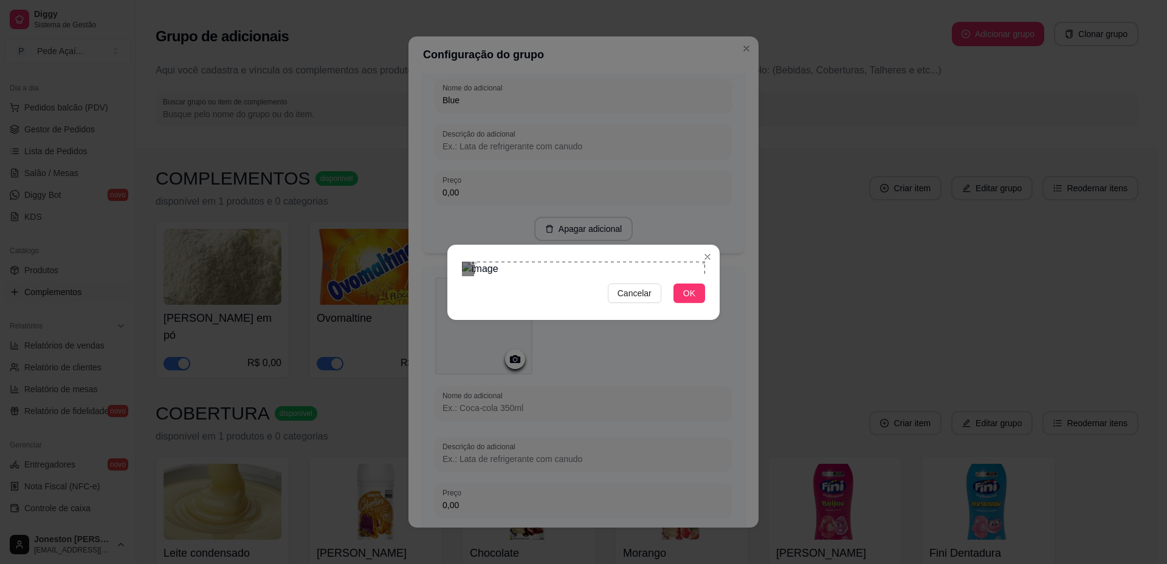
click at [736, 125] on div "Cancelar OK" at bounding box center [583, 282] width 1167 height 564
click at [445, 414] on div "Cancelar OK" at bounding box center [583, 282] width 1167 height 564
click at [688, 300] on span "OK" at bounding box center [689, 293] width 12 height 13
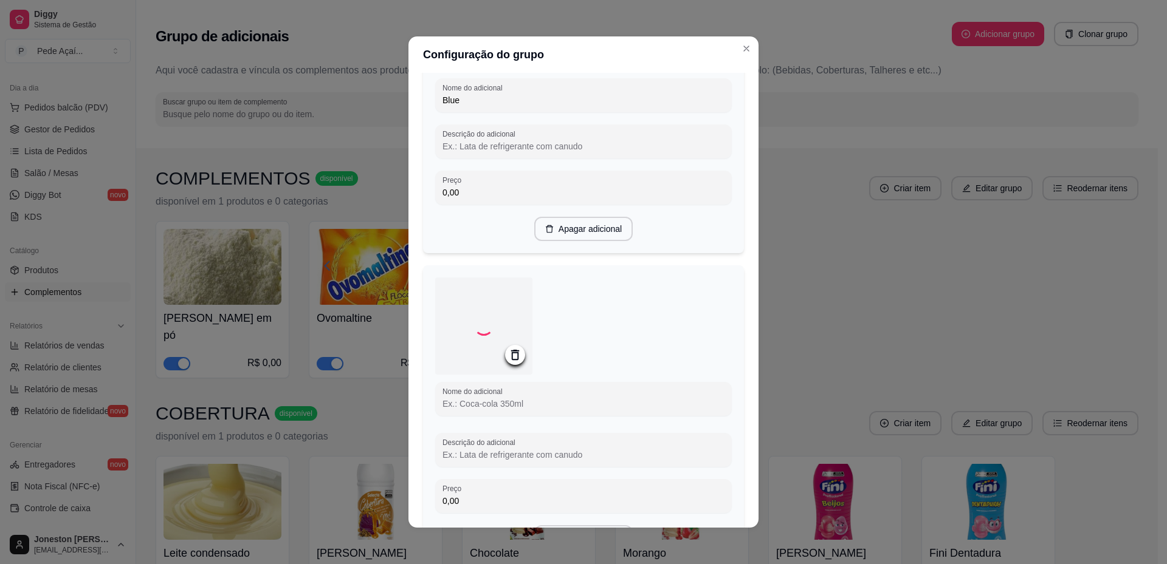
click at [522, 410] on input "Nome do adicional" at bounding box center [583, 404] width 282 height 12
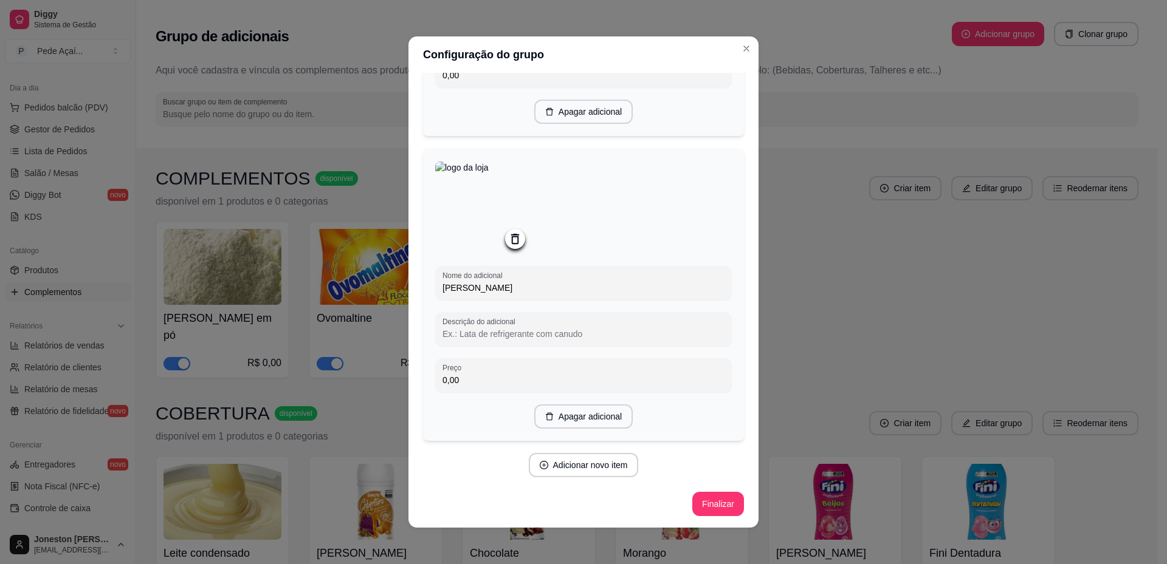
scroll to position [589, 0]
type input "[PERSON_NAME]"
click at [585, 463] on button "Adicionar novo item" at bounding box center [584, 465] width 110 height 24
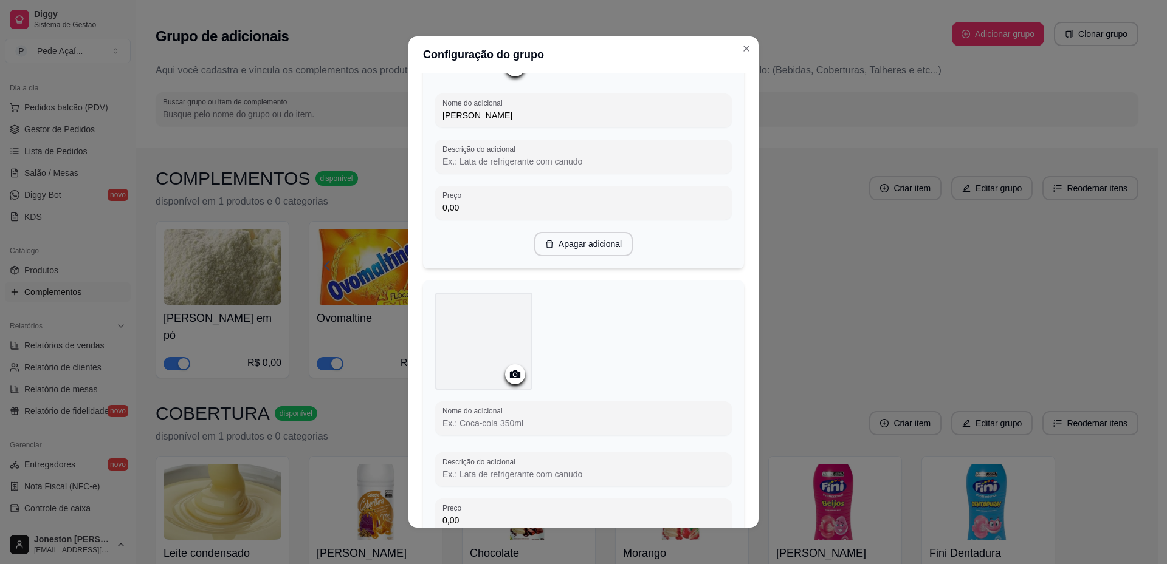
scroll to position [771, 0]
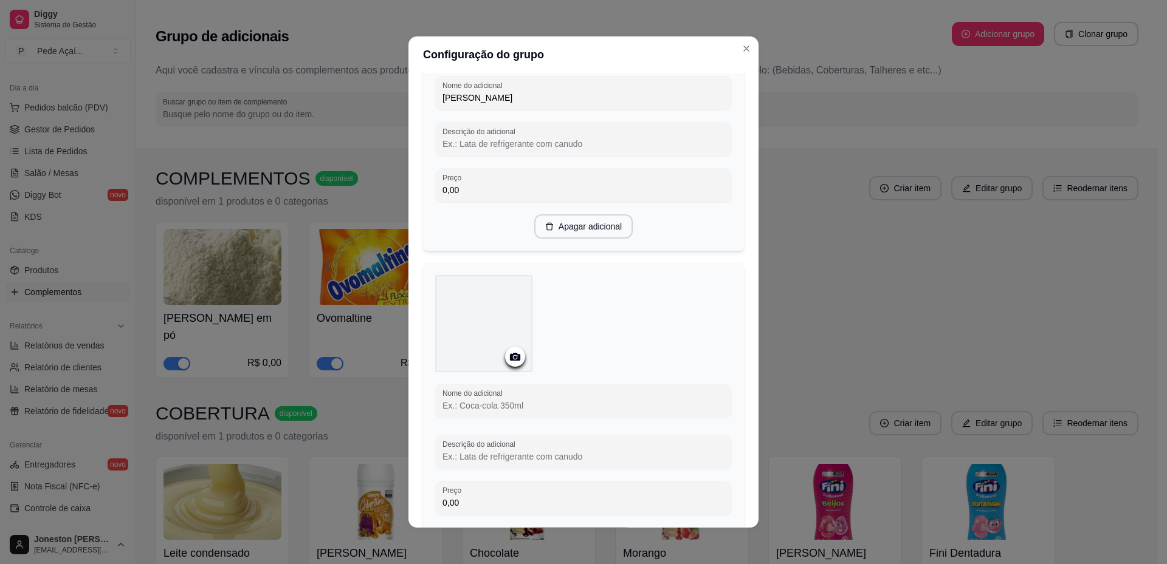
click at [513, 359] on circle at bounding box center [514, 357] width 3 height 3
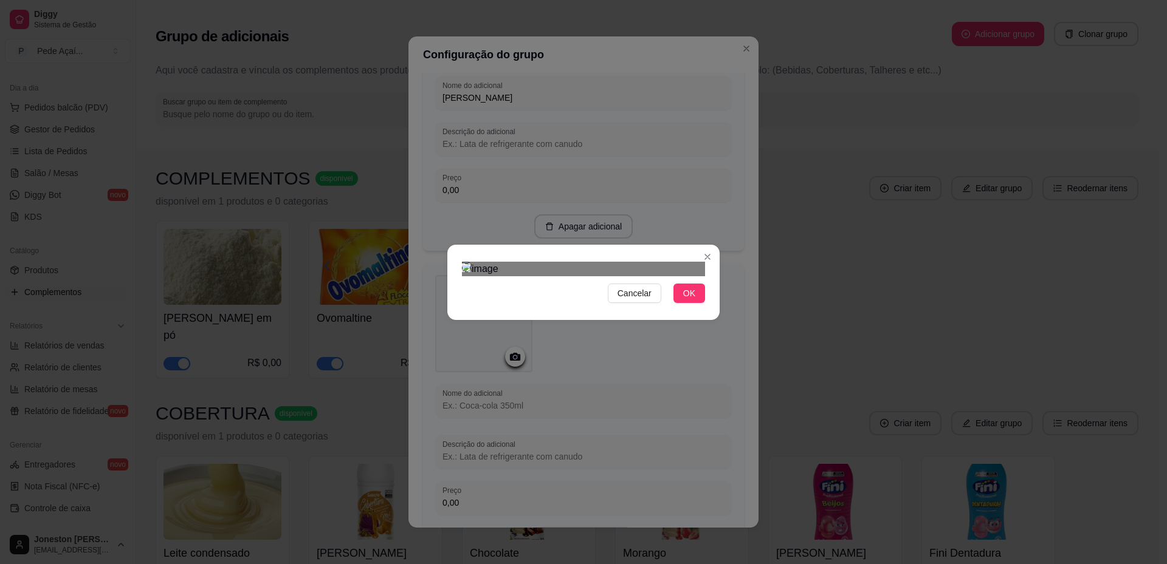
click at [439, 173] on div "Cancelar OK" at bounding box center [583, 282] width 1167 height 564
click at [653, 276] on div at bounding box center [583, 269] width 243 height 15
click at [480, 155] on div "Cancelar OK" at bounding box center [583, 282] width 1167 height 564
click at [532, 262] on img at bounding box center [583, 269] width 243 height 15
click at [491, 262] on img at bounding box center [583, 269] width 243 height 15
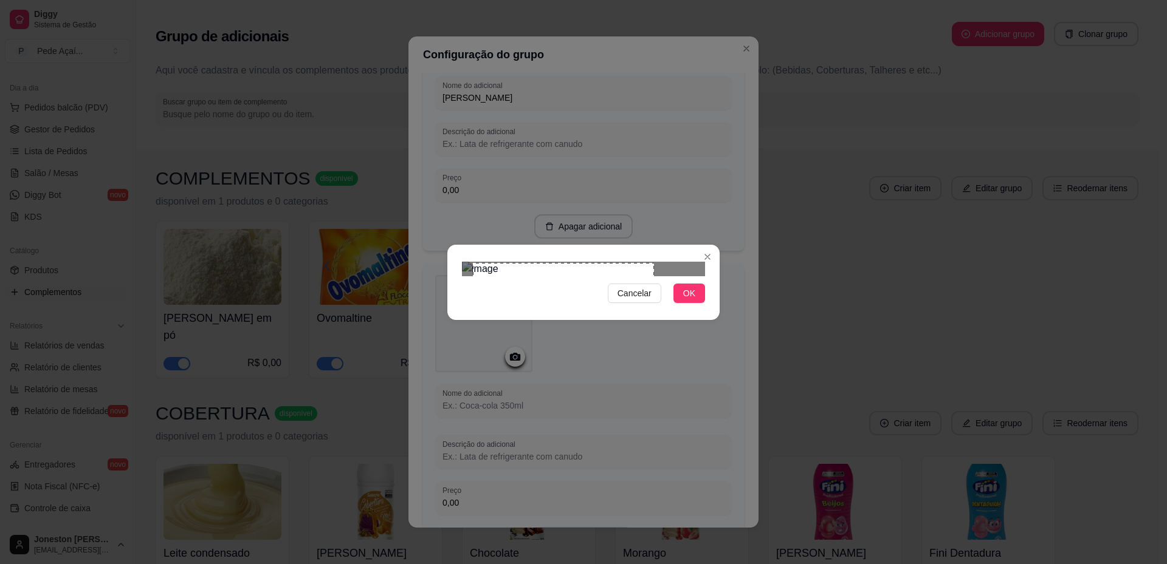
click at [716, 294] on div "Cancelar OK" at bounding box center [583, 282] width 272 height 51
click at [692, 300] on span "OK" at bounding box center [689, 293] width 12 height 13
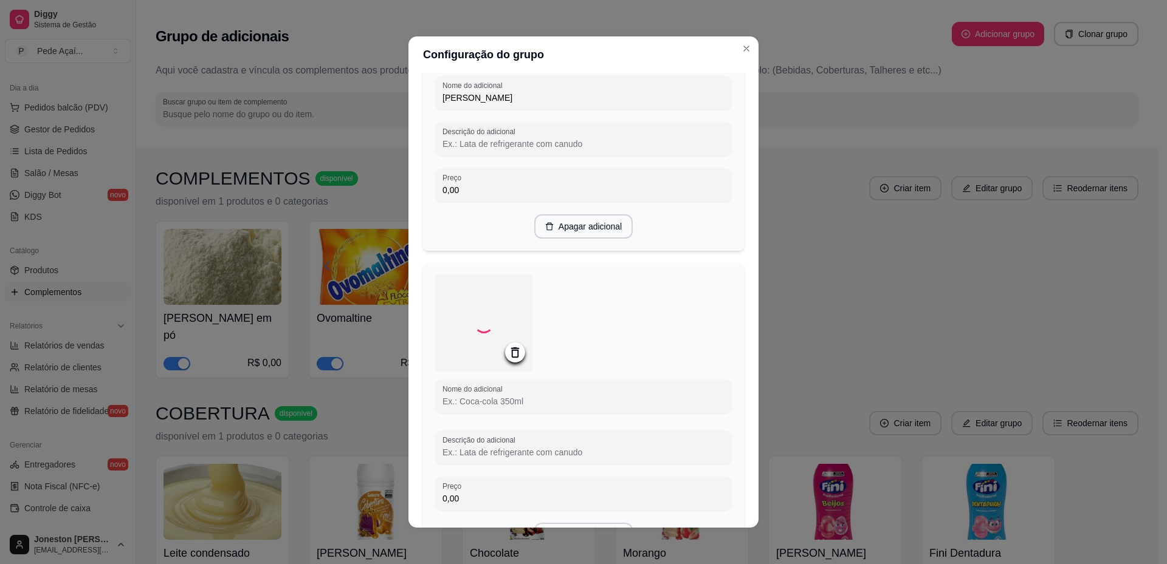
click at [527, 408] on input "Nome do adicional" at bounding box center [583, 402] width 282 height 12
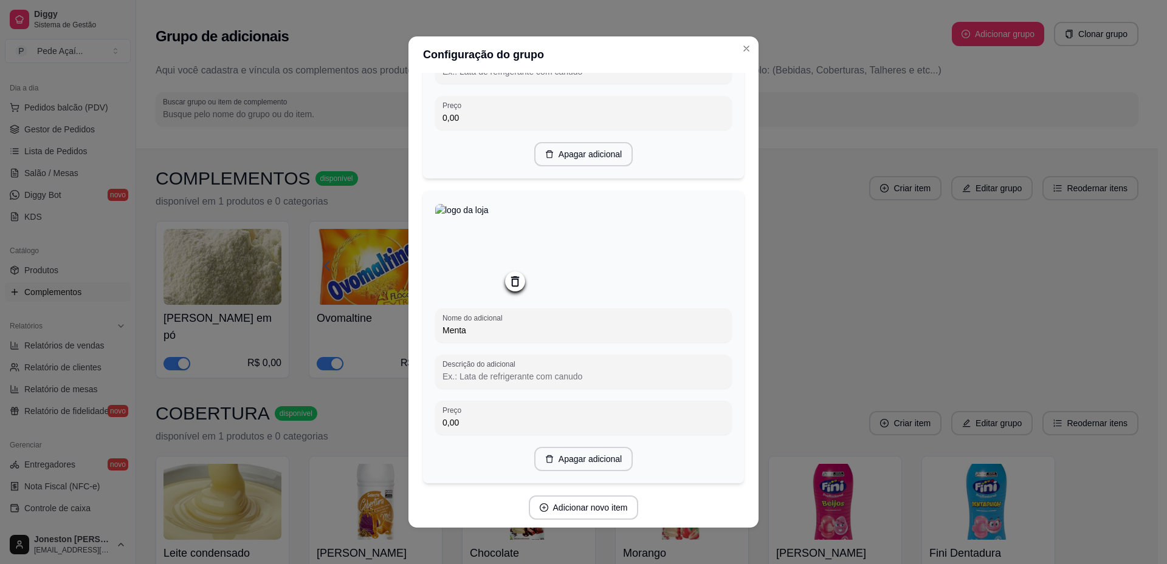
scroll to position [896, 0]
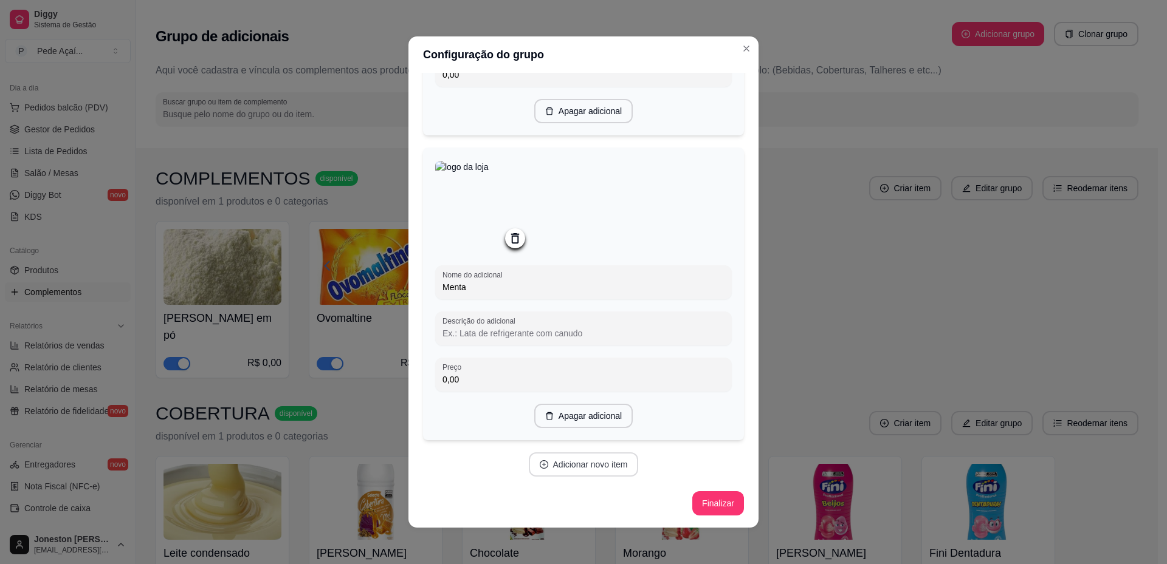
type input "Menta"
click at [586, 465] on button "Adicionar novo item" at bounding box center [584, 465] width 110 height 24
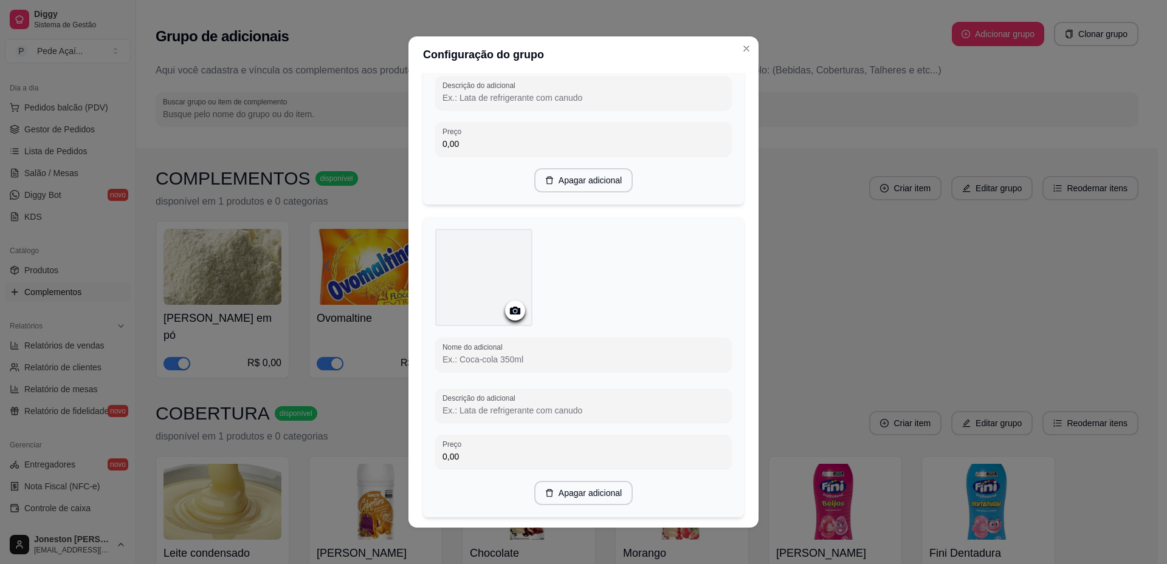
scroll to position [1139, 0]
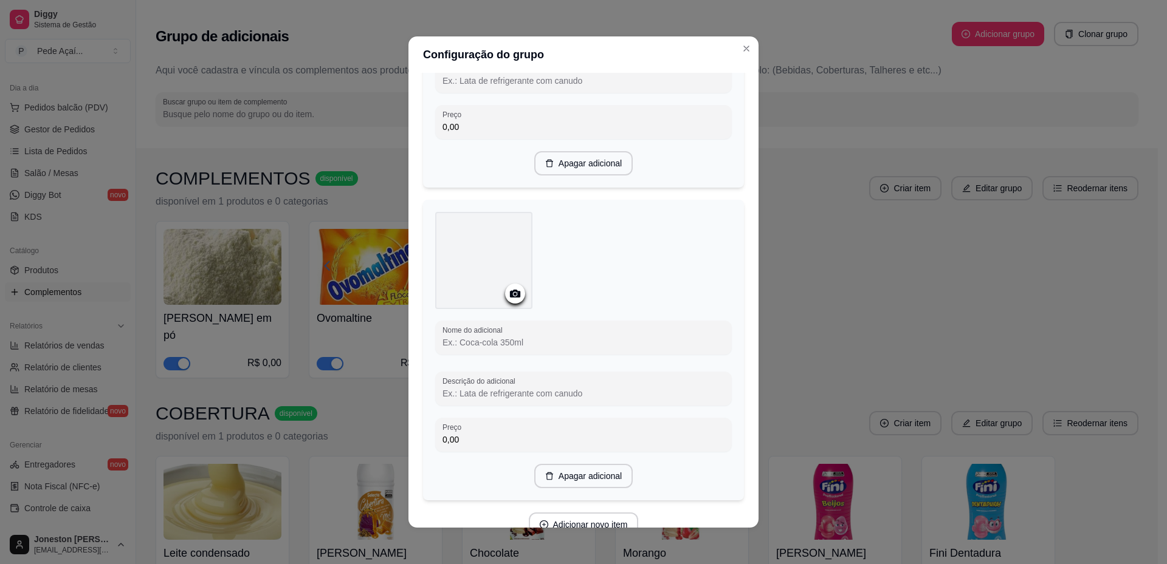
click at [513, 296] on circle at bounding box center [514, 294] width 3 height 3
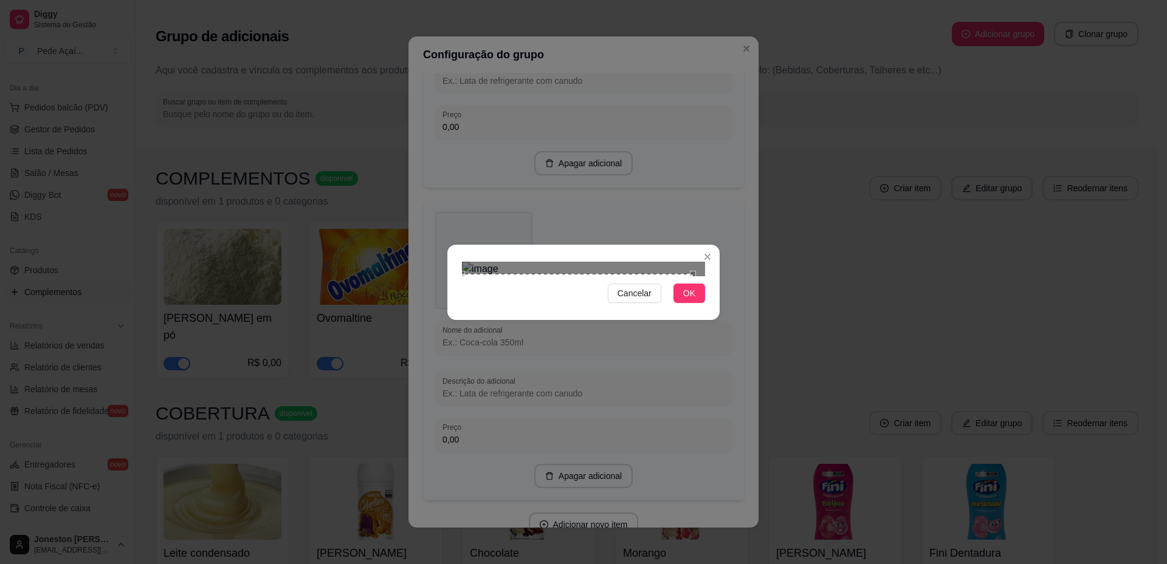
click at [436, 407] on div "Cancelar OK" at bounding box center [583, 282] width 1167 height 564
click at [723, 139] on div "Cancelar OK" at bounding box center [583, 282] width 1167 height 564
click at [399, 405] on div "Cancelar OK" at bounding box center [583, 282] width 1167 height 564
click at [690, 300] on span "OK" at bounding box center [689, 293] width 12 height 13
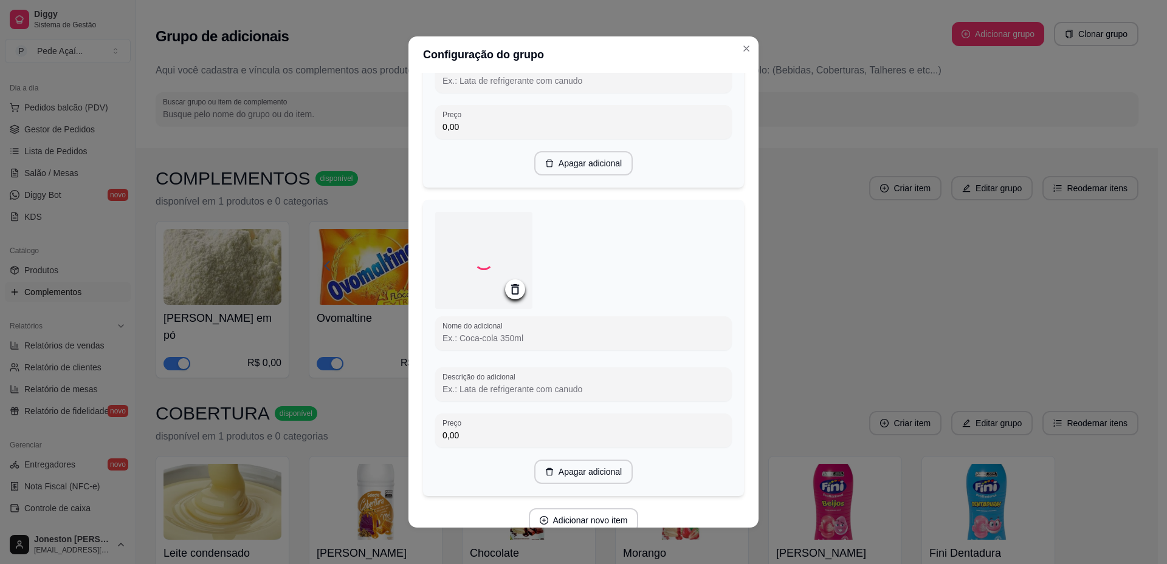
click at [520, 345] on input "Nome do adicional" at bounding box center [583, 338] width 282 height 12
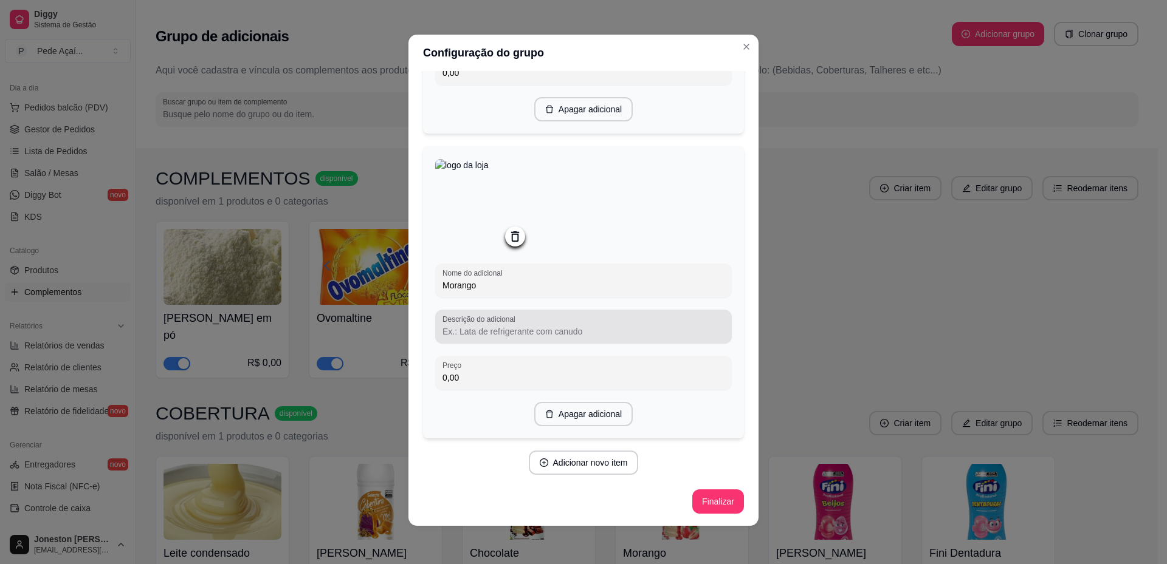
scroll to position [2, 0]
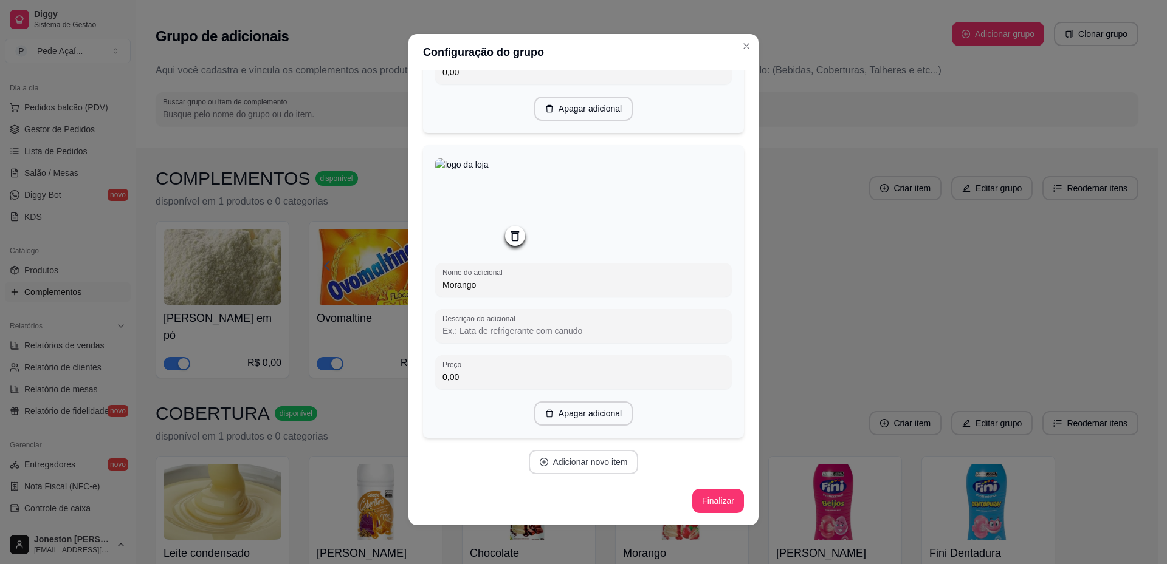
type input "Morango"
click at [558, 458] on button "Adicionar novo item" at bounding box center [584, 462] width 110 height 24
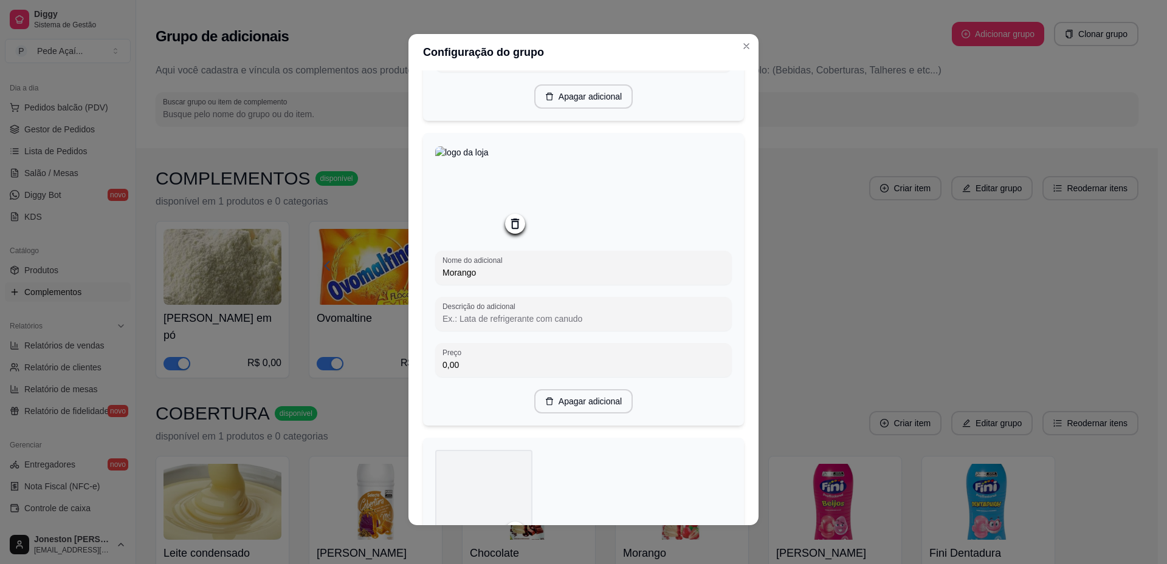
scroll to position [1447, 0]
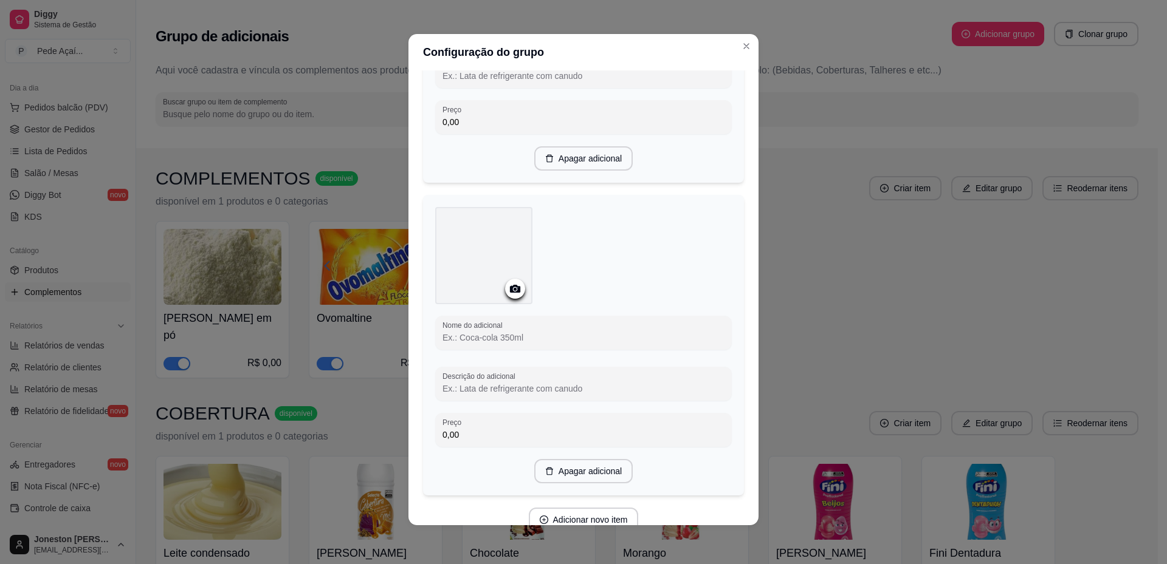
click at [513, 293] on icon at bounding box center [515, 289] width 10 height 8
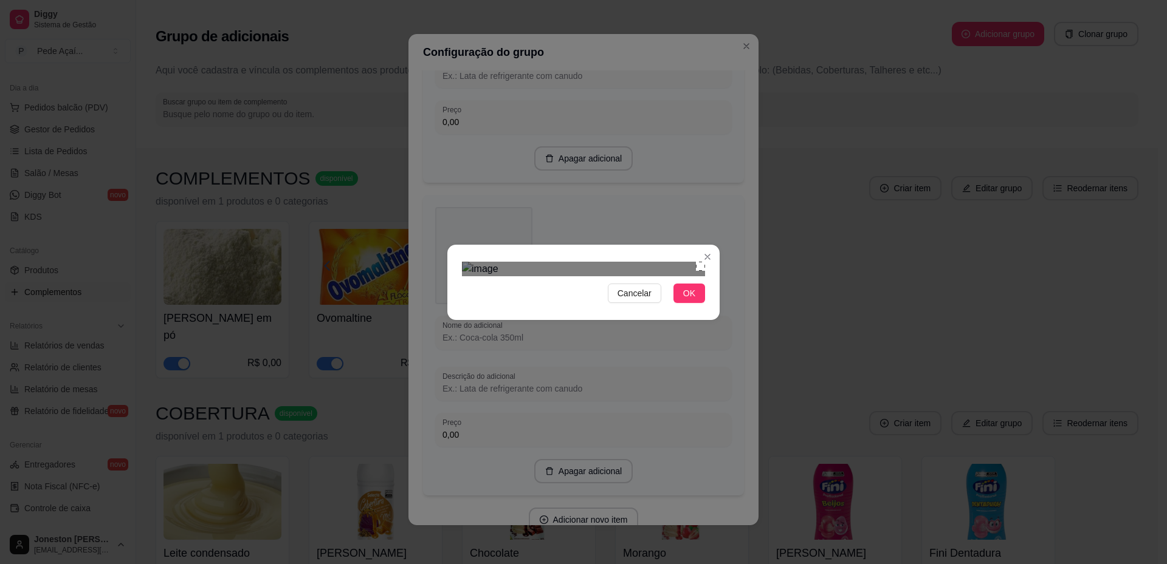
click at [723, 136] on div "Cancelar OK" at bounding box center [583, 282] width 1167 height 564
click at [693, 274] on div "Use the arrow keys to move the south west drag handle to change the crop select…" at bounding box center [693, 274] width 0 height 0
click at [412, 438] on div "Cancelar OK" at bounding box center [583, 282] width 1167 height 564
click at [683, 303] on button "OK" at bounding box center [689, 293] width 32 height 19
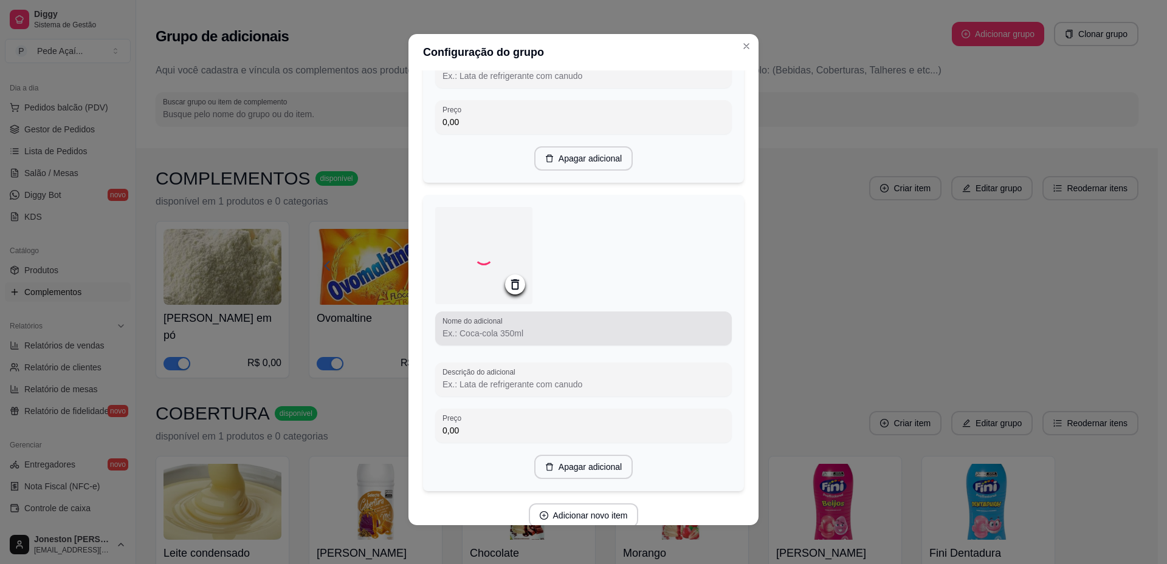
click at [520, 339] on div at bounding box center [583, 329] width 282 height 24
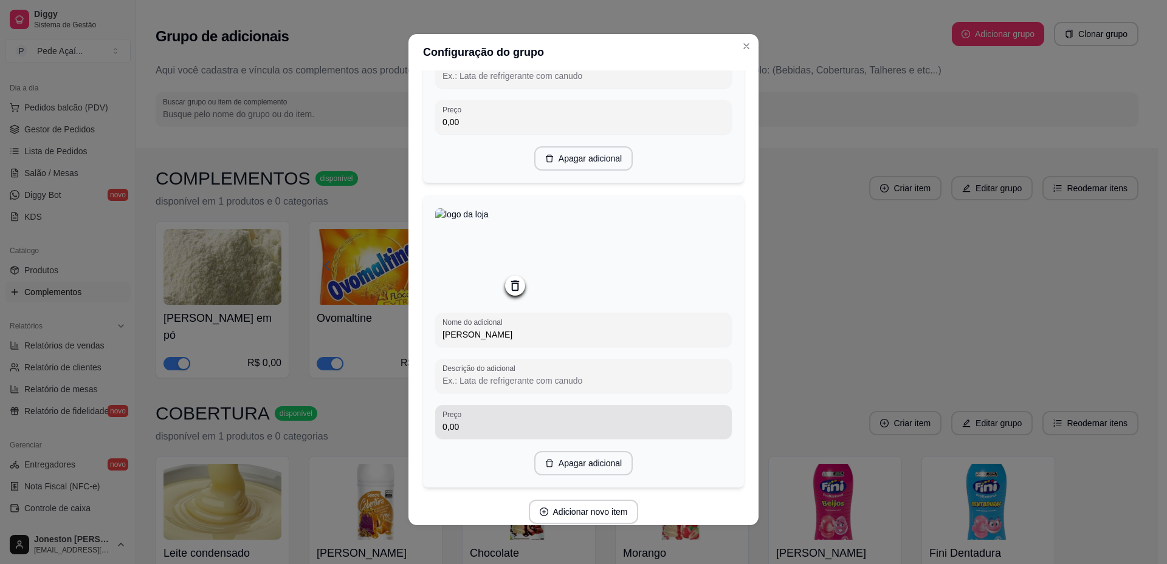
scroll to position [1508, 0]
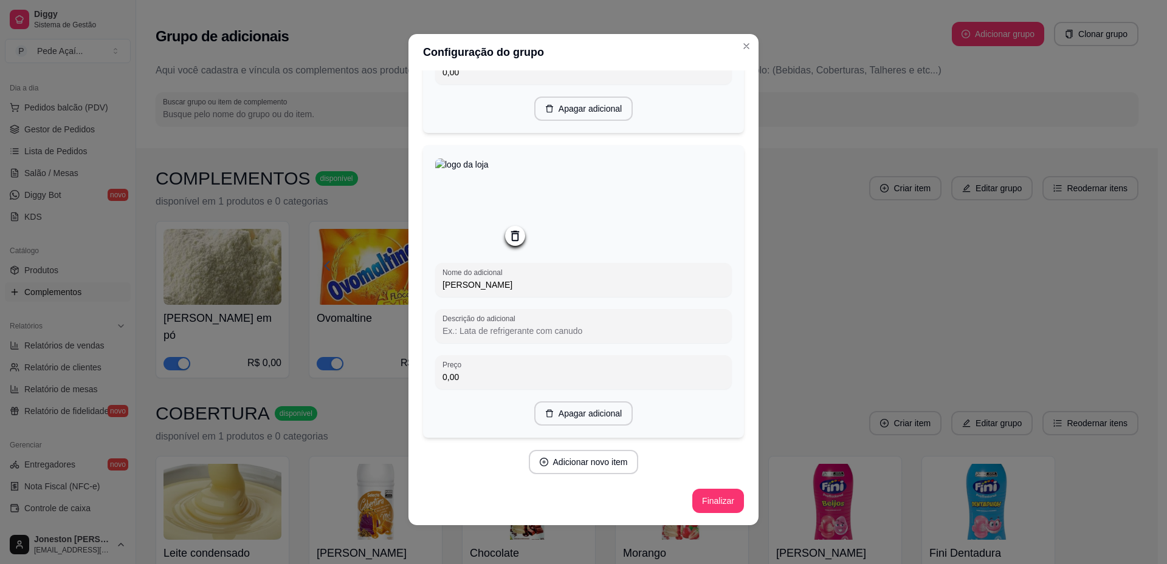
type input "[PERSON_NAME]"
click at [585, 463] on button "Adicionar novo item" at bounding box center [583, 463] width 107 height 24
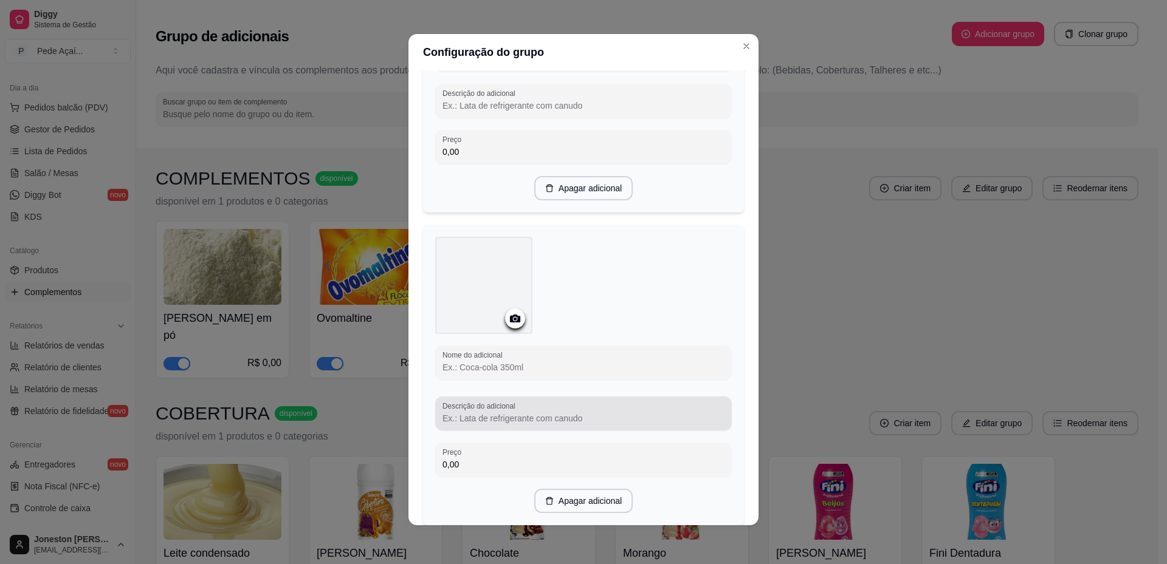
scroll to position [1751, 0]
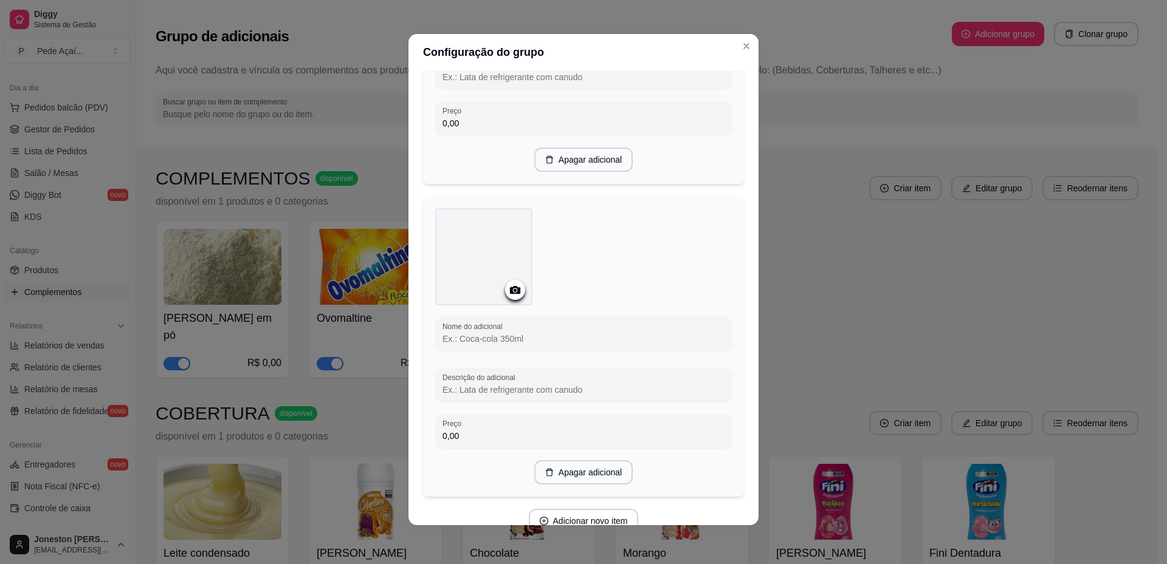
click at [512, 297] on icon at bounding box center [515, 290] width 14 height 14
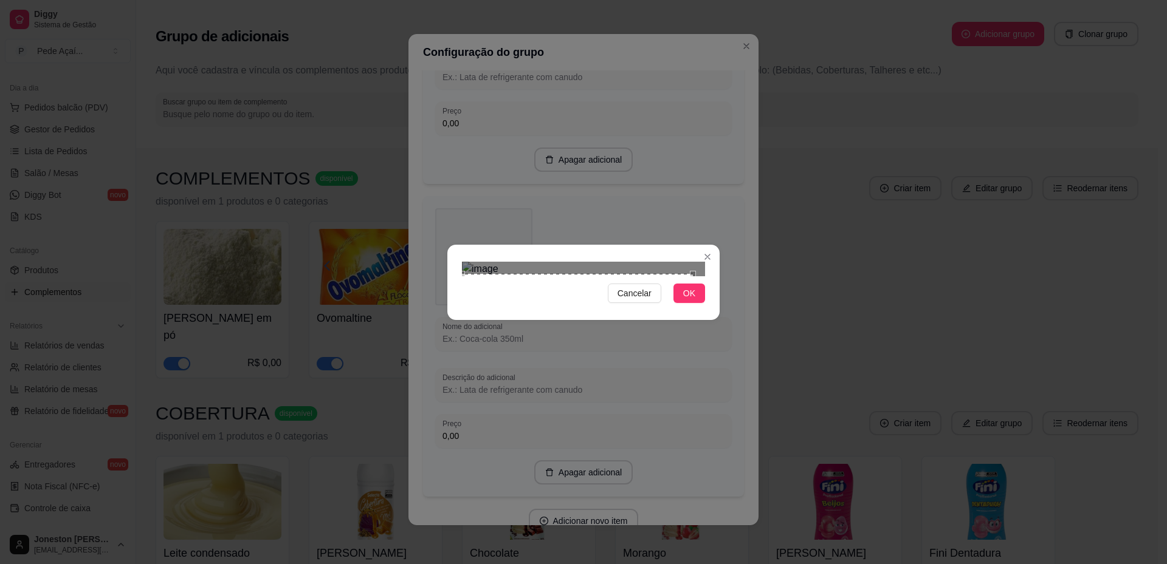
click at [445, 413] on div "Cancelar OK" at bounding box center [583, 282] width 1167 height 564
click at [723, 137] on div "Cancelar OK" at bounding box center [583, 282] width 1167 height 564
click at [688, 300] on span "OK" at bounding box center [689, 293] width 12 height 13
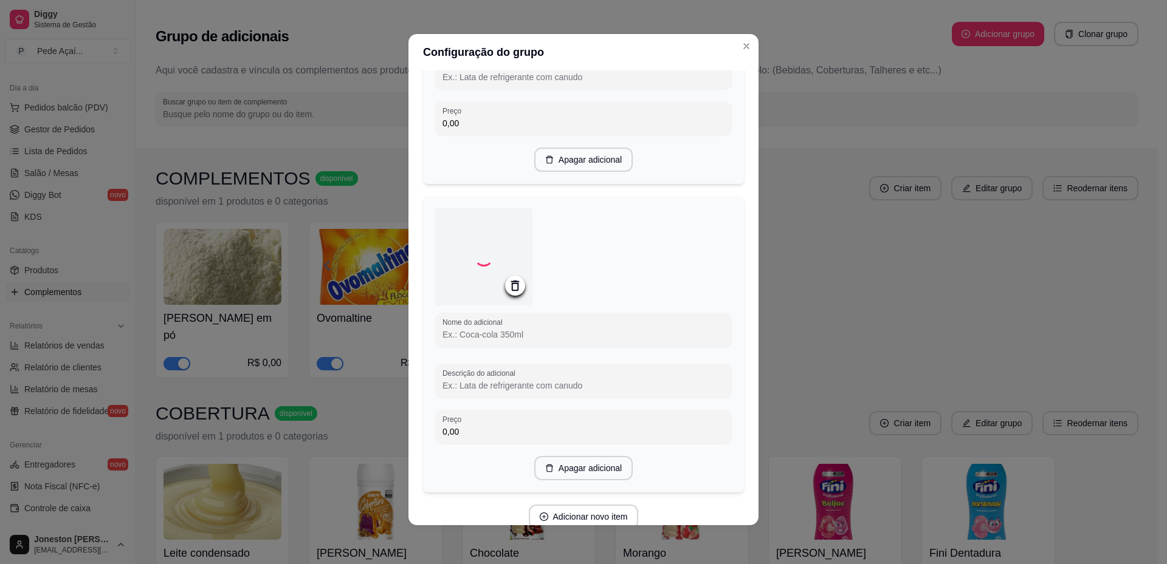
click at [493, 341] on input "Nome do adicional" at bounding box center [583, 335] width 282 height 12
type input "C"
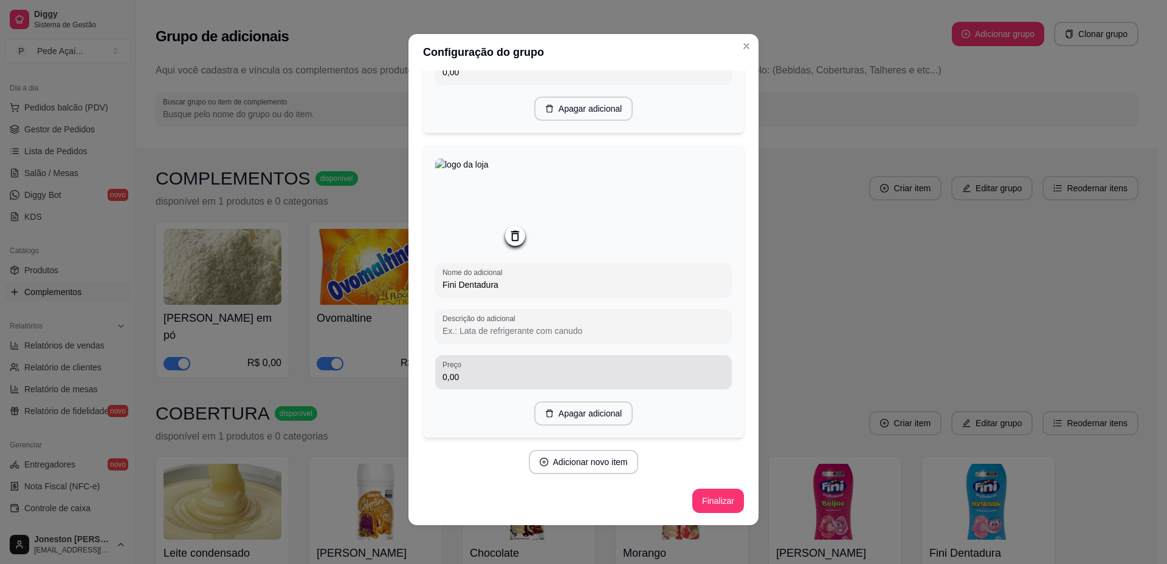
scroll to position [1819, 0]
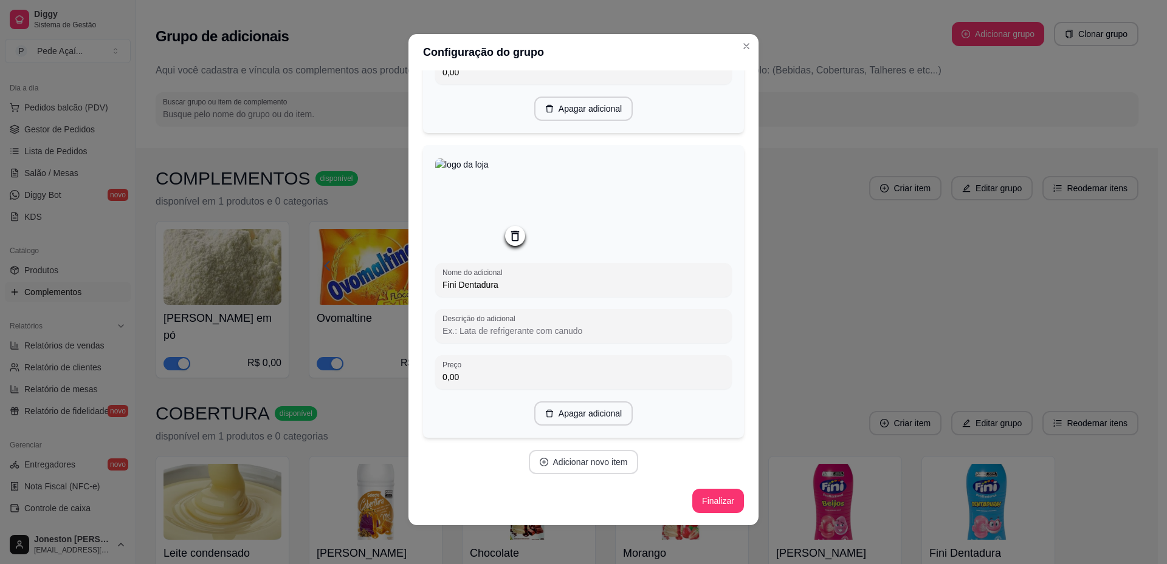
type input "Fini Dentadura"
click at [555, 459] on button "Adicionar novo item" at bounding box center [583, 463] width 107 height 24
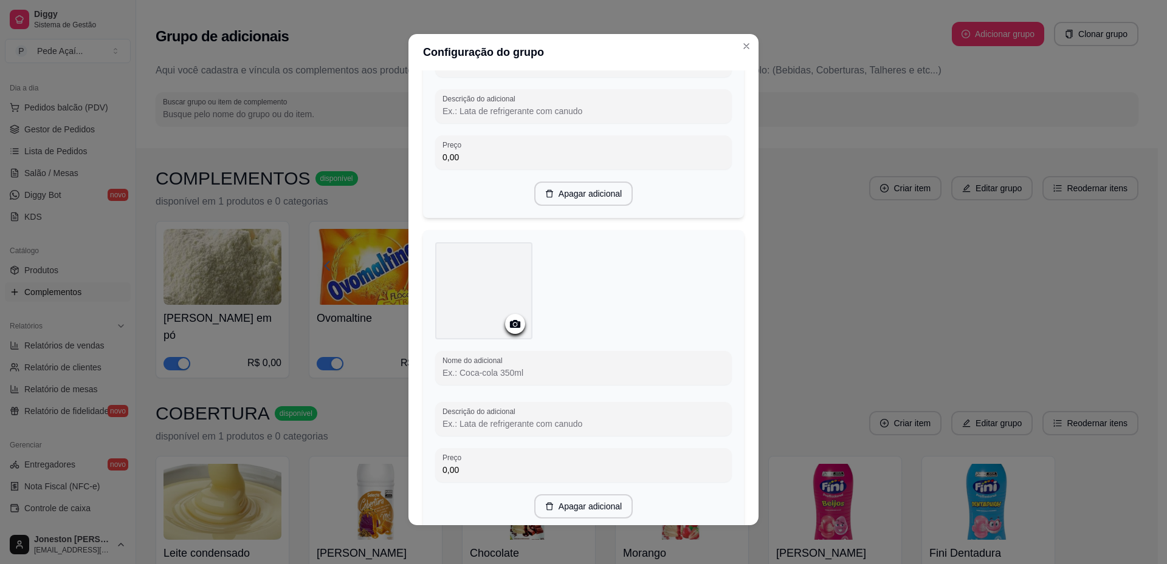
scroll to position [2062, 0]
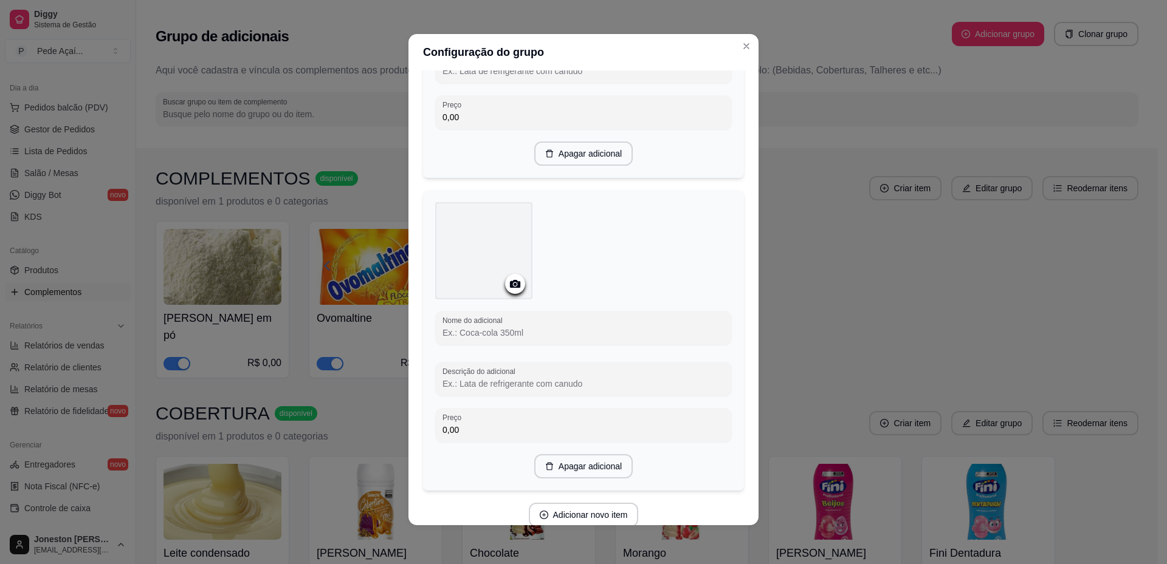
click at [510, 291] on icon at bounding box center [515, 284] width 14 height 14
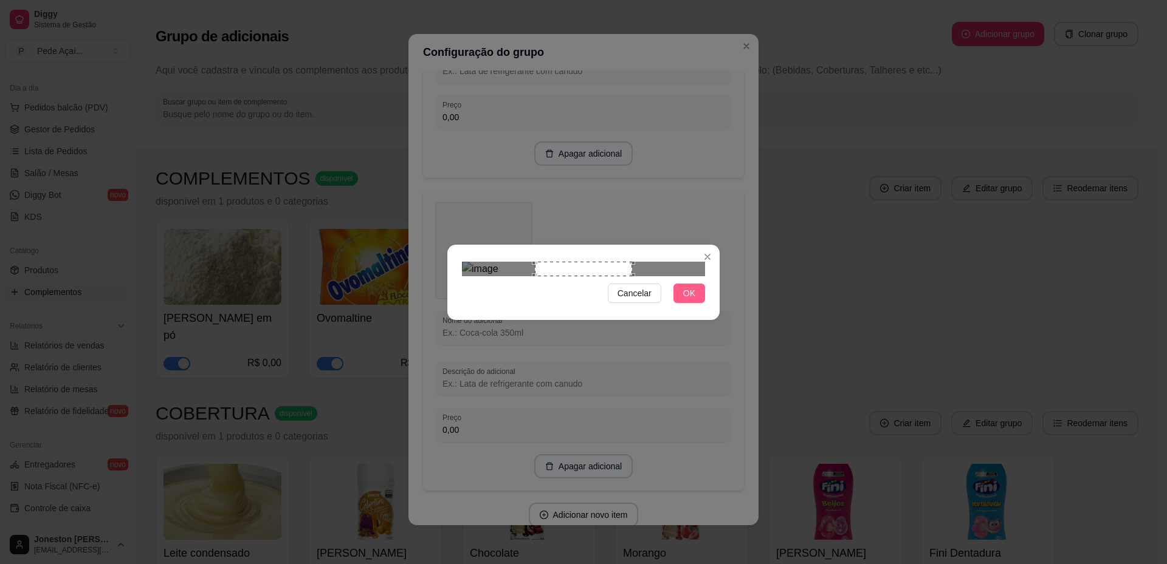
click at [693, 300] on span "OK" at bounding box center [689, 293] width 12 height 13
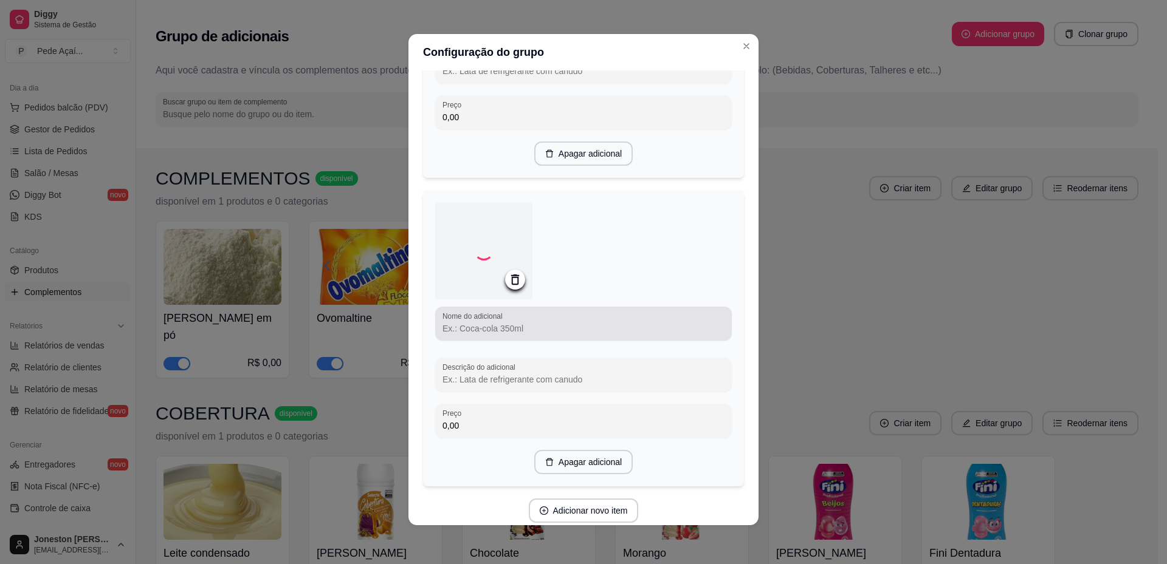
click at [487, 336] on div at bounding box center [583, 324] width 282 height 24
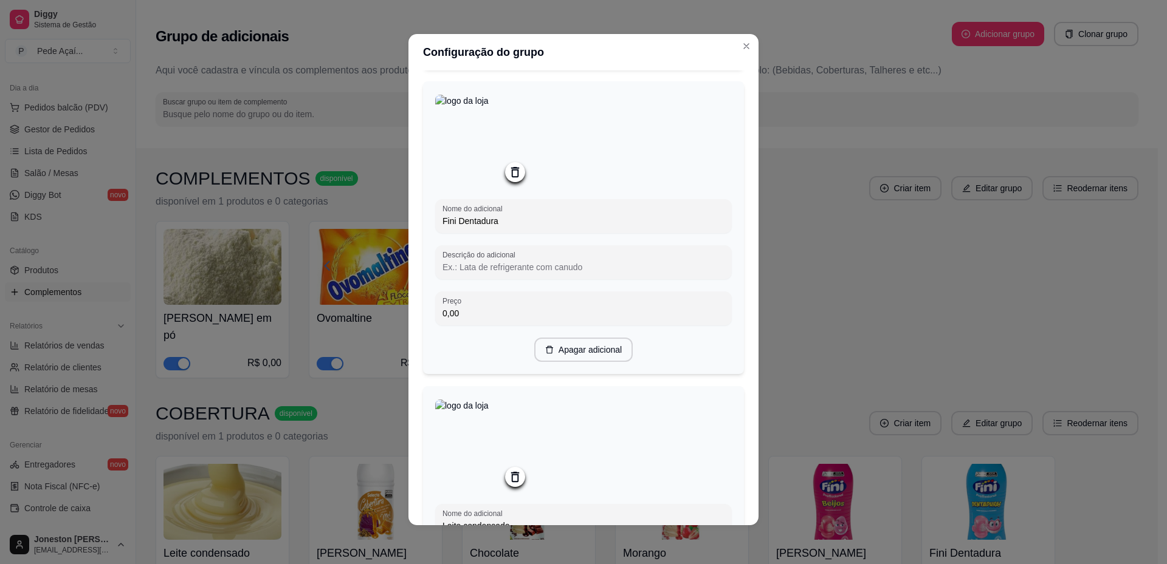
scroll to position [2126, 0]
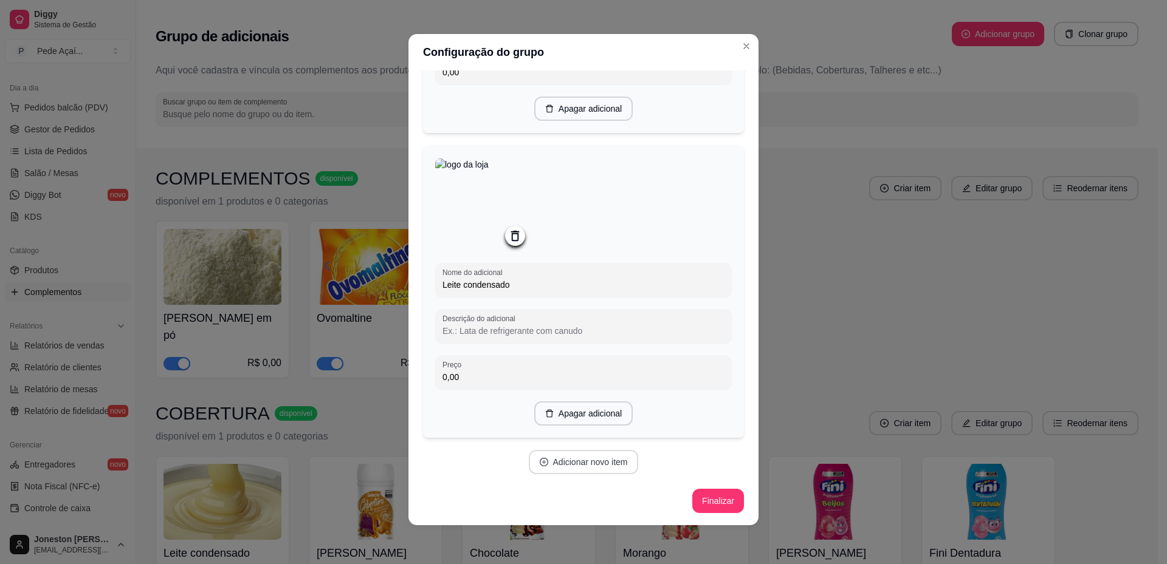
type input "Leite condensado"
click at [578, 472] on button "Adicionar novo item" at bounding box center [584, 462] width 110 height 24
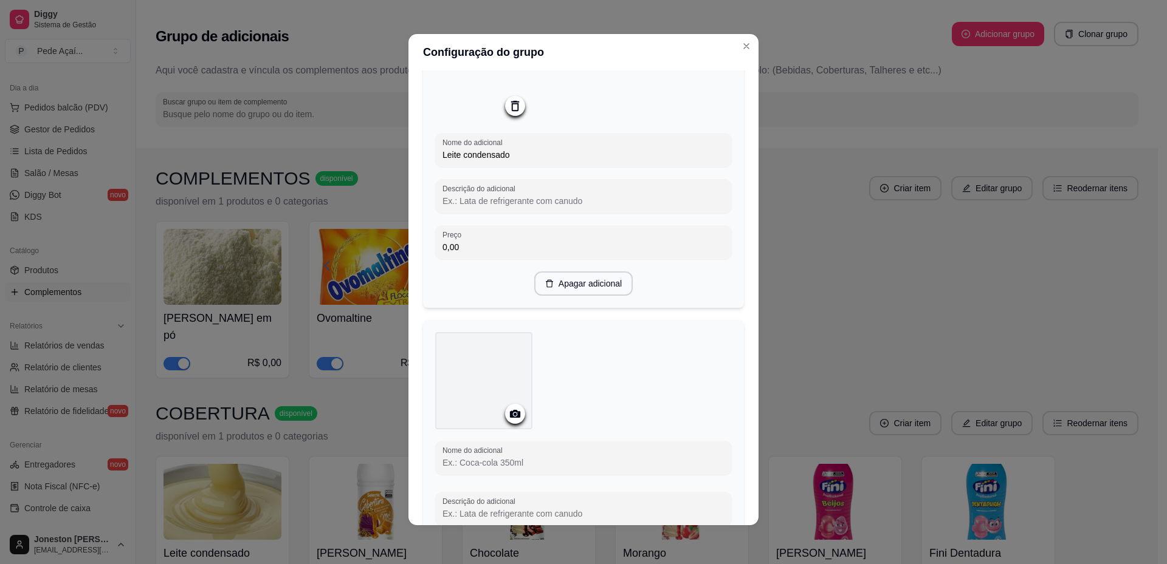
scroll to position [2430, 0]
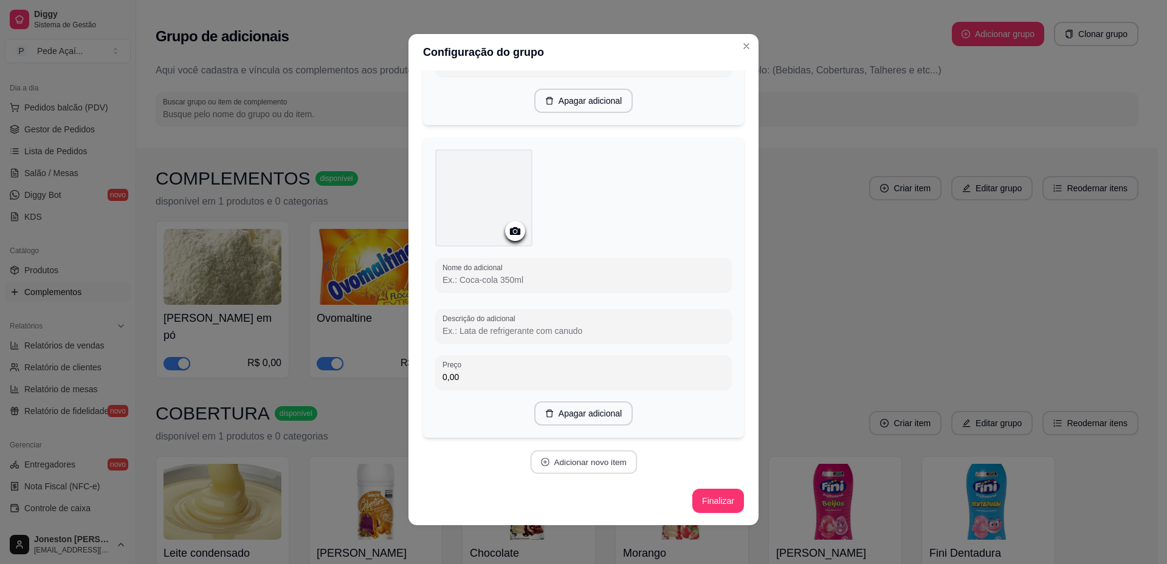
click at [563, 475] on button "Adicionar novo item" at bounding box center [583, 463] width 107 height 24
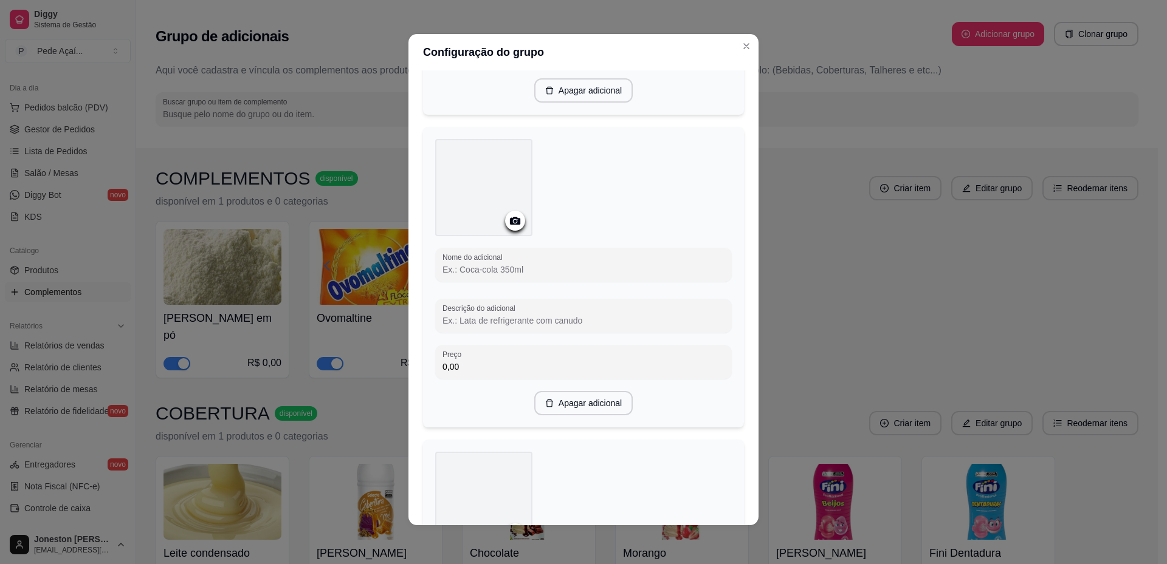
click at [512, 228] on icon at bounding box center [515, 221] width 14 height 14
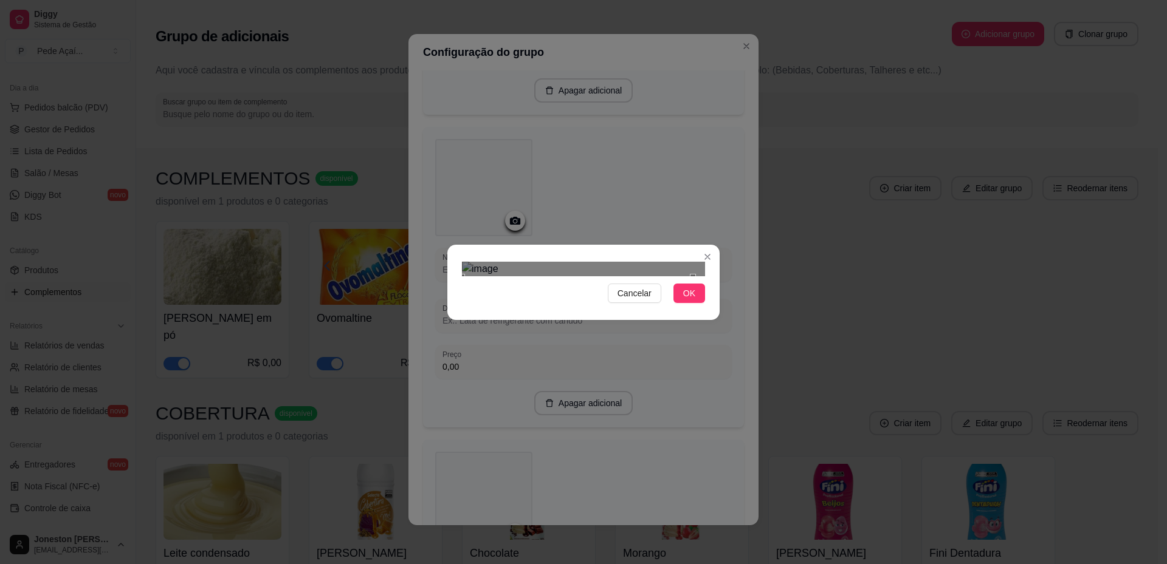
click at [444, 418] on div "Cancelar OK" at bounding box center [583, 282] width 1167 height 564
click at [731, 130] on div "Cancelar OK" at bounding box center [583, 282] width 1167 height 564
click at [687, 300] on span "OK" at bounding box center [689, 293] width 12 height 13
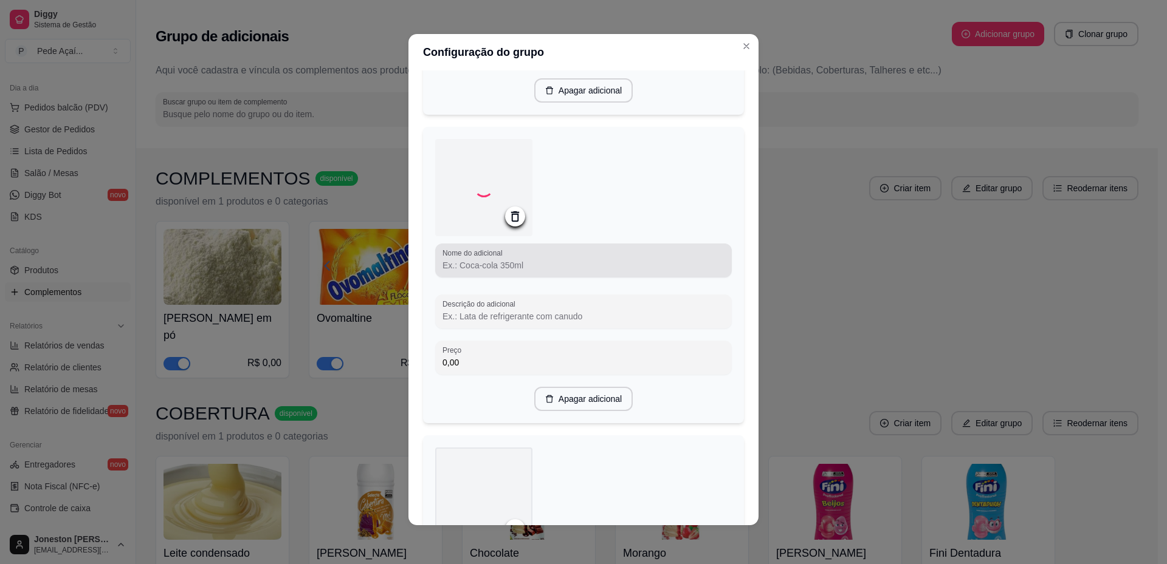
click at [527, 272] on input "Nome do adicional" at bounding box center [583, 265] width 282 height 12
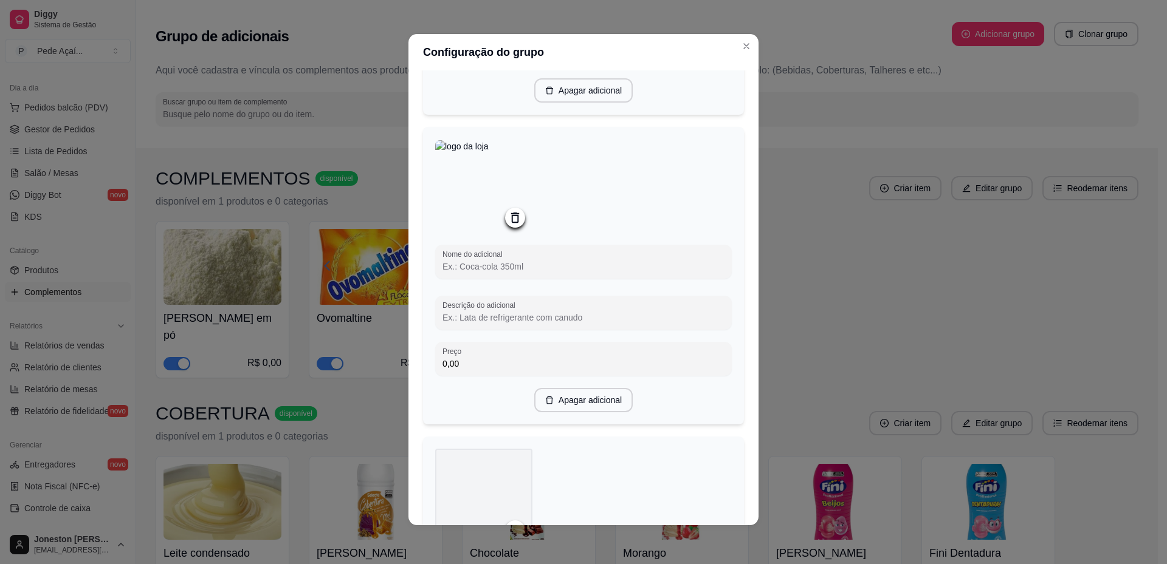
type input "b"
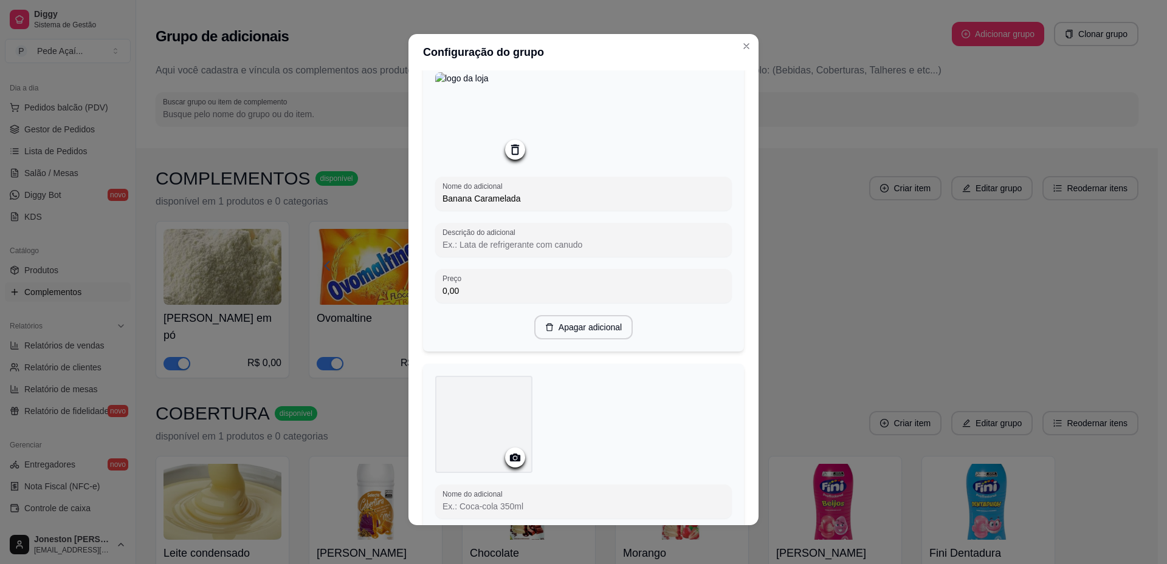
scroll to position [2734, 0]
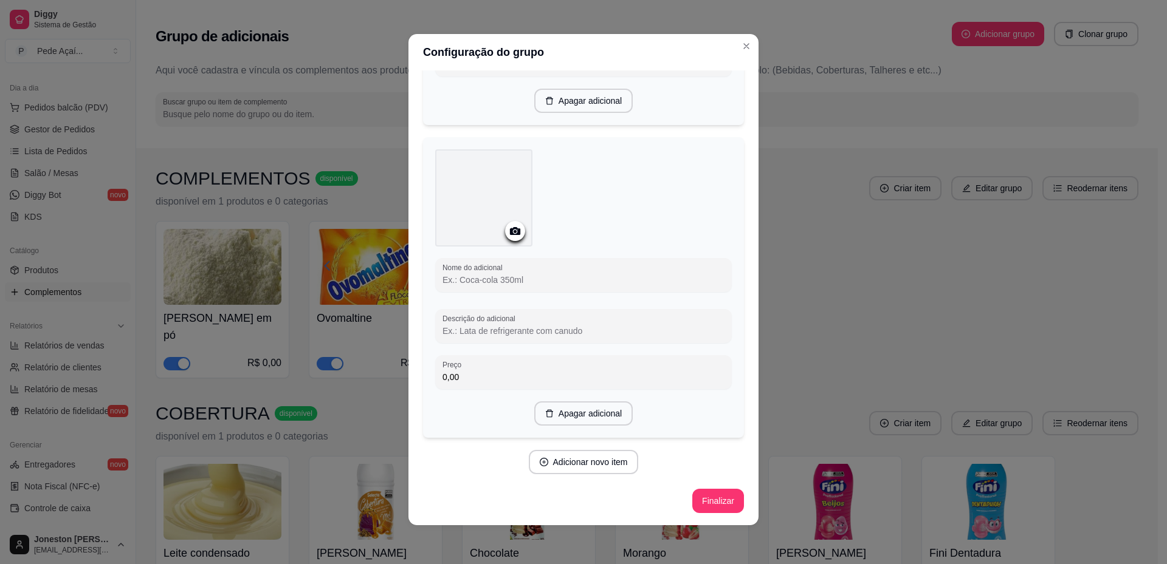
type input "Banana Caramelada"
click at [512, 235] on icon at bounding box center [515, 231] width 10 height 8
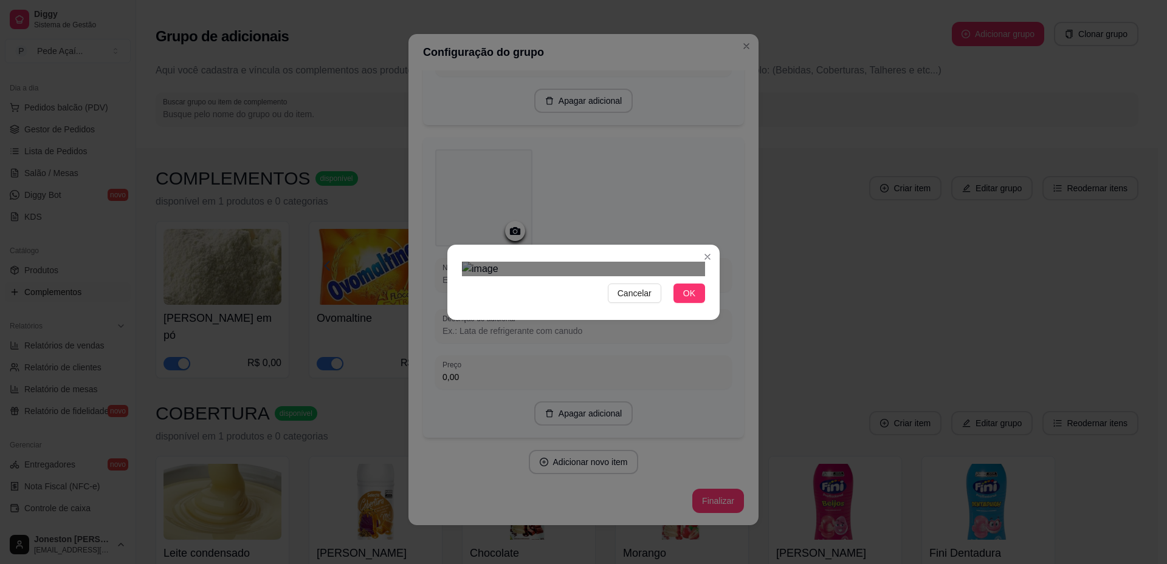
click at [436, 411] on div "Cancelar OK" at bounding box center [583, 282] width 1167 height 564
click at [781, 92] on div "Cancelar OK" at bounding box center [583, 282] width 1167 height 564
click at [688, 300] on span "OK" at bounding box center [689, 293] width 12 height 13
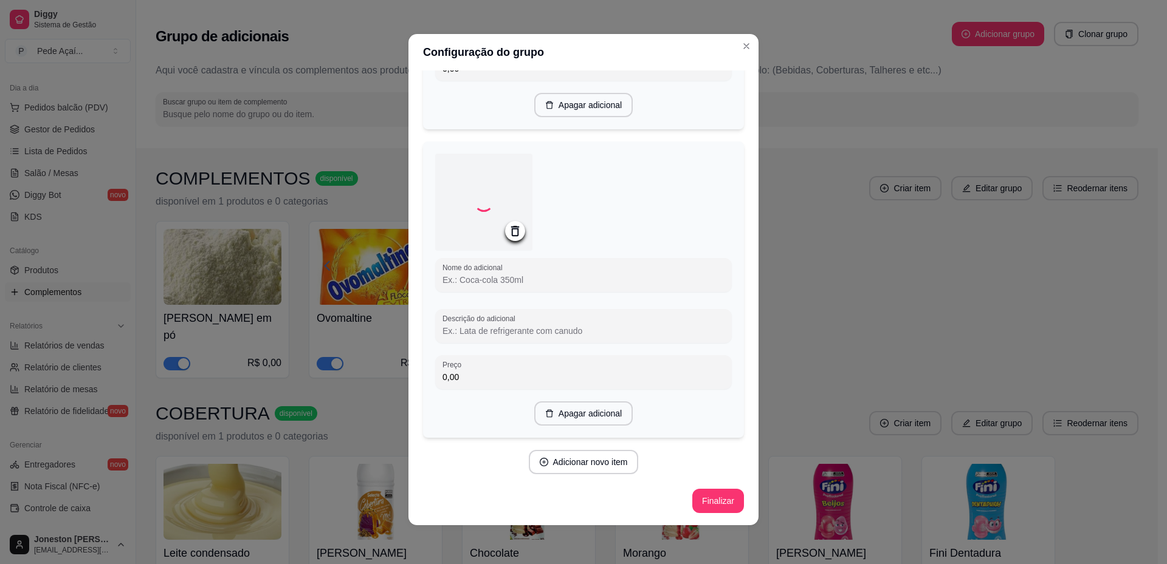
click at [512, 286] on input "Nome do adicional" at bounding box center [583, 280] width 282 height 12
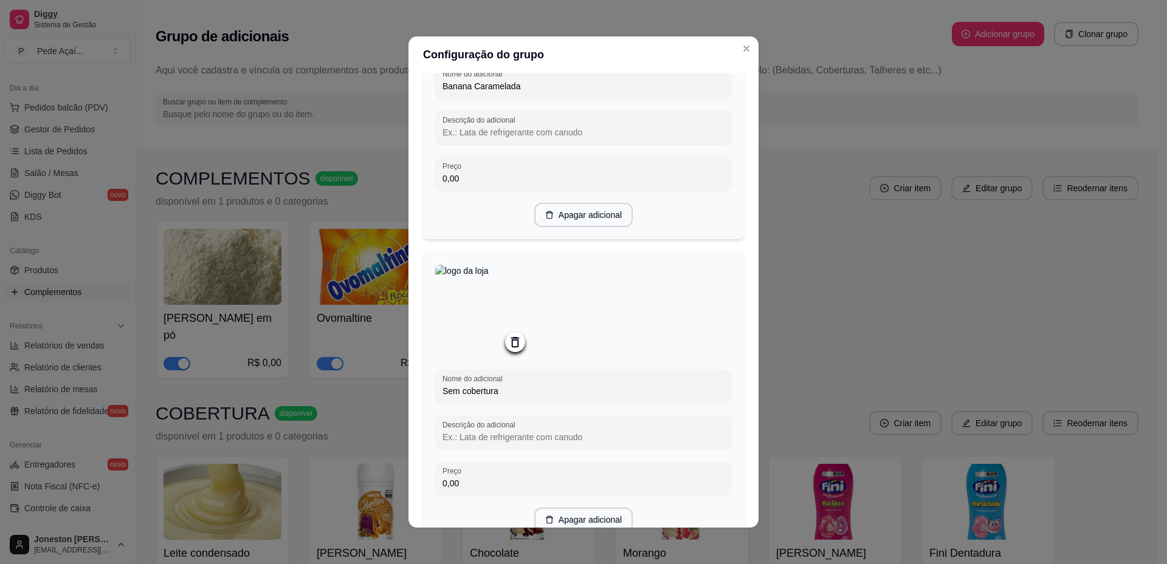
scroll to position [2741, 0]
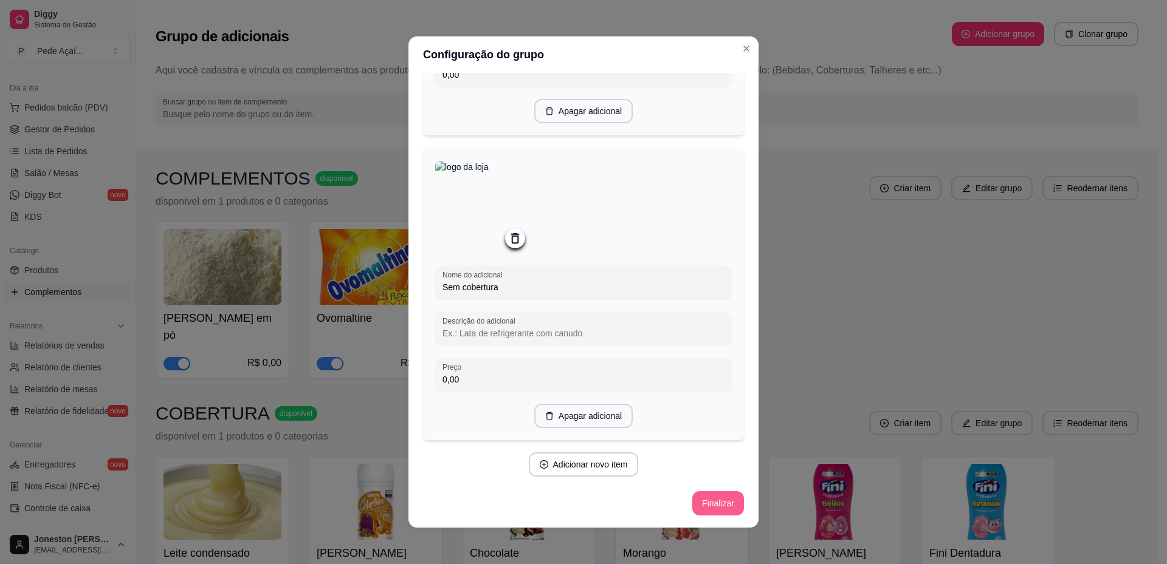
type input "Sem cobertura"
click at [707, 504] on button "Finalizar" at bounding box center [718, 504] width 50 height 24
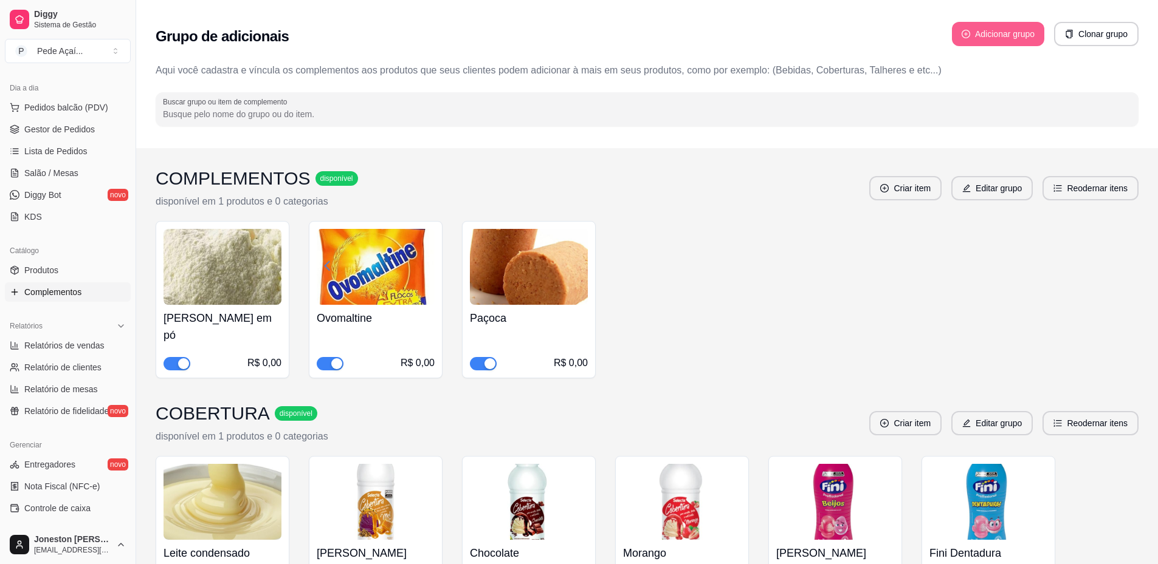
click at [995, 30] on button "Adicionar grupo" at bounding box center [998, 34] width 92 height 24
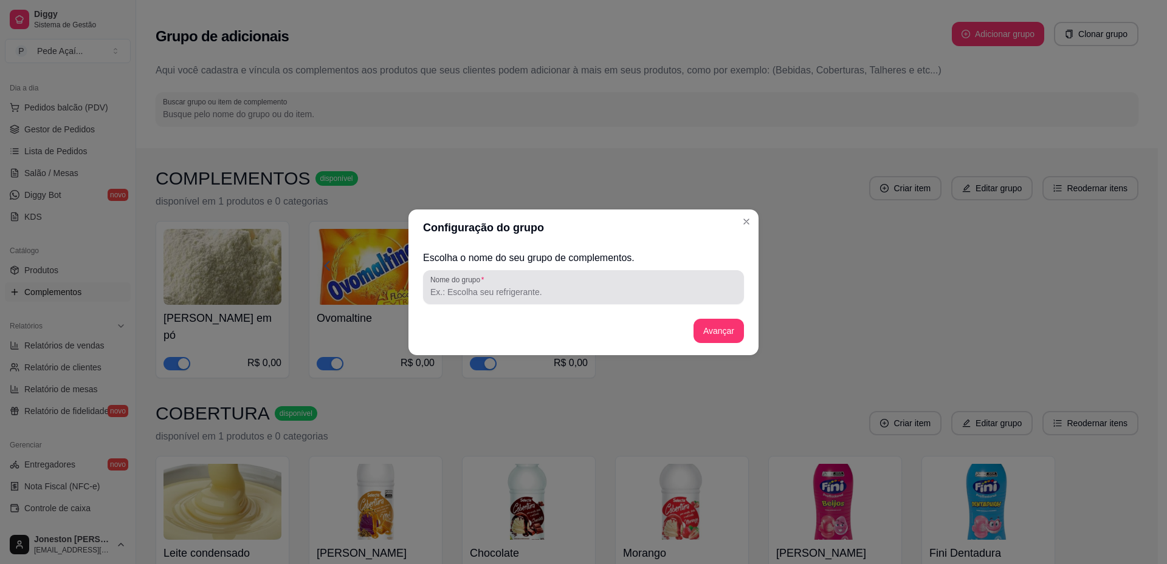
click at [608, 296] on input "Nome do grupo" at bounding box center [583, 292] width 306 height 12
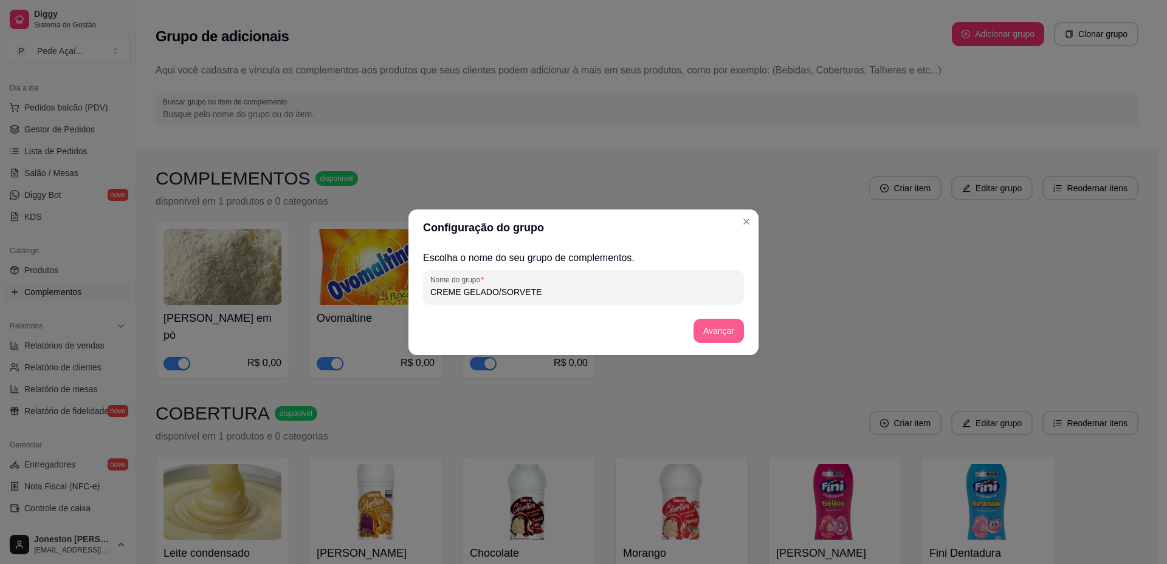
type input "CREME GELADO/SORVETE"
click at [730, 331] on button "Avançar" at bounding box center [718, 331] width 49 height 24
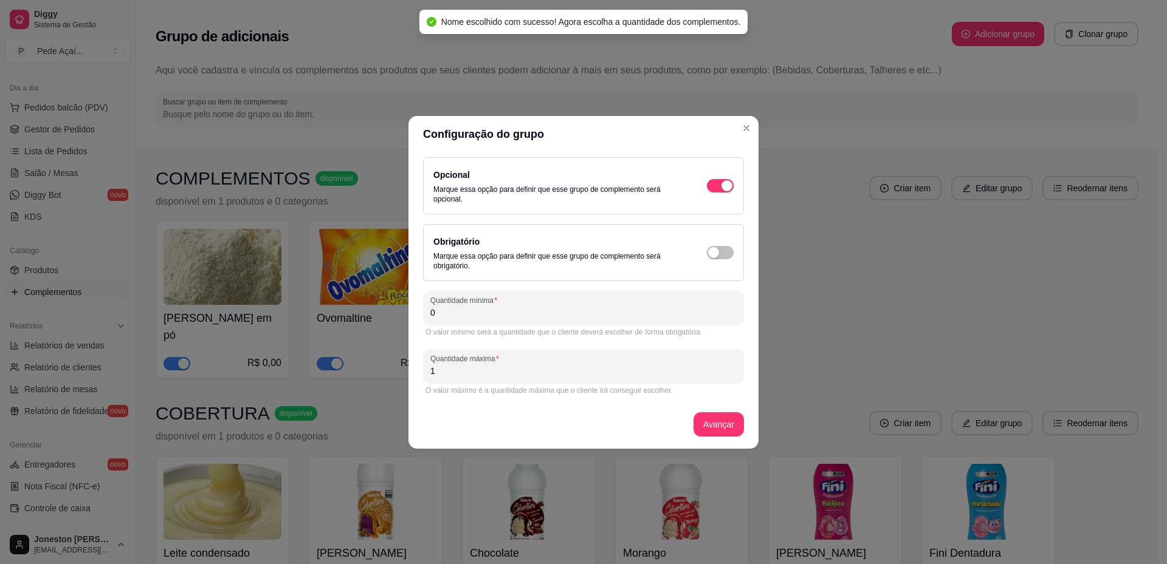
click at [499, 314] on input "0" at bounding box center [583, 313] width 306 height 12
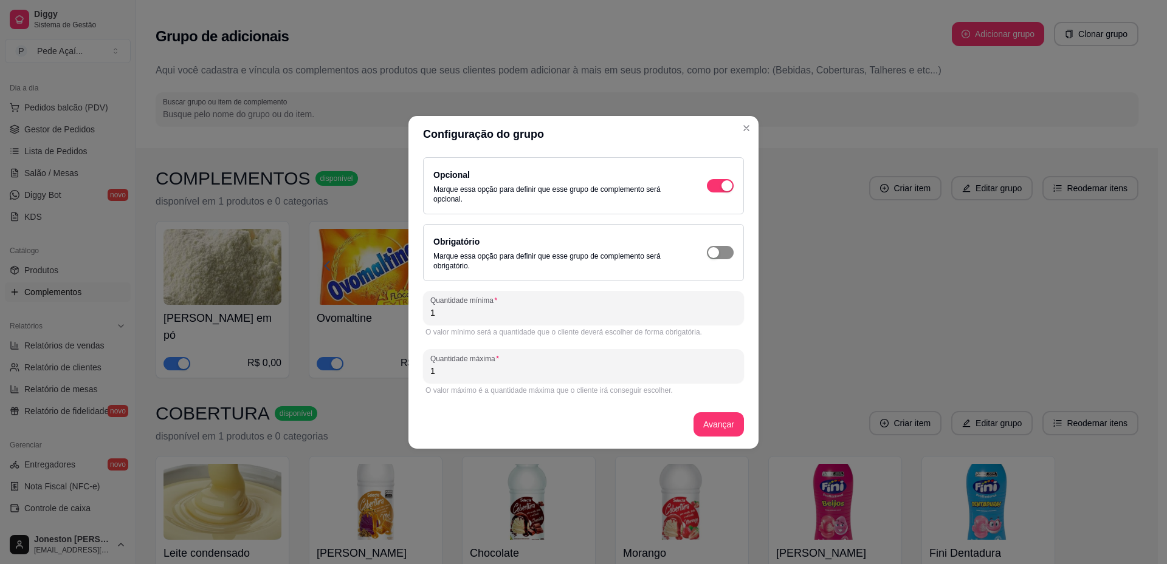
type input "1"
click at [726, 250] on span "button" at bounding box center [720, 252] width 27 height 13
click at [723, 426] on button "Avançar" at bounding box center [718, 425] width 49 height 24
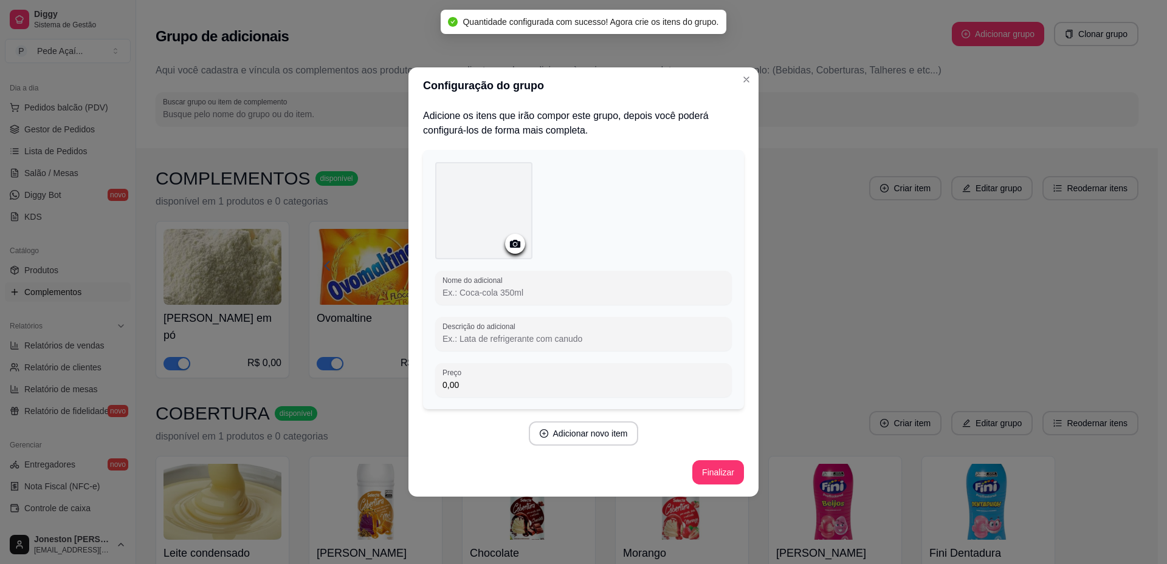
click at [498, 293] on input "Nome do adicional" at bounding box center [583, 293] width 282 height 12
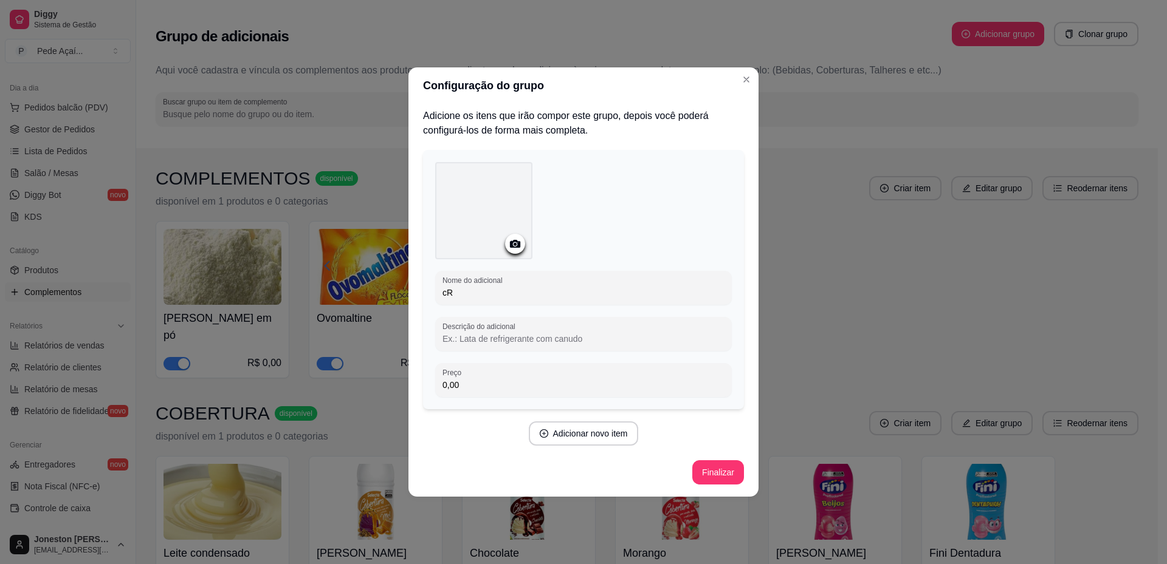
type input "c"
type input "Creme de Cupuaçu"
click at [514, 250] on icon at bounding box center [515, 244] width 14 height 14
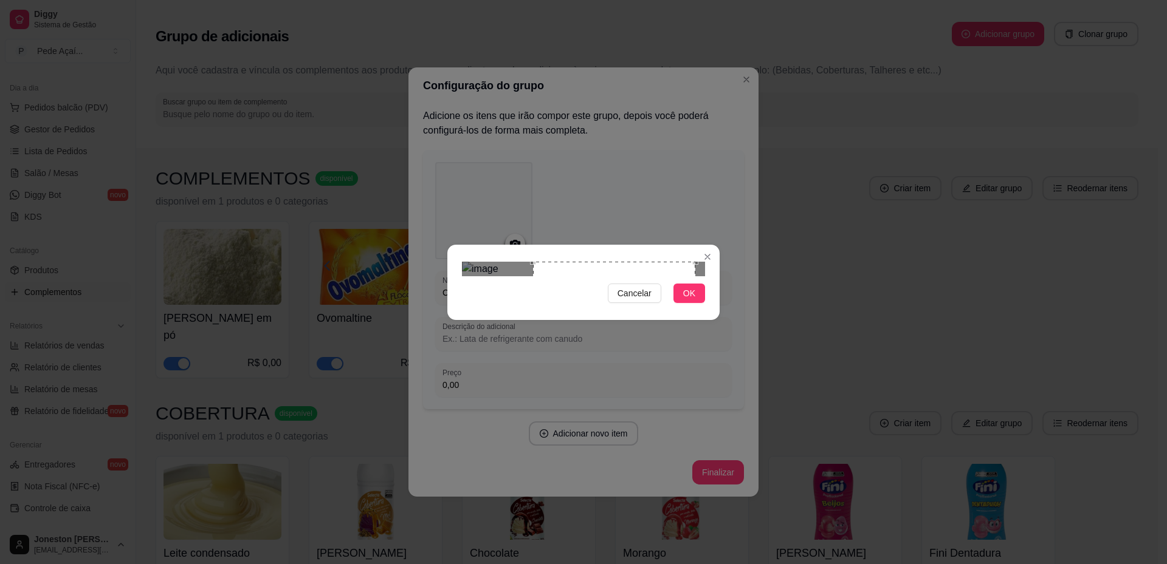
click at [623, 288] on div "Use the arrow keys to move the crop selection area" at bounding box center [614, 343] width 162 height 162
click at [688, 300] on span "OK" at bounding box center [689, 293] width 12 height 13
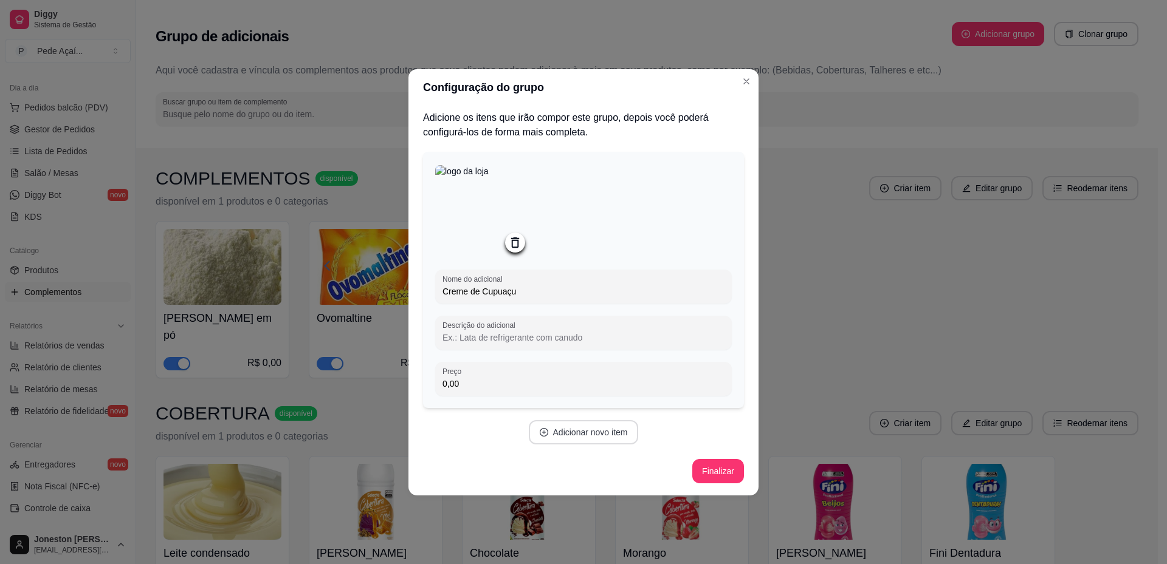
click at [606, 426] on button "Adicionar novo item" at bounding box center [584, 432] width 110 height 24
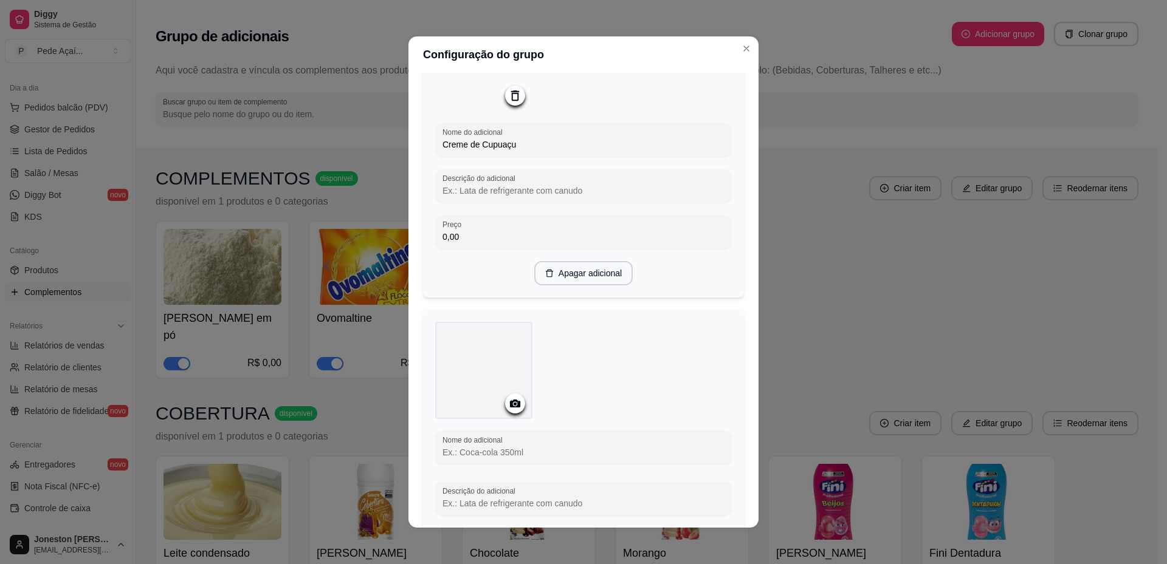
scroll to position [243, 0]
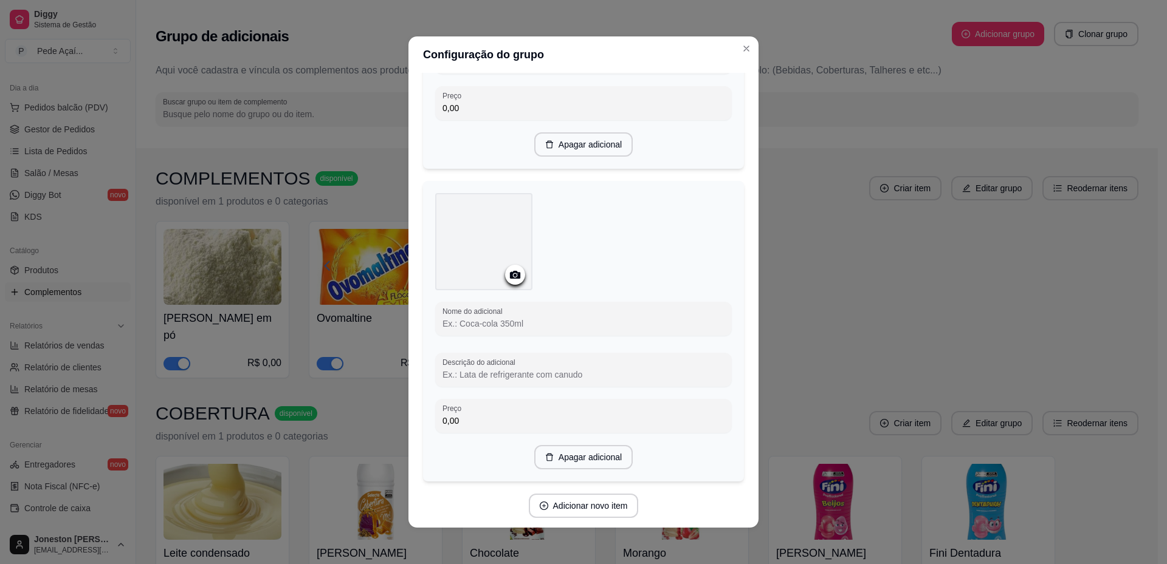
click at [513, 277] on circle at bounding box center [514, 275] width 3 height 3
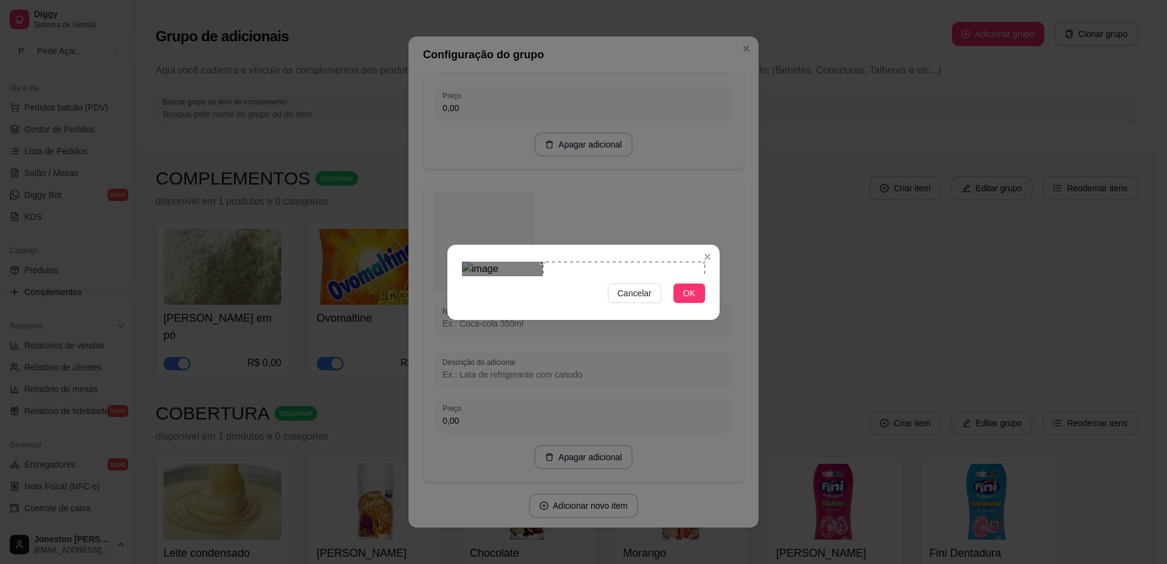
click at [667, 307] on div "Use the arrow keys to move the crop selection area" at bounding box center [624, 343] width 162 height 162
click at [690, 303] on button "OK" at bounding box center [689, 293] width 32 height 19
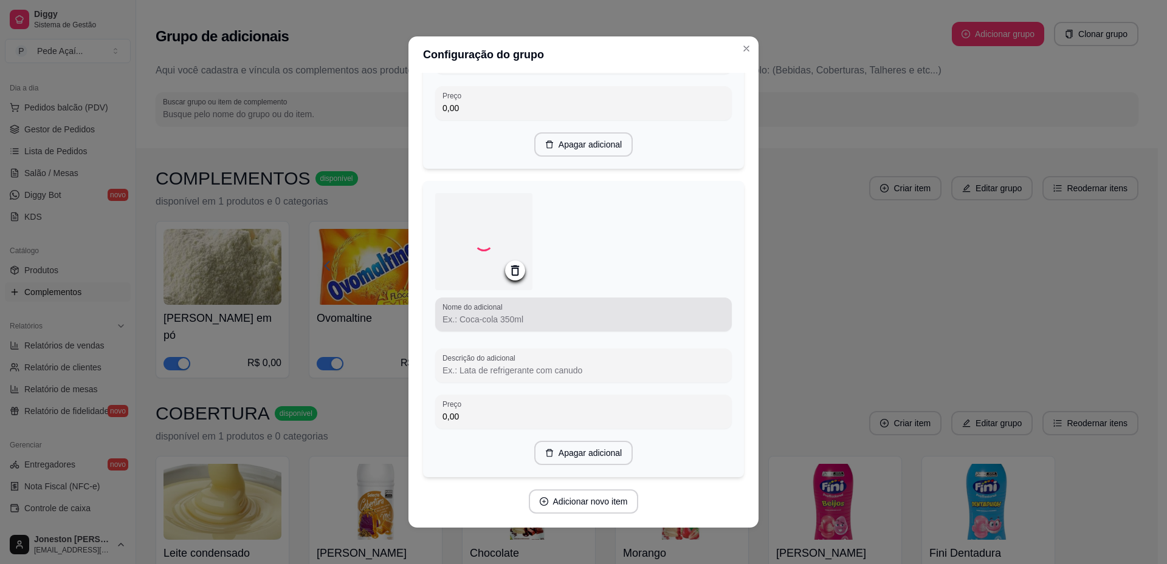
click at [523, 315] on div at bounding box center [583, 315] width 282 height 24
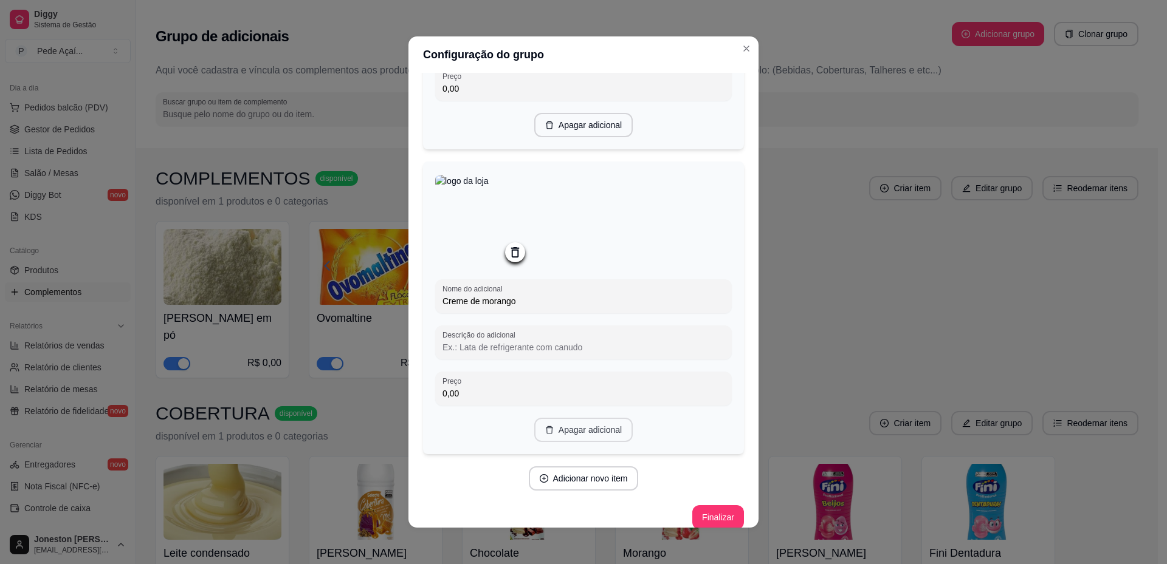
scroll to position [281, 0]
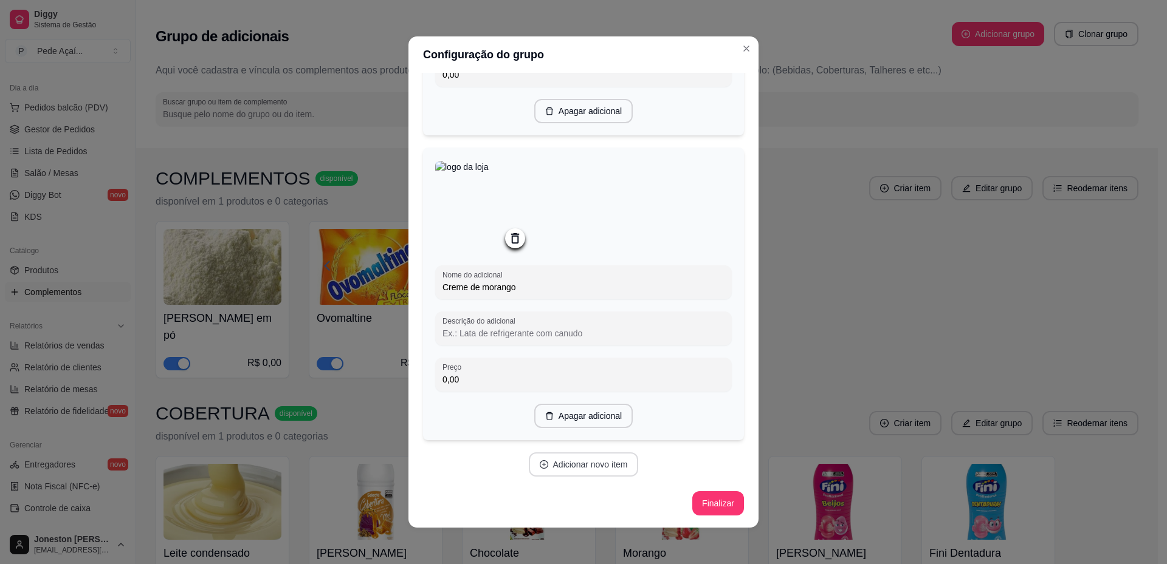
type input "Creme de morango"
click at [569, 462] on button "Adicionar novo item" at bounding box center [583, 465] width 107 height 24
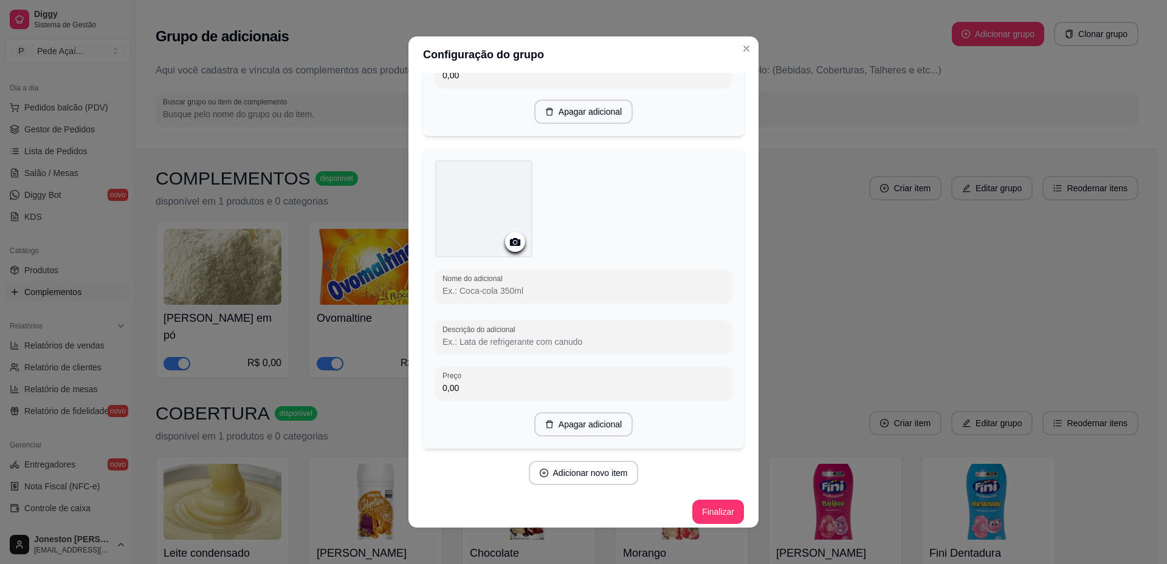
scroll to position [585, 0]
click at [510, 242] on icon at bounding box center [515, 238] width 10 height 8
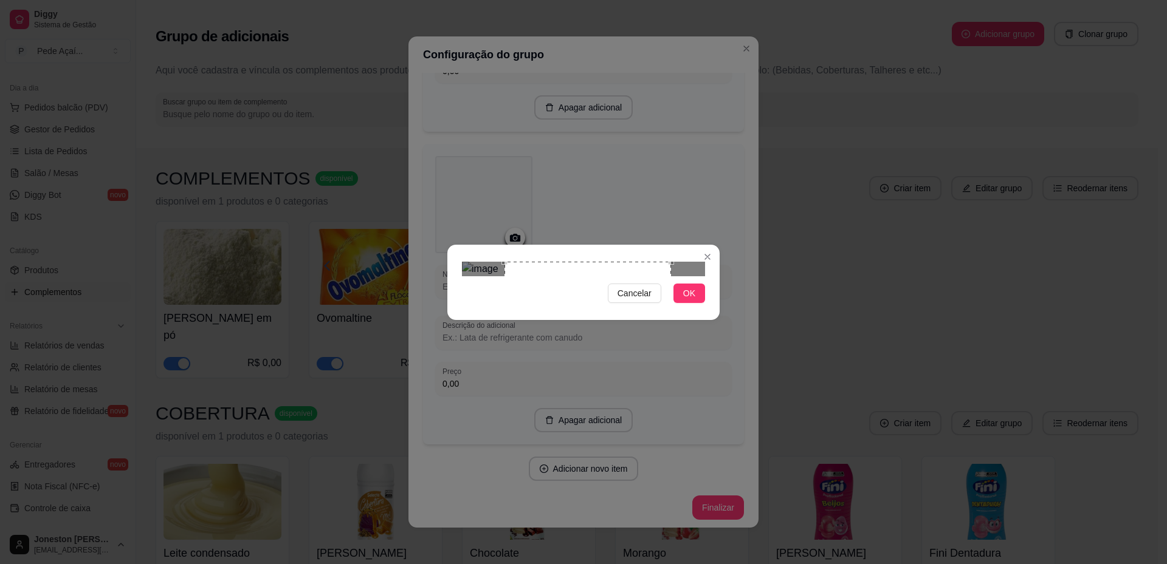
click at [626, 298] on div "Use the arrow keys to move the crop selection area" at bounding box center [587, 345] width 166 height 166
click at [693, 300] on span "OK" at bounding box center [689, 293] width 12 height 13
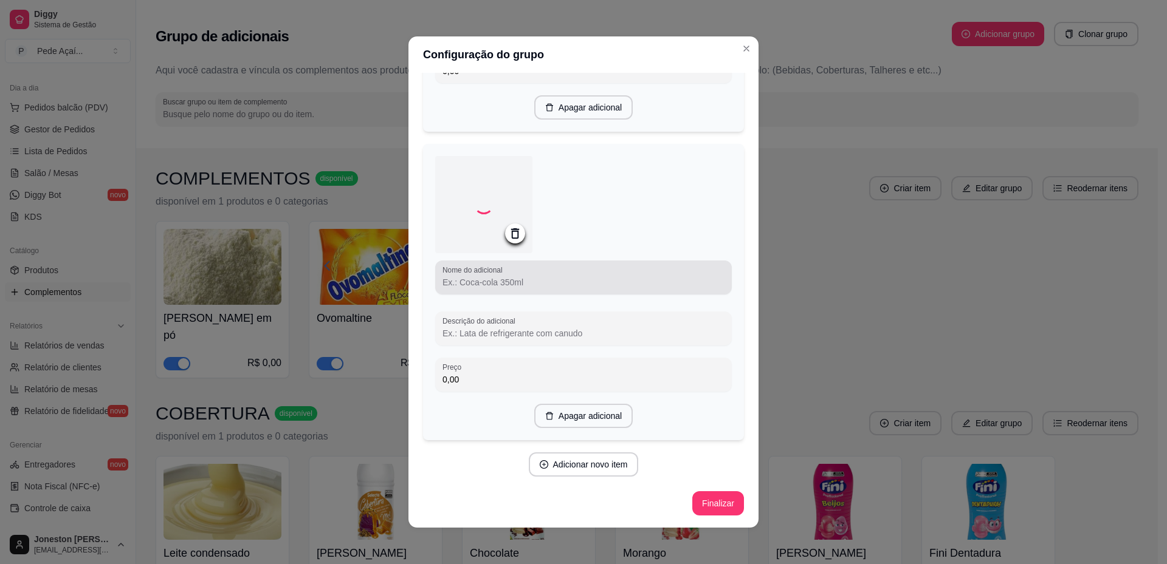
click at [492, 287] on input "Nome do adicional" at bounding box center [583, 282] width 282 height 12
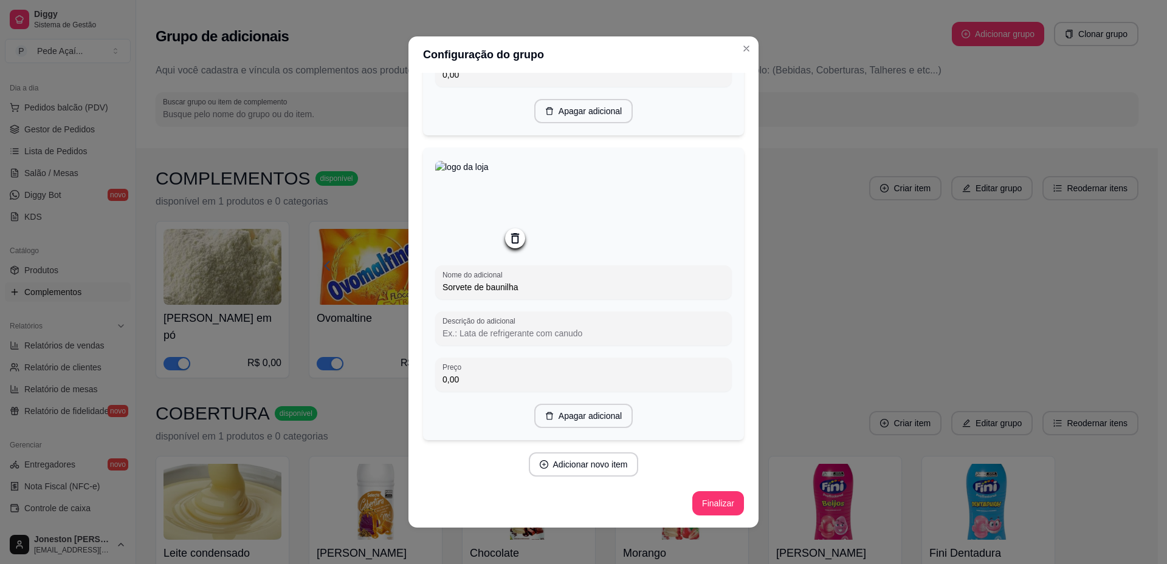
scroll to position [589, 0]
type input "Sorvete de baunilha"
click at [594, 464] on button "Adicionar novo item" at bounding box center [584, 465] width 110 height 24
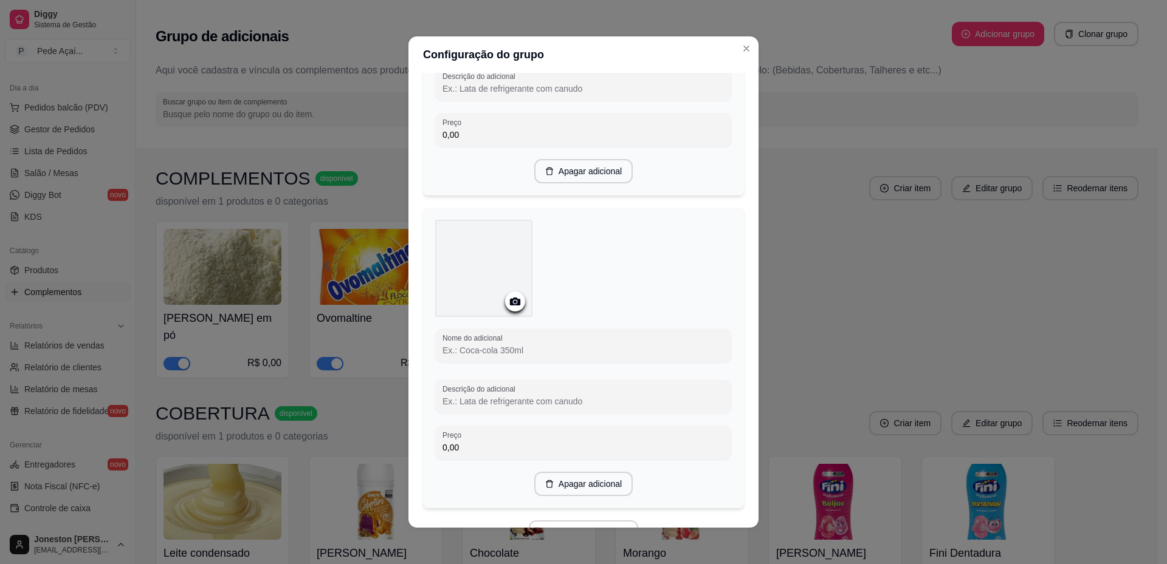
scroll to position [832, 0]
click at [492, 351] on input "Nome do adicional" at bounding box center [583, 345] width 282 height 12
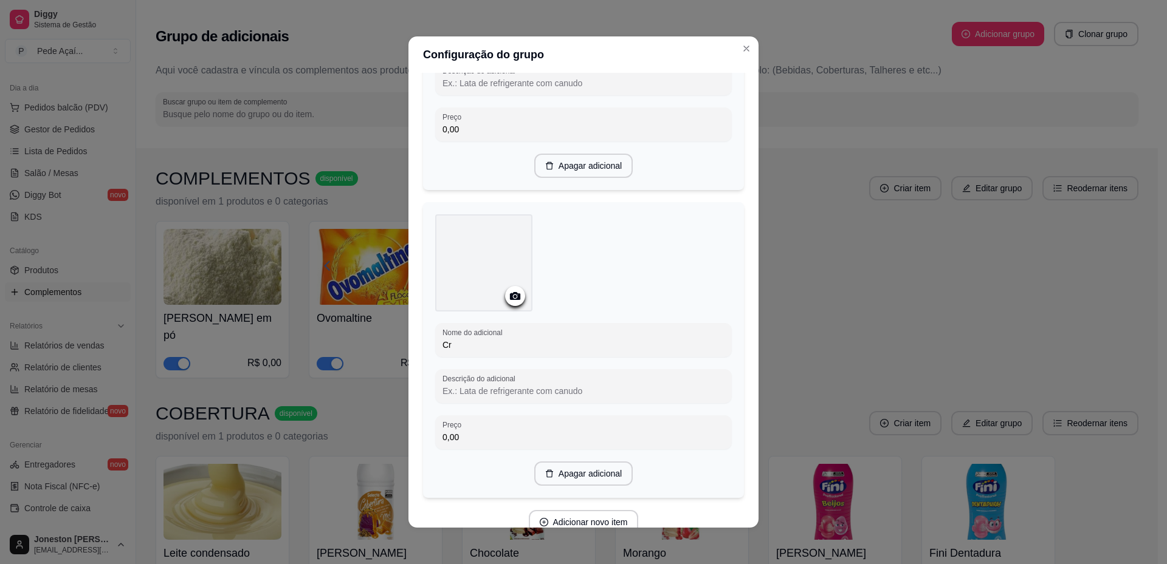
type input "C"
type input "S"
type input "Creme de maracujá"
click at [512, 303] on icon at bounding box center [515, 296] width 14 height 14
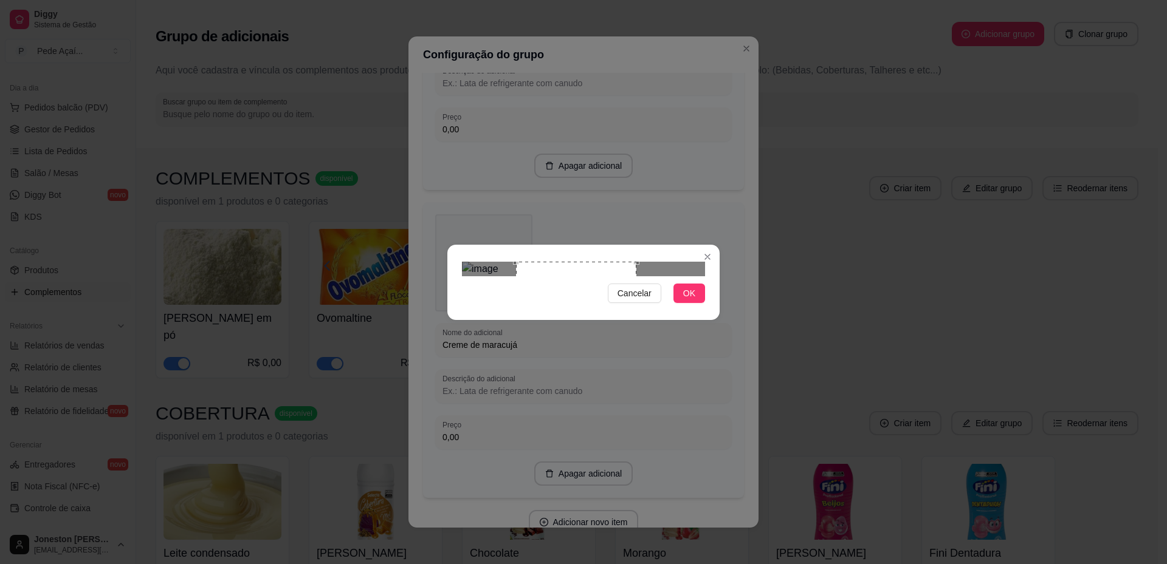
click at [581, 293] on div "Use the arrow keys to move the crop selection area" at bounding box center [576, 322] width 120 height 120
click at [677, 303] on button "OK" at bounding box center [689, 293] width 32 height 19
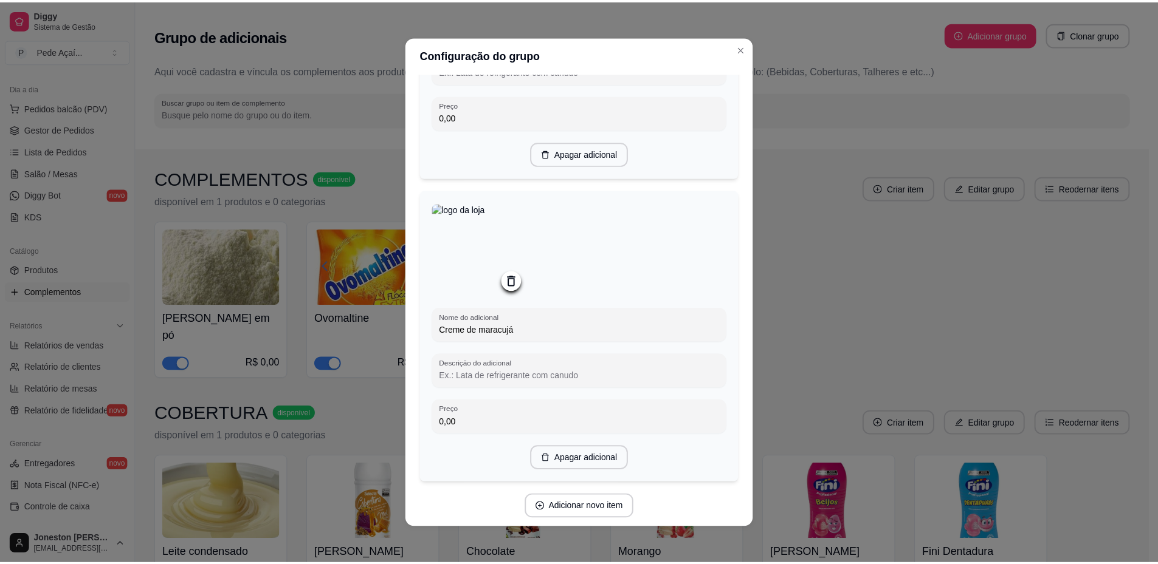
scroll to position [896, 0]
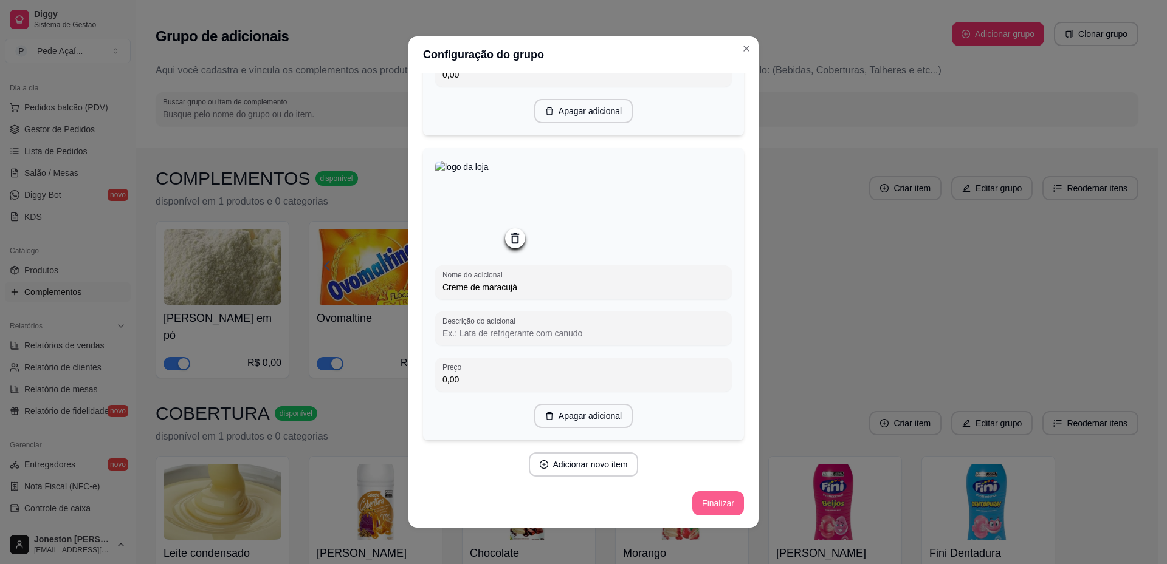
click at [716, 506] on button "Finalizar" at bounding box center [718, 504] width 52 height 24
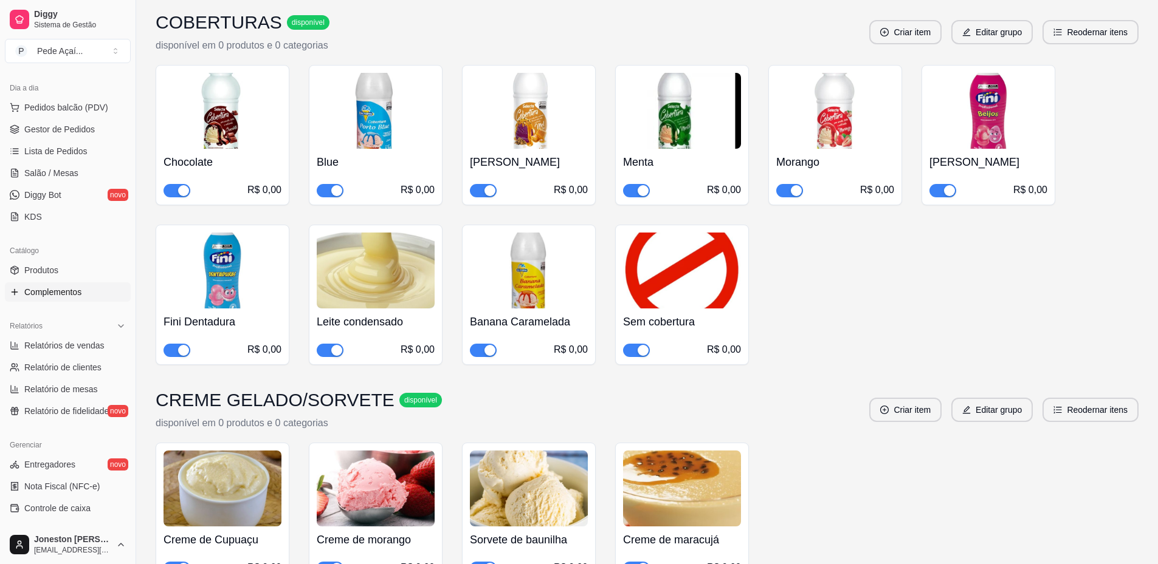
scroll to position [1600, 0]
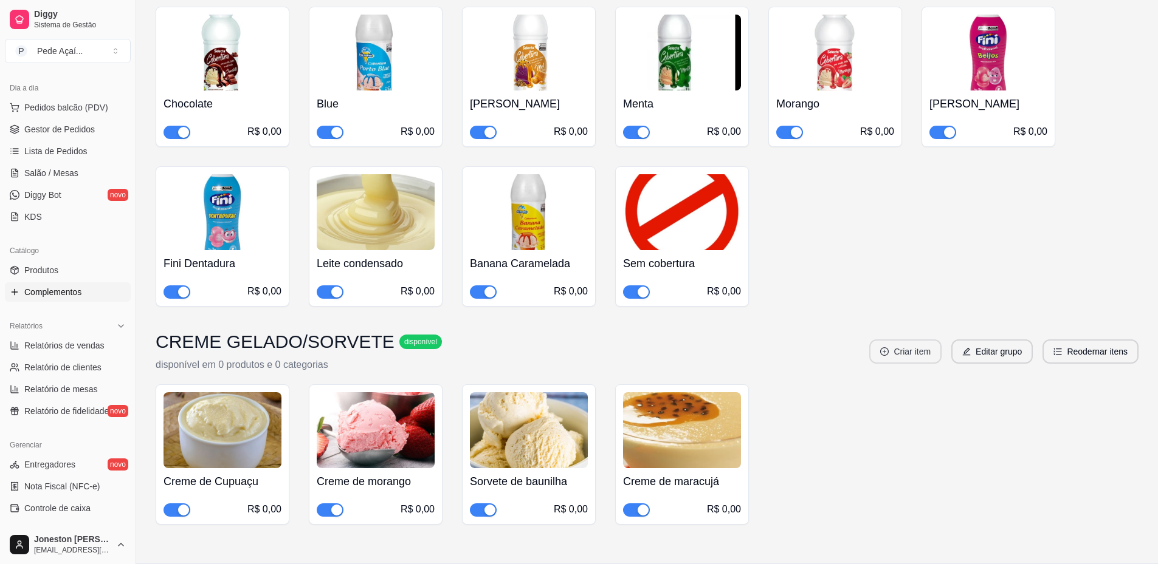
click at [912, 340] on button "Criar item" at bounding box center [905, 352] width 72 height 24
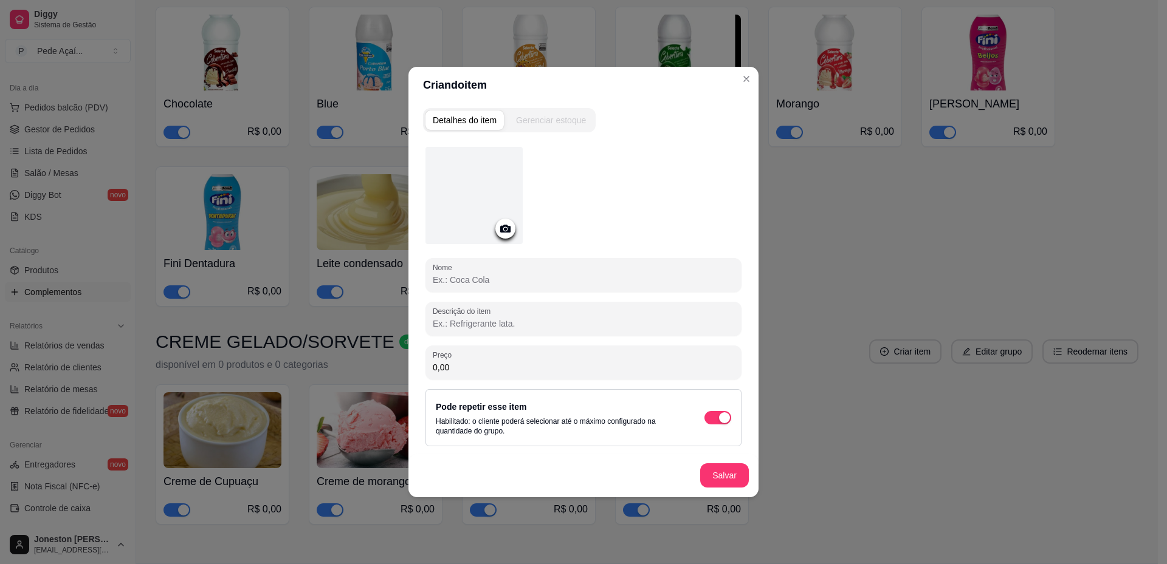
click at [504, 230] on icon at bounding box center [505, 229] width 14 height 14
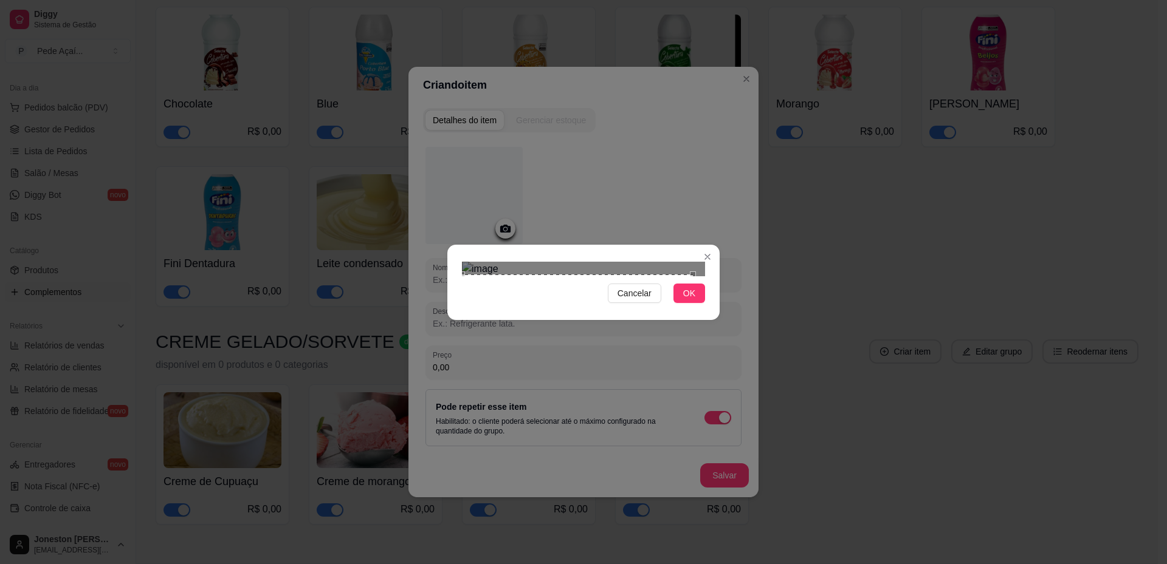
click at [447, 308] on div "Cancelar OK" at bounding box center [583, 282] width 272 height 51
click at [723, 126] on div "Cancelar OK" at bounding box center [583, 282] width 1167 height 564
click at [693, 300] on span "OK" at bounding box center [689, 293] width 12 height 13
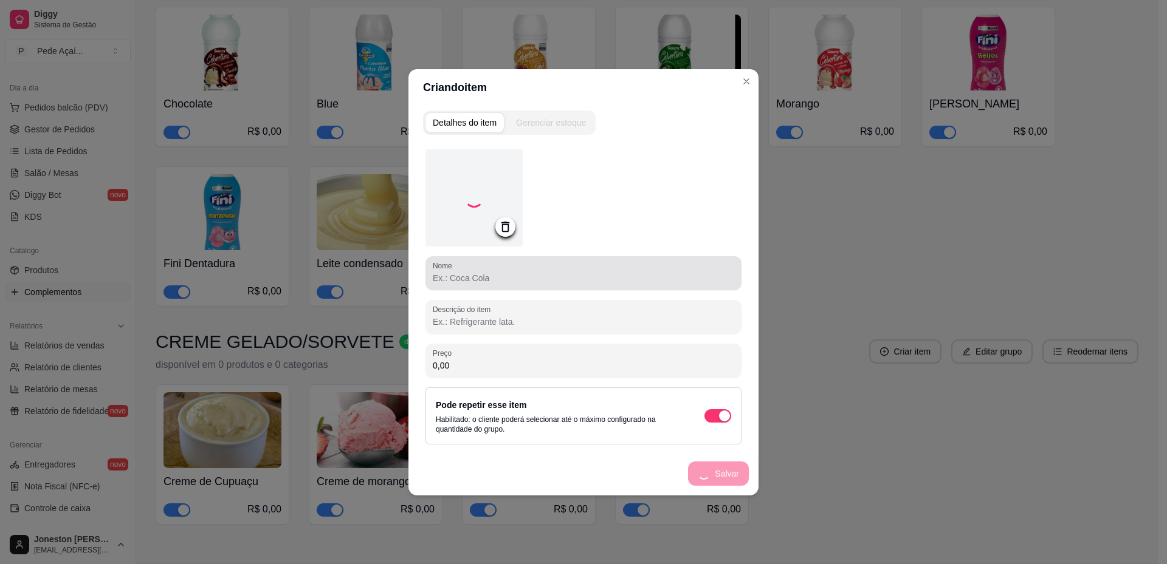
click at [489, 269] on div at bounding box center [583, 273] width 301 height 24
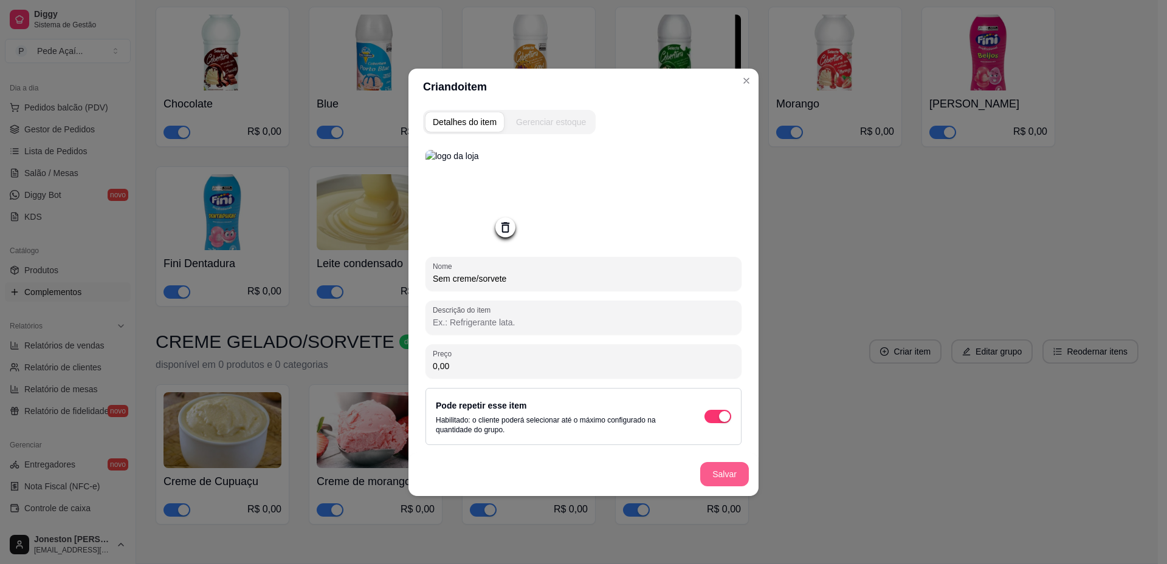
type input "Sem creme/sorvete"
click at [721, 479] on button "Salvar" at bounding box center [724, 474] width 47 height 24
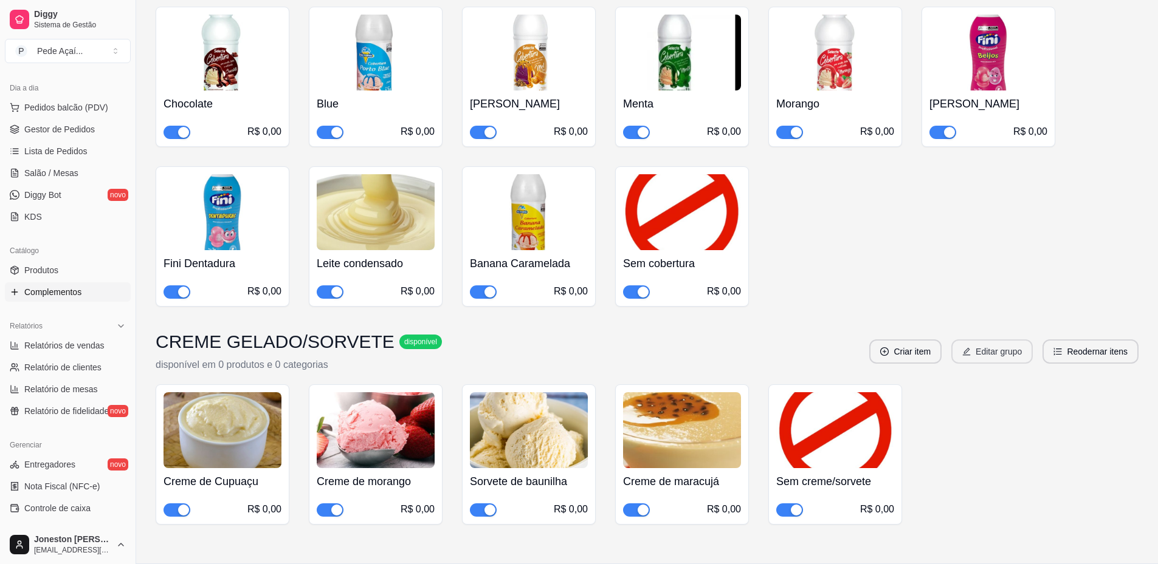
click at [1016, 340] on button "Editar grupo" at bounding box center [991, 352] width 81 height 24
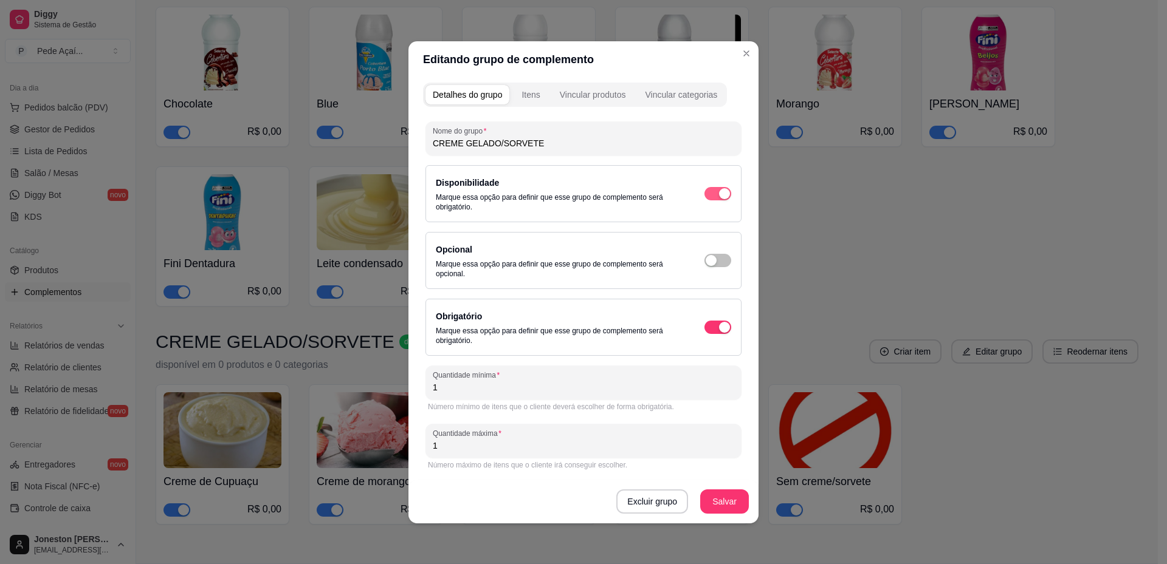
click at [722, 192] on div "button" at bounding box center [724, 193] width 11 height 11
click at [732, 498] on button "Salvar" at bounding box center [724, 502] width 47 height 24
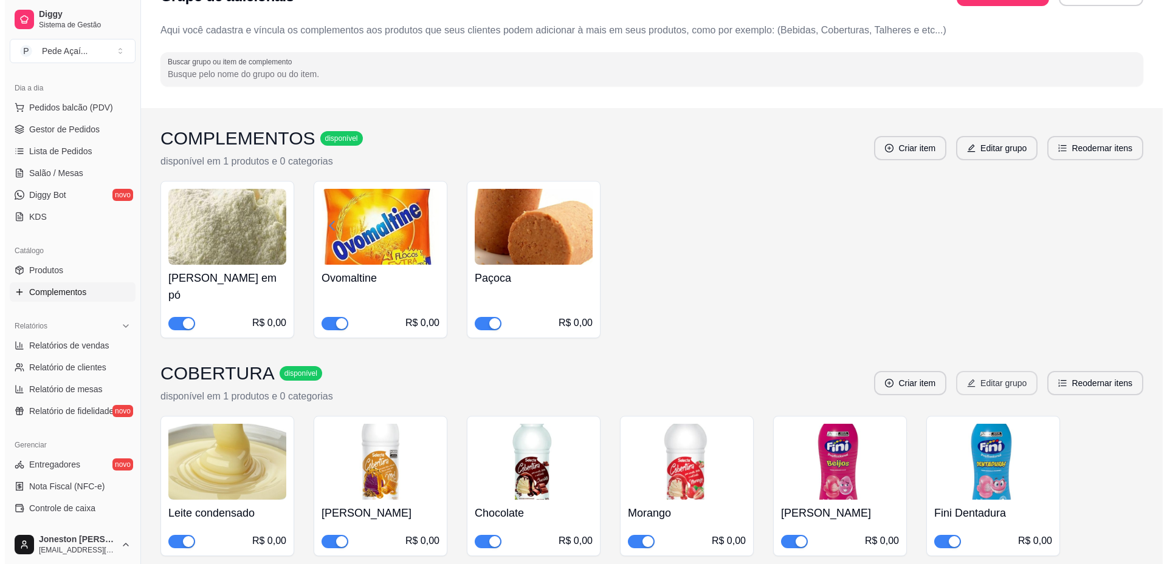
scroll to position [0, 0]
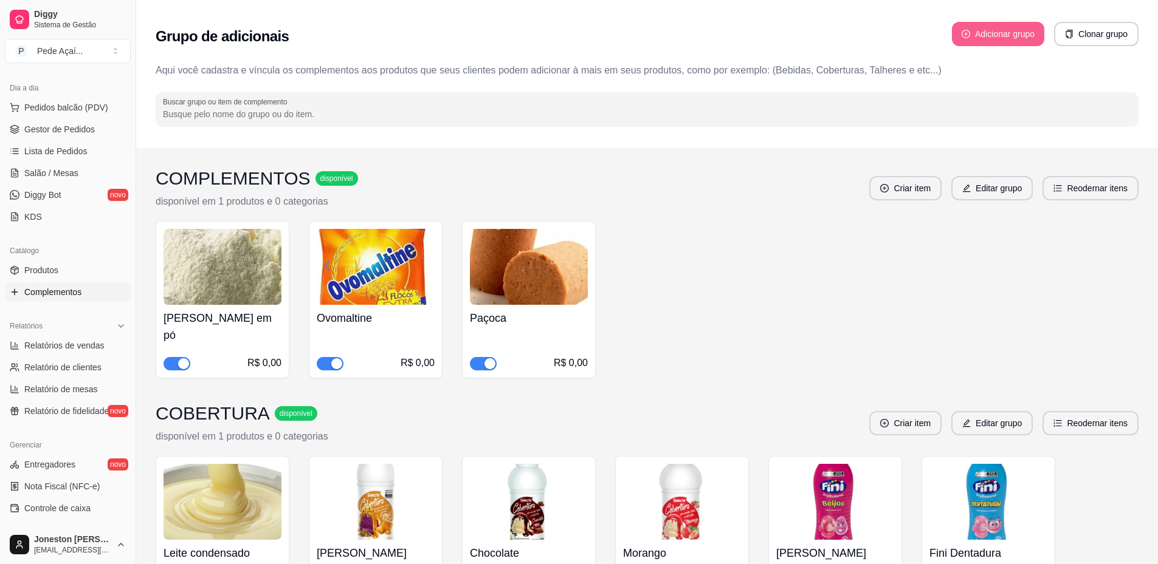
click at [986, 33] on button "Adicionar grupo" at bounding box center [998, 34] width 92 height 24
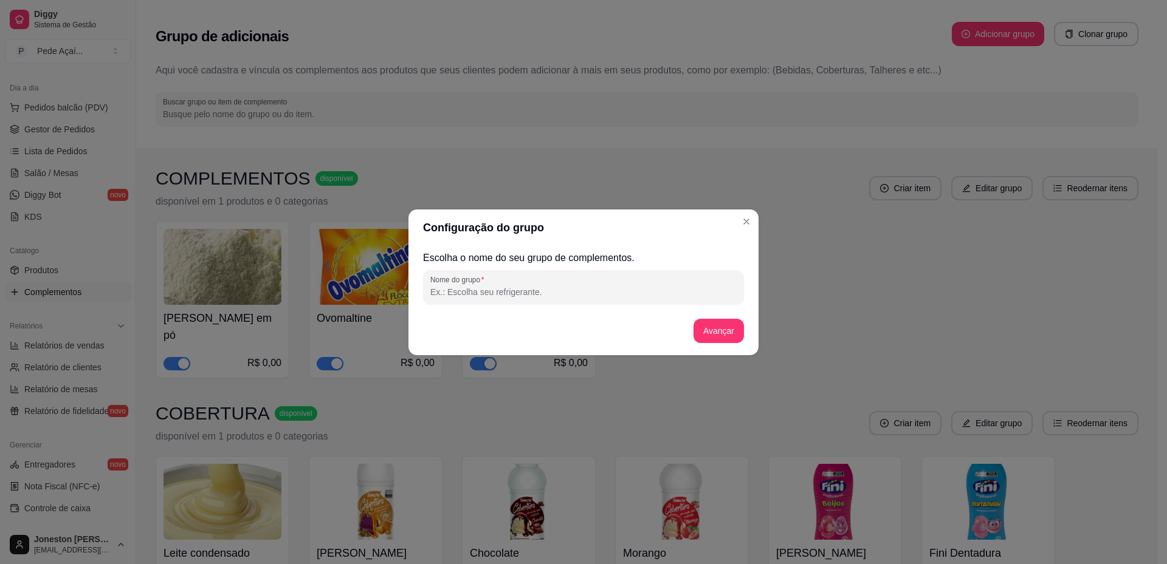
click at [542, 291] on input "Nome do grupo" at bounding box center [583, 292] width 306 height 12
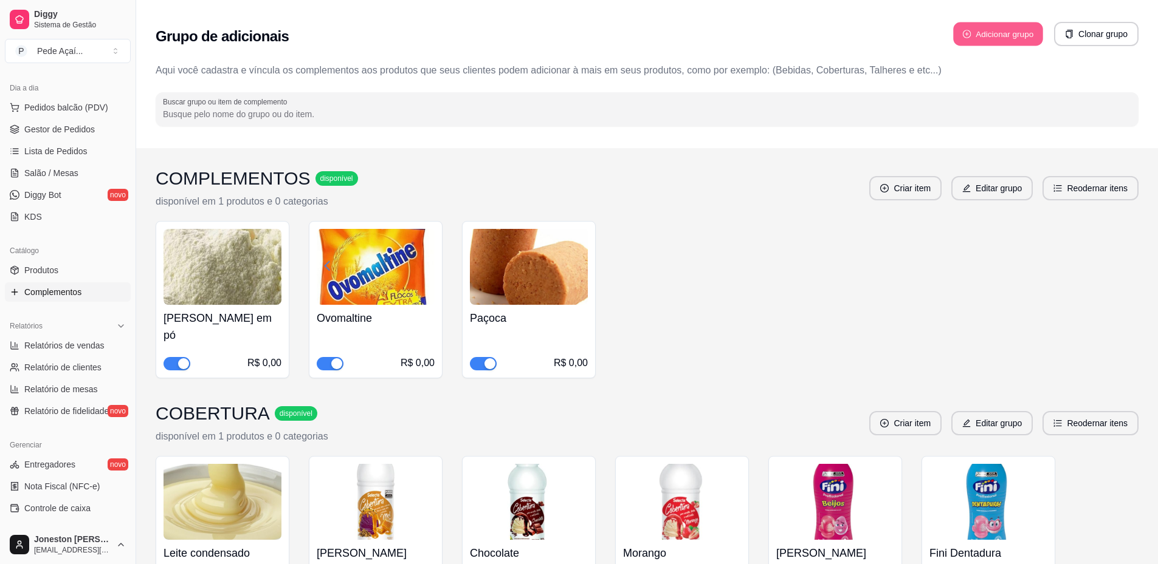
click at [1033, 37] on button "Adicionar grupo" at bounding box center [998, 34] width 90 height 24
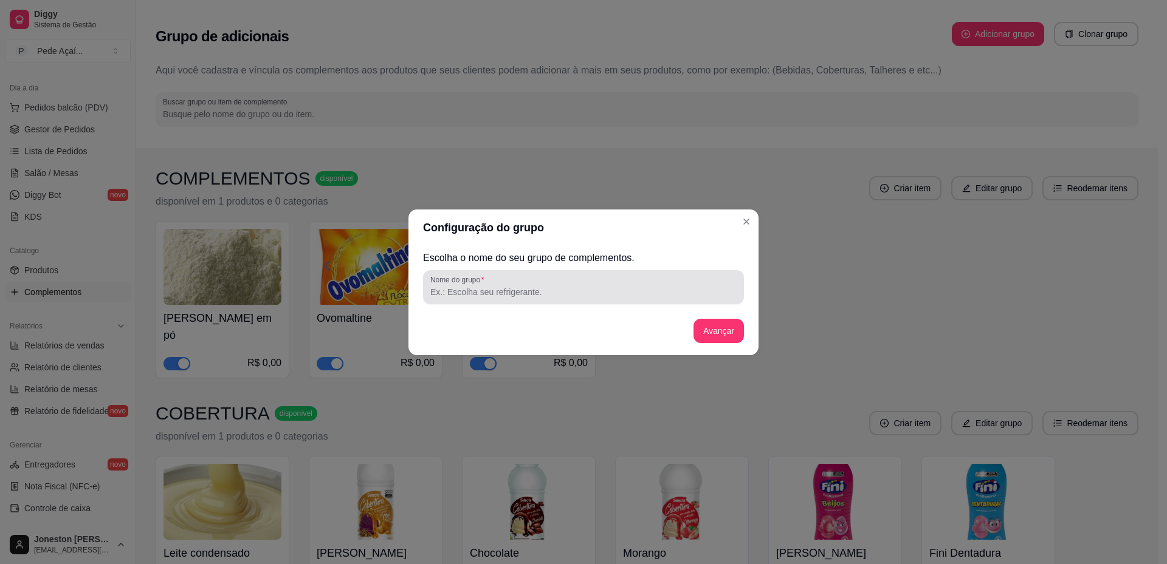
click at [518, 299] on div at bounding box center [583, 287] width 306 height 24
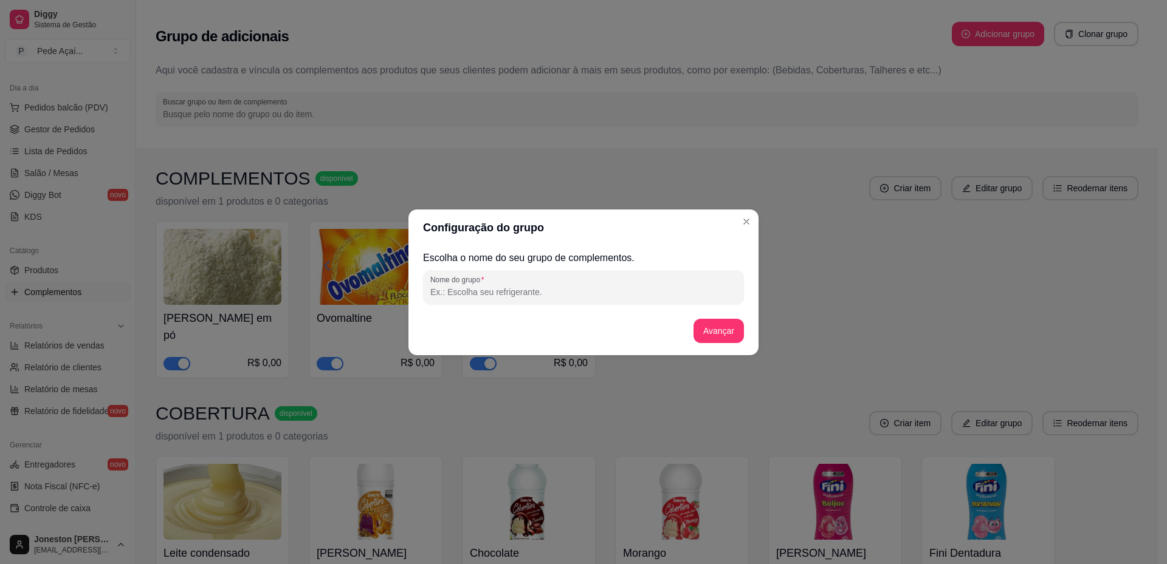
type input "T"
type input "TURBINE SEU AÇAÍ"
click at [724, 329] on button "Avançar" at bounding box center [718, 331] width 50 height 24
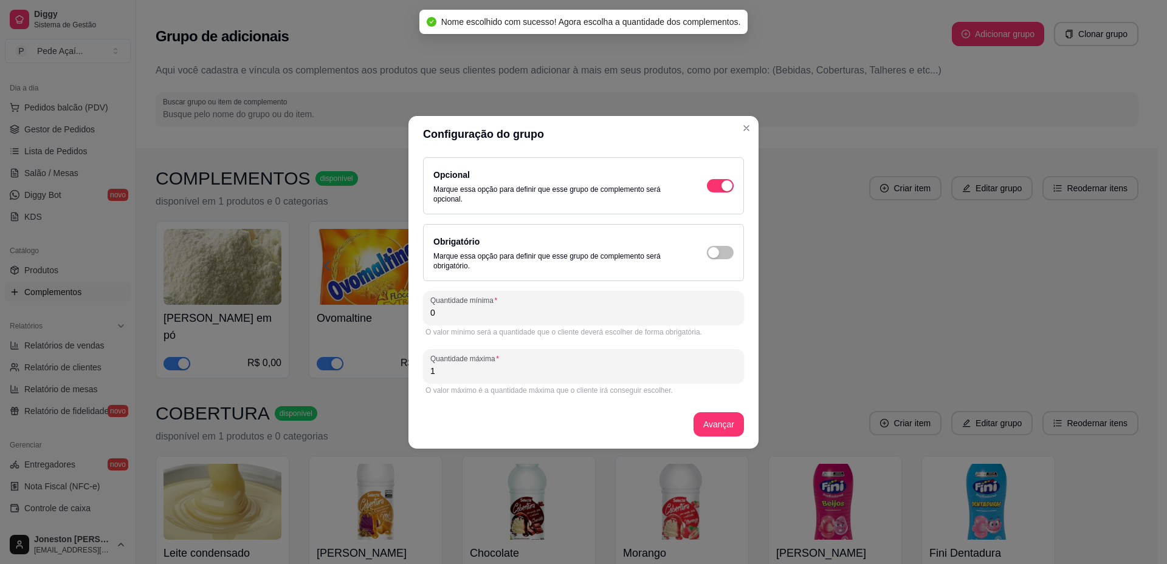
drag, startPoint x: 445, startPoint y: 315, endPoint x: 430, endPoint y: 313, distance: 14.7
click at [430, 313] on input "0" at bounding box center [583, 313] width 306 height 12
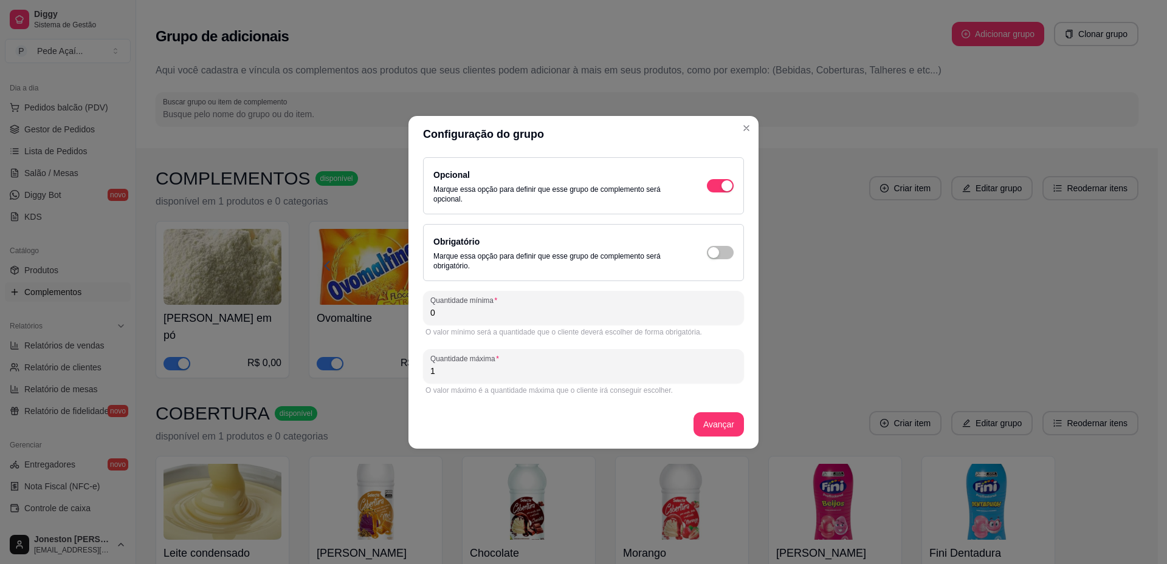
drag, startPoint x: 439, startPoint y: 314, endPoint x: 428, endPoint y: 312, distance: 10.4
click at [428, 312] on div "Quantidade mínima 0" at bounding box center [583, 308] width 321 height 34
drag, startPoint x: 434, startPoint y: 312, endPoint x: 426, endPoint y: 312, distance: 7.9
click at [426, 312] on div "Quantidade mínima 0" at bounding box center [583, 308] width 321 height 34
click at [455, 315] on input "0" at bounding box center [583, 313] width 306 height 12
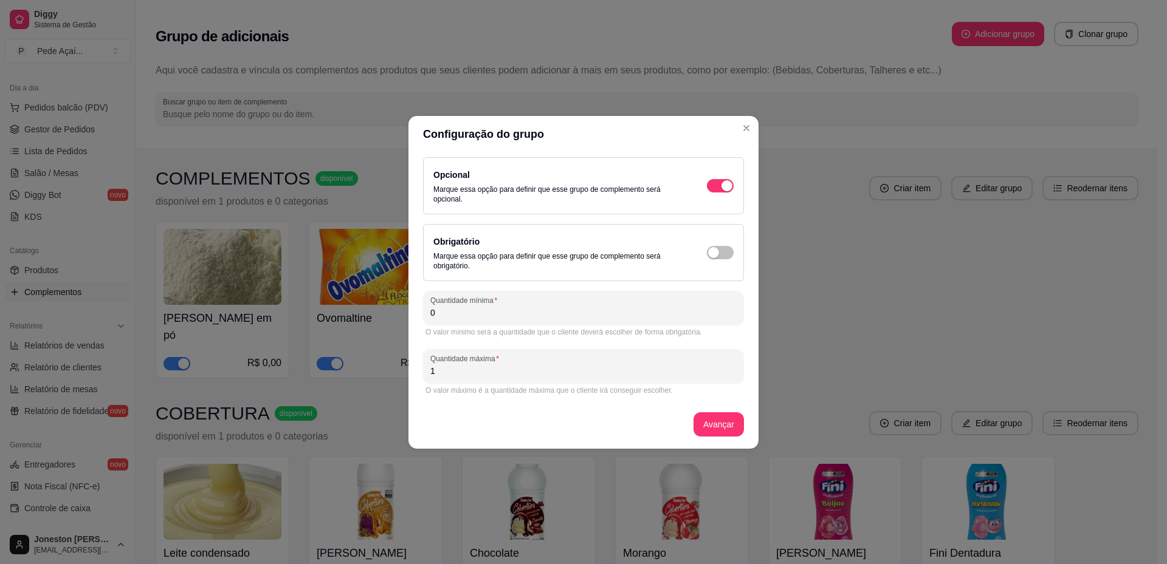
drag, startPoint x: 435, startPoint y: 312, endPoint x: 416, endPoint y: 317, distance: 19.5
click at [416, 317] on div "Opcional Marque essa opção para definir que esse grupo de complemento será opci…" at bounding box center [583, 301] width 350 height 297
type input "0"
drag, startPoint x: 431, startPoint y: 370, endPoint x: 469, endPoint y: 374, distance: 38.5
click at [469, 374] on input "1" at bounding box center [583, 371] width 306 height 12
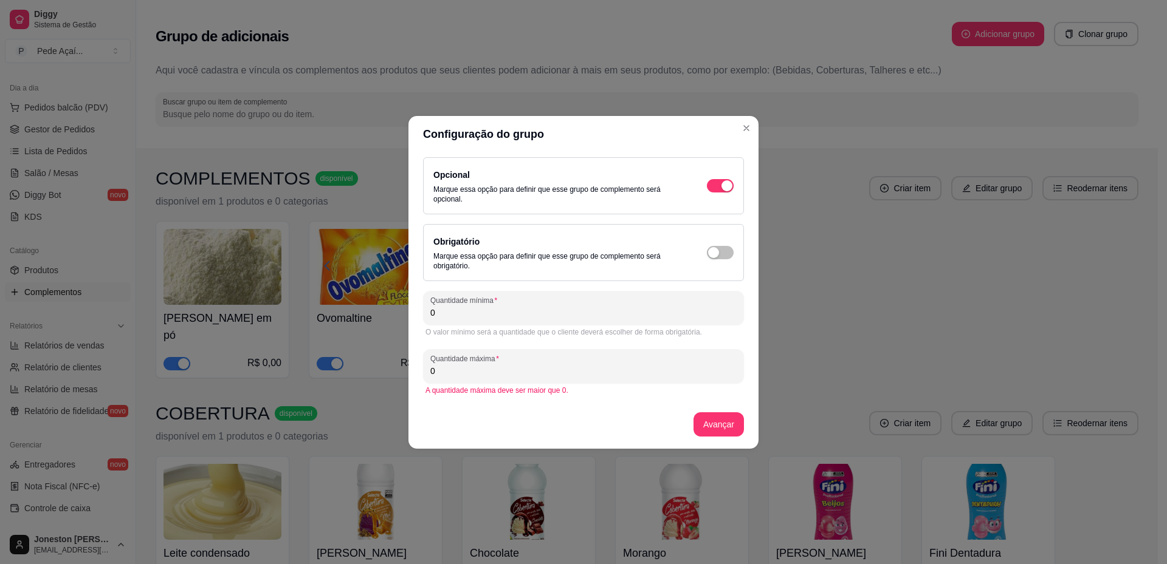
drag, startPoint x: 462, startPoint y: 376, endPoint x: 423, endPoint y: 371, distance: 39.7
click at [423, 371] on div "Quantidade máxima 0" at bounding box center [583, 366] width 321 height 34
type input "0"
click at [453, 311] on input "0" at bounding box center [583, 313] width 306 height 12
type input "0"
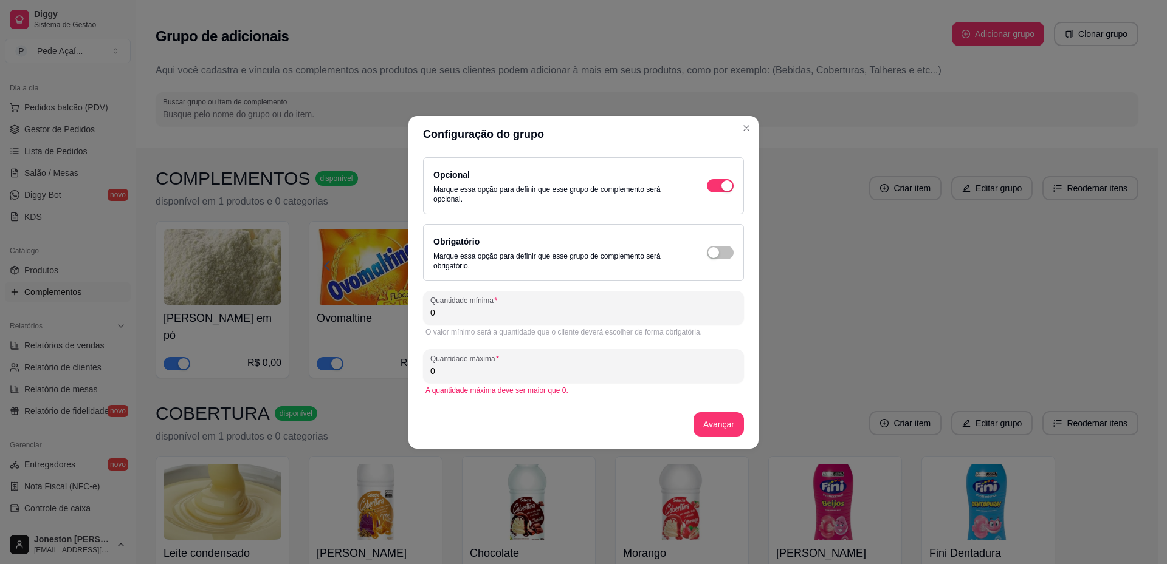
click at [431, 310] on input "0" at bounding box center [583, 313] width 306 height 12
drag, startPoint x: 448, startPoint y: 325, endPoint x: 421, endPoint y: 314, distance: 29.4
click at [421, 314] on div "Opcional Marque essa opção para definir que esse grupo de complemento será opci…" at bounding box center [583, 301] width 350 height 297
click at [520, 373] on input "0" at bounding box center [583, 371] width 306 height 12
click at [745, 132] on icon "Close" at bounding box center [746, 128] width 10 height 10
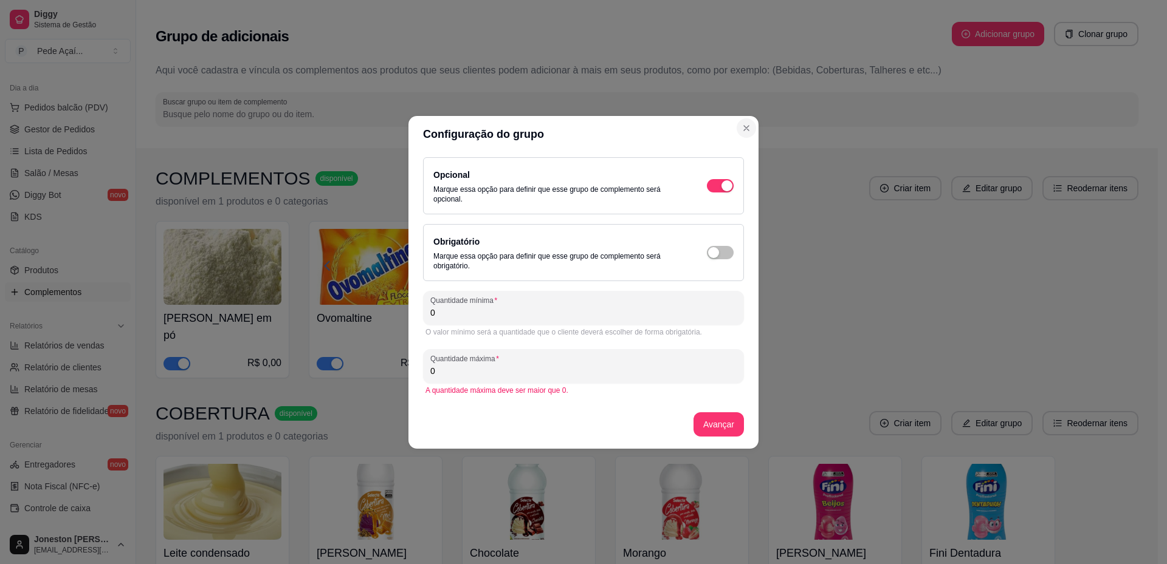
click at [746, 132] on icon "Close" at bounding box center [746, 128] width 10 height 10
click at [726, 182] on div "button" at bounding box center [726, 185] width 11 height 11
click at [744, 125] on icon "Close" at bounding box center [746, 128] width 10 height 10
click at [719, 425] on button "Avançar" at bounding box center [718, 425] width 49 height 24
click at [743, 136] on button "Close" at bounding box center [745, 127] width 19 height 19
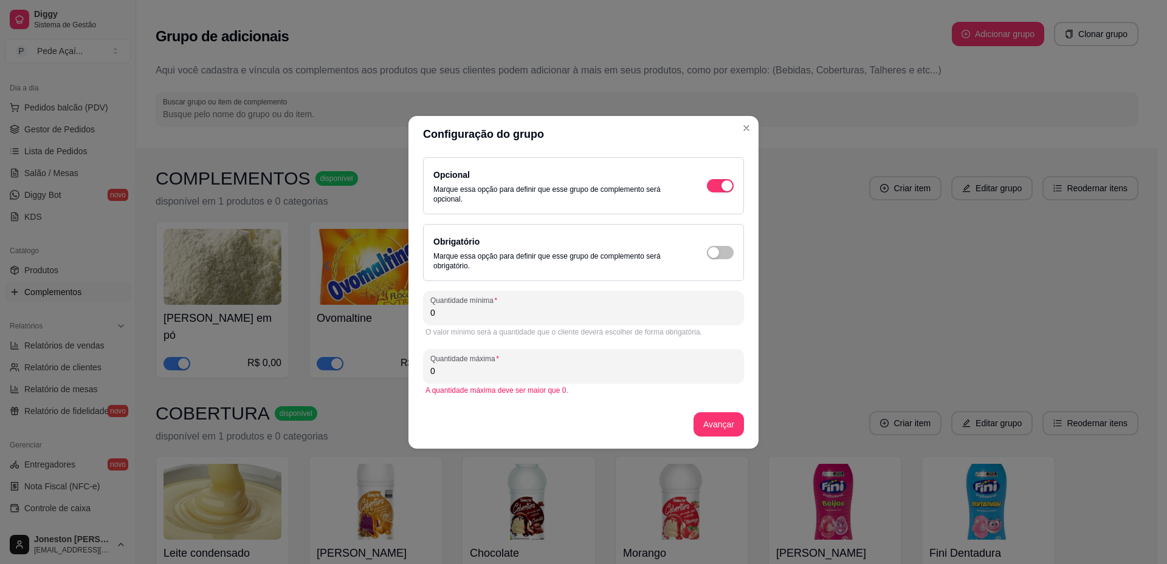
click at [472, 314] on input "0" at bounding box center [583, 313] width 306 height 12
click at [467, 319] on div "0" at bounding box center [583, 308] width 306 height 24
drag, startPoint x: 431, startPoint y: 311, endPoint x: 447, endPoint y: 308, distance: 15.5
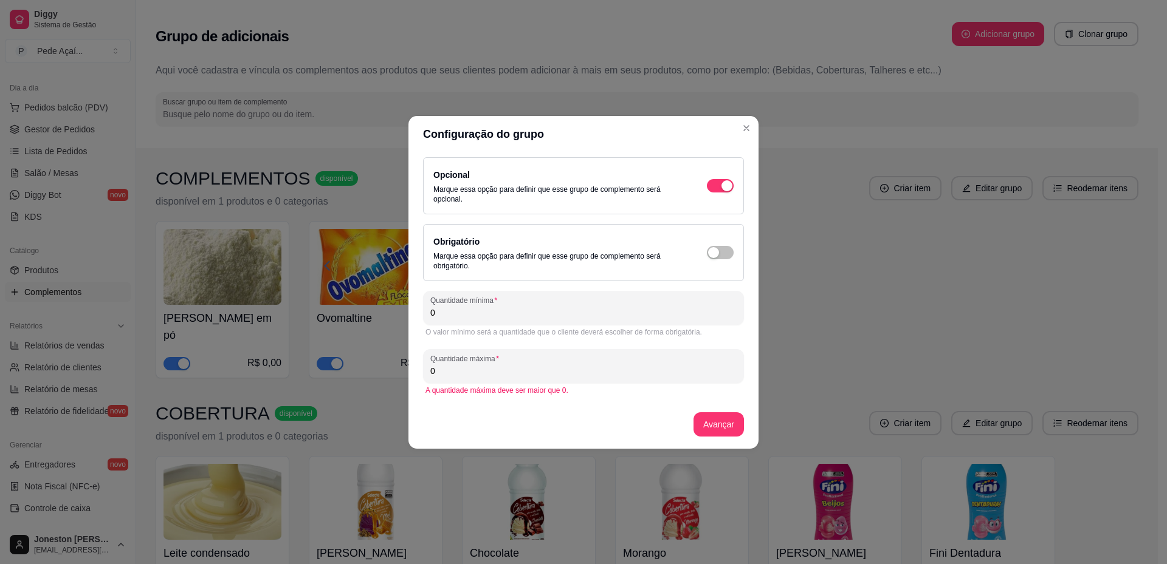
click at [447, 308] on input "0" at bounding box center [583, 313] width 306 height 12
click at [439, 369] on input "0" at bounding box center [583, 371] width 306 height 12
click at [714, 252] on div "button" at bounding box center [713, 252] width 11 height 11
click at [722, 246] on span "button" at bounding box center [720, 252] width 27 height 13
click at [720, 184] on button "button" at bounding box center [720, 185] width 27 height 13
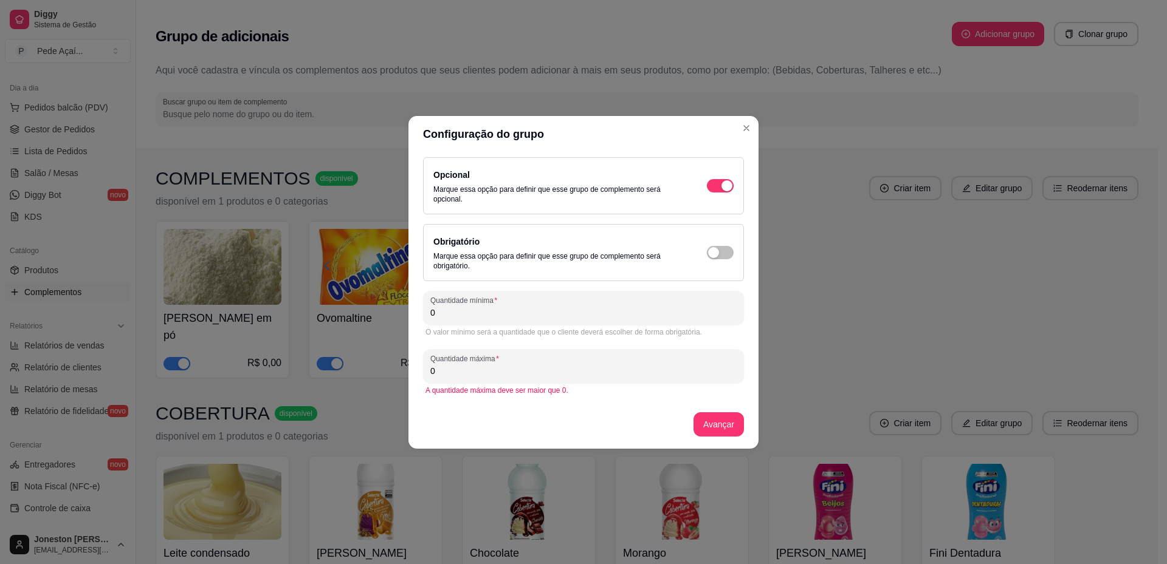
drag, startPoint x: 436, startPoint y: 312, endPoint x: 428, endPoint y: 312, distance: 7.9
click at [428, 312] on div "Quantidade mínima 0" at bounding box center [583, 308] width 321 height 34
click at [451, 375] on input "0" at bounding box center [583, 371] width 306 height 12
drag, startPoint x: 442, startPoint y: 374, endPoint x: 403, endPoint y: 373, distance: 39.5
click at [403, 373] on div "Configuração do grupo Opcional Marque essa opção para definir que esse grupo de…" at bounding box center [583, 282] width 1167 height 564
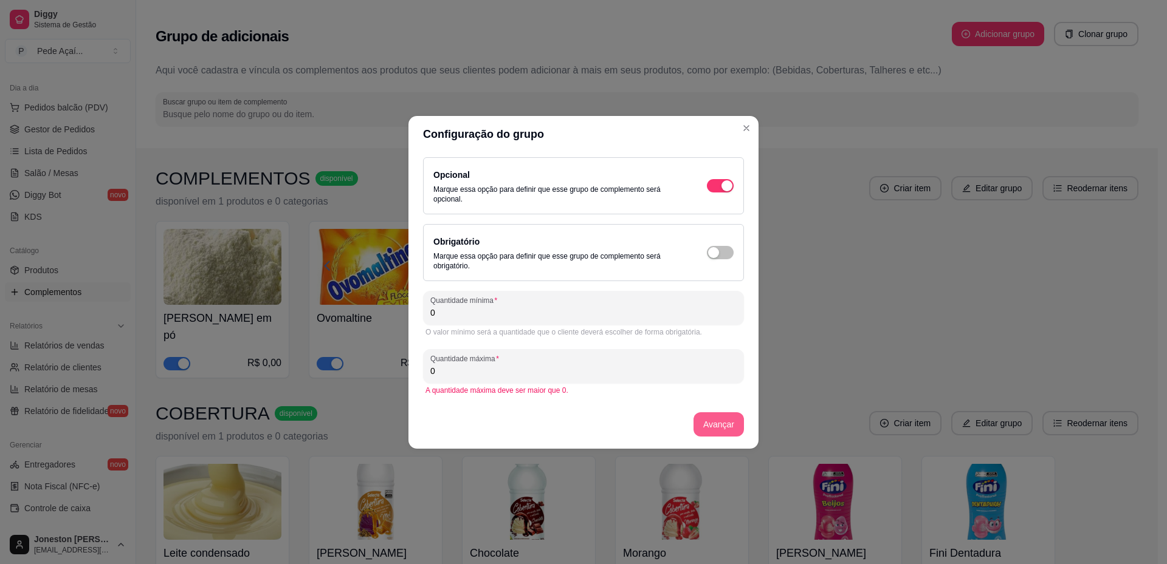
click at [712, 428] on button "Avançar" at bounding box center [718, 425] width 50 height 24
click at [745, 126] on icon "Close" at bounding box center [746, 128] width 5 height 5
click at [728, 250] on span "button" at bounding box center [720, 252] width 27 height 13
drag, startPoint x: 444, startPoint y: 314, endPoint x: 420, endPoint y: 312, distance: 23.8
click at [420, 312] on div "Opcional Marque essa opção para definir que esse grupo de complemento será opci…" at bounding box center [583, 301] width 350 height 297
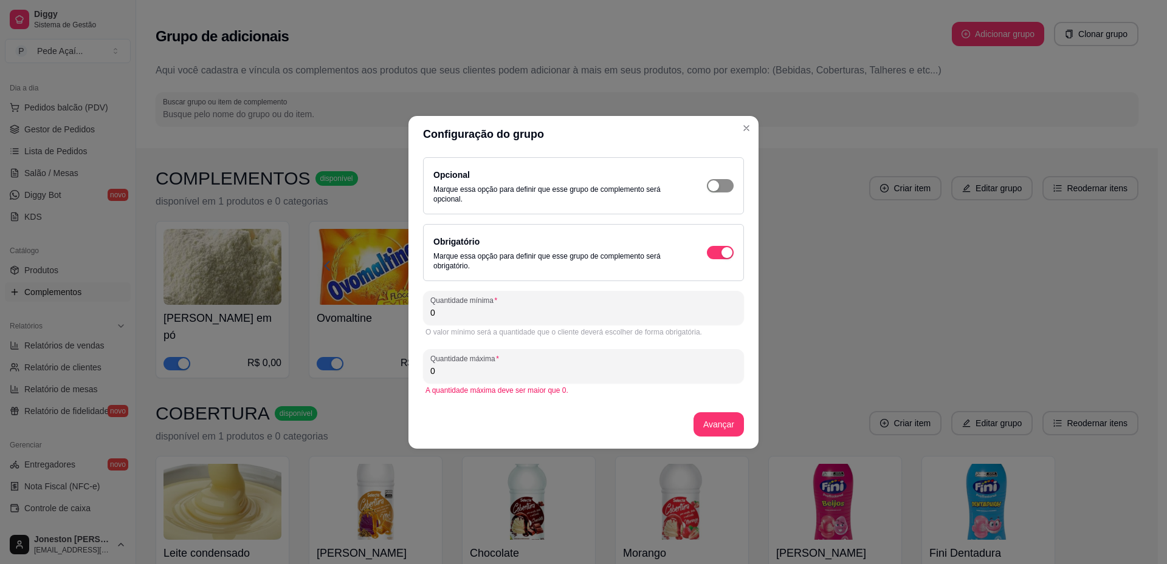
click at [719, 191] on span "button" at bounding box center [720, 185] width 27 height 13
click at [746, 127] on icon "Close" at bounding box center [746, 128] width 10 height 10
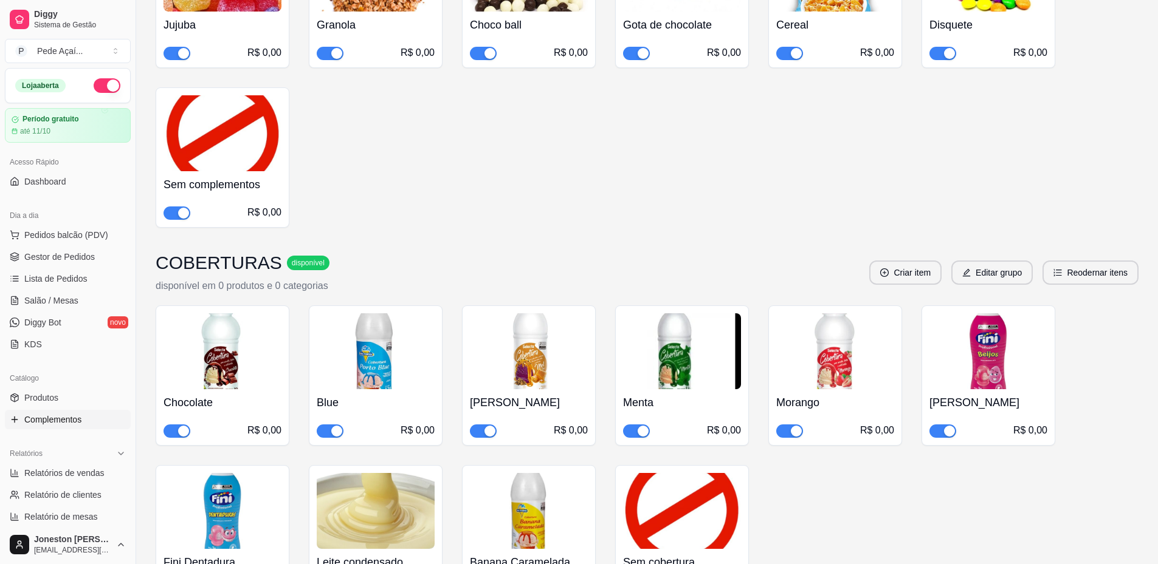
scroll to position [1666, 0]
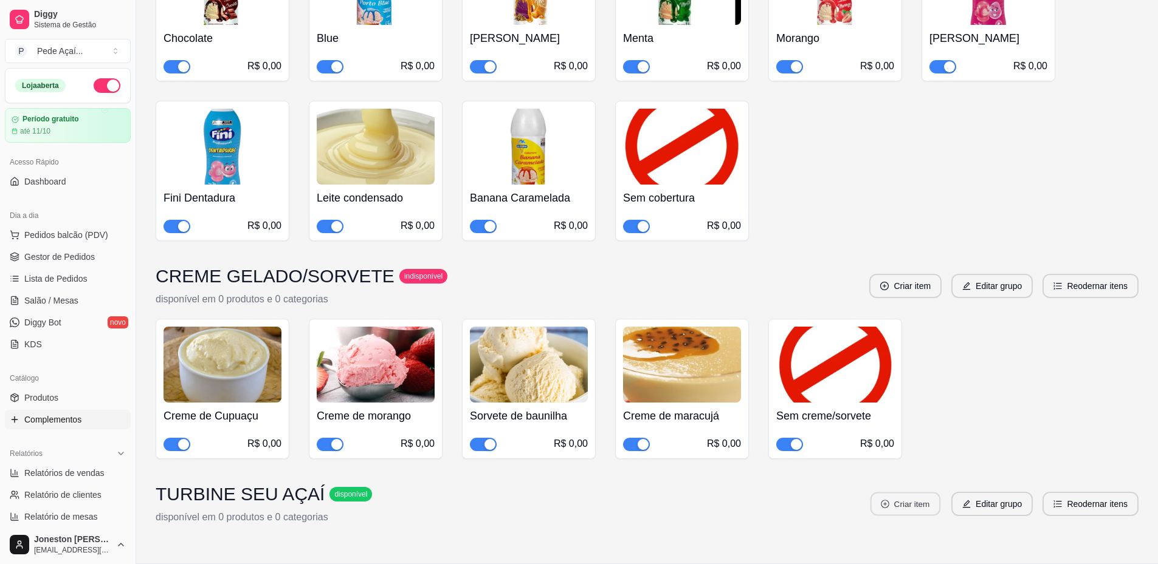
click at [925, 493] on button "Criar item" at bounding box center [905, 505] width 70 height 24
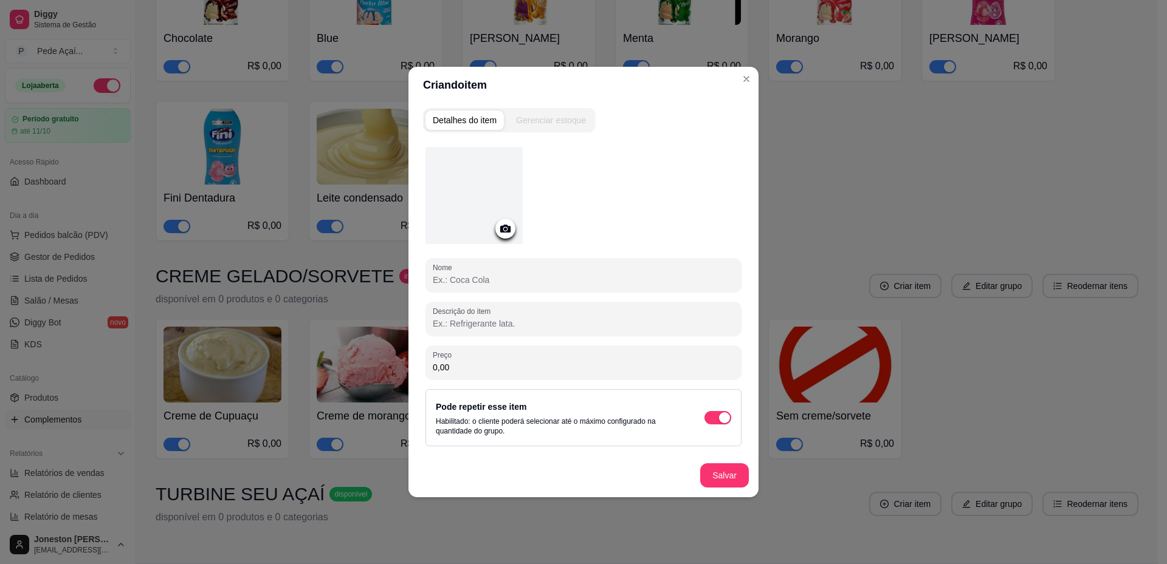
click at [474, 280] on input "Nome" at bounding box center [583, 280] width 301 height 12
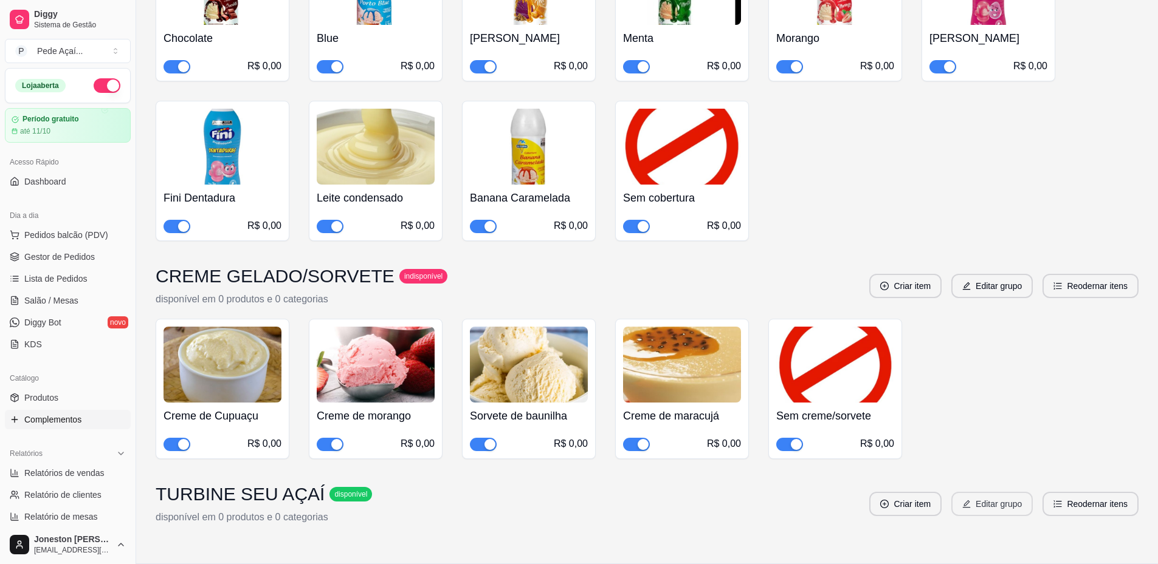
click at [995, 492] on button "Editar grupo" at bounding box center [991, 504] width 81 height 24
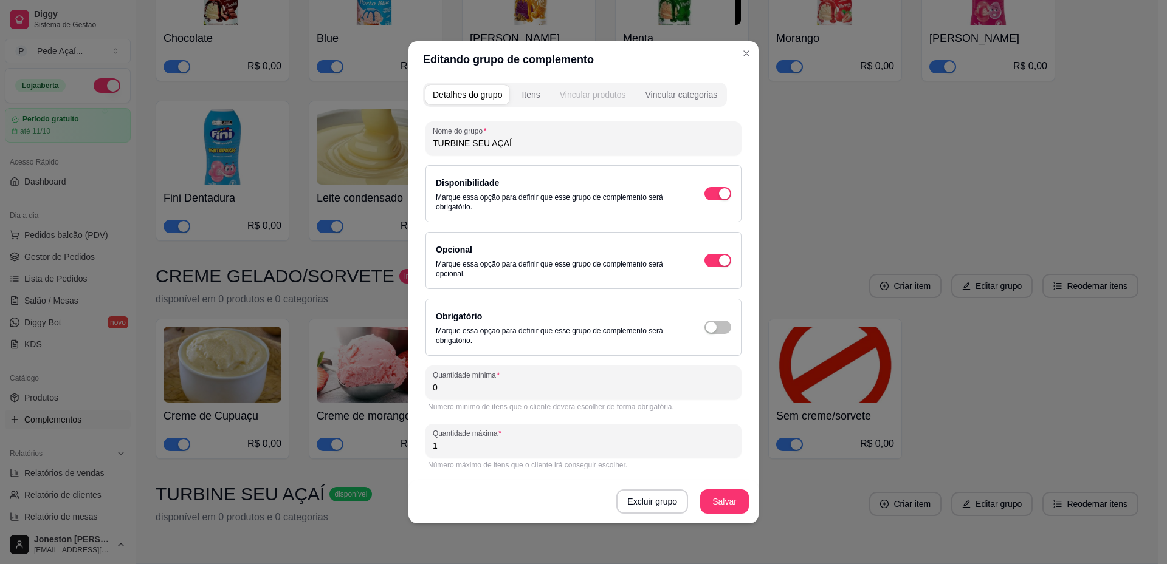
click at [609, 94] on div "Vincular produtos" at bounding box center [593, 95] width 66 height 12
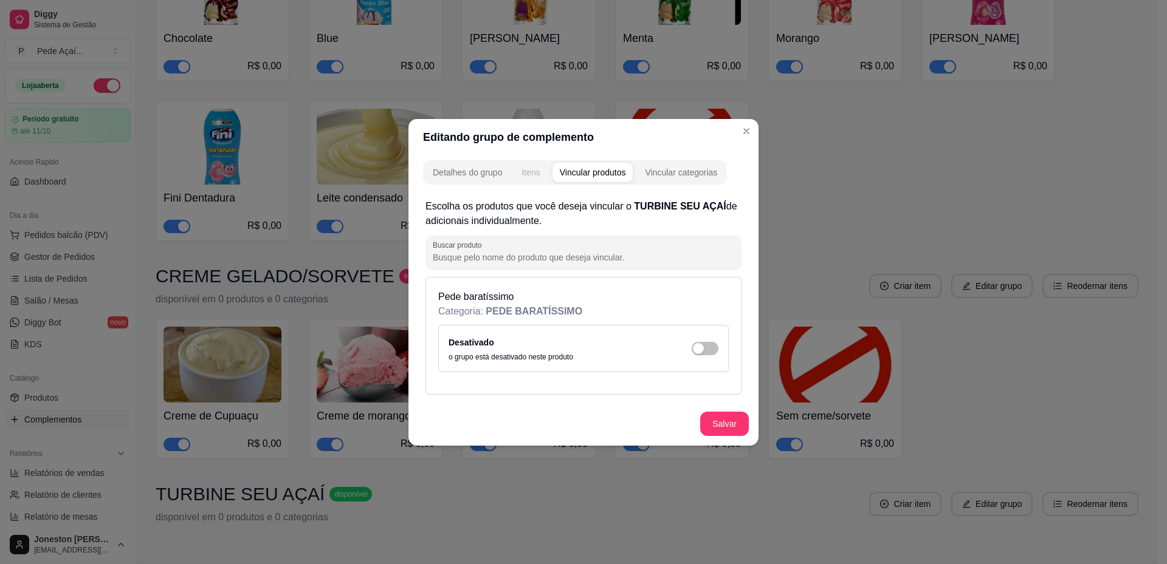
click at [537, 177] on div "Itens" at bounding box center [530, 172] width 18 height 12
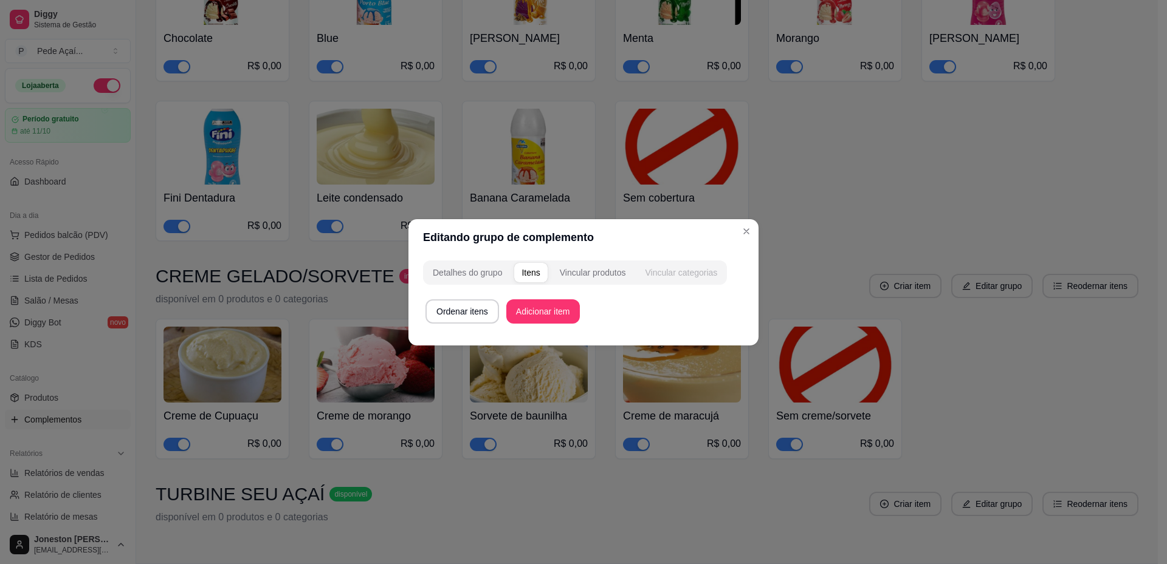
click at [673, 279] on button "Vincular categorias" at bounding box center [680, 272] width 87 height 19
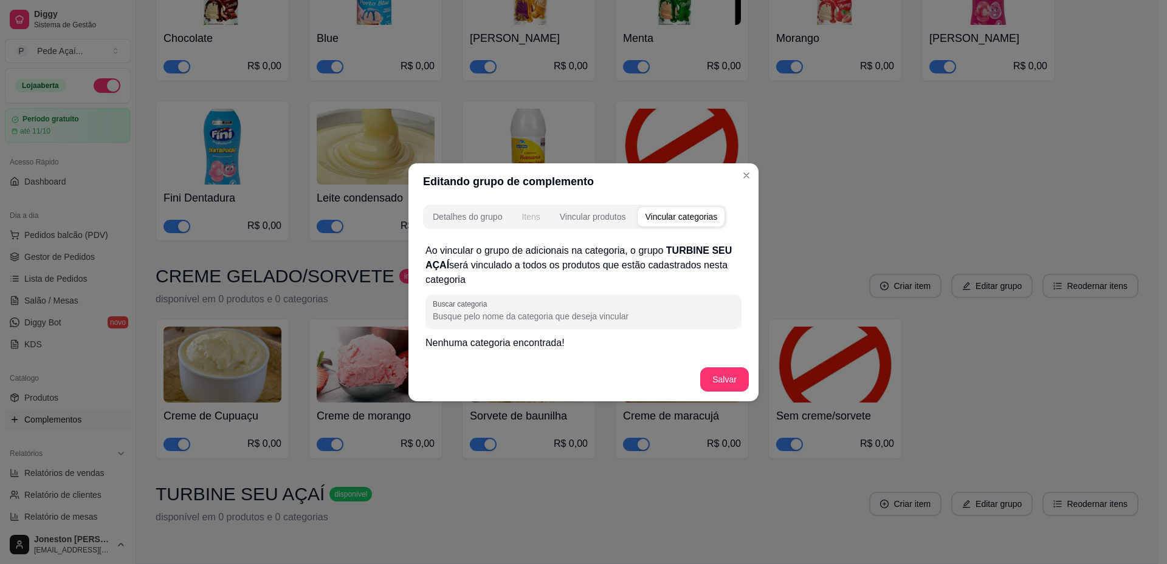
click at [529, 211] on div "Itens" at bounding box center [530, 217] width 18 height 12
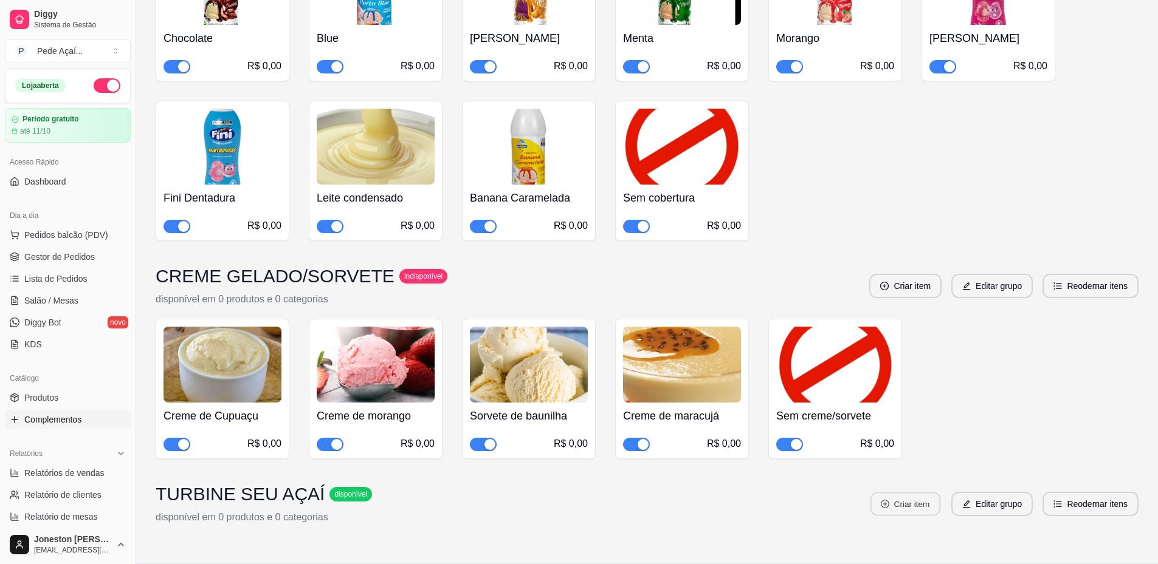
click at [938, 493] on button "Criar item" at bounding box center [905, 505] width 70 height 24
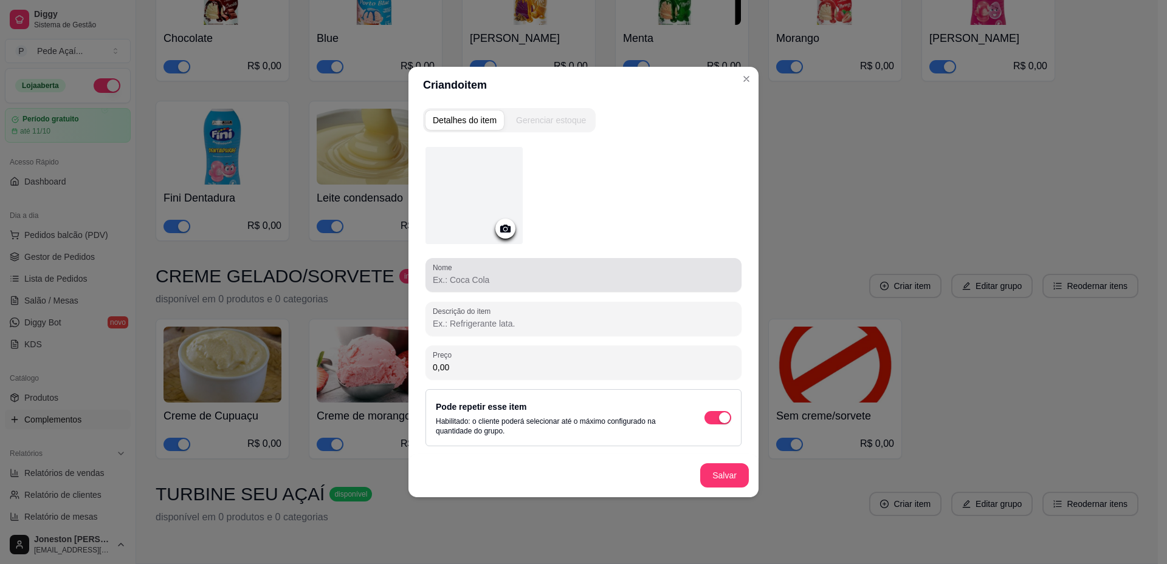
click at [501, 286] on div at bounding box center [583, 275] width 301 height 24
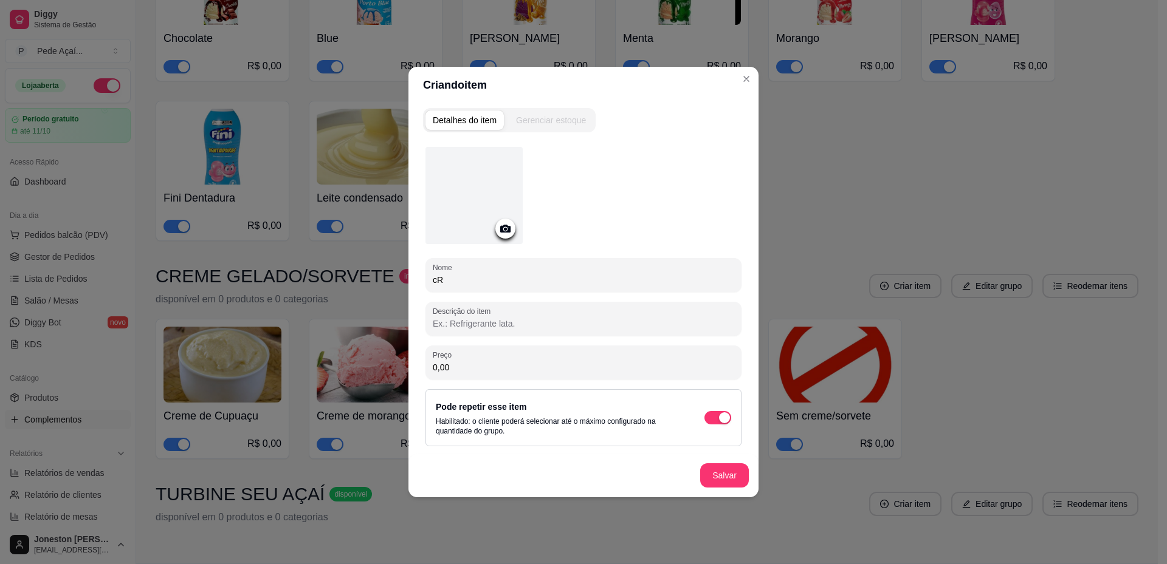
type input "c"
type input "Creme de Leitinho"
click at [510, 225] on icon at bounding box center [505, 229] width 14 height 14
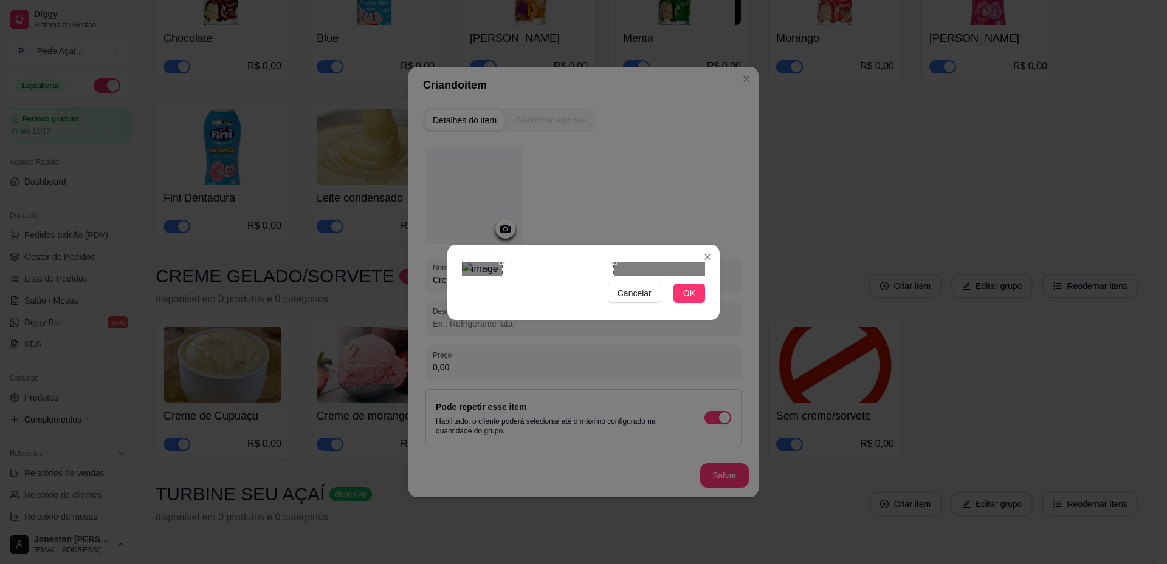
click at [548, 281] on div "Use the arrow keys to move the crop selection area" at bounding box center [558, 308] width 112 height 92
click at [681, 303] on button "OK" at bounding box center [689, 293] width 32 height 19
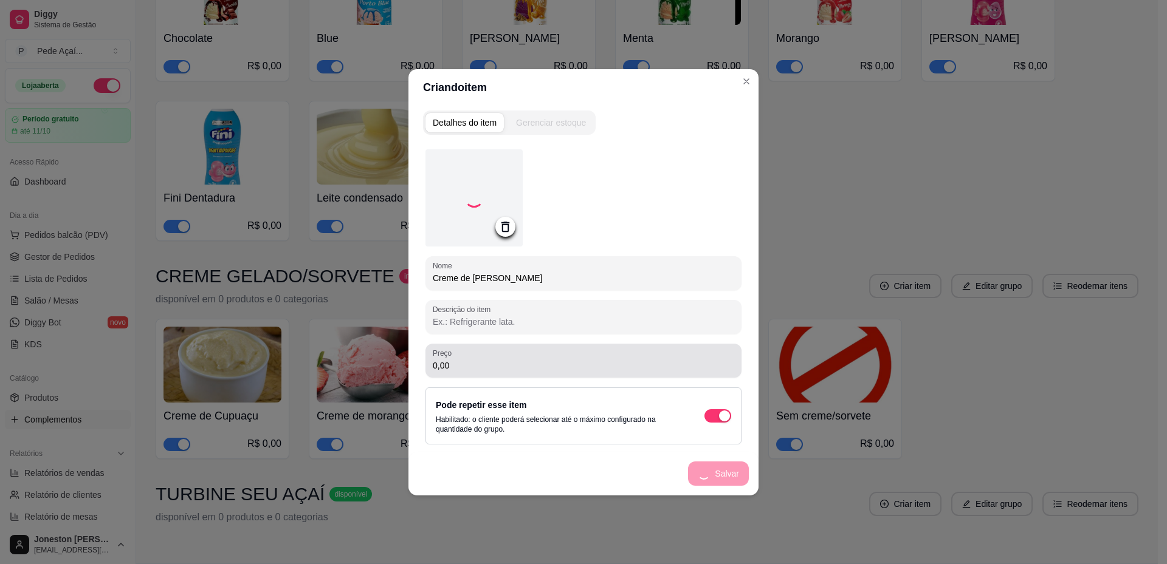
click at [504, 355] on div "0,00" at bounding box center [583, 361] width 301 height 24
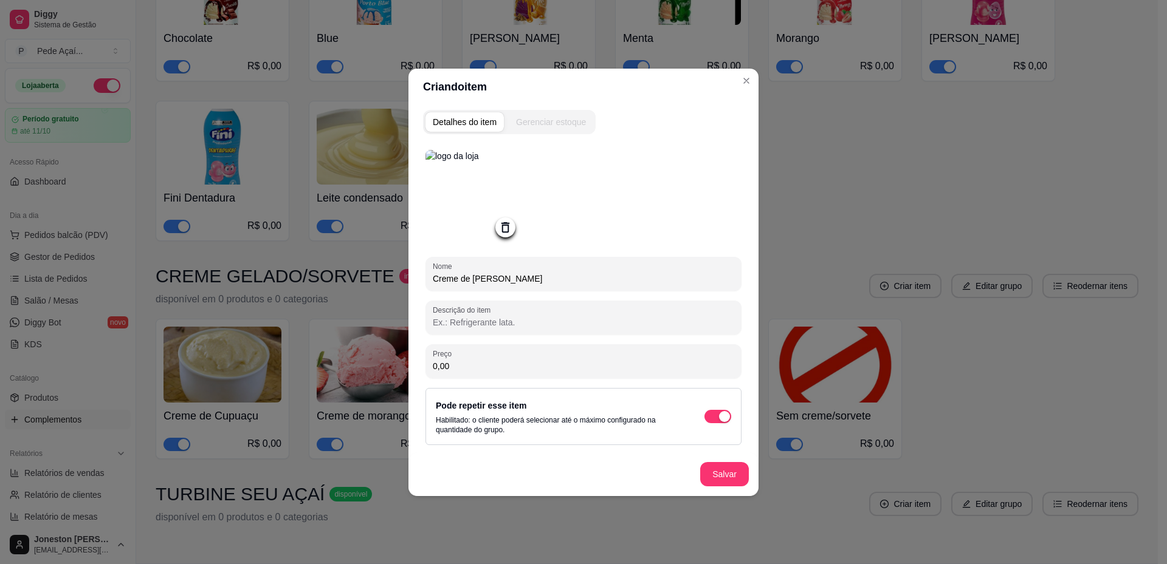
drag, startPoint x: 456, startPoint y: 363, endPoint x: 411, endPoint y: 364, distance: 45.0
click at [411, 364] on div "Detalhes do item Gerenciar estoque Nome Creme de Leitinho Descrição do item Pre…" at bounding box center [583, 300] width 350 height 391
click at [462, 363] on input "0,00" at bounding box center [583, 366] width 301 height 12
drag, startPoint x: 448, startPoint y: 366, endPoint x: 403, endPoint y: 370, distance: 44.5
click at [403, 370] on div "Criando item Detalhes do item Gerenciar estoque Nome Creme de Leitinho Descriçã…" at bounding box center [583, 282] width 1167 height 564
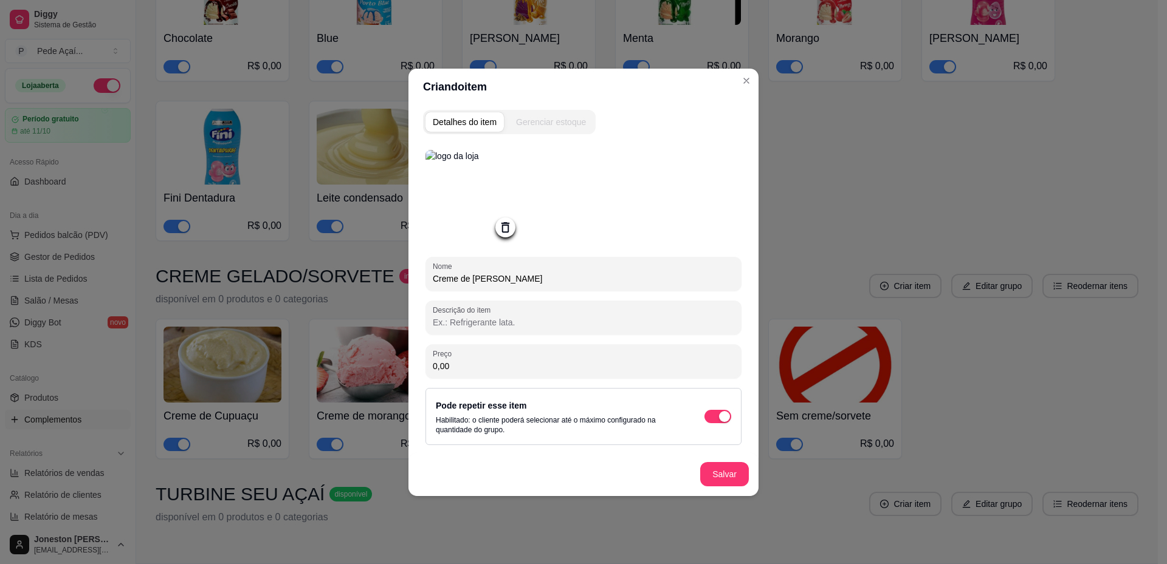
click at [449, 368] on input "0,00" at bounding box center [583, 366] width 301 height 12
click at [448, 362] on input "0,00" at bounding box center [583, 366] width 301 height 12
click at [437, 367] on input "0,00" at bounding box center [583, 366] width 301 height 12
click at [447, 365] on input "0,00" at bounding box center [583, 366] width 301 height 12
click at [720, 413] on div "button" at bounding box center [724, 416] width 11 height 11
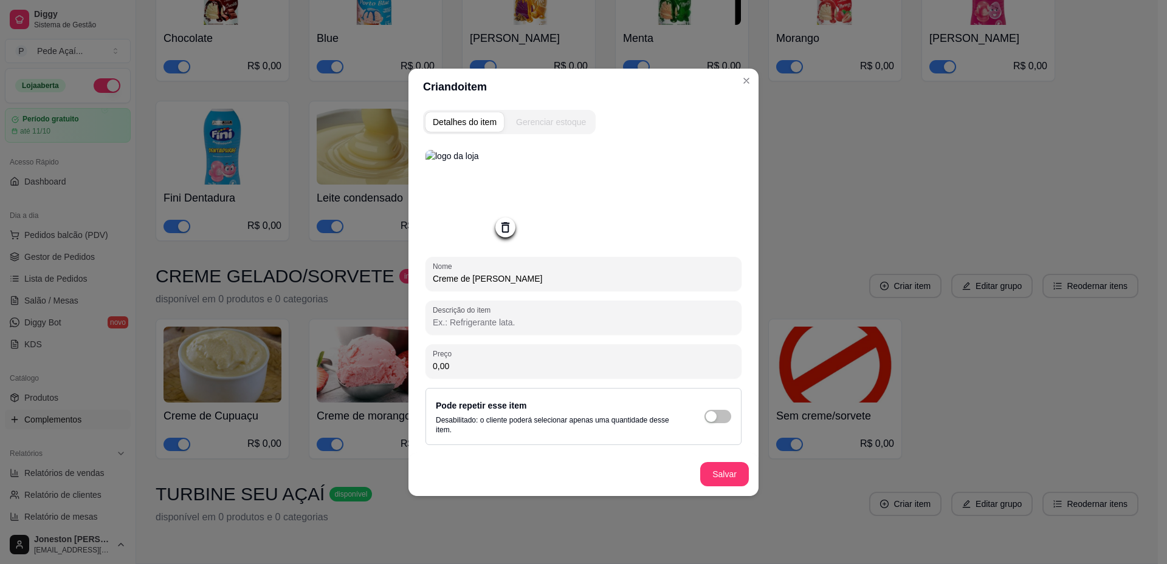
click at [451, 365] on input "0,00" at bounding box center [583, 366] width 301 height 12
type input "5,00"
click at [490, 320] on input "Descrição do item" at bounding box center [583, 323] width 301 height 12
click at [447, 324] on input "6" at bounding box center [583, 323] width 301 height 12
drag, startPoint x: 447, startPoint y: 324, endPoint x: 430, endPoint y: 318, distance: 18.3
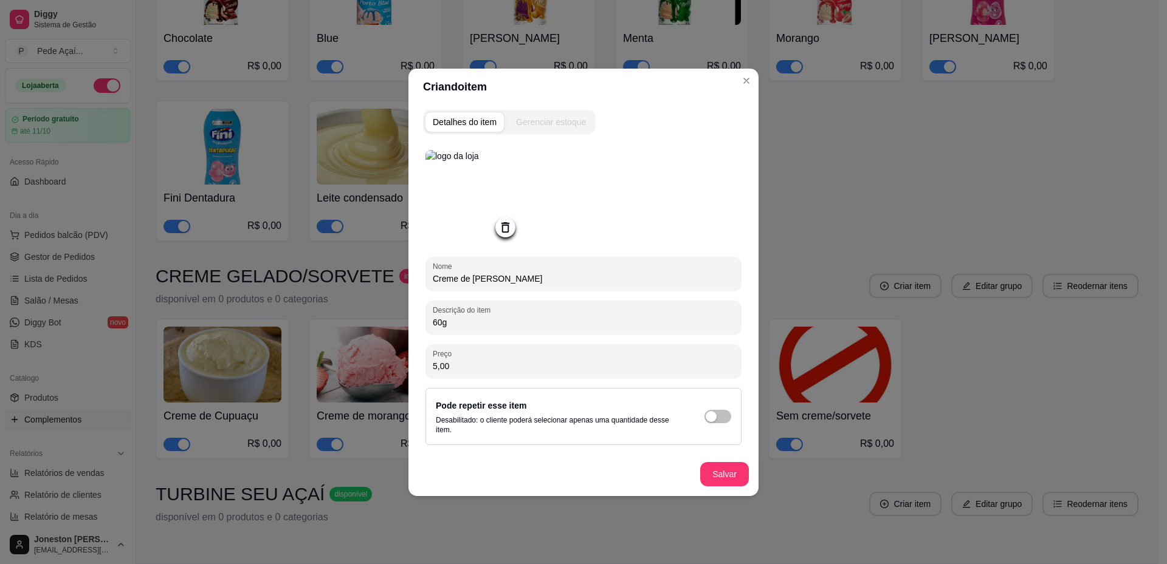
click at [430, 318] on div "Descrição do item 60g" at bounding box center [583, 318] width 316 height 34
click at [535, 325] on input "60g" at bounding box center [583, 323] width 301 height 12
type input "60g"
click at [727, 418] on span "button" at bounding box center [717, 416] width 27 height 13
click at [722, 476] on button "Salvar" at bounding box center [724, 474] width 47 height 24
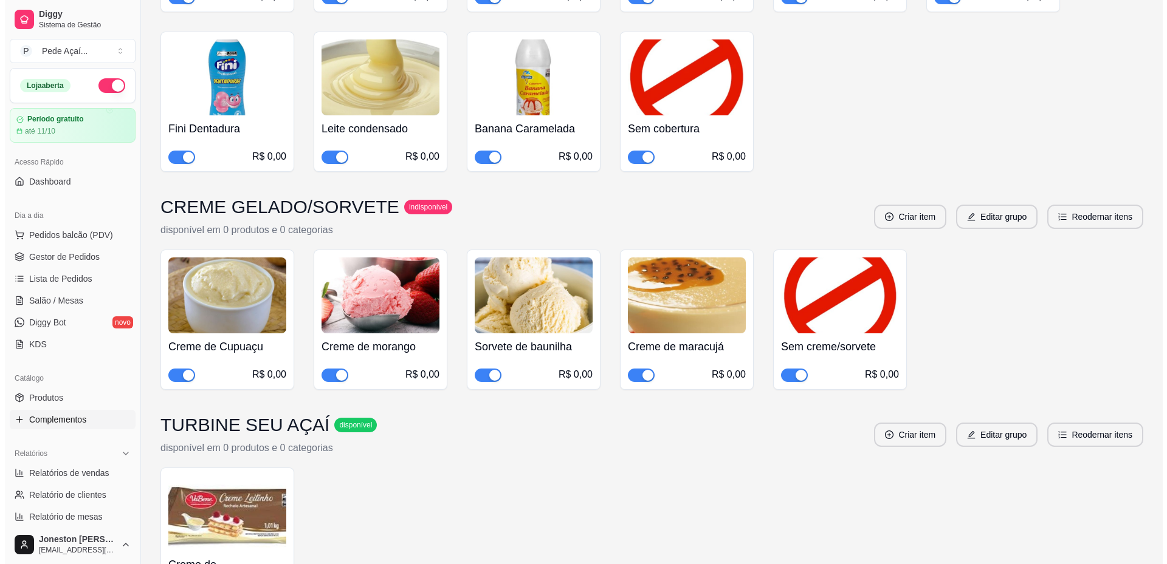
scroll to position [1836, 0]
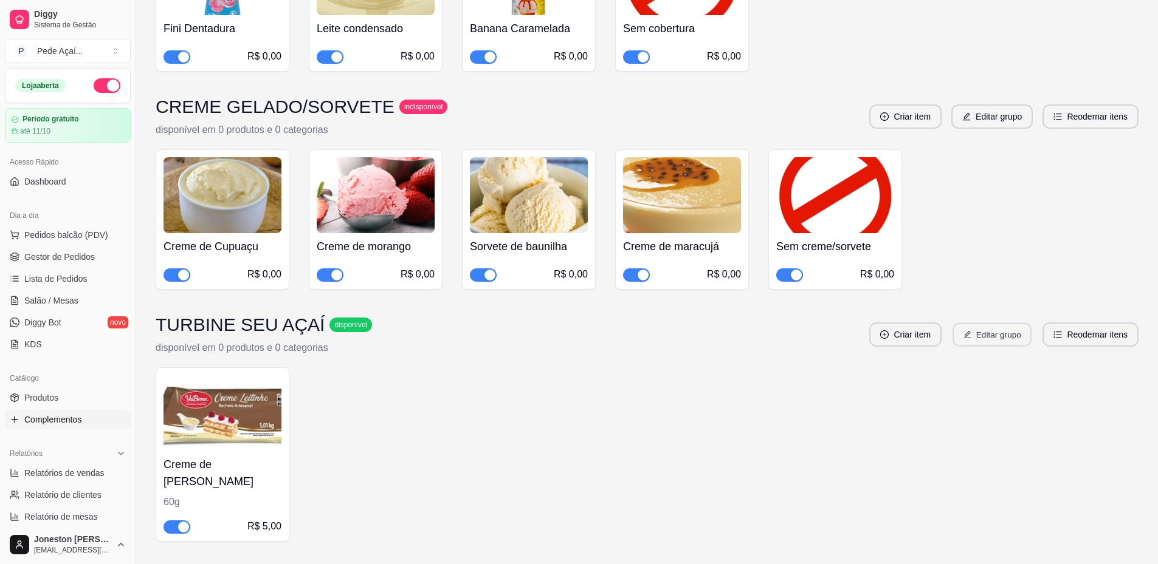
click at [986, 323] on button "Editar grupo" at bounding box center [991, 335] width 79 height 24
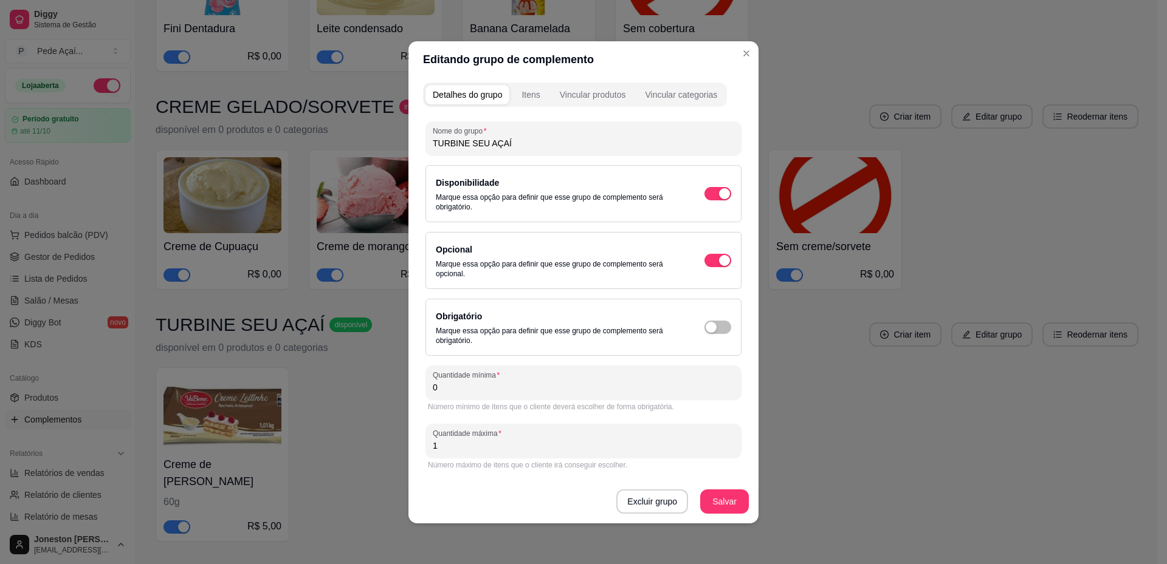
drag, startPoint x: 441, startPoint y: 442, endPoint x: 429, endPoint y: 442, distance: 12.2
click at [429, 442] on div "Quantidade máxima 1" at bounding box center [583, 441] width 316 height 34
type input "20"
click at [718, 193] on button "button" at bounding box center [717, 193] width 27 height 13
click at [722, 503] on button "Salvar" at bounding box center [724, 502] width 47 height 24
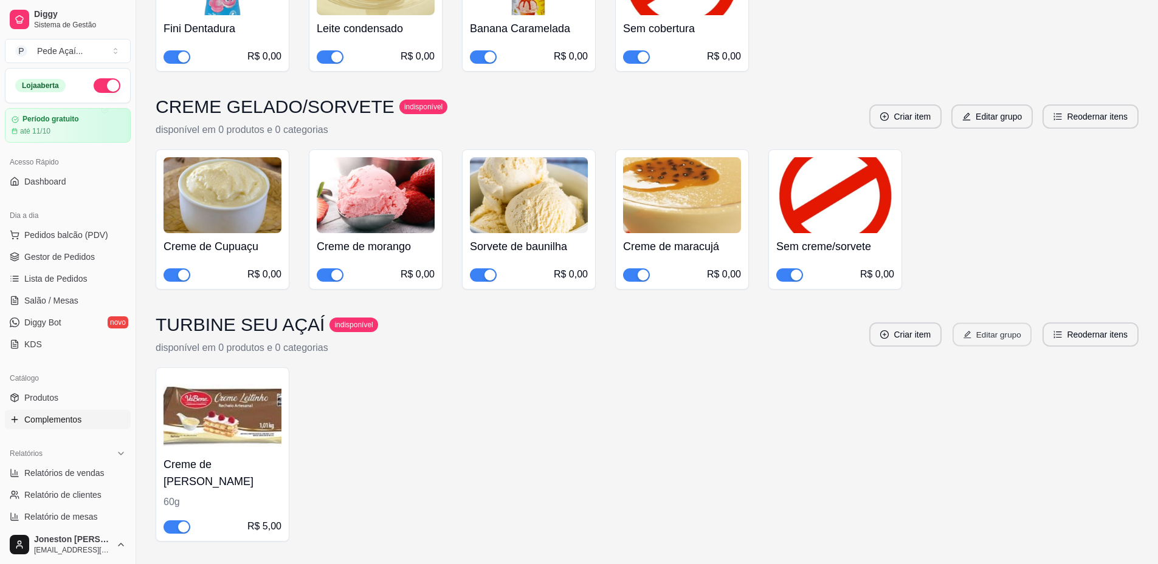
click at [998, 323] on button "Editar grupo" at bounding box center [991, 335] width 79 height 24
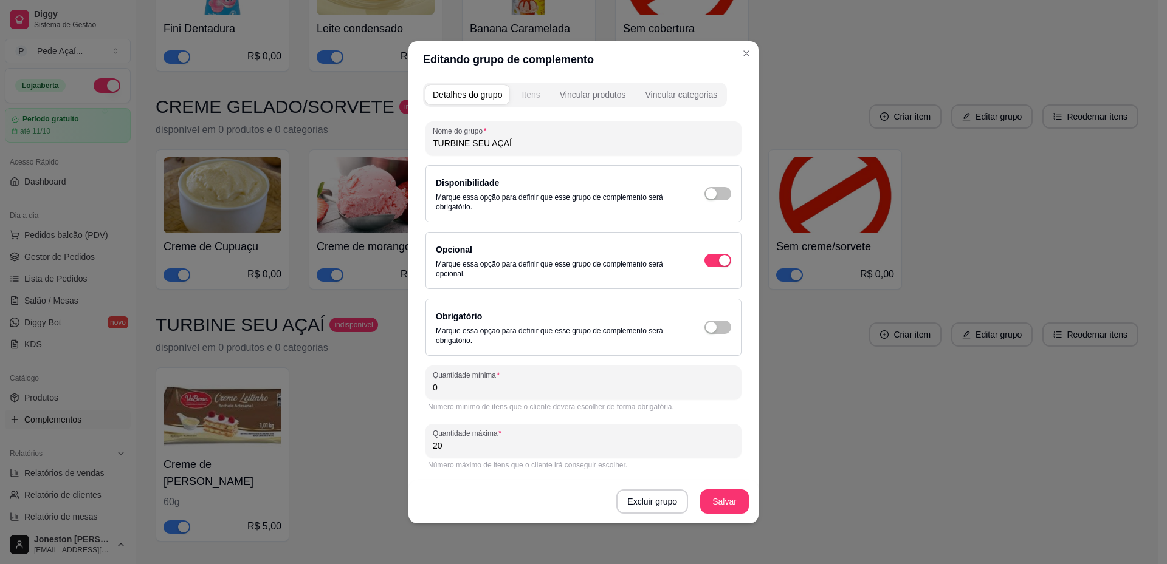
click at [536, 101] on button "Itens" at bounding box center [530, 94] width 33 height 19
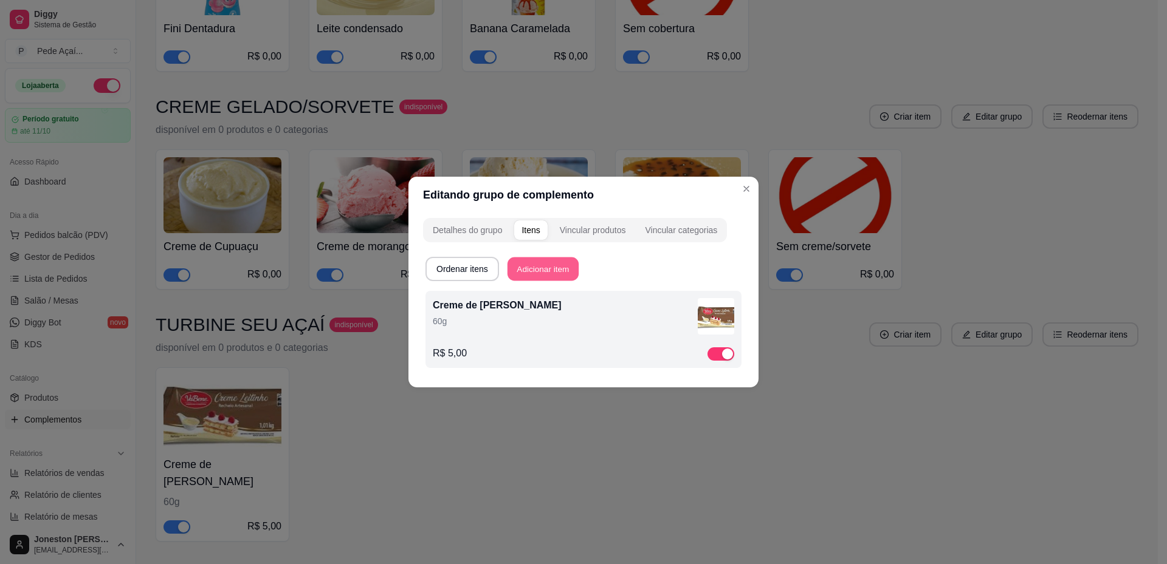
click at [535, 268] on button "Adicionar item" at bounding box center [542, 270] width 71 height 24
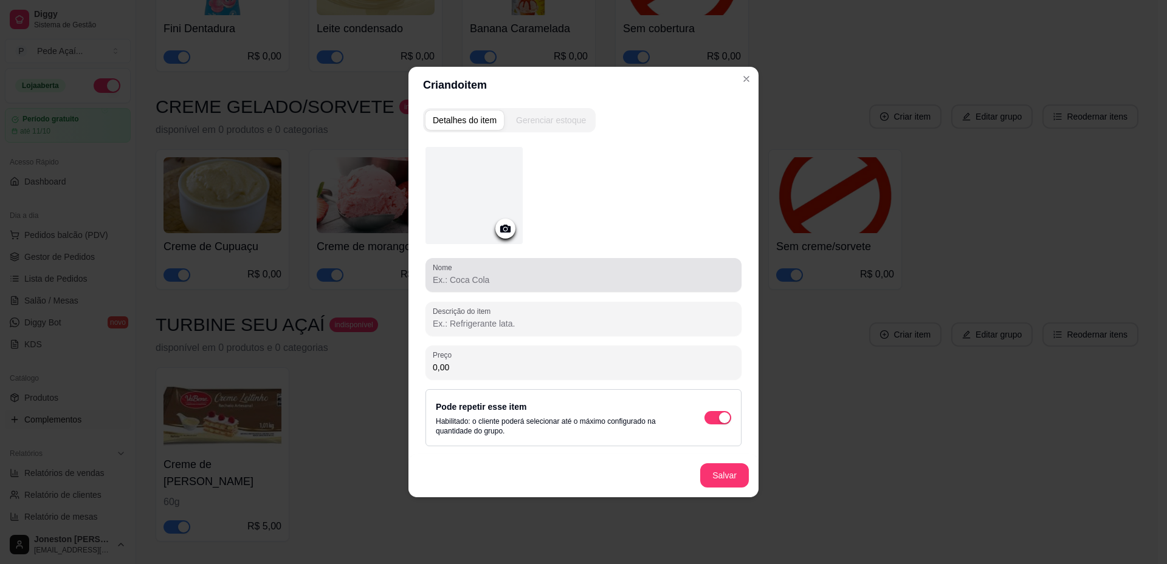
click at [472, 273] on div at bounding box center [583, 275] width 301 height 24
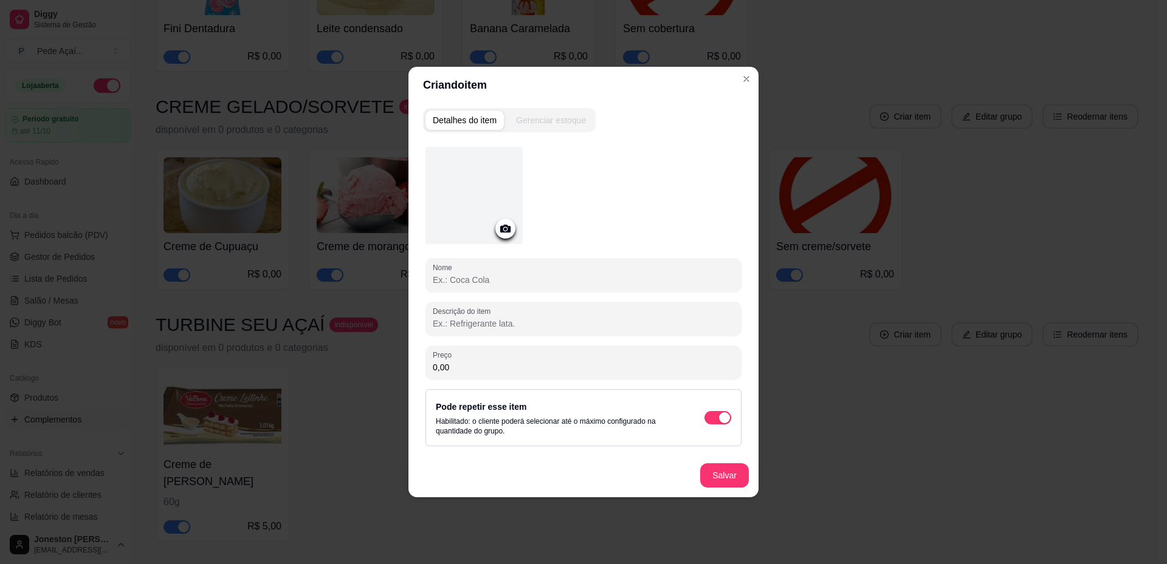
click at [506, 227] on icon at bounding box center [505, 229] width 10 height 8
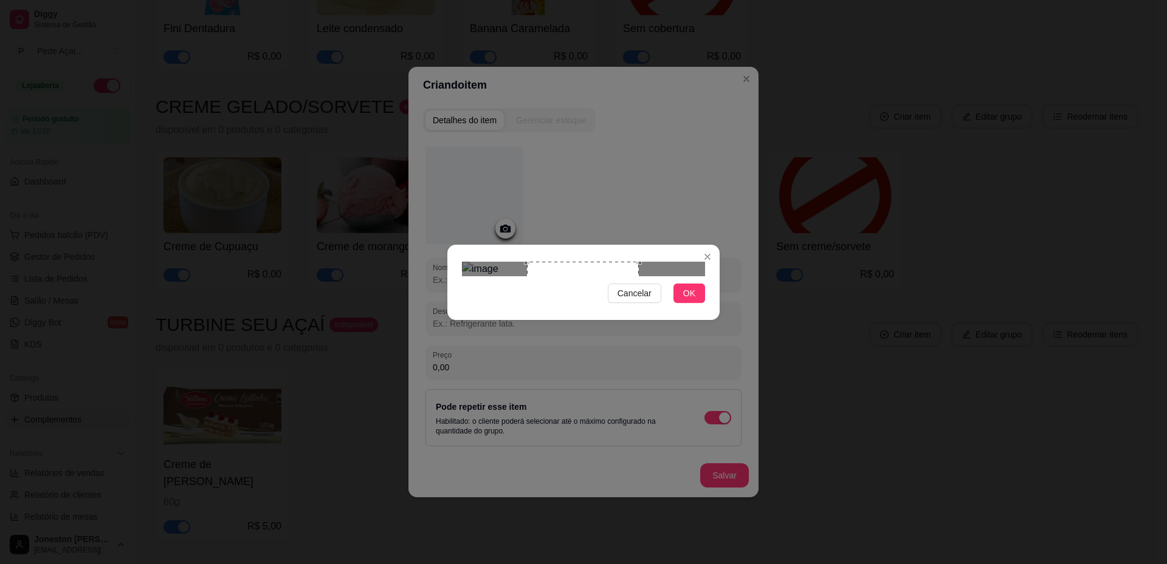
click at [574, 298] on div "Use the arrow keys to move the crop selection area" at bounding box center [583, 318] width 112 height 112
click at [691, 300] on span "OK" at bounding box center [689, 293] width 12 height 13
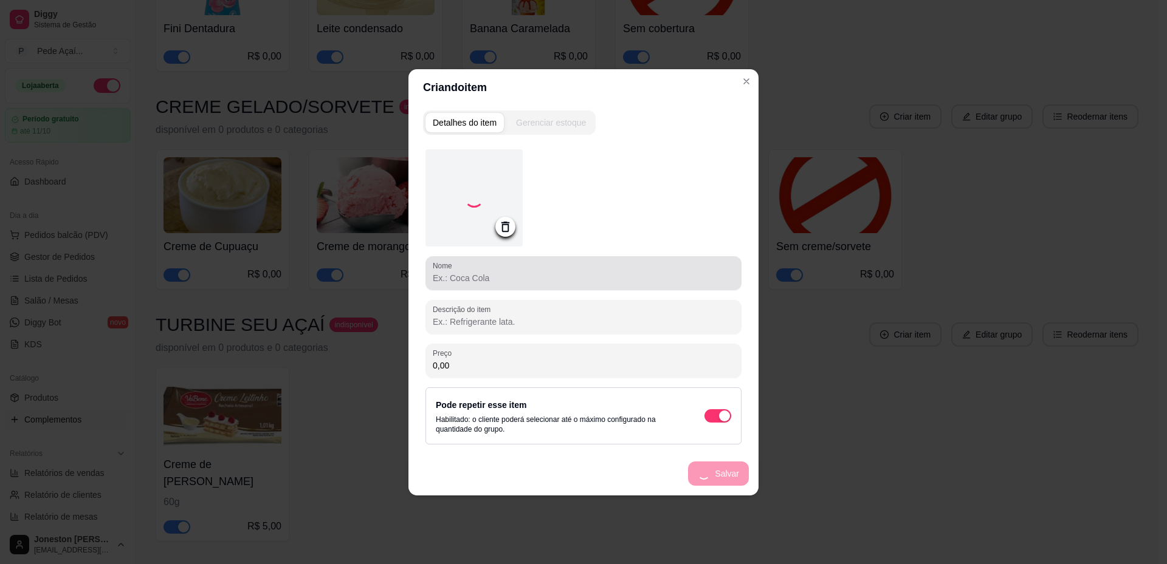
click at [489, 269] on div at bounding box center [583, 273] width 301 height 24
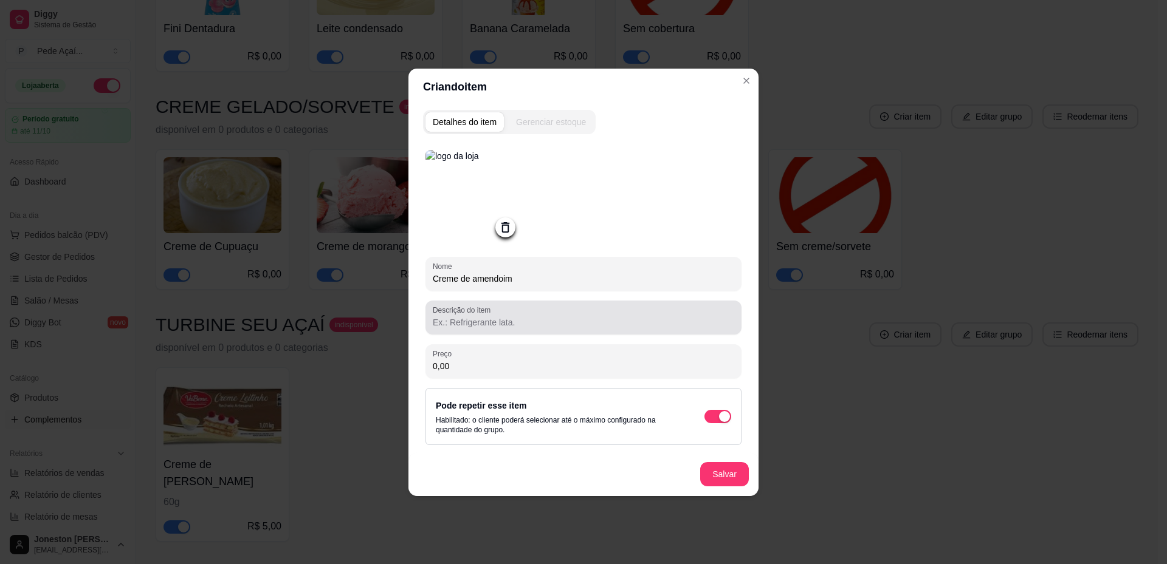
type input "Creme de amendoim"
click at [478, 320] on input "Descrição do item" at bounding box center [583, 323] width 301 height 12
paste input "60g"
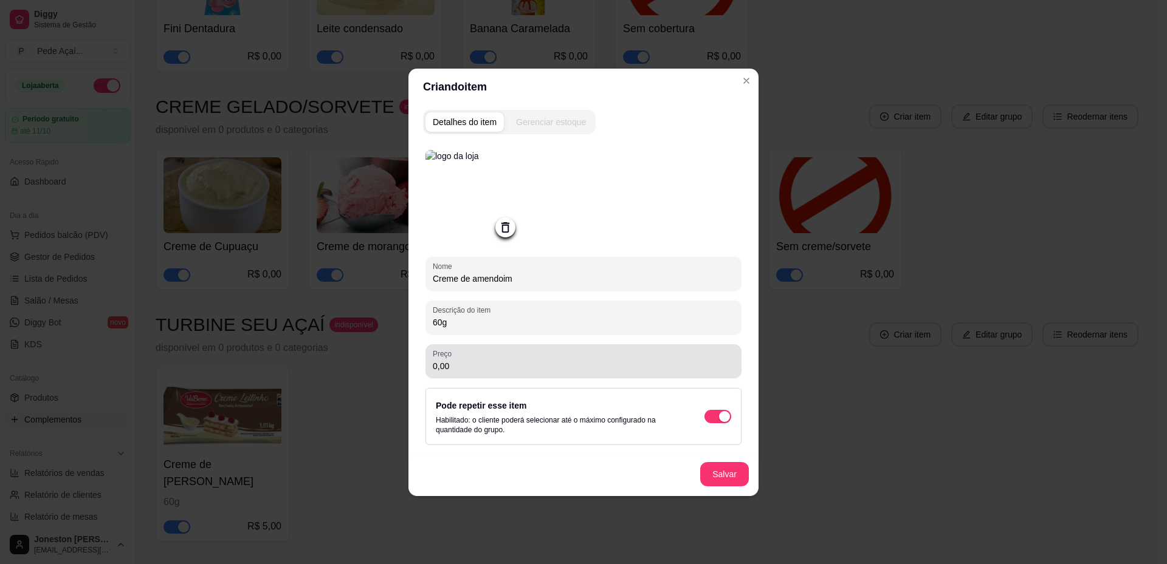
type input "60g"
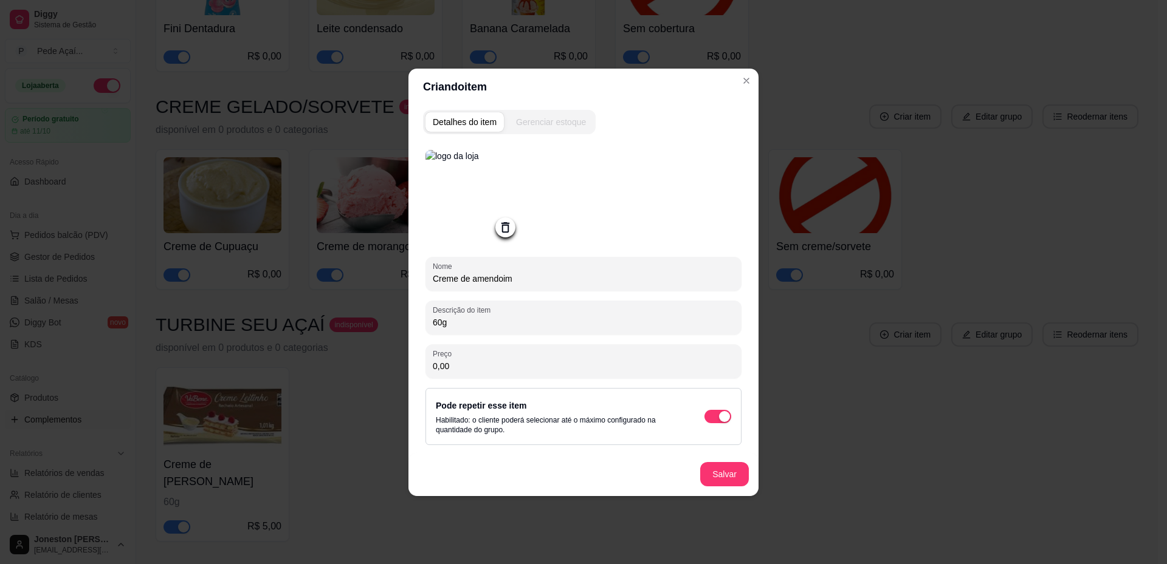
drag, startPoint x: 458, startPoint y: 366, endPoint x: 406, endPoint y: 360, distance: 52.5
click at [405, 359] on div "Criando item Detalhes do item Gerenciar estoque Nome Creme de amendoim Descriçã…" at bounding box center [583, 282] width 1167 height 564
type input "4,00"
click at [721, 473] on button "Salvar" at bounding box center [724, 474] width 47 height 24
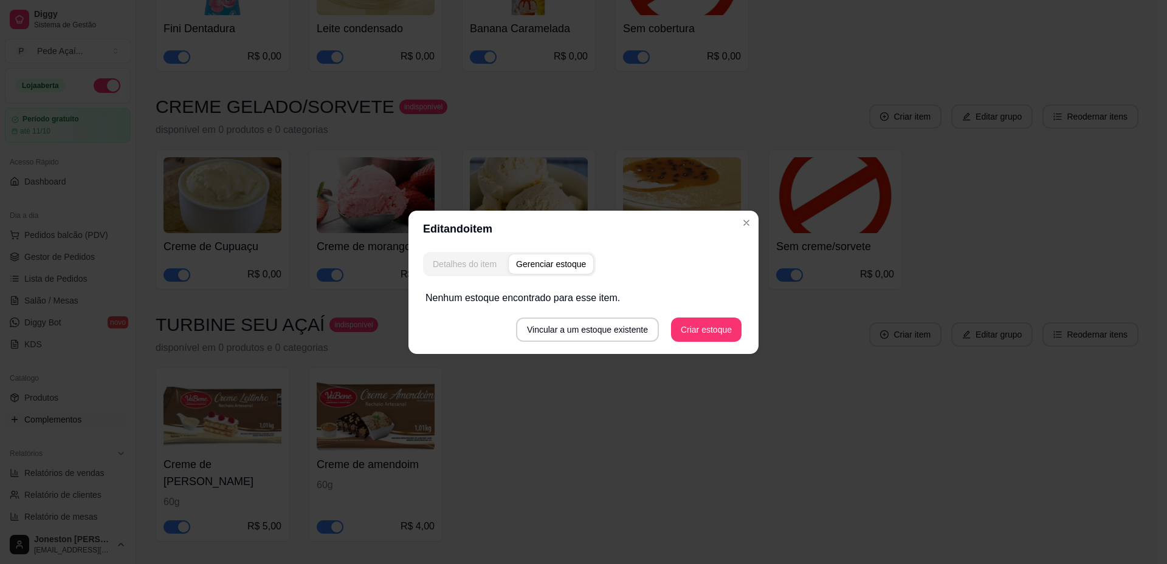
click at [475, 267] on div "Detalhes do item" at bounding box center [465, 264] width 64 height 12
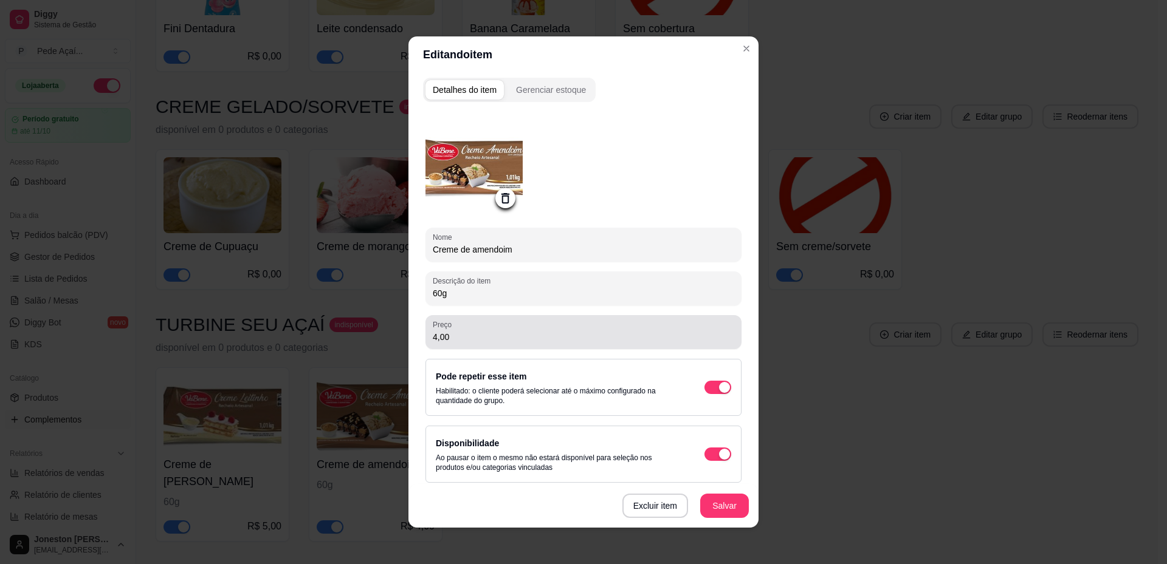
scroll to position [5, 0]
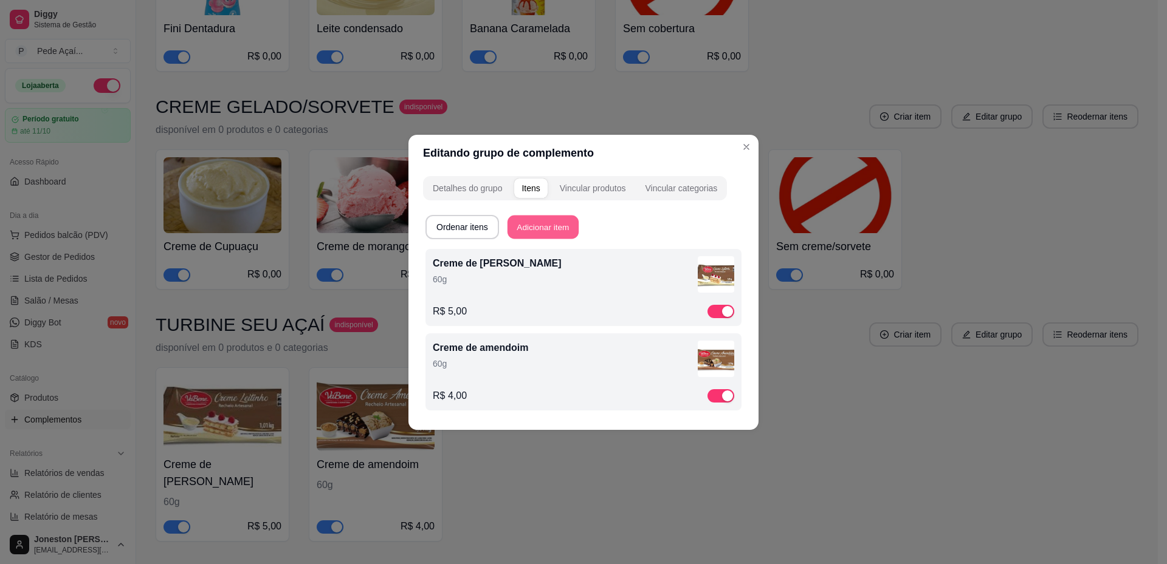
click at [545, 228] on button "Adicionar item" at bounding box center [542, 227] width 71 height 24
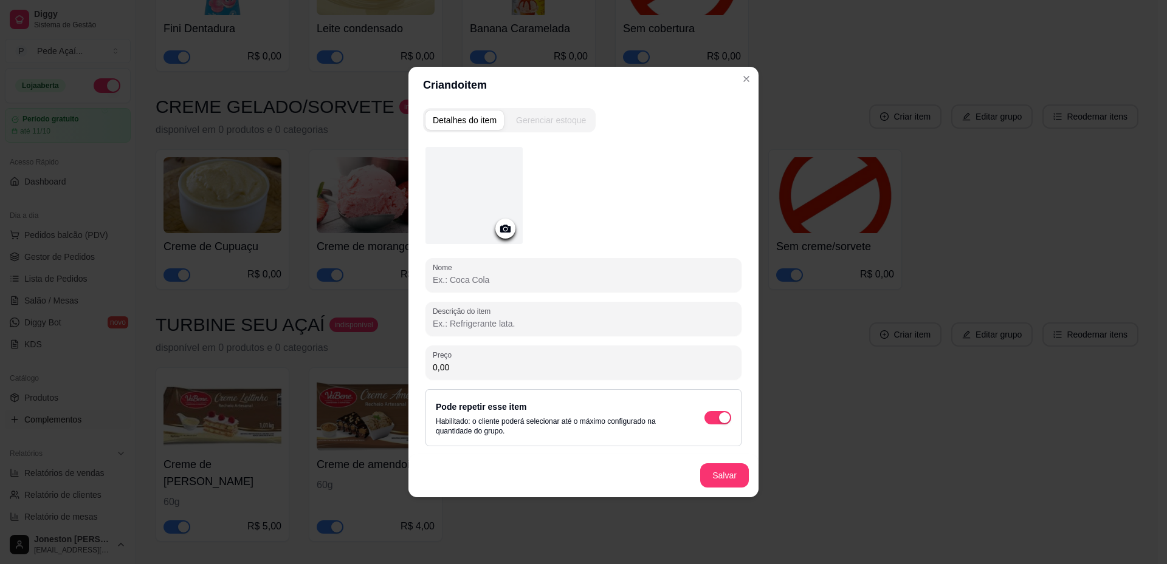
click at [504, 227] on icon at bounding box center [505, 229] width 10 height 8
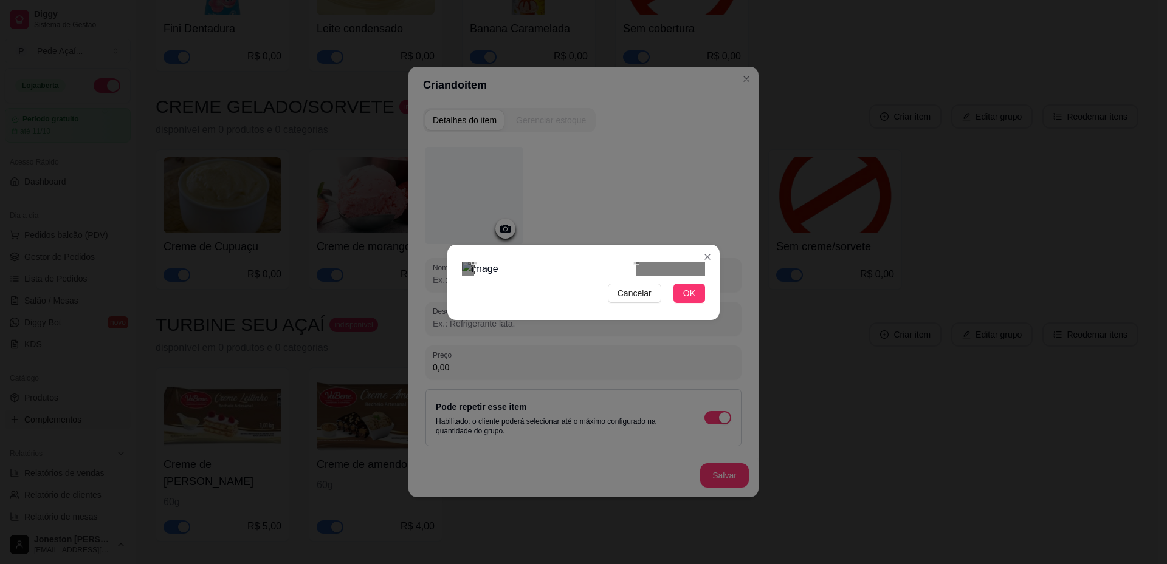
click at [555, 281] on div "Use the arrow keys to move the crop selection area" at bounding box center [555, 343] width 162 height 162
click at [691, 300] on span "OK" at bounding box center [689, 293] width 12 height 13
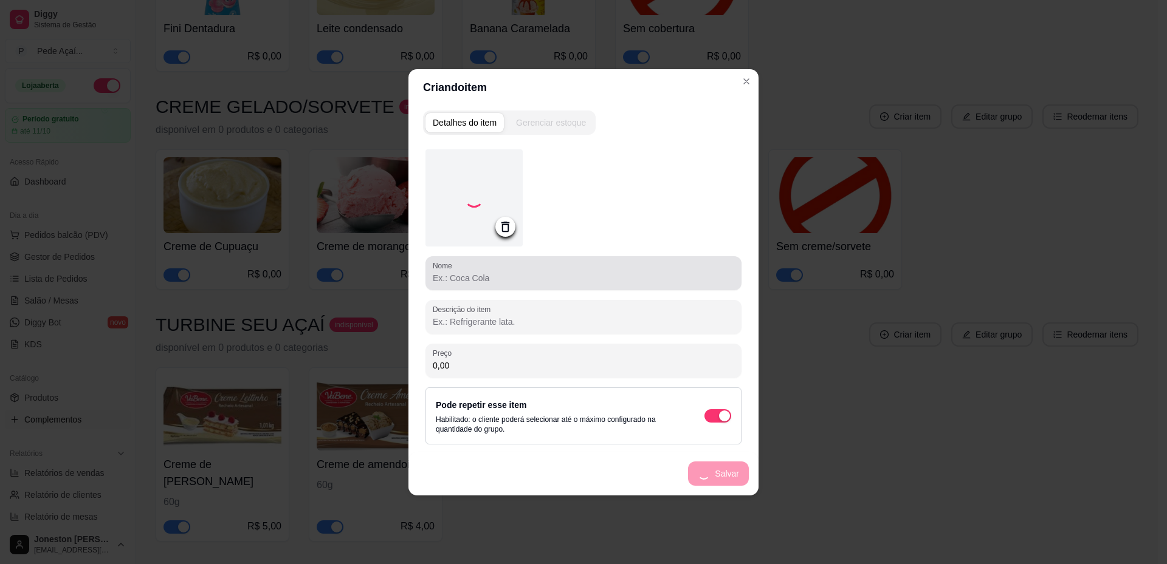
click at [528, 284] on input "Nome" at bounding box center [583, 278] width 301 height 12
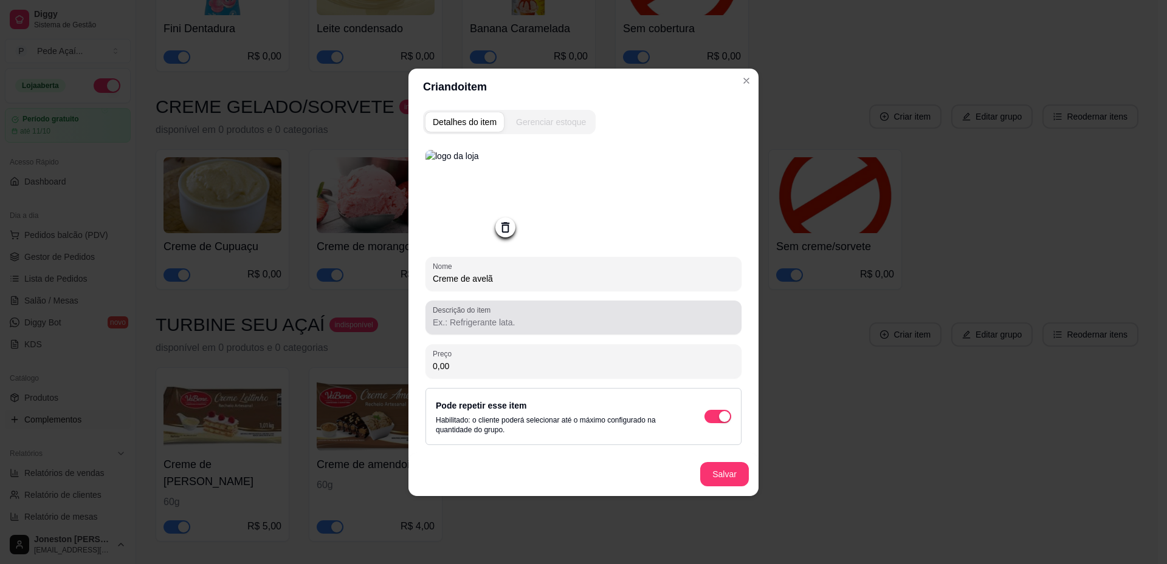
type input "Creme de avelã"
click at [513, 320] on input "Descrição do item" at bounding box center [583, 323] width 301 height 12
paste input "60g"
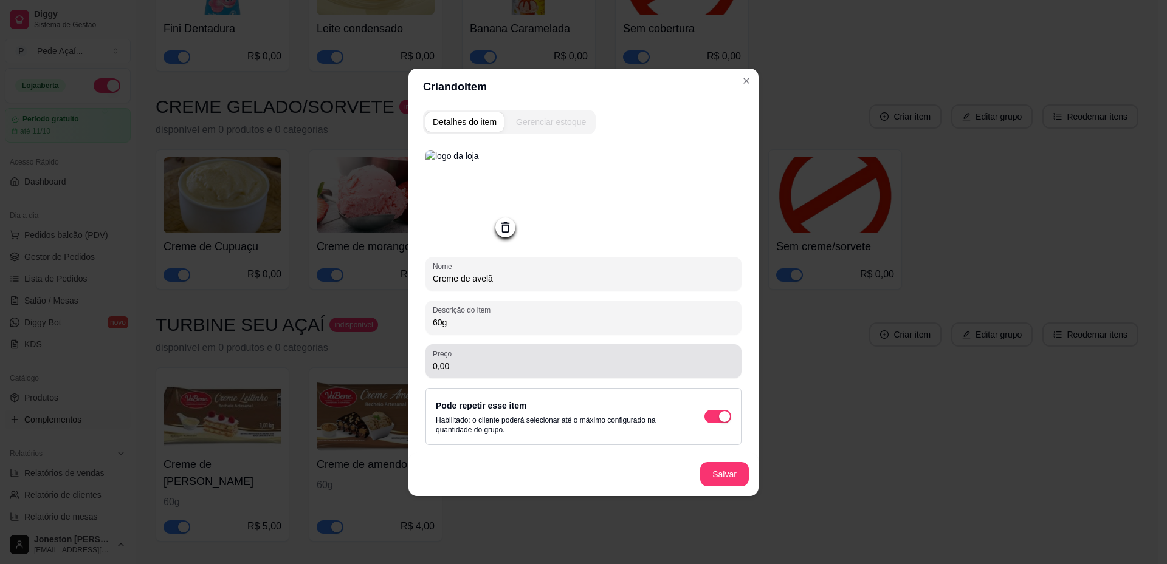
type input "60g"
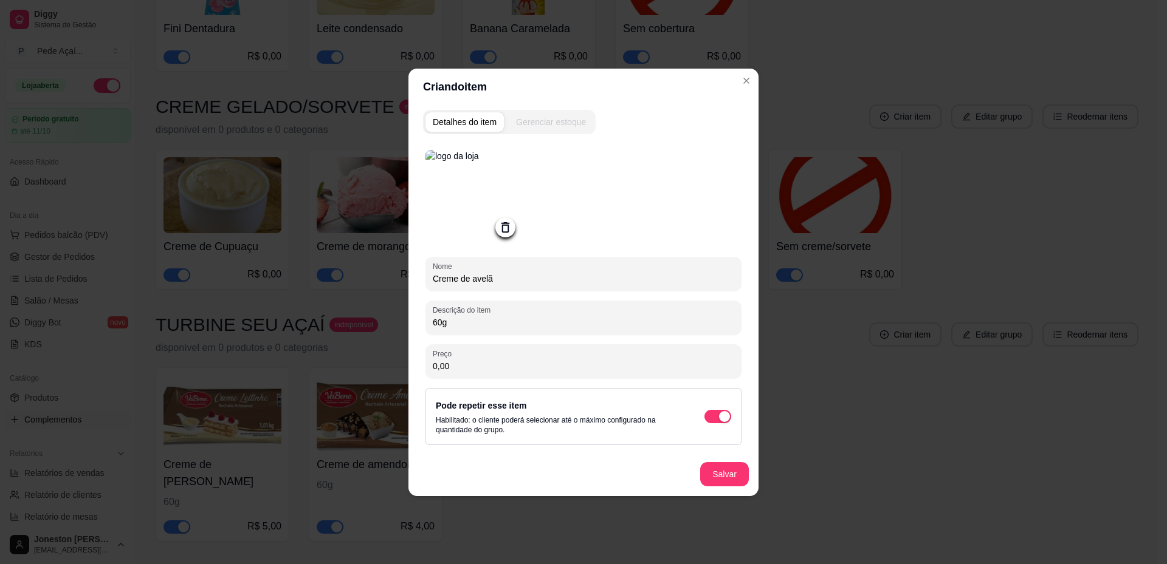
drag, startPoint x: 473, startPoint y: 361, endPoint x: 402, endPoint y: 363, distance: 70.5
click at [403, 360] on div "Criando item Detalhes do item Gerenciar estoque Nome Creme de avelã Descrição d…" at bounding box center [583, 282] width 1167 height 564
type input "5,00"
click at [722, 478] on button "Salvar" at bounding box center [724, 474] width 49 height 24
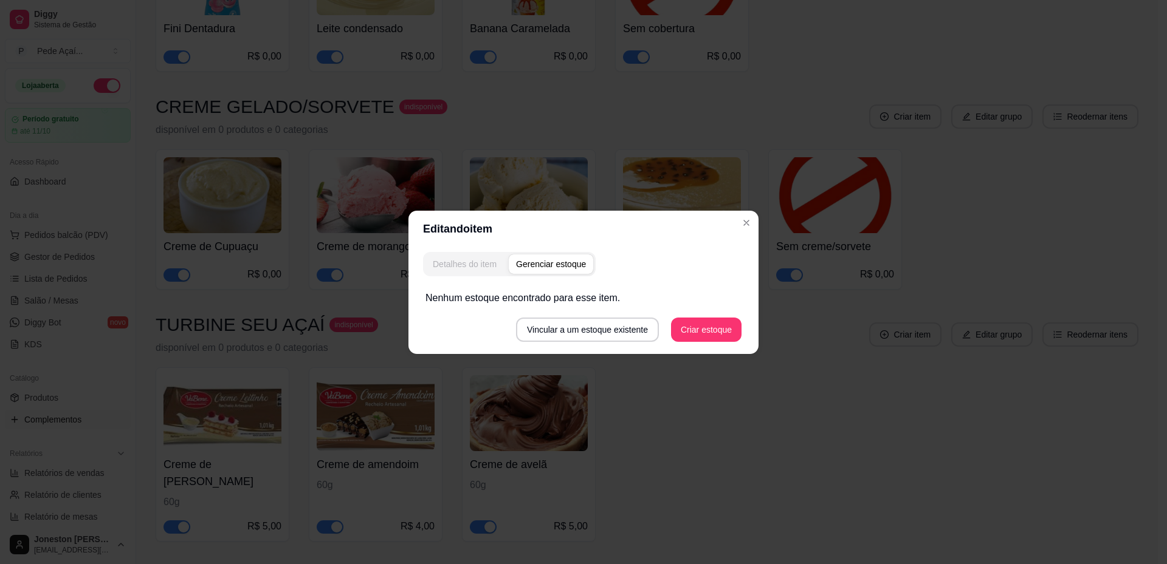
click at [485, 266] on div "Detalhes do item" at bounding box center [465, 264] width 64 height 12
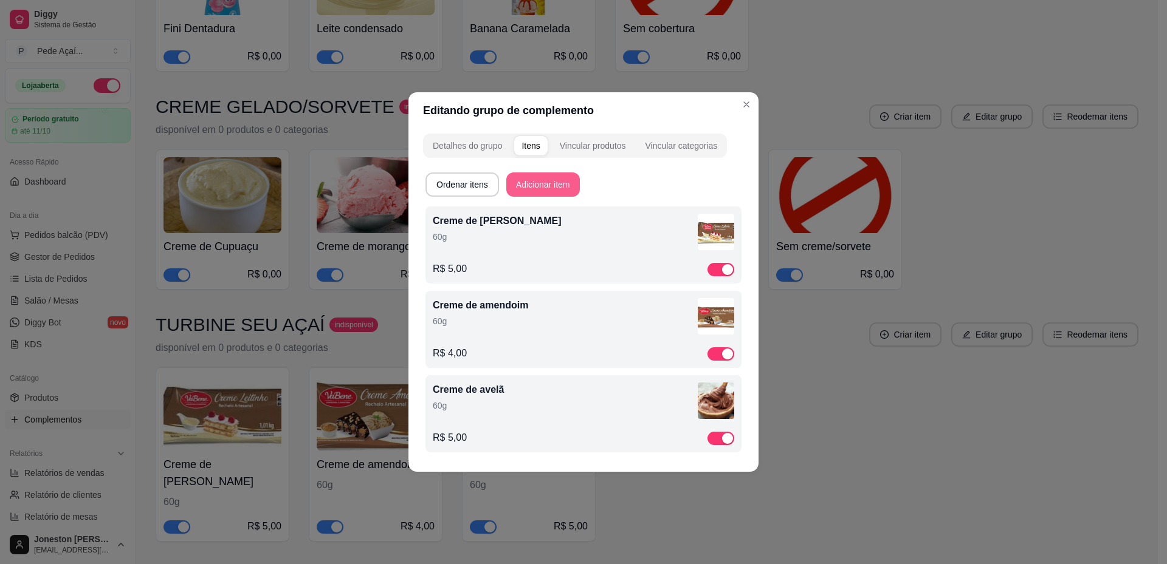
click at [541, 180] on button "Adicionar item" at bounding box center [543, 185] width 74 height 24
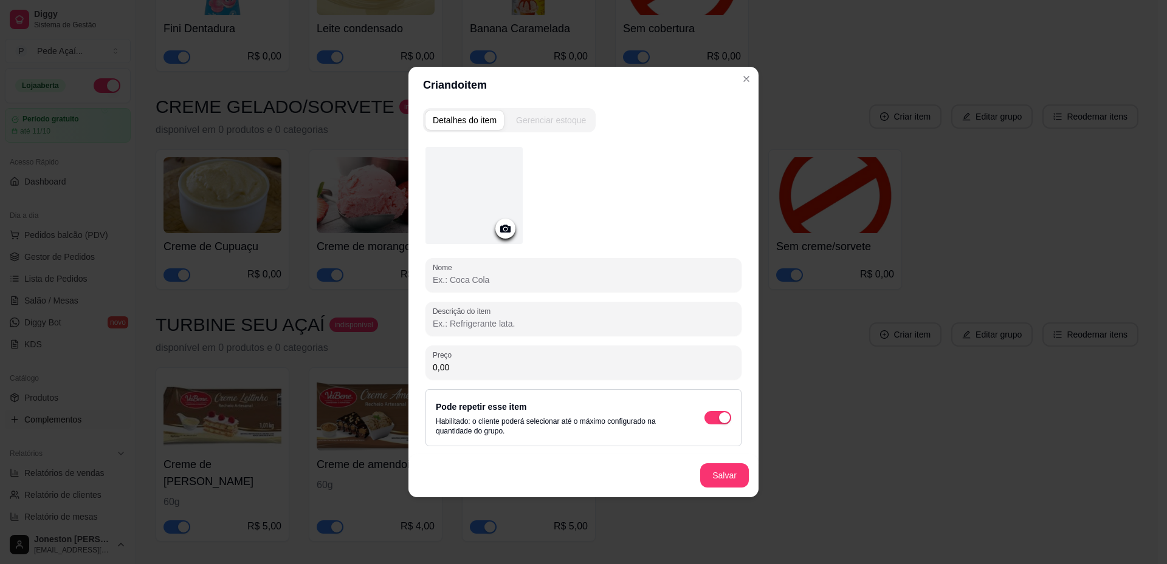
click at [507, 228] on icon at bounding box center [505, 229] width 14 height 14
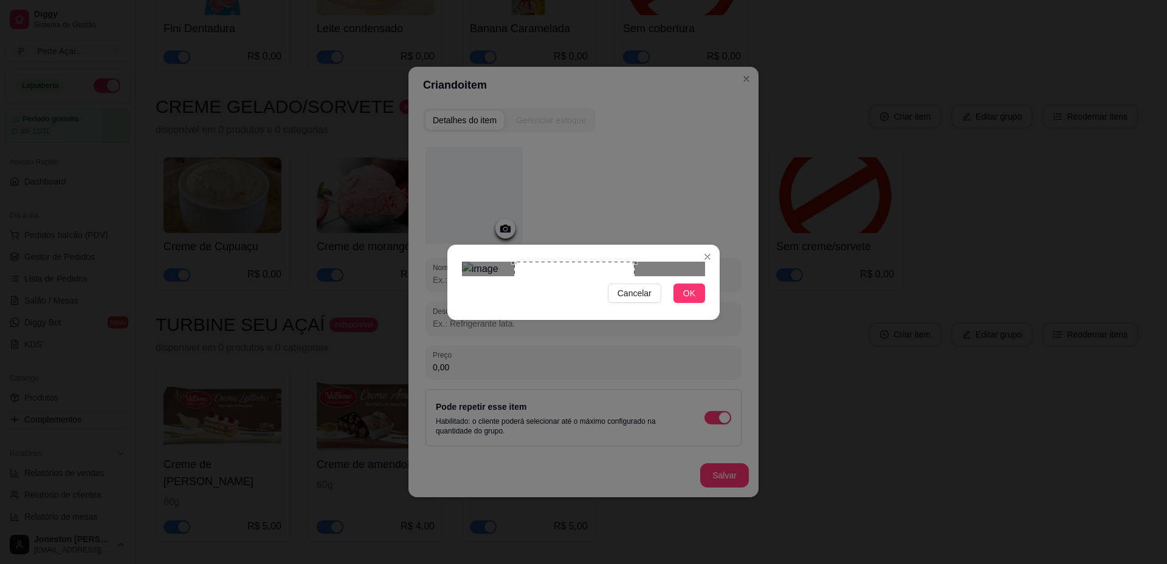
click at [555, 283] on div "Use the arrow keys to move the crop selection area" at bounding box center [574, 322] width 120 height 120
click at [691, 300] on span "OK" at bounding box center [689, 293] width 12 height 13
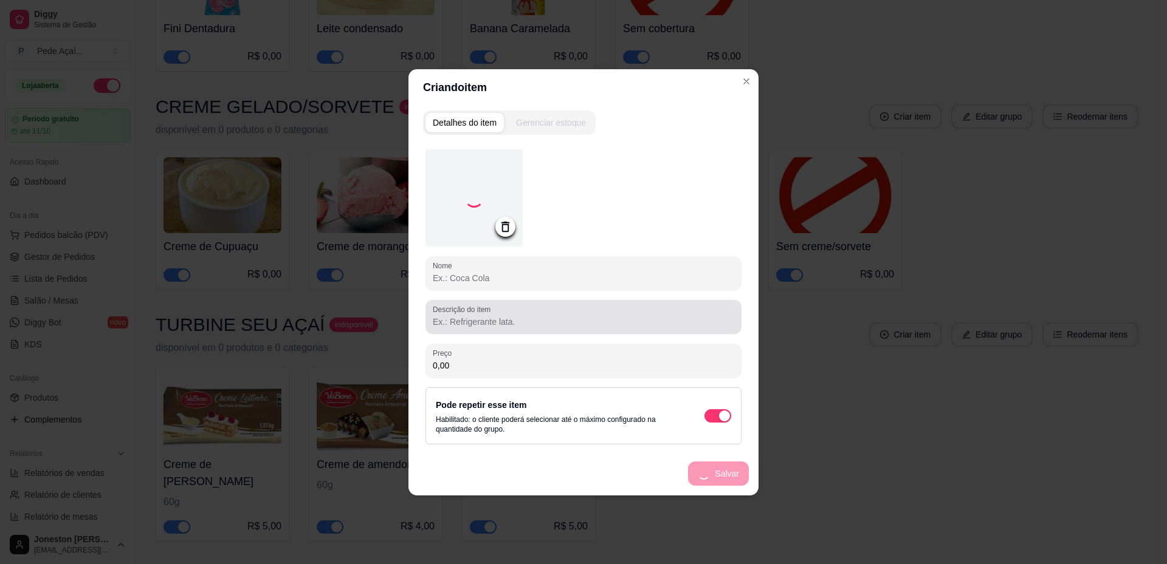
click at [481, 317] on input "Descrição do item" at bounding box center [583, 322] width 301 height 12
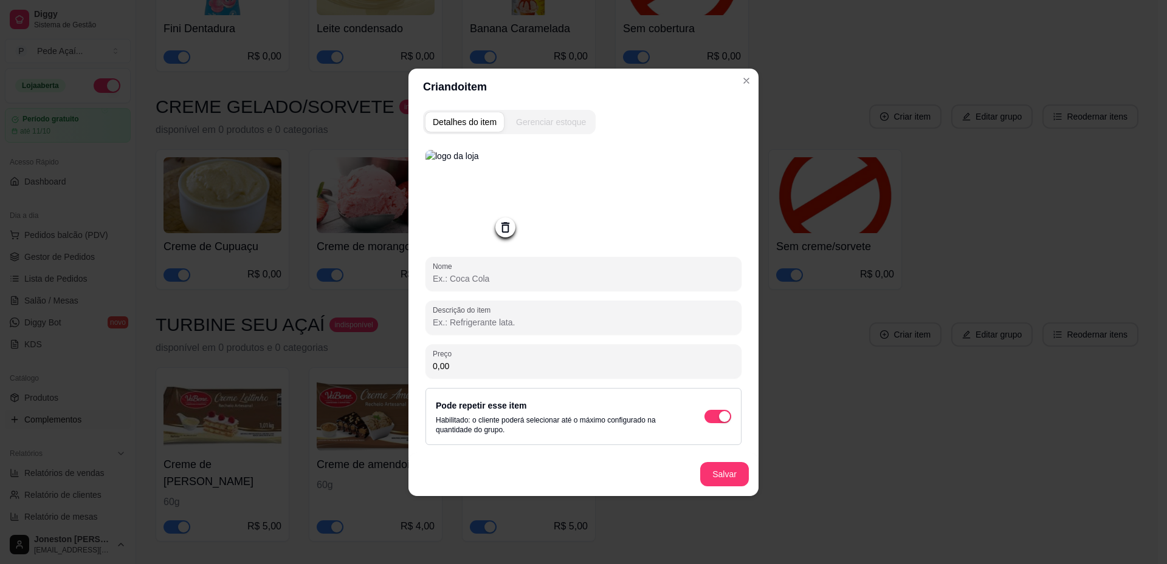
paste input "60g"
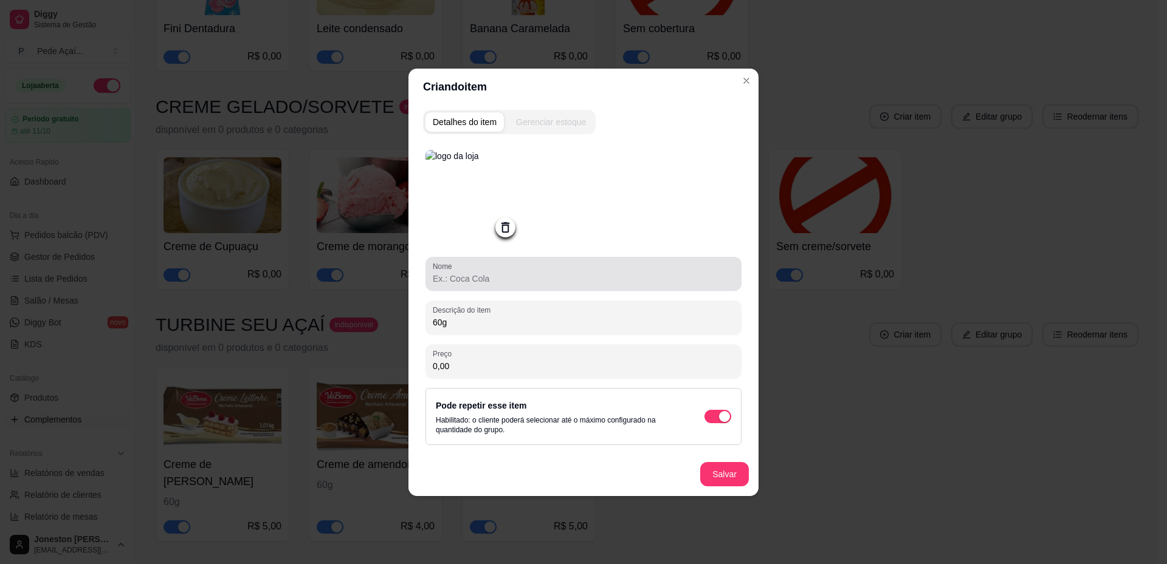
type input "60g"
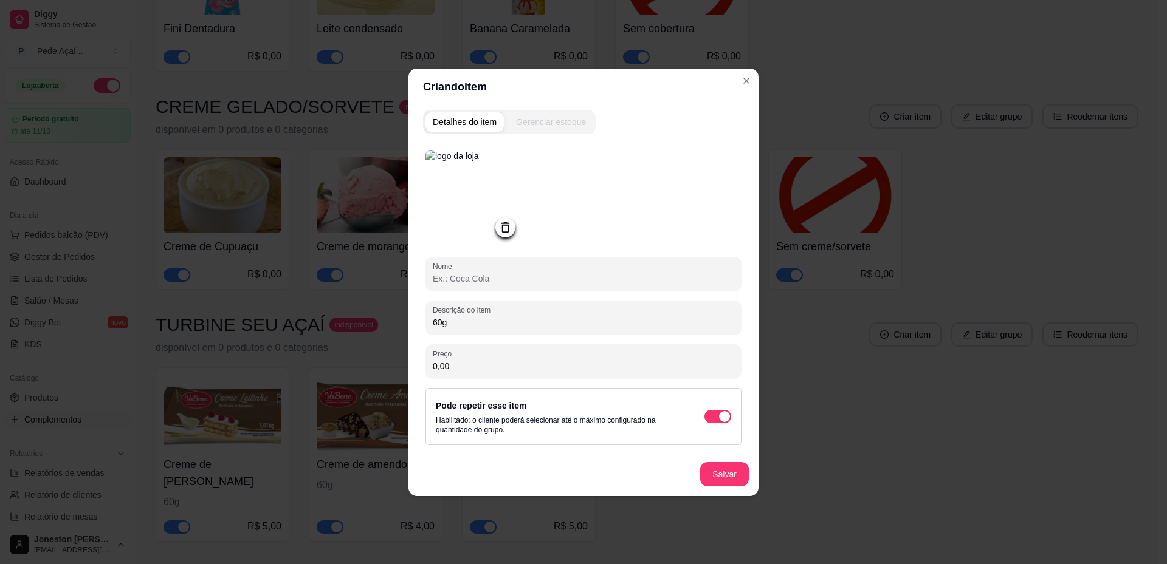
click at [478, 279] on input "Nome" at bounding box center [583, 279] width 301 height 12
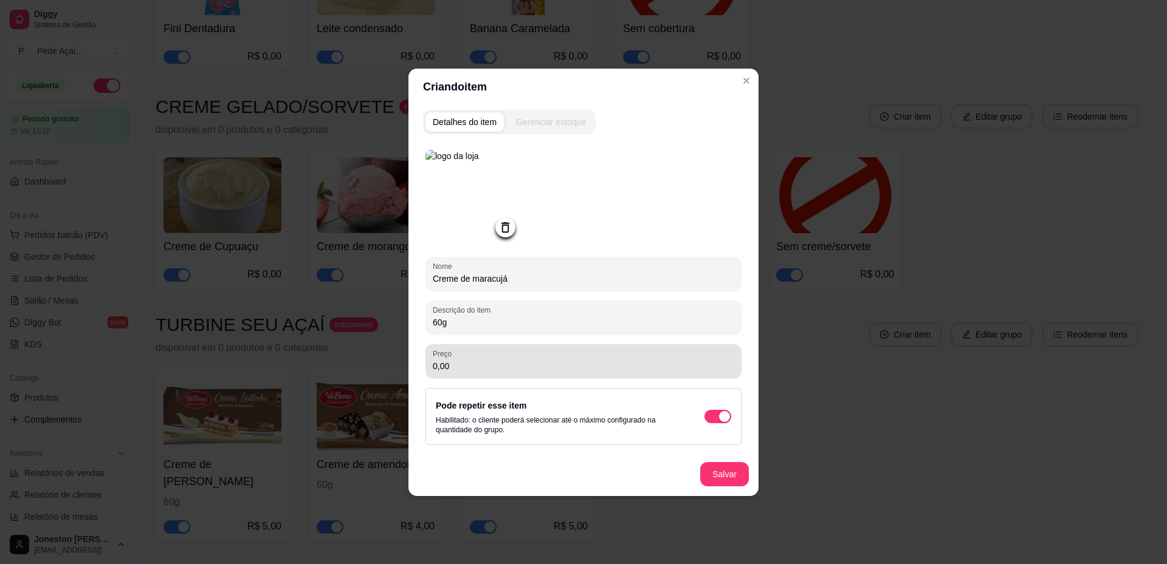
type input "Creme de maracujá"
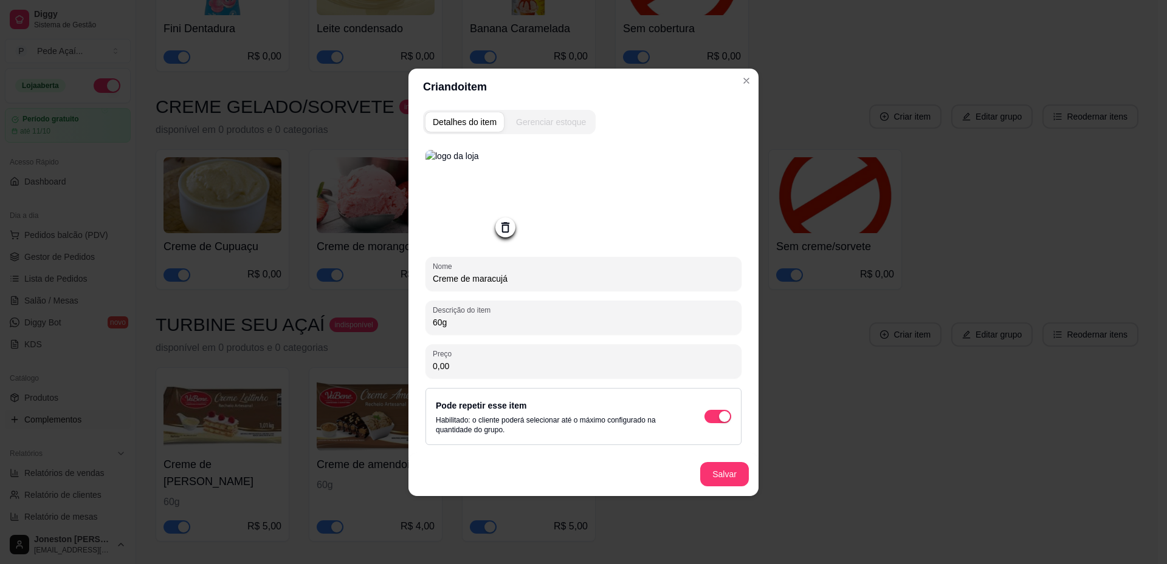
drag, startPoint x: 456, startPoint y: 371, endPoint x: 420, endPoint y: 364, distance: 35.9
click at [420, 364] on div "Detalhes do item Gerenciar estoque Nome Creme de maracujá Descrição do item 60g…" at bounding box center [583, 300] width 350 height 391
type input "3,50"
click at [726, 478] on button "Salvar" at bounding box center [724, 474] width 49 height 24
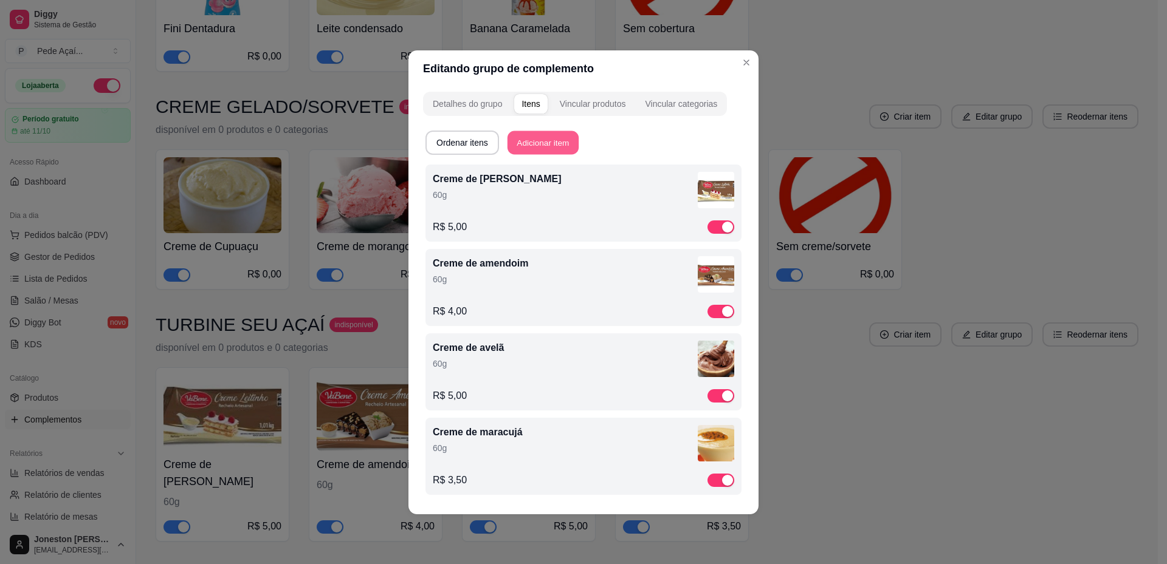
click at [545, 145] on button "Adicionar item" at bounding box center [542, 143] width 71 height 24
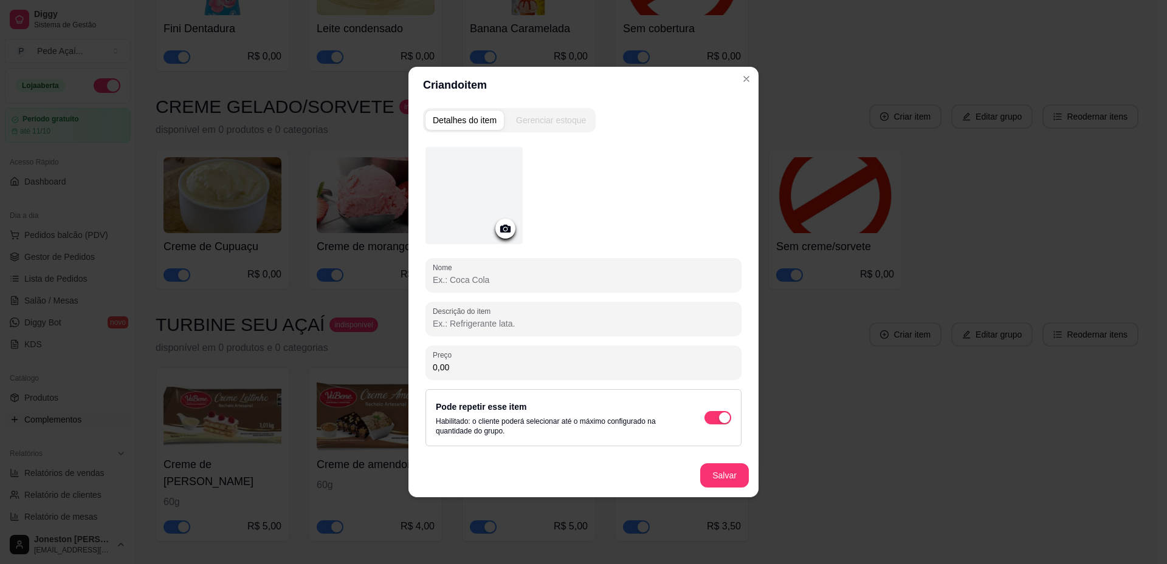
click at [507, 235] on icon at bounding box center [505, 229] width 14 height 14
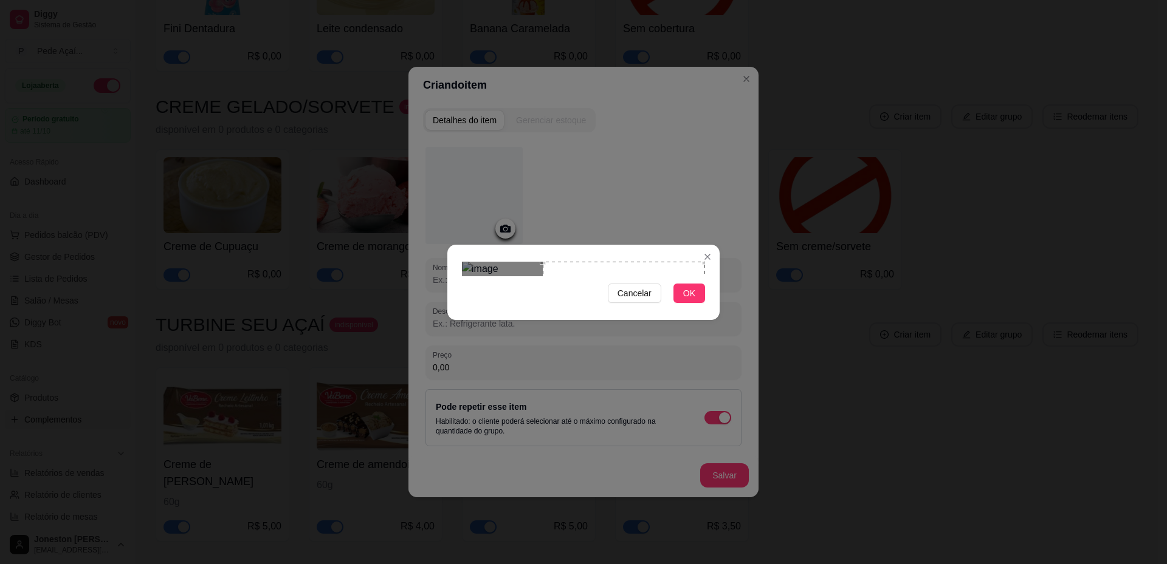
click at [688, 280] on div "Use the arrow keys to move the crop selection area" at bounding box center [624, 343] width 162 height 162
click at [688, 300] on span "OK" at bounding box center [689, 293] width 12 height 13
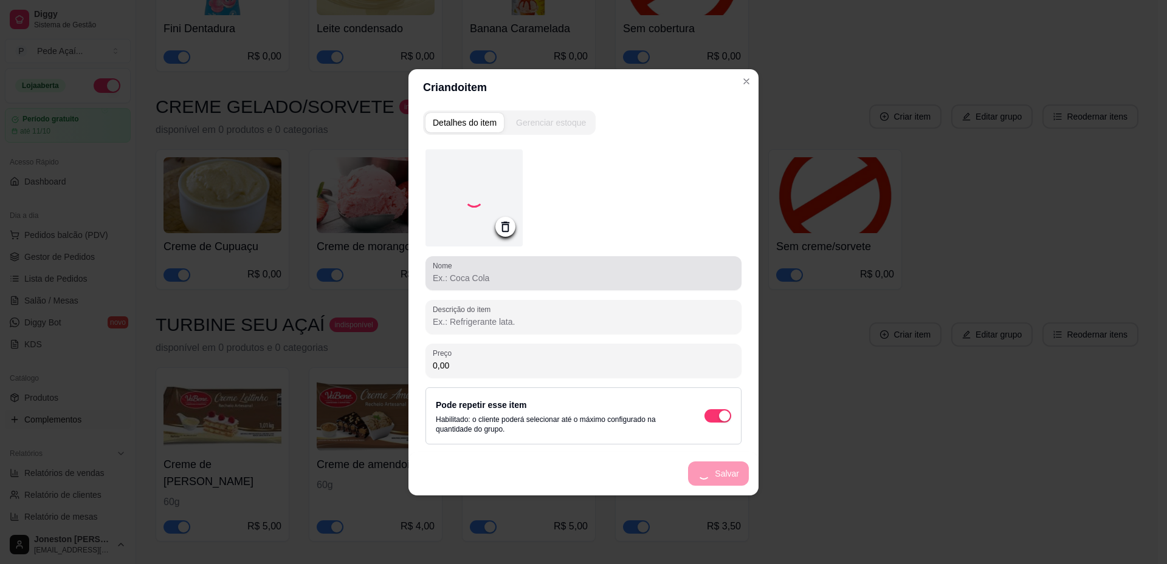
click at [481, 287] on div "Nome" at bounding box center [583, 273] width 316 height 34
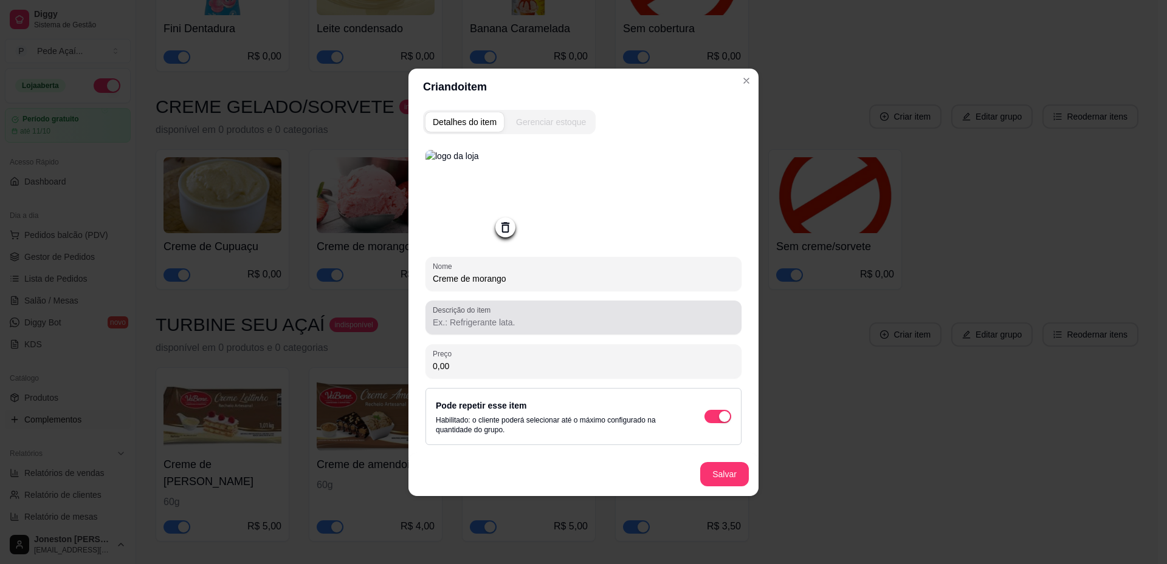
type input "Creme de morango"
click at [489, 321] on input "Descrição do item" at bounding box center [583, 323] width 301 height 12
paste input "60g"
type input "60g"
drag, startPoint x: 472, startPoint y: 374, endPoint x: 417, endPoint y: 369, distance: 54.9
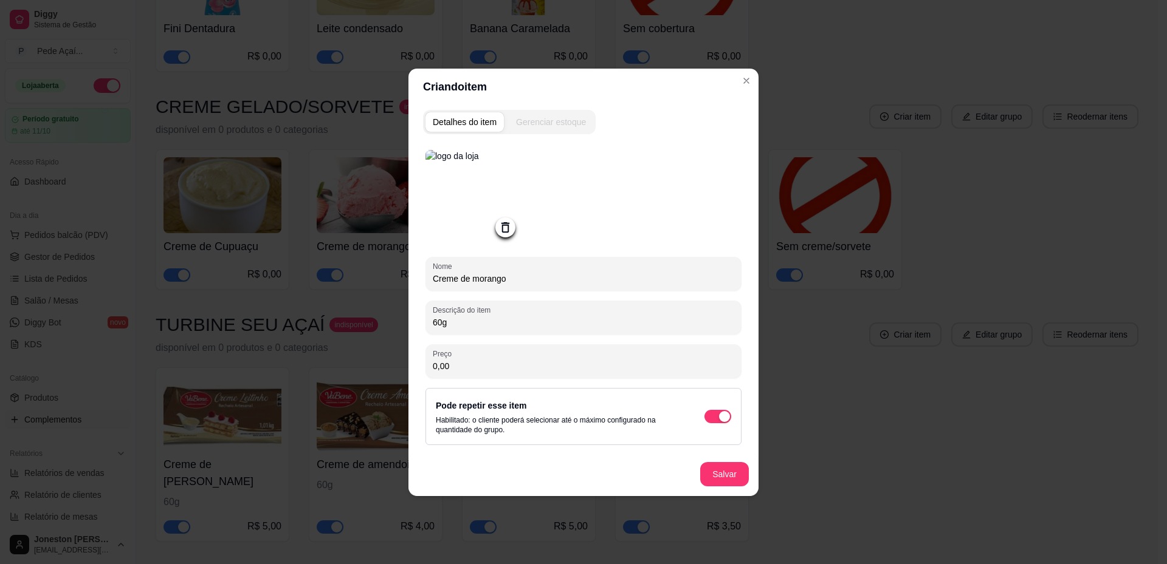
click at [417, 369] on div "Detalhes do item Gerenciar estoque Nome Creme de morango Descrição do item 60g …" at bounding box center [583, 300] width 350 height 391
drag, startPoint x: 446, startPoint y: 368, endPoint x: 425, endPoint y: 368, distance: 21.3
click at [425, 368] on div "Nome Creme de morango Descrição do item 60g Preço 0,00 Pode repetir esse item H…" at bounding box center [583, 317] width 321 height 350
type input "3,50"
click at [724, 481] on button "Salvar" at bounding box center [724, 474] width 47 height 24
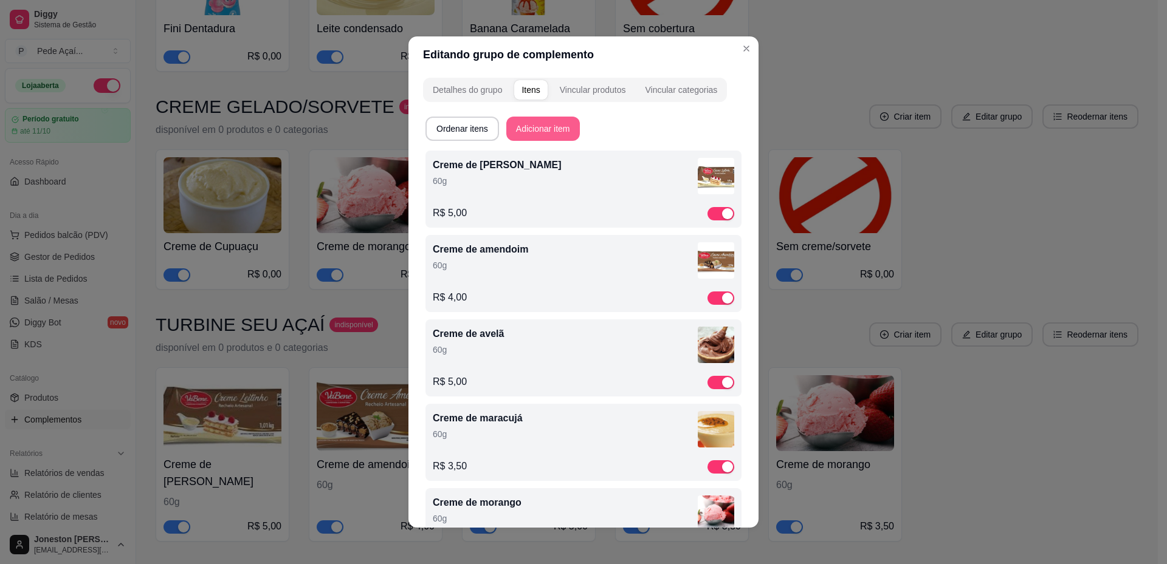
click at [546, 122] on button "Adicionar item" at bounding box center [543, 129] width 74 height 24
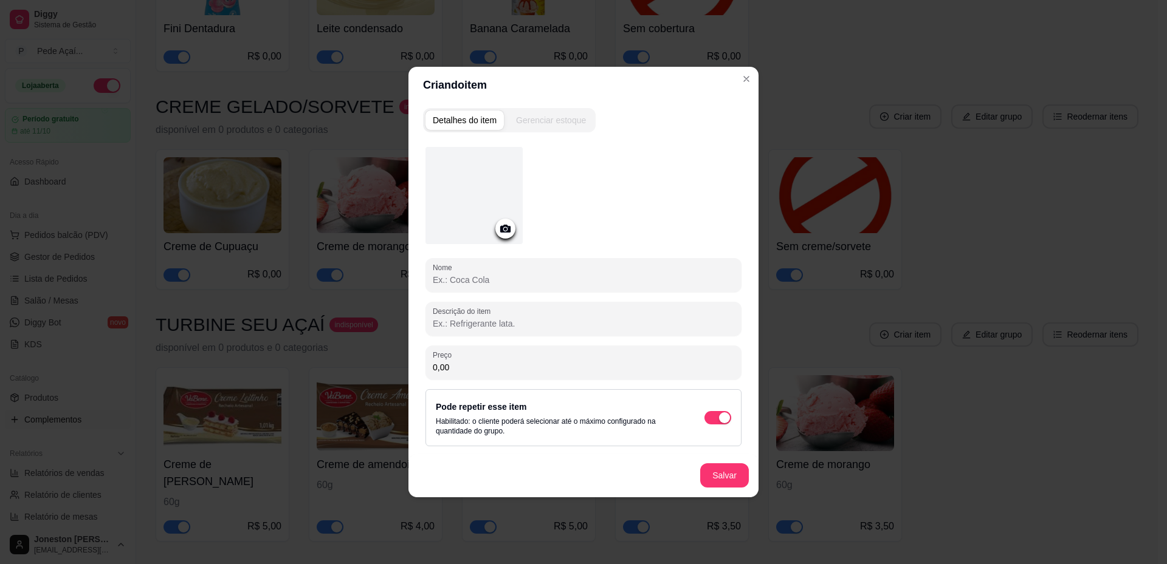
click at [473, 278] on input "Nome" at bounding box center [583, 280] width 301 height 12
type input "Creme cupuaçu"
click at [504, 227] on icon at bounding box center [505, 229] width 10 height 8
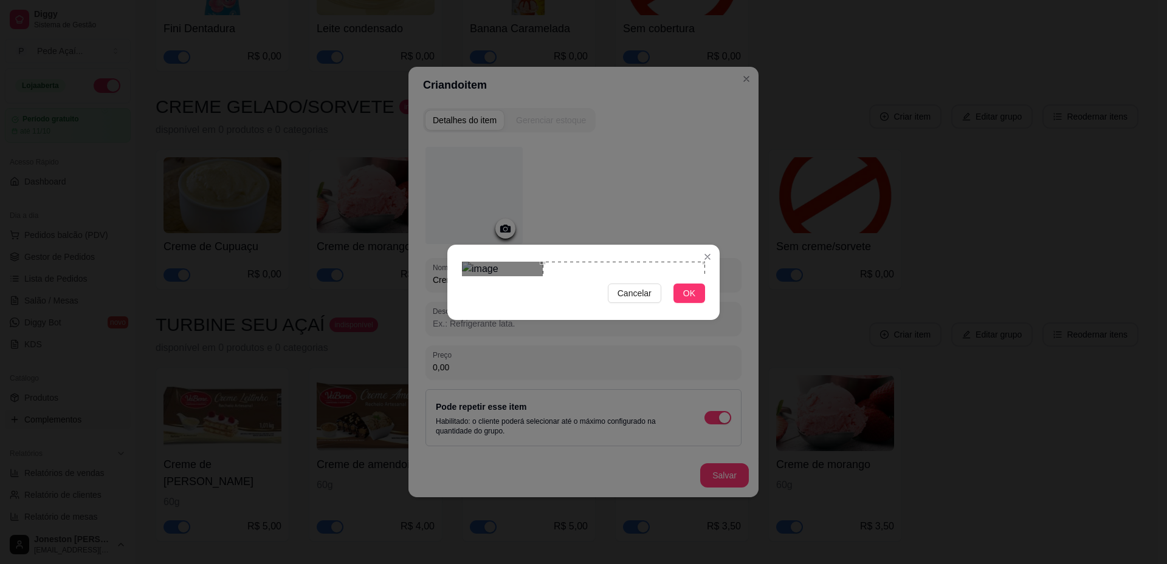
click at [693, 282] on div "Use the arrow keys to move the crop selection area" at bounding box center [624, 343] width 162 height 162
click at [689, 300] on span "OK" at bounding box center [689, 293] width 12 height 13
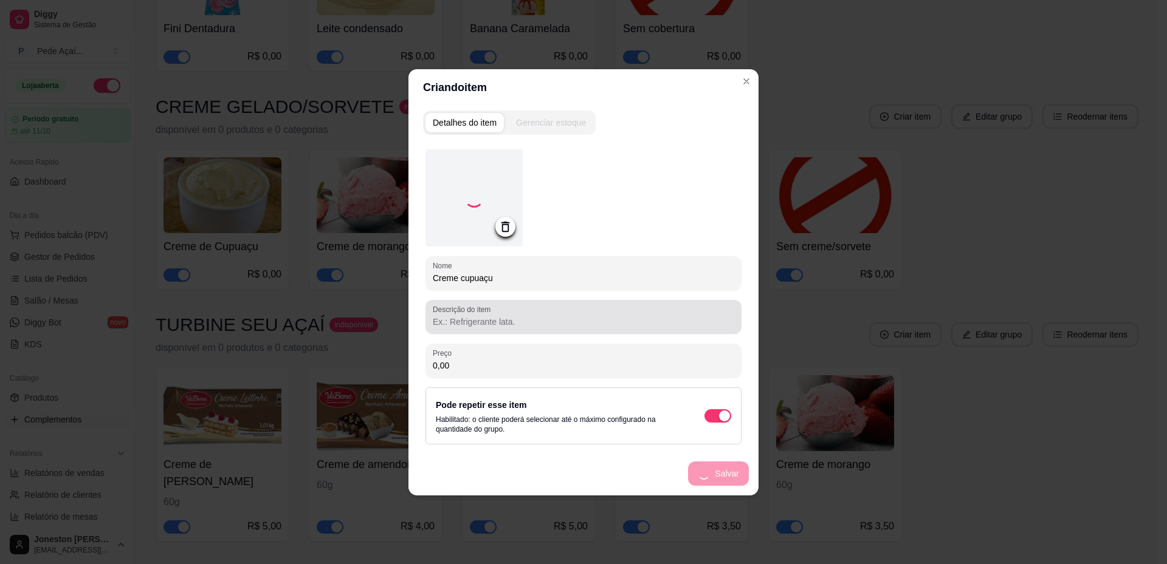
click at [489, 317] on input "Descrição do item" at bounding box center [583, 322] width 301 height 12
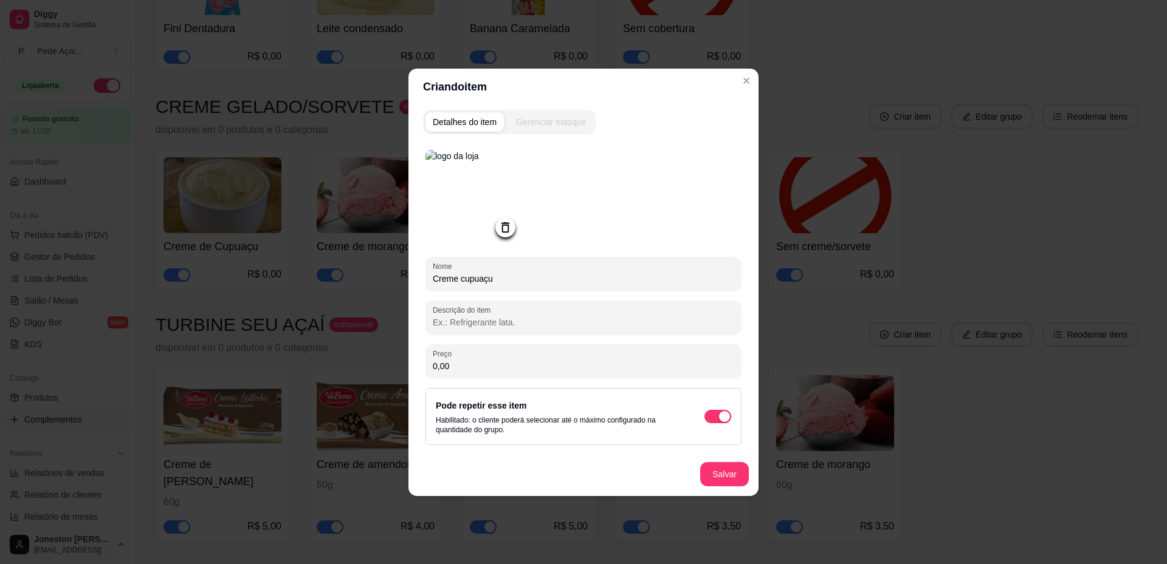
paste input "60g"
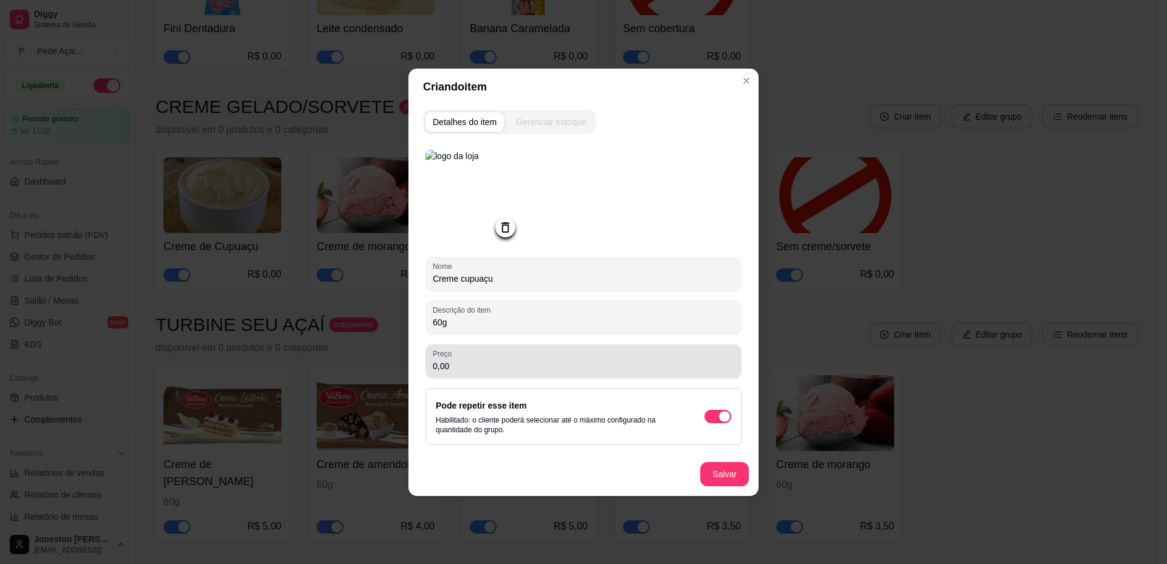
type input "60g"
drag, startPoint x: 462, startPoint y: 360, endPoint x: 424, endPoint y: 356, distance: 38.5
click at [424, 356] on div "Nome Creme cupuaçu Descrição do item 60g Preço 0,00 Pode repetir esse item Habi…" at bounding box center [583, 317] width 321 height 350
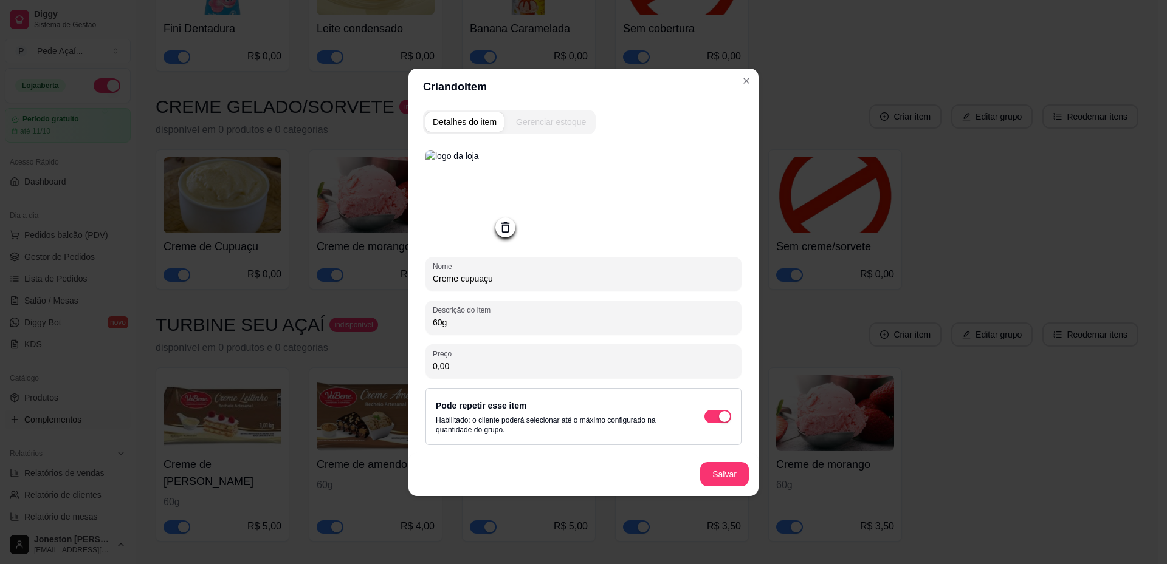
drag, startPoint x: 444, startPoint y: 366, endPoint x: 429, endPoint y: 366, distance: 15.2
click at [429, 366] on div "Preço 0,00" at bounding box center [583, 362] width 316 height 34
type input "3,50"
click at [720, 473] on button "Salvar" at bounding box center [724, 474] width 49 height 24
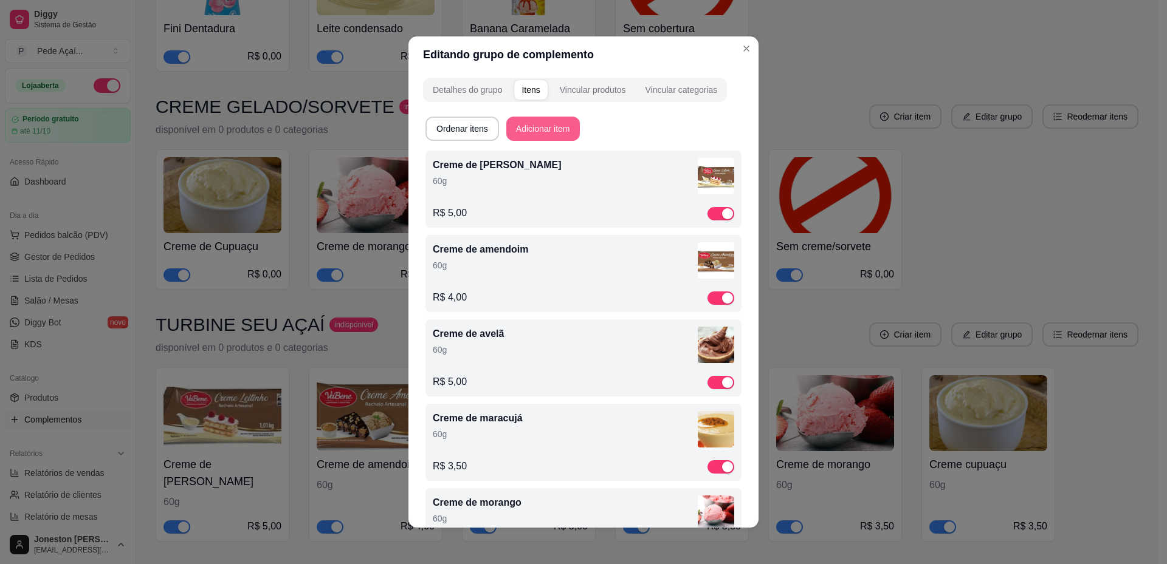
click at [559, 130] on button "Adicionar item" at bounding box center [543, 129] width 74 height 24
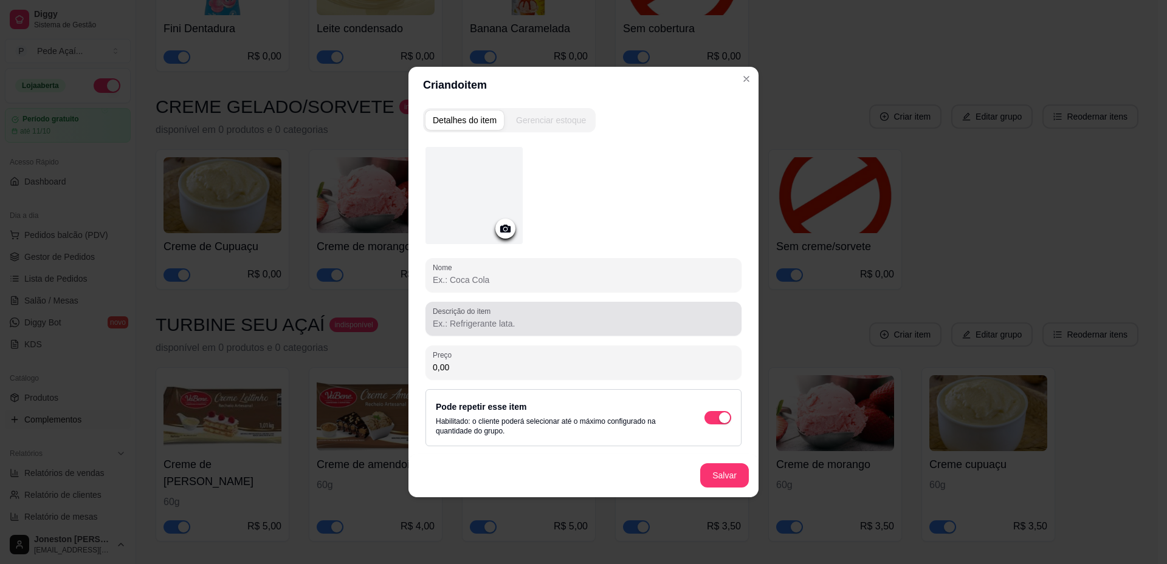
click at [468, 332] on div "Descrição do item" at bounding box center [583, 319] width 316 height 34
paste input "60g"
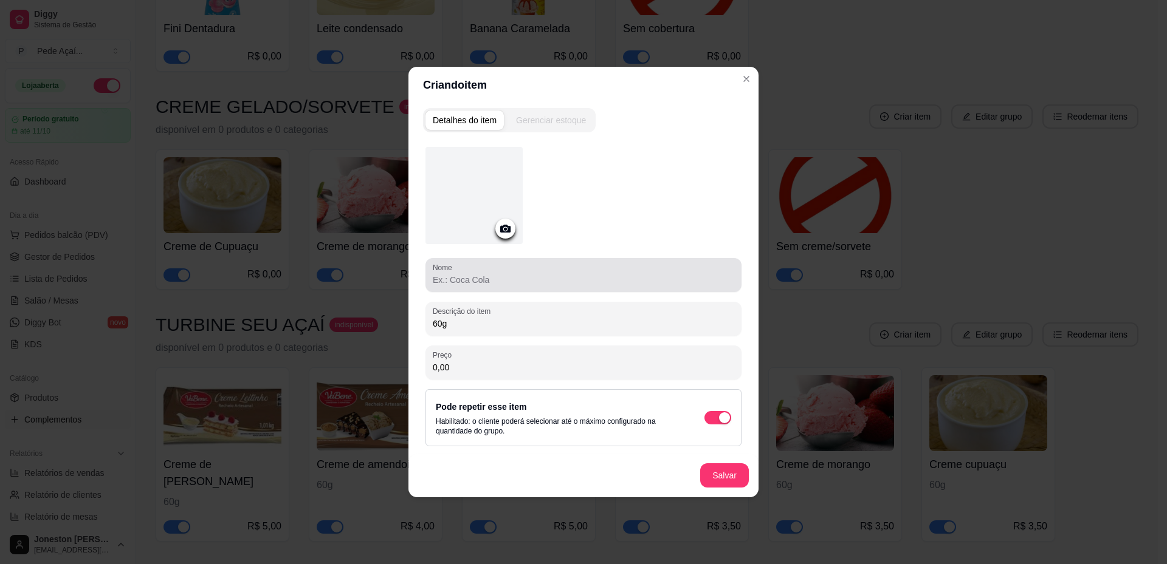
type input "60g"
click at [469, 286] on input "Nome" at bounding box center [583, 280] width 301 height 12
type input "Sorvete de baunilha"
click at [507, 226] on icon at bounding box center [505, 229] width 10 height 8
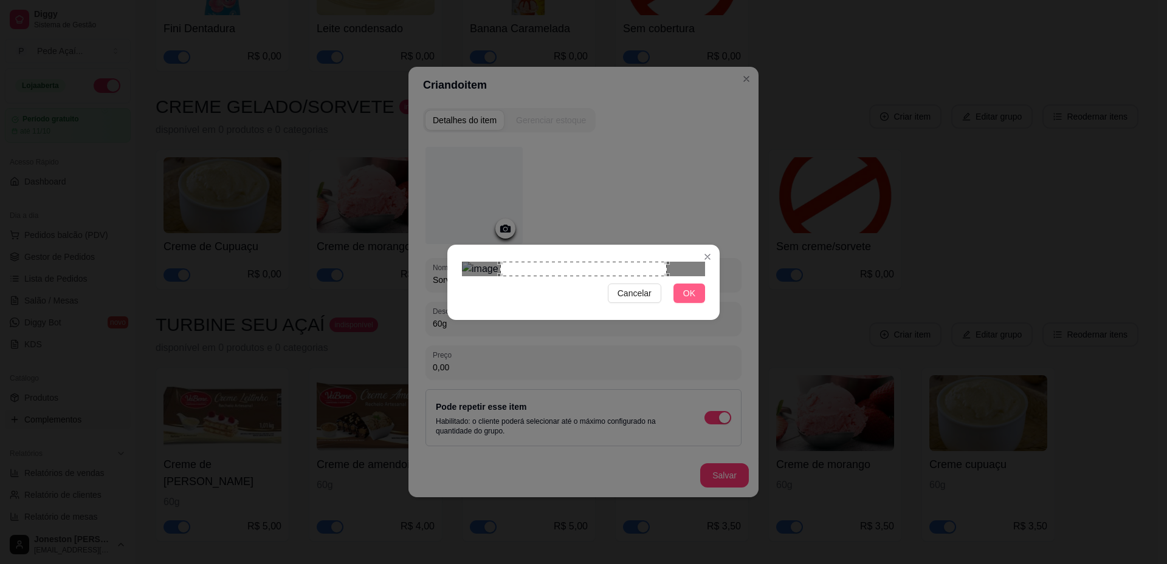
click at [681, 303] on button "OK" at bounding box center [689, 293] width 32 height 19
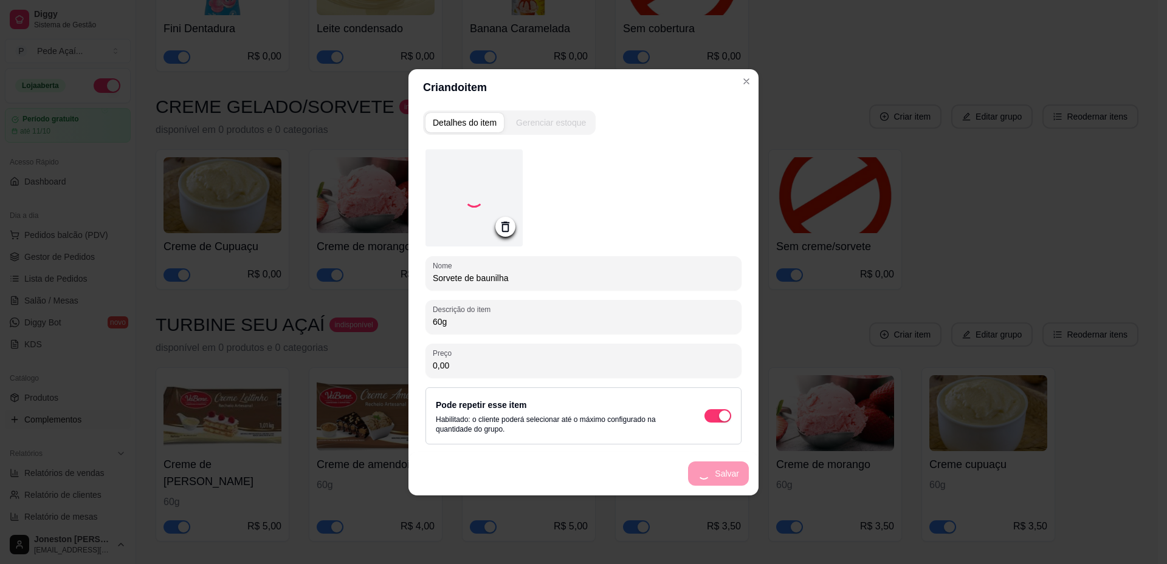
drag, startPoint x: 454, startPoint y: 362, endPoint x: 409, endPoint y: 365, distance: 45.0
click at [409, 365] on div "Detalhes do item Gerenciar estoque Nome Sorvete de baunilha Descrição do item 6…" at bounding box center [583, 301] width 350 height 390
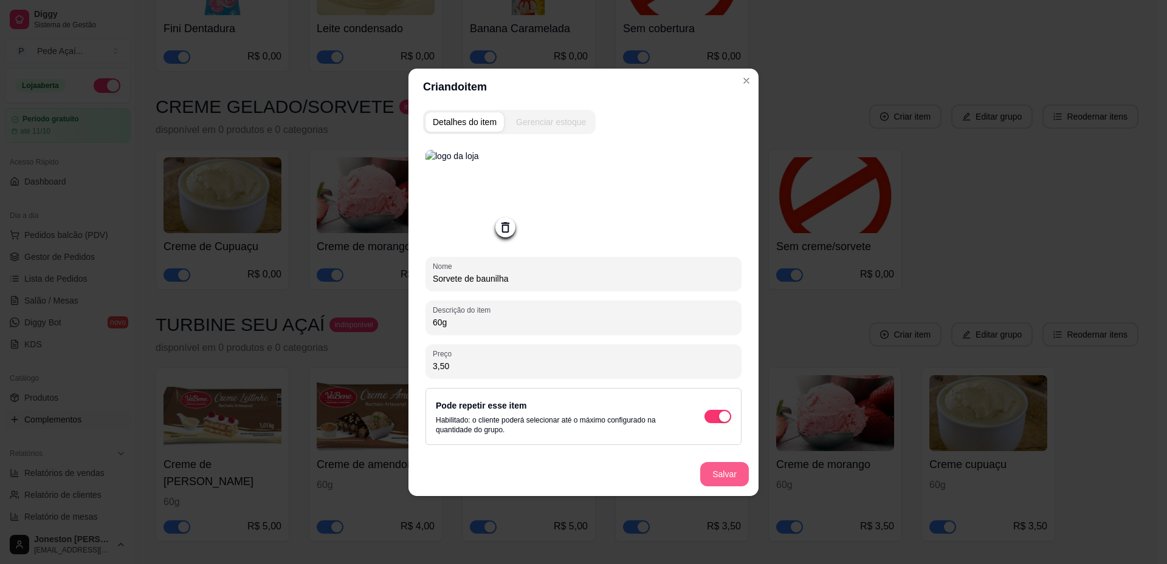
type input "3,50"
click at [721, 472] on button "Salvar" at bounding box center [724, 474] width 49 height 24
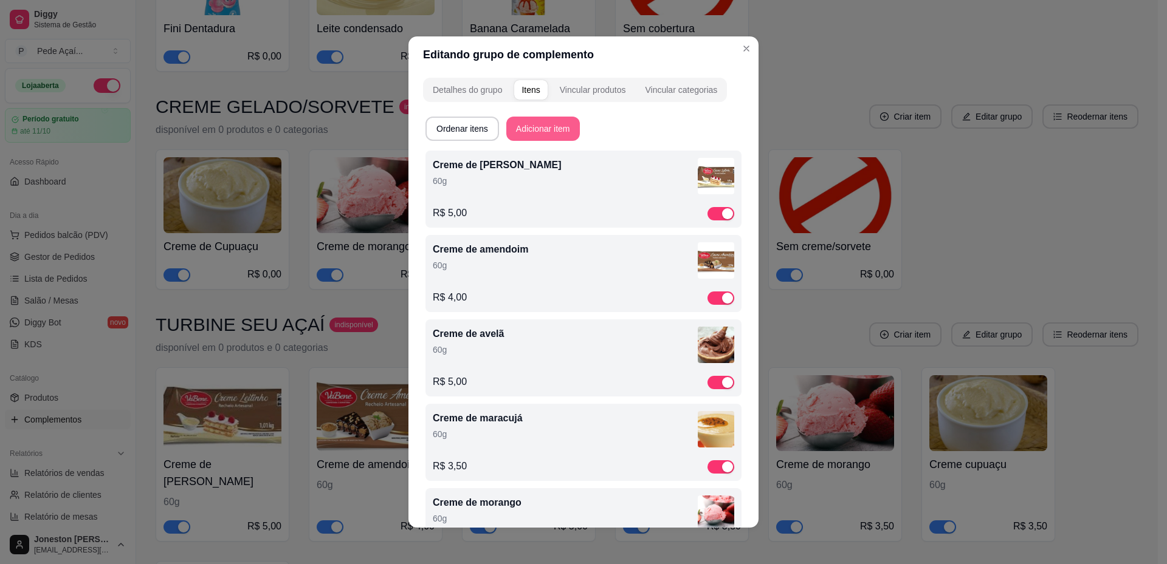
click at [532, 131] on button "Adicionar item" at bounding box center [543, 129] width 74 height 24
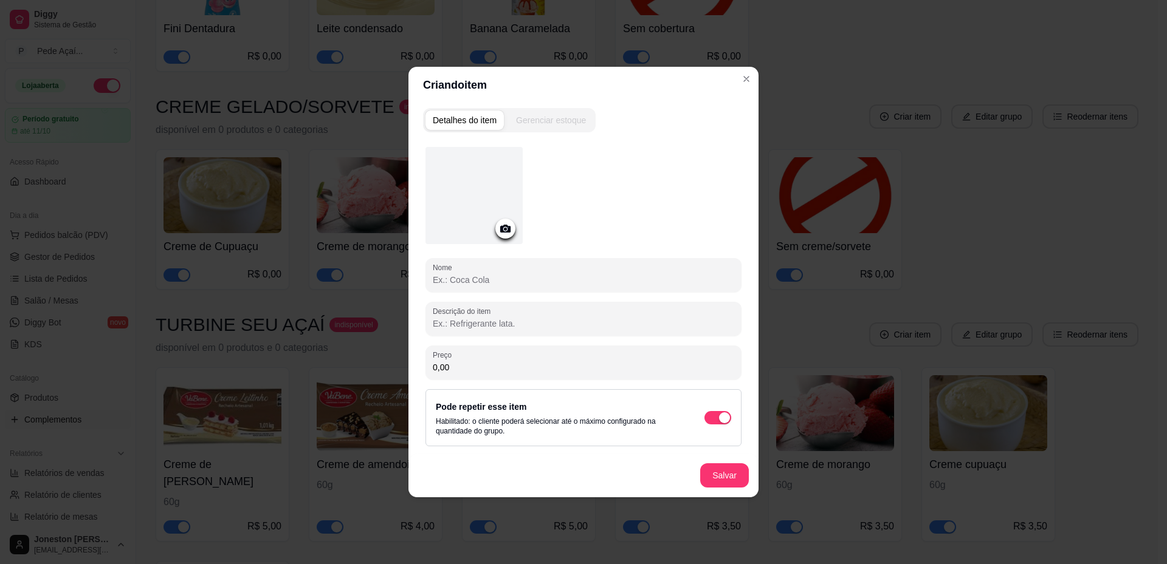
click at [502, 278] on input "Nome" at bounding box center [583, 280] width 301 height 12
click at [506, 233] on icon at bounding box center [505, 229] width 14 height 14
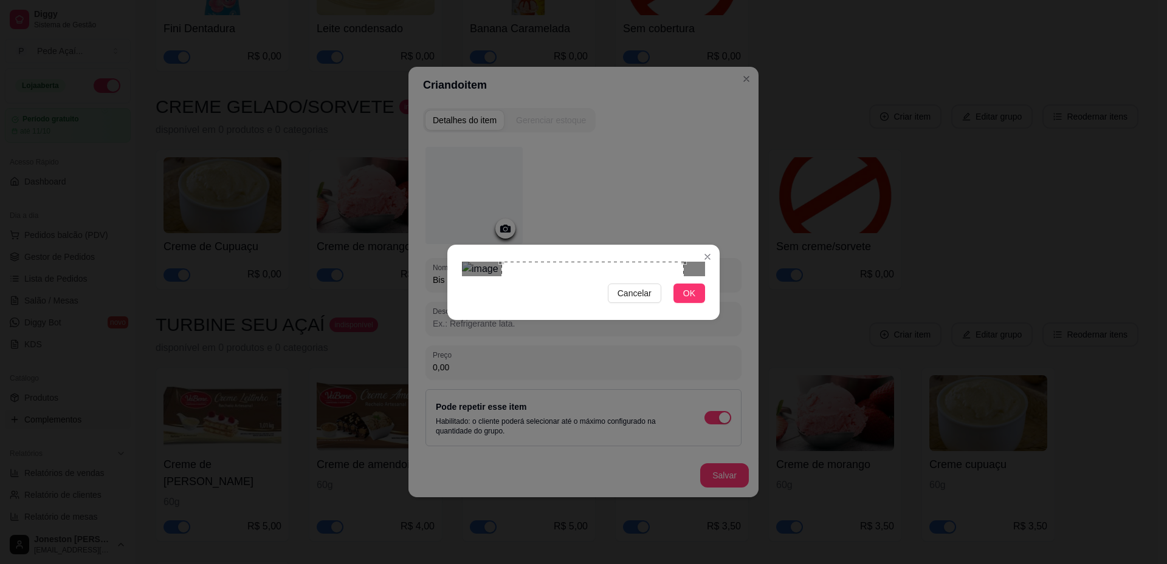
click at [594, 278] on div "Use the arrow keys to move the crop selection area" at bounding box center [592, 353] width 182 height 182
click at [690, 300] on span "OK" at bounding box center [689, 293] width 12 height 13
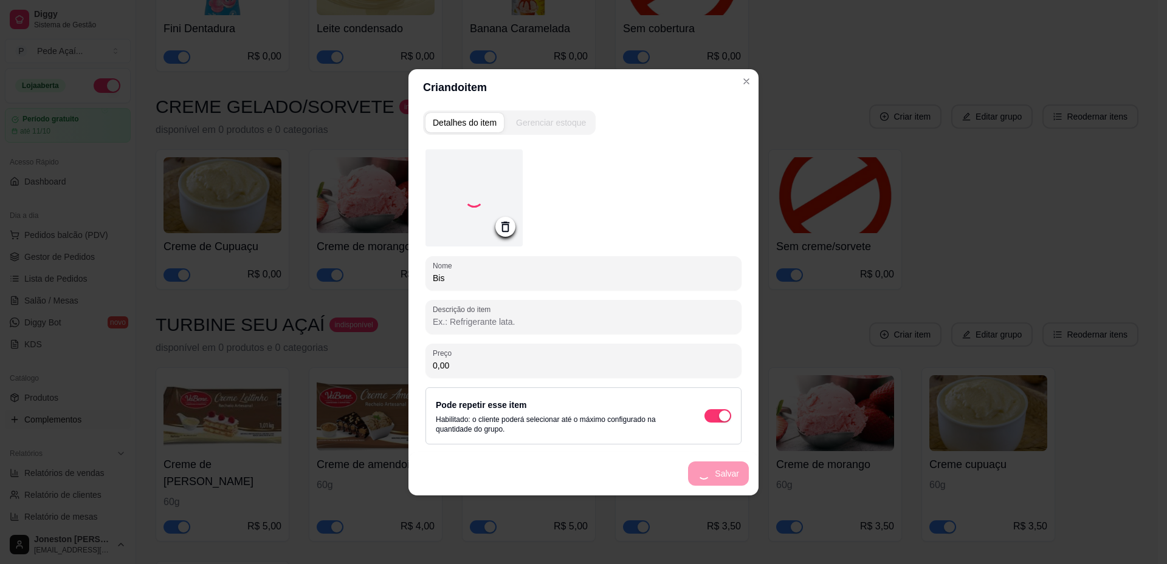
click at [474, 281] on input "Bis" at bounding box center [583, 278] width 301 height 12
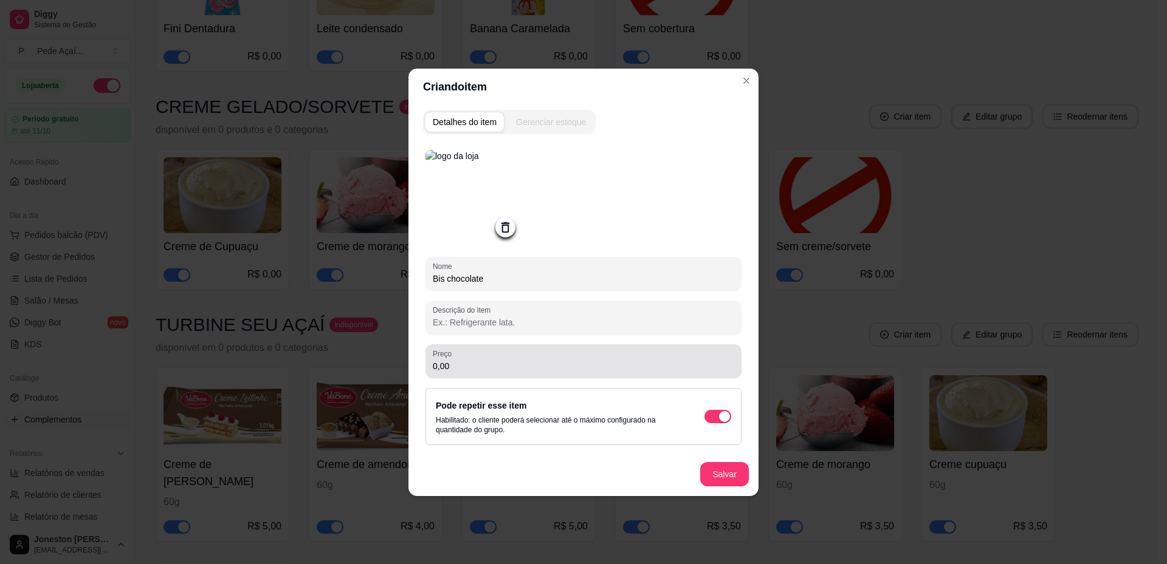
type input "Bis chocolate"
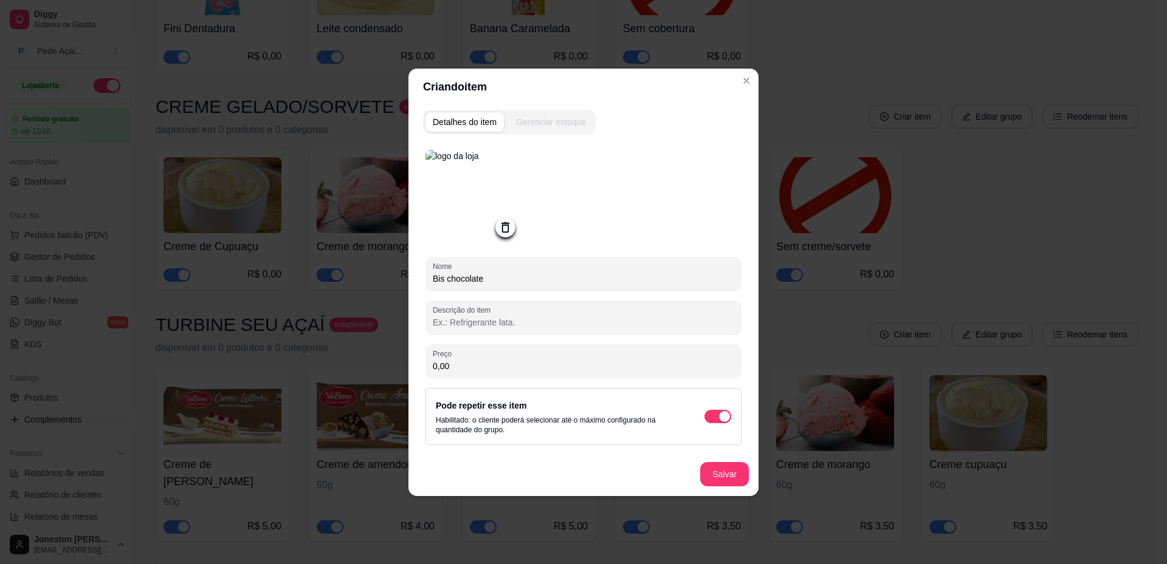
drag, startPoint x: 451, startPoint y: 367, endPoint x: 399, endPoint y: 367, distance: 52.3
click at [399, 367] on div "Criando item Detalhes do item Gerenciar estoque Nome Bis chocolate Descrição do…" at bounding box center [583, 282] width 1167 height 564
type input "3,00"
click at [502, 322] on input "Descrição do item" at bounding box center [583, 323] width 301 height 12
type input "3"
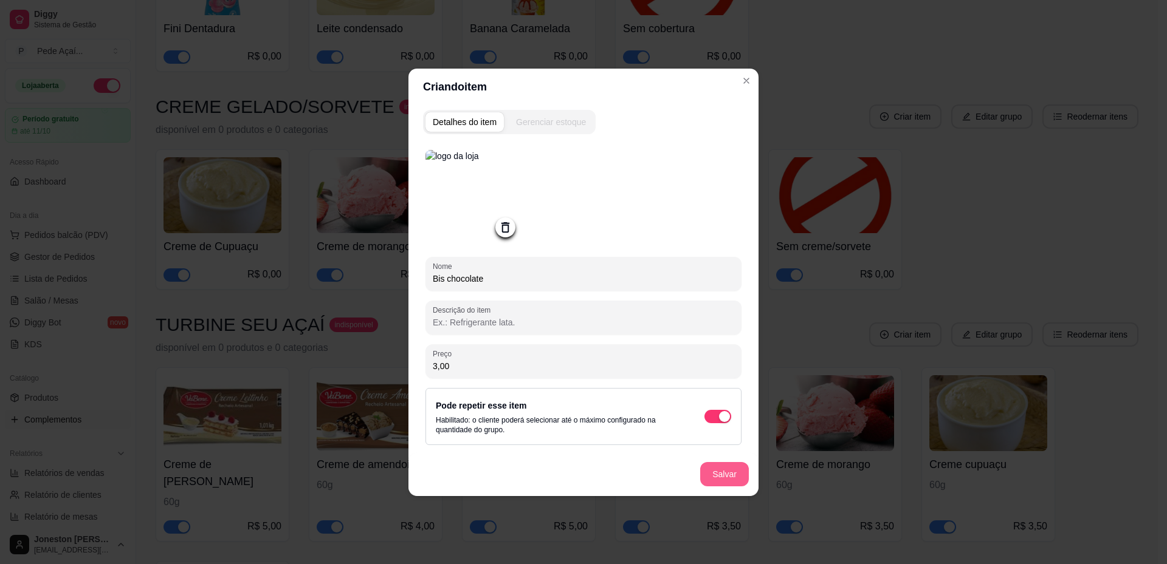
click at [712, 478] on button "Salvar" at bounding box center [724, 474] width 49 height 24
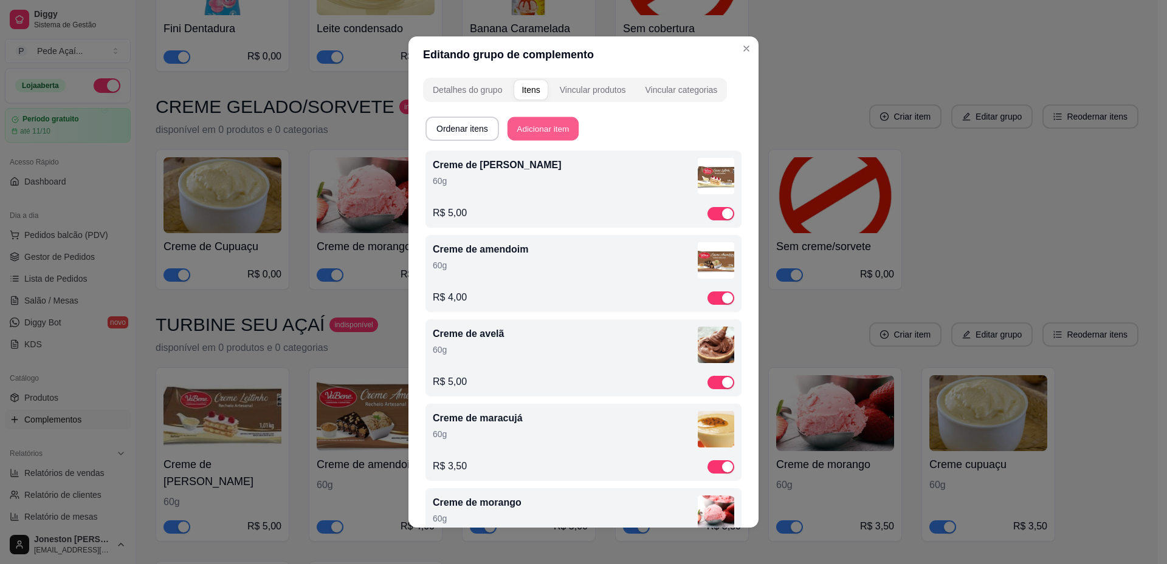
click at [529, 124] on button "Adicionar item" at bounding box center [542, 129] width 71 height 24
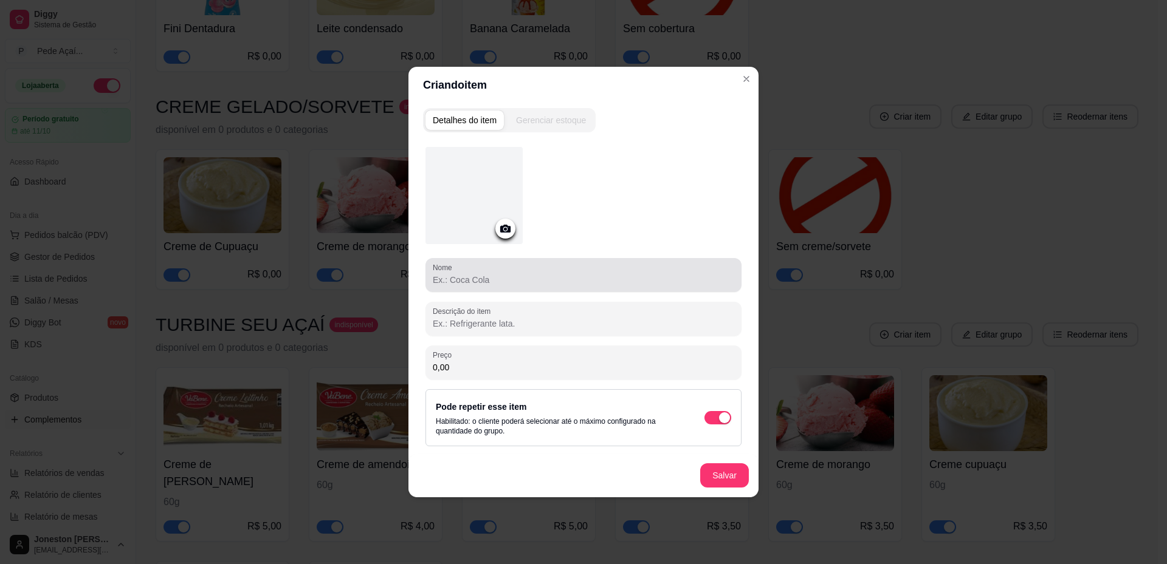
click at [484, 282] on input "Nome" at bounding box center [583, 280] width 301 height 12
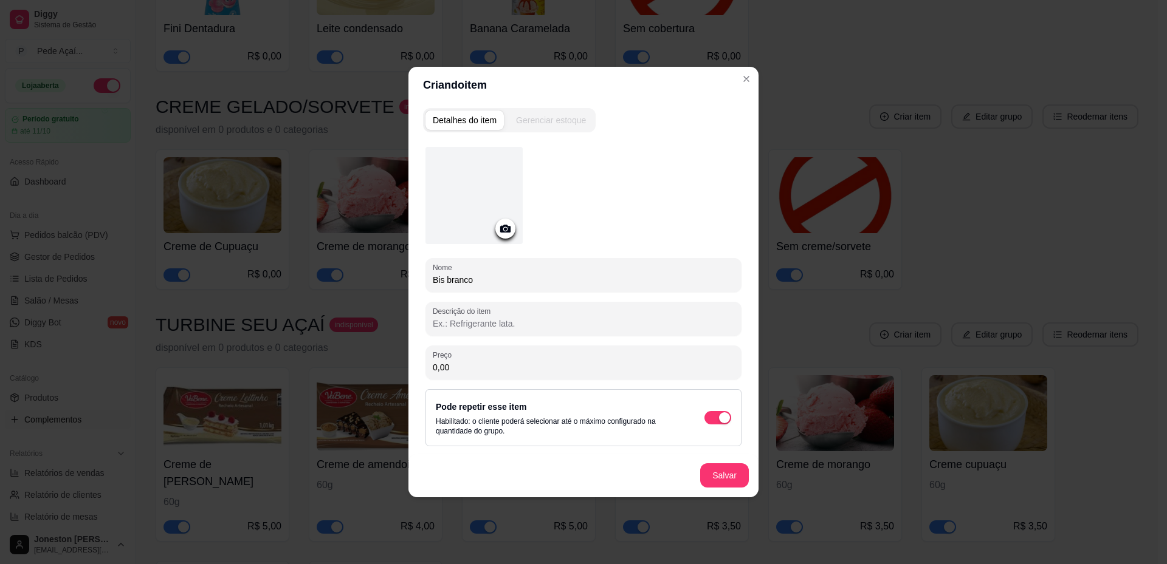
type input "Bis branco"
drag, startPoint x: 455, startPoint y: 367, endPoint x: 420, endPoint y: 366, distance: 35.3
click at [420, 366] on div "Detalhes do item Gerenciar estoque Nome Bis branco Descrição do item Preço 0,00…" at bounding box center [583, 300] width 350 height 394
type input "3,00"
click at [506, 225] on icon at bounding box center [505, 229] width 10 height 8
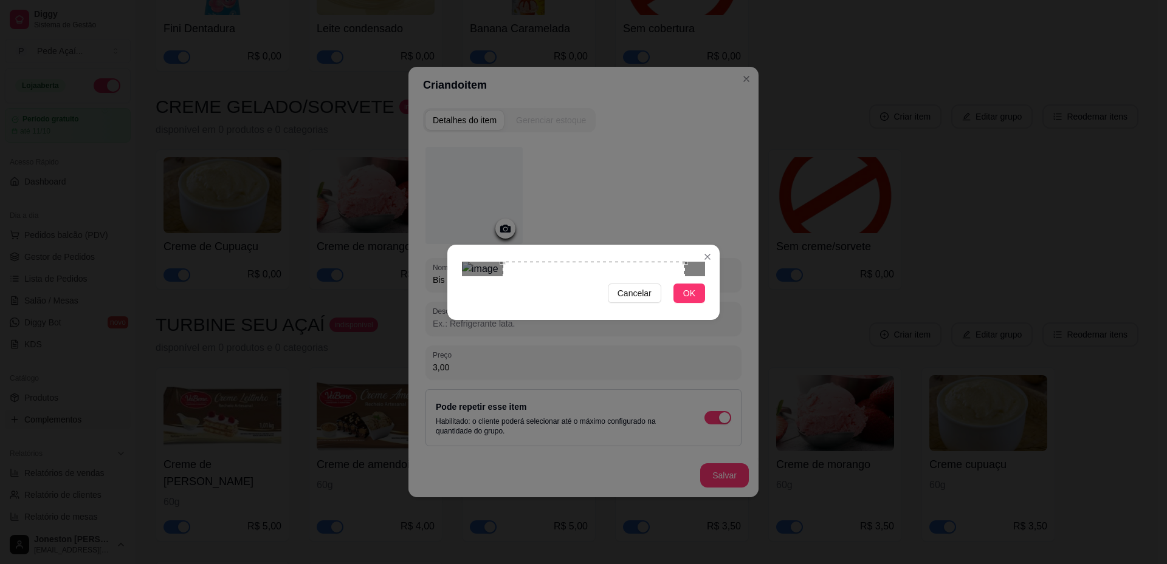
click at [618, 292] on div "Use the arrow keys to move the crop selection area" at bounding box center [594, 353] width 182 height 182
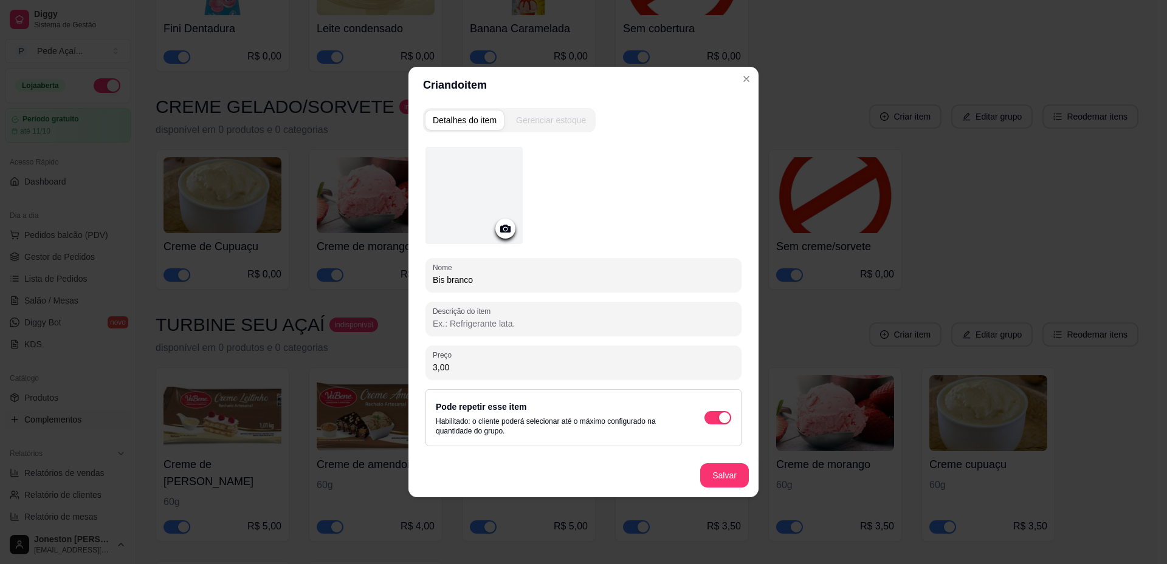
click at [501, 233] on icon at bounding box center [505, 229] width 14 height 14
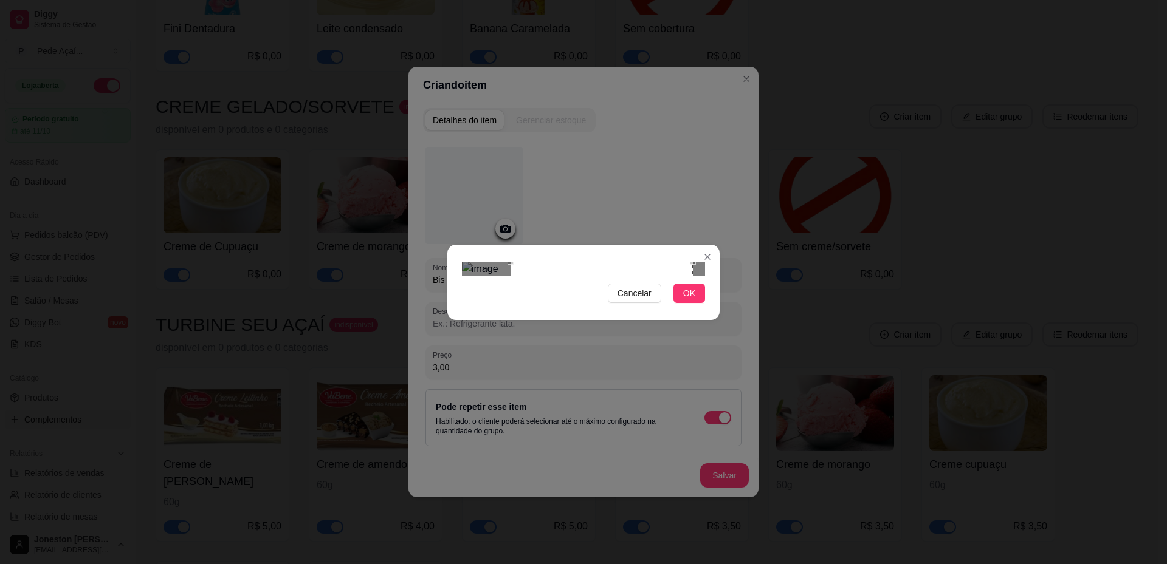
click at [614, 262] on div "Use the arrow keys to move the crop selection area" at bounding box center [601, 353] width 182 height 182
click at [686, 300] on span "OK" at bounding box center [689, 293] width 12 height 13
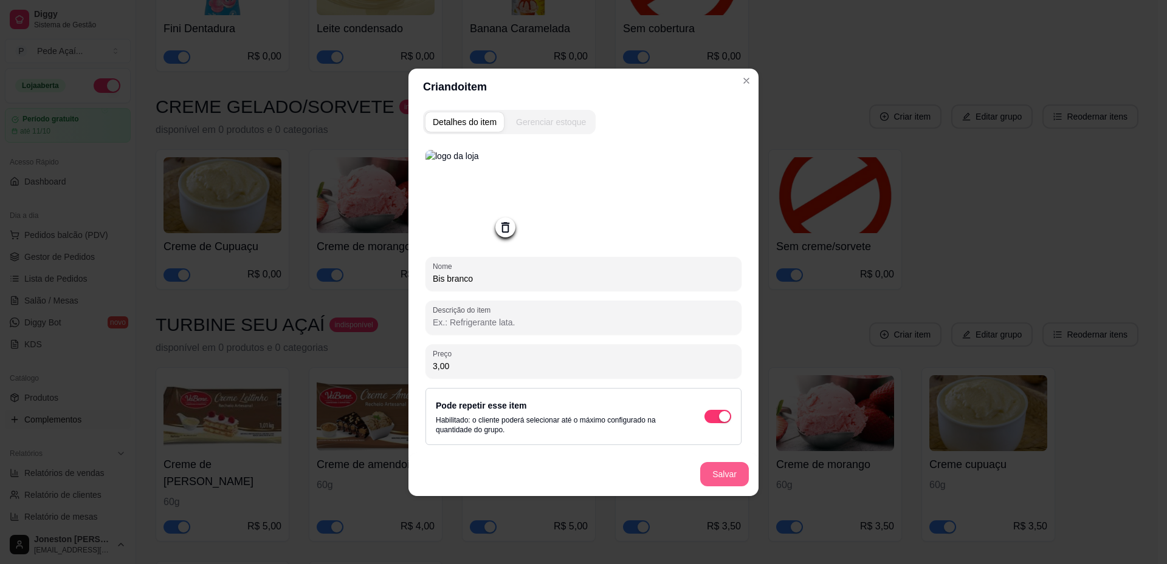
click at [721, 478] on button "Salvar" at bounding box center [724, 474] width 49 height 24
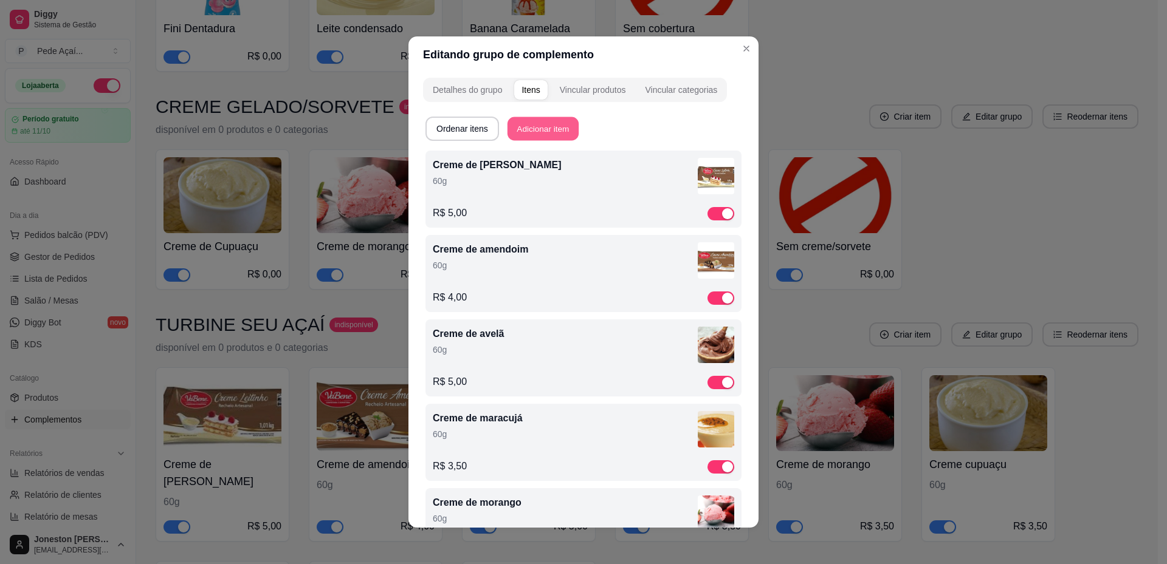
click at [525, 122] on button "Adicionar item" at bounding box center [542, 129] width 71 height 24
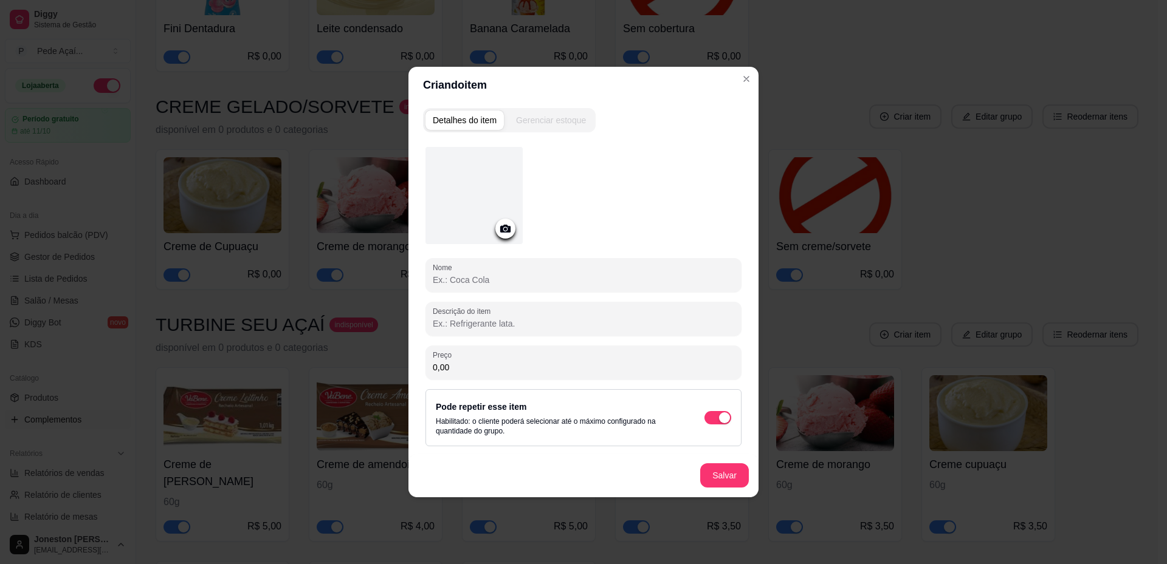
click at [496, 233] on div at bounding box center [505, 229] width 20 height 20
click at [511, 230] on icon at bounding box center [505, 229] width 14 height 14
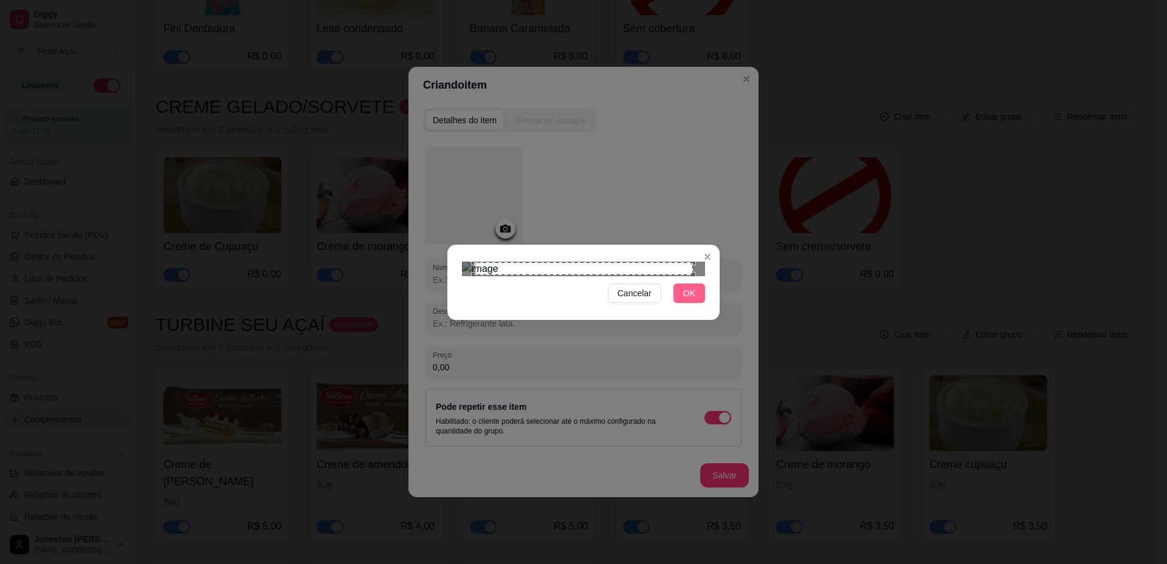
click at [693, 300] on span "OK" at bounding box center [689, 293] width 12 height 13
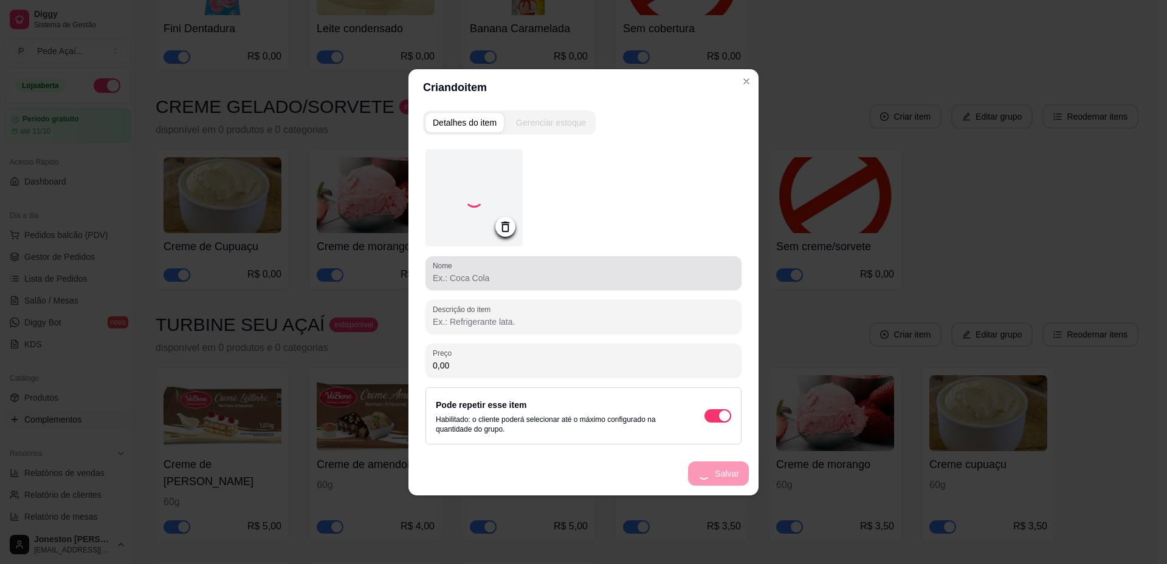
click at [488, 280] on input "Nome" at bounding box center [583, 278] width 301 height 12
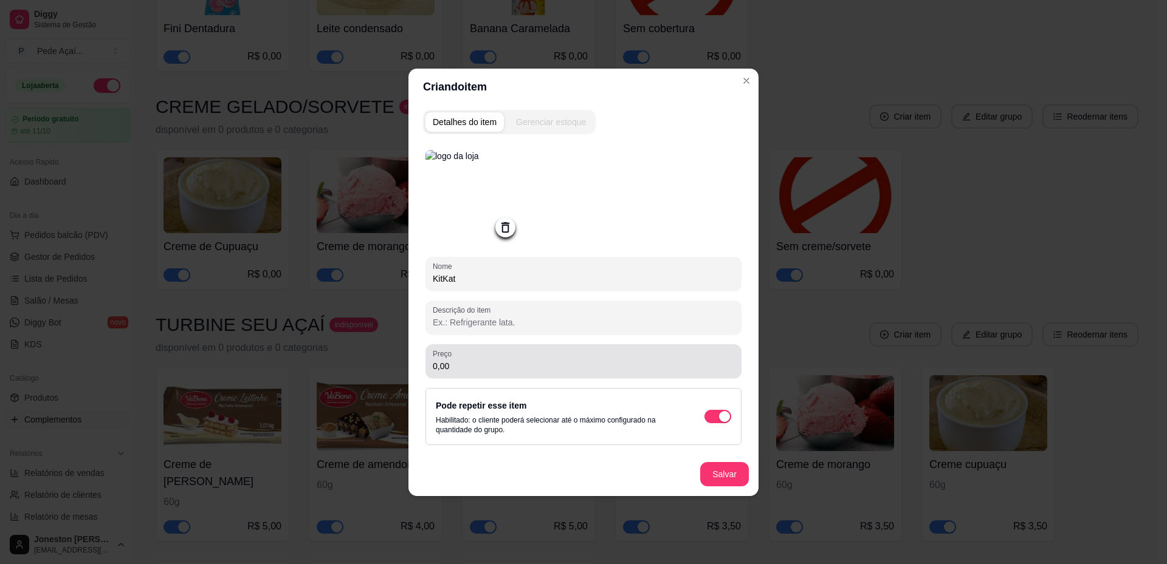
type input "KitKat"
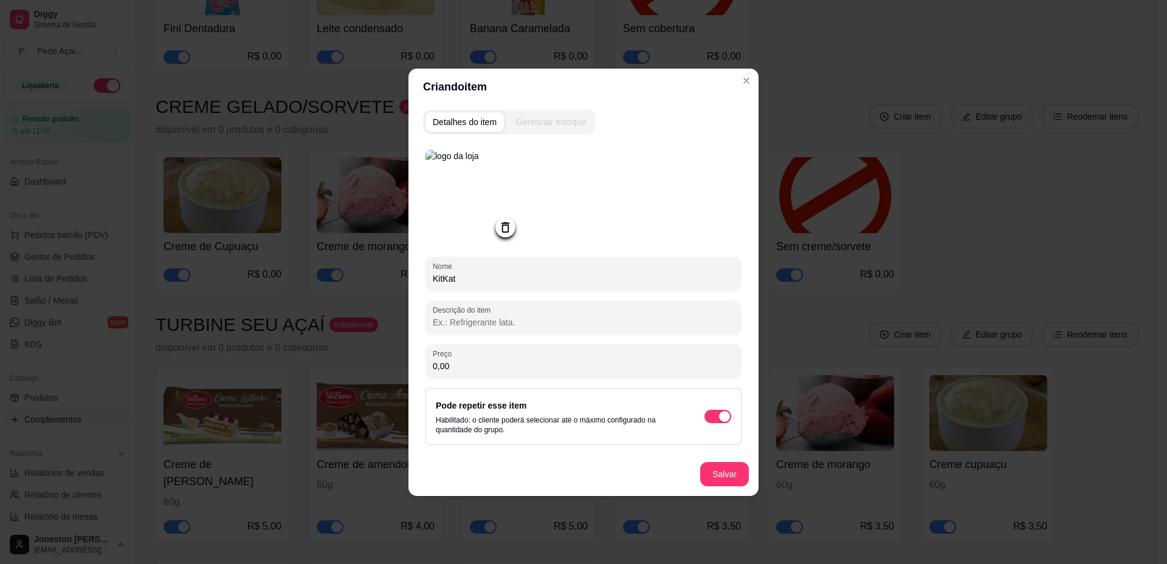
click at [461, 366] on input "0,00" at bounding box center [583, 366] width 301 height 12
drag, startPoint x: 461, startPoint y: 366, endPoint x: 421, endPoint y: 364, distance: 40.1
click at [421, 364] on div "Detalhes do item Gerenciar estoque Nome KitKat Descrição do item Preço 0,00 Pod…" at bounding box center [583, 300] width 350 height 391
type input "3,50"
click at [719, 476] on button "Salvar" at bounding box center [724, 474] width 47 height 24
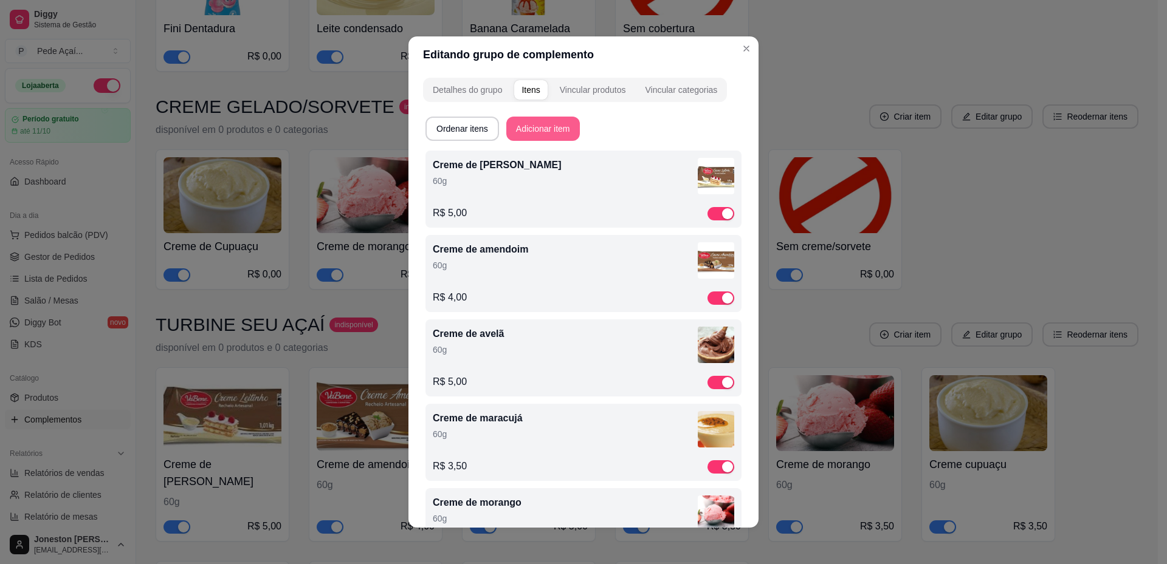
click at [551, 125] on button "Adicionar item" at bounding box center [543, 129] width 74 height 24
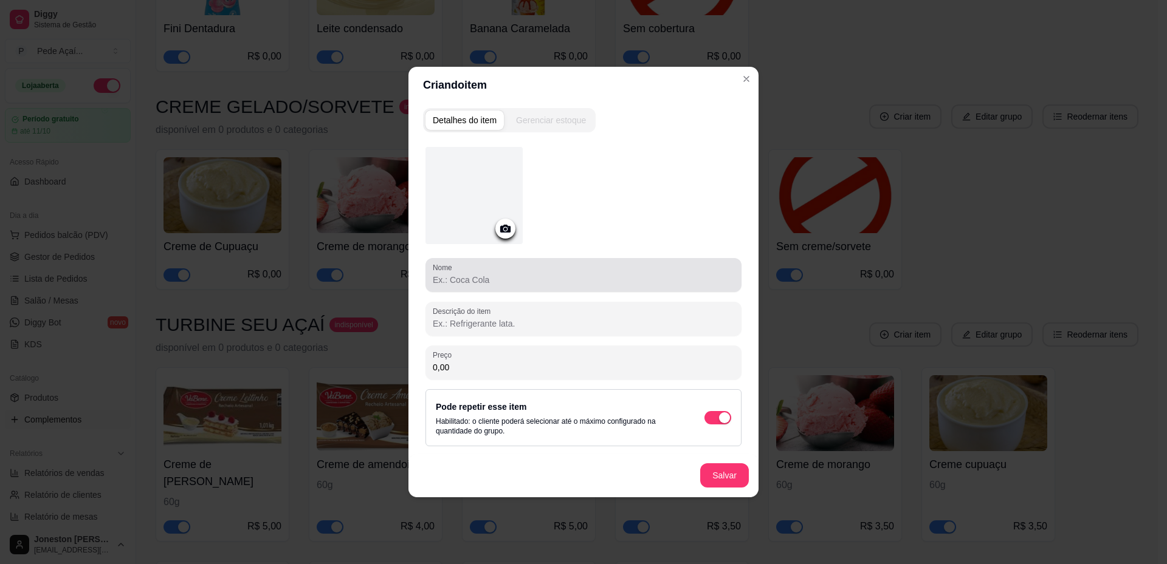
click at [484, 277] on input "Nome" at bounding box center [583, 280] width 301 height 12
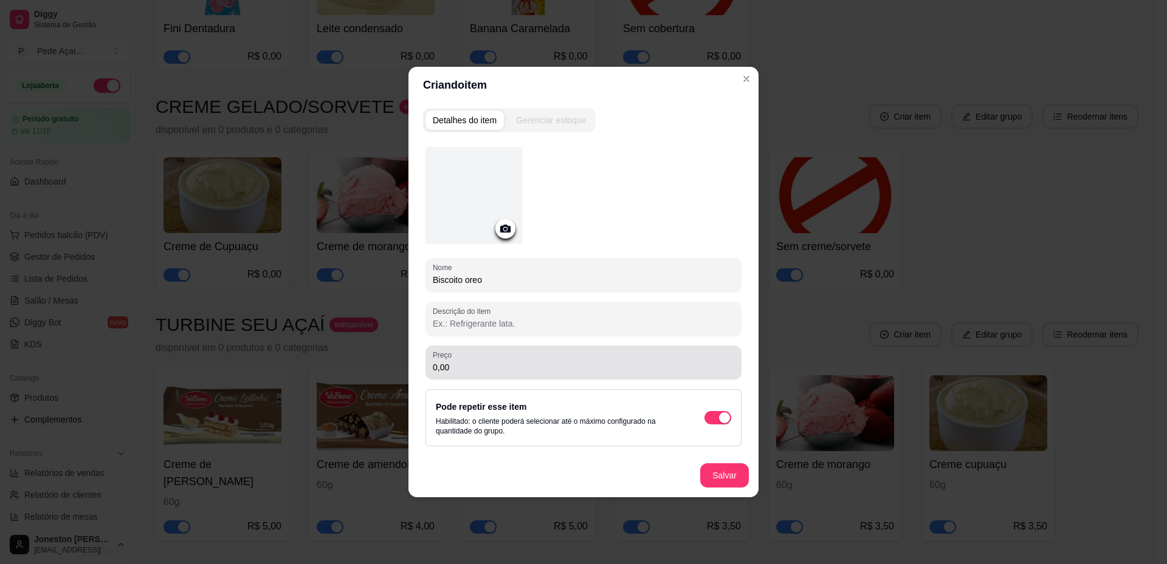
type input "Biscoito oreo"
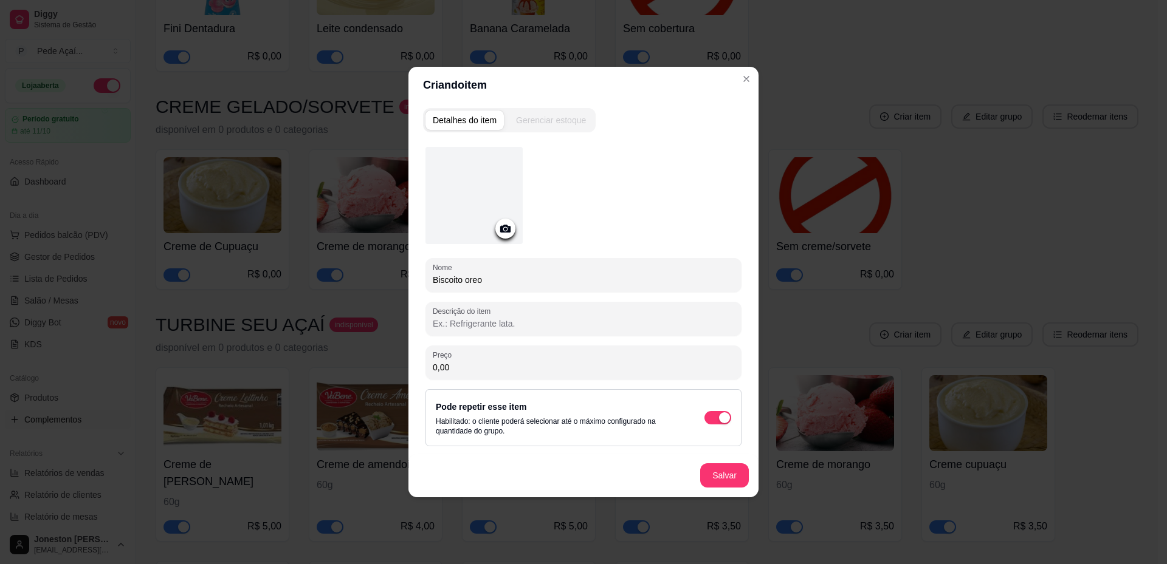
drag, startPoint x: 459, startPoint y: 363, endPoint x: 398, endPoint y: 363, distance: 61.4
click at [398, 363] on div "Criando item Detalhes do item Gerenciar estoque Nome Biscoito oreo Descrição do…" at bounding box center [583, 282] width 1167 height 564
type input "3,00"
click at [503, 230] on icon at bounding box center [505, 229] width 10 height 8
click at [510, 229] on icon at bounding box center [505, 229] width 10 height 8
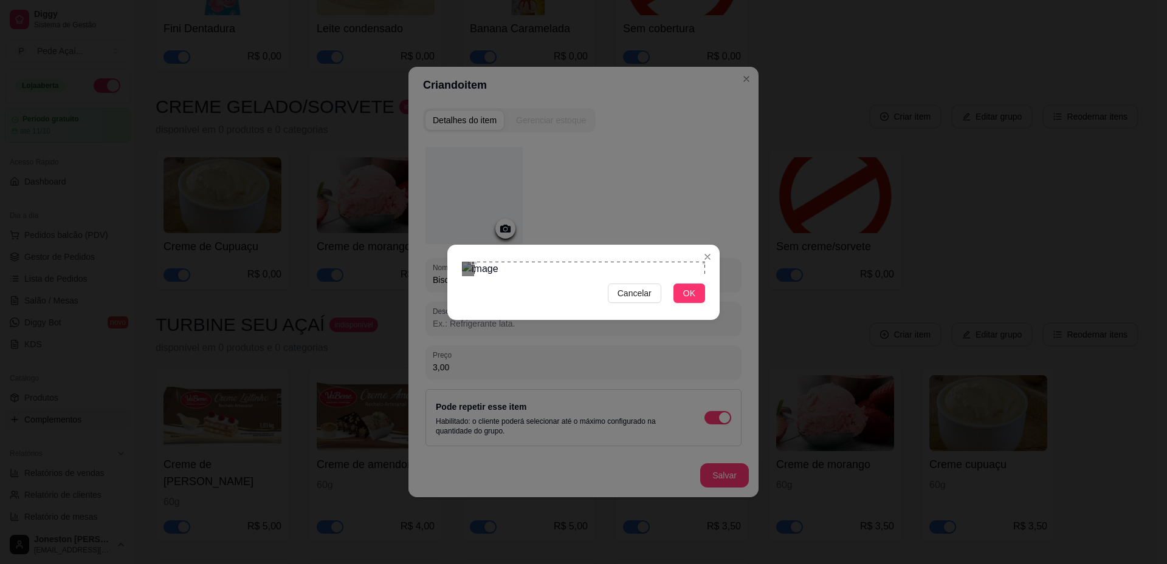
click at [732, 131] on div "Cancelar OK" at bounding box center [583, 282] width 1167 height 564
click at [447, 422] on div "Cancelar OK" at bounding box center [583, 282] width 1167 height 564
click at [684, 300] on span "OK" at bounding box center [689, 293] width 12 height 13
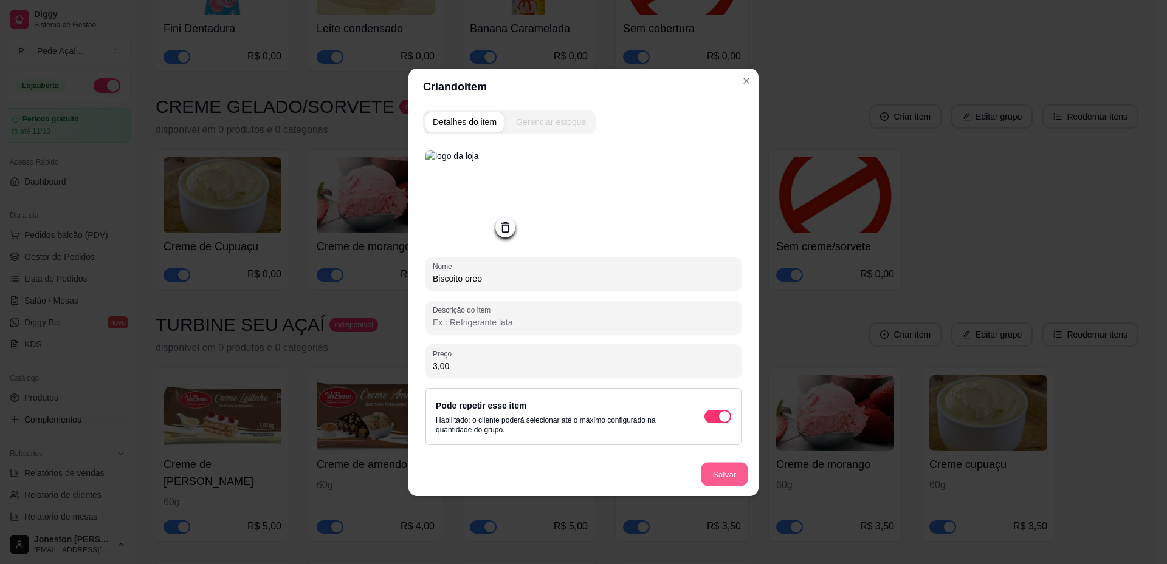
click at [713, 474] on button "Salvar" at bounding box center [724, 474] width 47 height 24
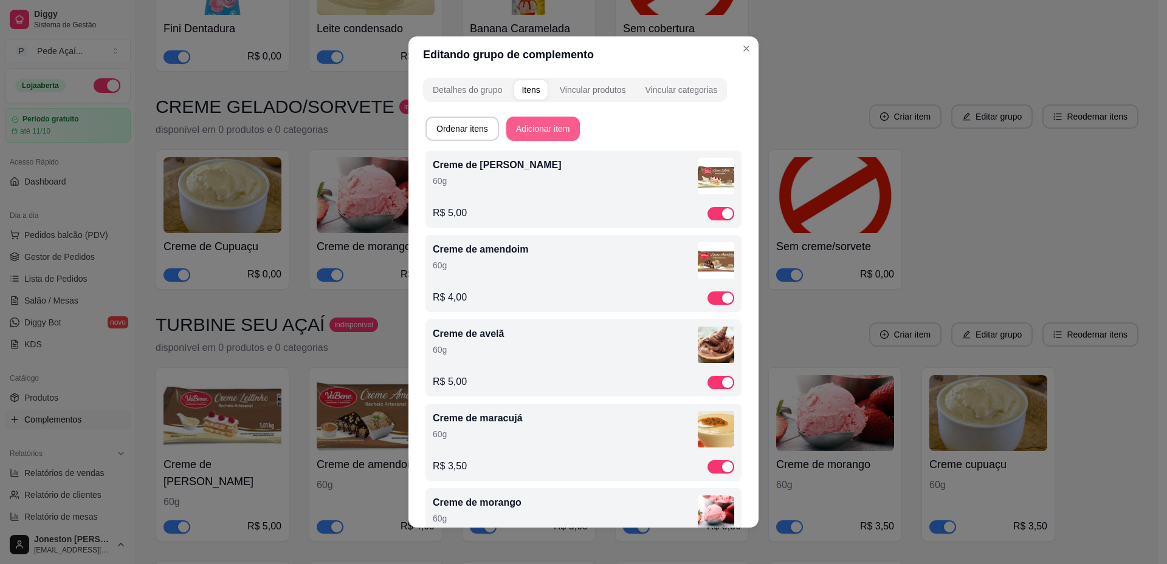
click at [527, 130] on button "Adicionar item" at bounding box center [543, 129] width 74 height 24
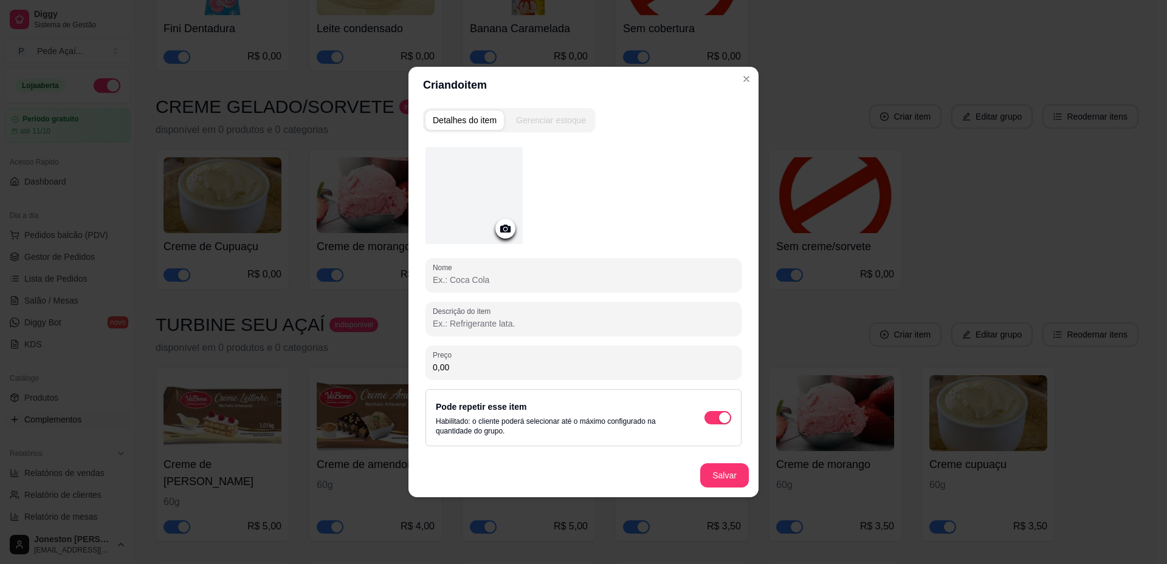
click at [475, 319] on input "Descrição do item" at bounding box center [583, 324] width 301 height 12
click at [507, 232] on icon at bounding box center [505, 229] width 10 height 8
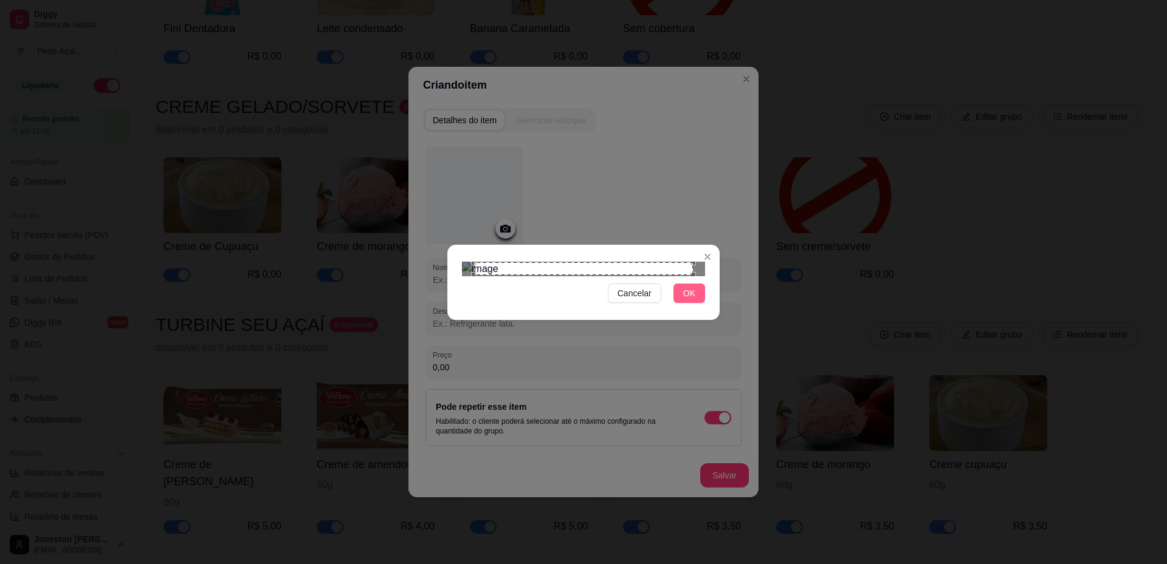
click at [687, 300] on span "OK" at bounding box center [689, 293] width 12 height 13
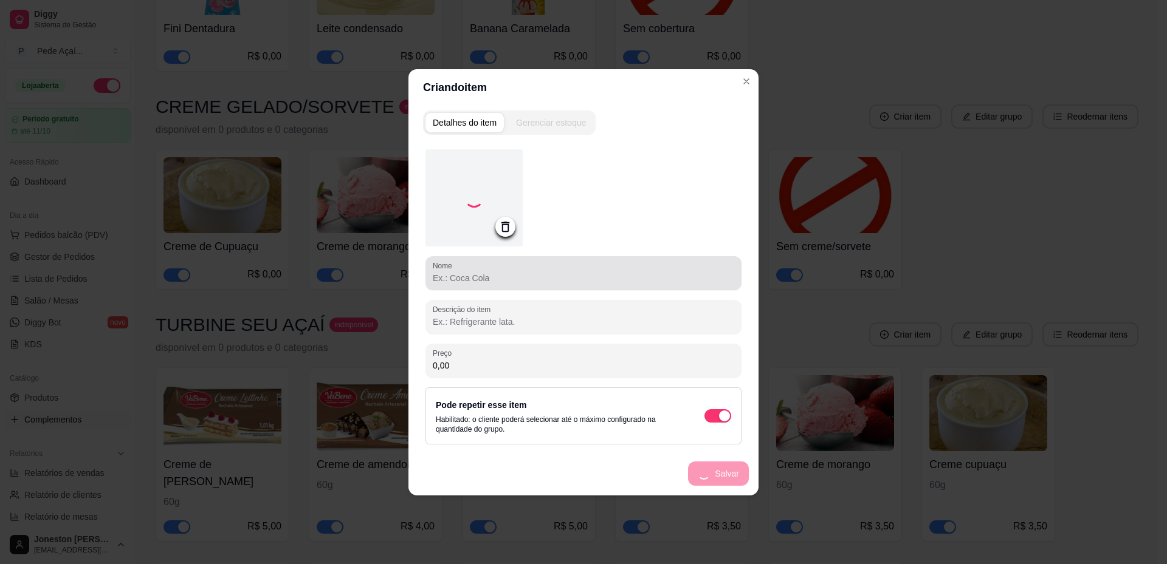
click at [521, 280] on input "Nome" at bounding box center [583, 278] width 301 height 12
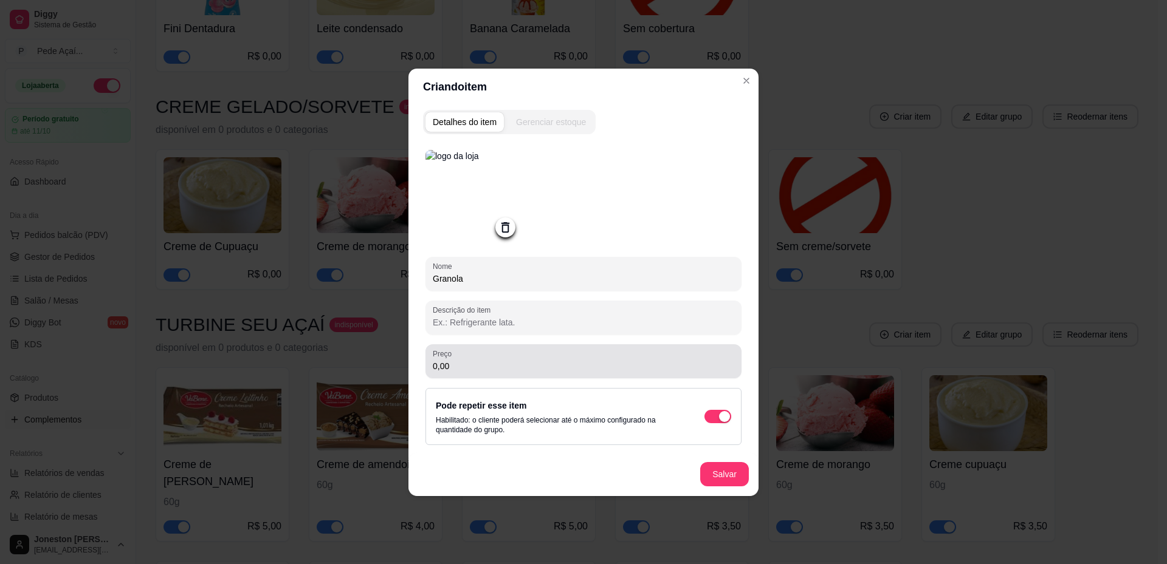
type input "Granola"
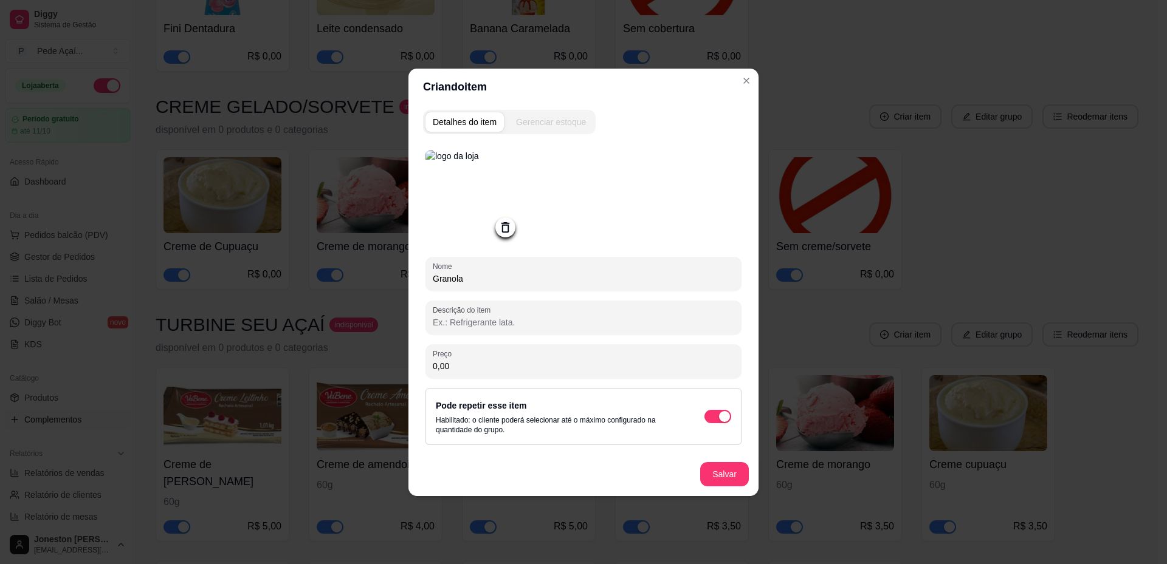
drag, startPoint x: 462, startPoint y: 367, endPoint x: 400, endPoint y: 367, distance: 62.6
click at [400, 367] on div "Criando item Detalhes do item Gerenciar estoque Nome Granola Descrição do item …" at bounding box center [583, 282] width 1167 height 564
drag, startPoint x: 454, startPoint y: 368, endPoint x: 409, endPoint y: 361, distance: 45.5
click at [409, 361] on div "Detalhes do item Gerenciar estoque Nome Granola Descrição do item Preço 2,49 Po…" at bounding box center [583, 300] width 350 height 391
type input "2,49"
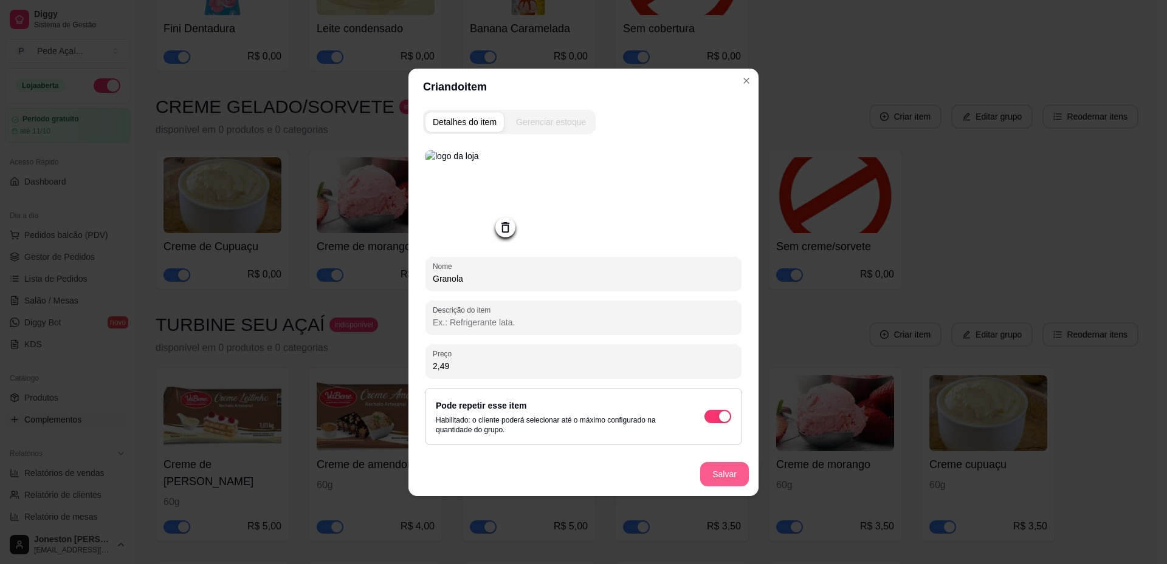
click at [717, 478] on button "Salvar" at bounding box center [724, 474] width 49 height 24
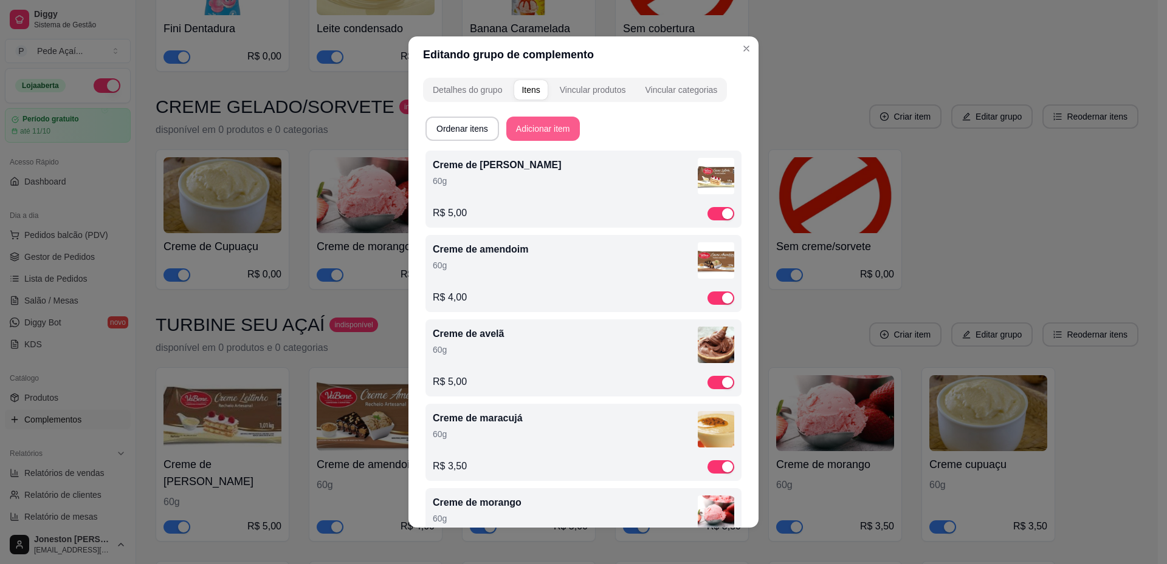
click at [530, 128] on button "Adicionar item" at bounding box center [543, 129] width 74 height 24
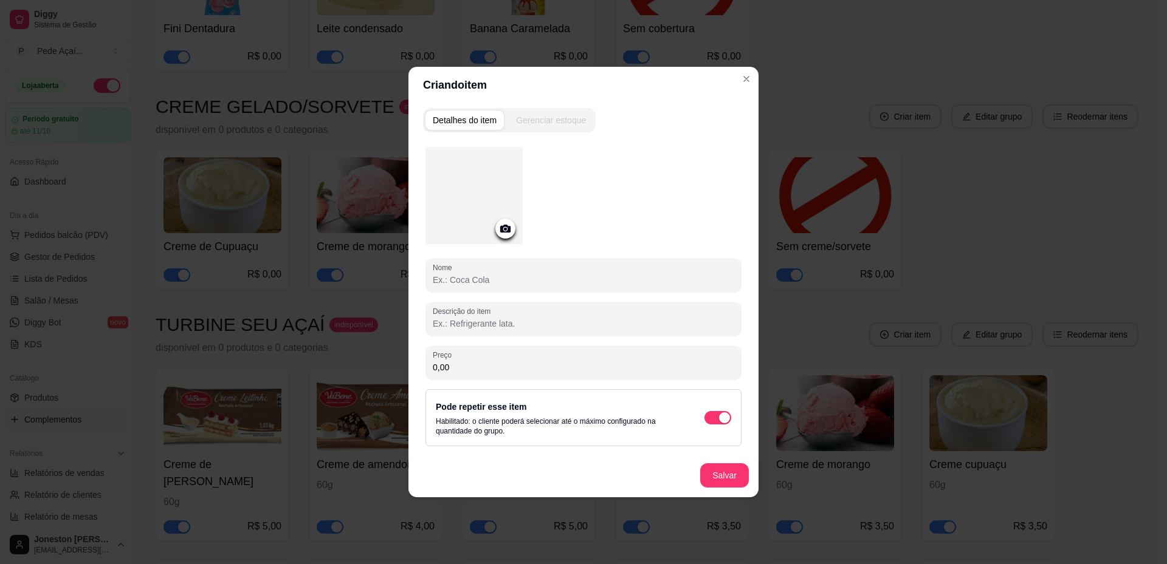
click at [508, 228] on icon at bounding box center [505, 229] width 10 height 8
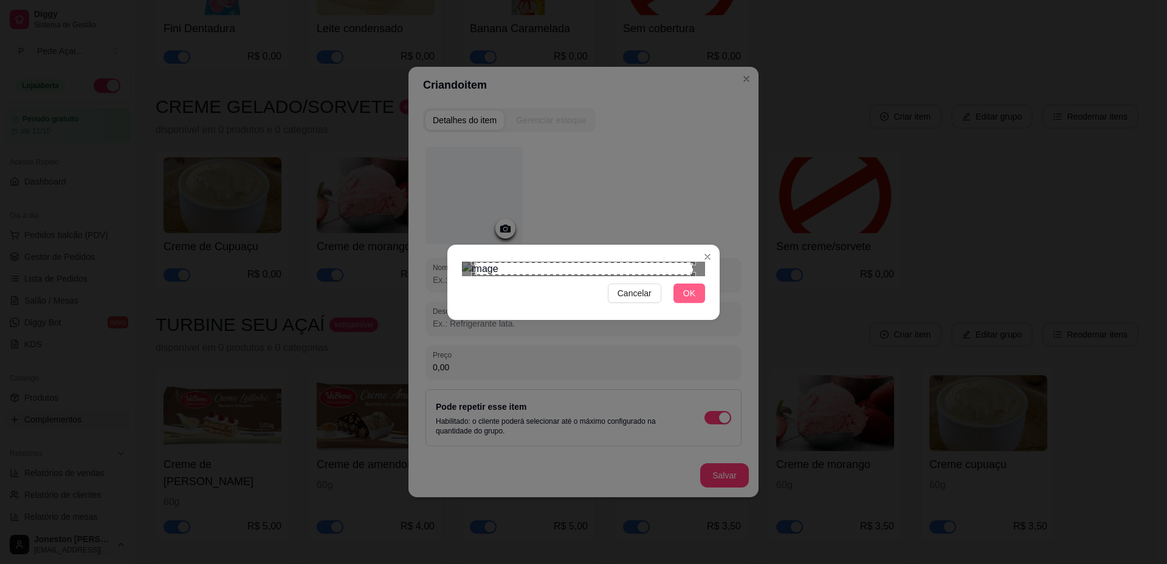
click at [693, 300] on span "OK" at bounding box center [689, 293] width 12 height 13
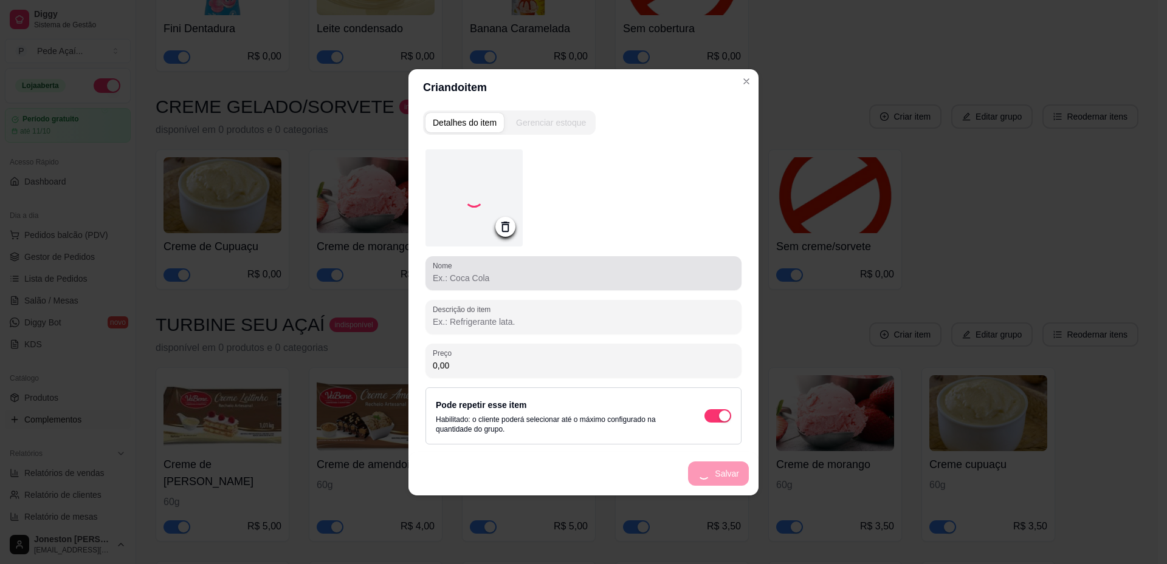
click at [498, 275] on input "Nome" at bounding box center [583, 278] width 301 height 12
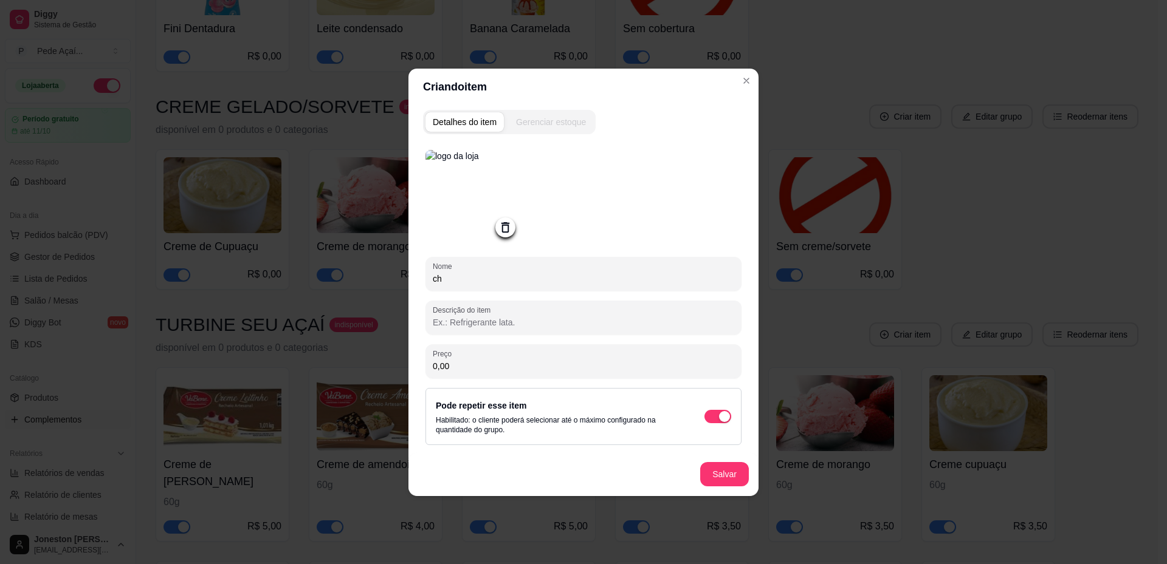
type input "c"
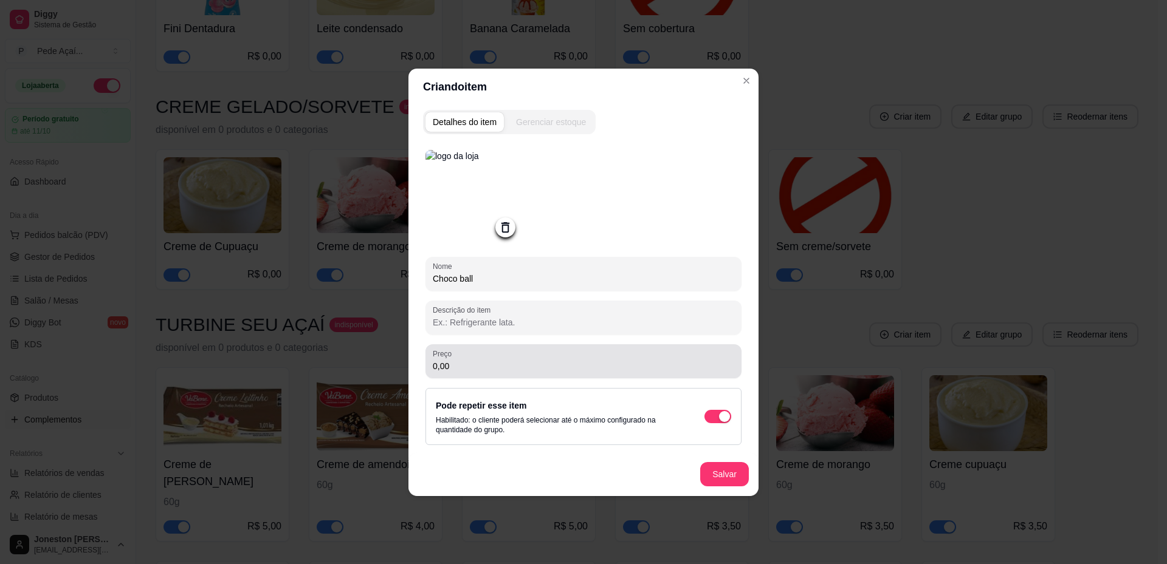
type input "Choco ball"
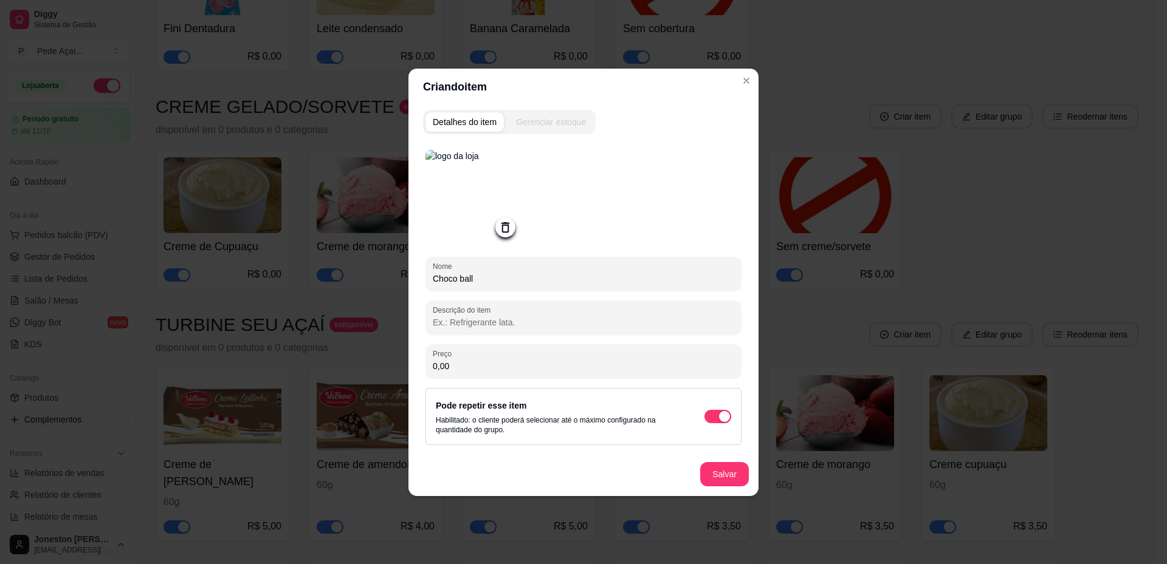
drag, startPoint x: 459, startPoint y: 371, endPoint x: 416, endPoint y: 371, distance: 43.7
click at [416, 371] on div "Detalhes do item Gerenciar estoque Nome Choco ball Descrição do item Preço 0,00…" at bounding box center [583, 300] width 350 height 391
paste input "2,49"
type input "2,49"
click at [727, 482] on button "Salvar" at bounding box center [724, 474] width 47 height 24
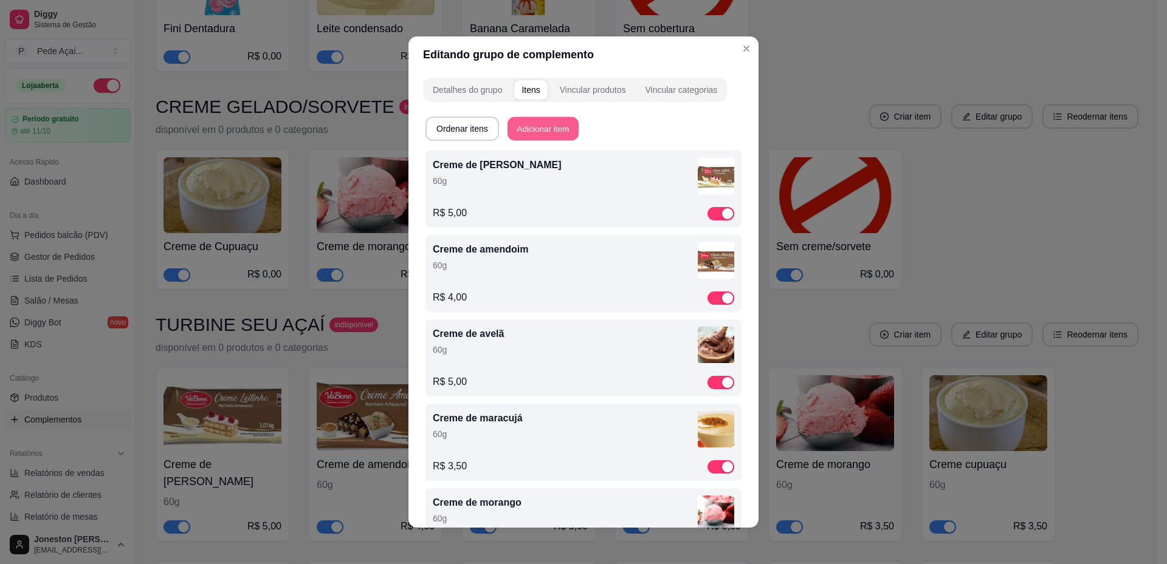
click at [548, 122] on button "Adicionar item" at bounding box center [542, 129] width 71 height 24
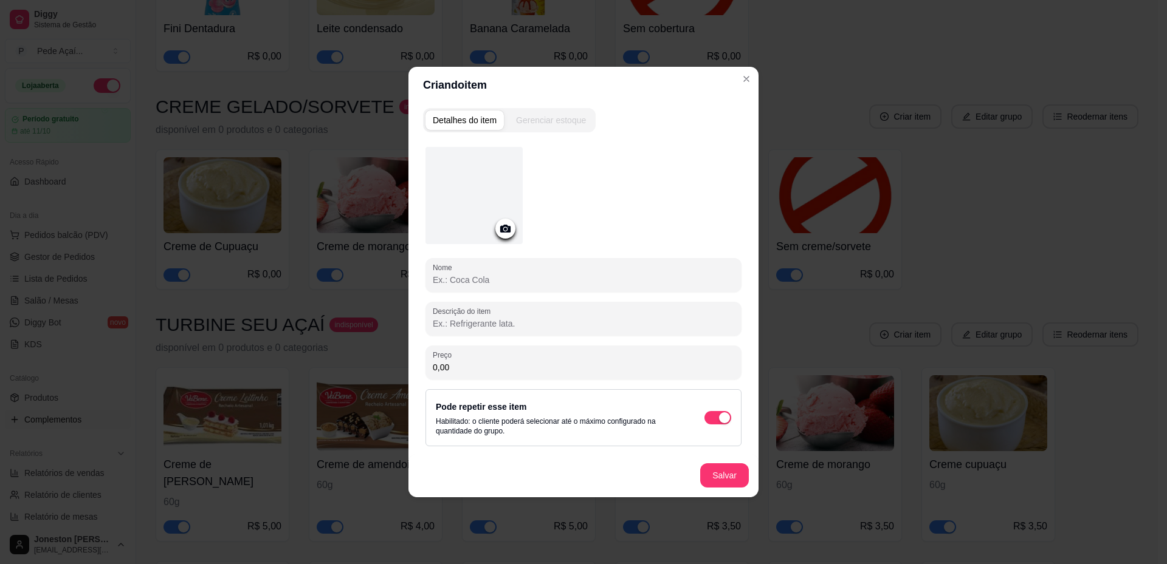
click at [509, 227] on icon at bounding box center [505, 229] width 10 height 8
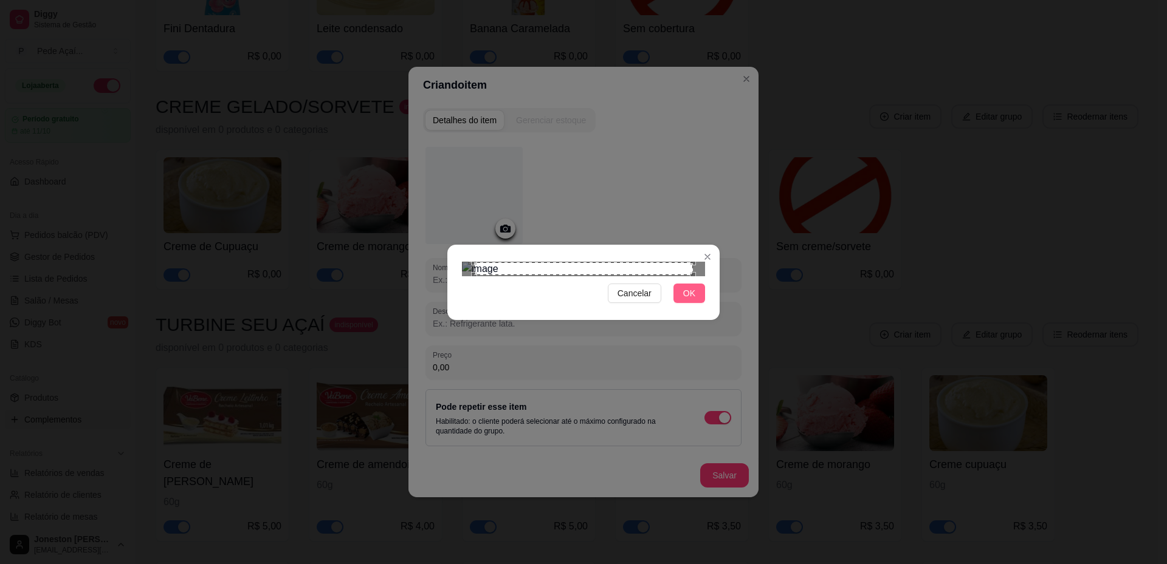
click at [683, 303] on button "OK" at bounding box center [689, 293] width 32 height 19
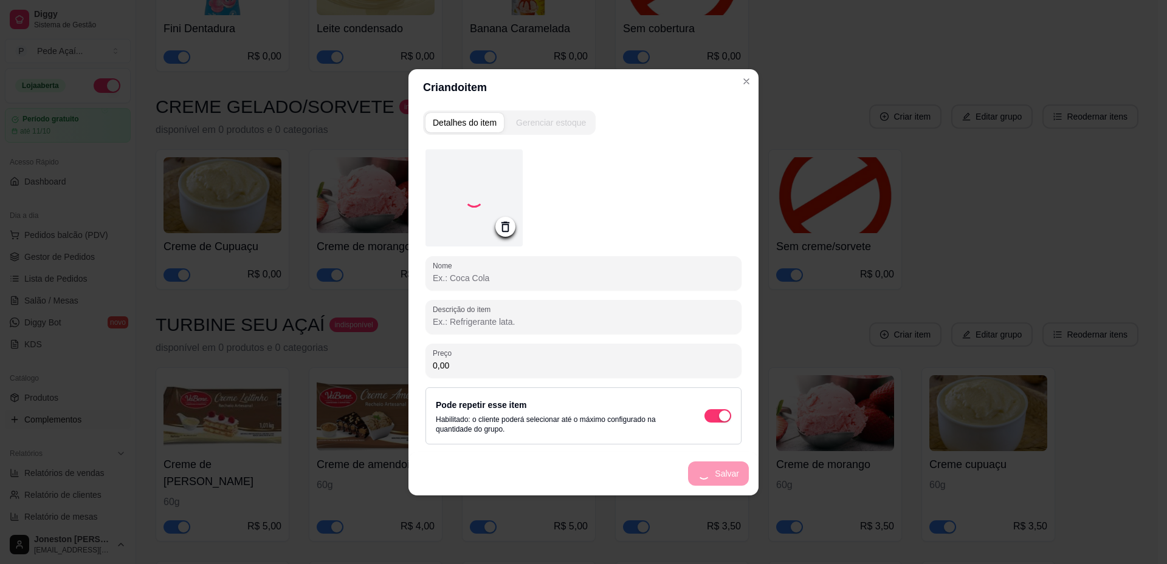
click at [503, 284] on input "Nome" at bounding box center [583, 278] width 301 height 12
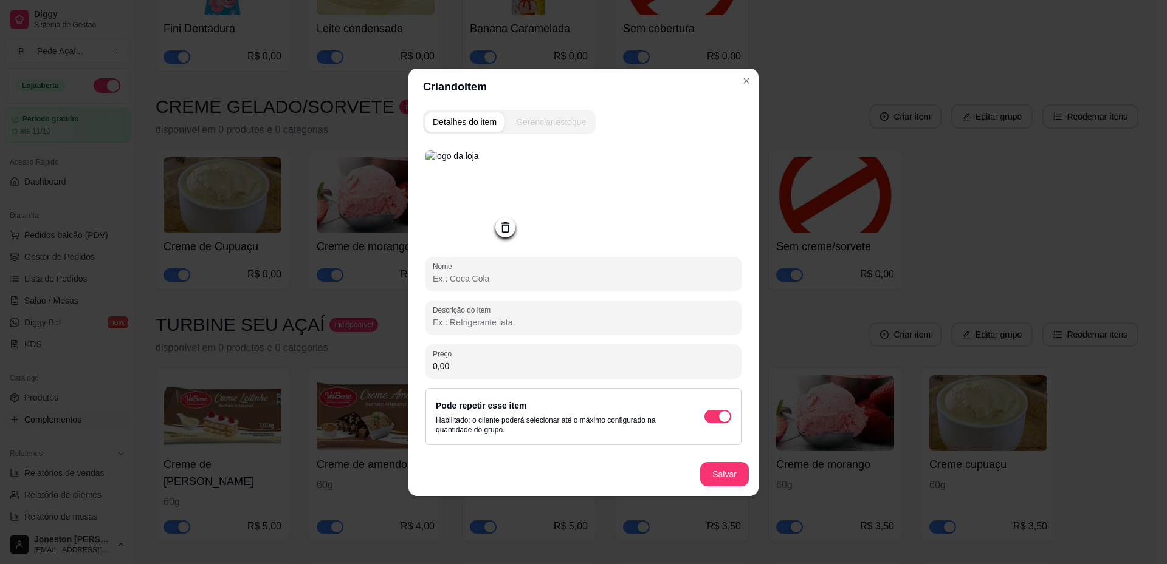
drag, startPoint x: 482, startPoint y: 360, endPoint x: 425, endPoint y: 369, distance: 57.9
click at [422, 369] on div "Detalhes do item Gerenciar estoque Nome Descrição do item Preço 0,00 Pode repet…" at bounding box center [583, 300] width 350 height 391
drag, startPoint x: 448, startPoint y: 367, endPoint x: 421, endPoint y: 365, distance: 27.4
click at [421, 365] on div "Detalhes do item Gerenciar estoque Nome Descrição do item Preço 0,00 Pode repet…" at bounding box center [583, 300] width 350 height 391
paste input "2,49"
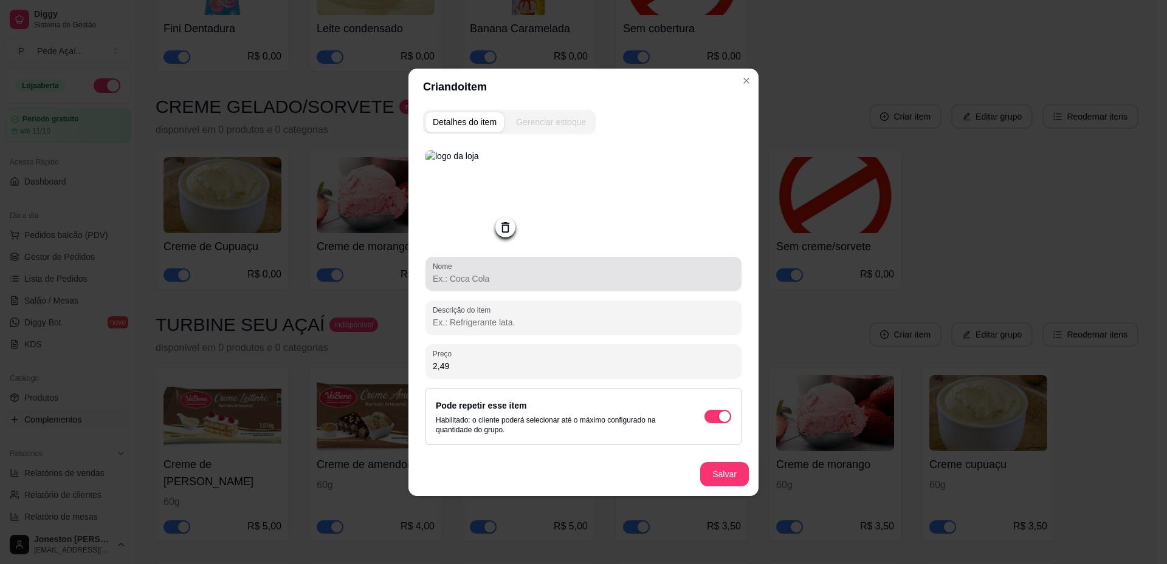
type input "2,49"
click at [459, 276] on input "Nome" at bounding box center [583, 279] width 301 height 12
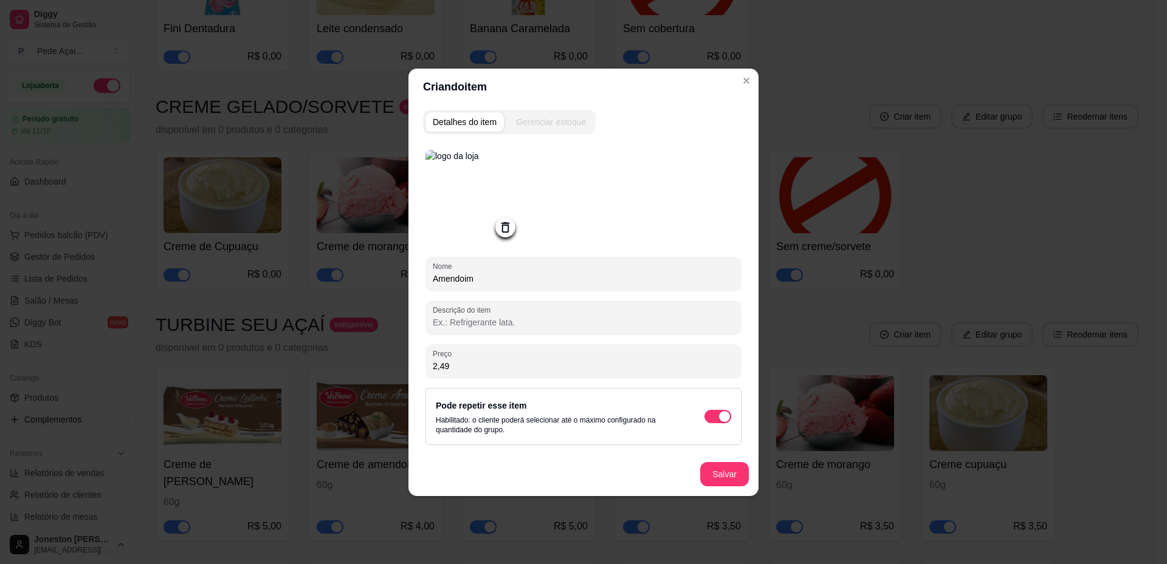
type input "Amendoim"
click at [716, 486] on button "Salvar" at bounding box center [724, 474] width 47 height 24
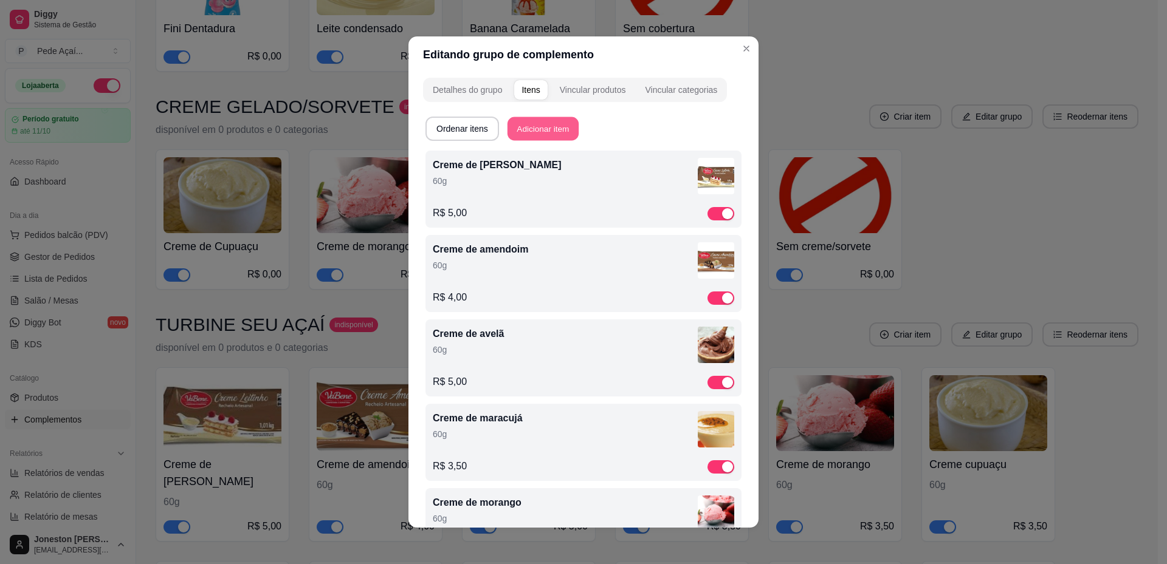
click at [528, 118] on button "Adicionar item" at bounding box center [542, 129] width 71 height 24
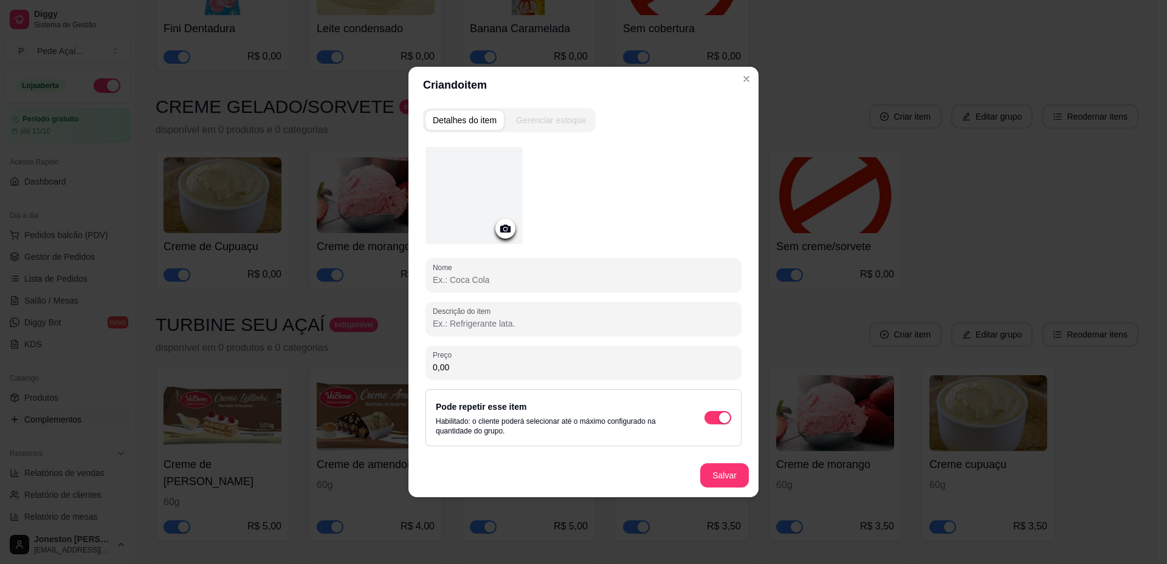
click at [503, 228] on icon at bounding box center [505, 229] width 10 height 8
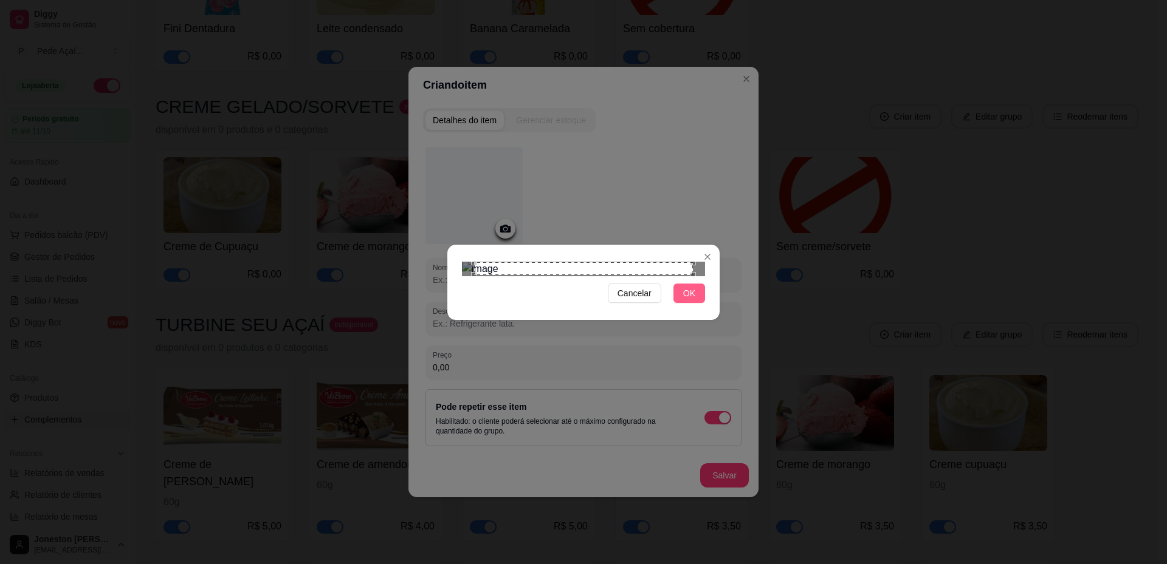
click at [687, 300] on span "OK" at bounding box center [689, 293] width 12 height 13
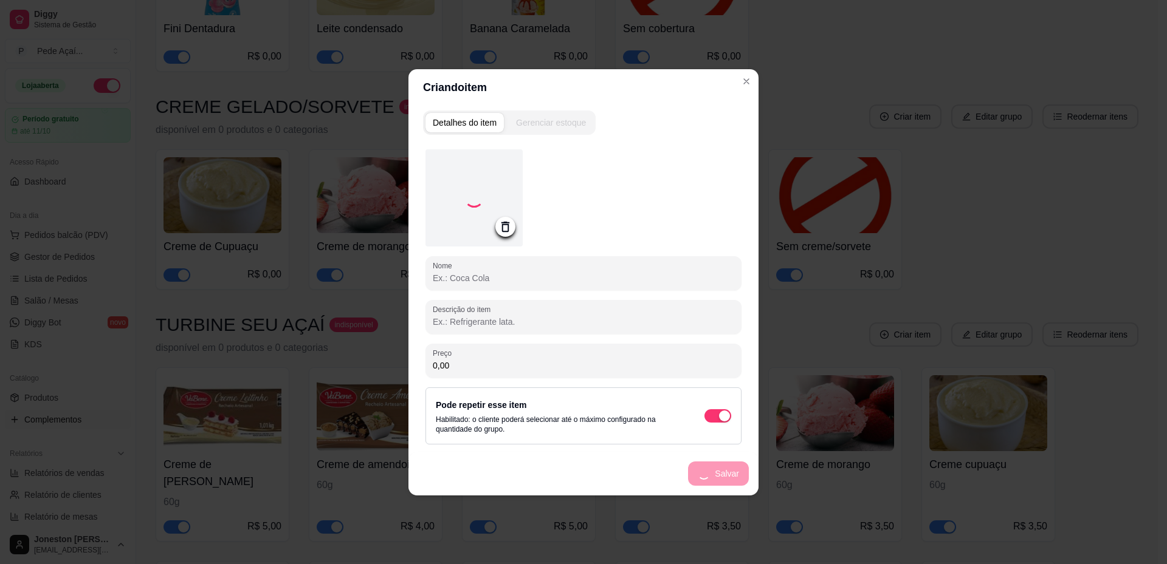
drag, startPoint x: 458, startPoint y: 363, endPoint x: 420, endPoint y: 362, distance: 37.7
click at [420, 362] on div "Detalhes do item Gerenciar estoque Nome Descrição do item Preço 0,00 Pode repet…" at bounding box center [583, 301] width 350 height 390
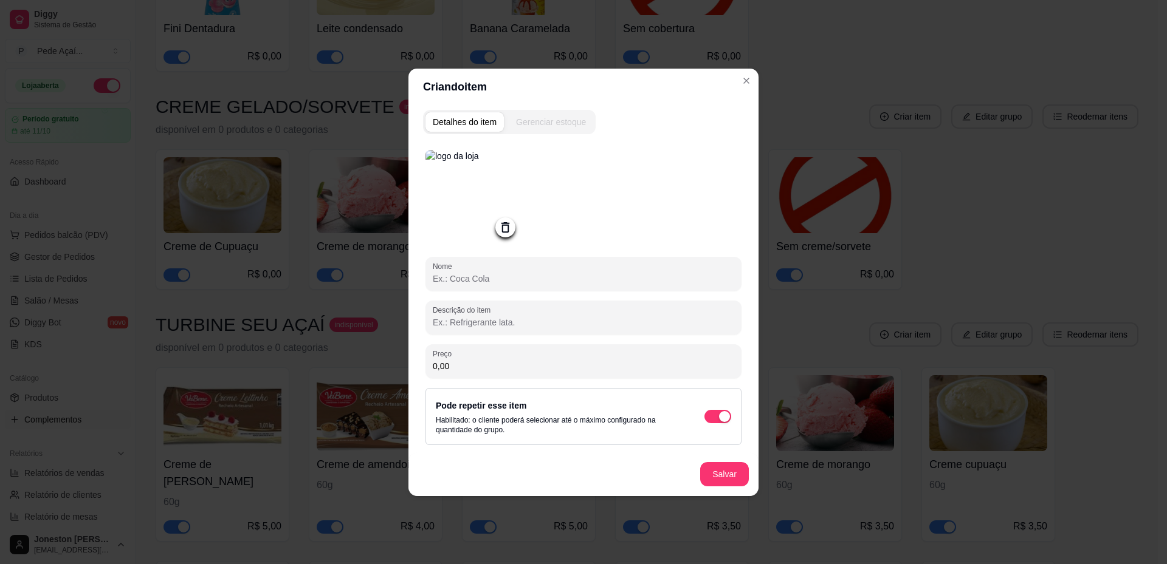
paste input "2,49"
type input "2,49"
click at [464, 277] on input "Nome" at bounding box center [583, 279] width 301 height 12
type input "Cookies"
click at [723, 476] on button "Salvar" at bounding box center [724, 474] width 49 height 24
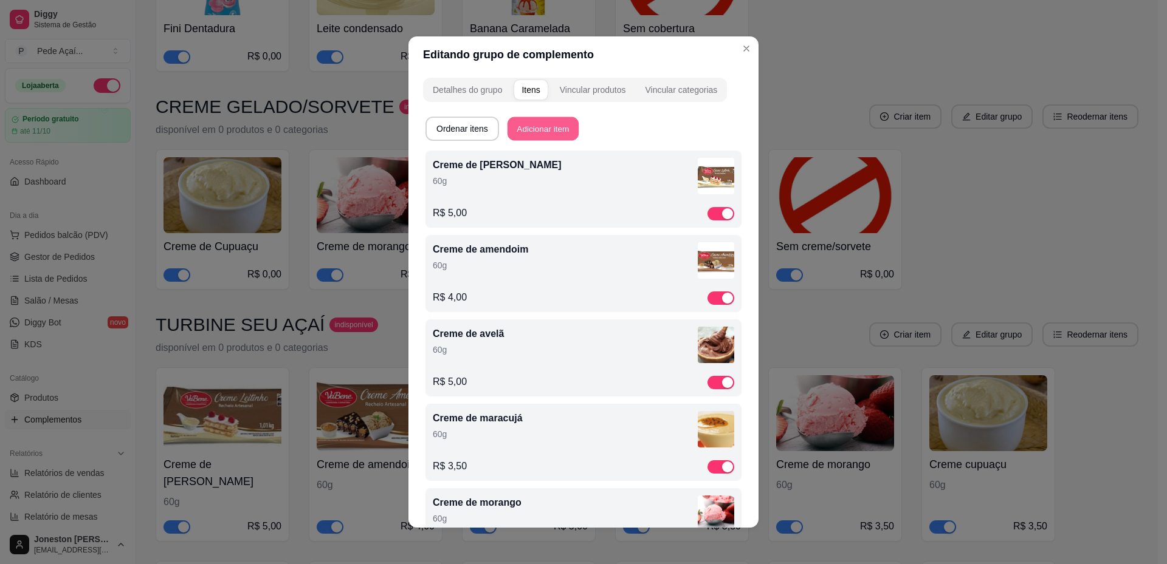
click at [537, 131] on button "Adicionar item" at bounding box center [542, 129] width 71 height 24
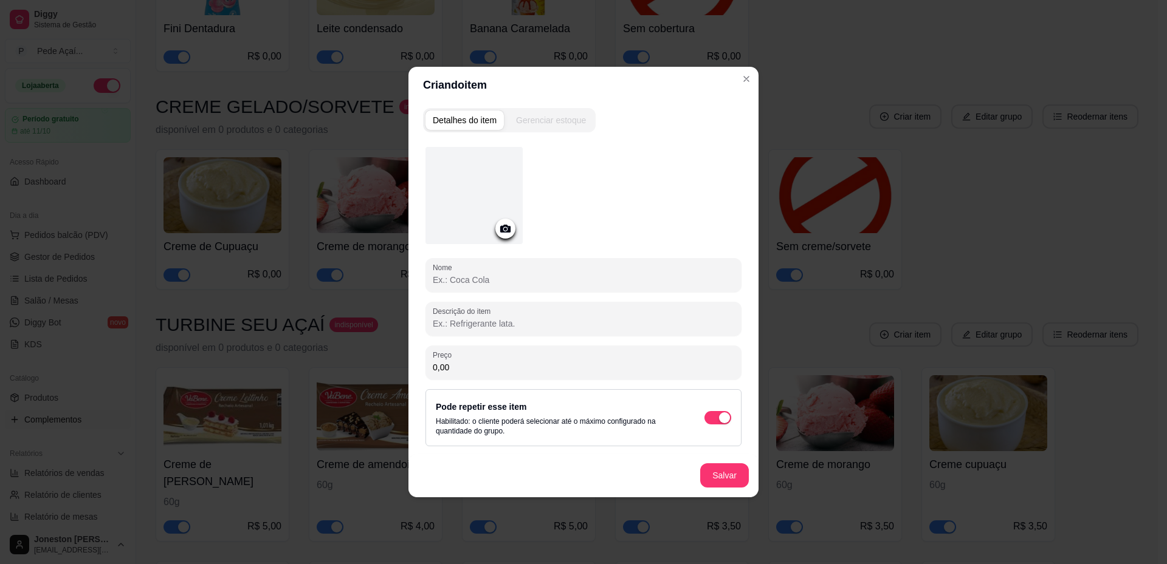
click at [501, 230] on icon at bounding box center [505, 229] width 10 height 8
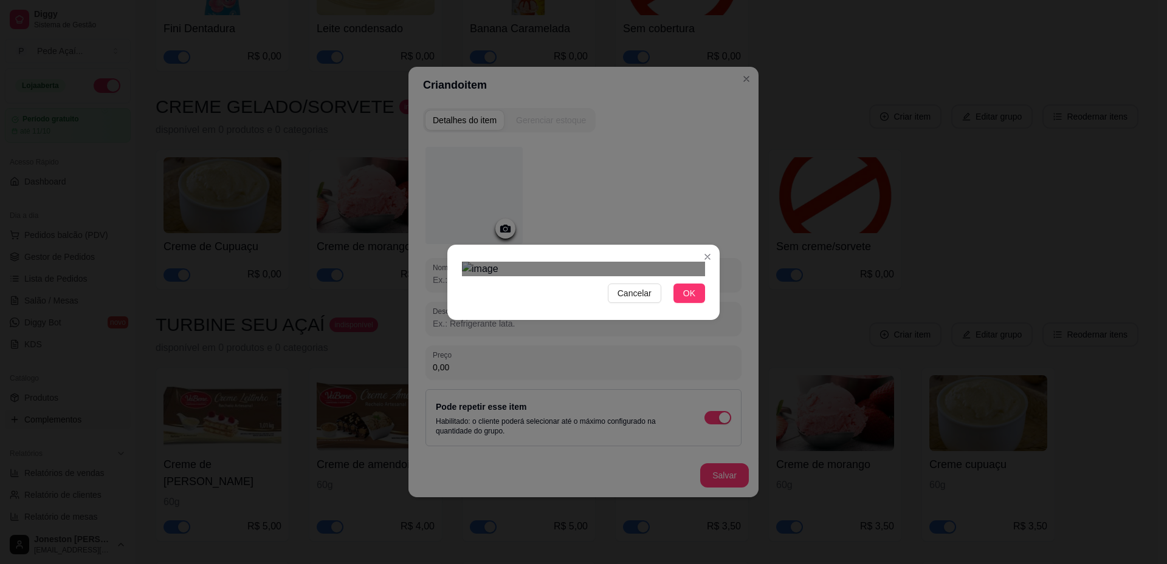
click at [755, 76] on div "Cancelar OK" at bounding box center [583, 282] width 1167 height 564
click at [403, 432] on div "Cancelar OK" at bounding box center [583, 282] width 1167 height 564
click at [581, 262] on div "Use the arrow keys to move the crop selection area" at bounding box center [583, 383] width 243 height 243
click at [678, 303] on button "OK" at bounding box center [689, 293] width 32 height 19
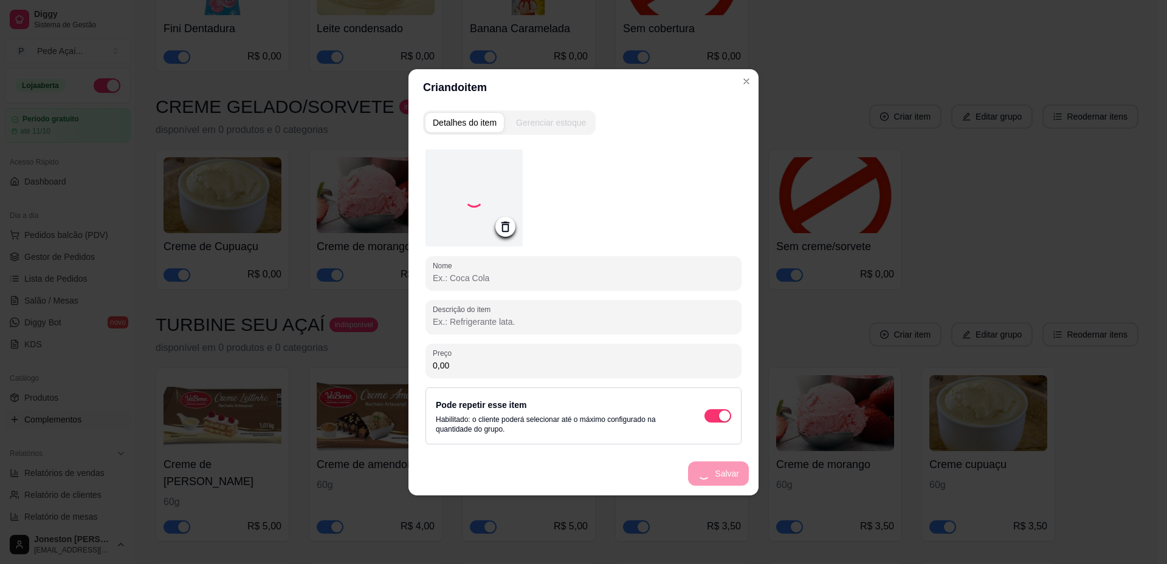
click at [461, 273] on input "Nome" at bounding box center [583, 278] width 301 height 12
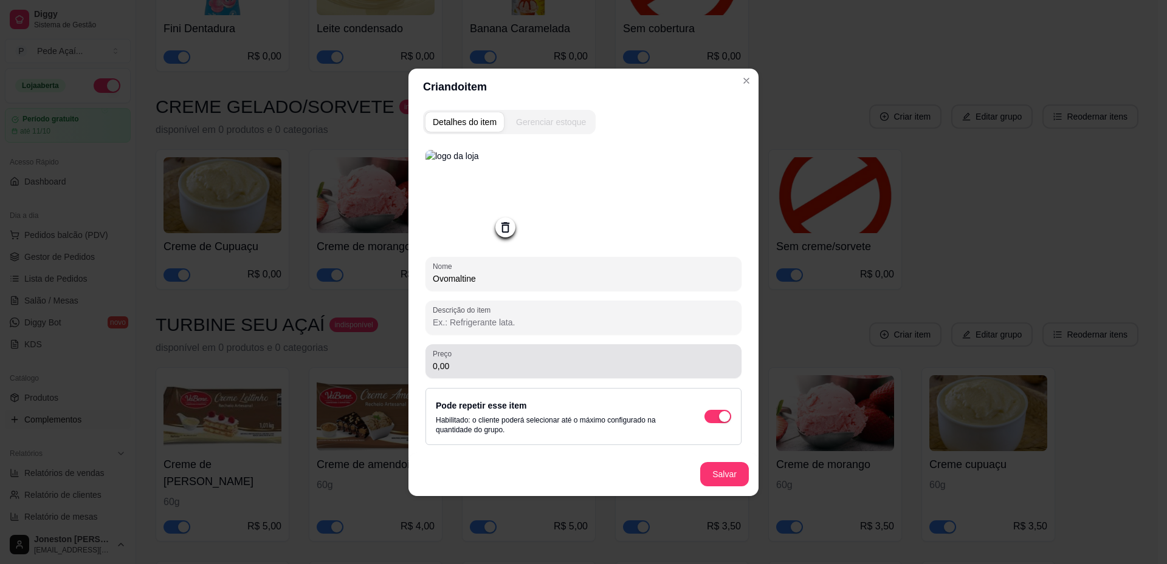
type input "Ovomaltine"
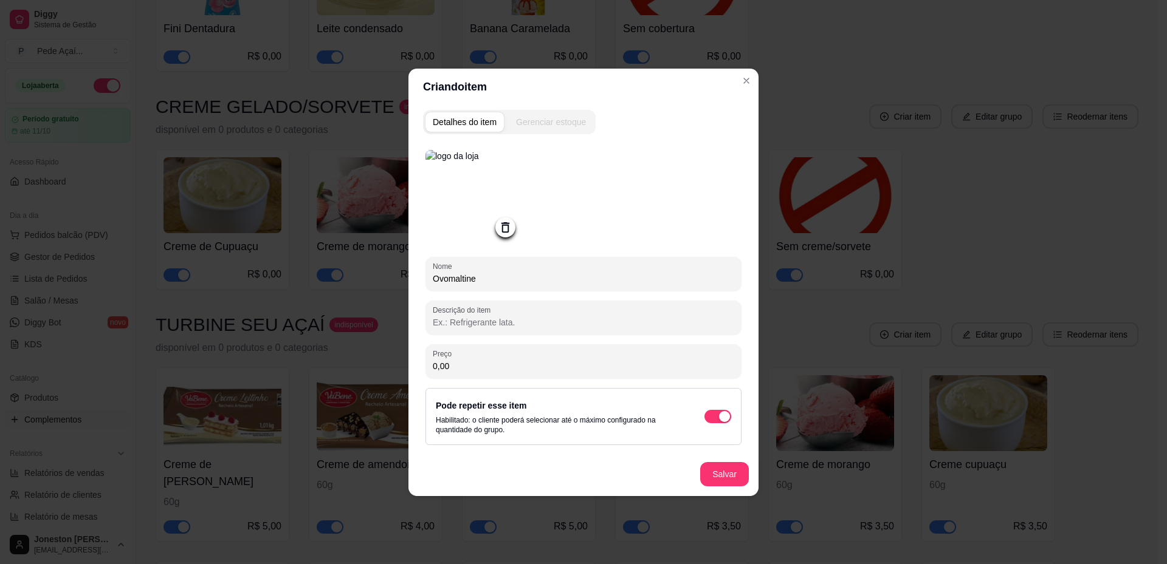
drag, startPoint x: 450, startPoint y: 371, endPoint x: 415, endPoint y: 368, distance: 34.7
click at [415, 368] on div "Detalhes do item Gerenciar estoque Nome Ovomaltine Descrição do item Preço 0,00…" at bounding box center [583, 300] width 350 height 391
paste input "2"
drag, startPoint x: 453, startPoint y: 363, endPoint x: 423, endPoint y: 368, distance: 30.8
click at [423, 368] on div "Nome Ovomaltine Descrição do item Preço 2,49 Pode repetir esse item Habilitado:…" at bounding box center [583, 317] width 321 height 350
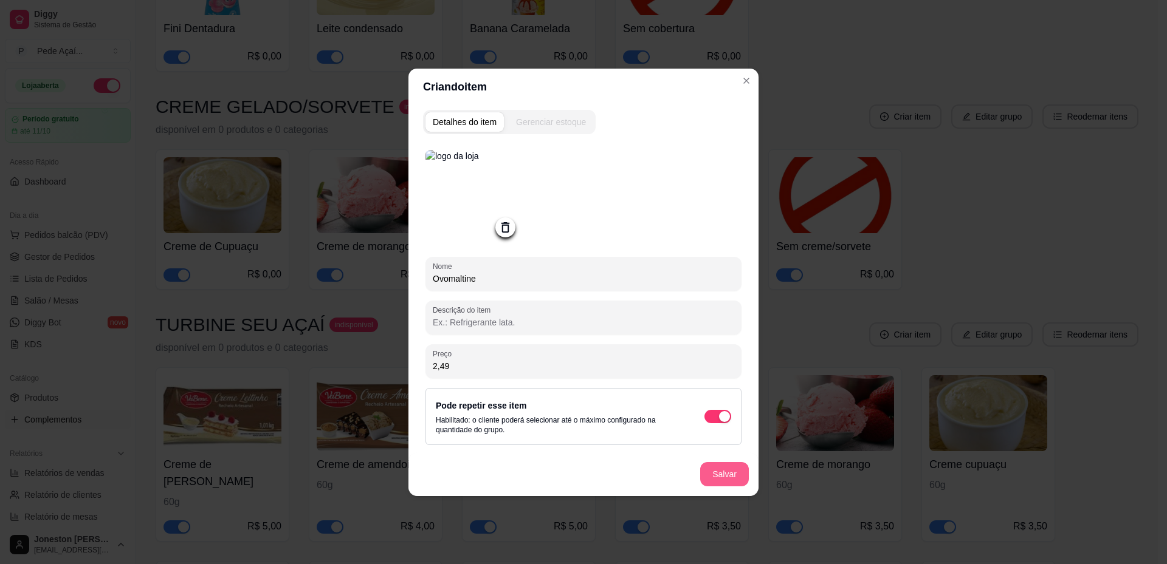
type input "2,49"
click at [741, 479] on button "Salvar" at bounding box center [724, 474] width 47 height 24
